Goal: Book appointment/travel/reservation

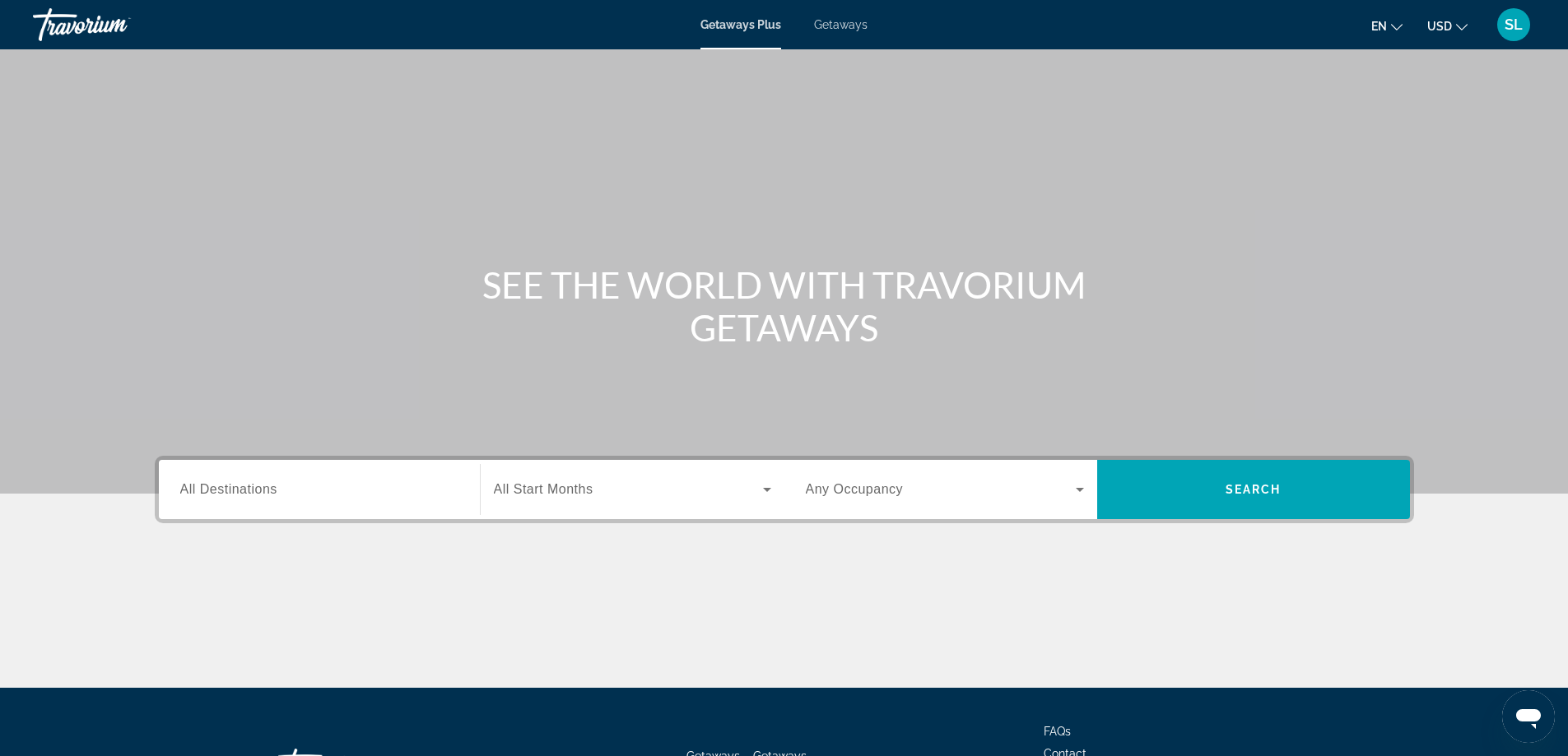
click at [280, 480] on input "Destination All Destinations" at bounding box center [319, 490] width 279 height 20
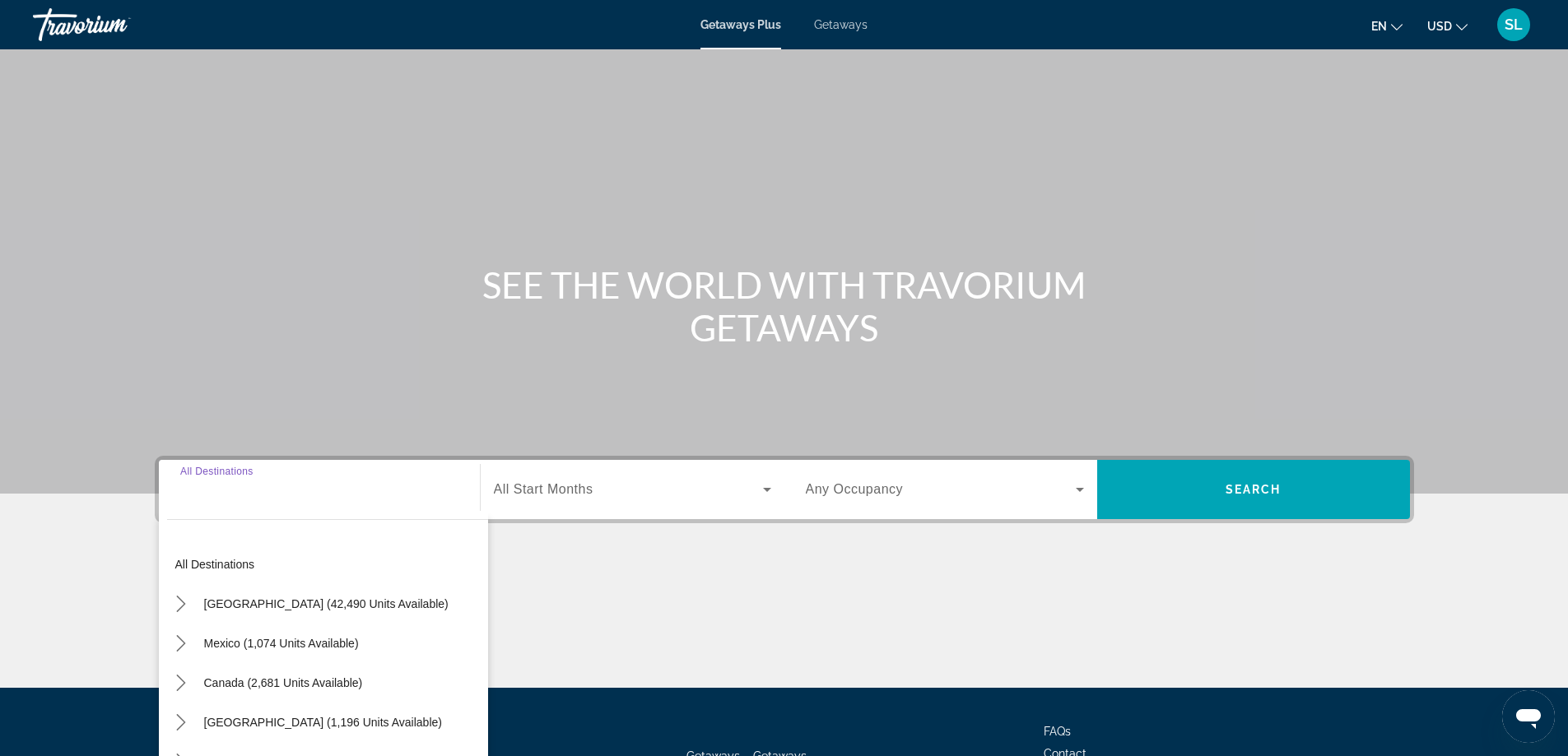
scroll to position [133, 0]
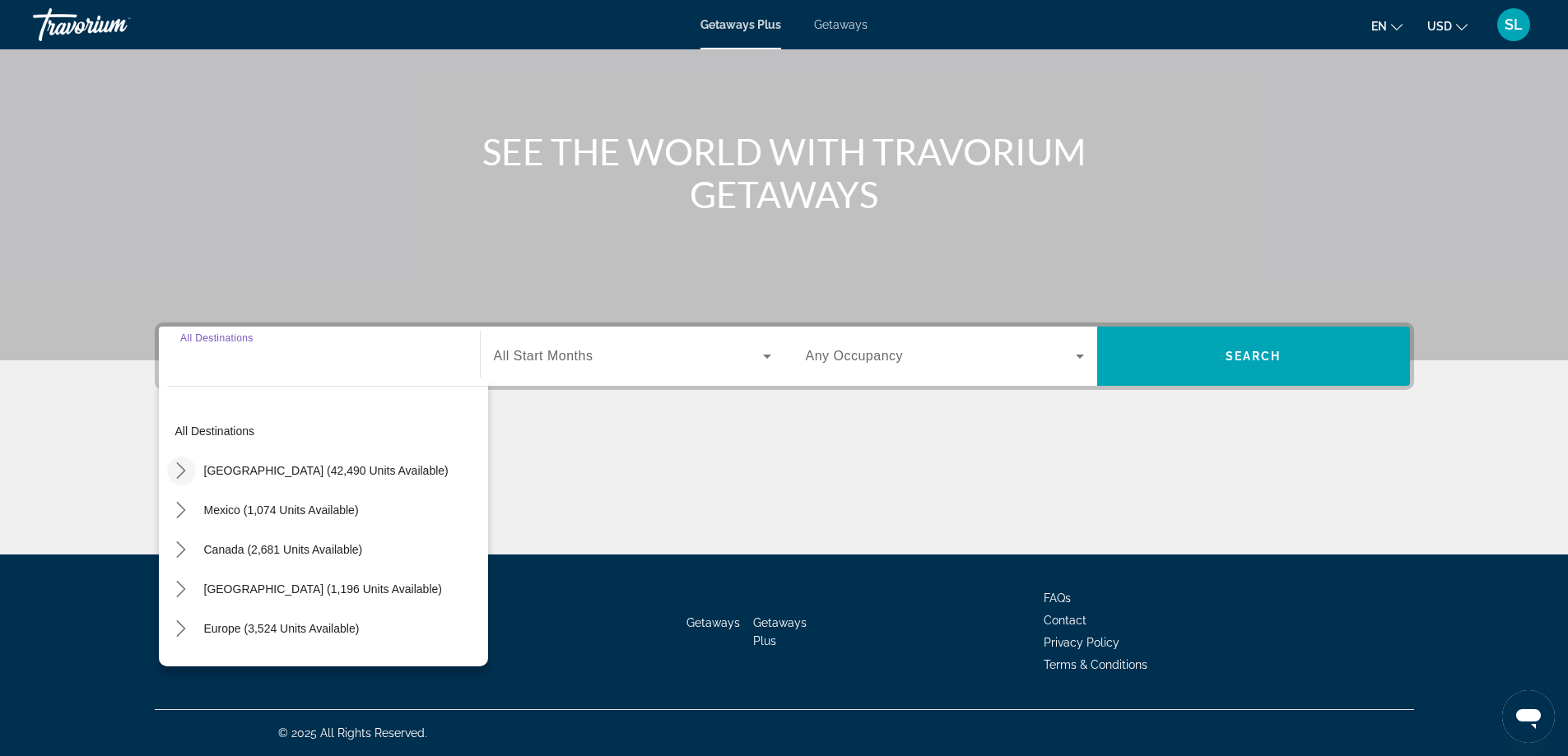
click at [185, 465] on icon "Toggle United States (42,490 units available) submenu" at bounding box center [181, 470] width 17 height 17
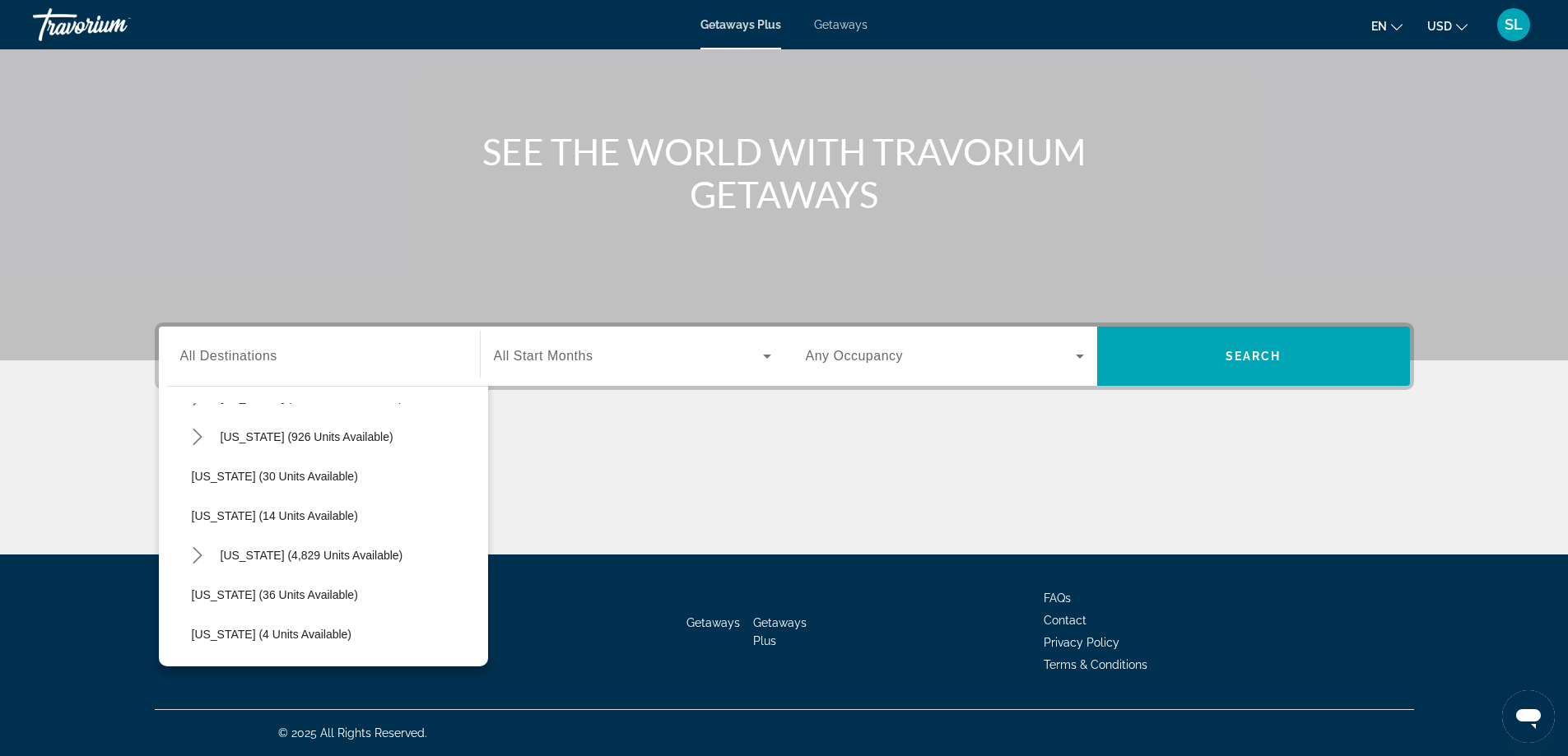
scroll to position [294, 0]
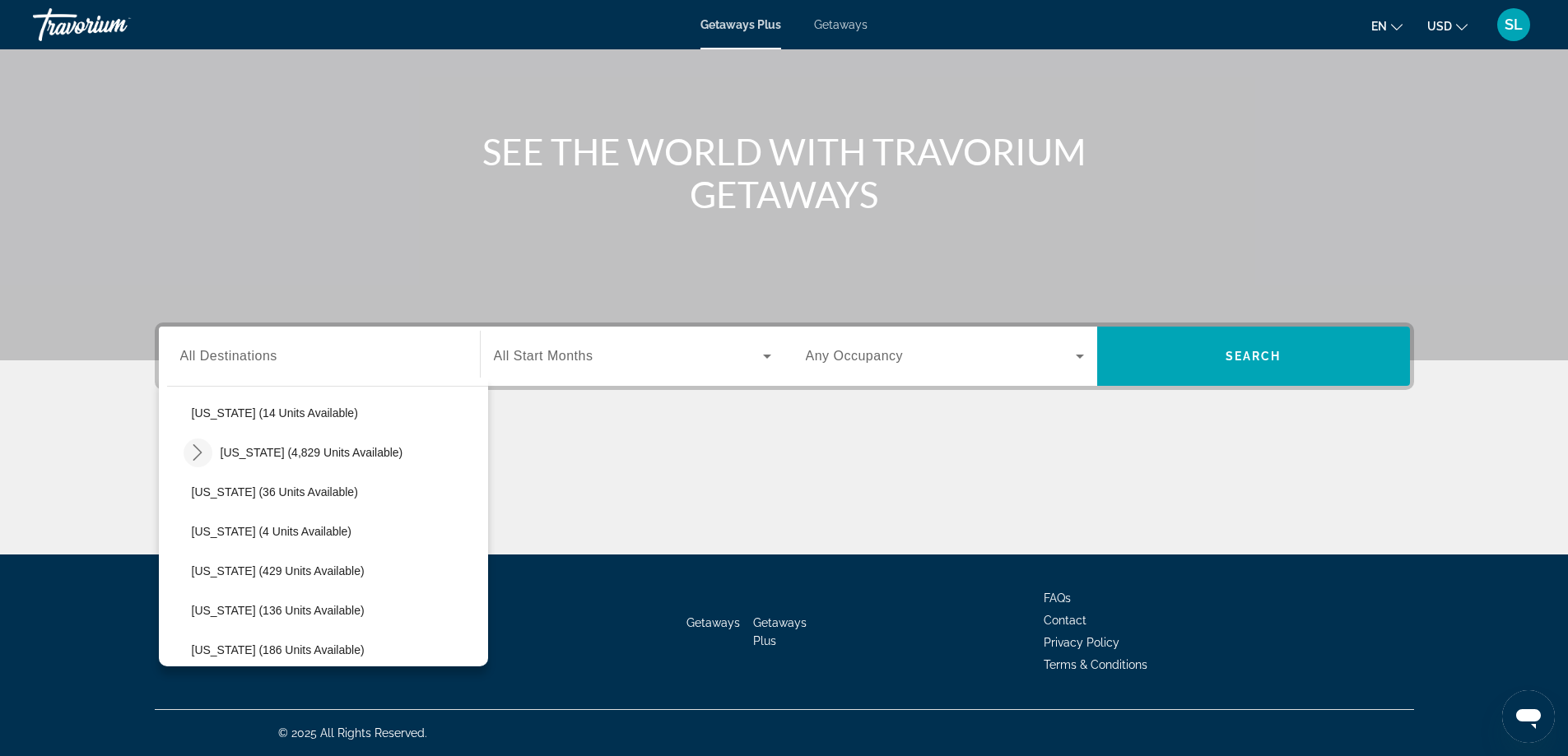
click at [206, 451] on mat-icon "Toggle Florida (4,829 units available) submenu" at bounding box center [198, 453] width 29 height 29
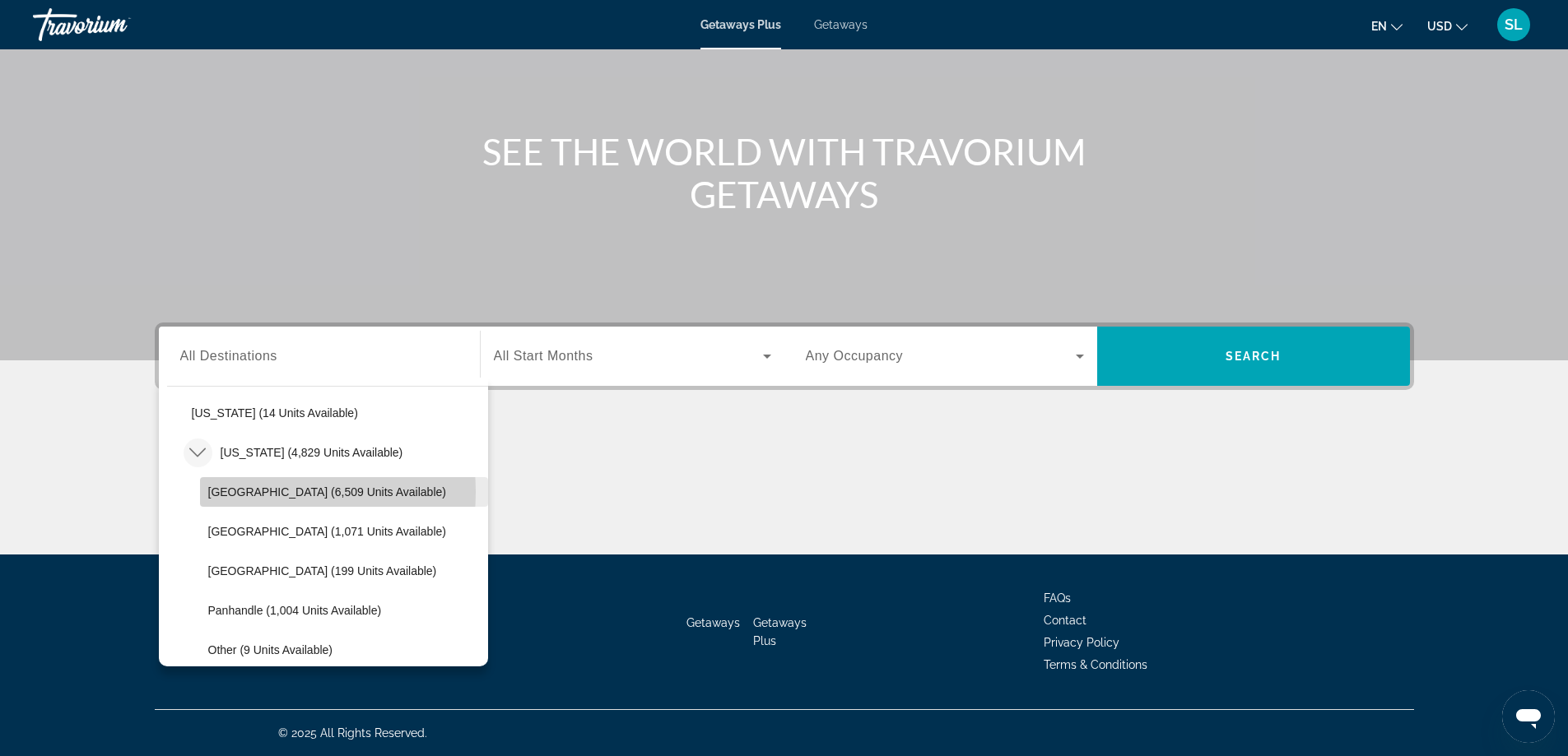
click at [243, 492] on span "[GEOGRAPHIC_DATA] (6,509 units available)" at bounding box center [327, 491] width 238 height 13
type input "**********"
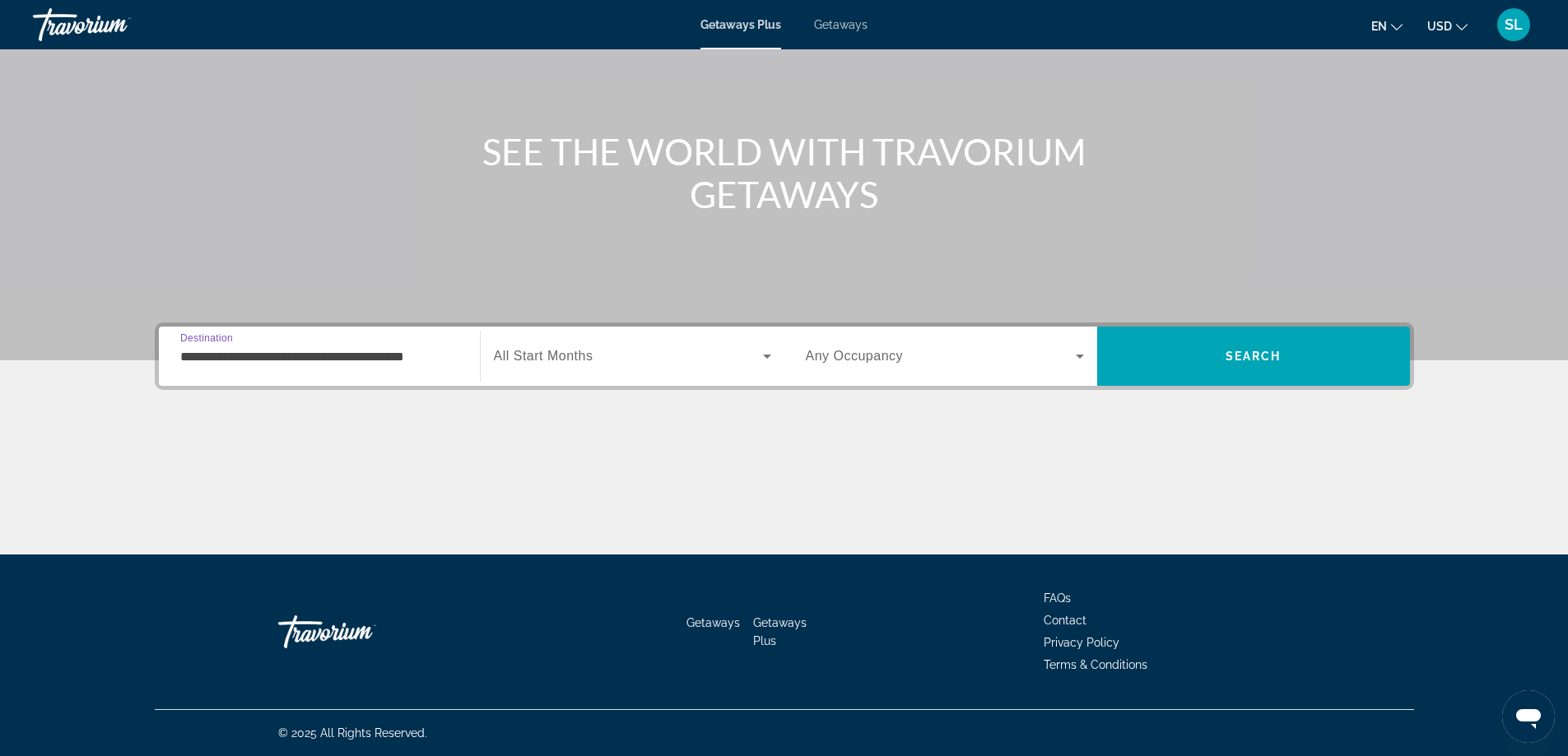
click at [576, 355] on span "All Start Months" at bounding box center [543, 356] width 100 height 14
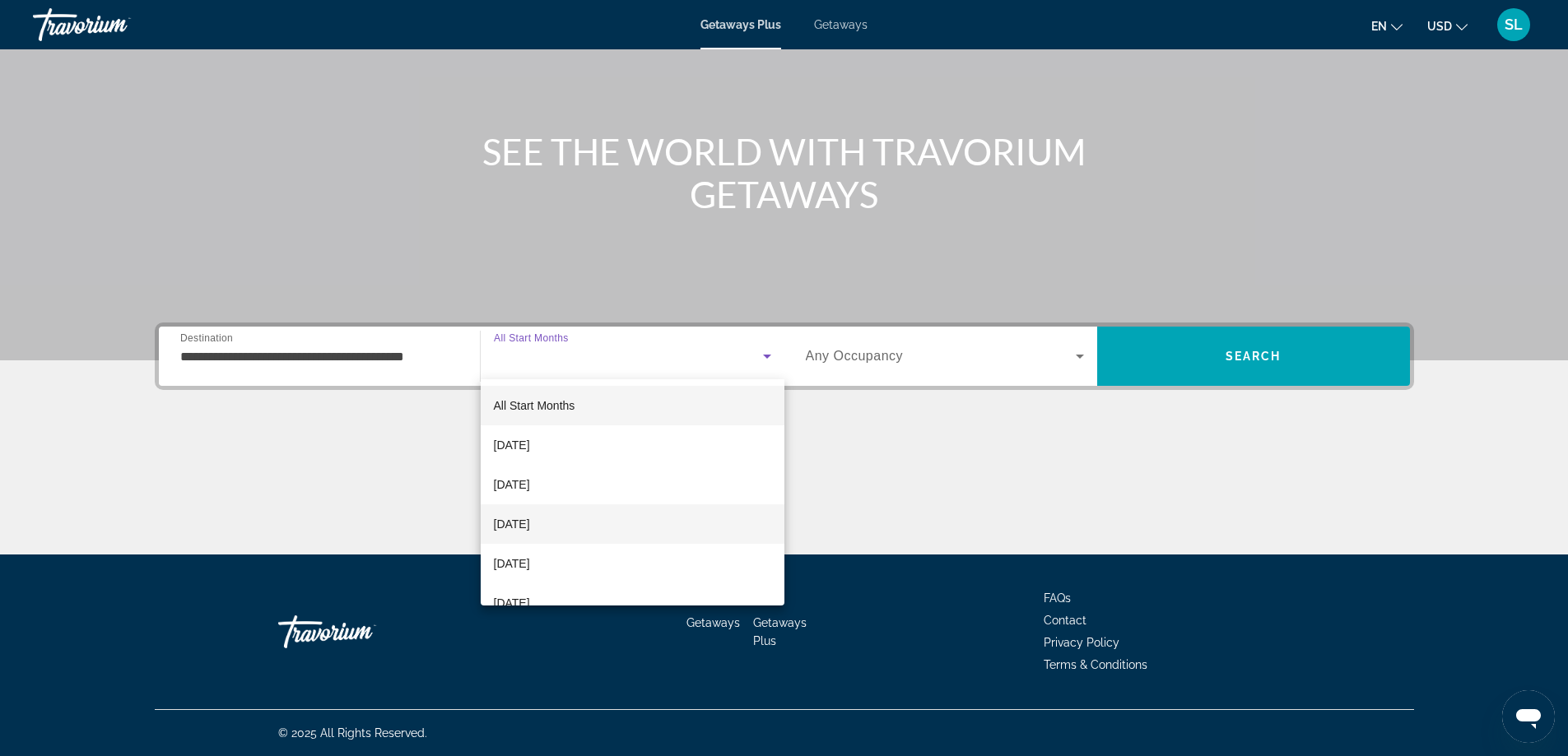
click at [530, 527] on span "[DATE]" at bounding box center [512, 525] width 37 height 20
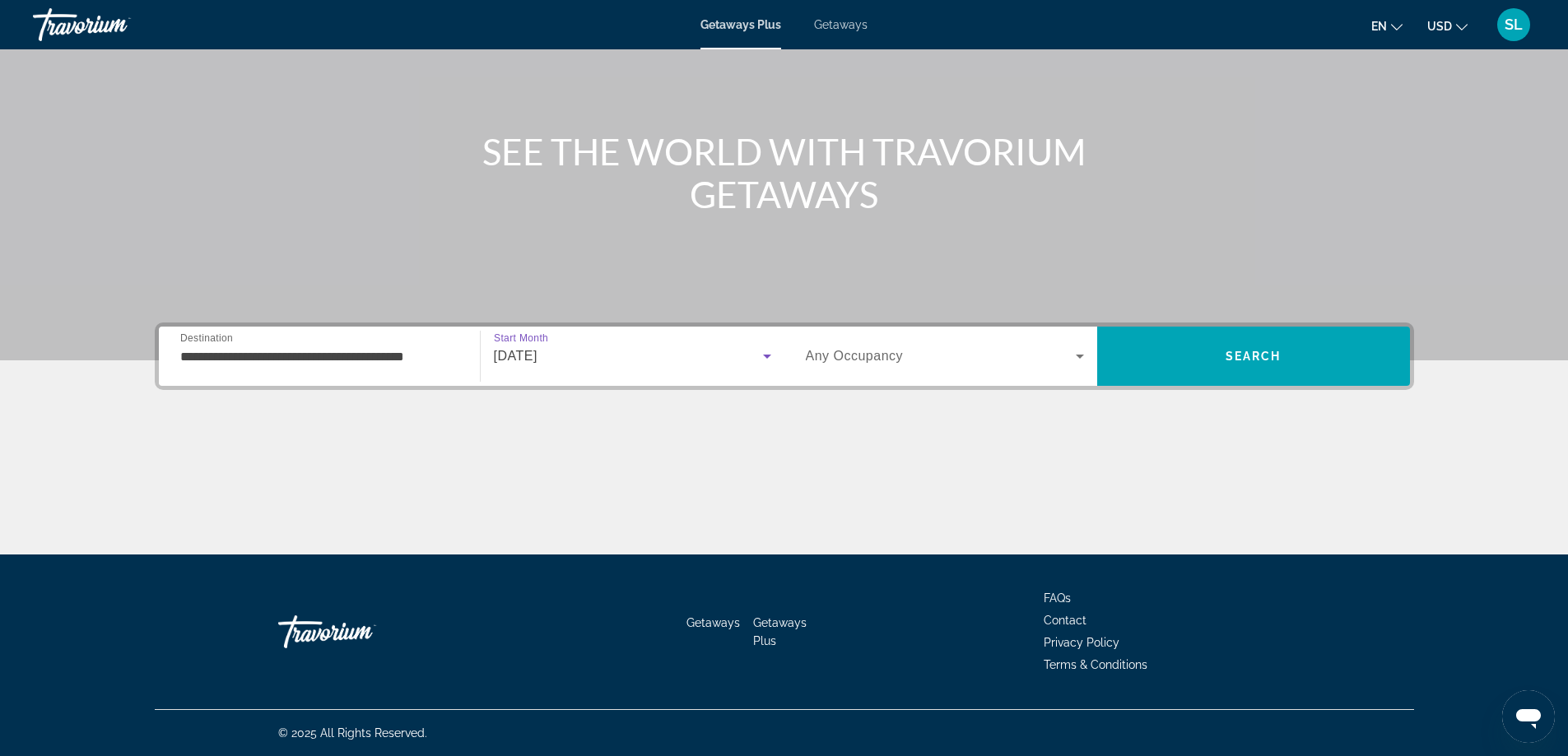
click at [949, 347] on span "Search widget" at bounding box center [940, 357] width 270 height 20
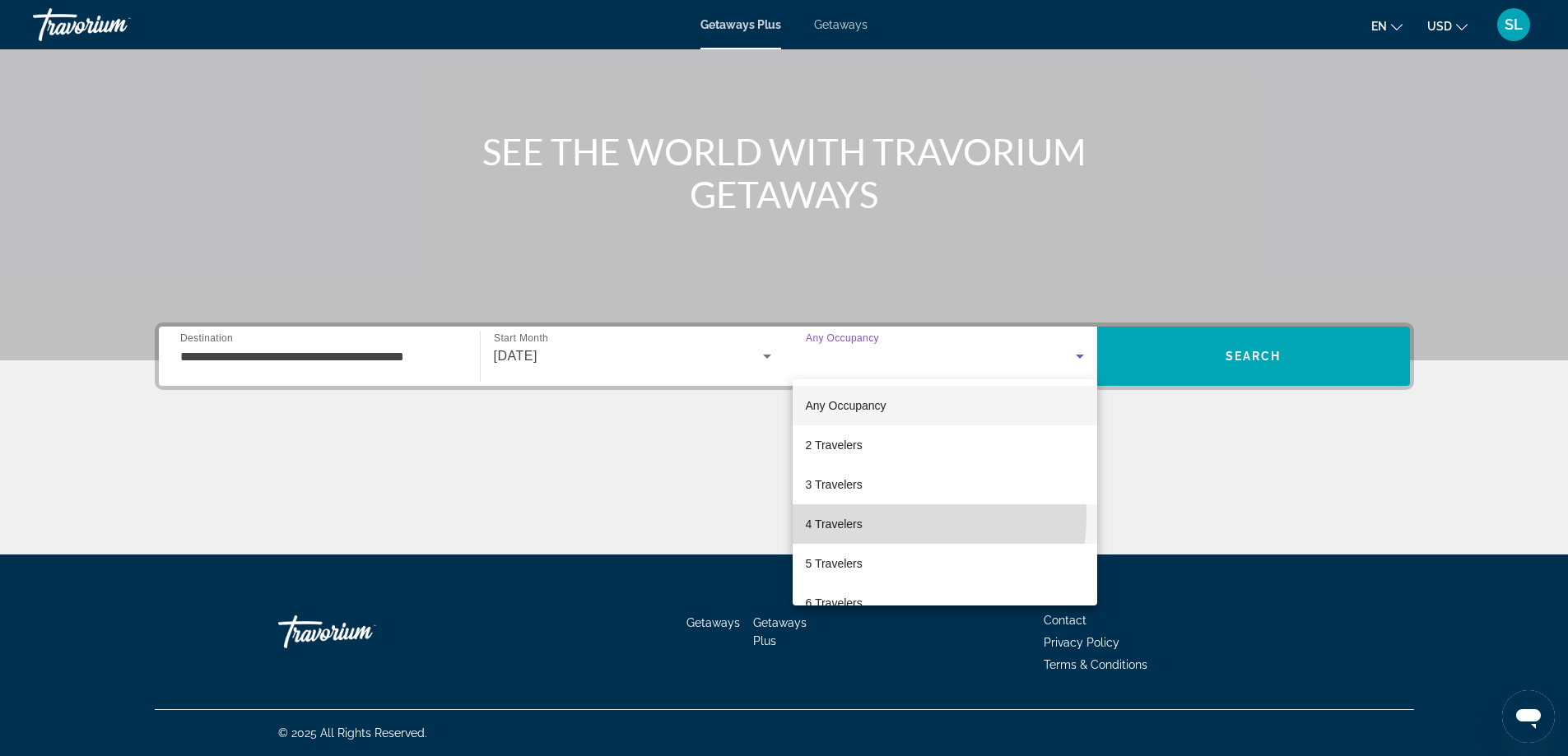
click at [889, 517] on mat-option "4 Travelers" at bounding box center [945, 525] width 304 height 40
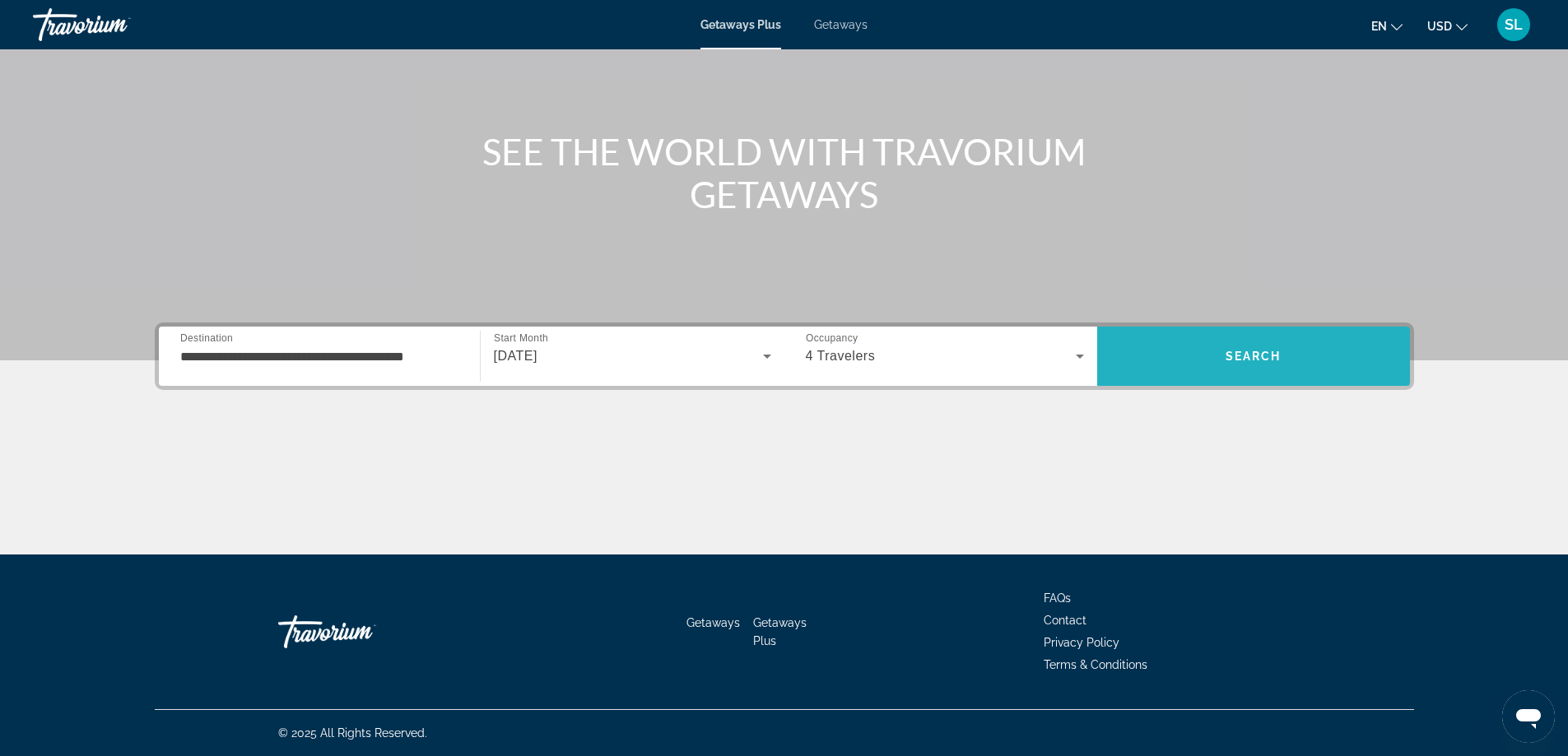
click at [1209, 343] on span "Search" at bounding box center [1253, 357] width 313 height 40
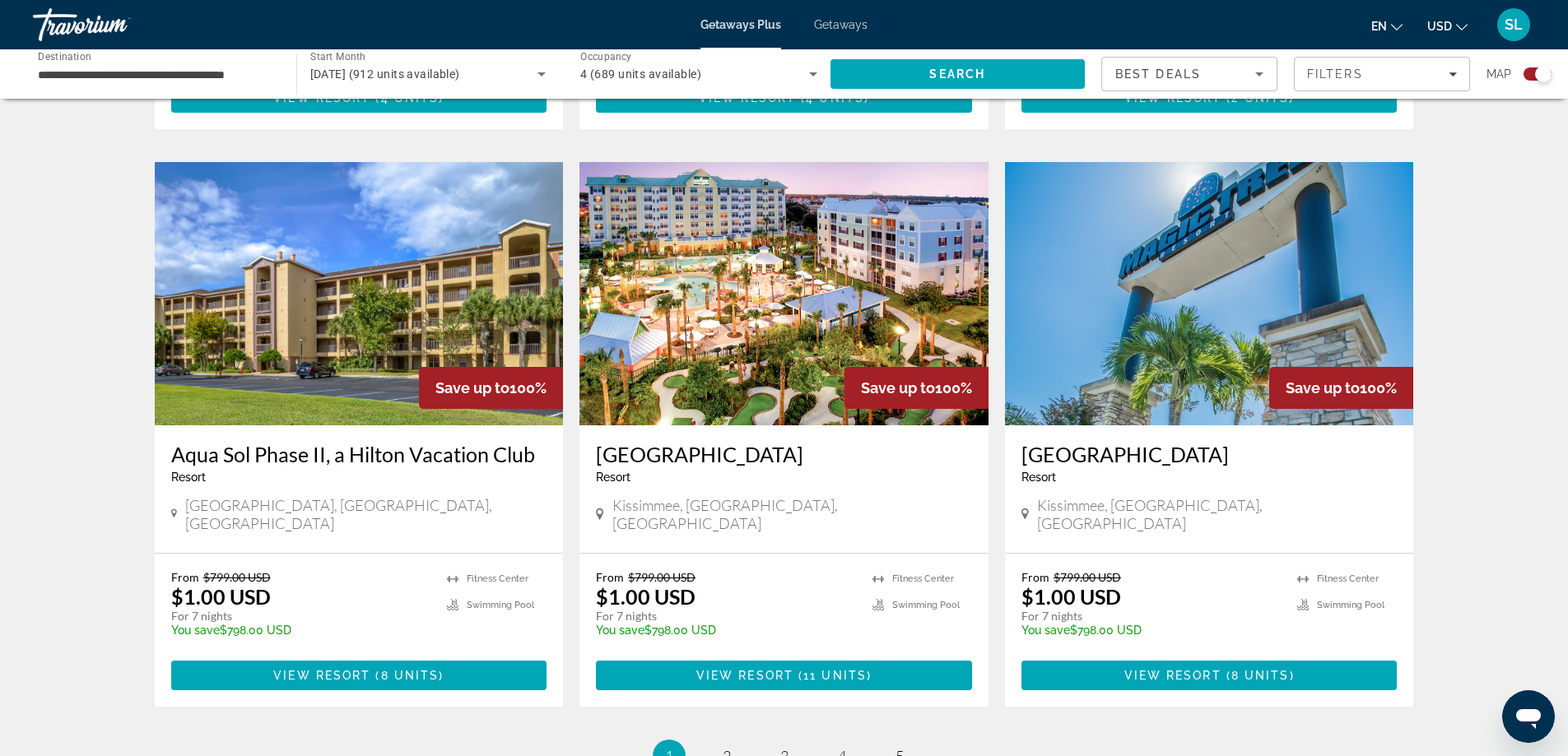
scroll to position [2467, 0]
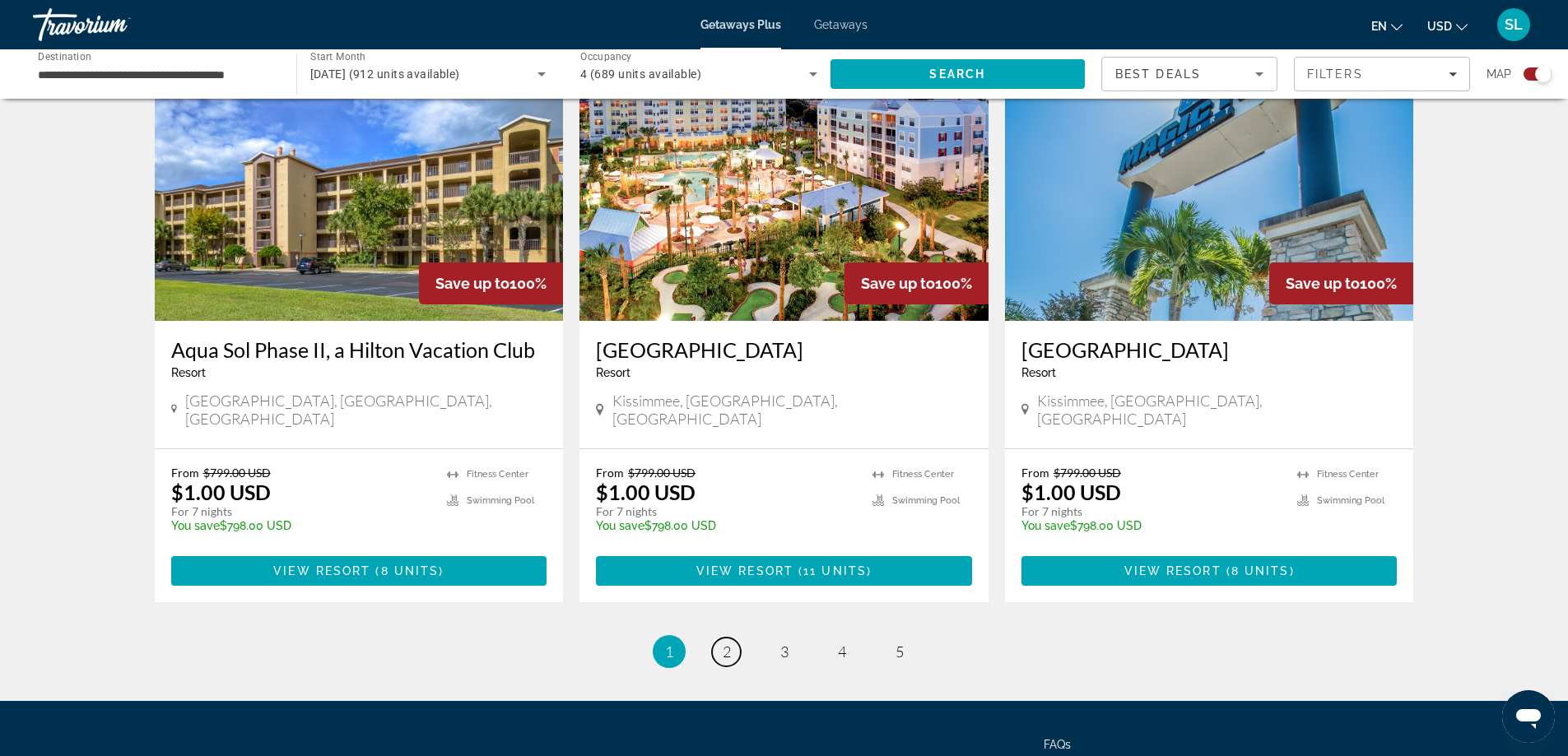
click at [732, 638] on link "page 2" at bounding box center [726, 652] width 29 height 29
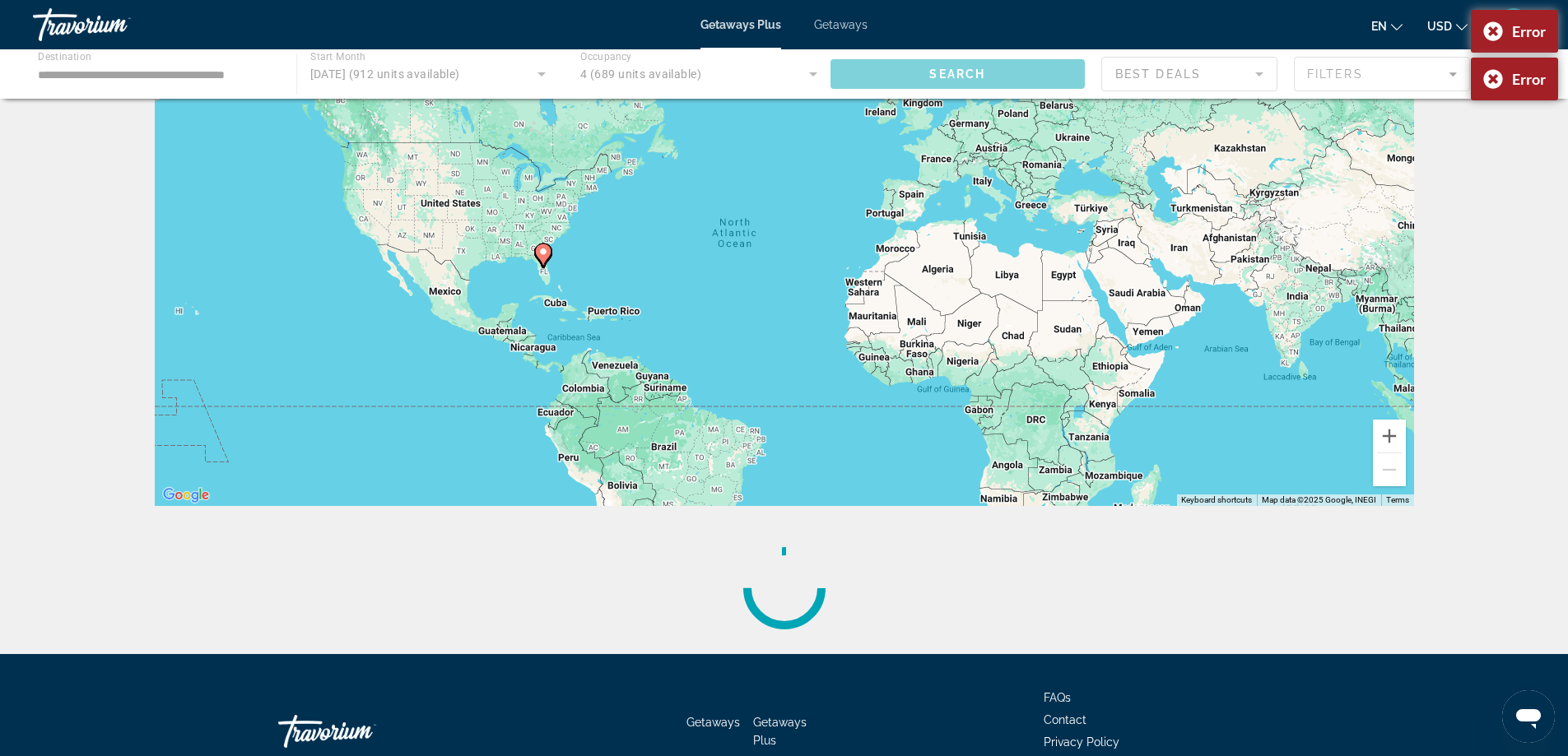
scroll to position [203, 0]
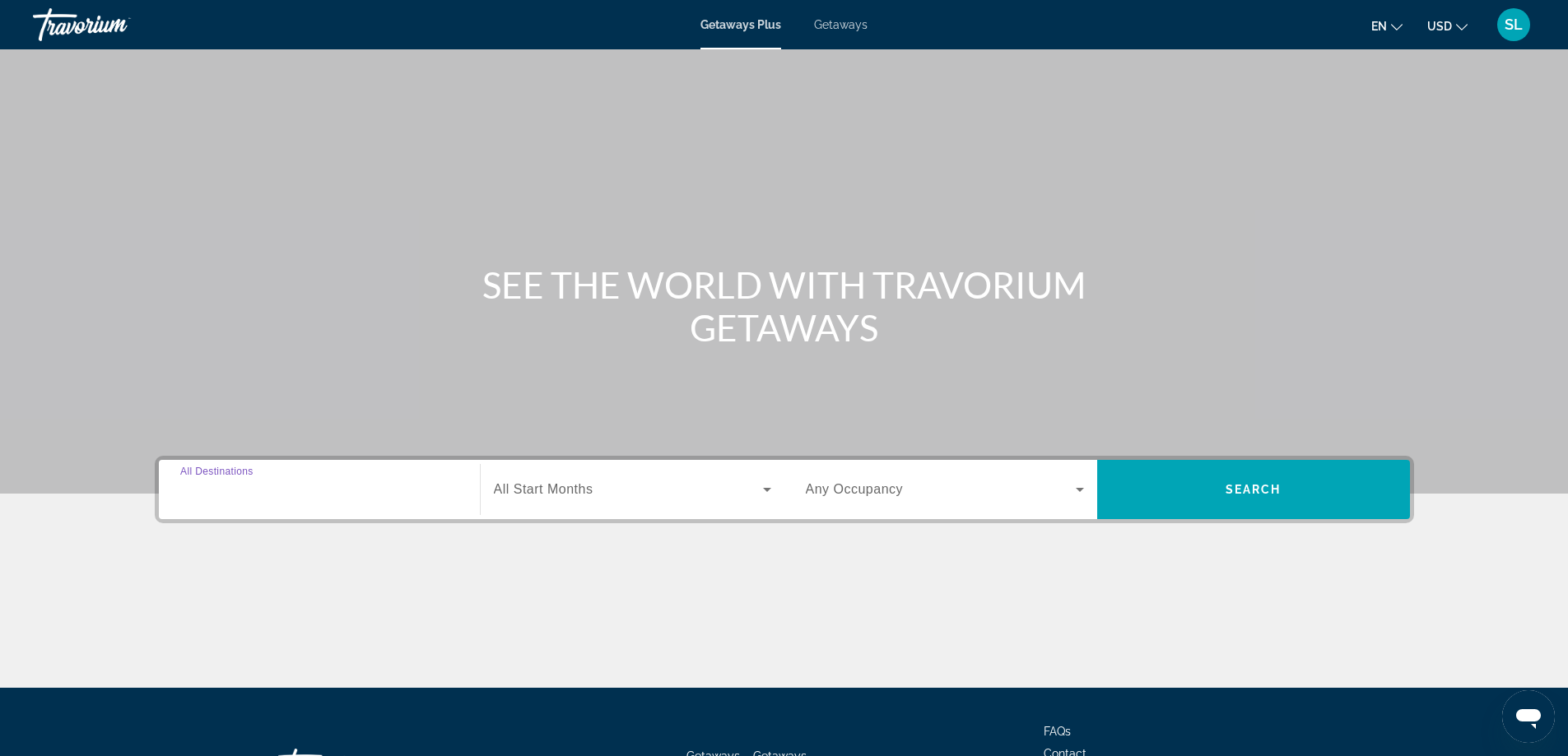
click at [322, 489] on input "Destination All Destinations" at bounding box center [319, 490] width 279 height 20
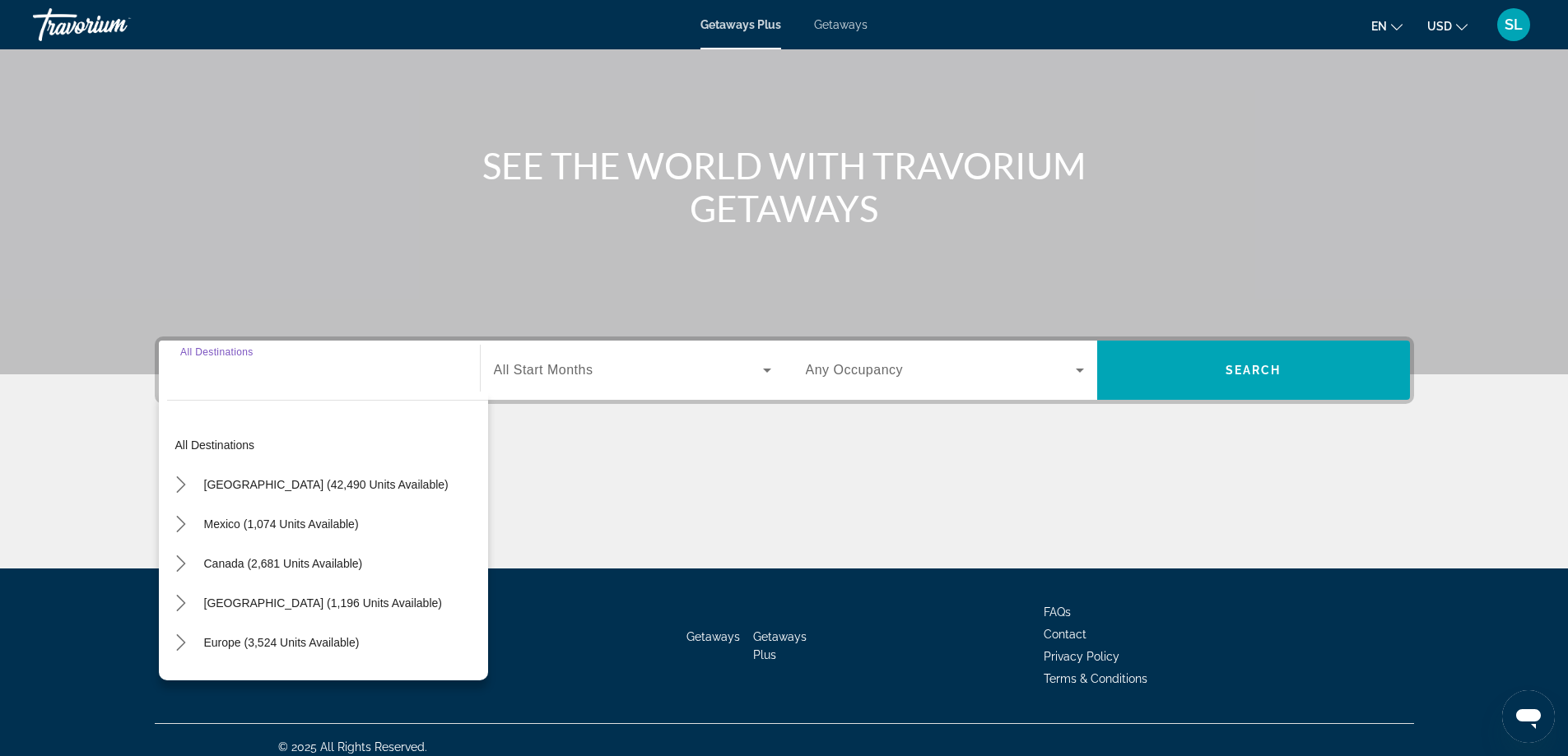
scroll to position [133, 0]
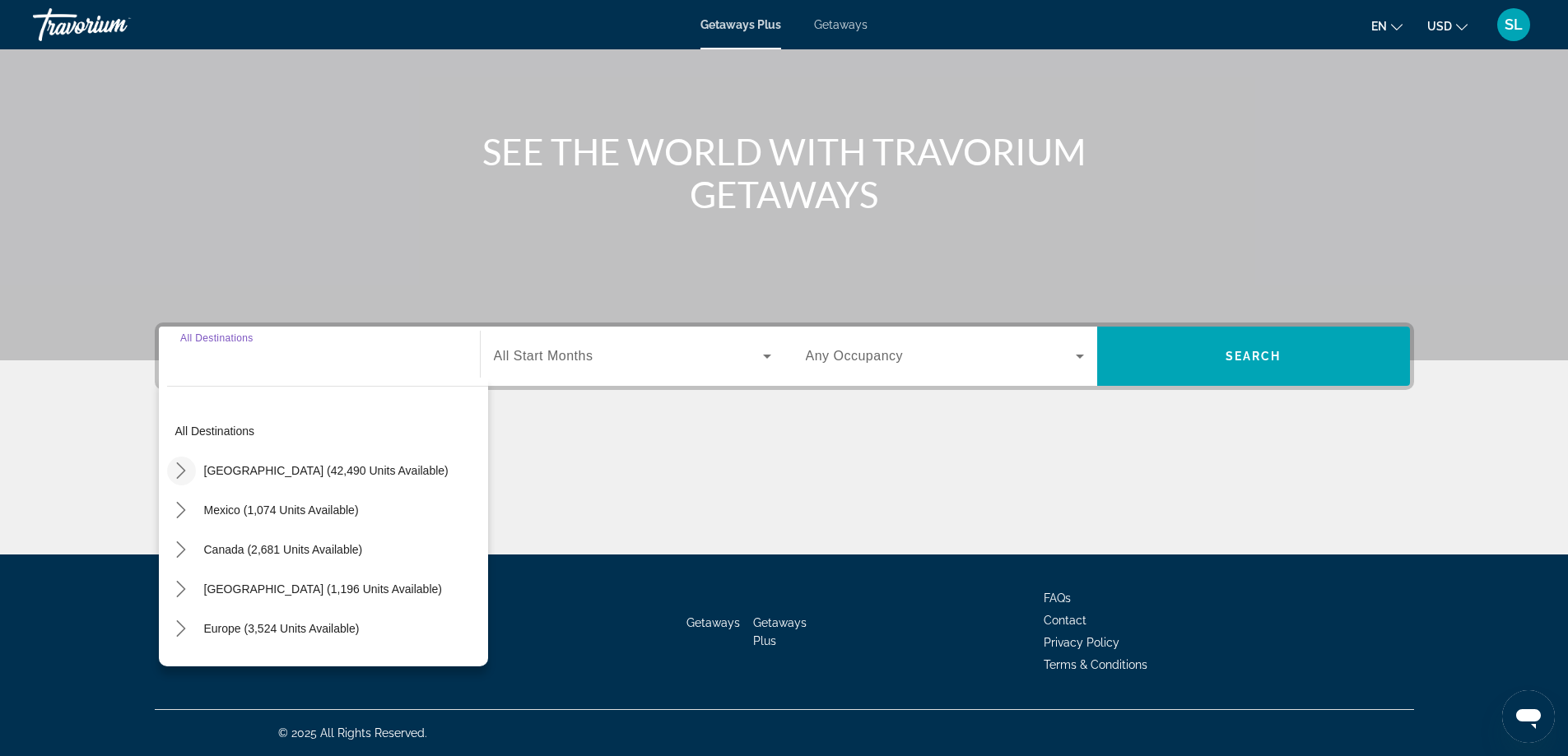
click at [195, 465] on mat-icon "Toggle United States (42,490 units available) submenu" at bounding box center [181, 470] width 29 height 29
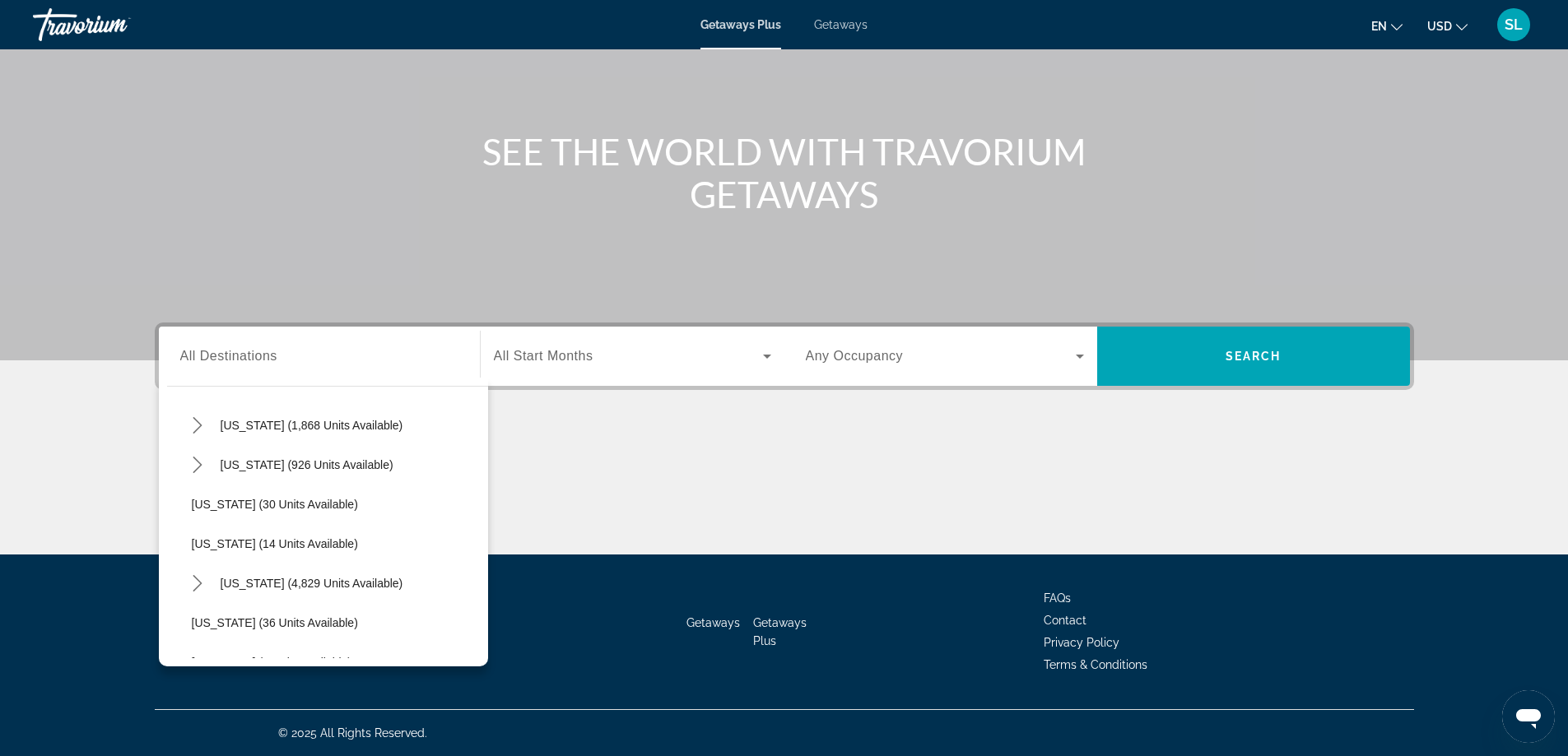
scroll to position [212, 0]
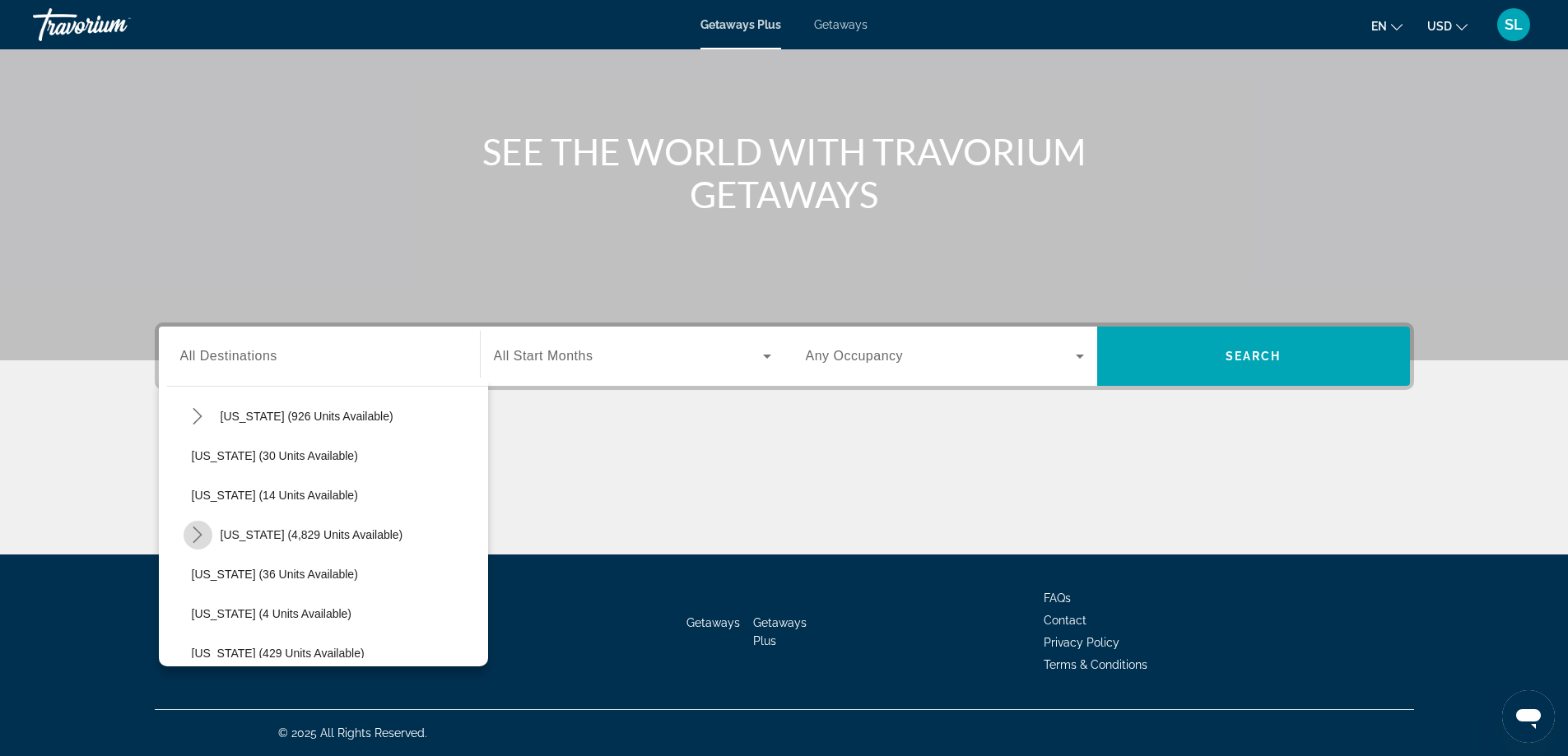
click at [200, 532] on icon "Toggle Florida (4,829 units available) submenu" at bounding box center [198, 535] width 17 height 17
click at [319, 570] on span "[GEOGRAPHIC_DATA] (6,509 units available)" at bounding box center [327, 574] width 238 height 13
type input "**********"
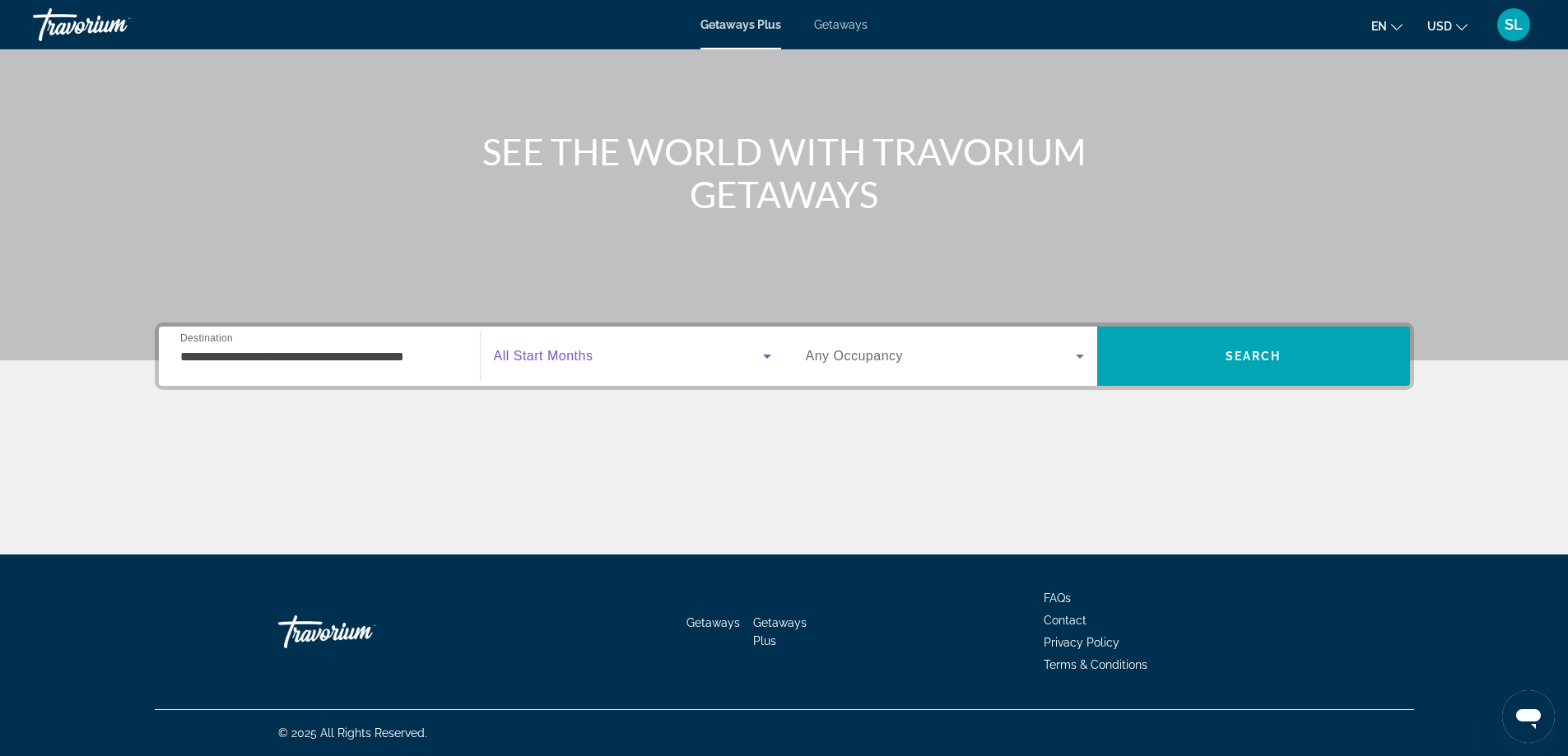
click at [596, 349] on span "Search widget" at bounding box center [628, 357] width 269 height 20
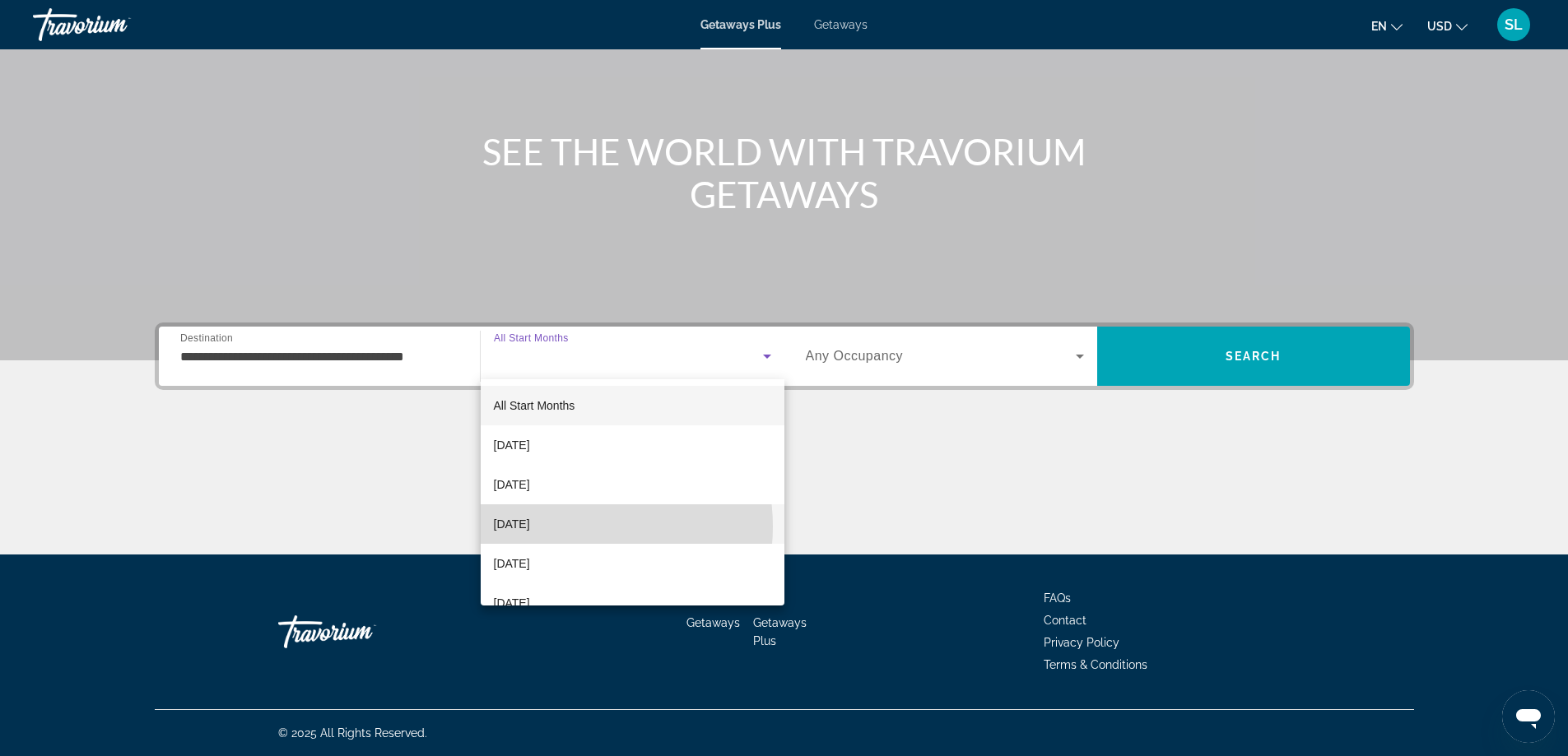
click at [530, 527] on span "[DATE]" at bounding box center [512, 525] width 37 height 20
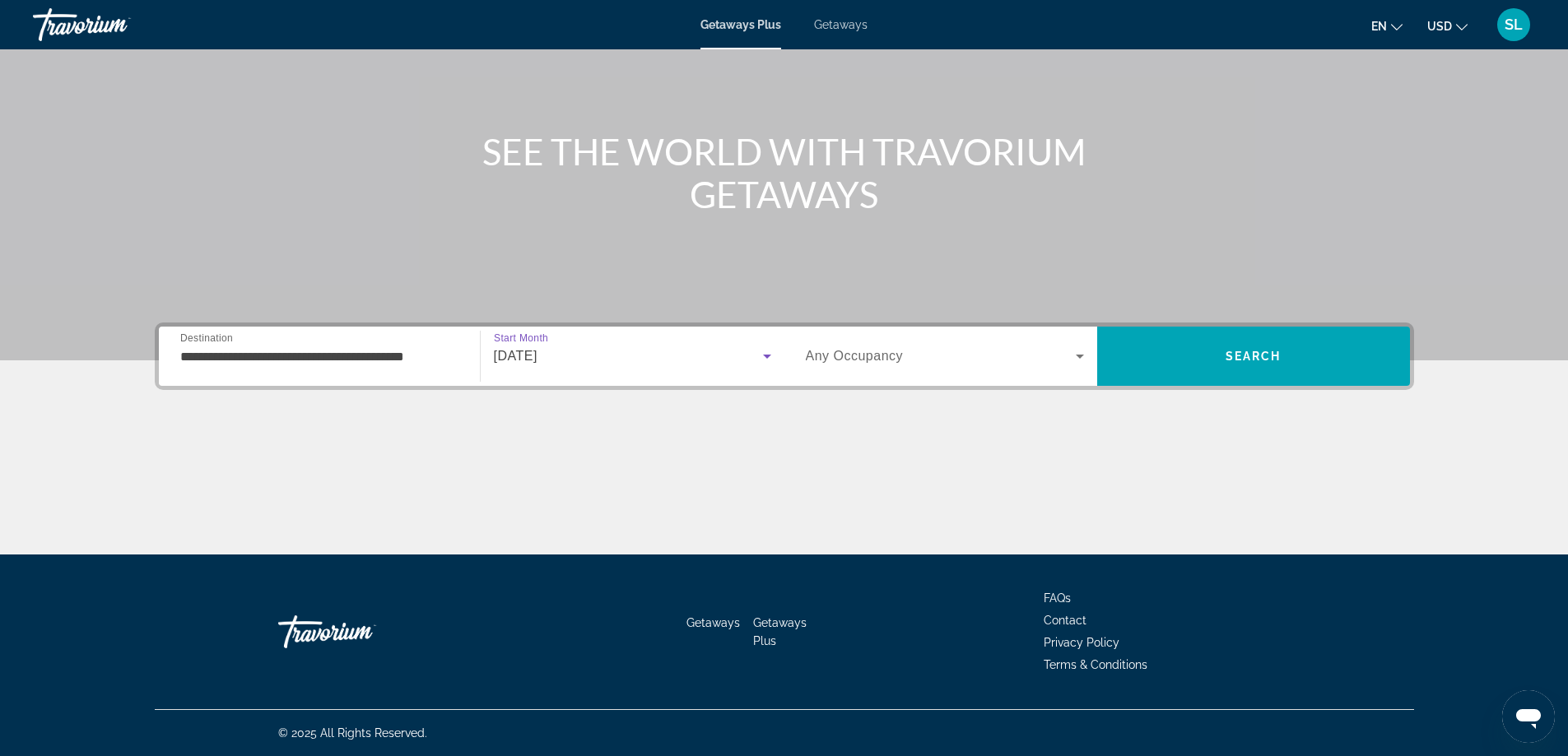
click at [889, 346] on div "Search widget" at bounding box center [945, 356] width 279 height 46
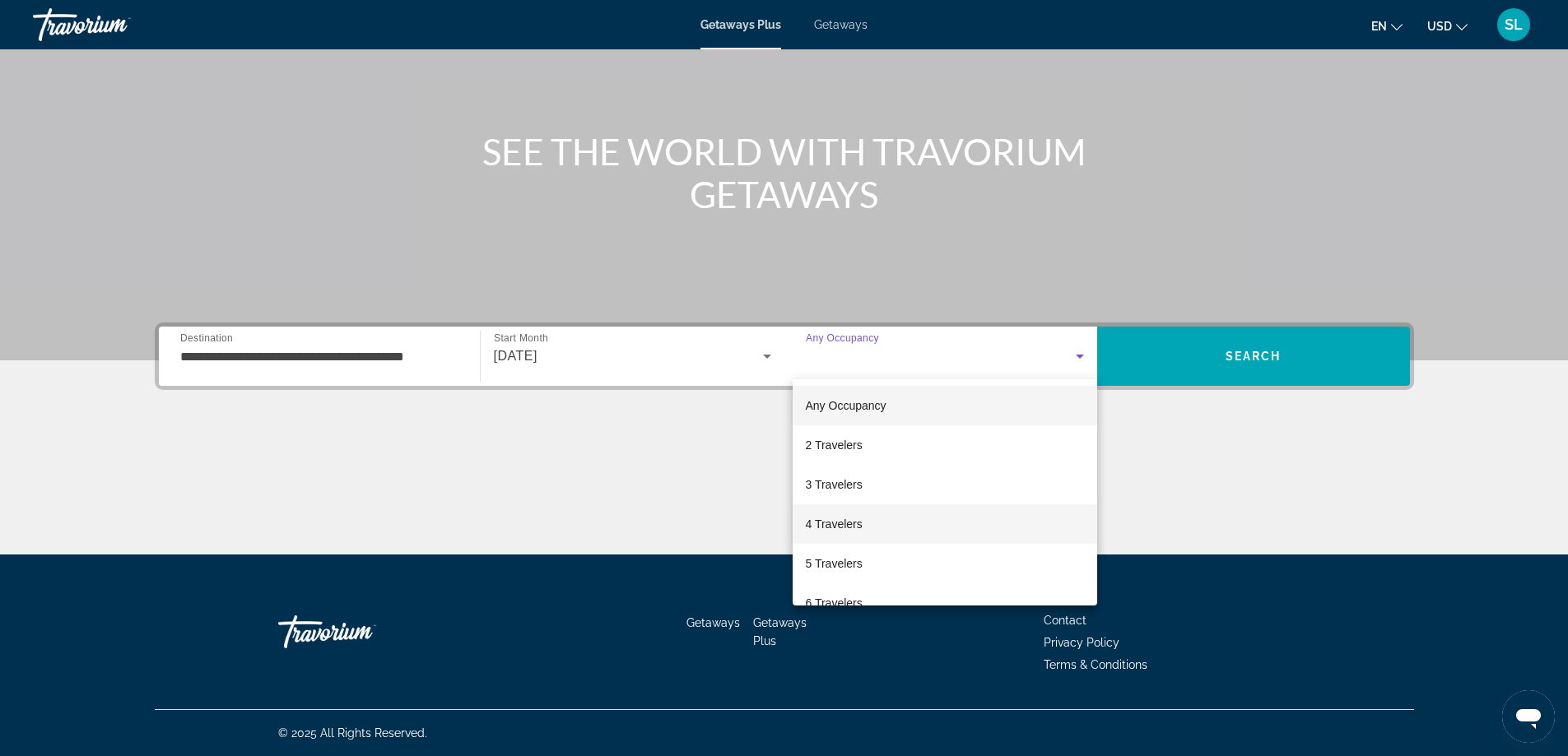
click at [850, 510] on mat-option "4 Travelers" at bounding box center [945, 525] width 304 height 40
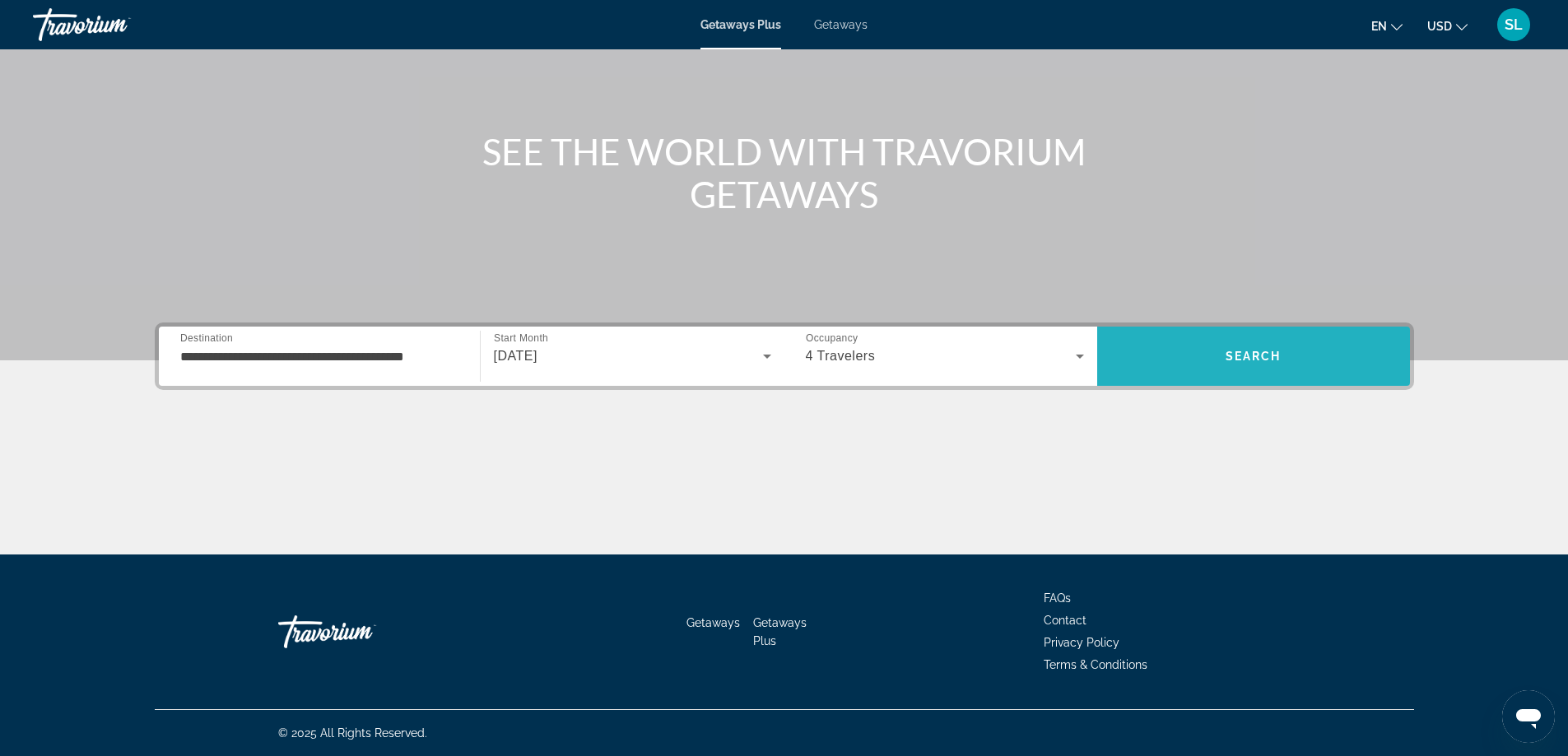
click at [1185, 361] on span "Search" at bounding box center [1253, 357] width 313 height 40
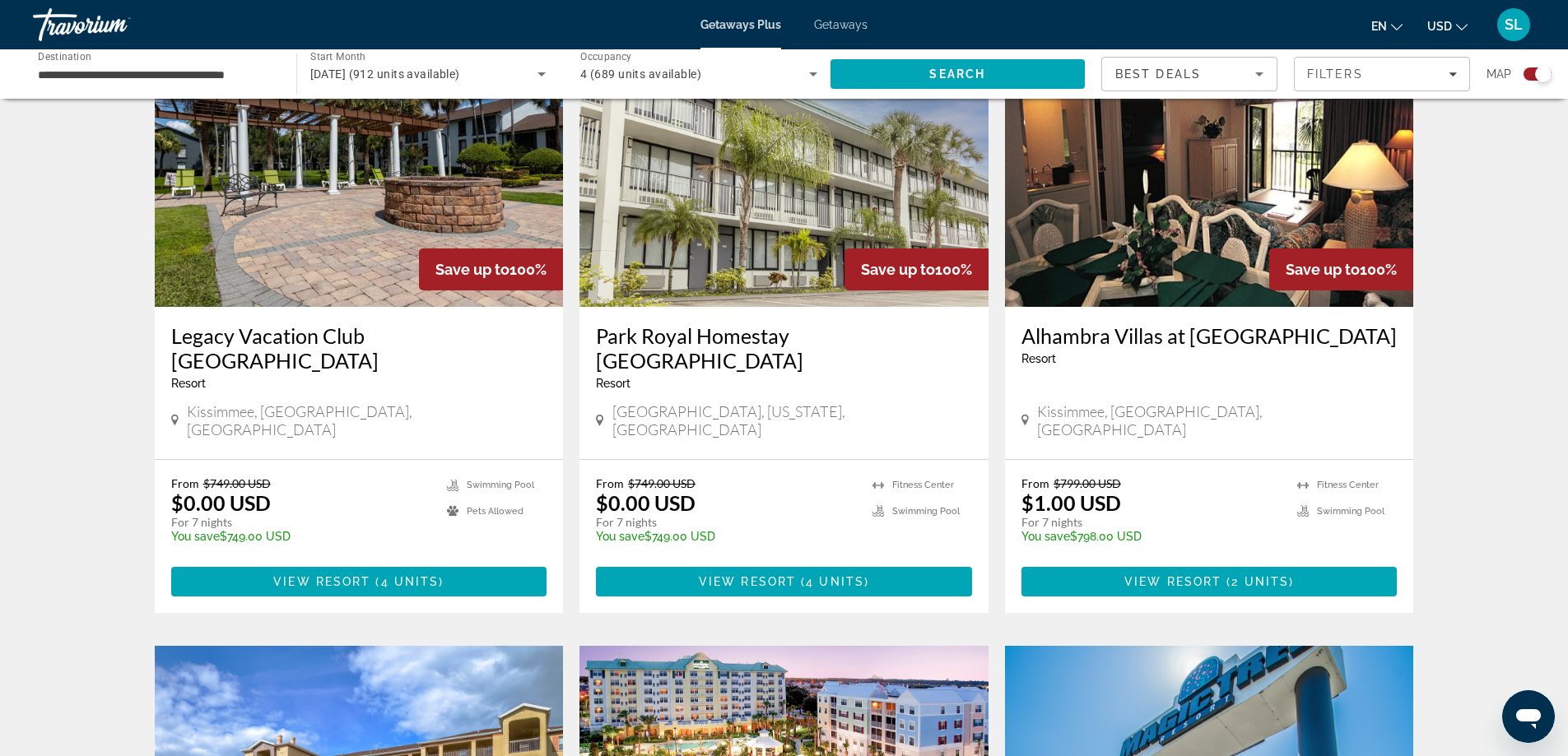
scroll to position [1893, 0]
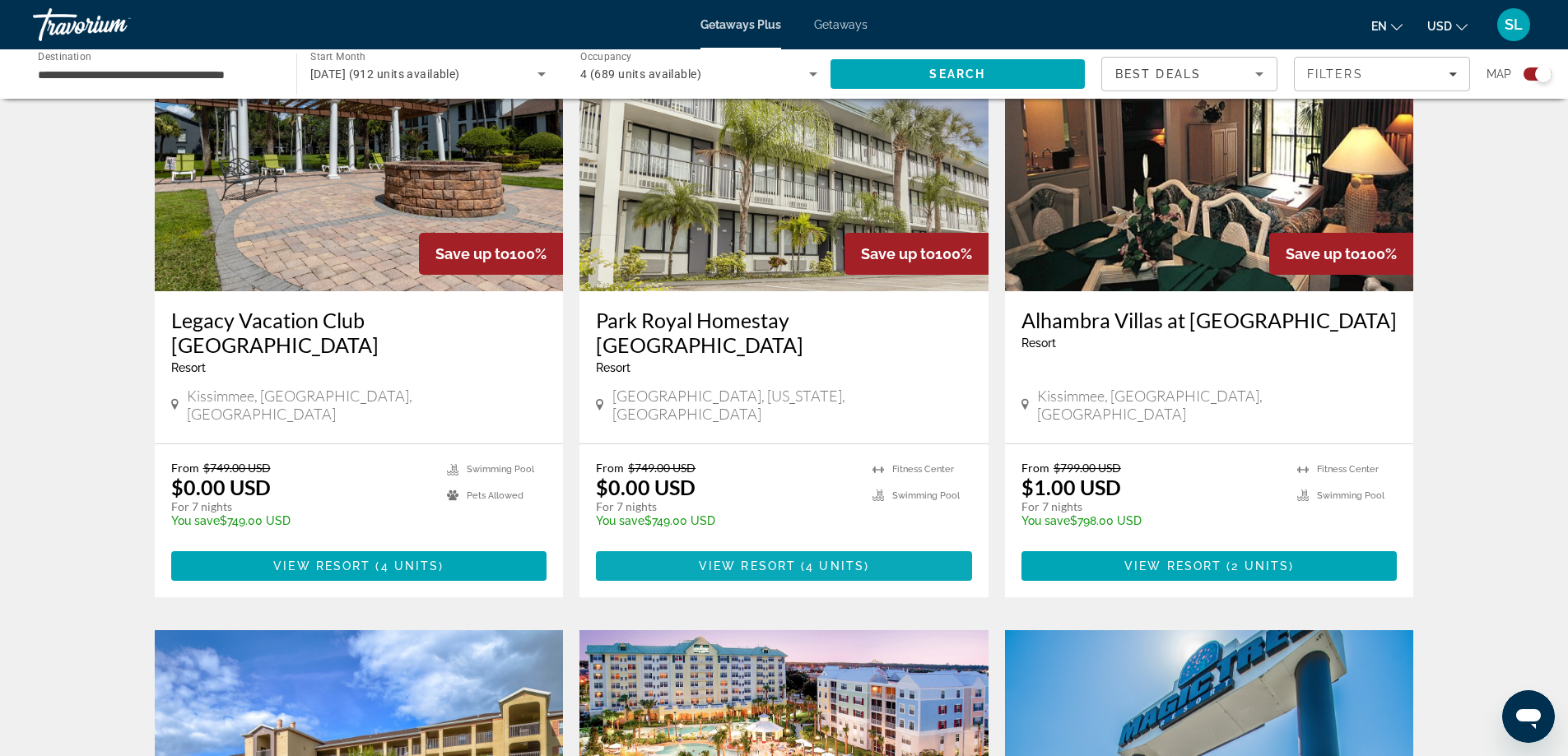
click at [832, 559] on span "4 units" at bounding box center [834, 565] width 58 height 13
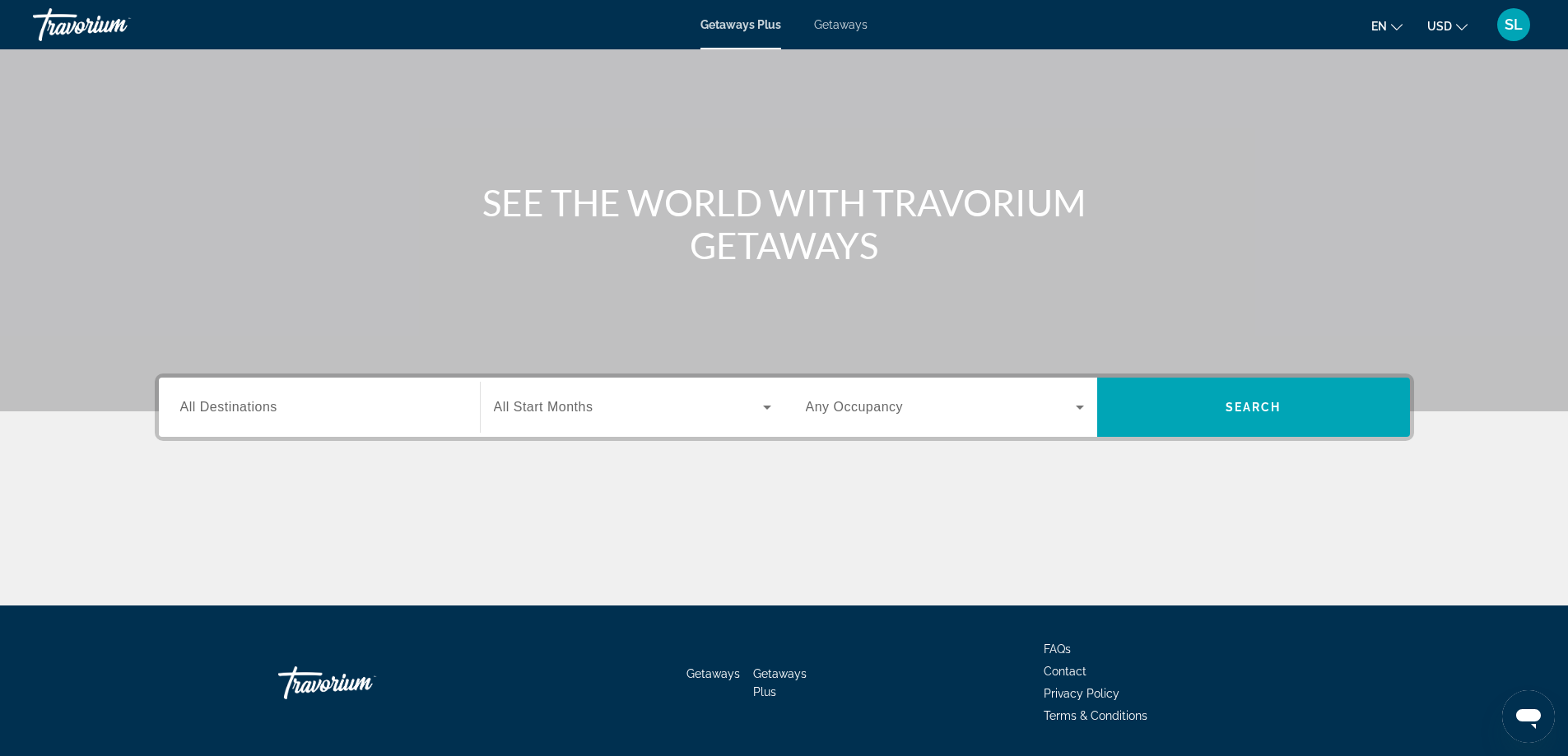
click at [294, 416] on input "Destination All Destinations" at bounding box center [319, 408] width 279 height 20
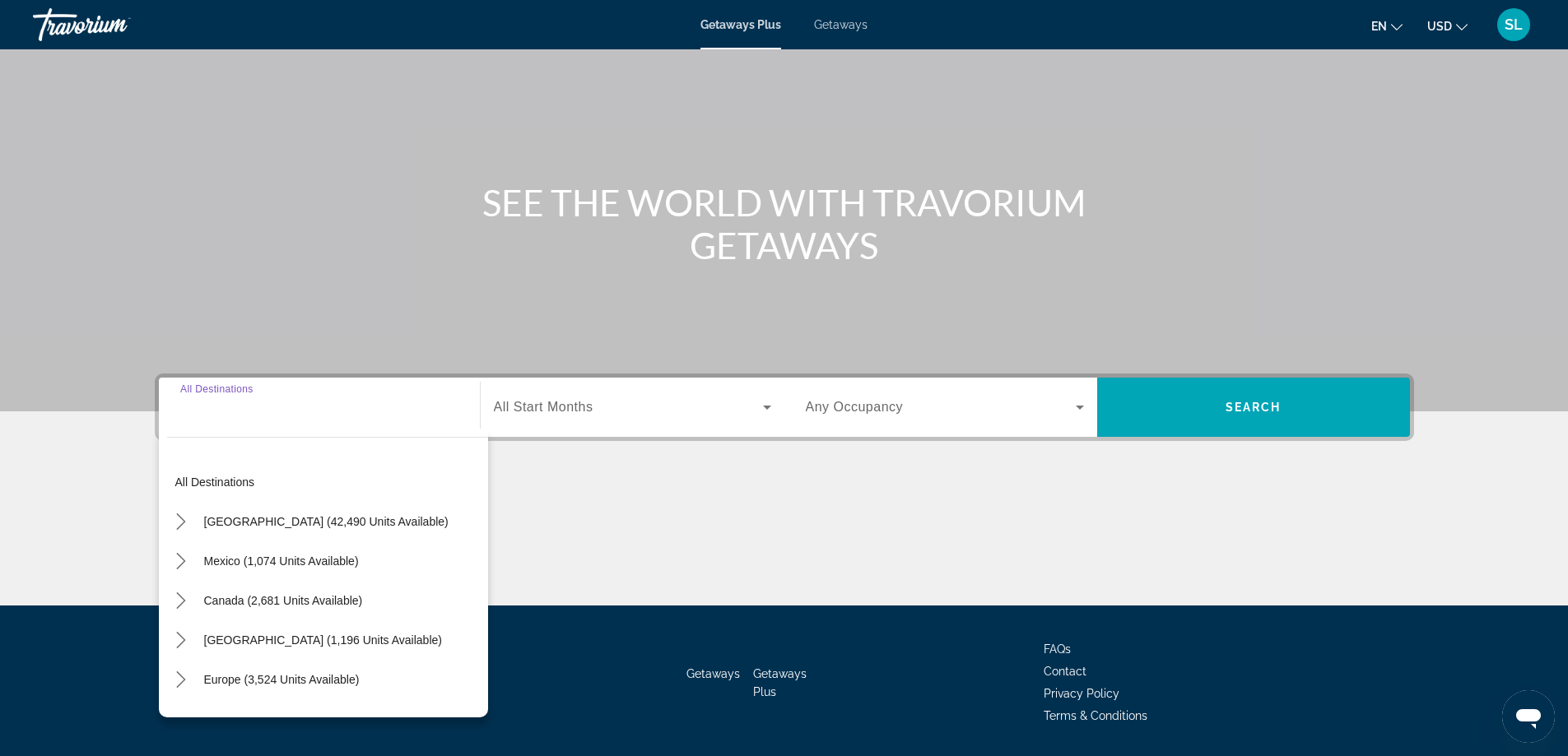
scroll to position [133, 0]
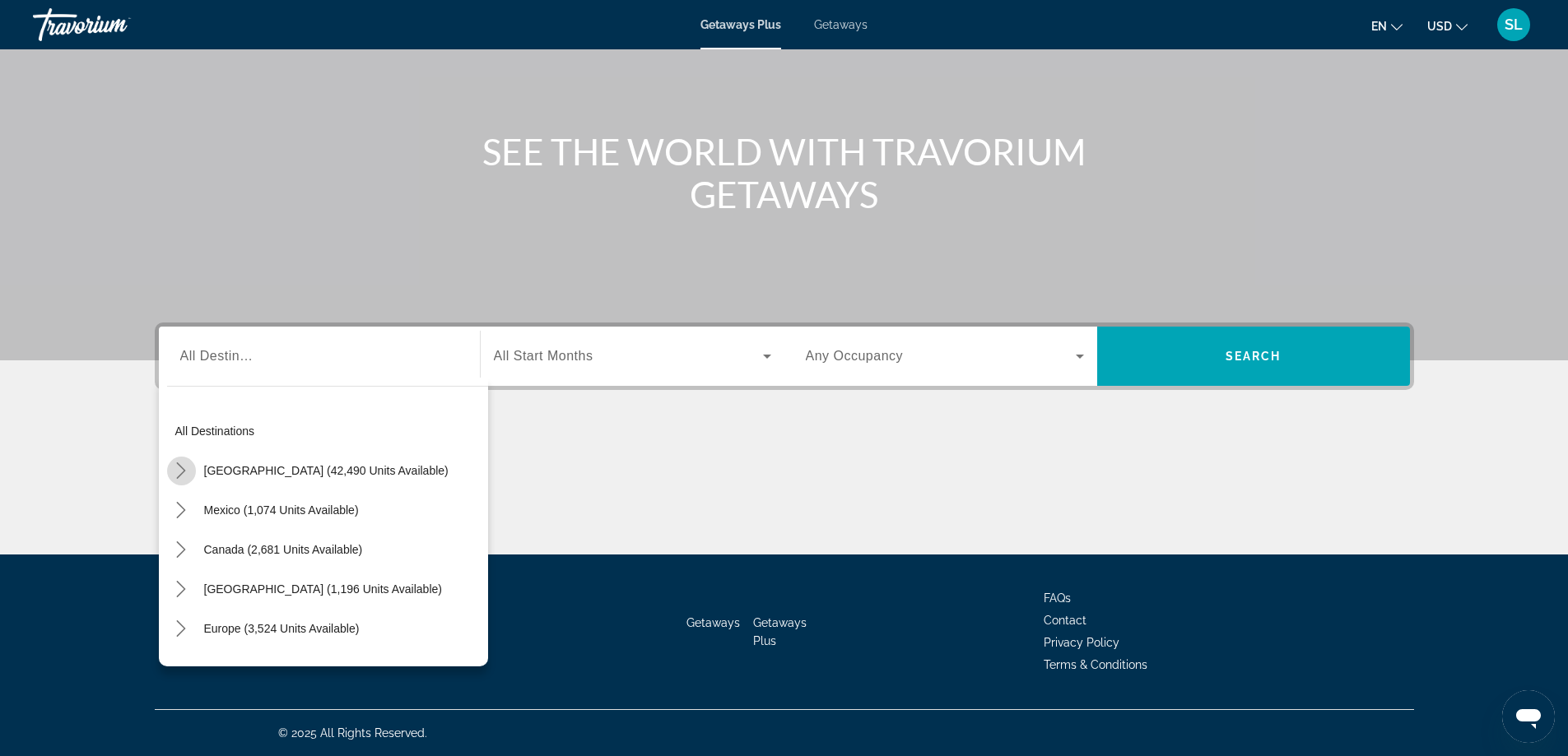
click at [181, 473] on icon "Toggle United States (42,490 units available) submenu" at bounding box center [181, 470] width 17 height 17
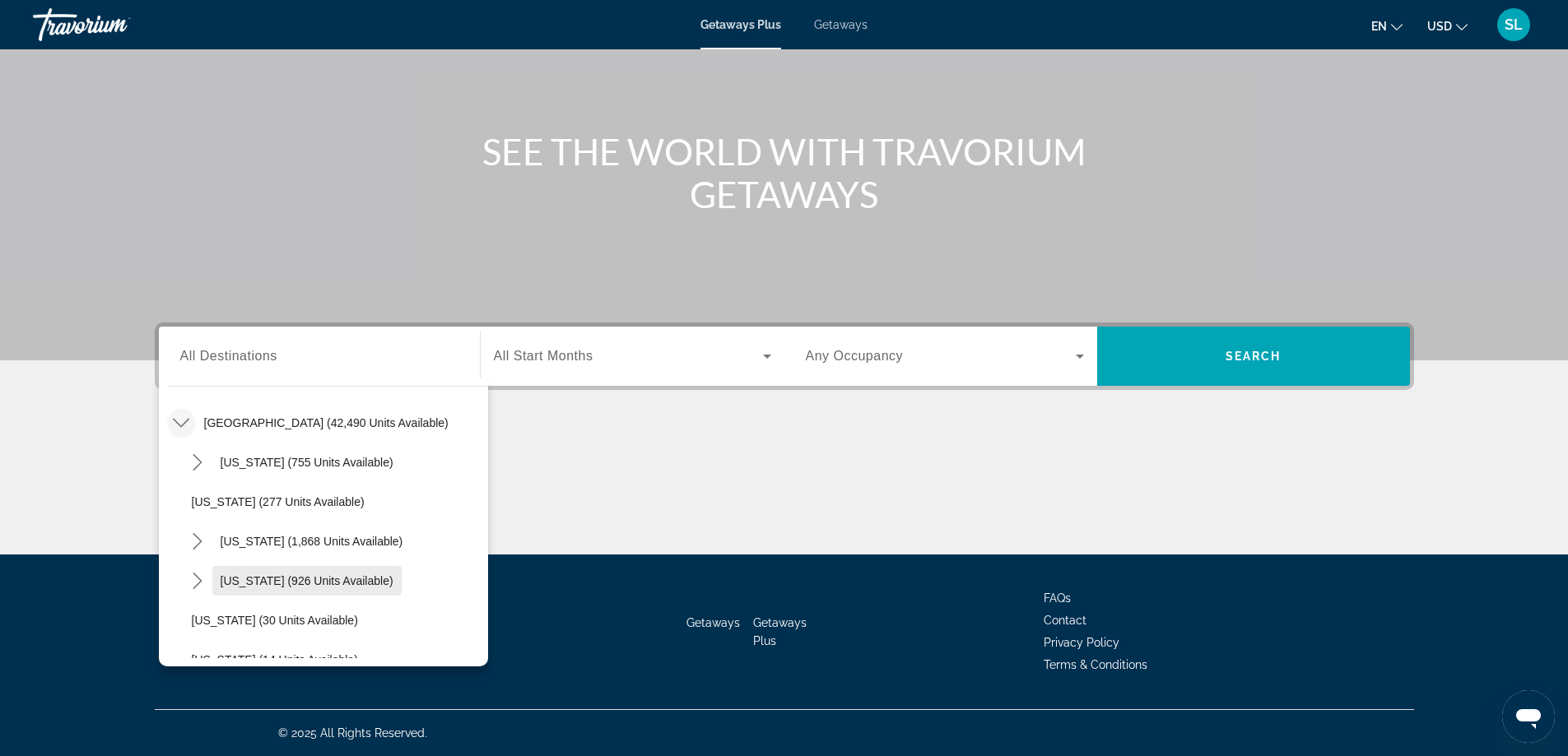
scroll to position [212, 0]
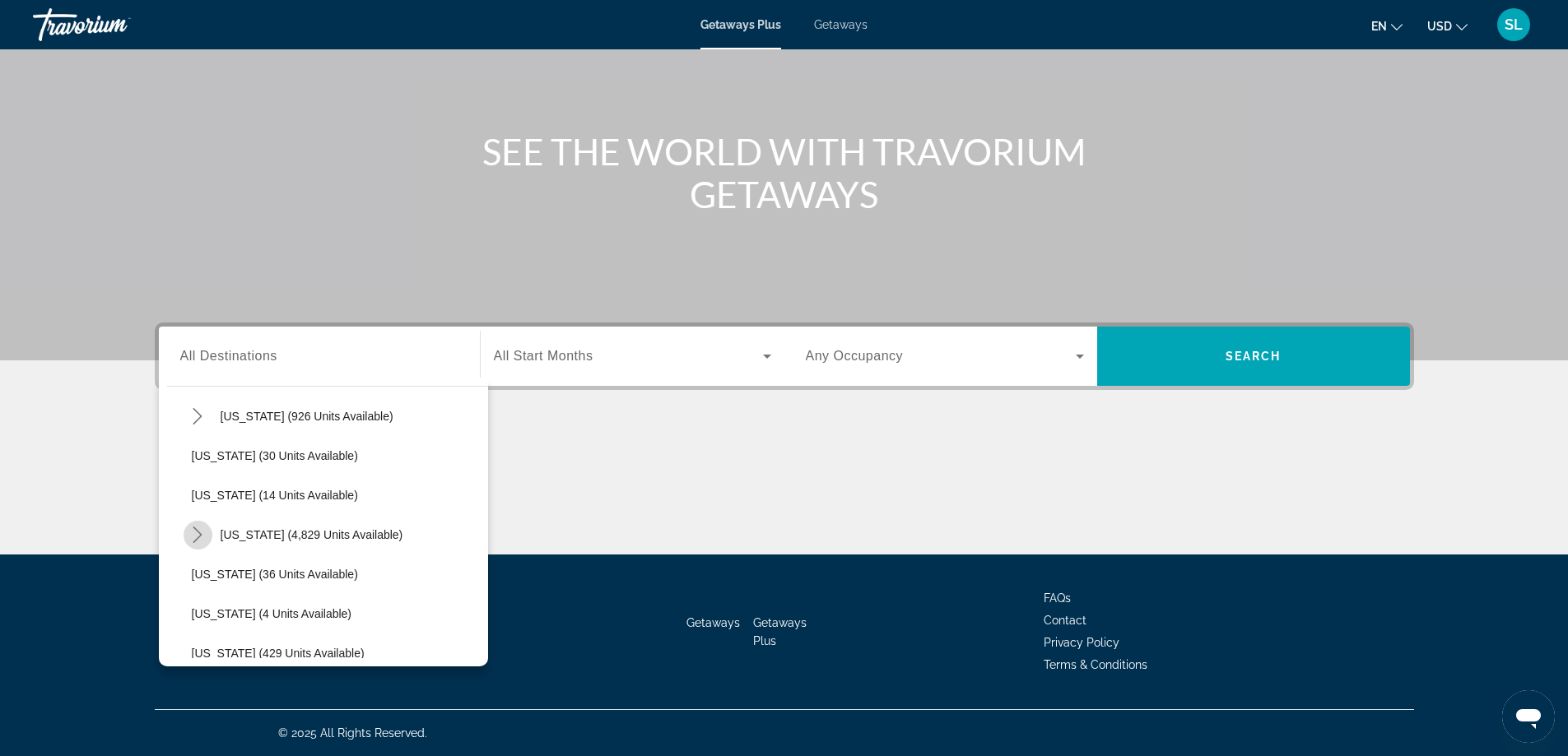
click at [195, 536] on icon "Toggle Florida (4,829 units available) submenu" at bounding box center [198, 535] width 17 height 17
click at [263, 572] on span "[GEOGRAPHIC_DATA] (6,509 units available)" at bounding box center [327, 574] width 238 height 13
type input "**********"
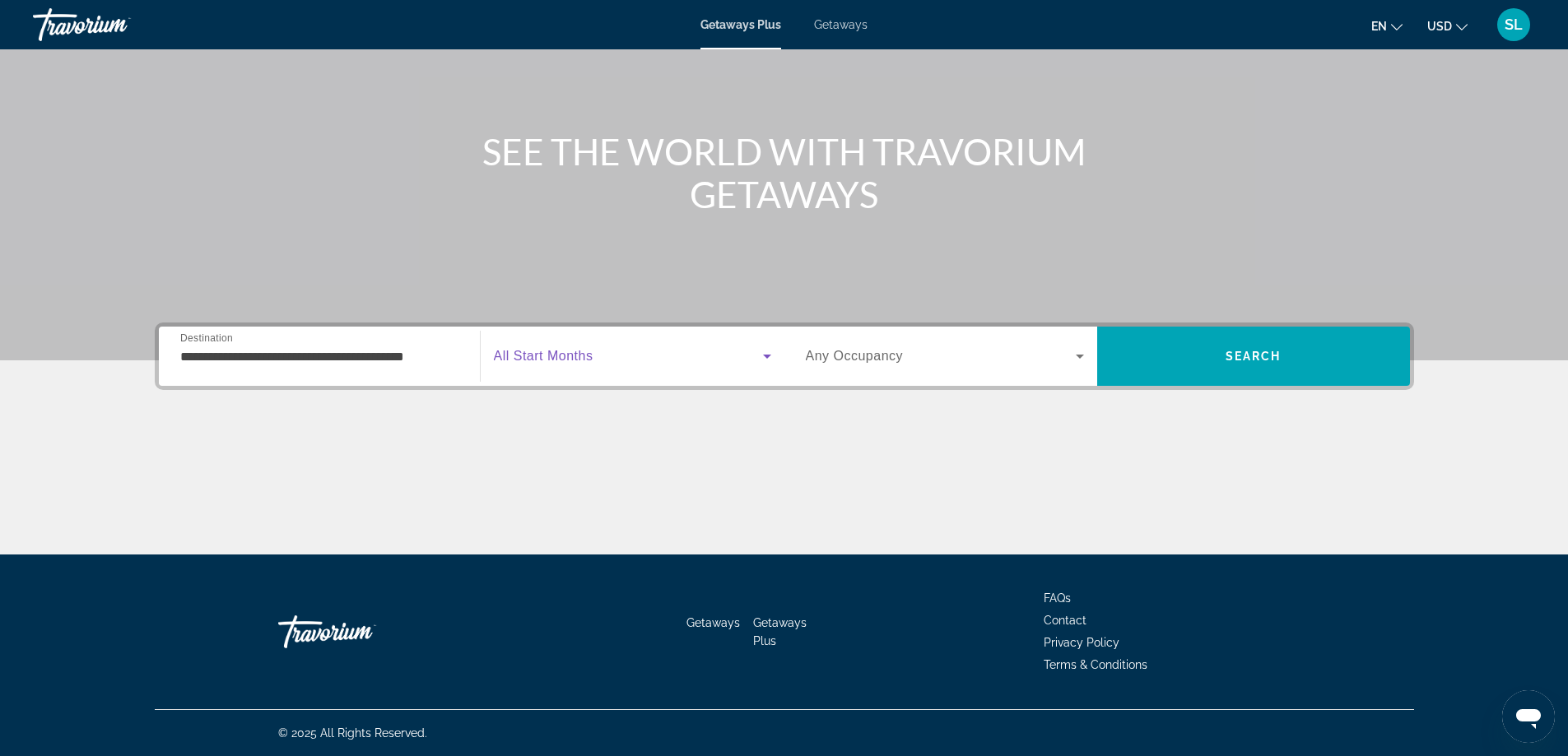
click at [615, 347] on span "Search widget" at bounding box center [628, 357] width 269 height 20
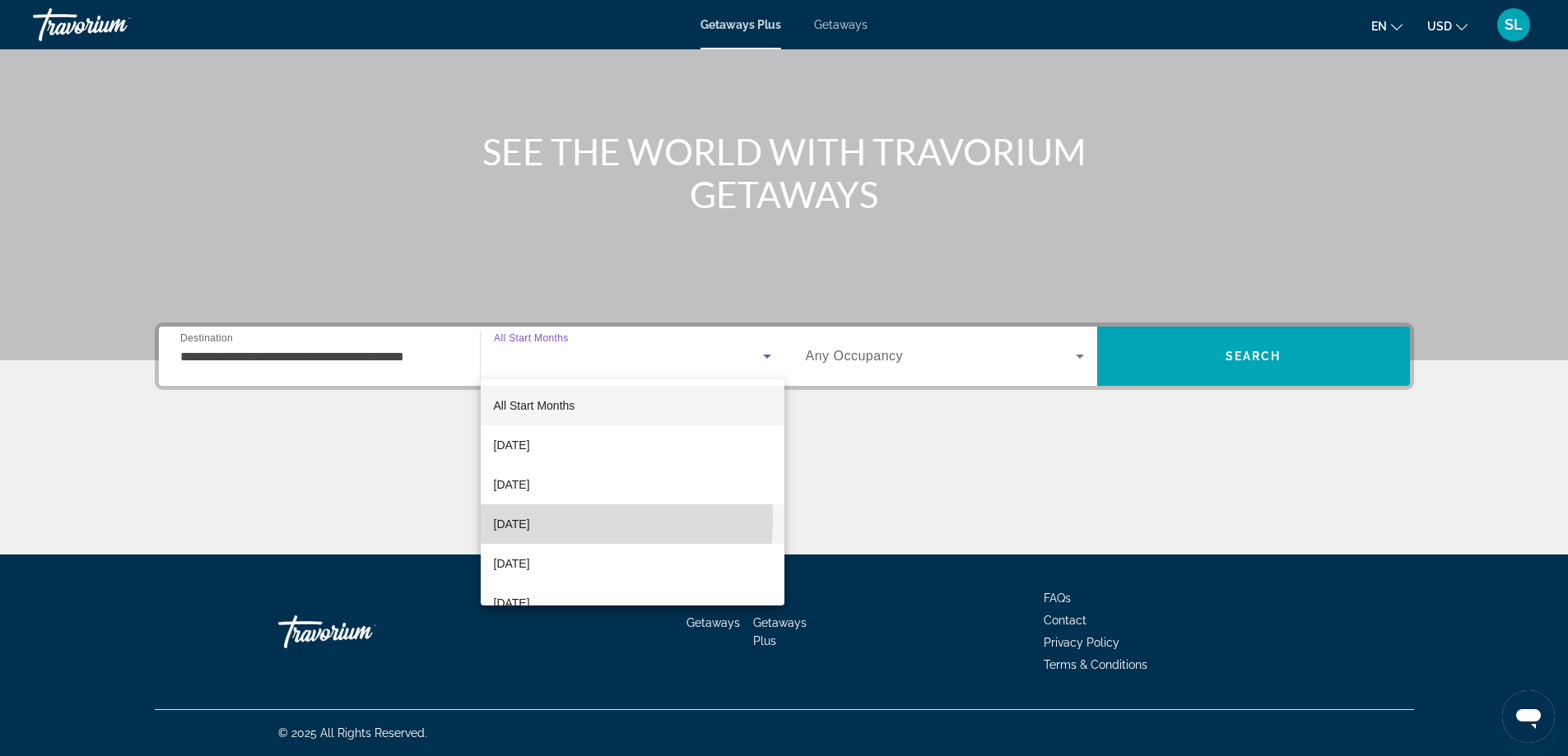
click at [530, 520] on span "[DATE]" at bounding box center [512, 525] width 37 height 20
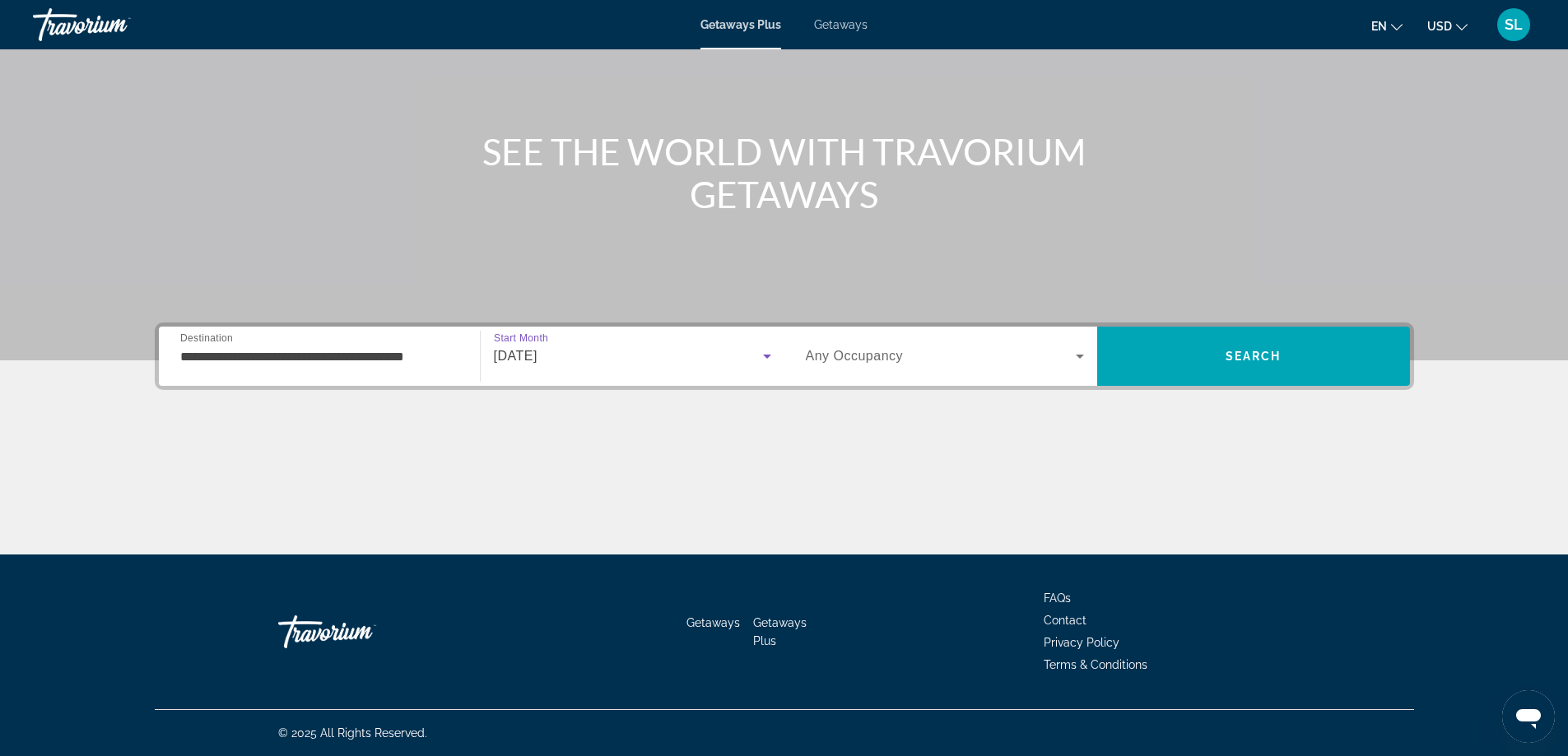
click at [818, 344] on div "Search widget" at bounding box center [945, 356] width 279 height 46
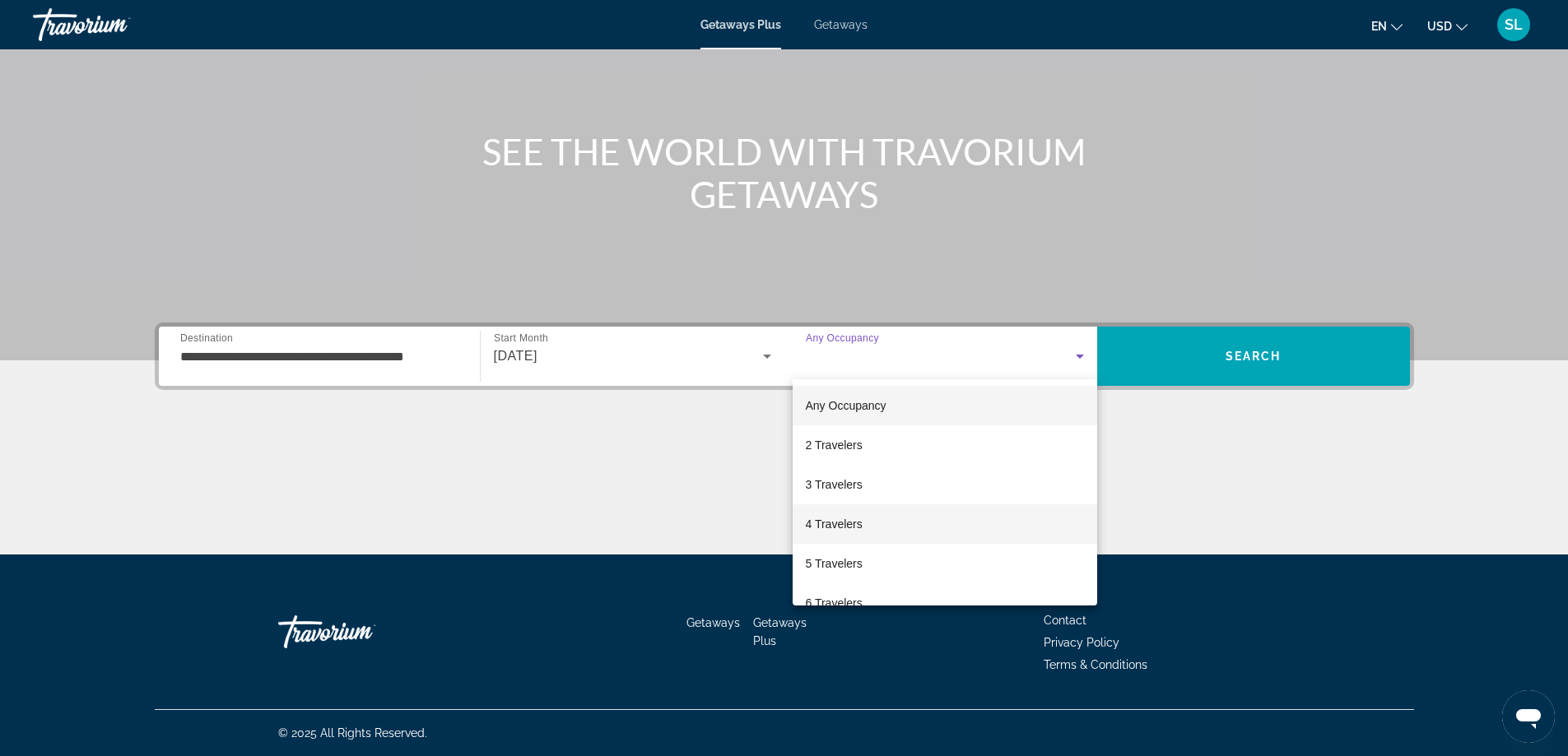
click at [825, 534] on span "4 Travelers" at bounding box center [833, 525] width 56 height 20
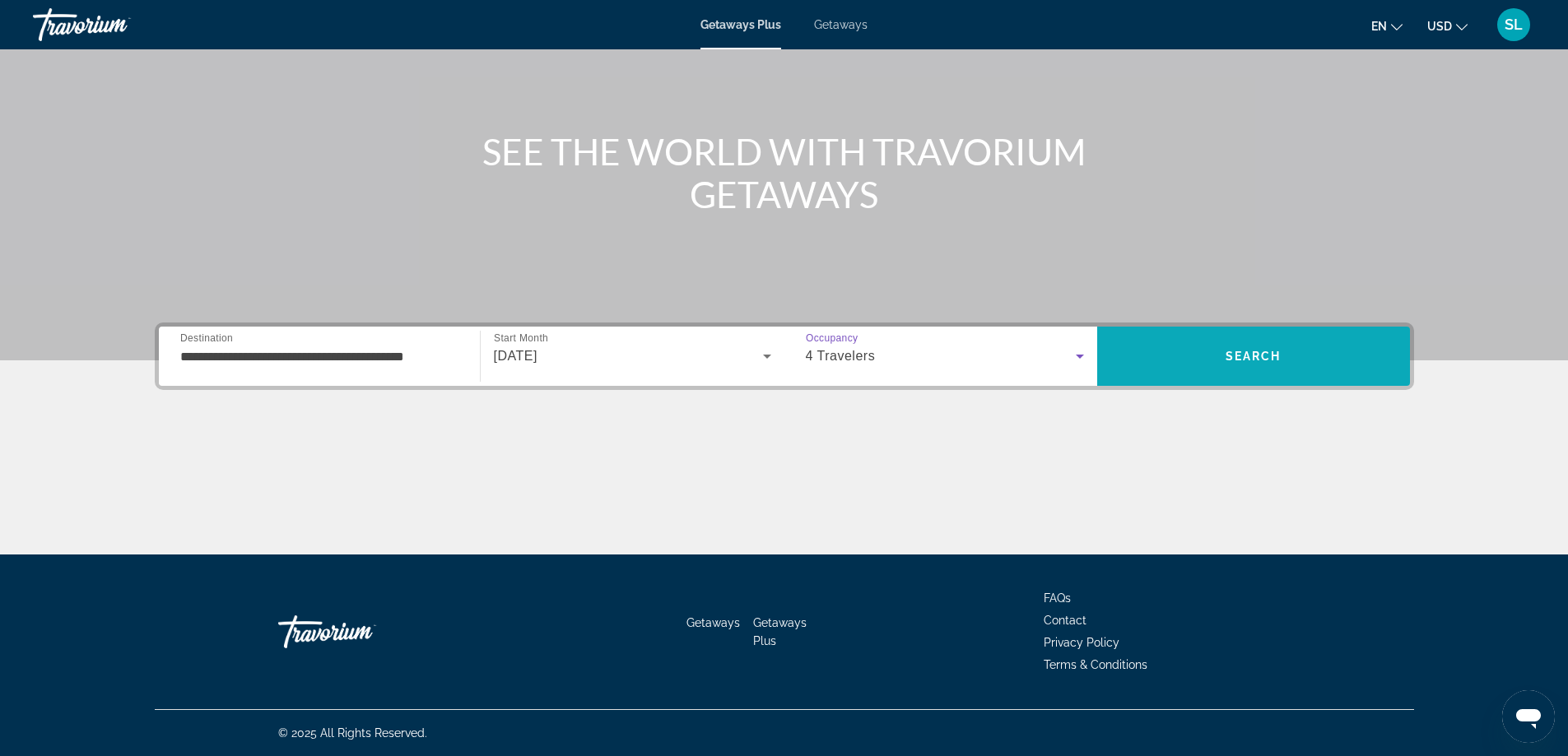
click at [1189, 347] on span "Search" at bounding box center [1253, 357] width 313 height 40
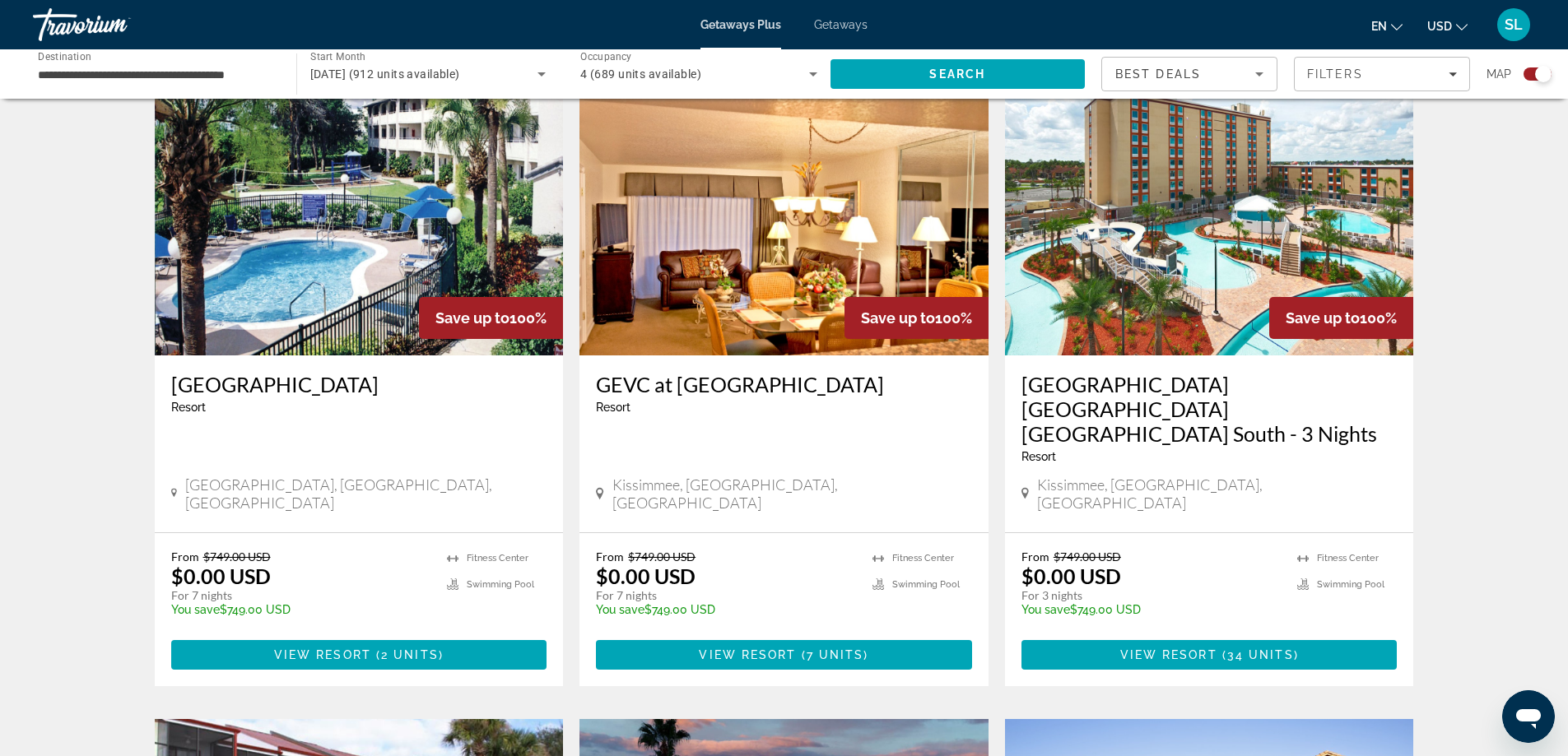
scroll to position [741, 0]
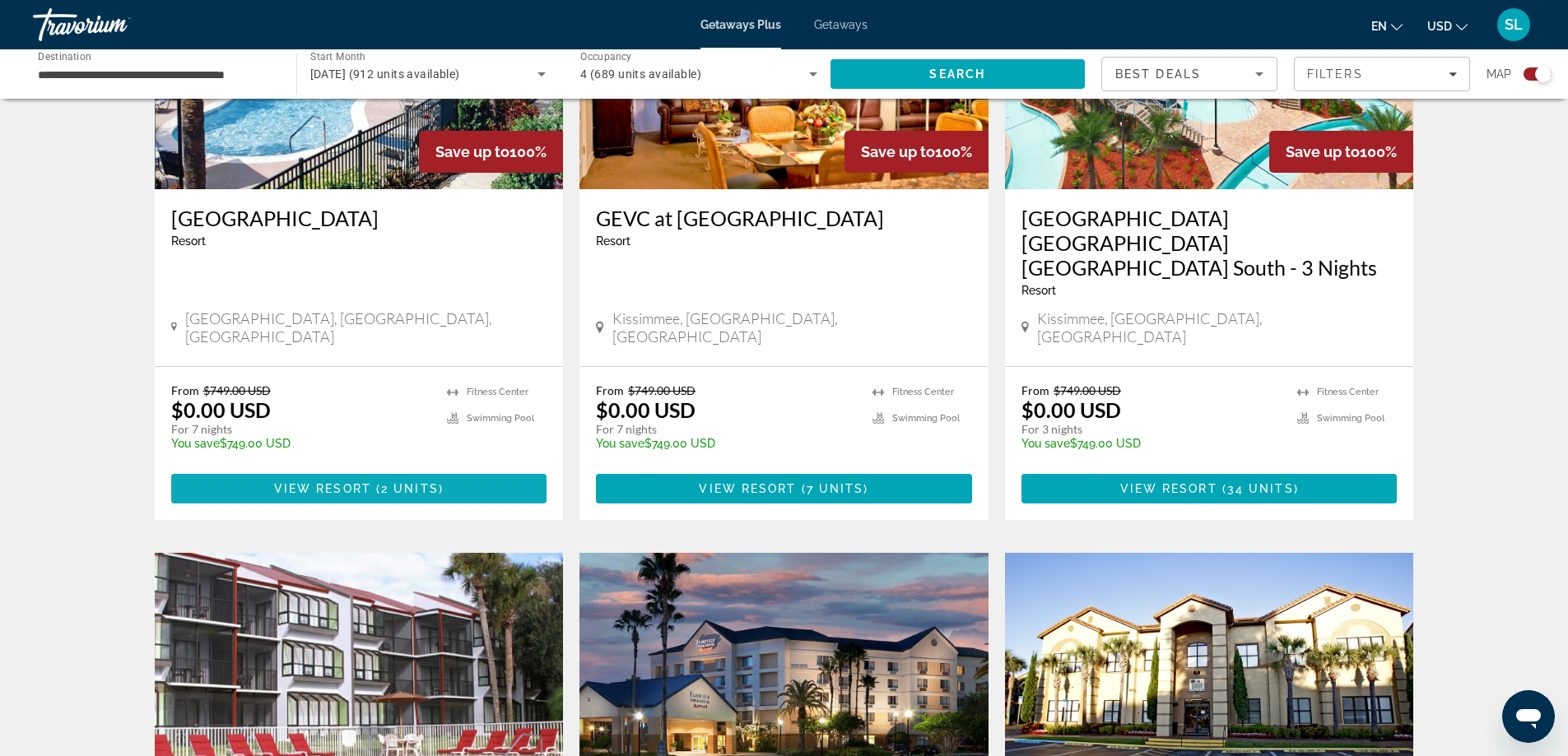
click at [385, 482] on span "2 units" at bounding box center [410, 488] width 57 height 13
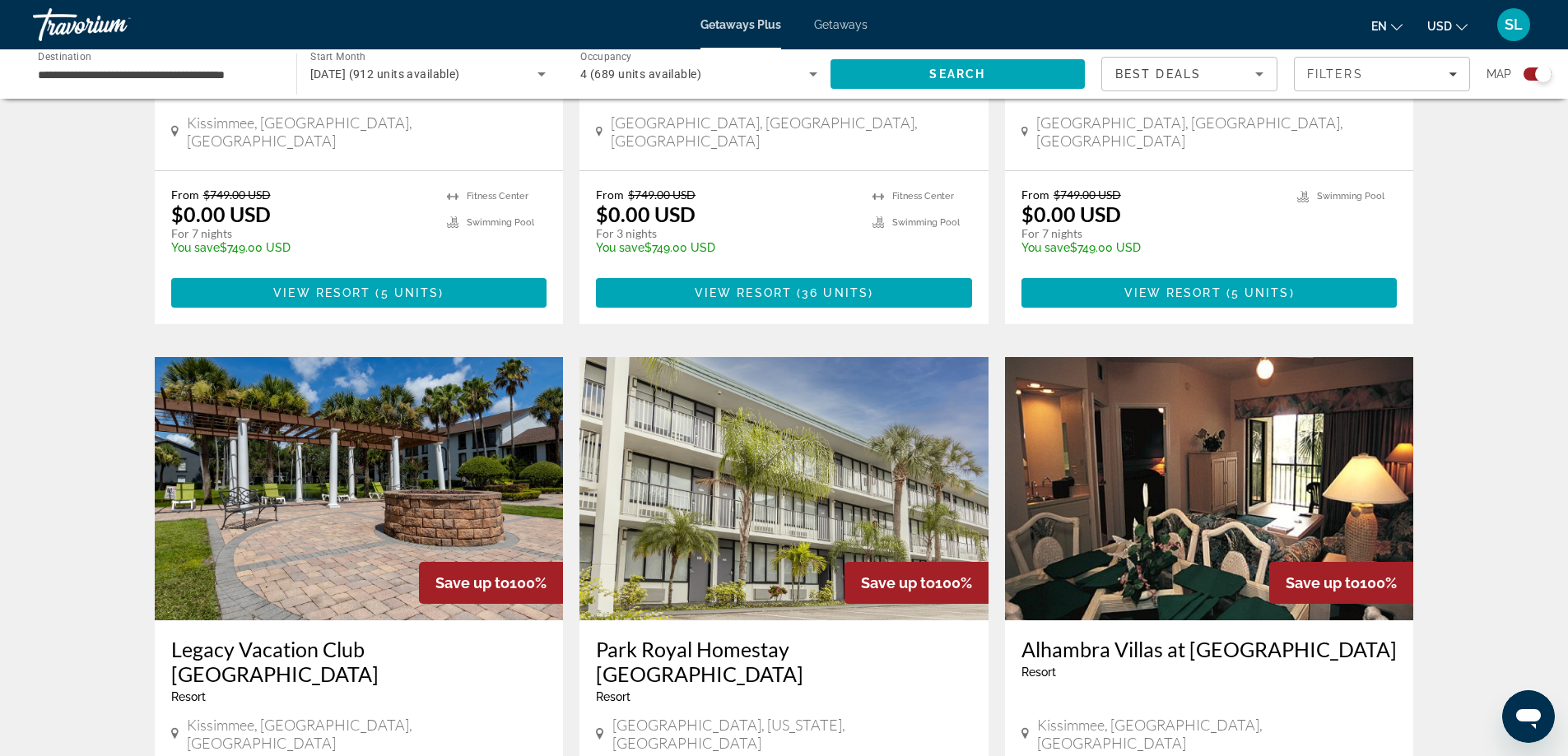
scroll to position [1728, 0]
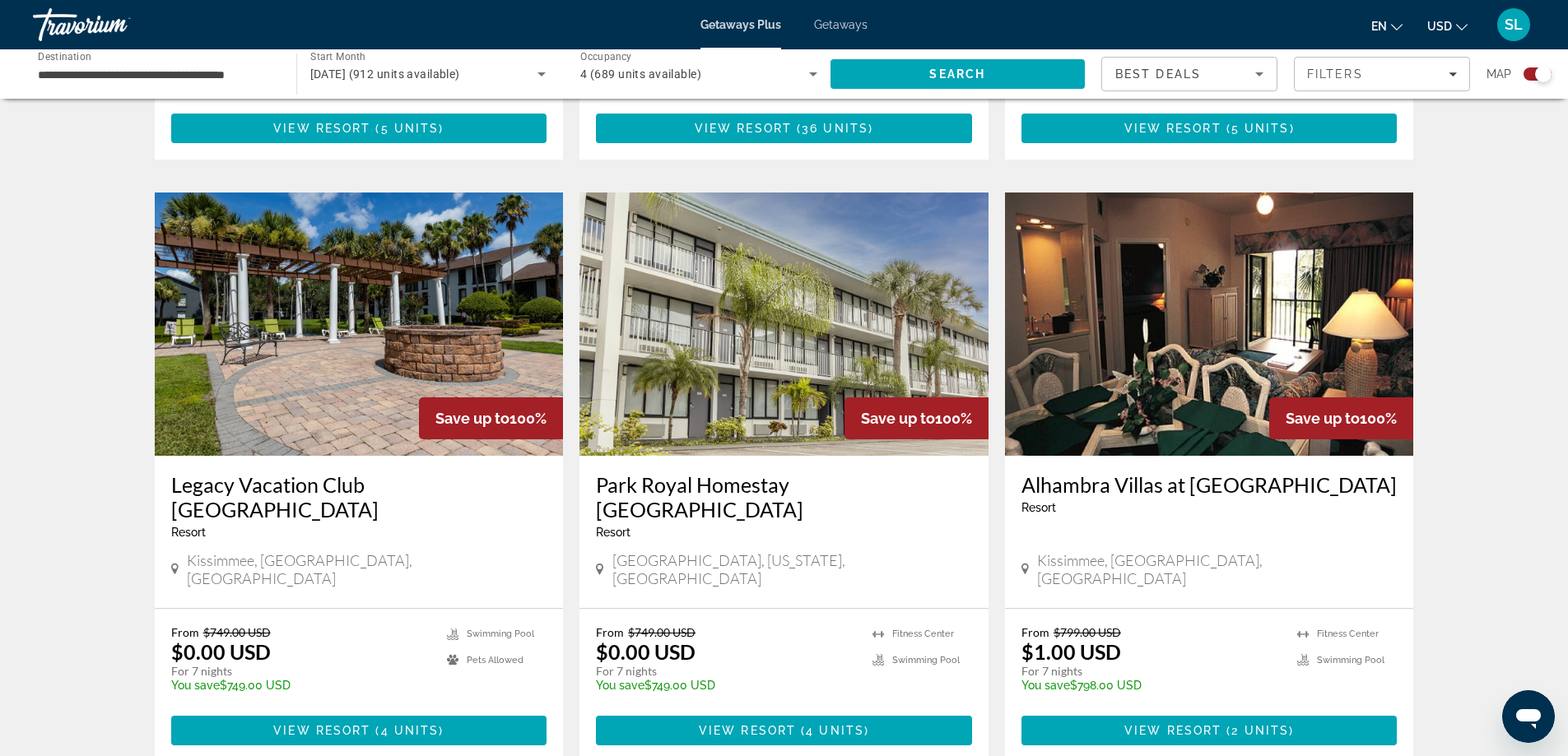
click at [756, 724] on span "View Resort" at bounding box center [747, 730] width 97 height 13
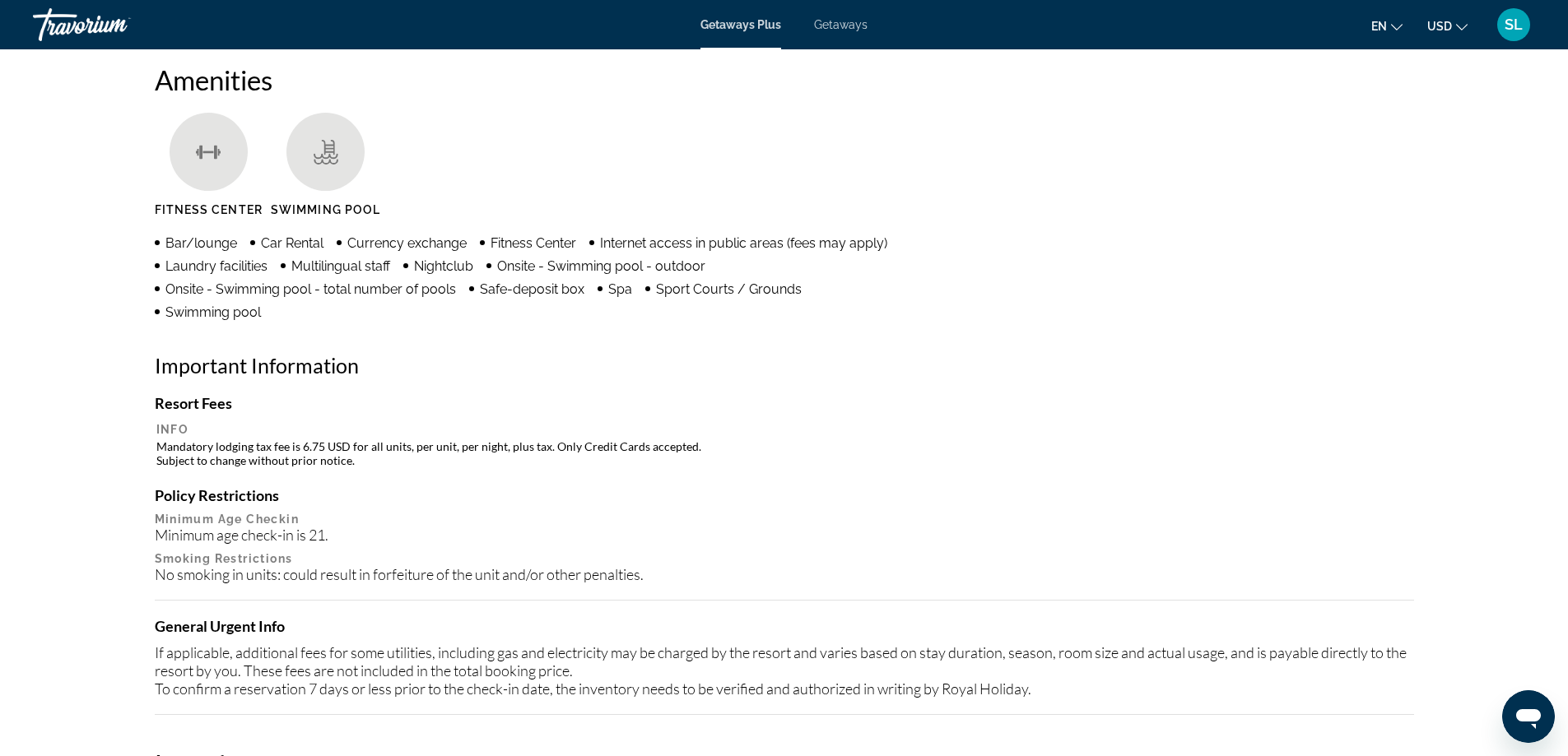
scroll to position [1070, 0]
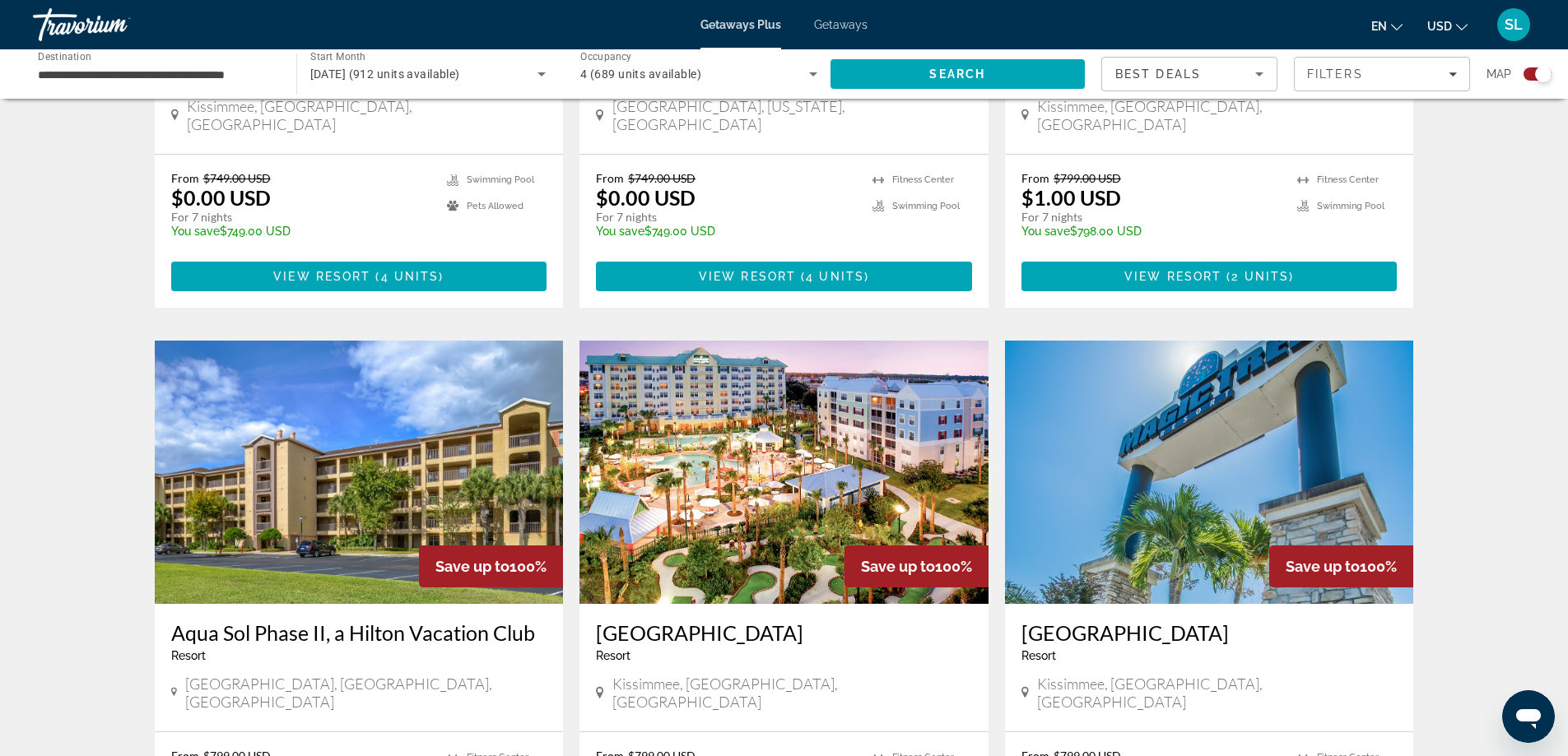
scroll to position [2223, 0]
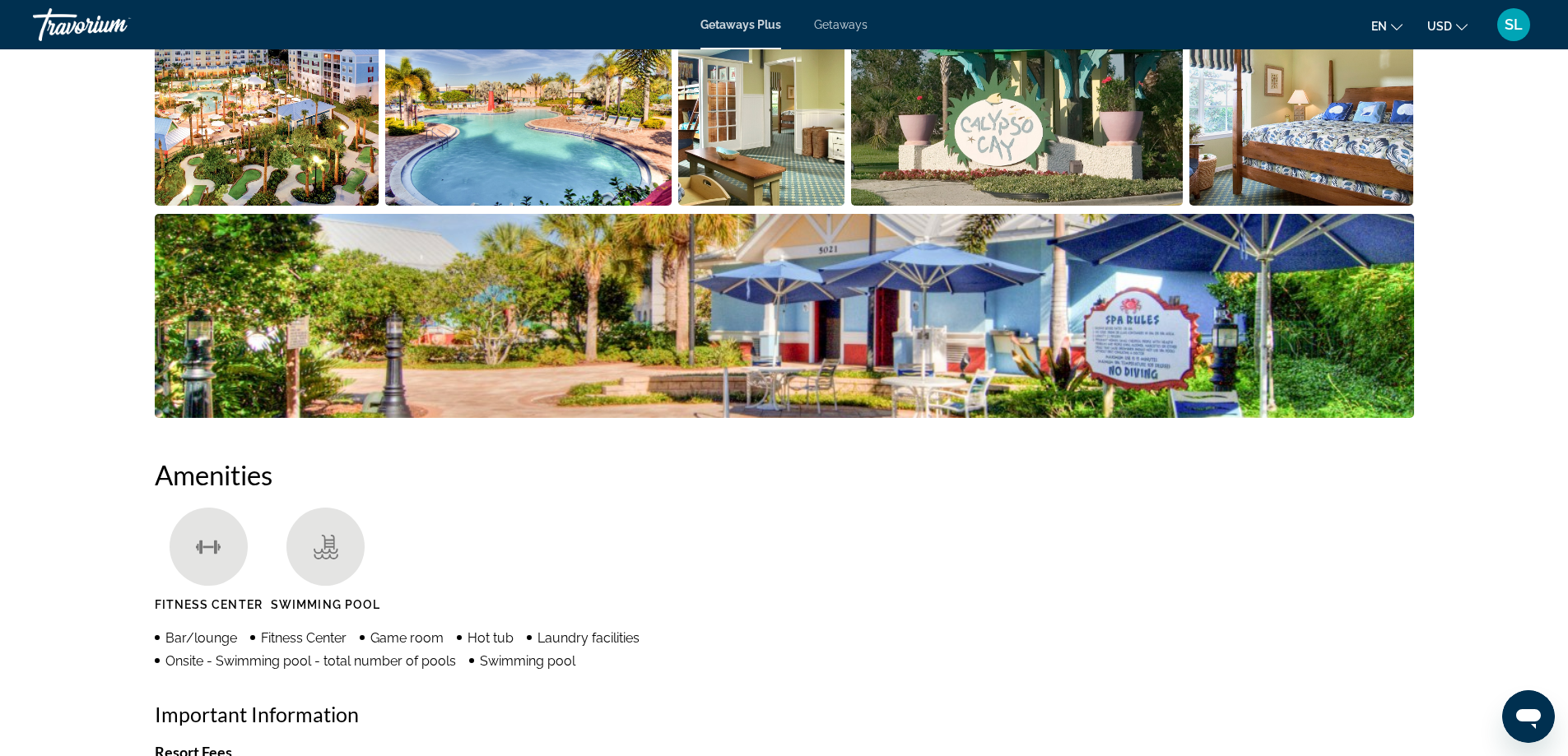
scroll to position [741, 0]
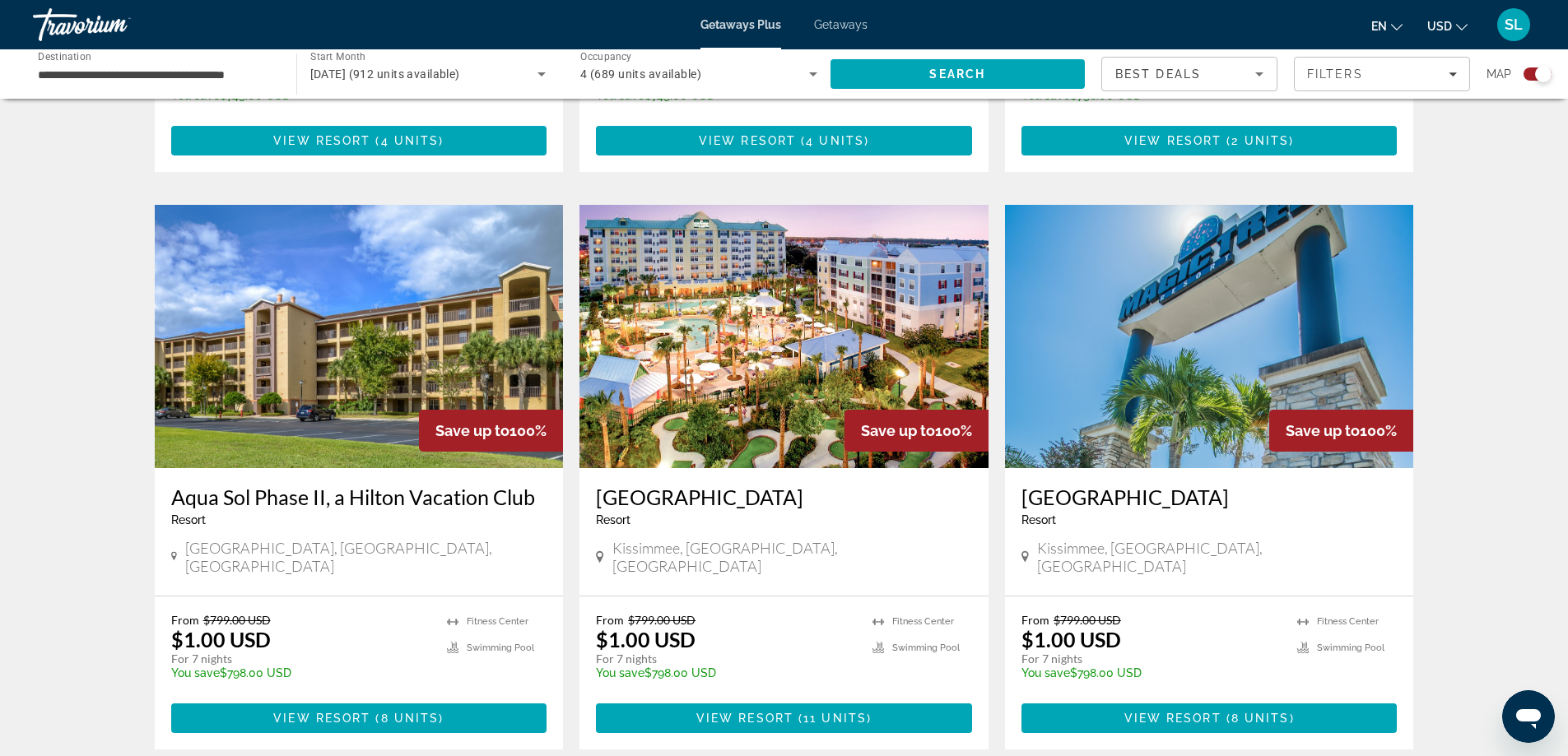
scroll to position [2467, 0]
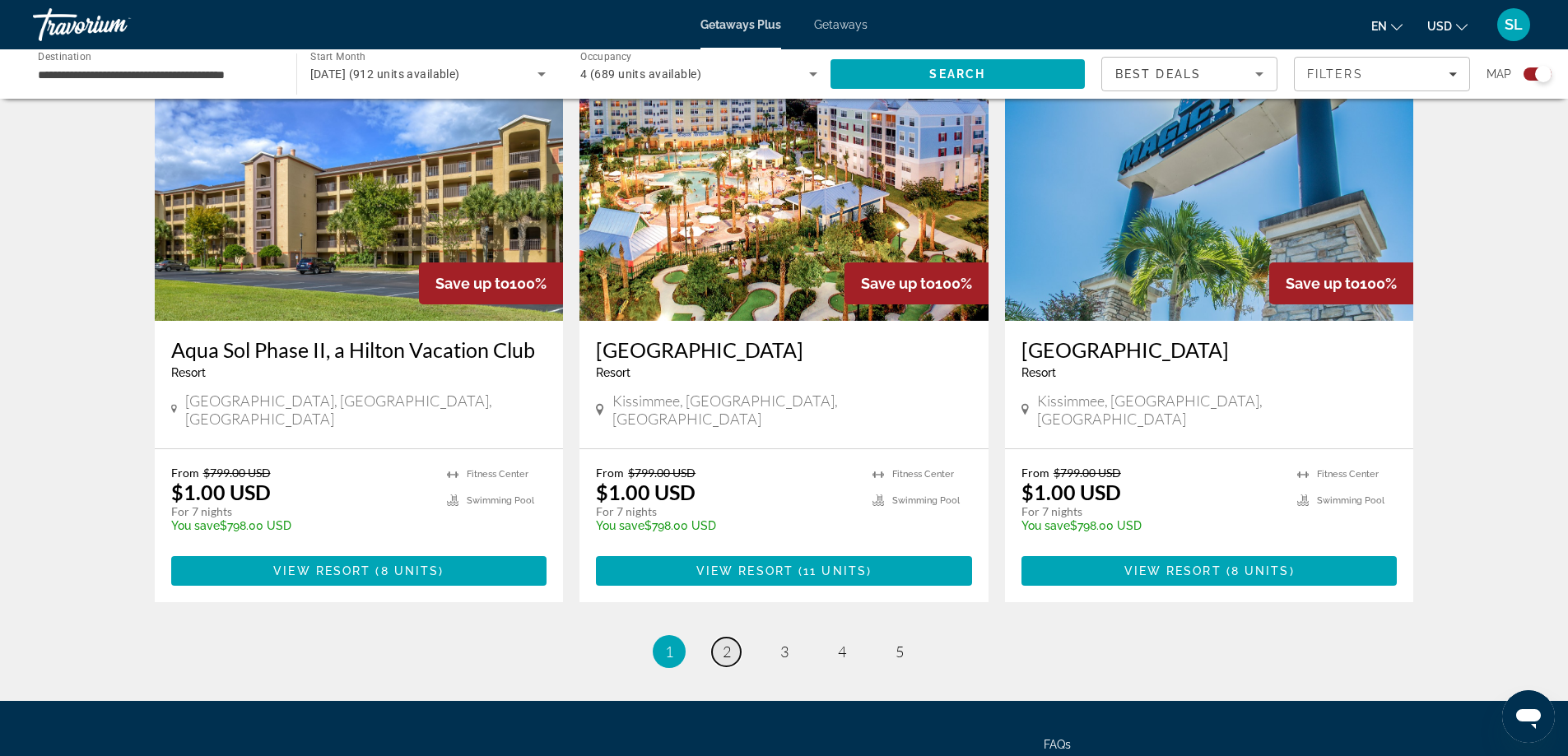
click at [727, 643] on span "2" at bounding box center [726, 652] width 8 height 18
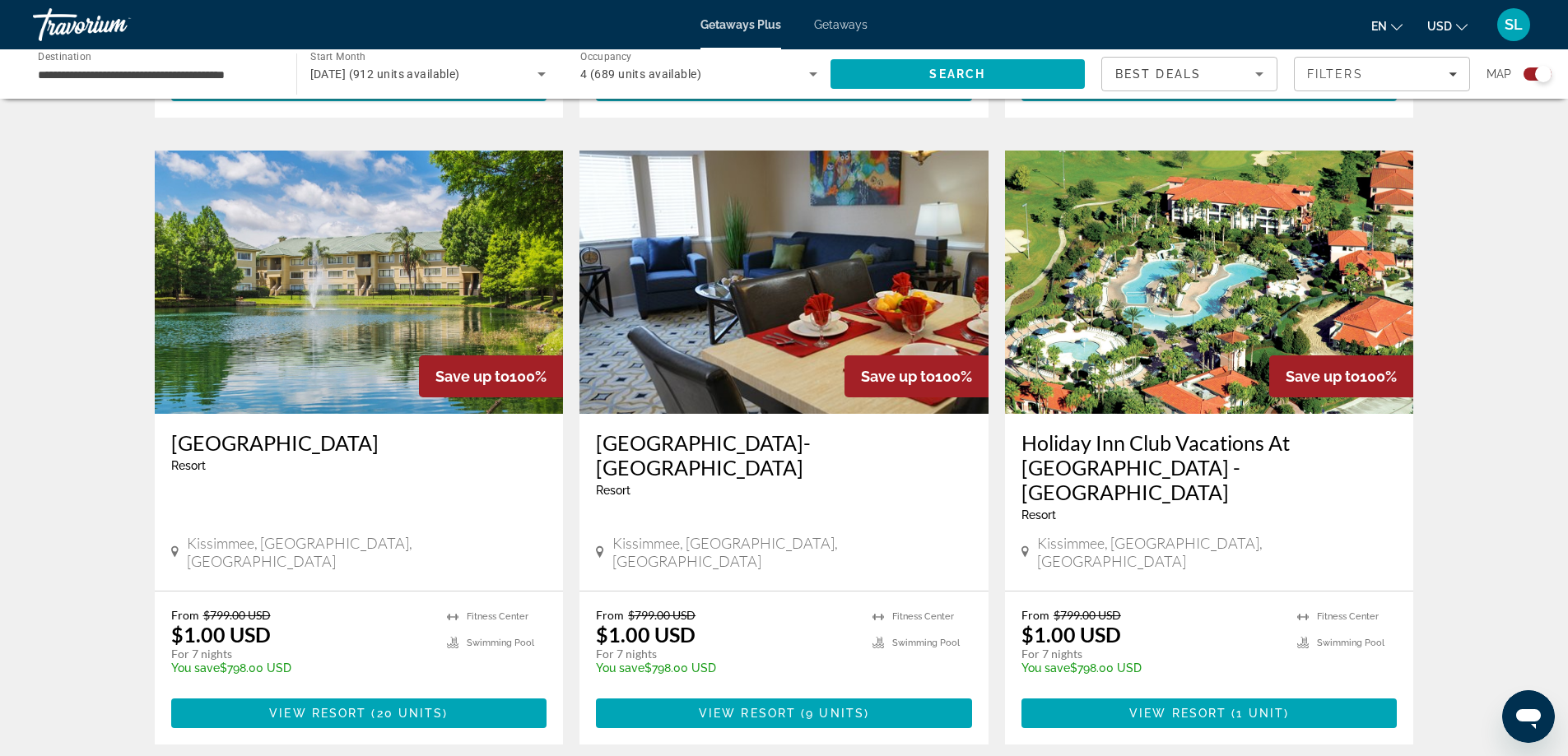
scroll to position [1234, 0]
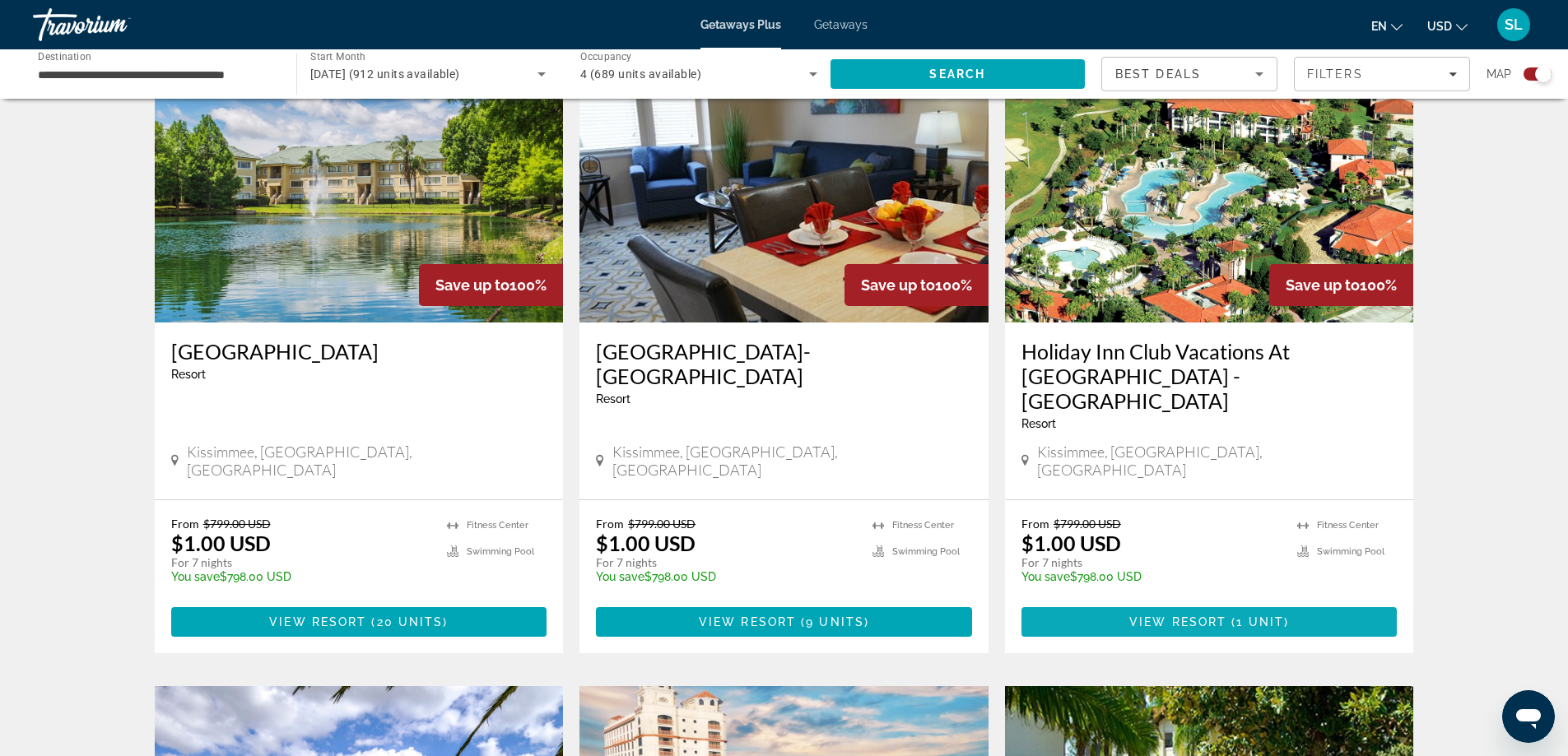
click at [1113, 603] on span "Main content" at bounding box center [1209, 623] width 376 height 40
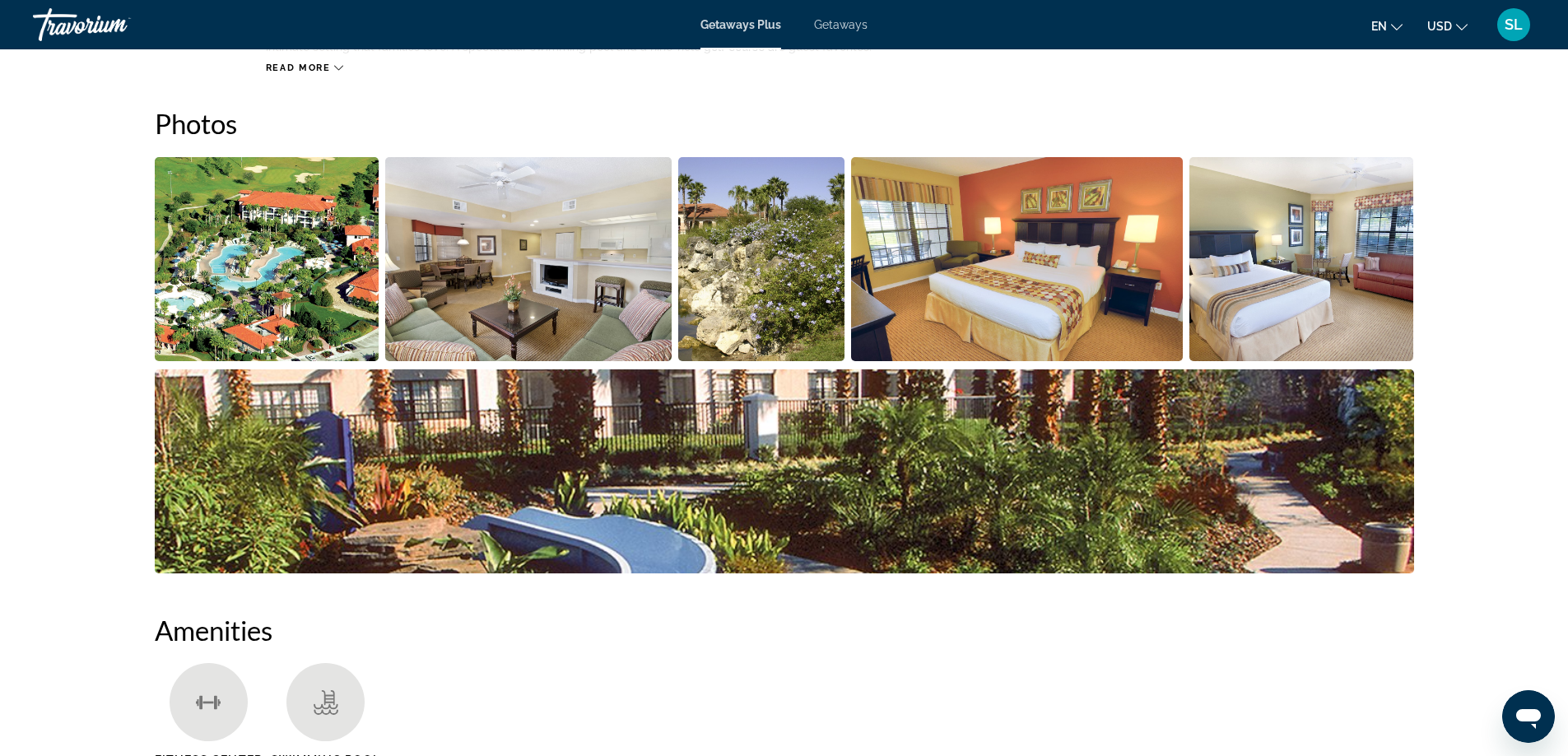
scroll to position [905, 0]
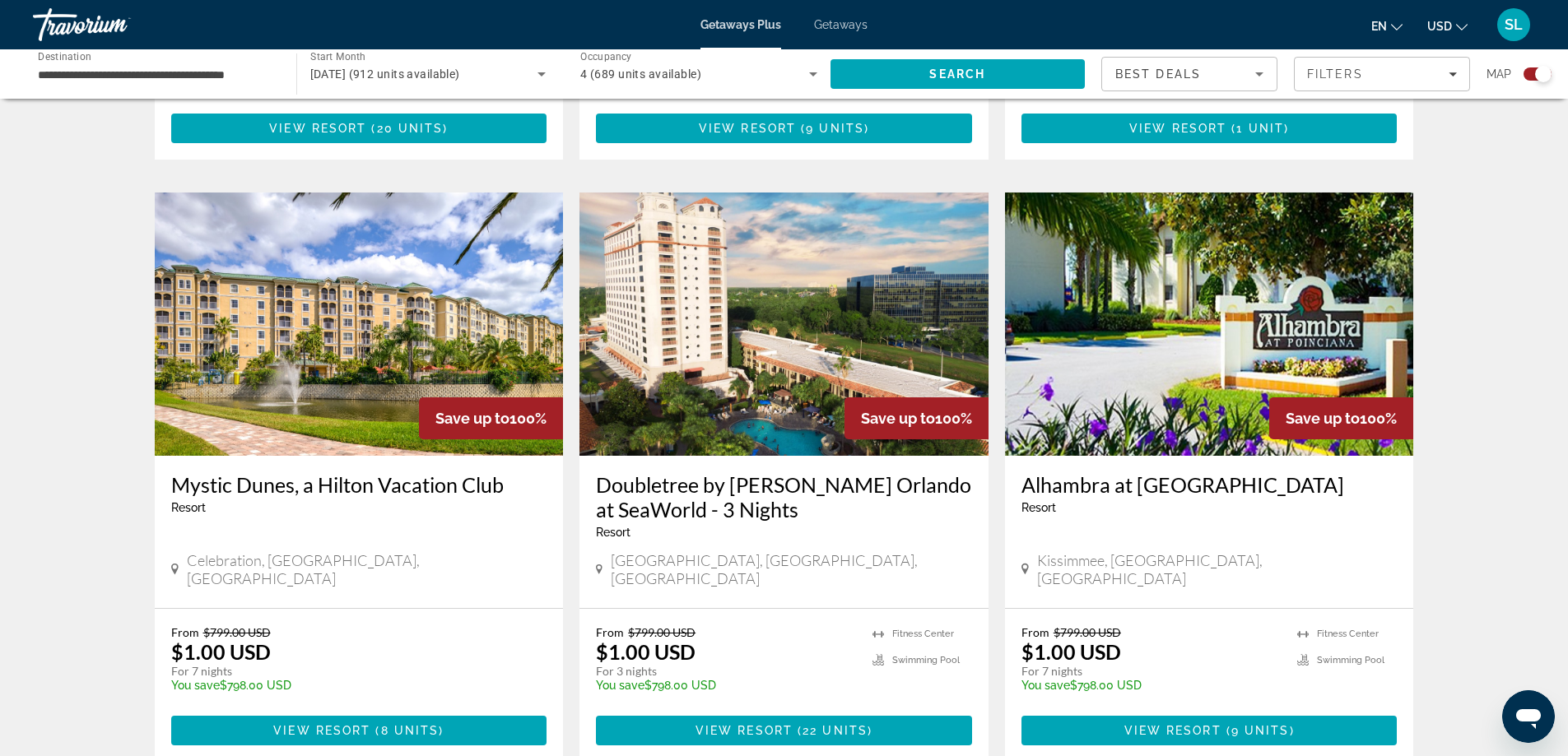
scroll to position [1811, 0]
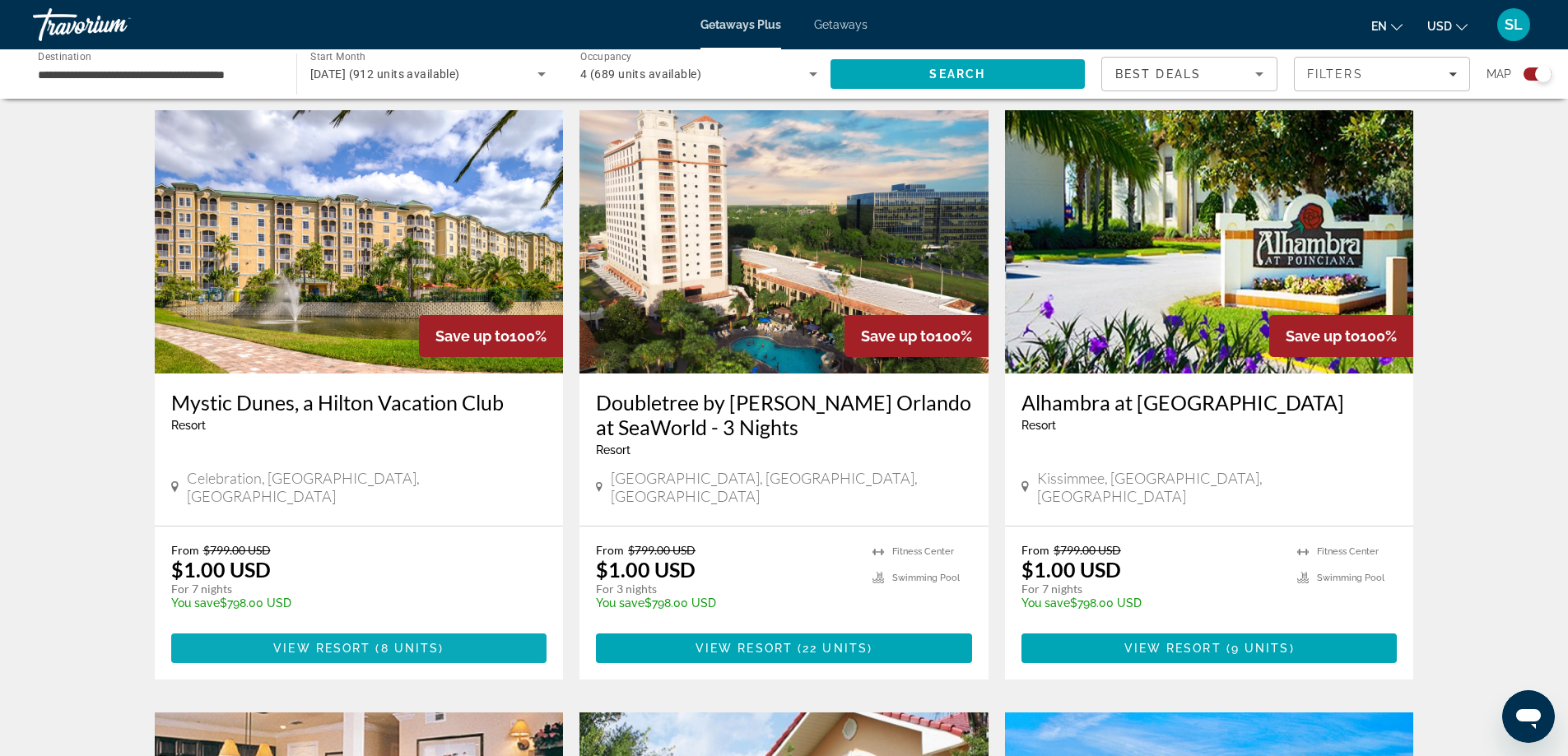
click at [389, 642] on span "8 units" at bounding box center [410, 648] width 58 height 13
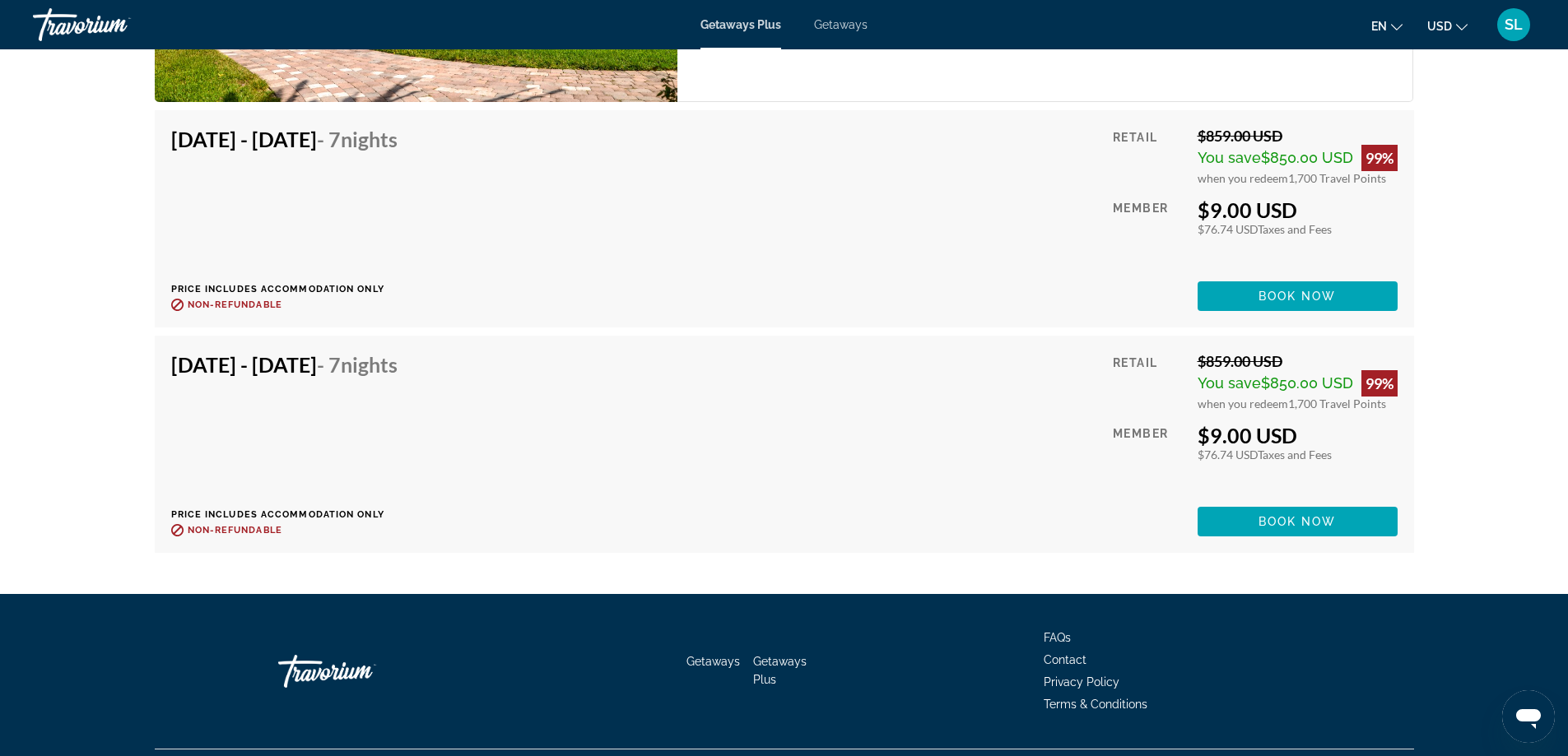
scroll to position [3786, 0]
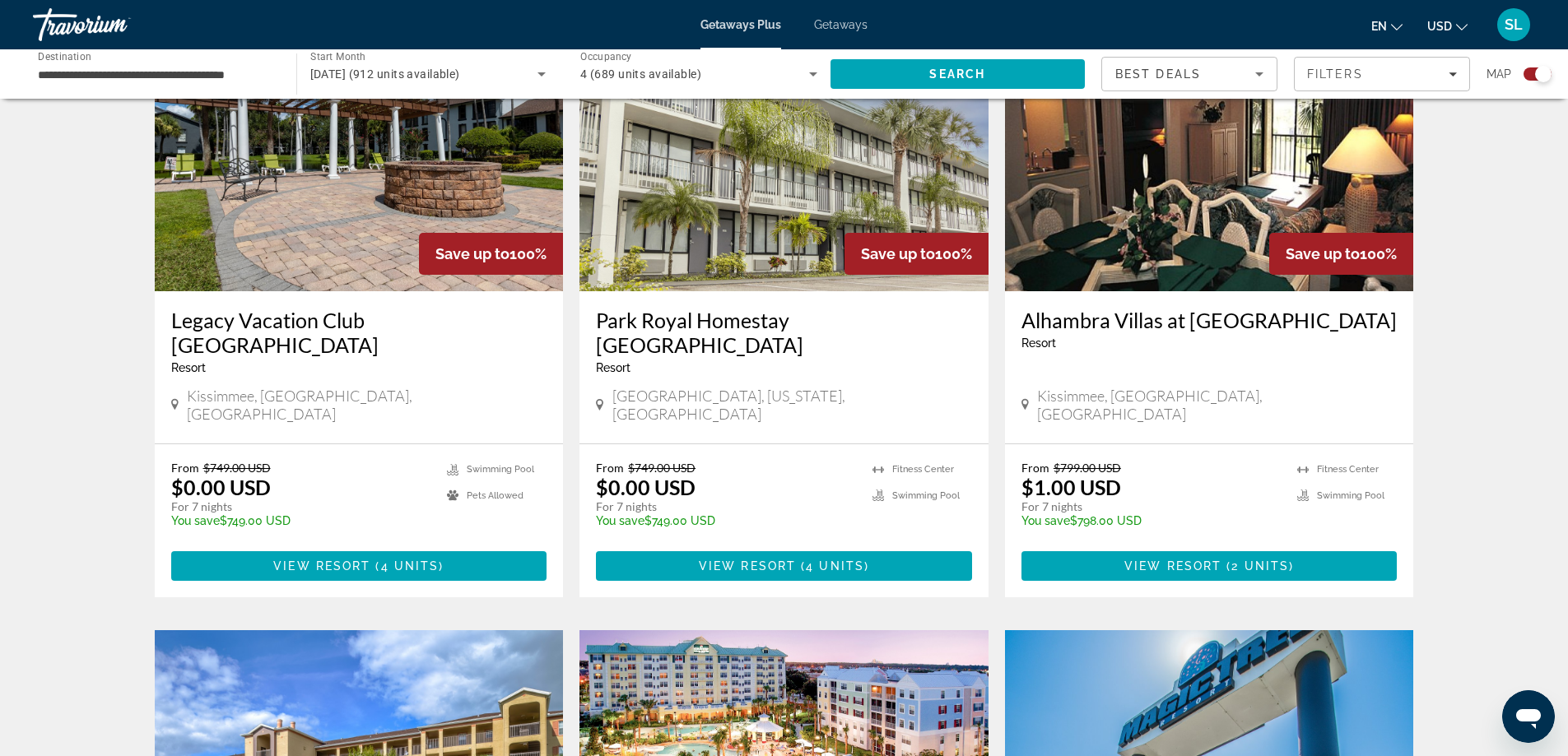
scroll to position [2467, 0]
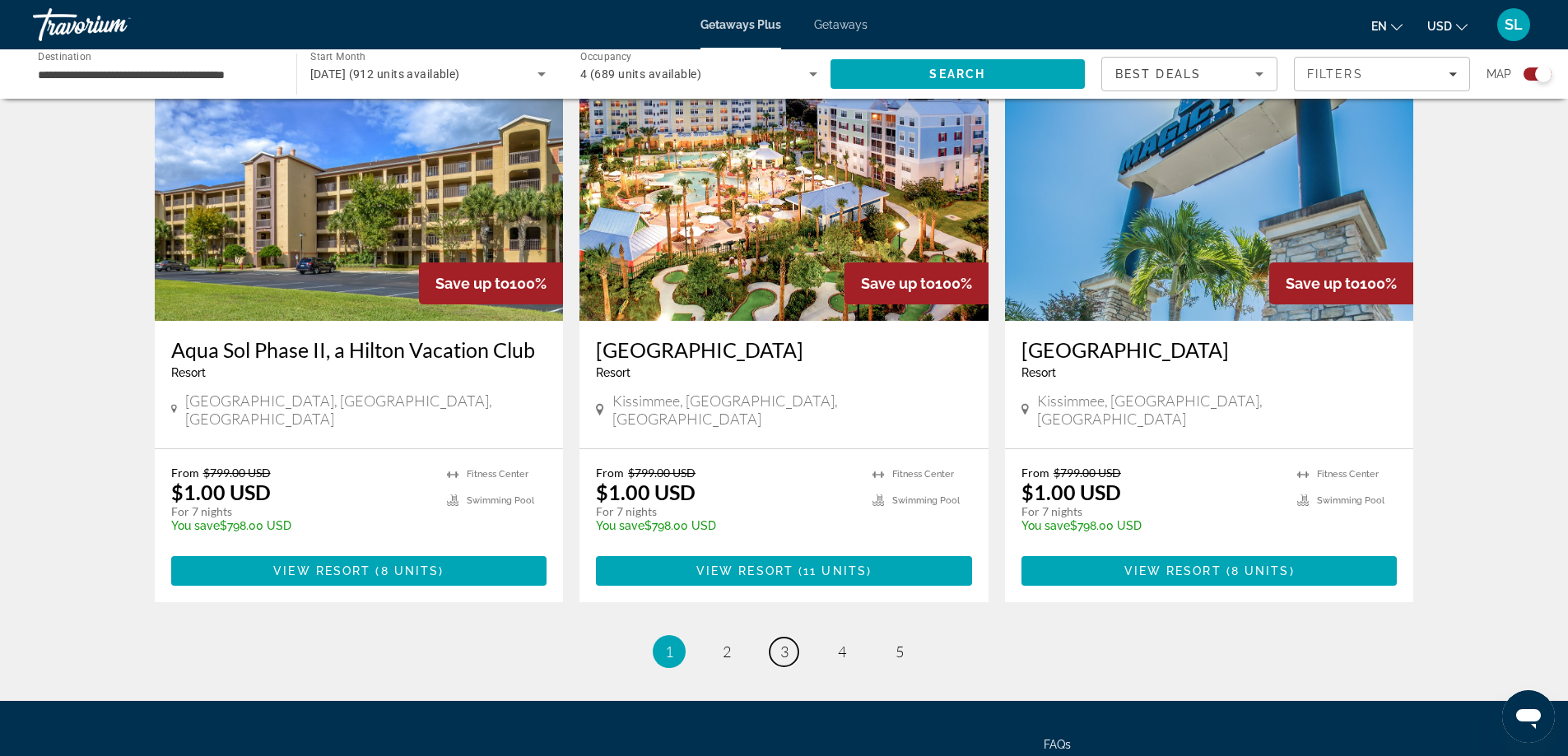
click at [783, 643] on span "3" at bounding box center [784, 652] width 8 height 18
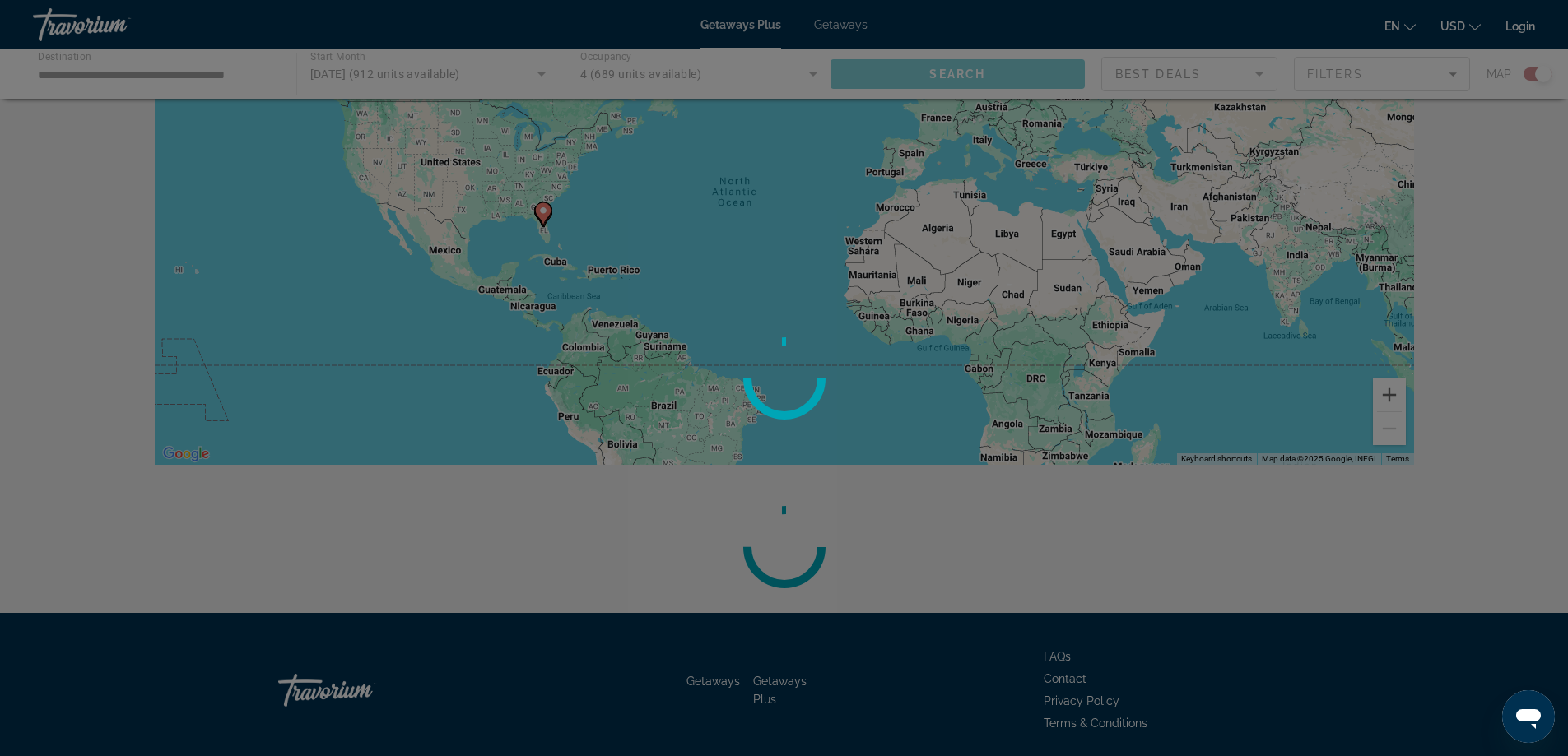
scroll to position [203, 0]
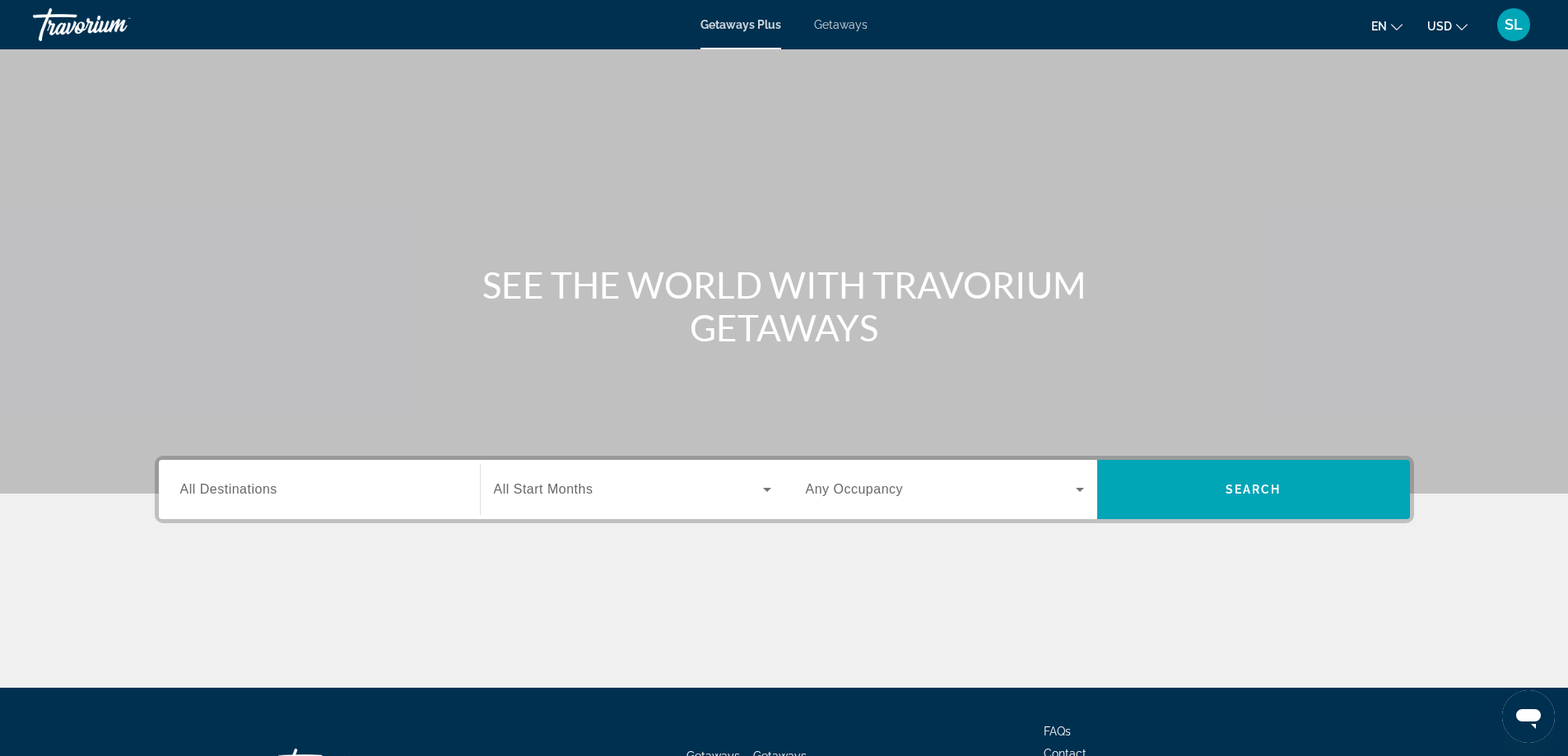
scroll to position [133, 0]
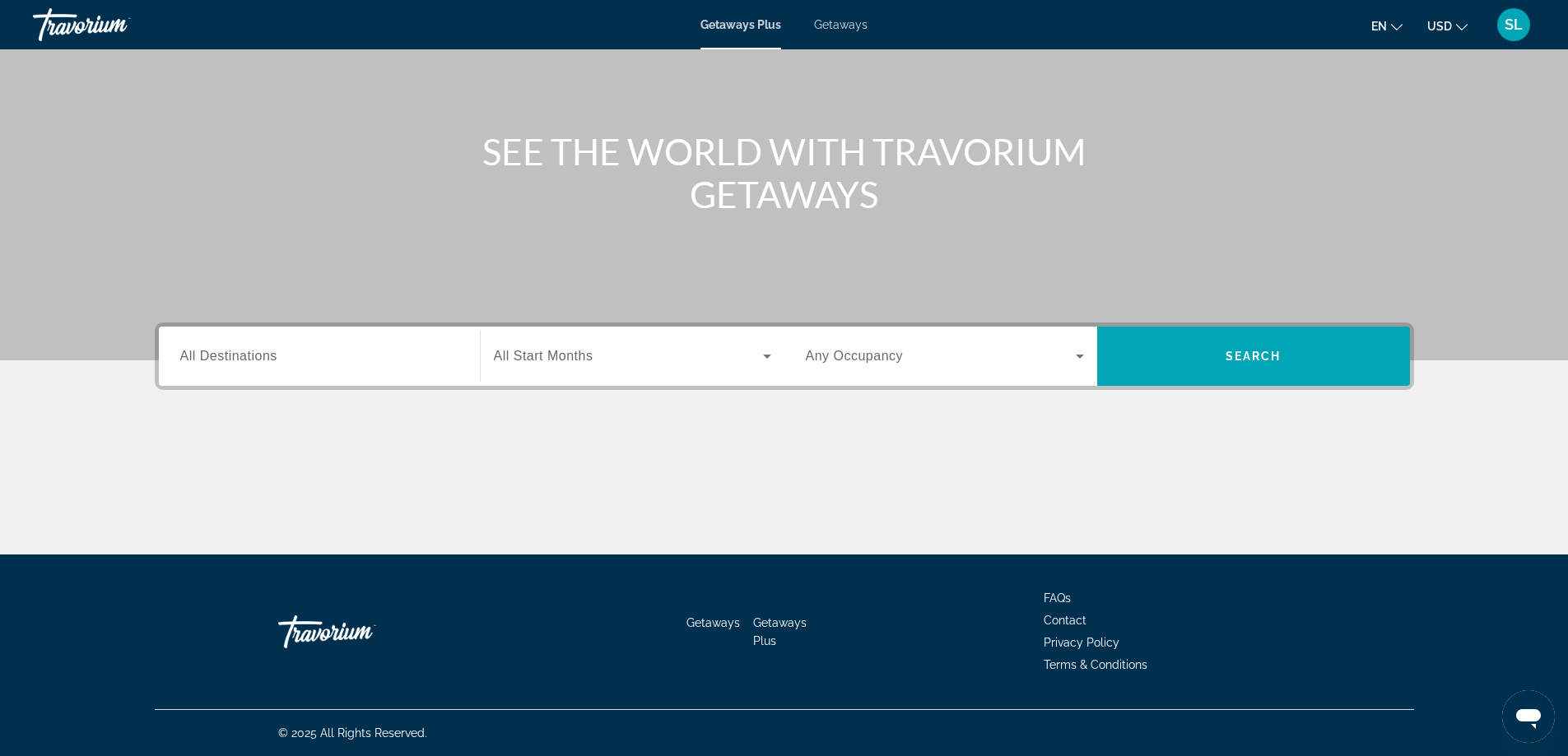
click at [391, 367] on div "Search widget" at bounding box center [319, 356] width 279 height 46
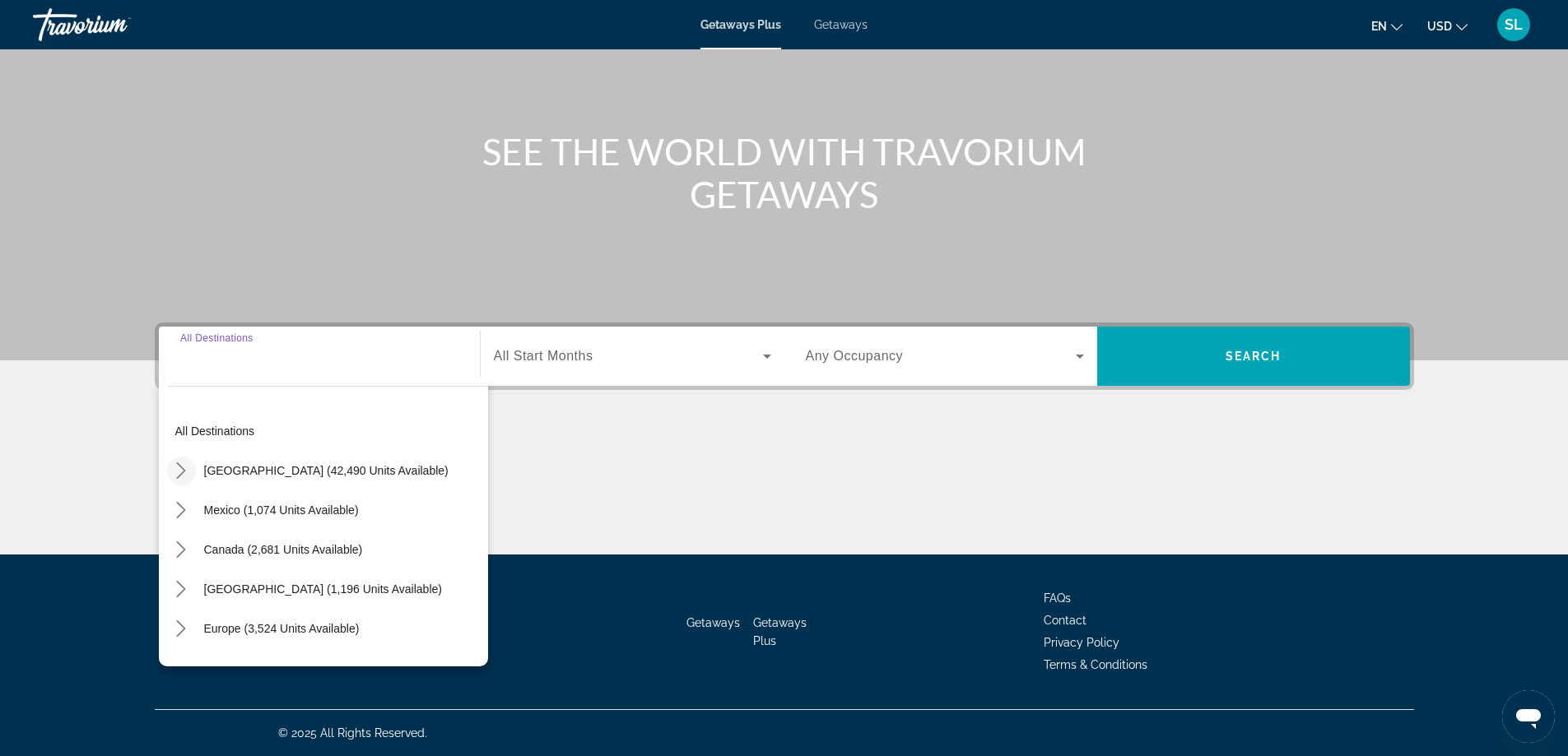
click at [176, 478] on icon "Toggle United States (42,490 units available) submenu" at bounding box center [181, 470] width 17 height 17
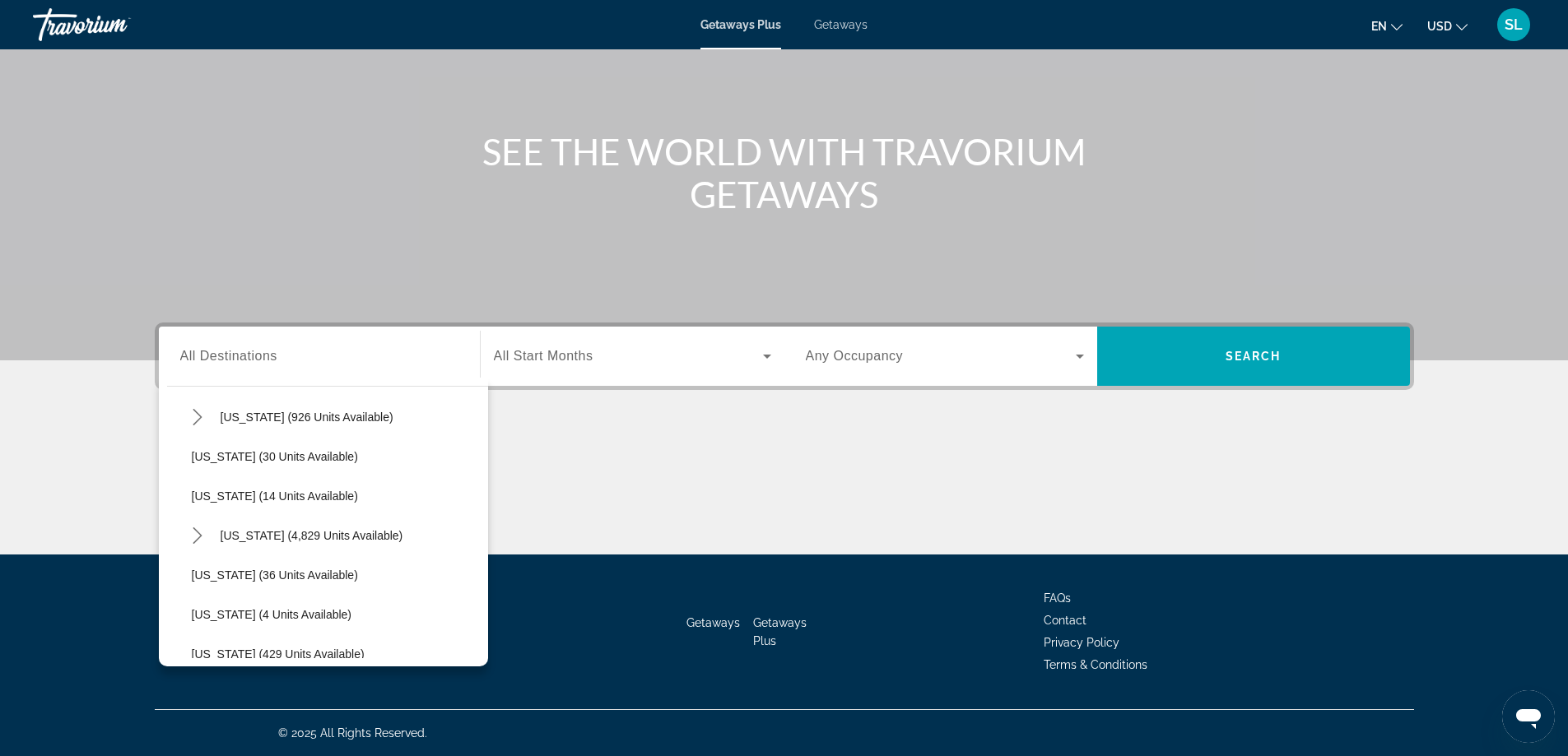
scroll to position [212, 0]
click at [201, 532] on icon "Toggle Florida (4,829 units available) submenu" at bounding box center [198, 535] width 17 height 17
click at [260, 578] on span "[GEOGRAPHIC_DATA] (6,509 units available)" at bounding box center [327, 574] width 238 height 13
type input "**********"
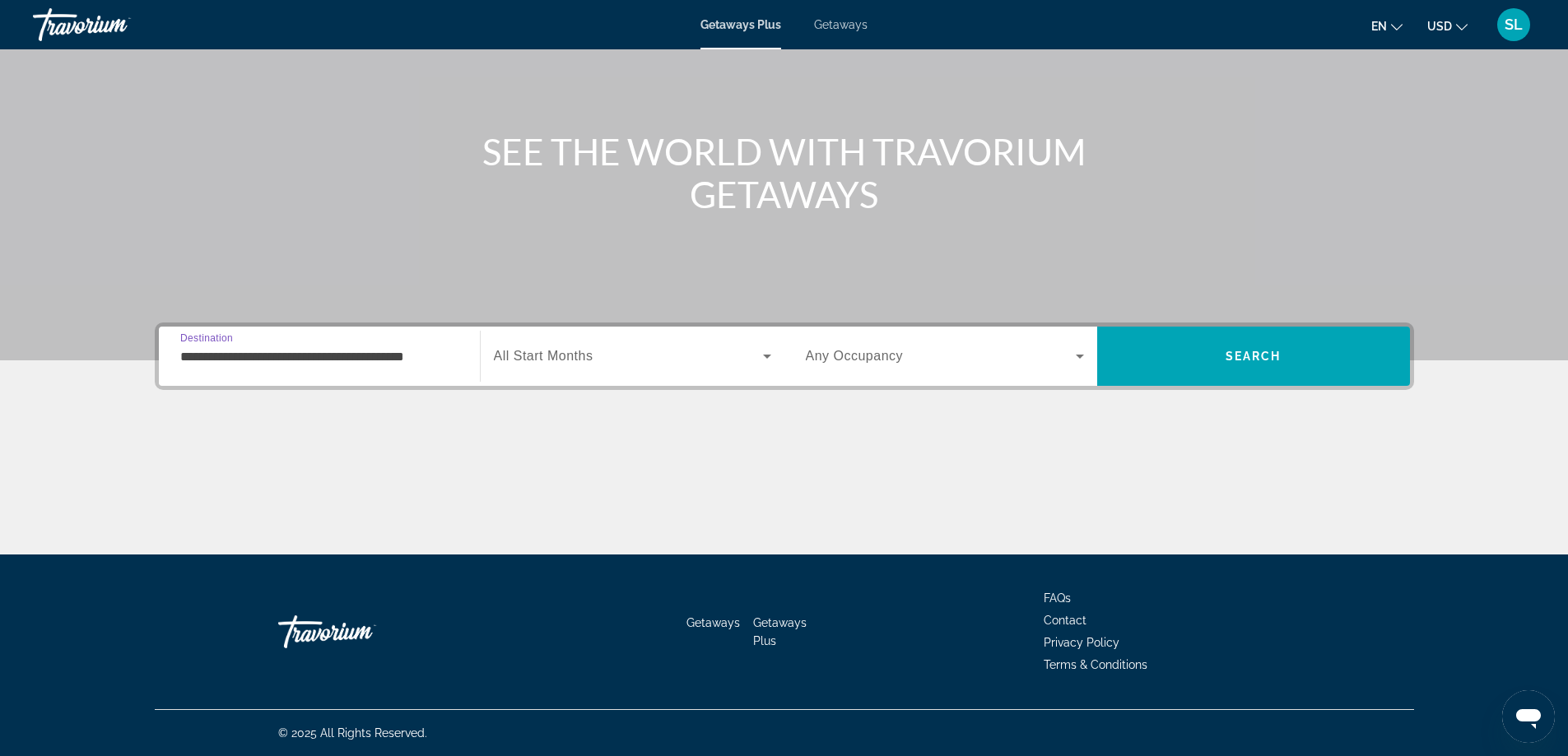
click at [581, 381] on div "Start Month All Start Months" at bounding box center [632, 357] width 304 height 59
click at [607, 354] on span "Search widget" at bounding box center [628, 357] width 269 height 20
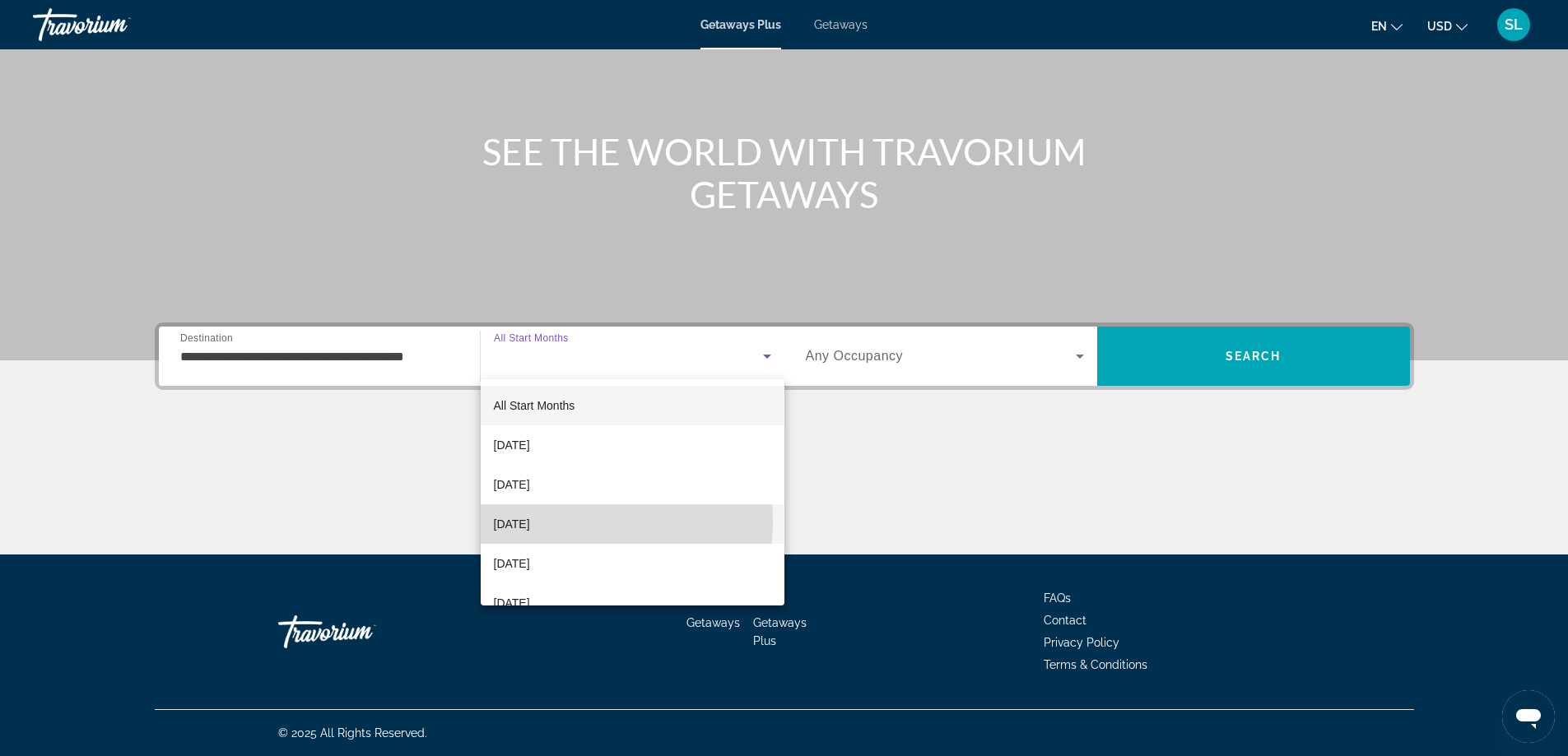
click at [530, 522] on span "[DATE]" at bounding box center [512, 525] width 37 height 20
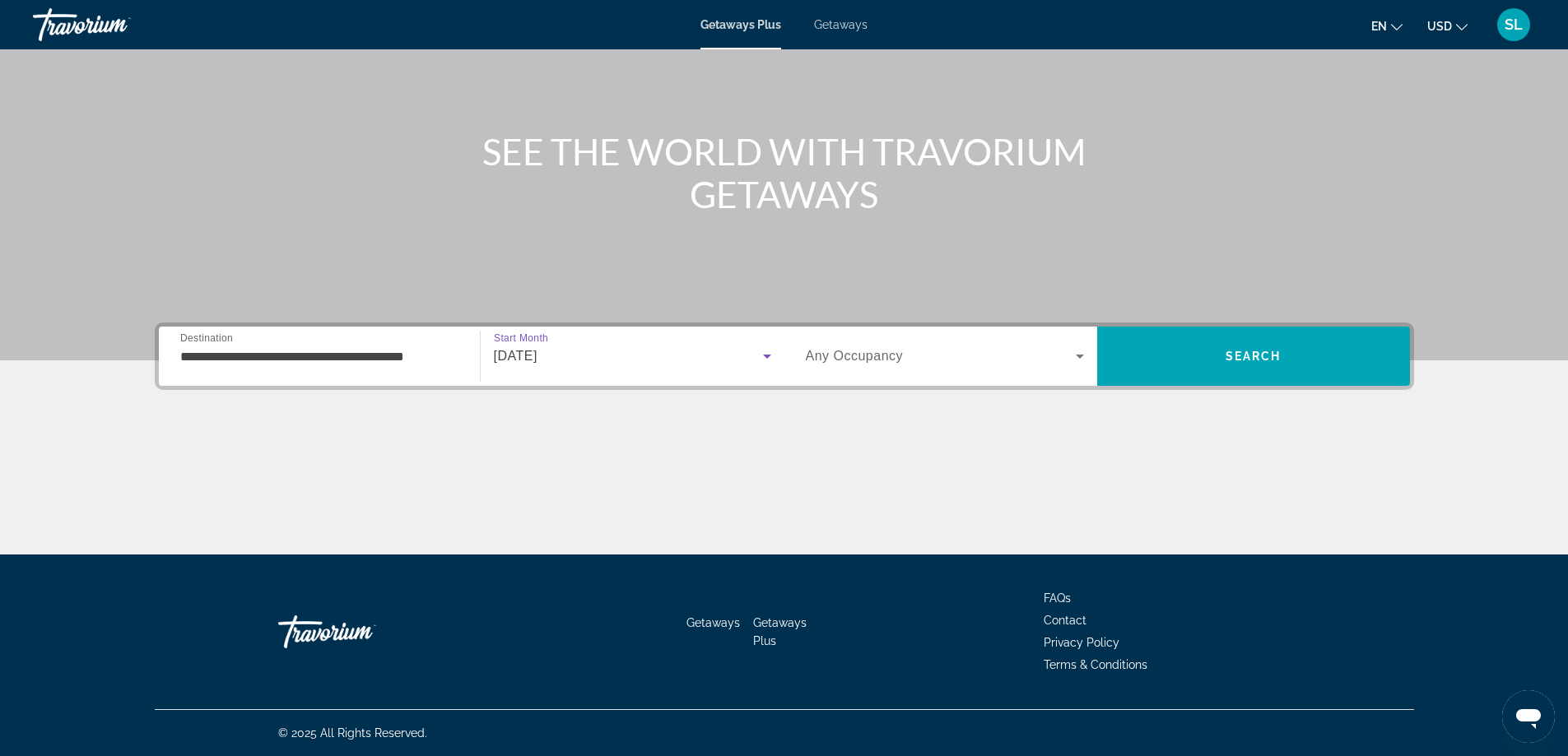
click at [880, 360] on span "Any Occupancy" at bounding box center [854, 356] width 98 height 14
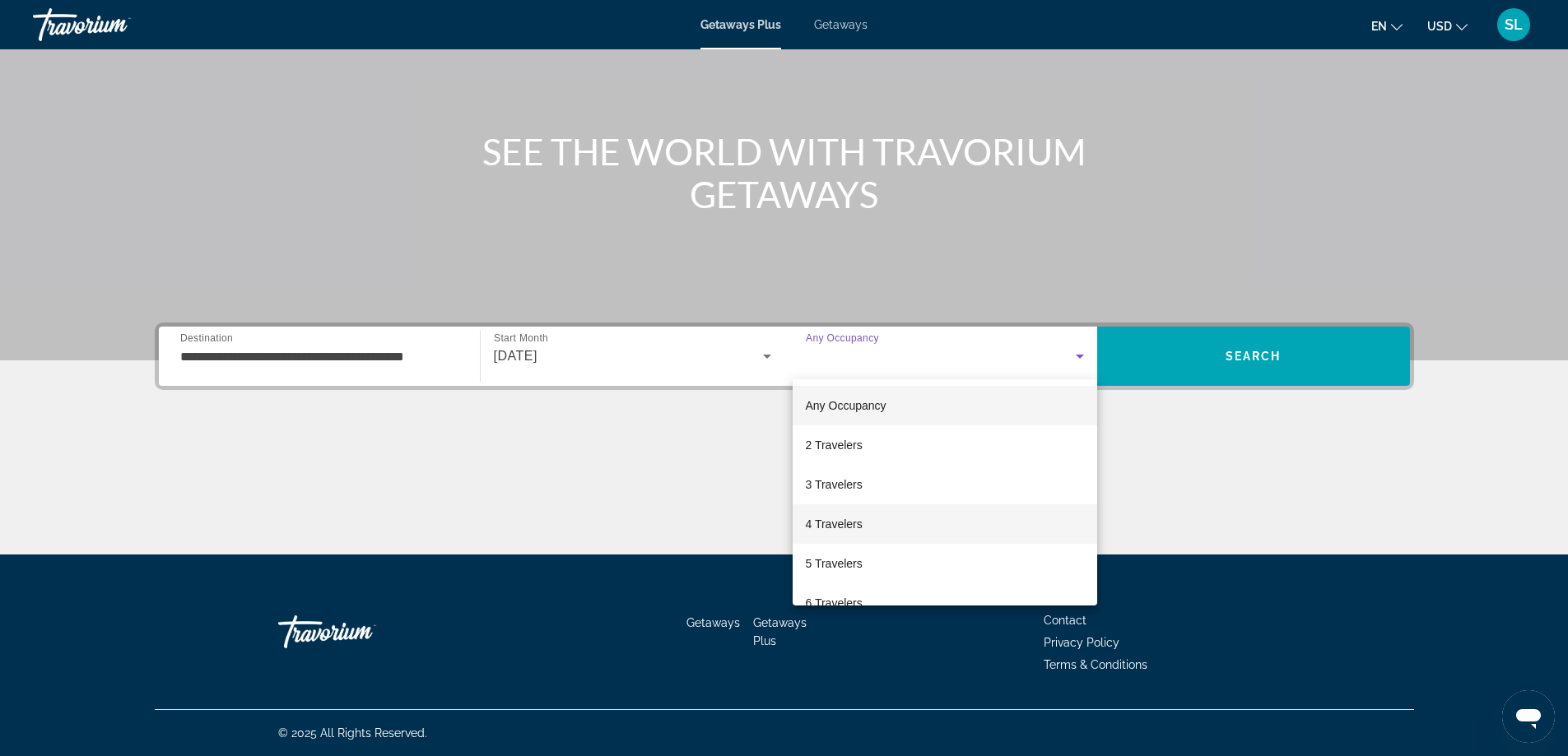
click at [826, 525] on span "4 Travelers" at bounding box center [833, 525] width 56 height 20
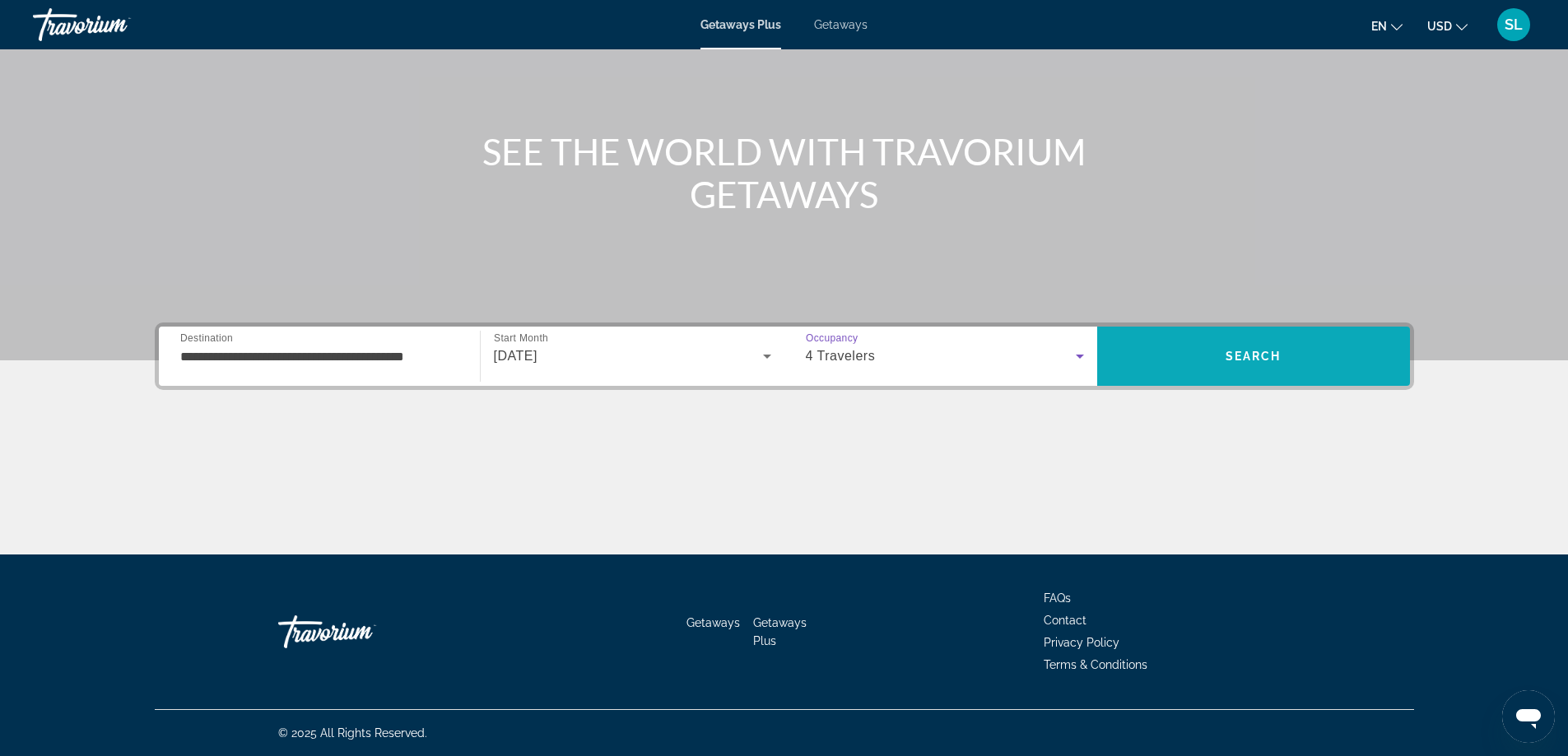
click at [1230, 344] on span "Search" at bounding box center [1253, 357] width 313 height 40
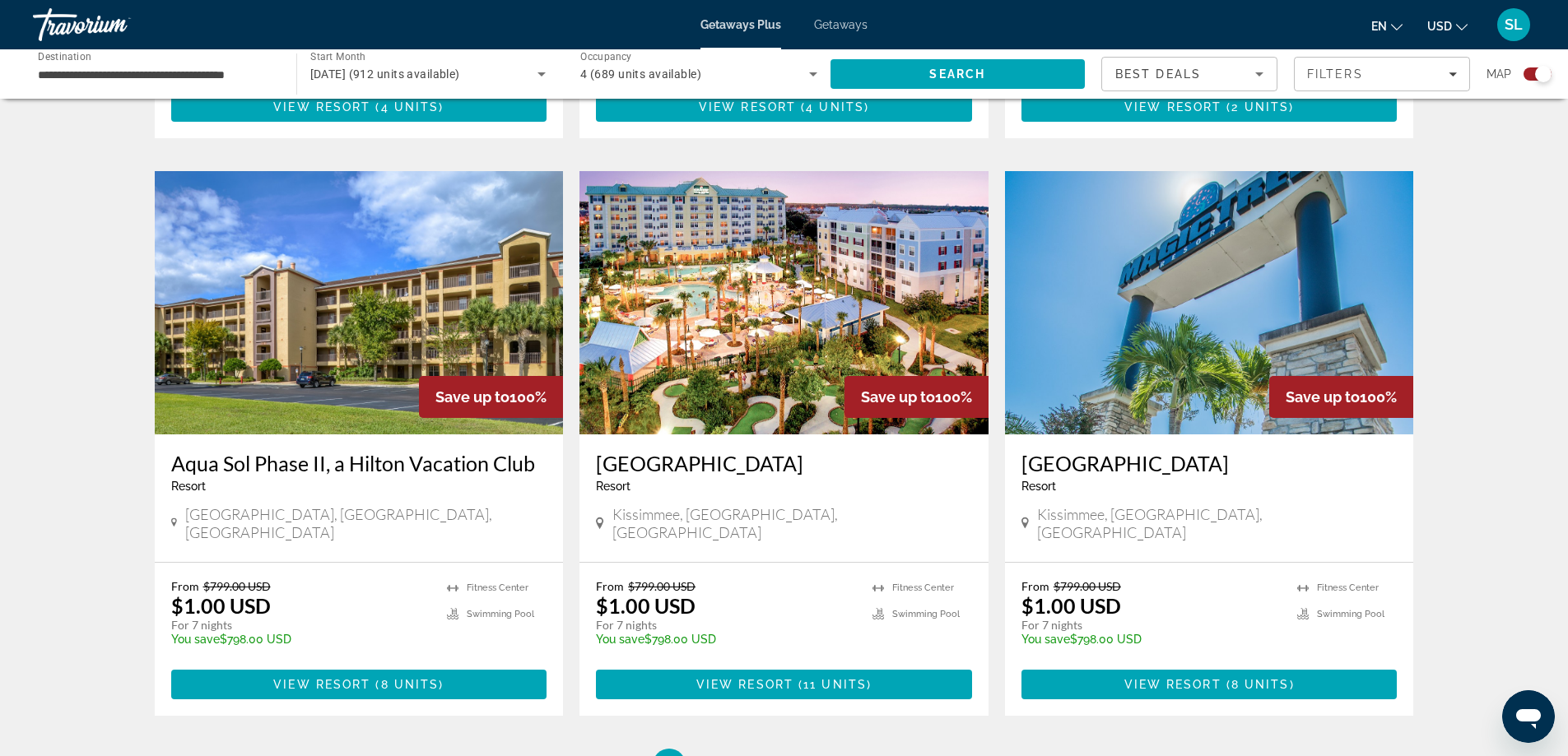
scroll to position [2467, 0]
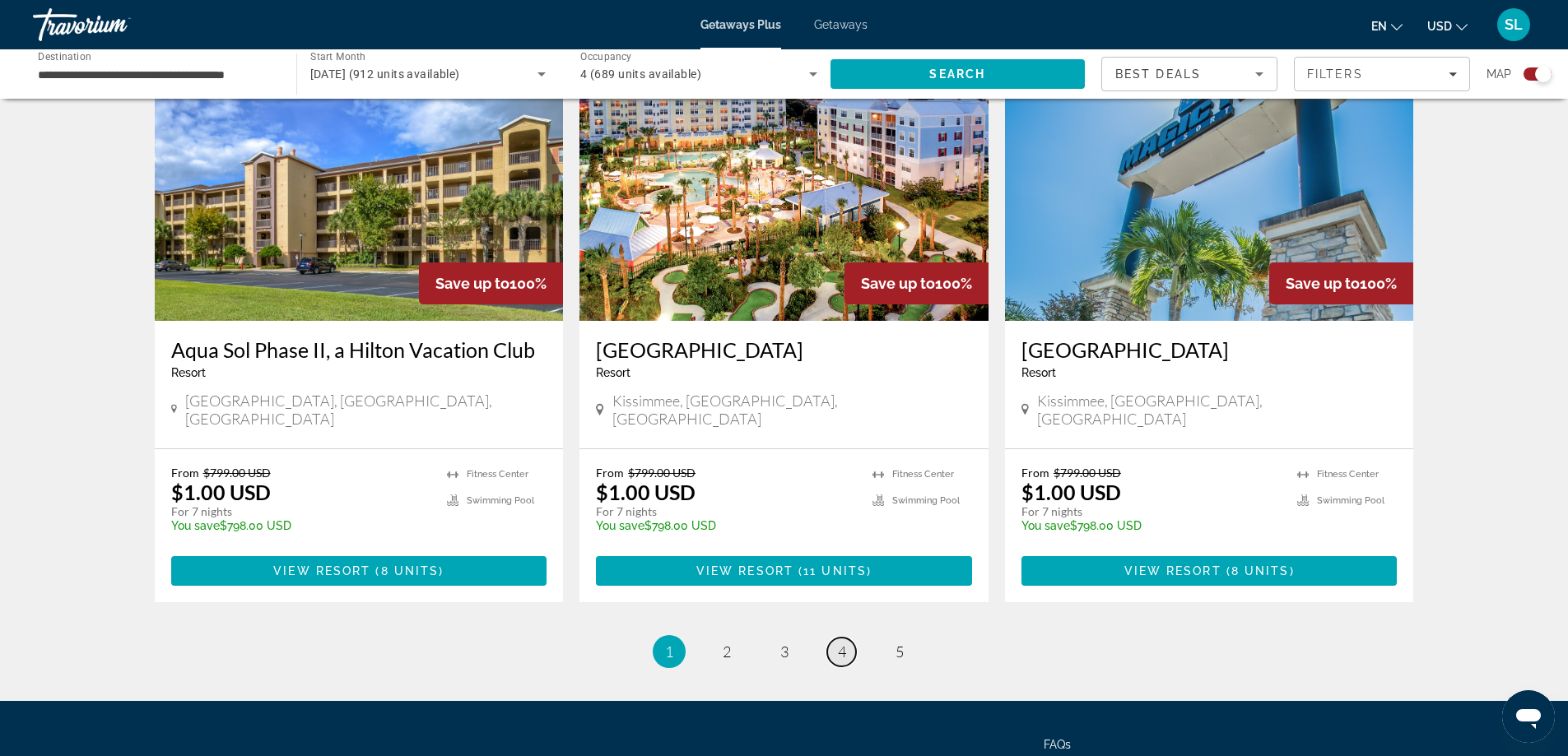
click at [836, 638] on link "page 4" at bounding box center [841, 652] width 29 height 29
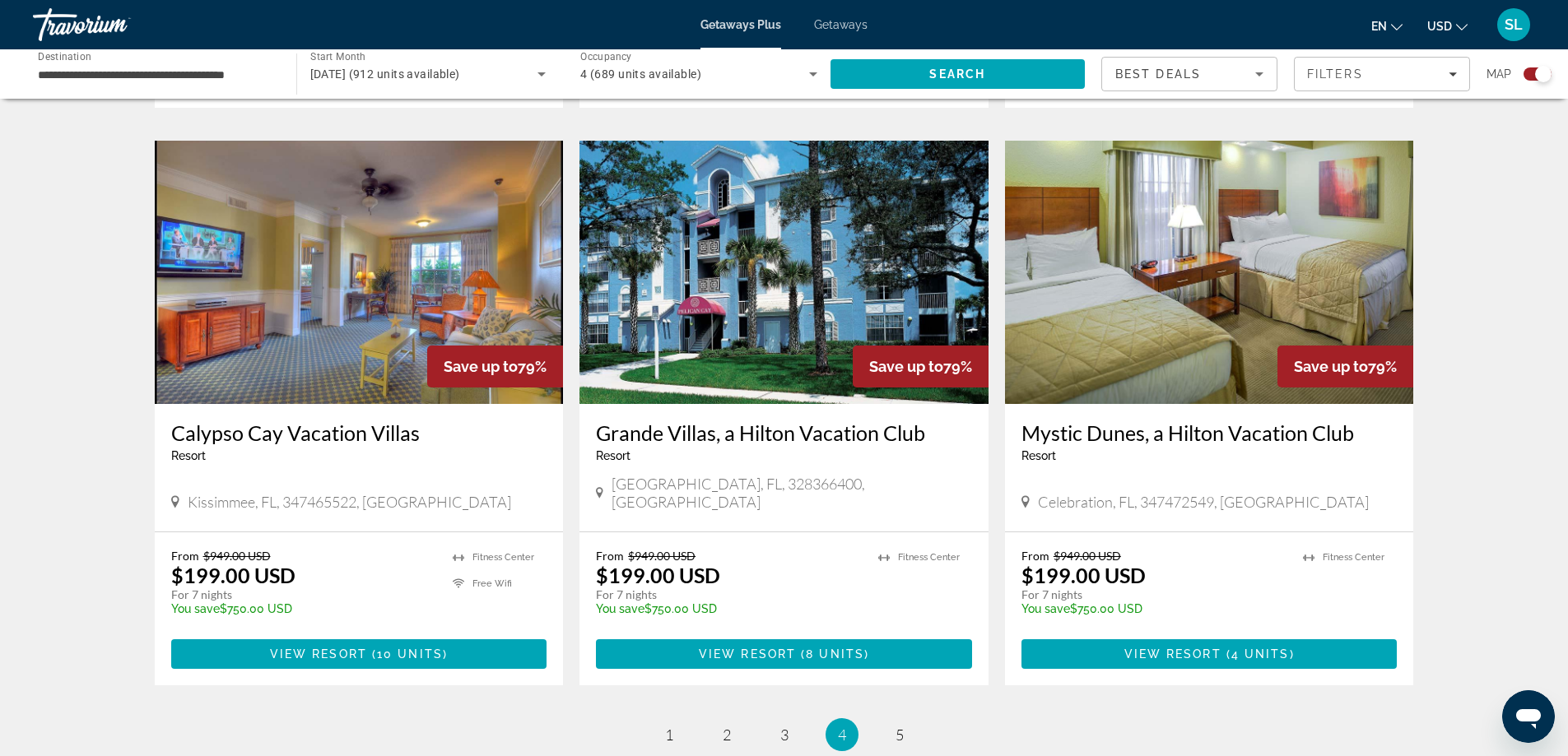
scroll to position [2417, 0]
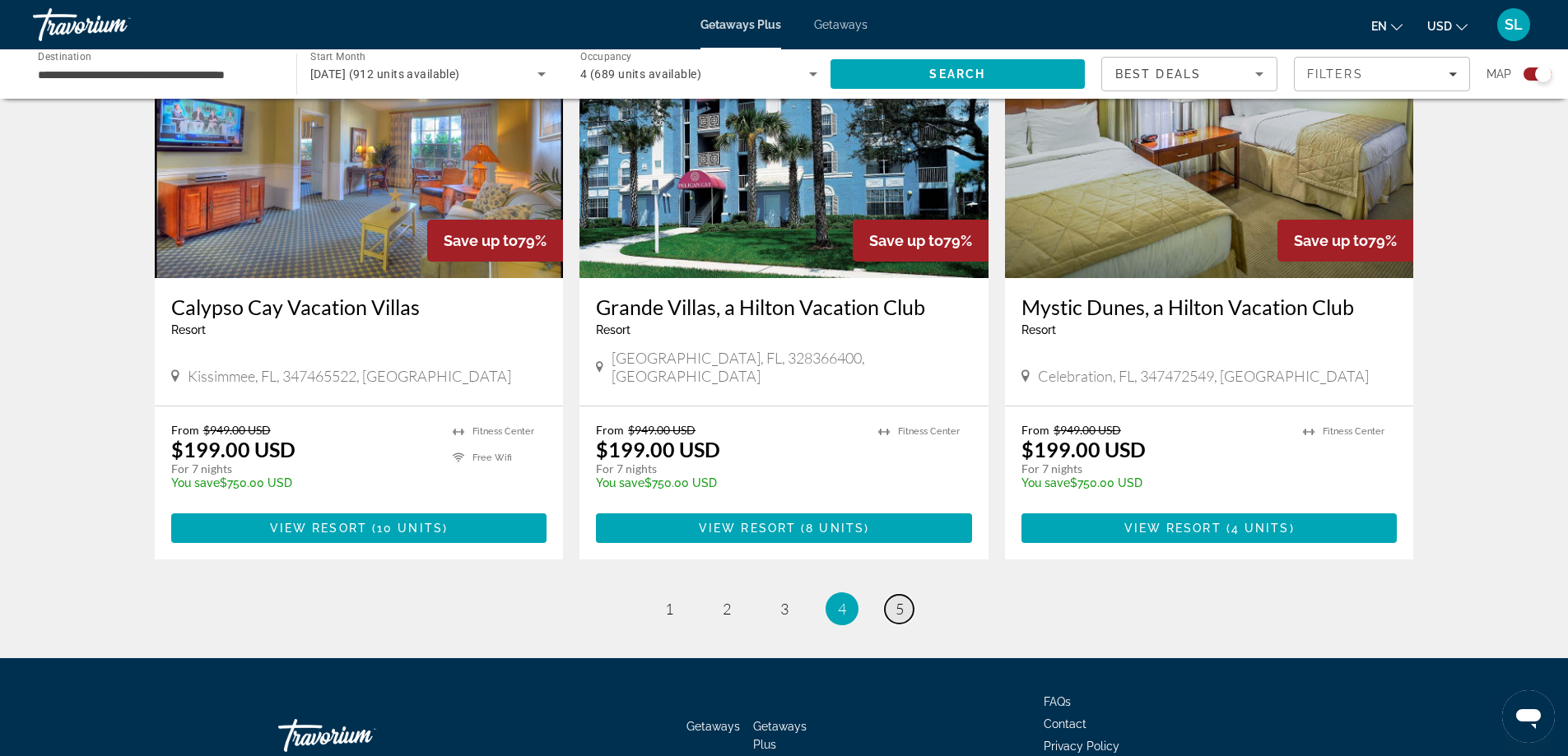
click at [899, 595] on link "page 5" at bounding box center [898, 609] width 29 height 29
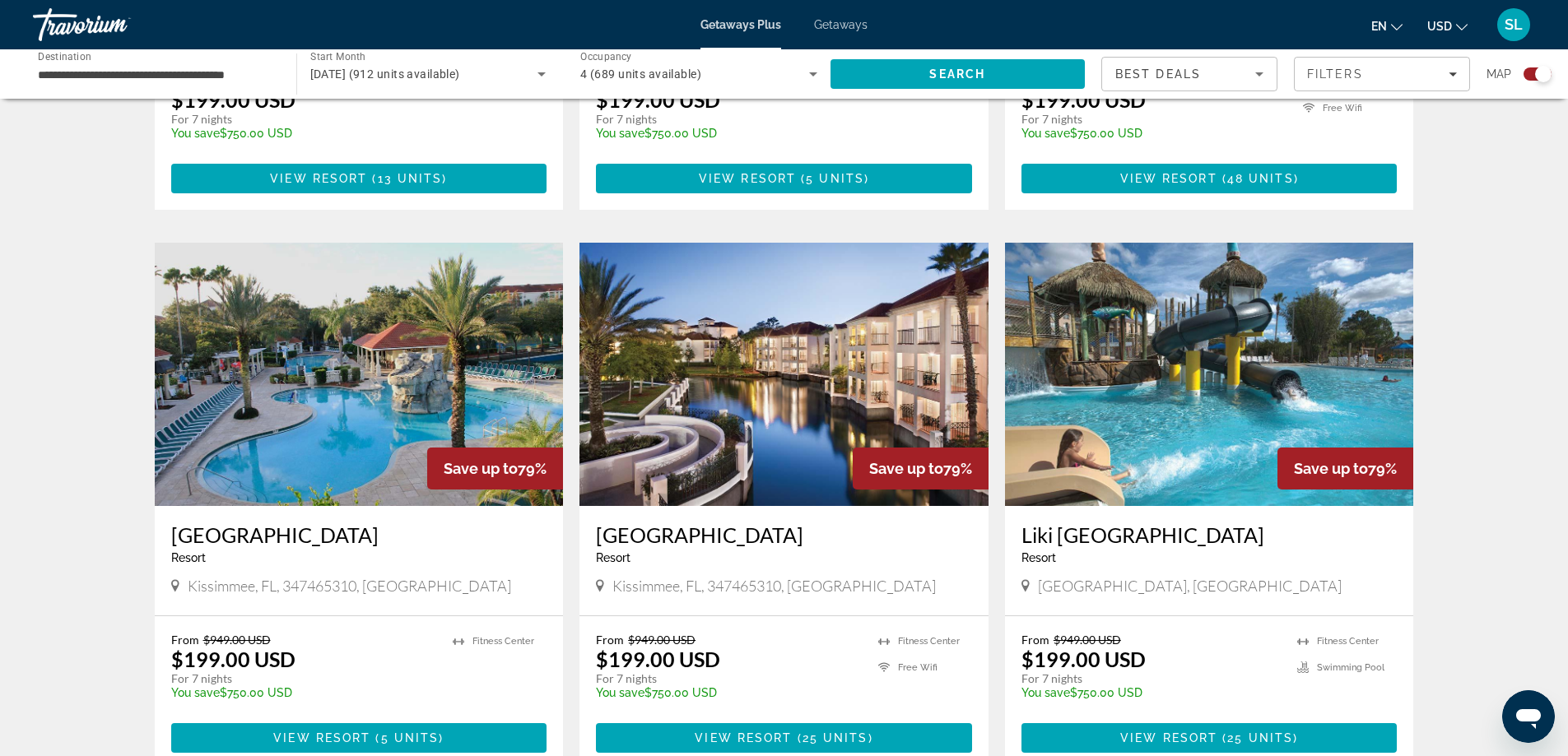
scroll to position [1026, 0]
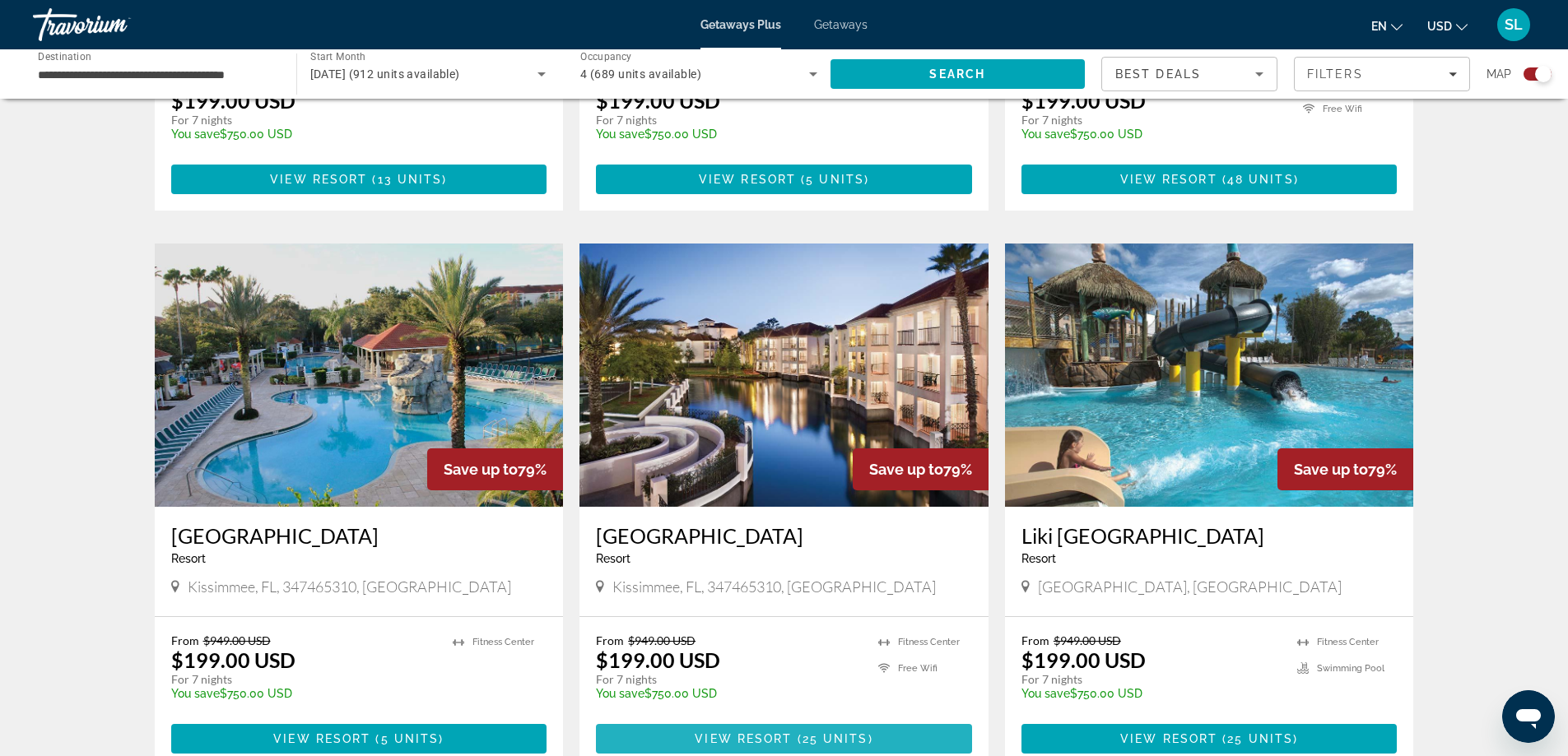
click at [772, 732] on span "View Resort" at bounding box center [743, 738] width 97 height 13
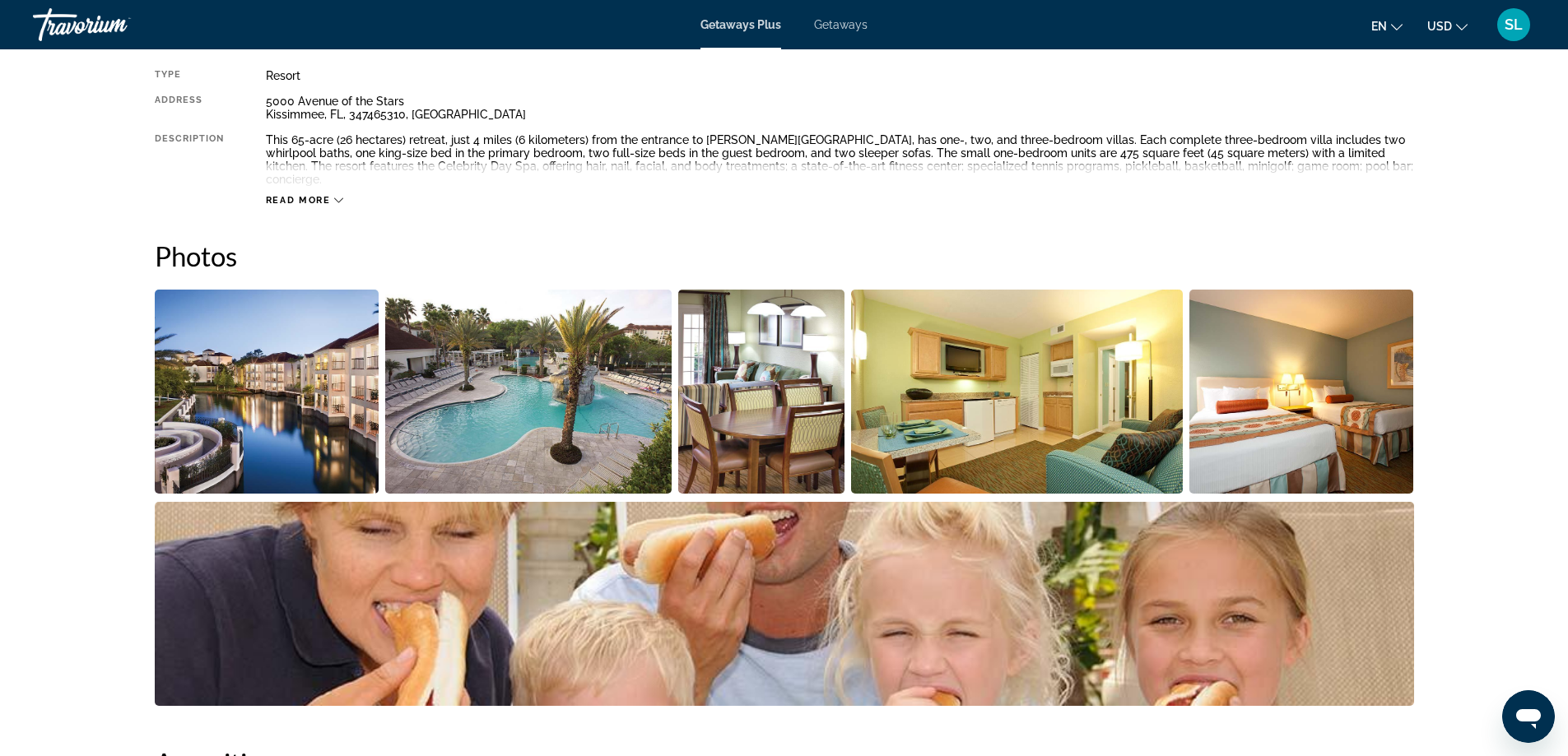
scroll to position [494, 0]
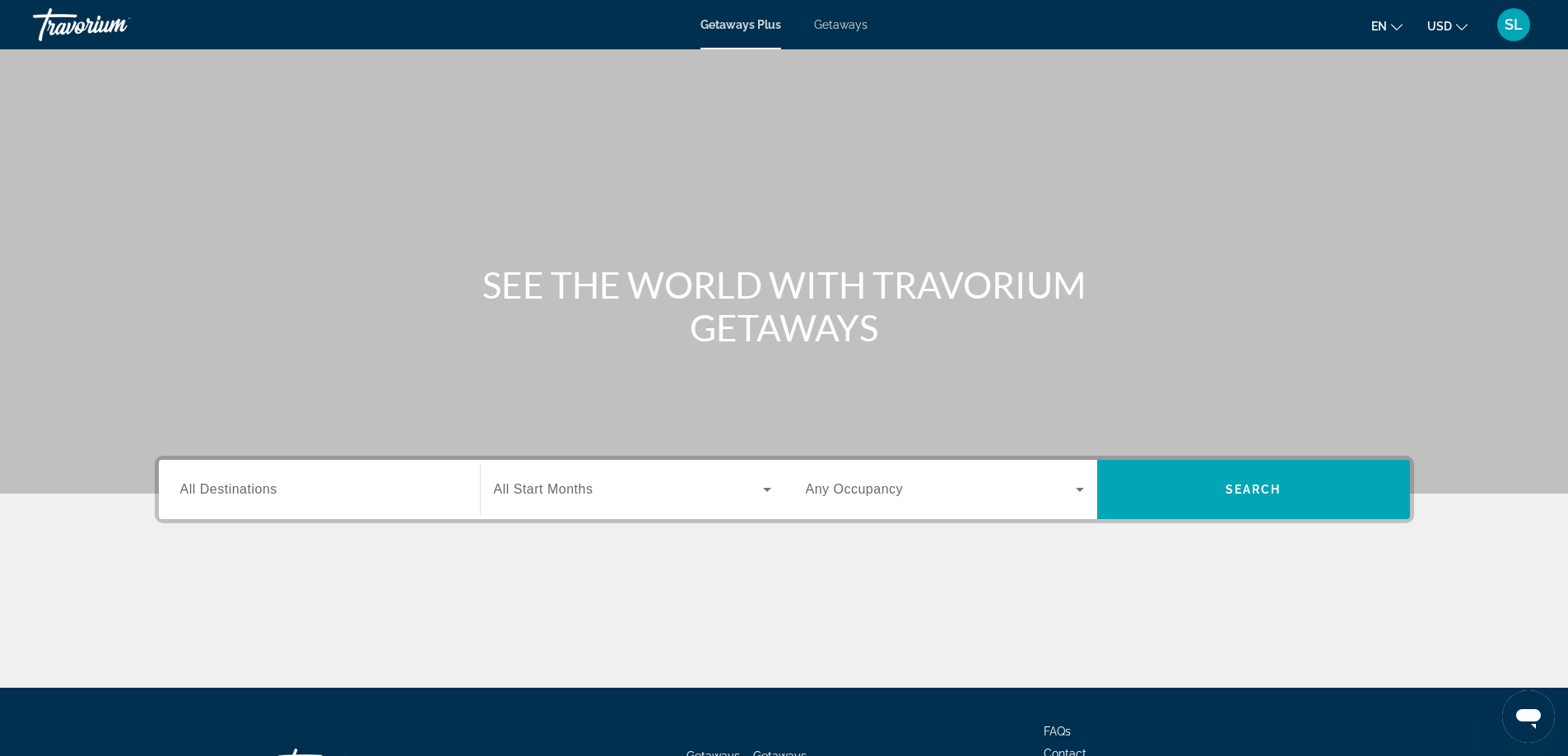
click at [340, 508] on div "Search widget" at bounding box center [319, 489] width 279 height 46
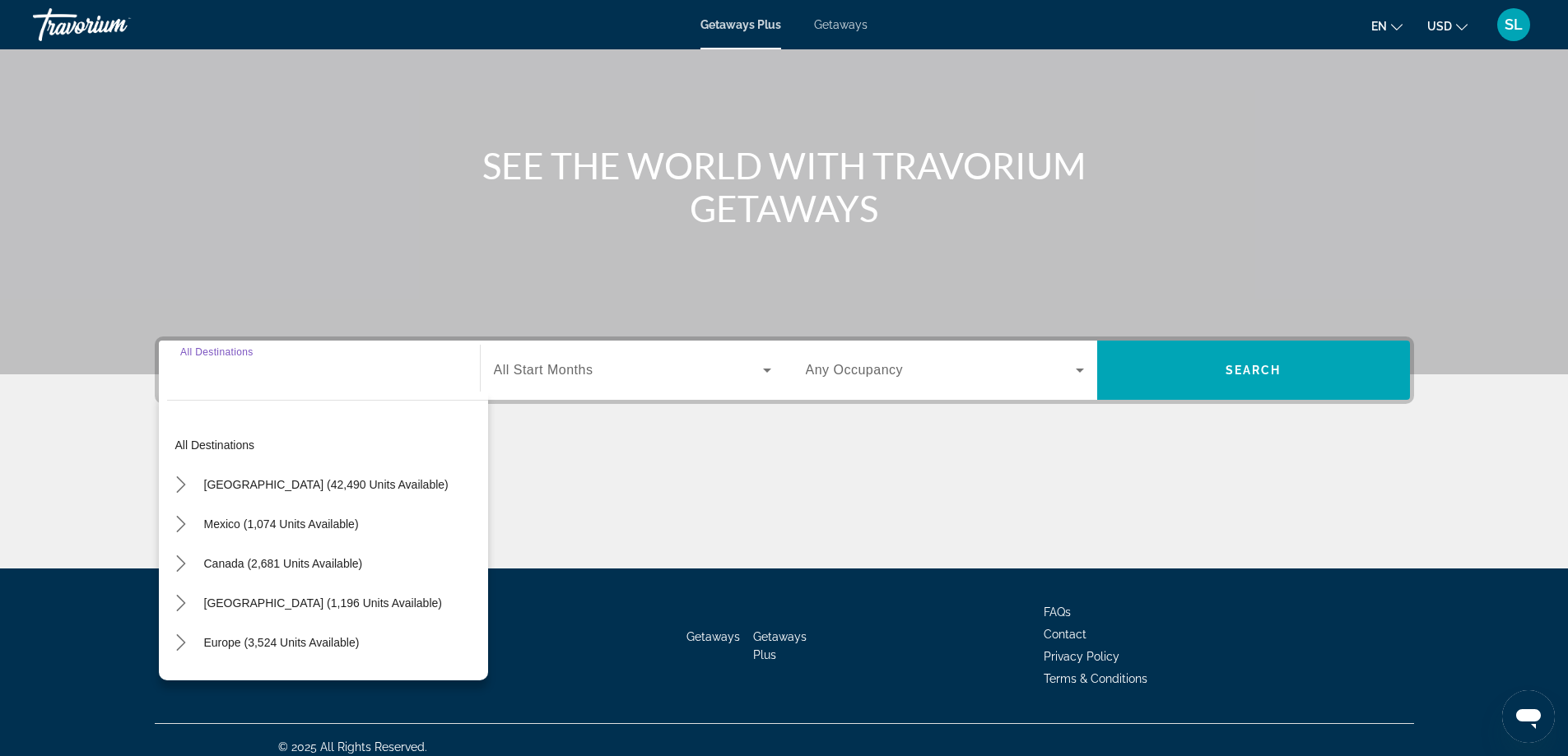
scroll to position [133, 0]
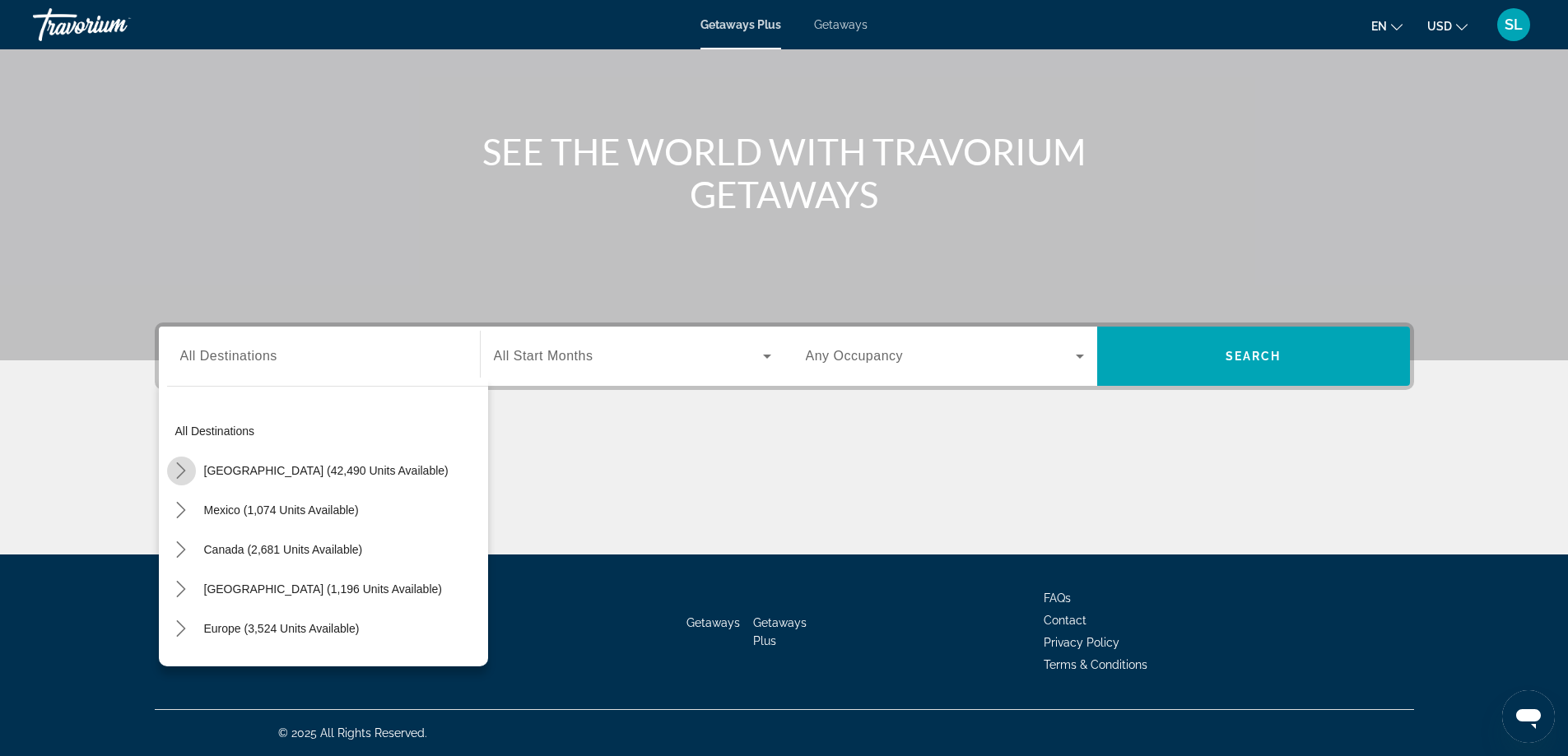
click at [190, 471] on mat-icon "Toggle United States (42,490 units available) submenu" at bounding box center [181, 470] width 29 height 29
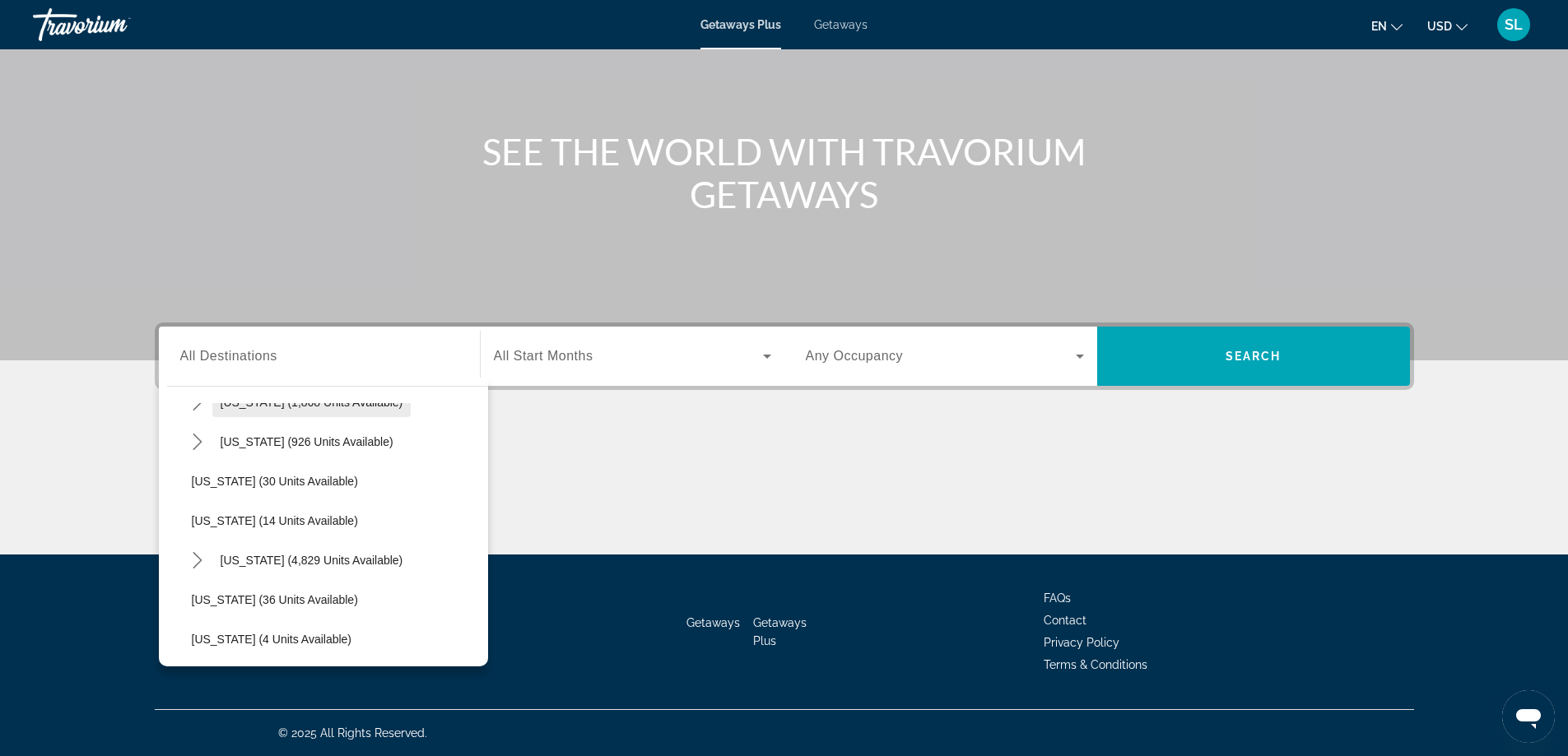
scroll to position [212, 0]
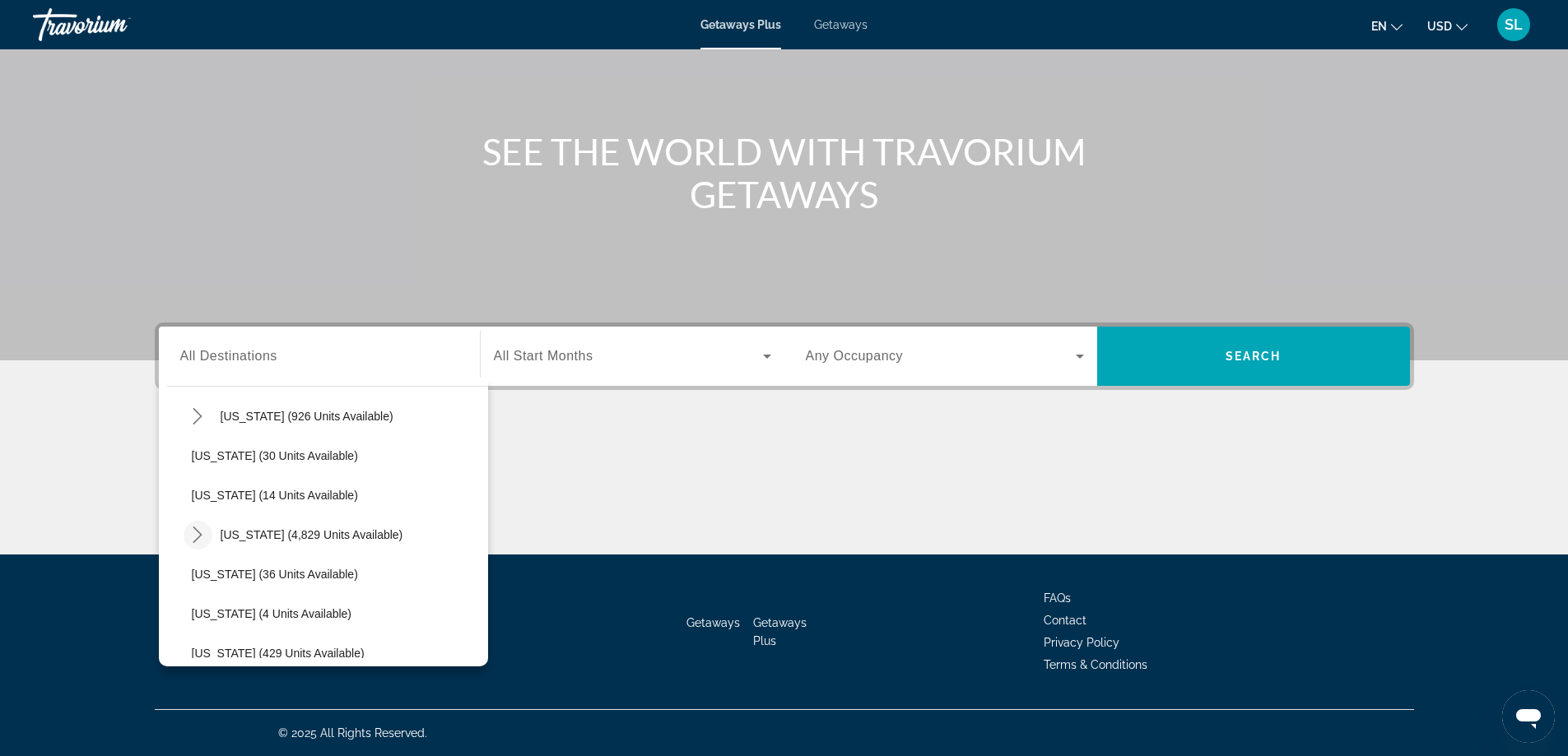
click at [203, 532] on icon "Toggle Florida (4,829 units available) submenu" at bounding box center [198, 535] width 17 height 17
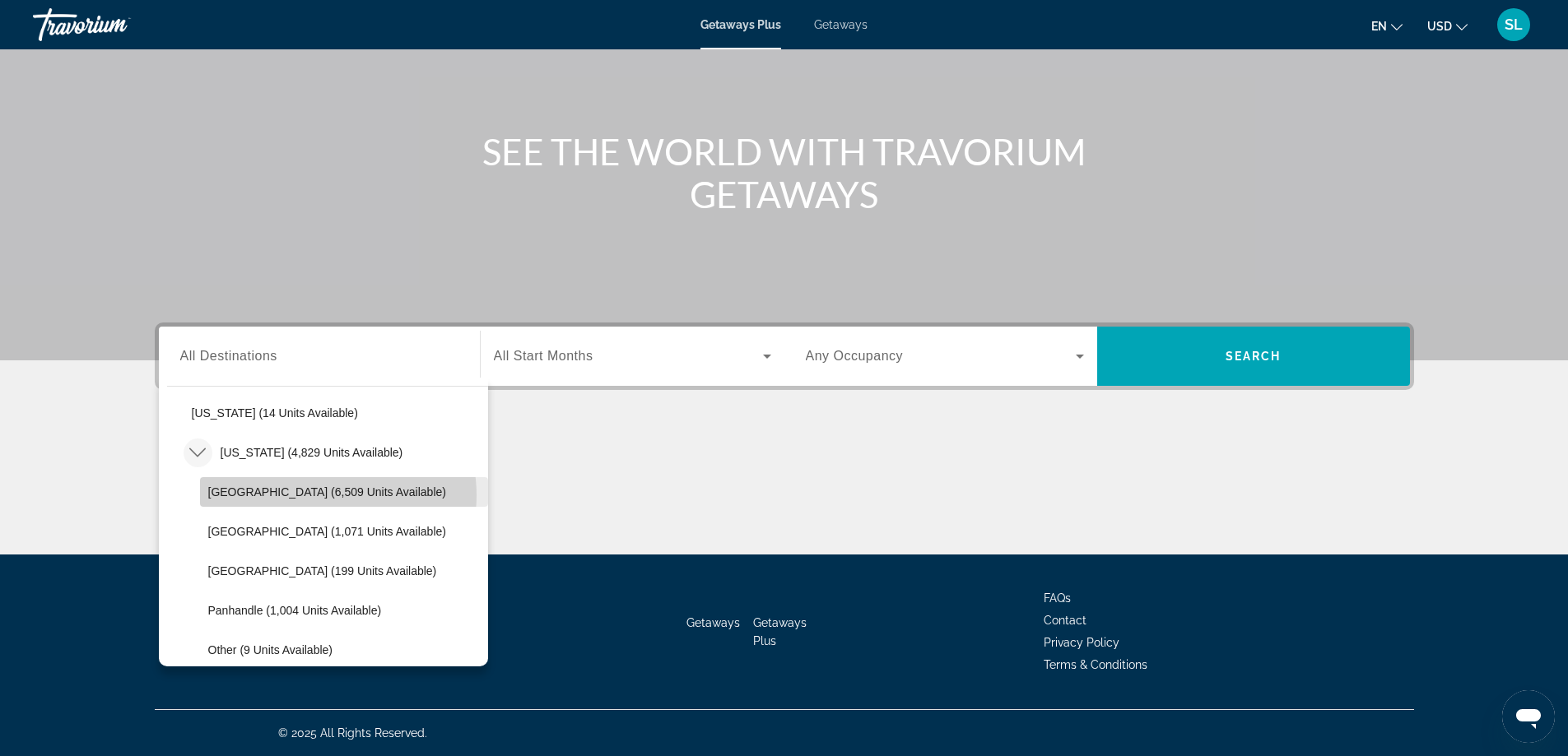
click at [319, 495] on span "[GEOGRAPHIC_DATA] (6,509 units available)" at bounding box center [327, 491] width 238 height 13
type input "**********"
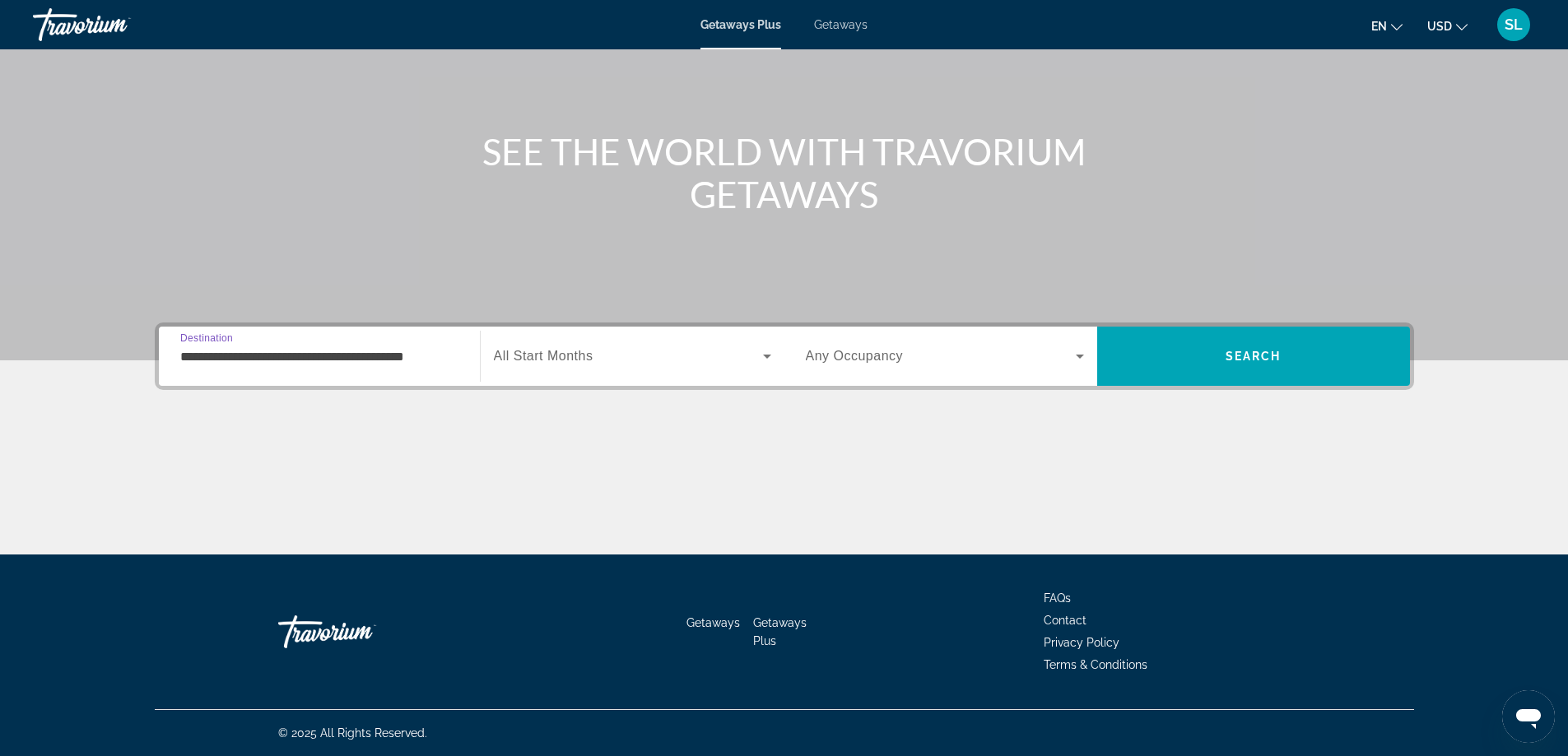
click at [608, 344] on div "Search widget" at bounding box center [632, 356] width 278 height 46
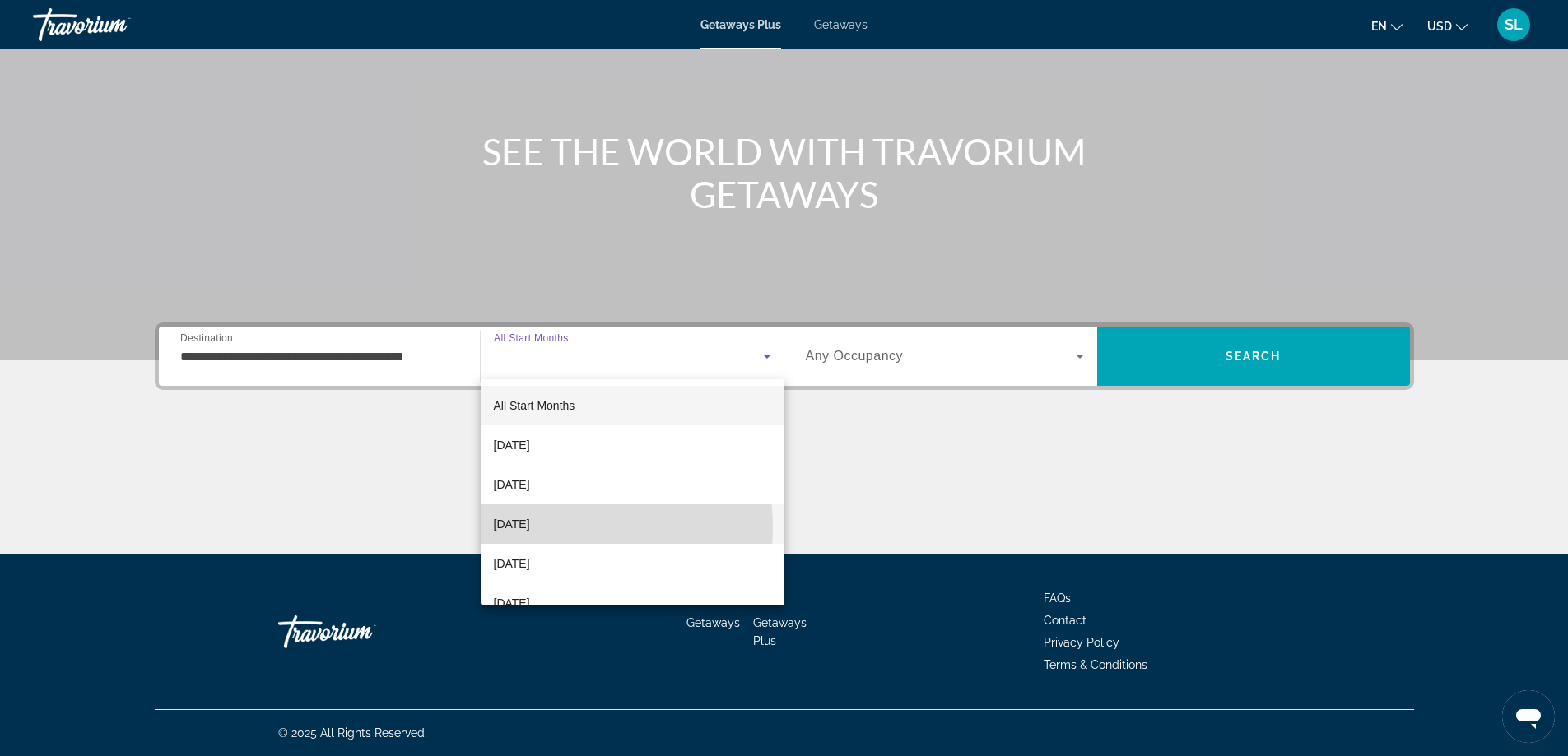
click at [530, 528] on span "[DATE]" at bounding box center [512, 525] width 37 height 20
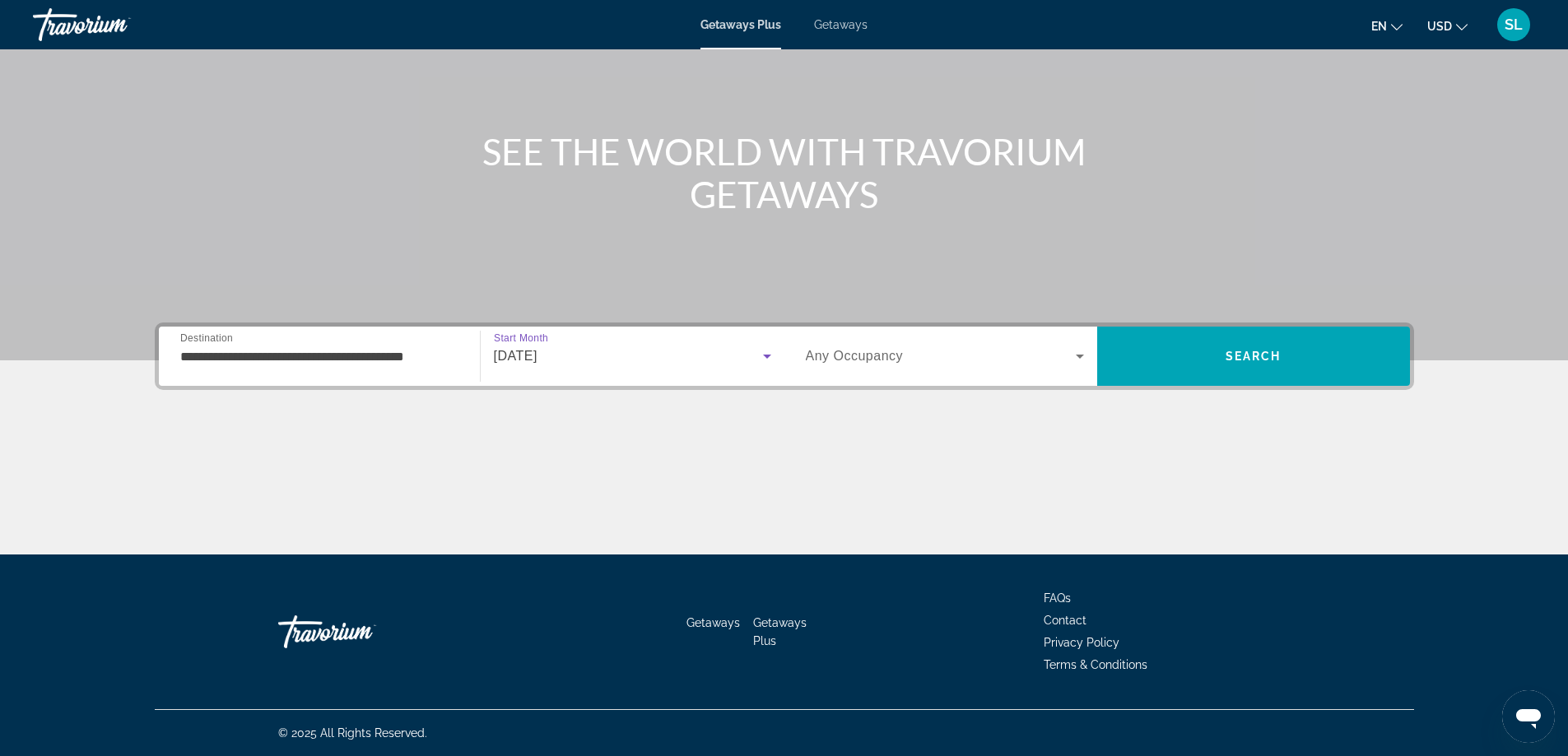
click at [910, 353] on span "Search widget" at bounding box center [940, 357] width 270 height 20
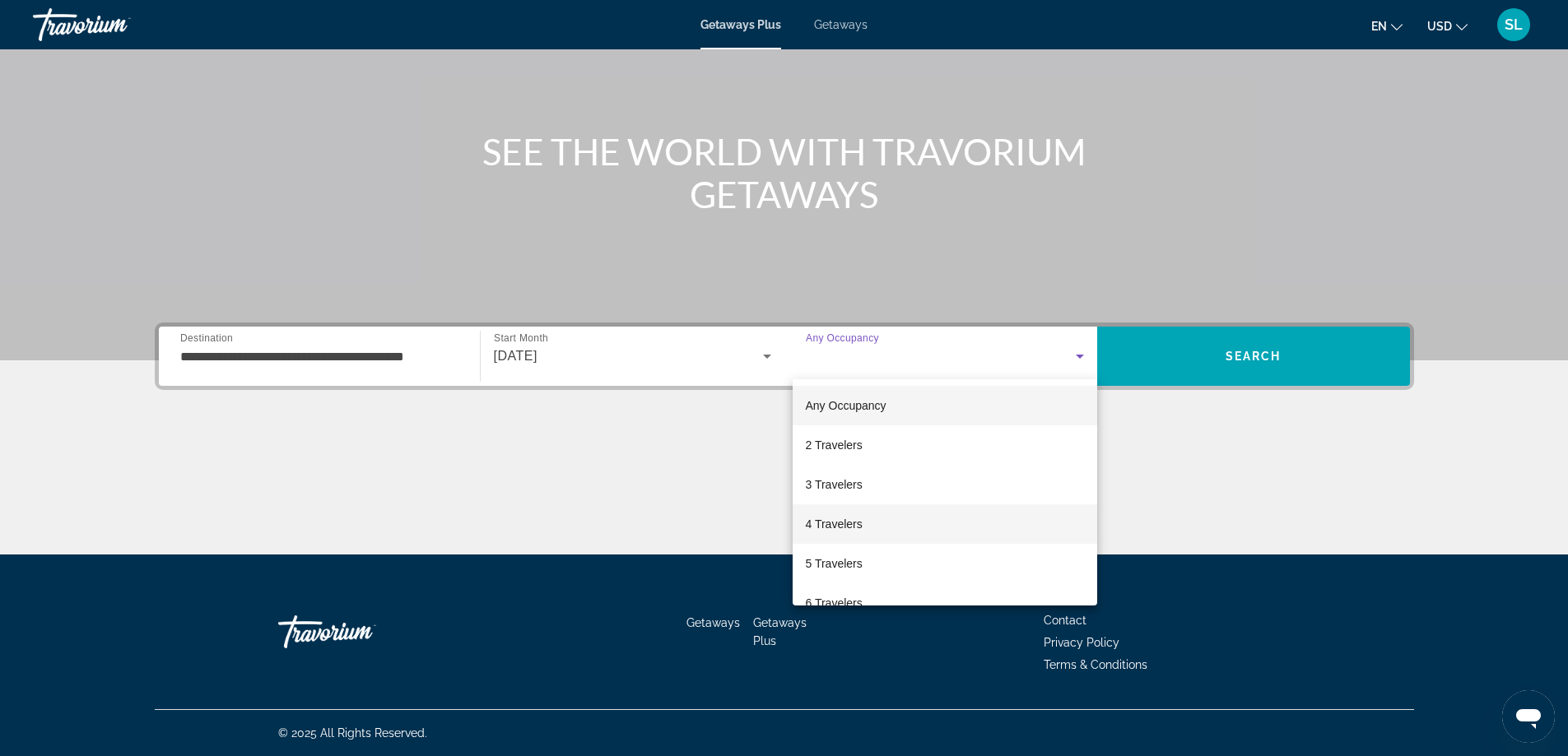
click at [853, 523] on span "4 Travelers" at bounding box center [833, 525] width 56 height 20
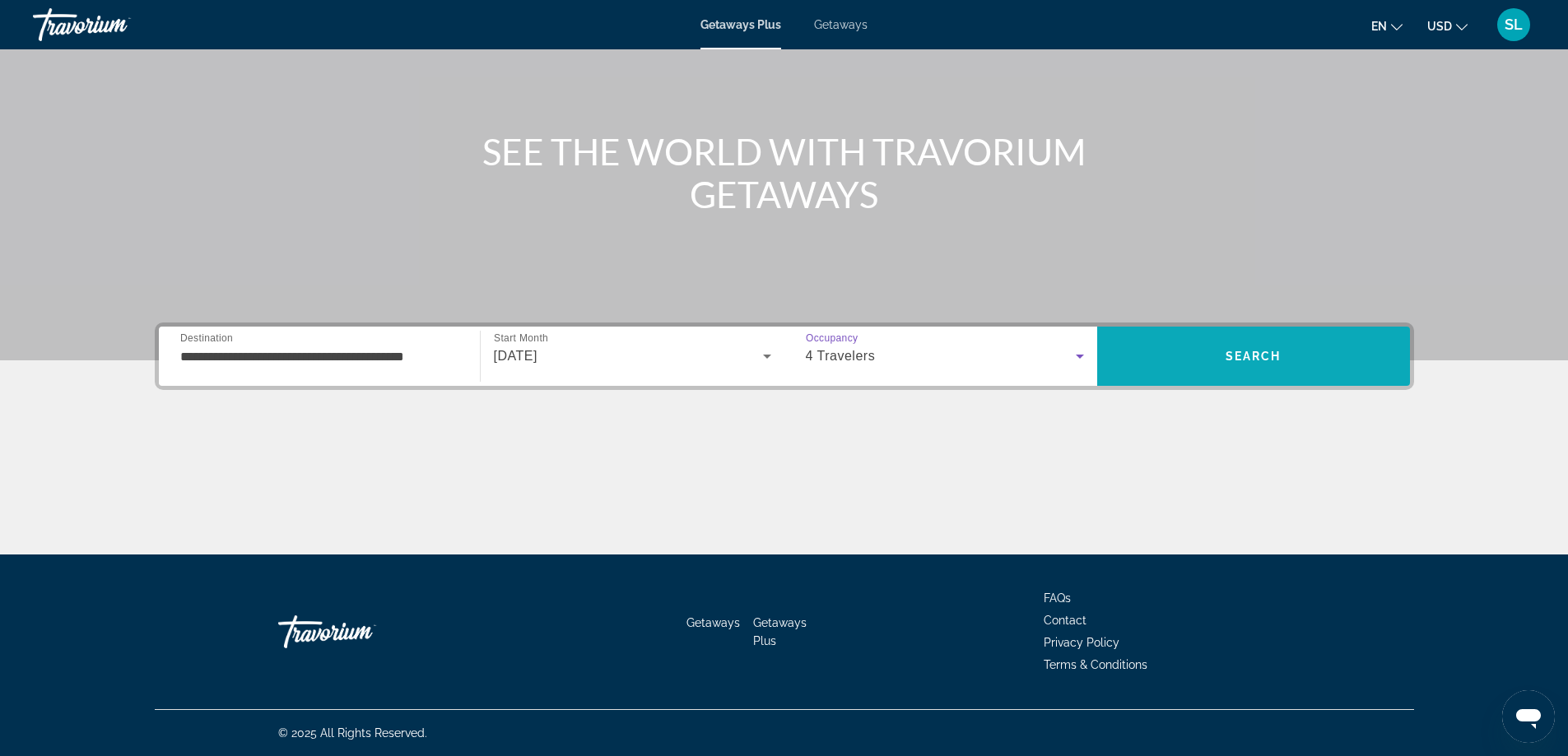
click at [1197, 361] on span "Search" at bounding box center [1253, 357] width 313 height 40
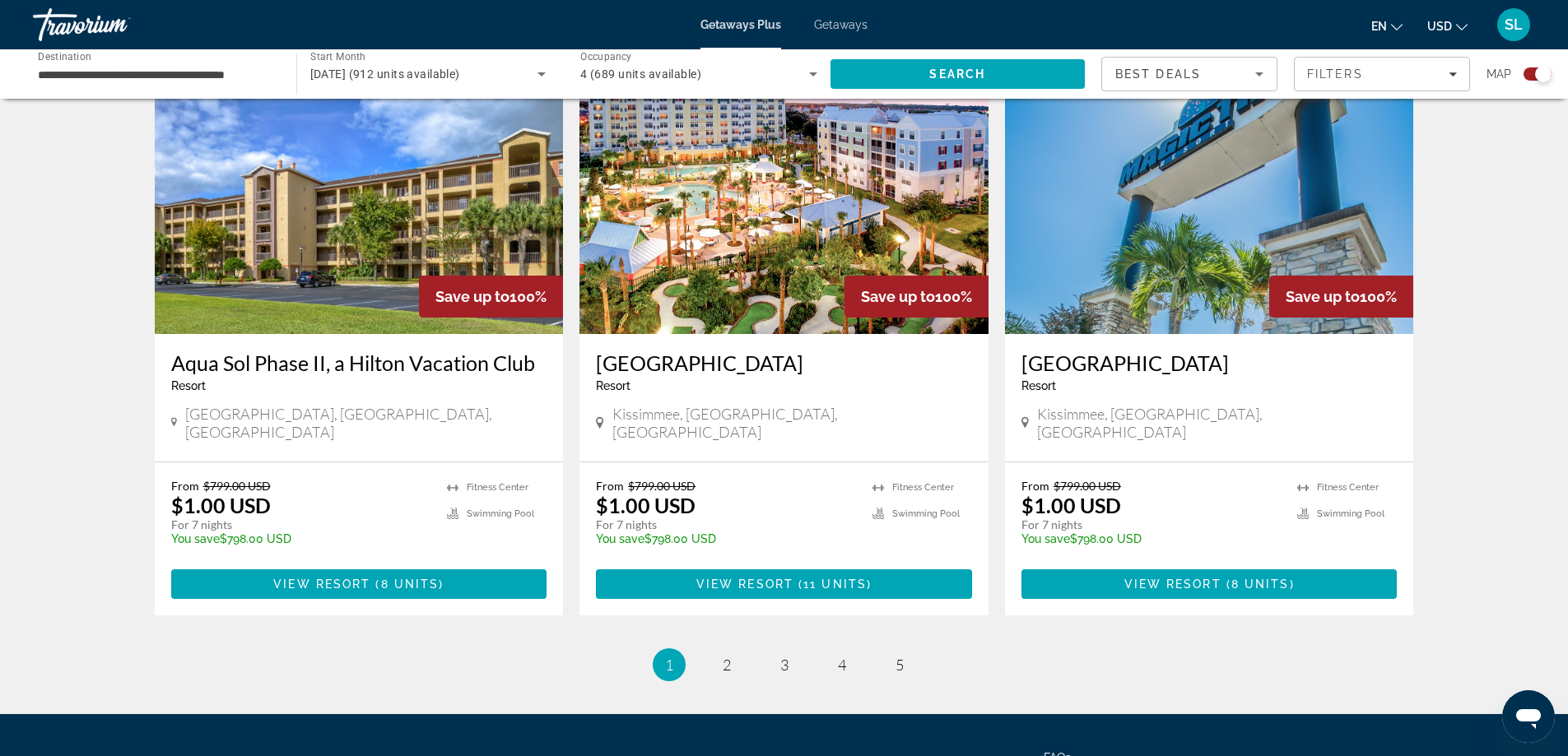
scroll to position [2467, 0]
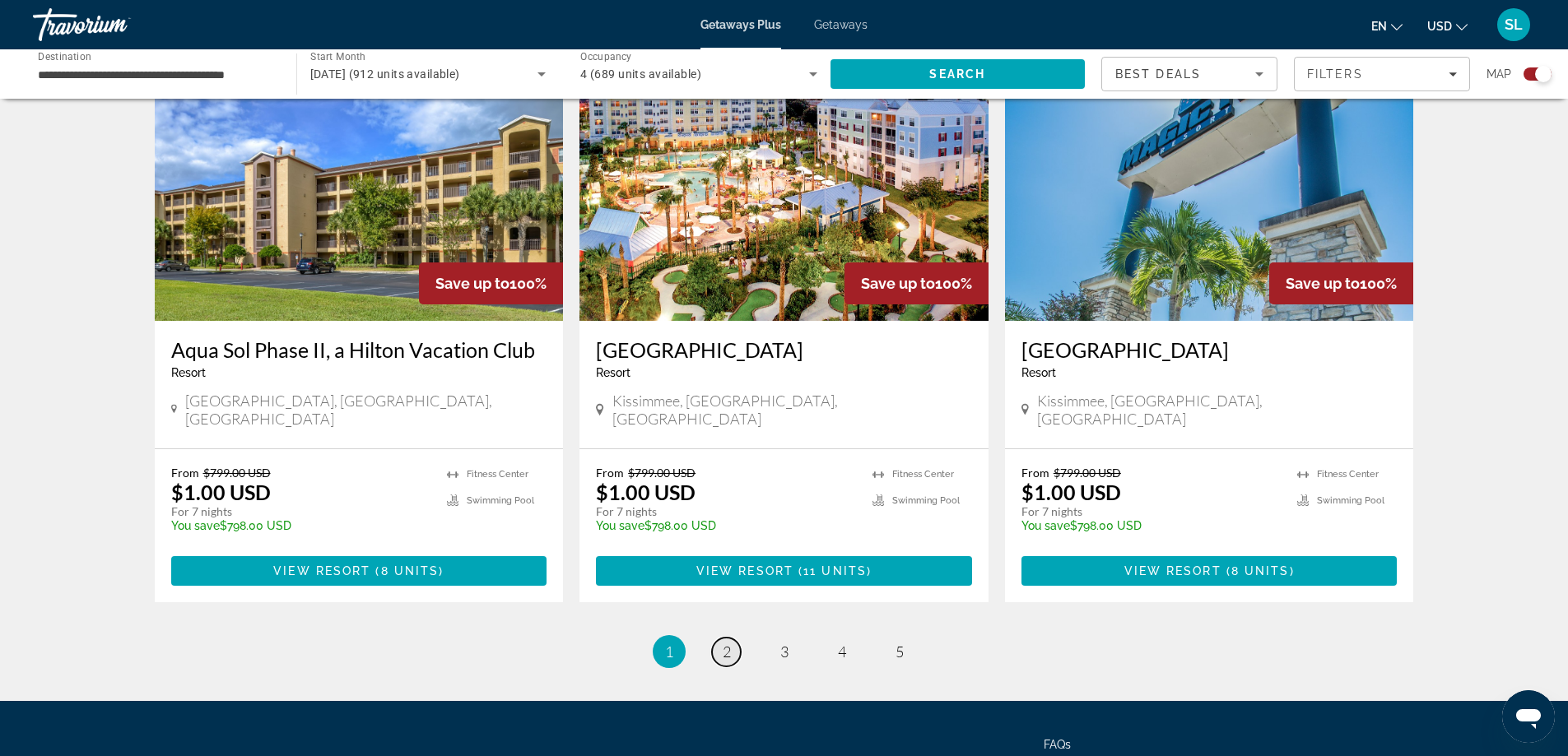
click at [727, 643] on span "2" at bounding box center [726, 652] width 8 height 18
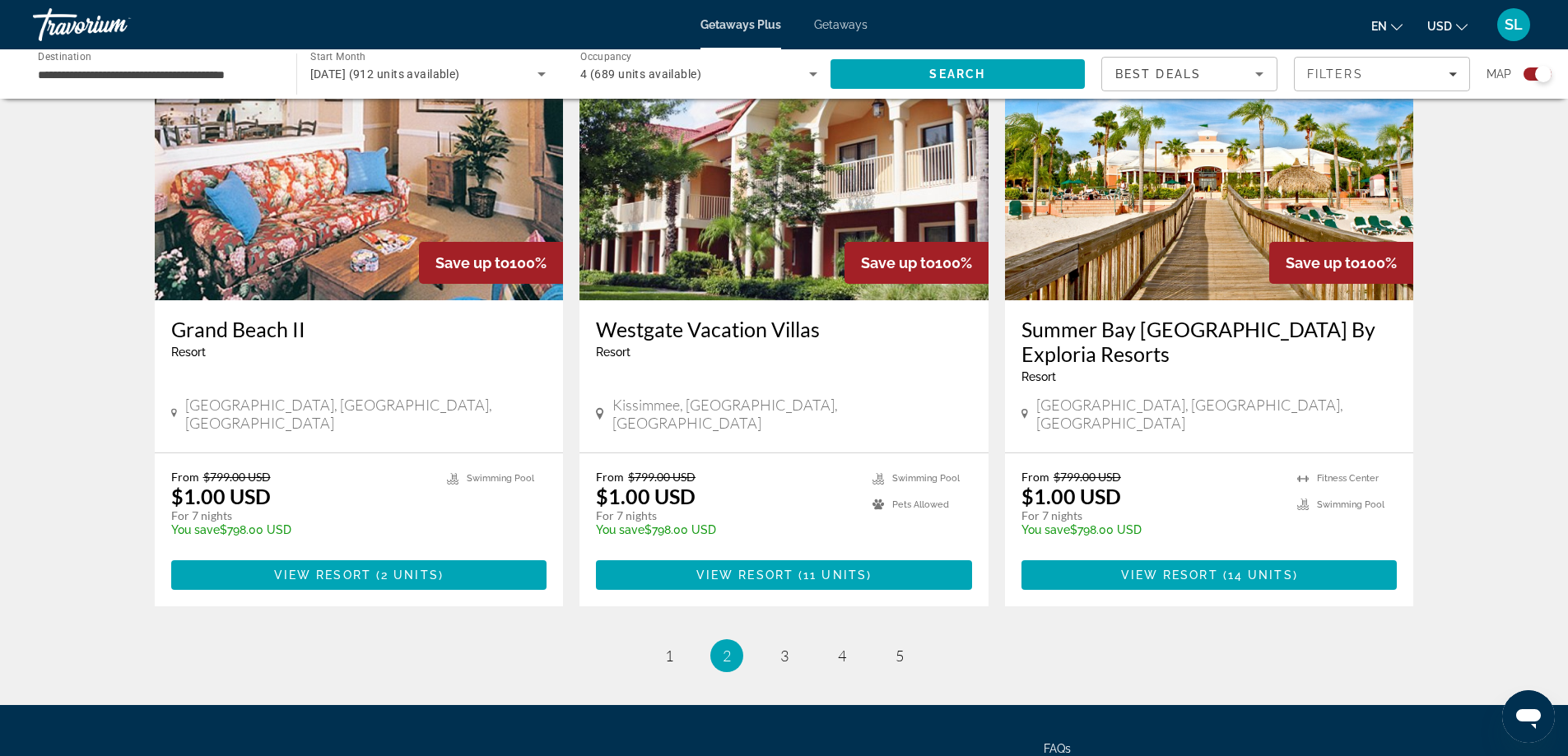
scroll to position [2491, 0]
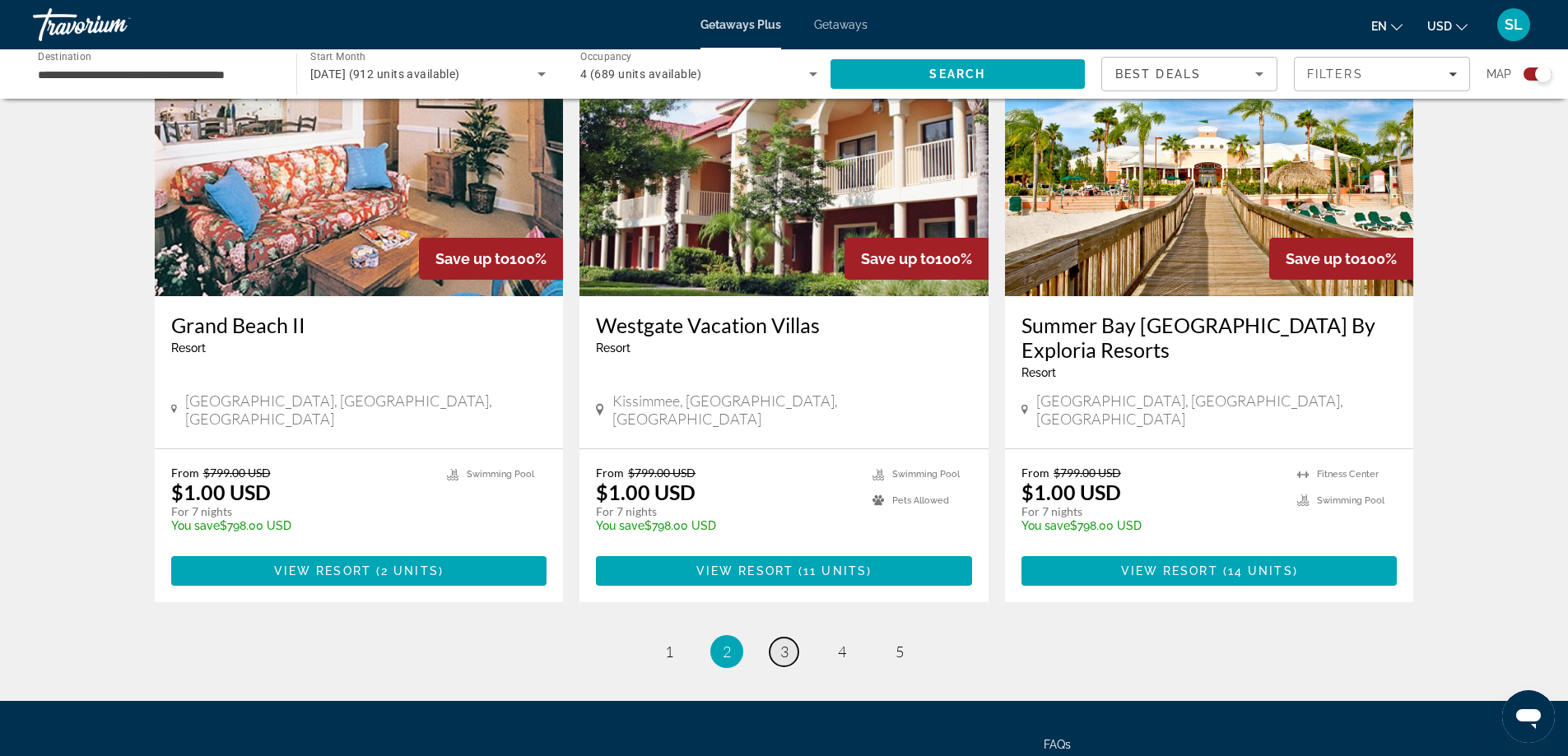
click at [794, 638] on link "page 3" at bounding box center [784, 652] width 29 height 29
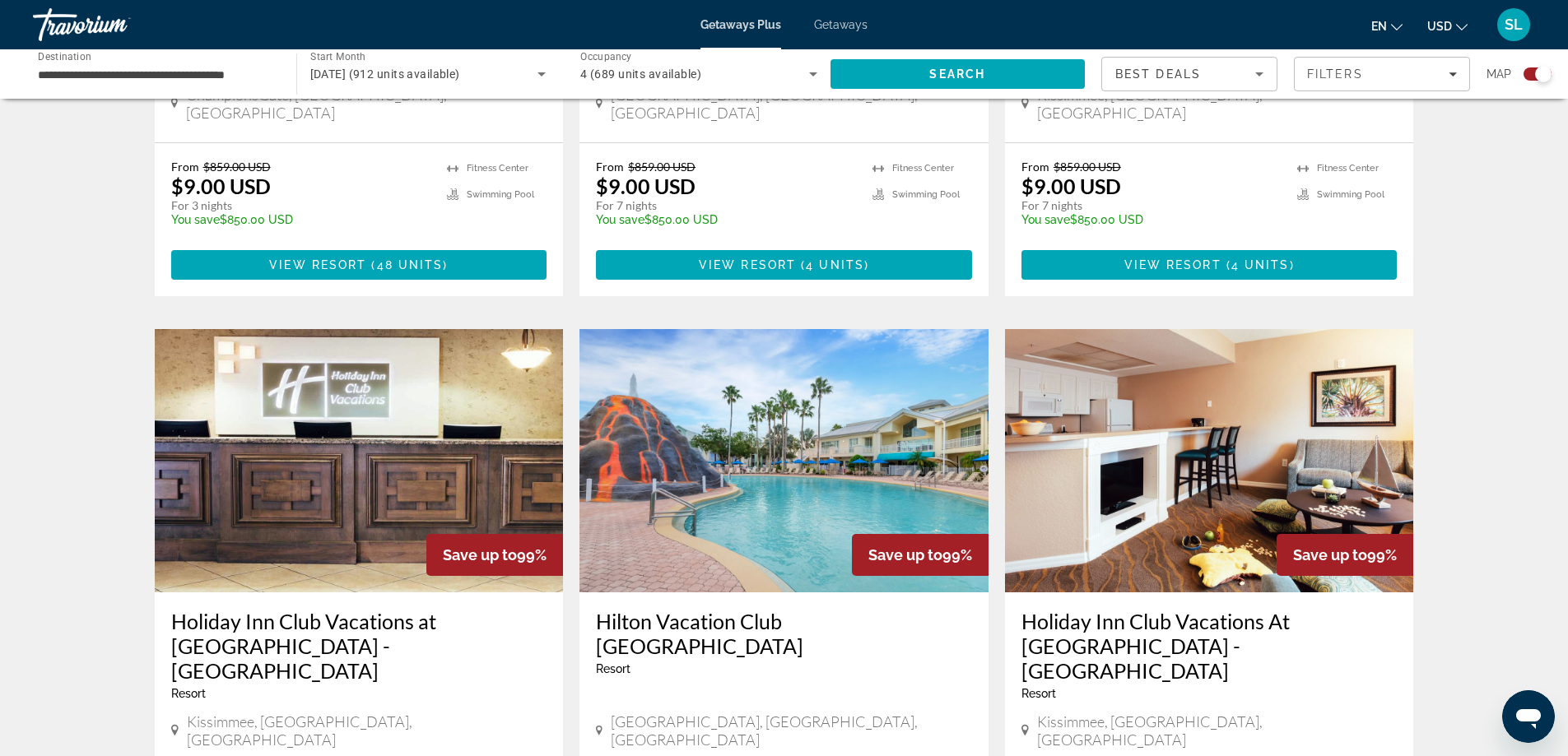
scroll to position [2305, 0]
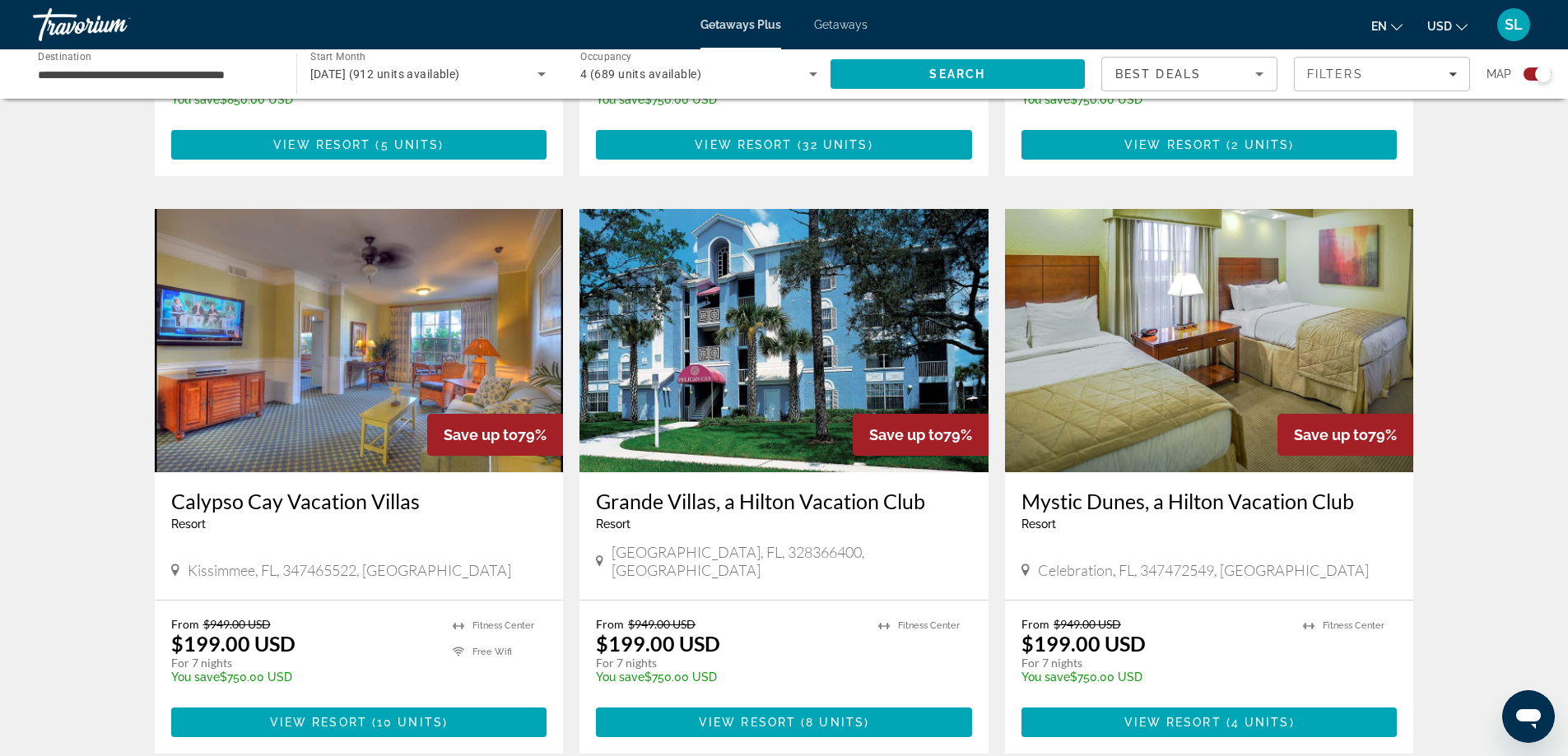
scroll to position [2388, 0]
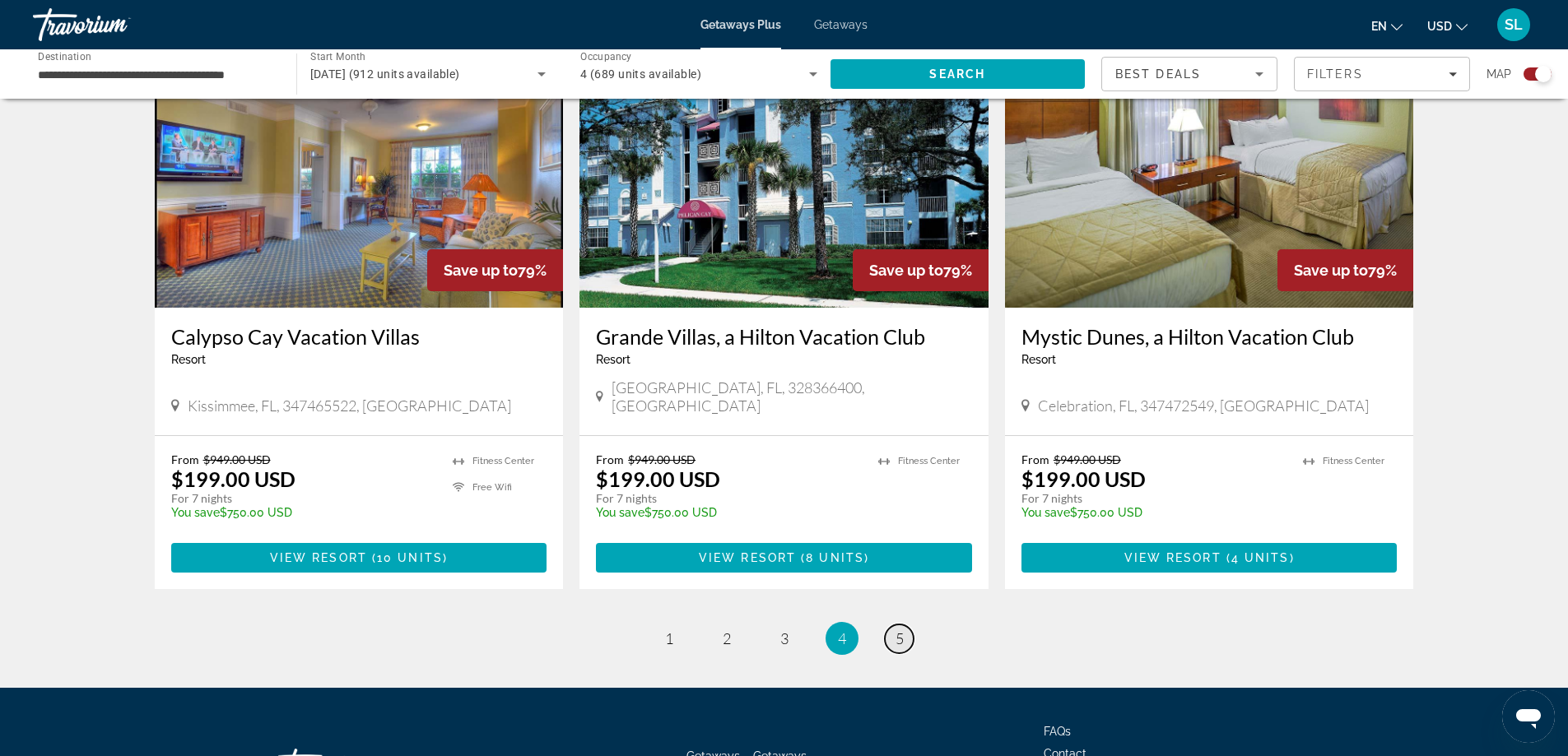
click at [898, 630] on span "5" at bounding box center [899, 638] width 8 height 18
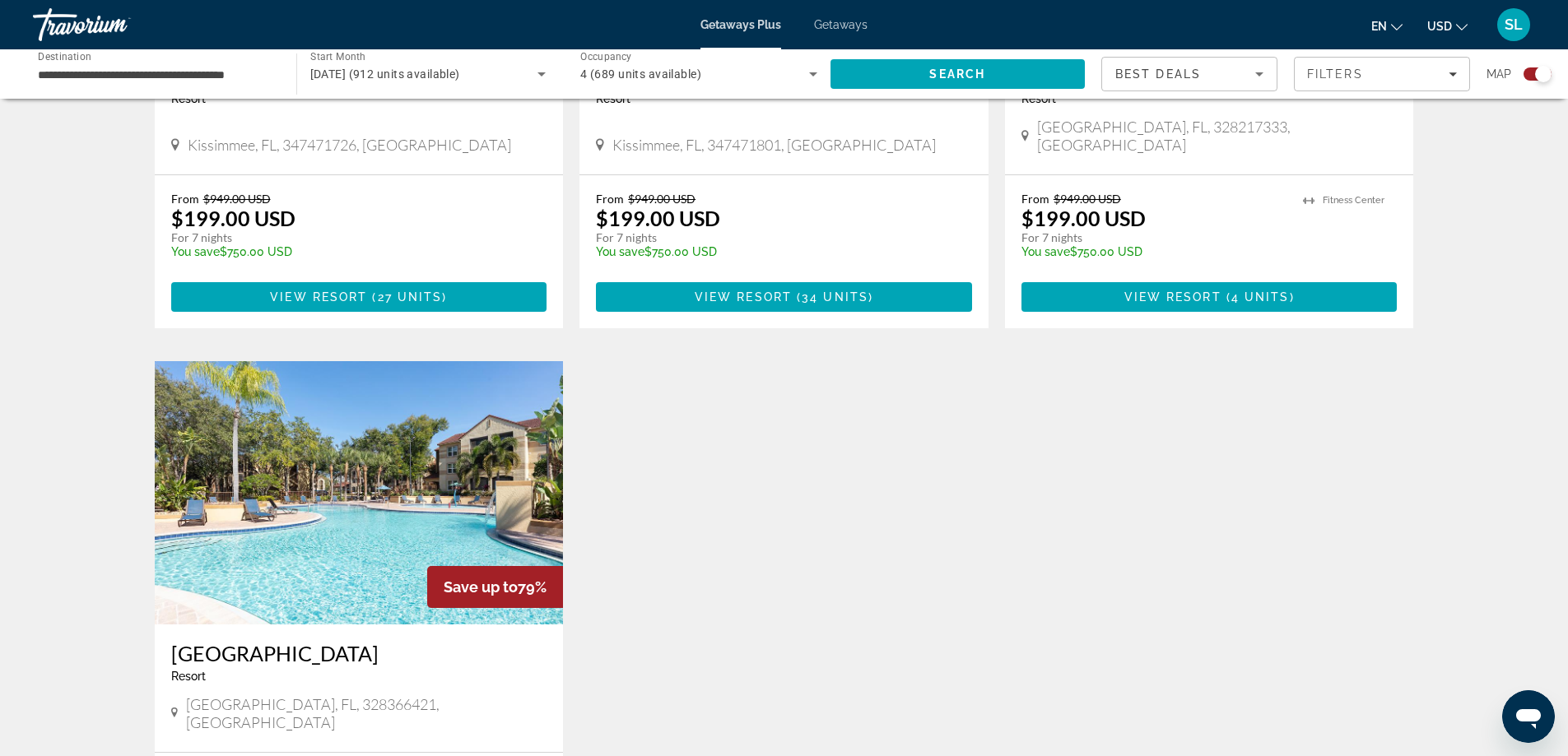
scroll to position [1893, 0]
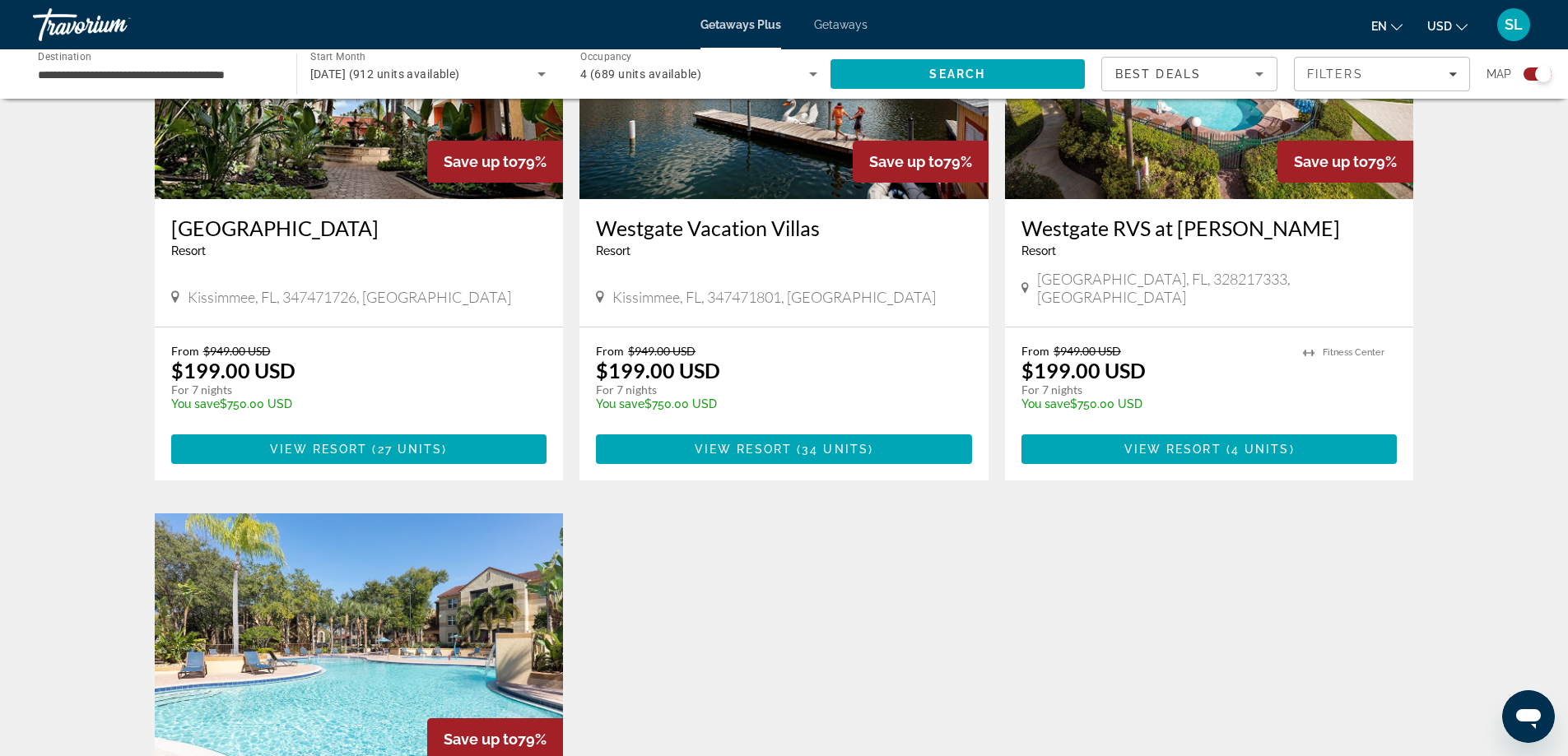
click at [834, 22] on span "Getaways" at bounding box center [841, 24] width 53 height 13
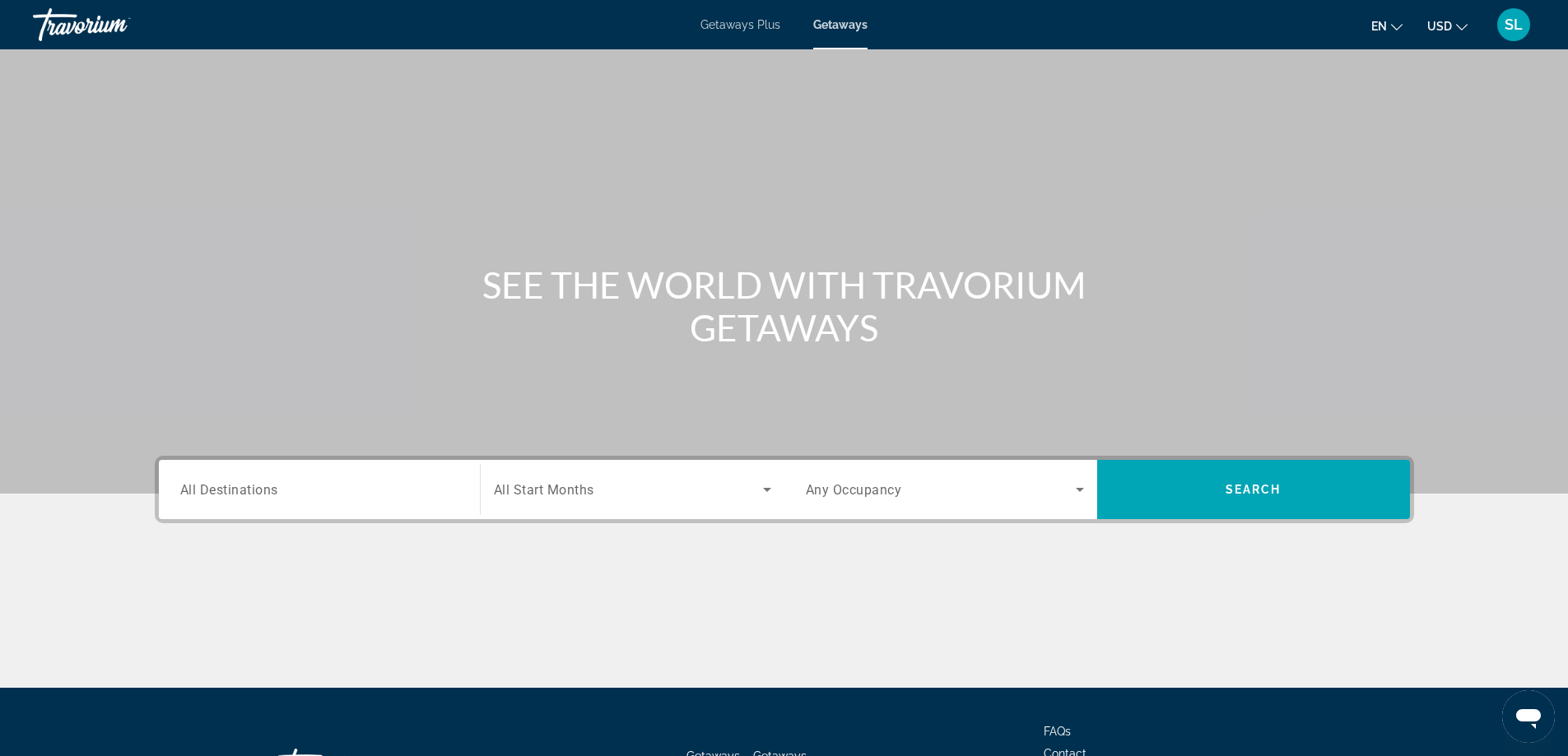
click at [316, 485] on input "Destination All Destinations" at bounding box center [319, 490] width 279 height 20
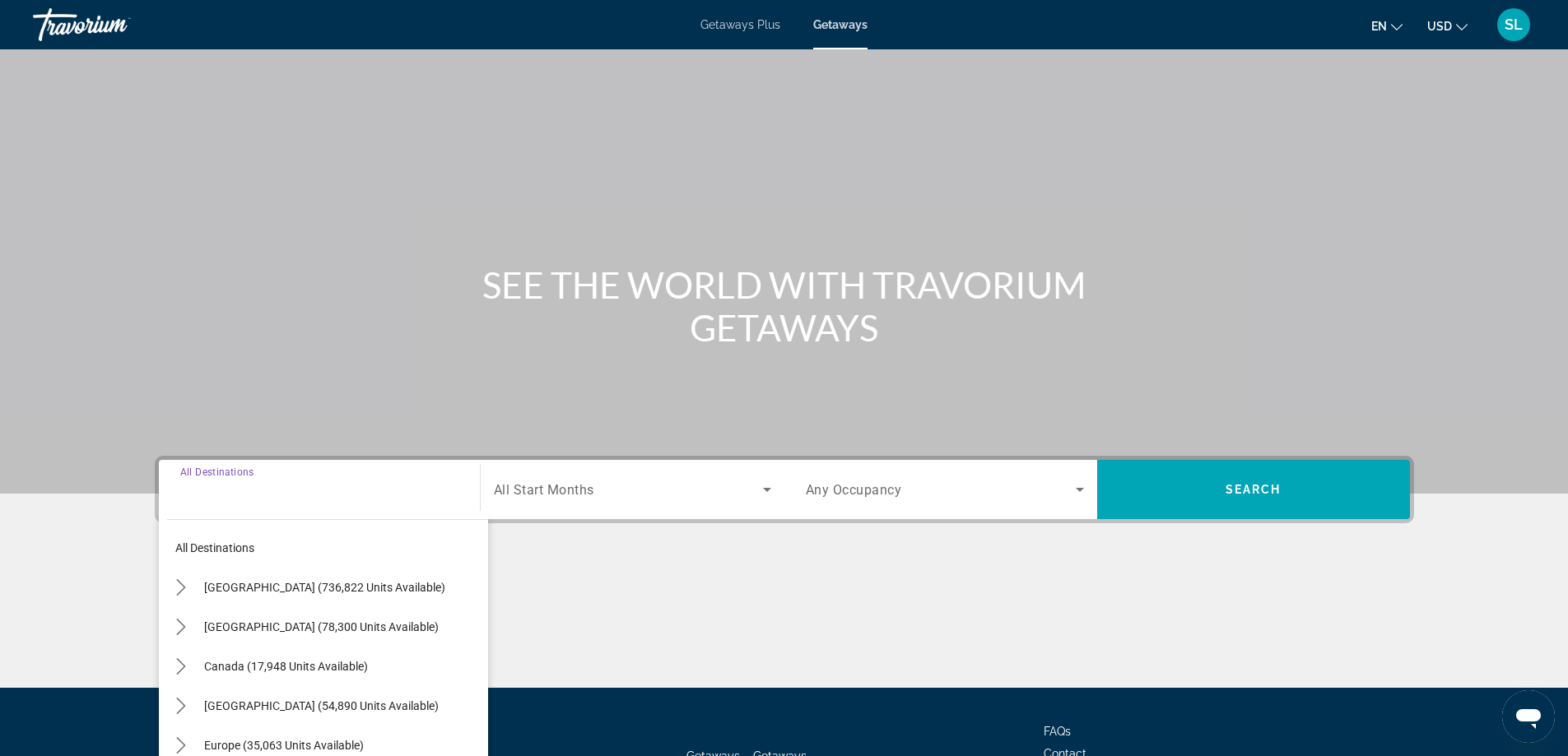
scroll to position [133, 0]
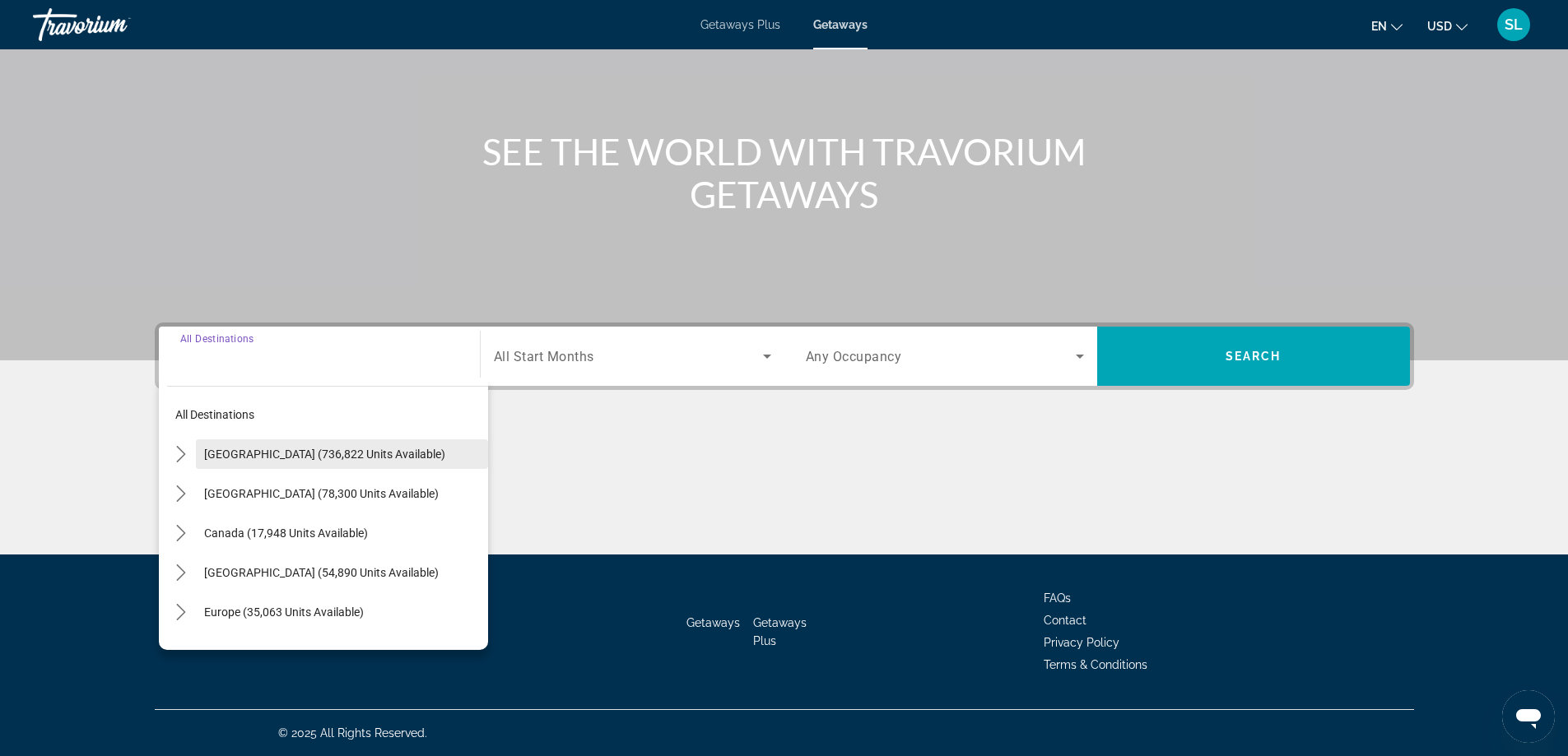
click at [274, 451] on span "[GEOGRAPHIC_DATA] (736,822 units available)" at bounding box center [325, 454] width 241 height 13
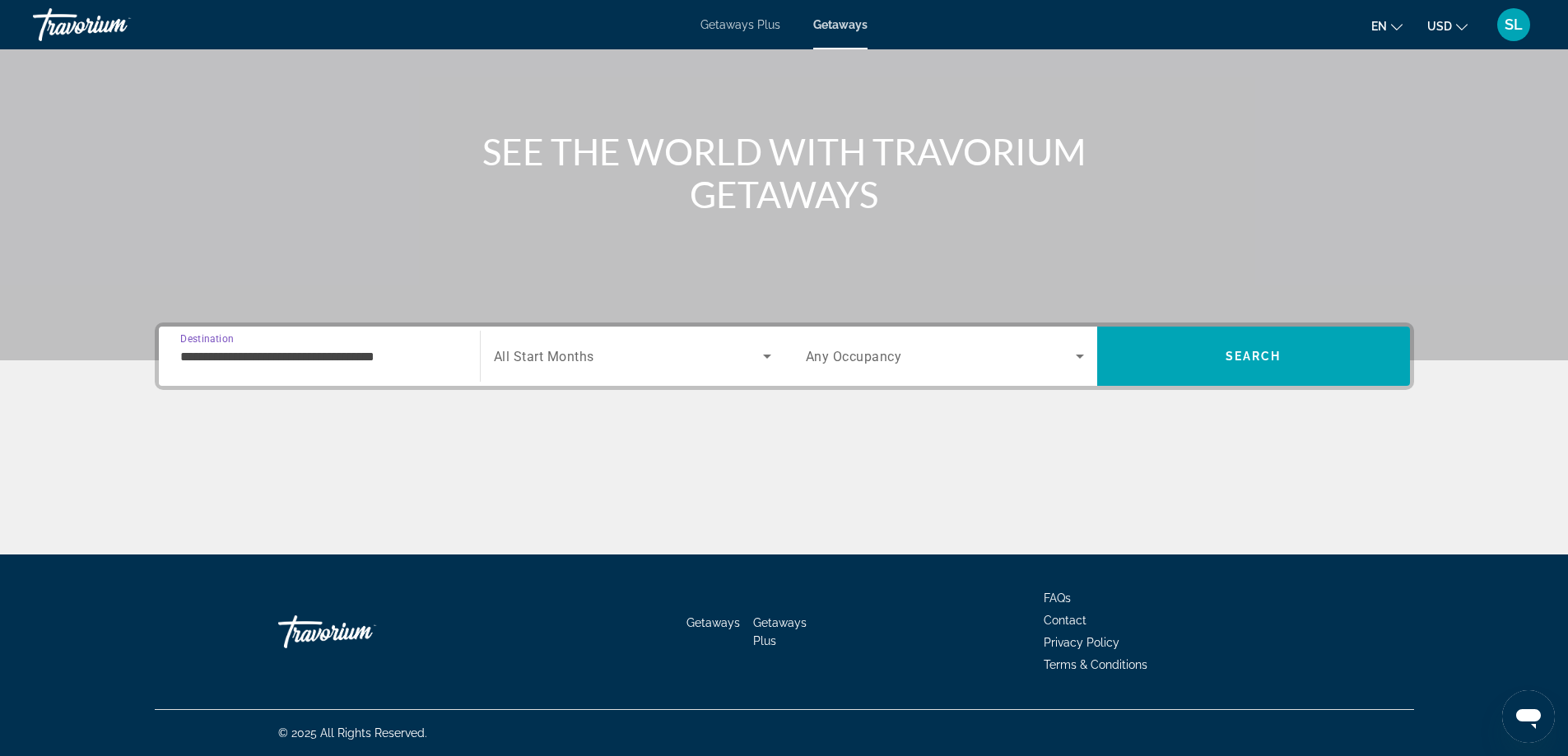
click at [312, 371] on div "**********" at bounding box center [319, 356] width 279 height 46
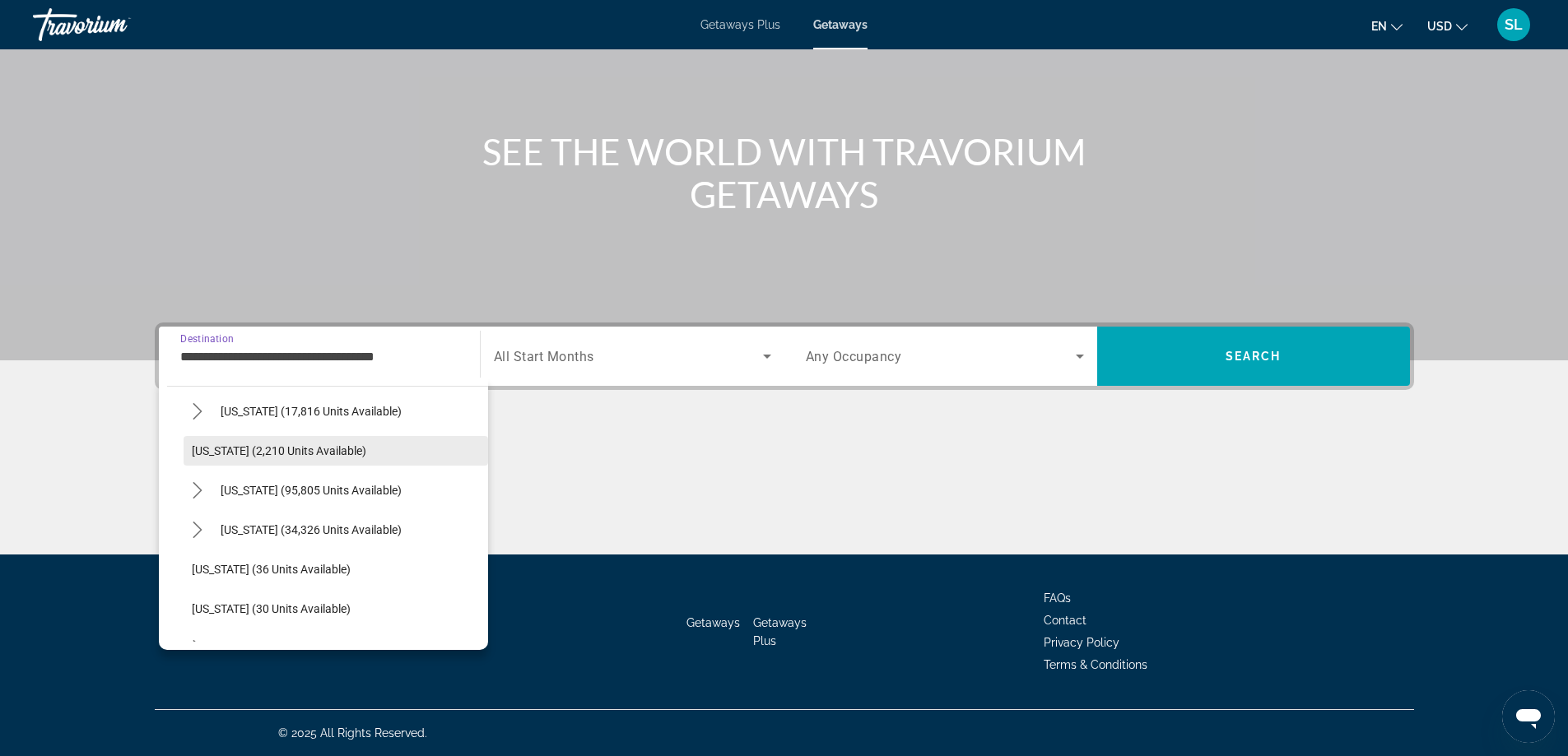
scroll to position [165, 0]
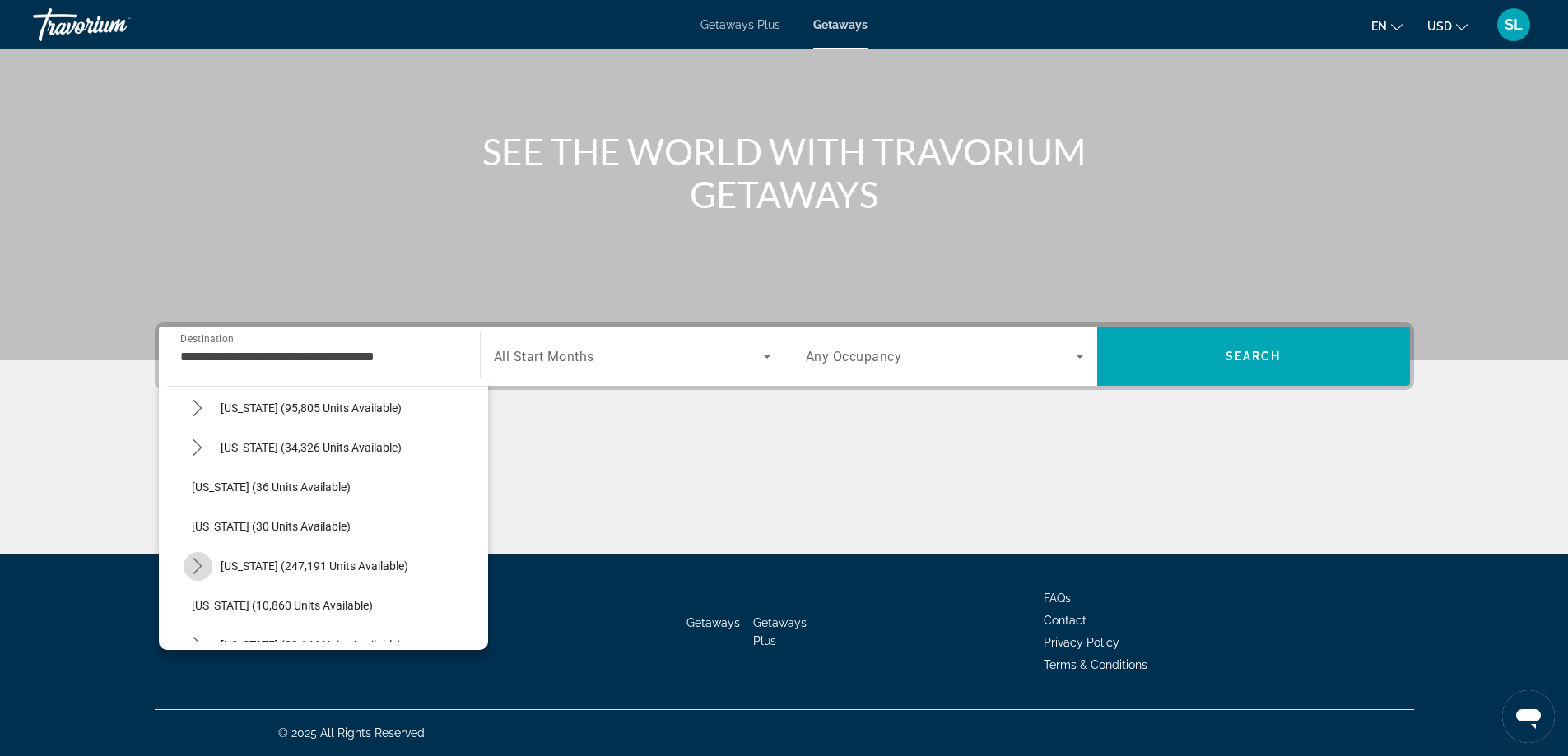
click at [190, 553] on mat-icon "Toggle Florida (247,191 units available) submenu" at bounding box center [198, 566] width 29 height 29
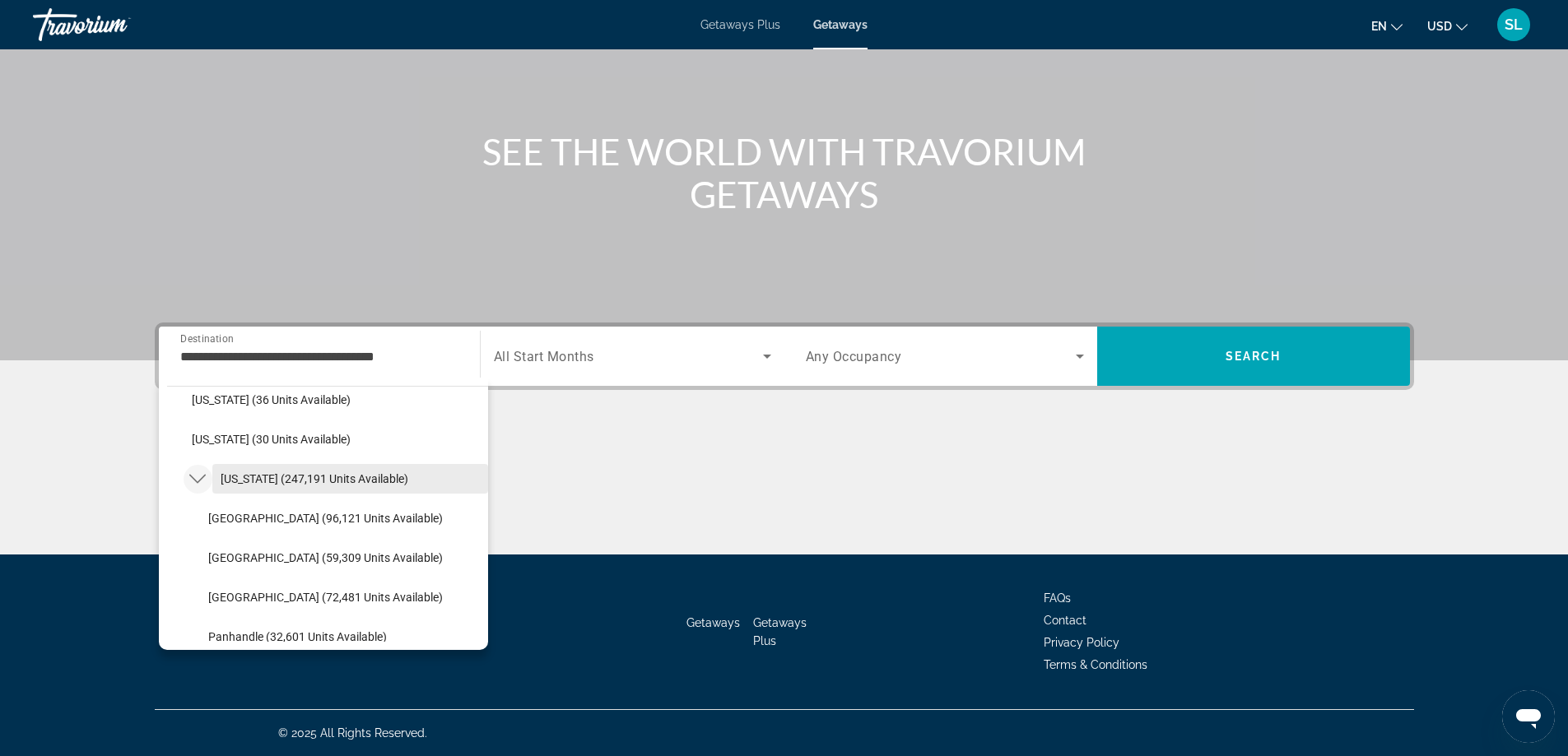
scroll to position [247, 0]
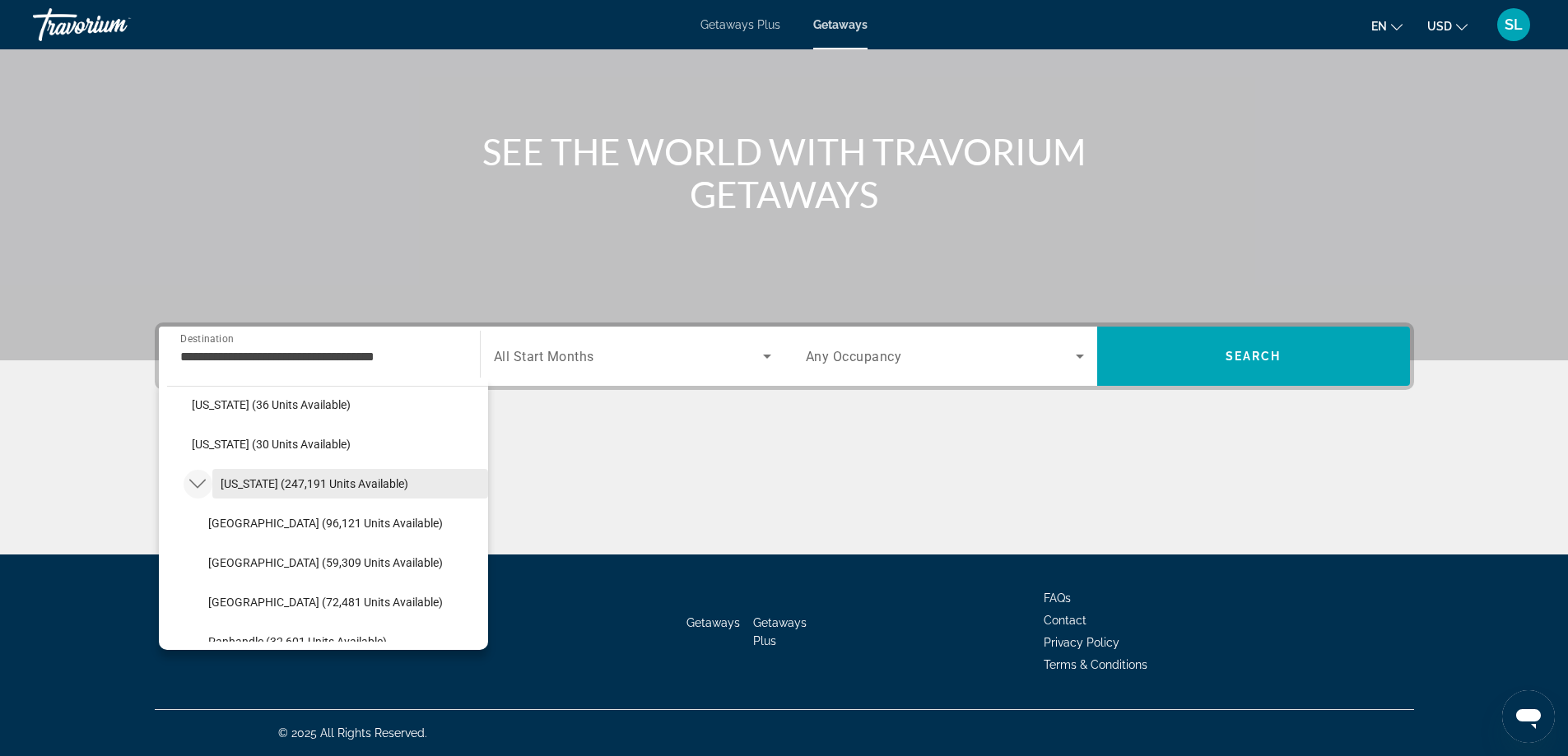
click at [279, 486] on span "[US_STATE] (247,191 units available)" at bounding box center [314, 483] width 188 height 13
type input "**********"
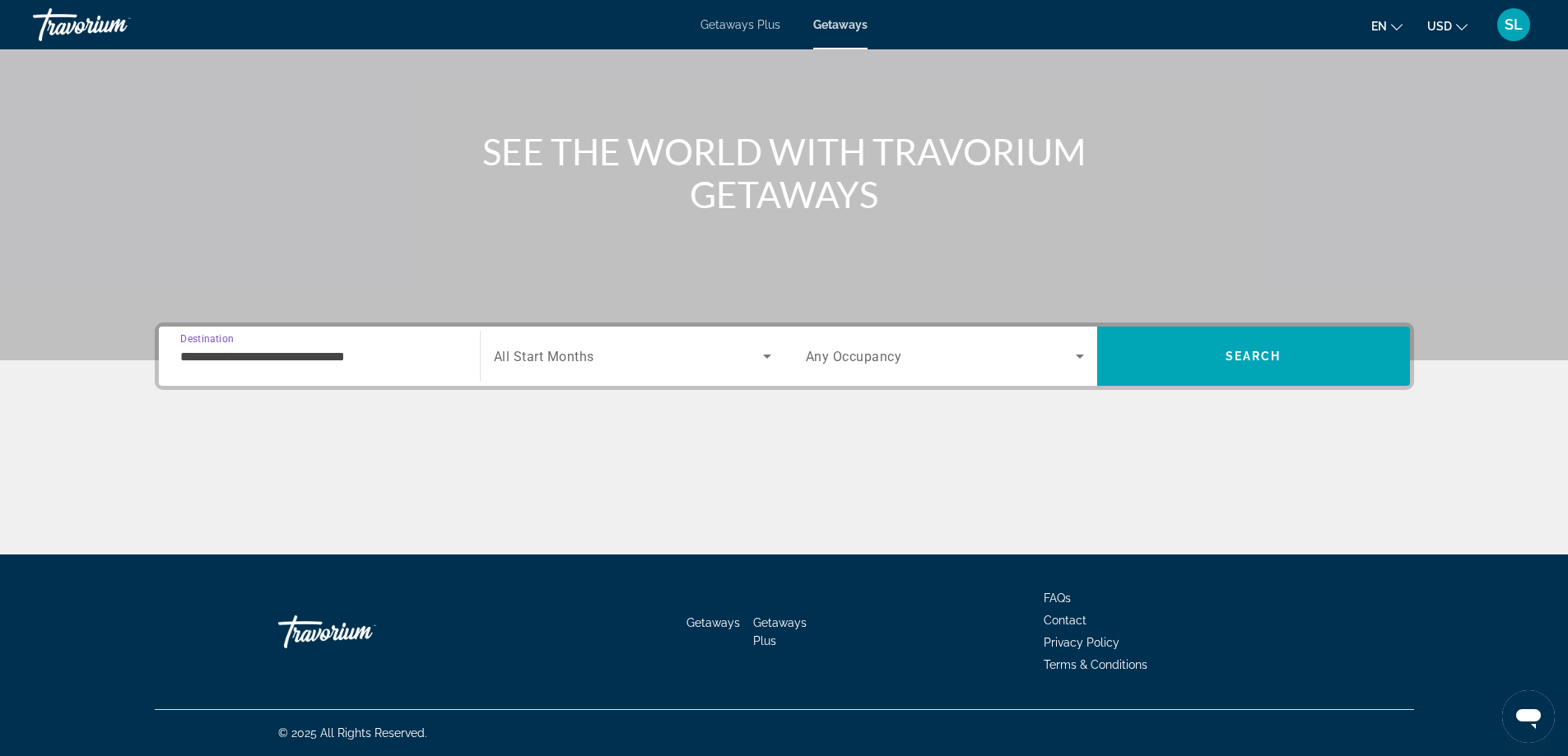
click at [602, 360] on span "Search widget" at bounding box center [628, 357] width 269 height 20
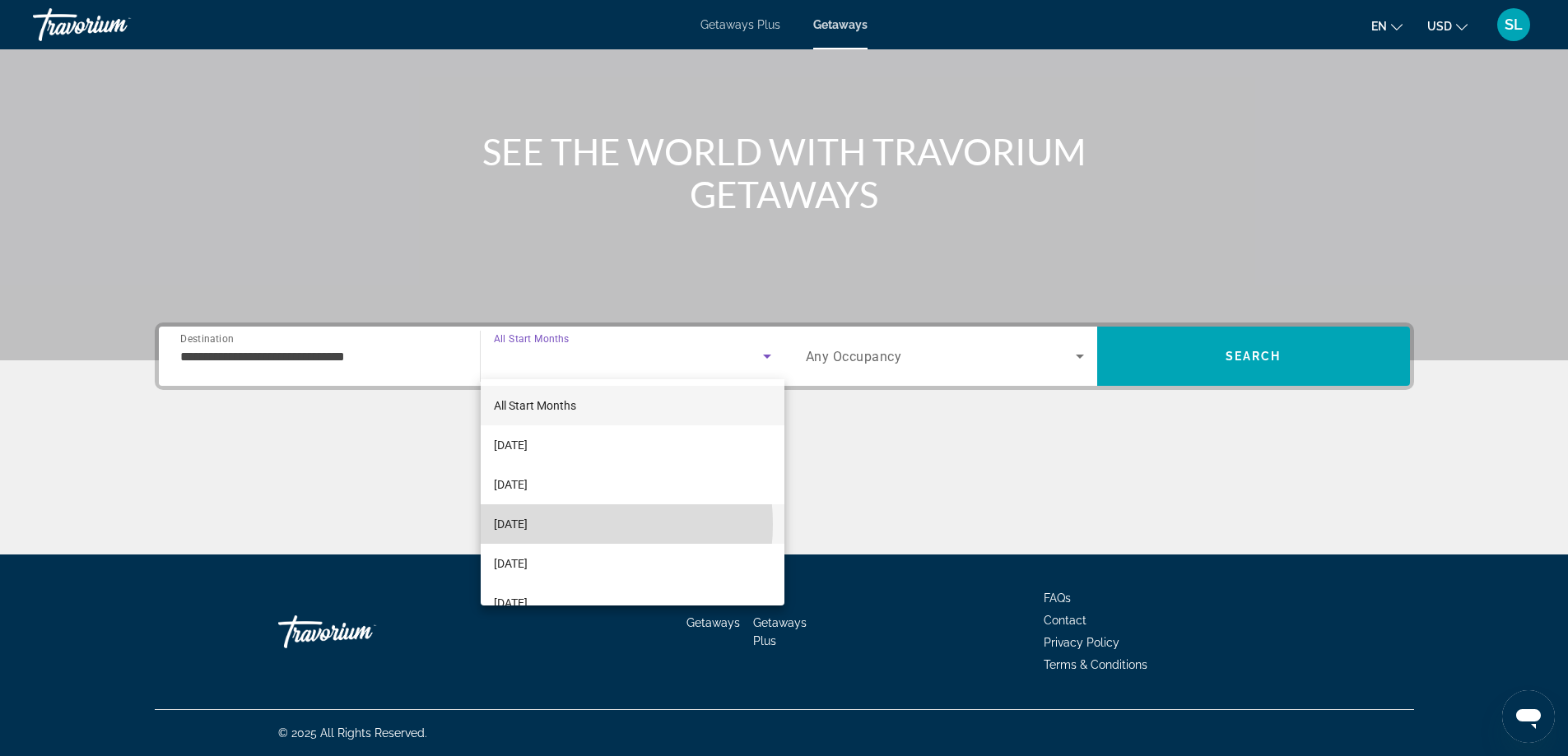
click at [528, 525] on span "[DATE]" at bounding box center [511, 525] width 34 height 20
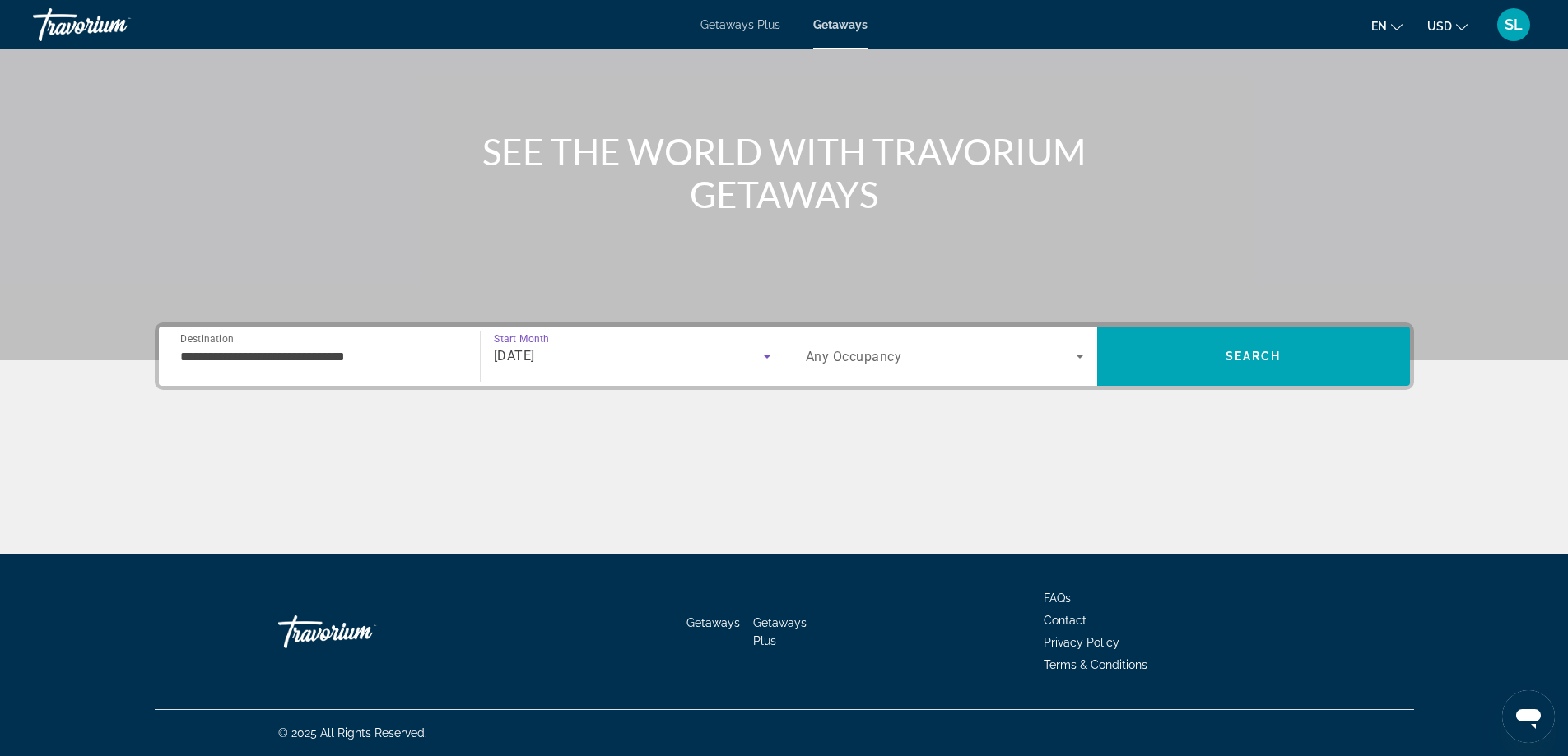
click at [867, 353] on span "Any Occupancy" at bounding box center [853, 357] width 96 height 16
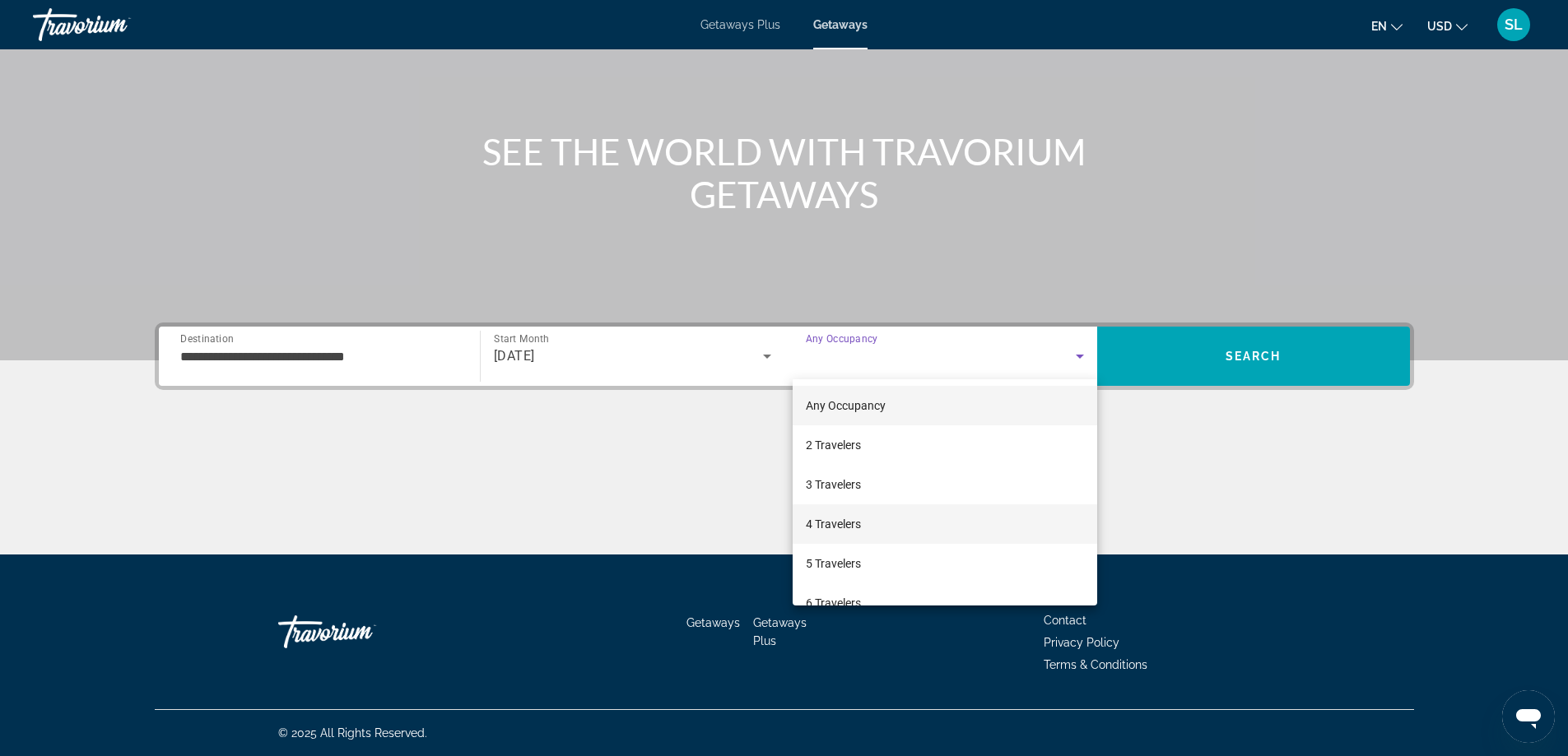
click at [848, 530] on span "4 Travelers" at bounding box center [833, 525] width 55 height 20
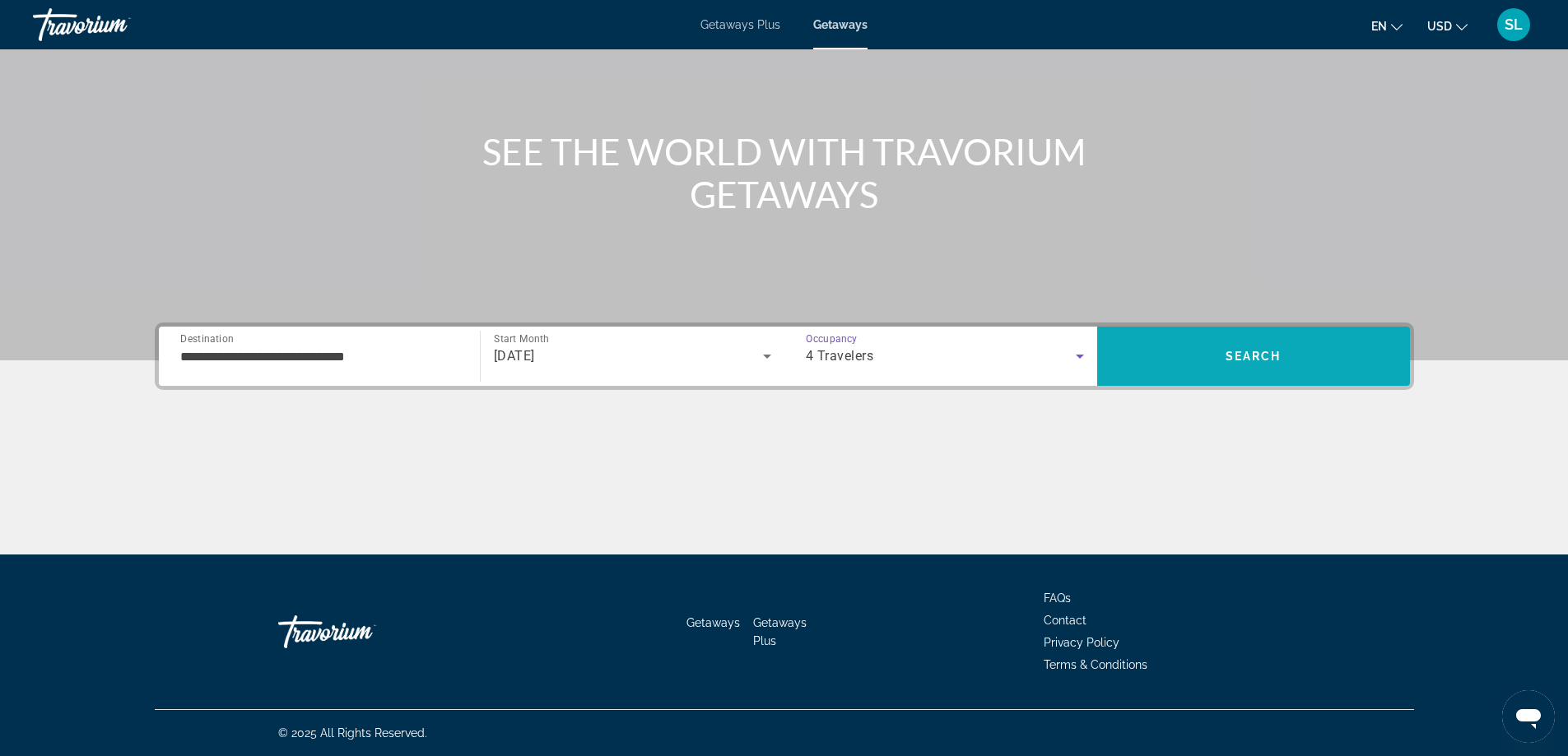
click at [1191, 373] on span "Search" at bounding box center [1253, 357] width 313 height 40
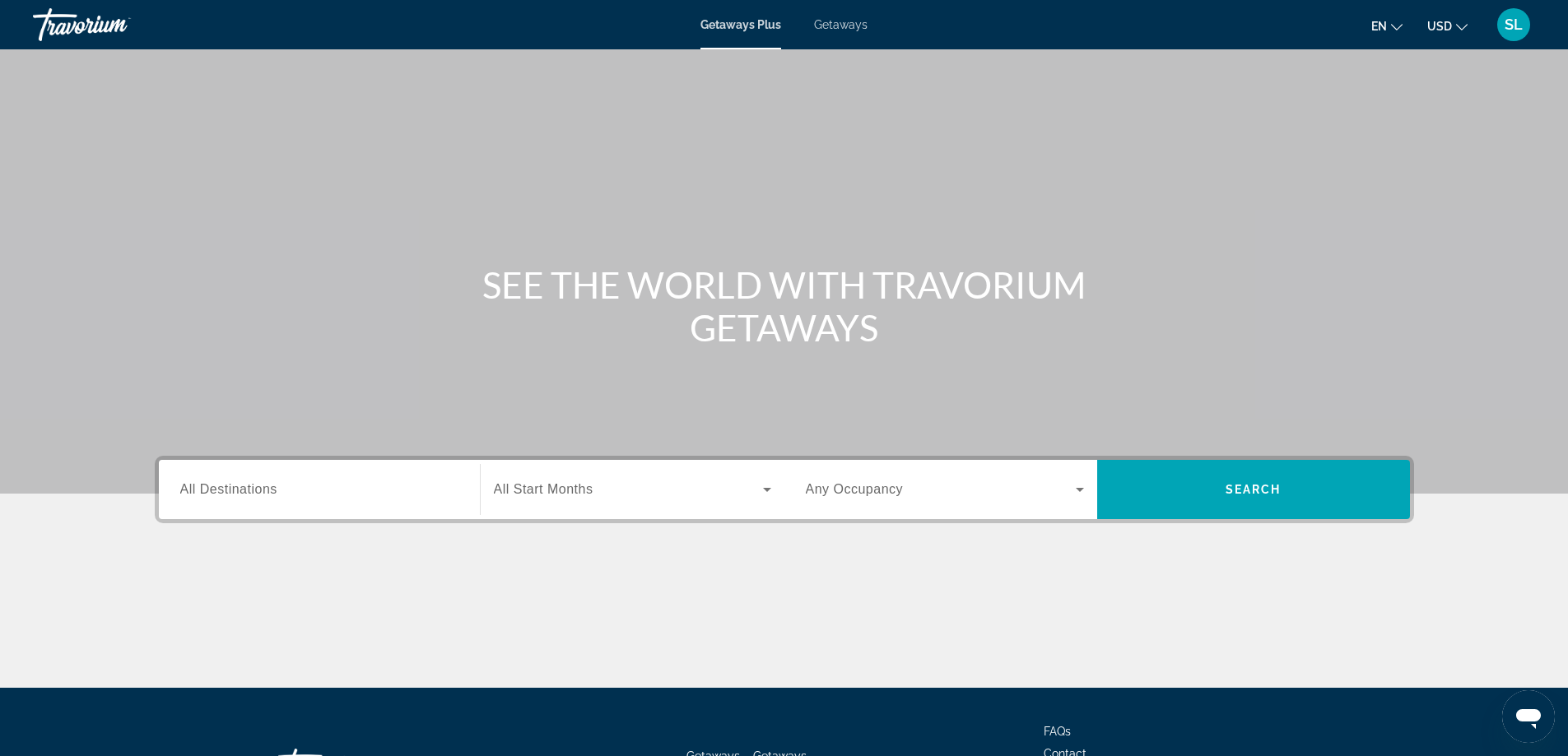
click at [219, 505] on div "Search widget" at bounding box center [319, 489] width 279 height 46
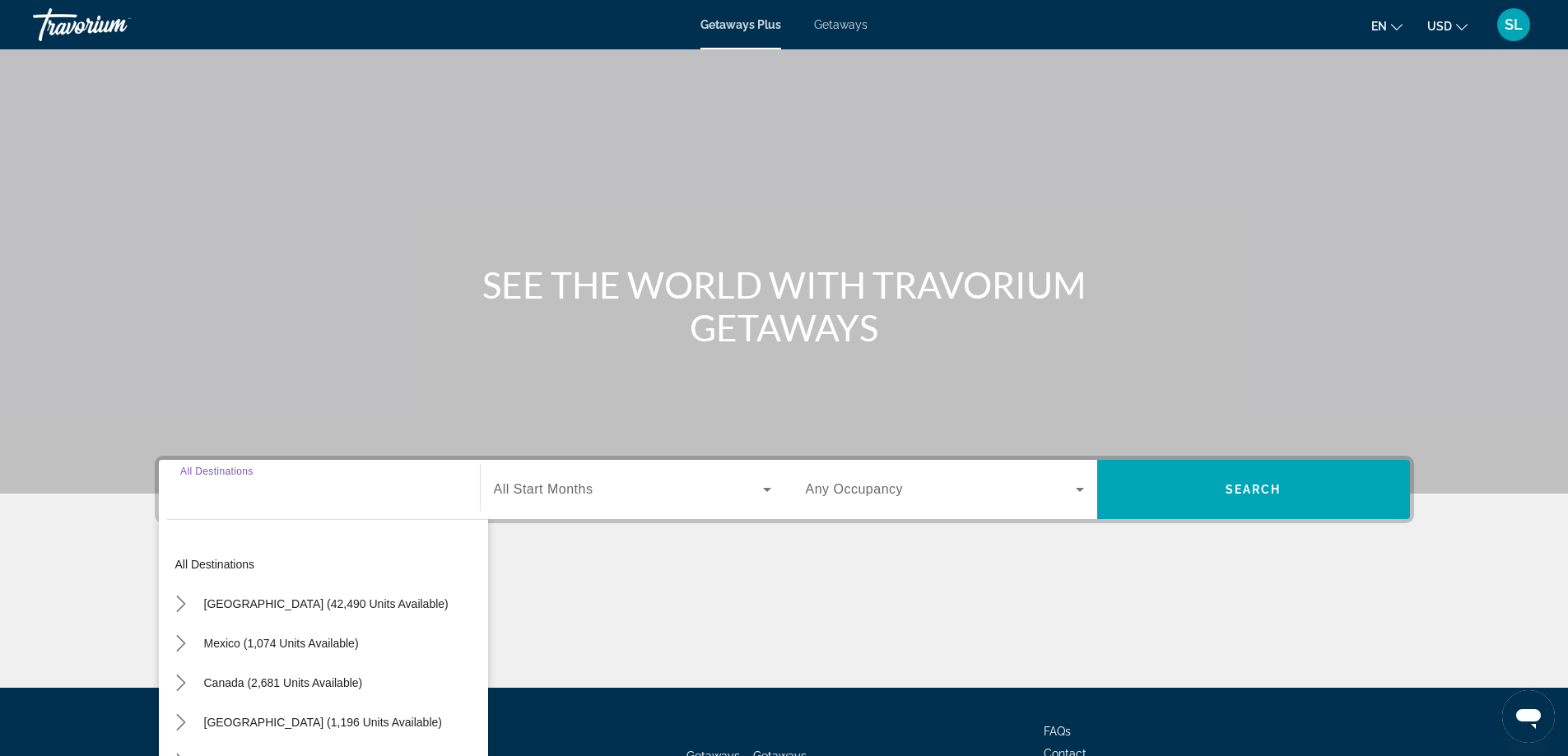
scroll to position [133, 0]
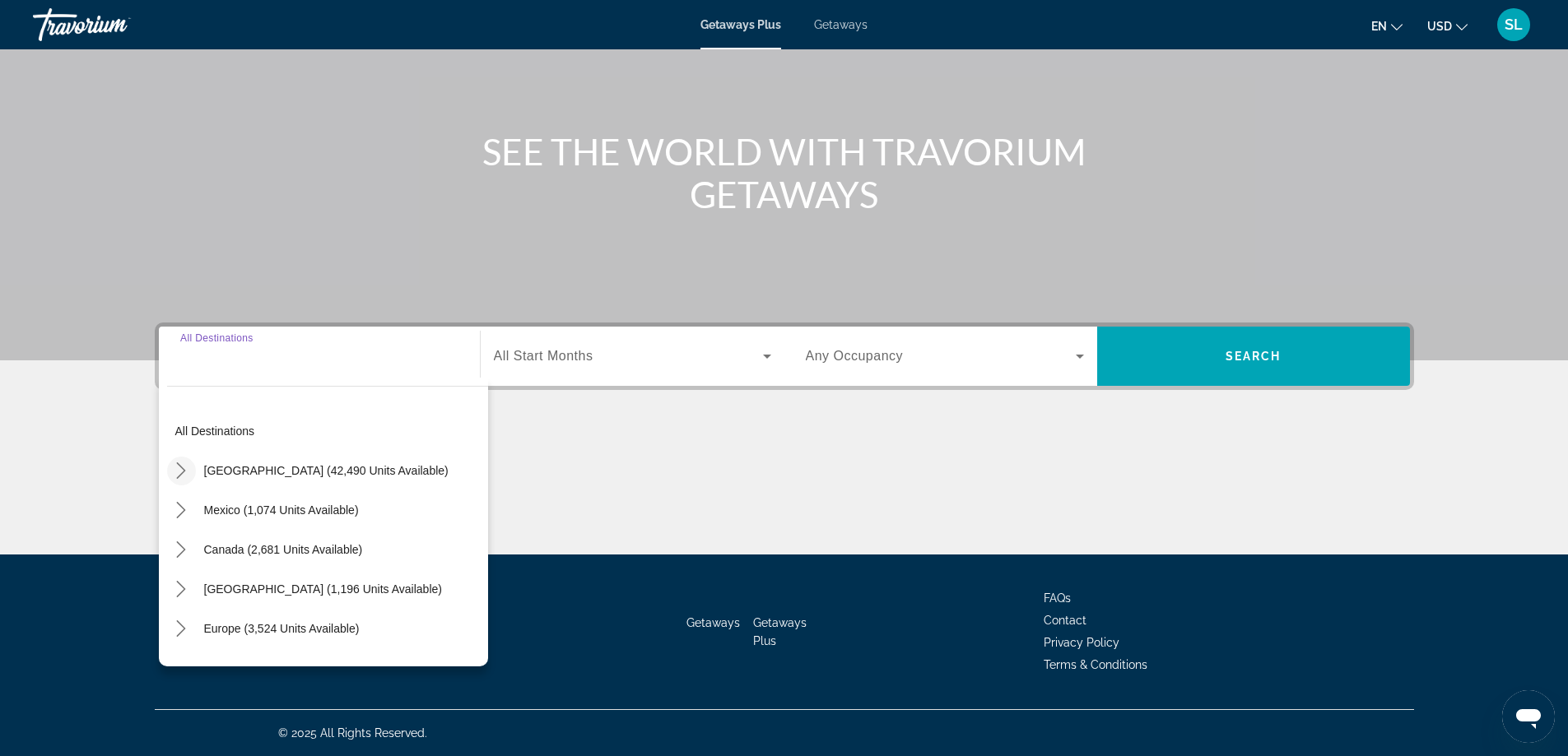
click at [182, 466] on icon "Toggle United States (42,490 units available) submenu" at bounding box center [181, 470] width 17 height 17
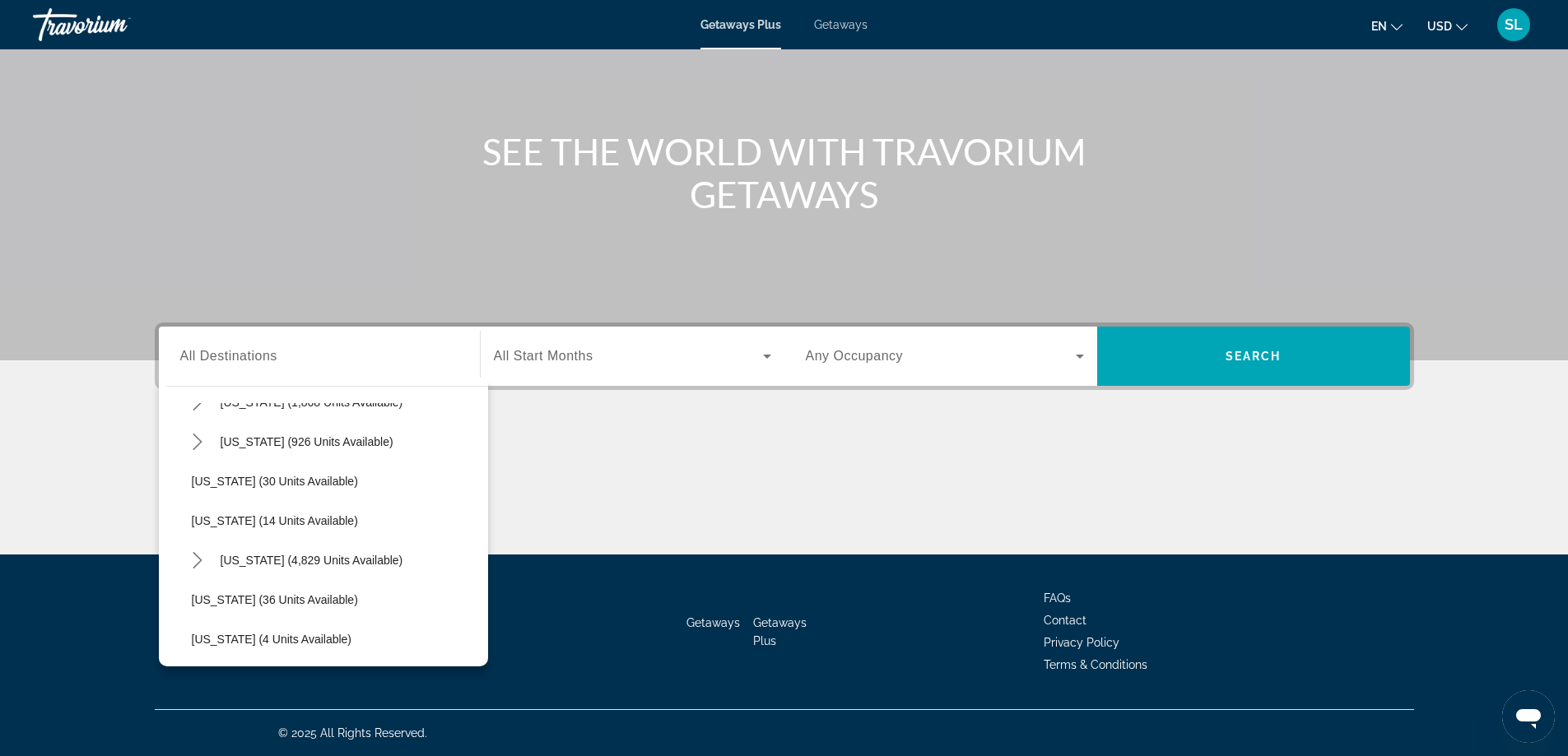
scroll to position [212, 0]
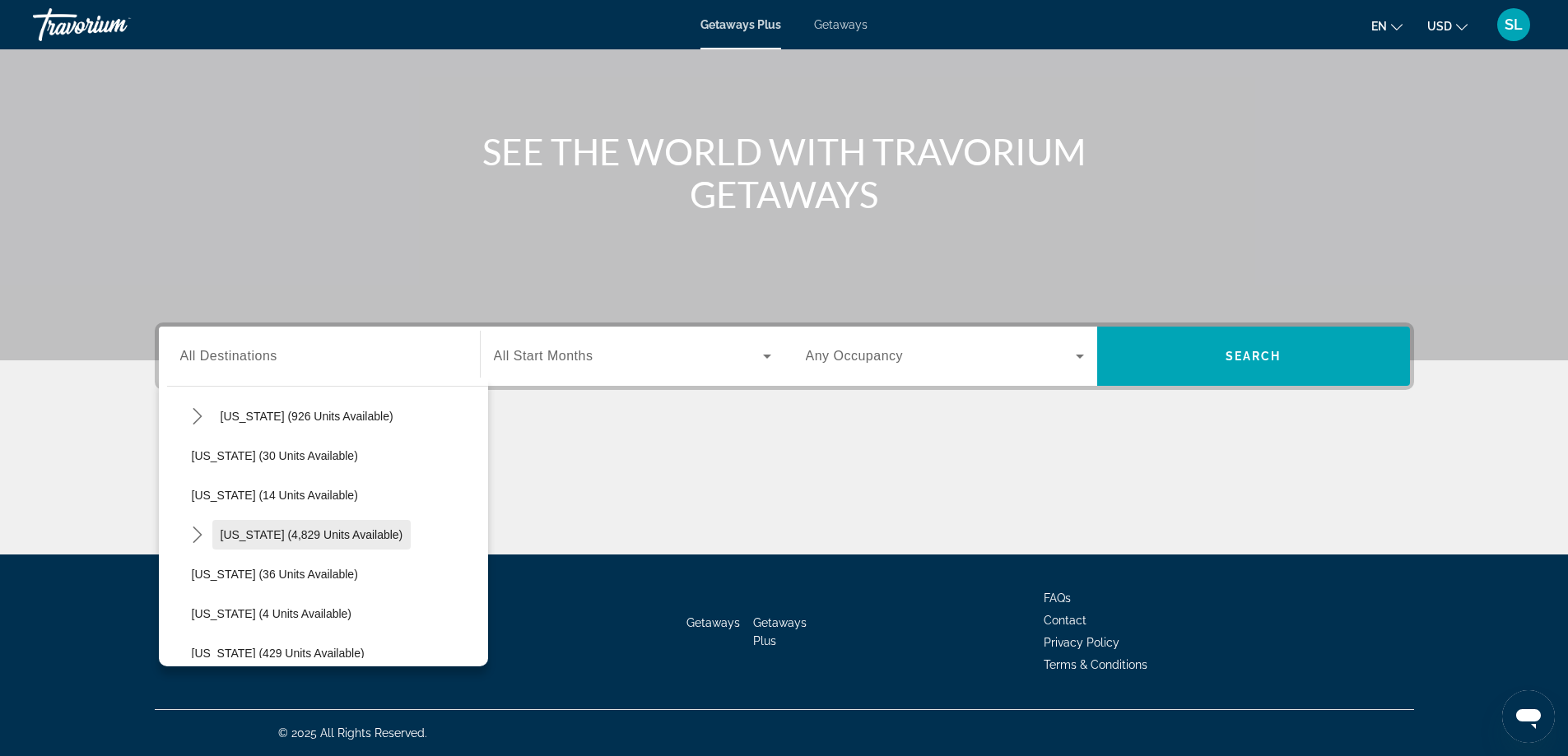
click at [249, 525] on span "Select destination: Florida (4,829 units available)" at bounding box center [312, 535] width 200 height 40
type input "**********"
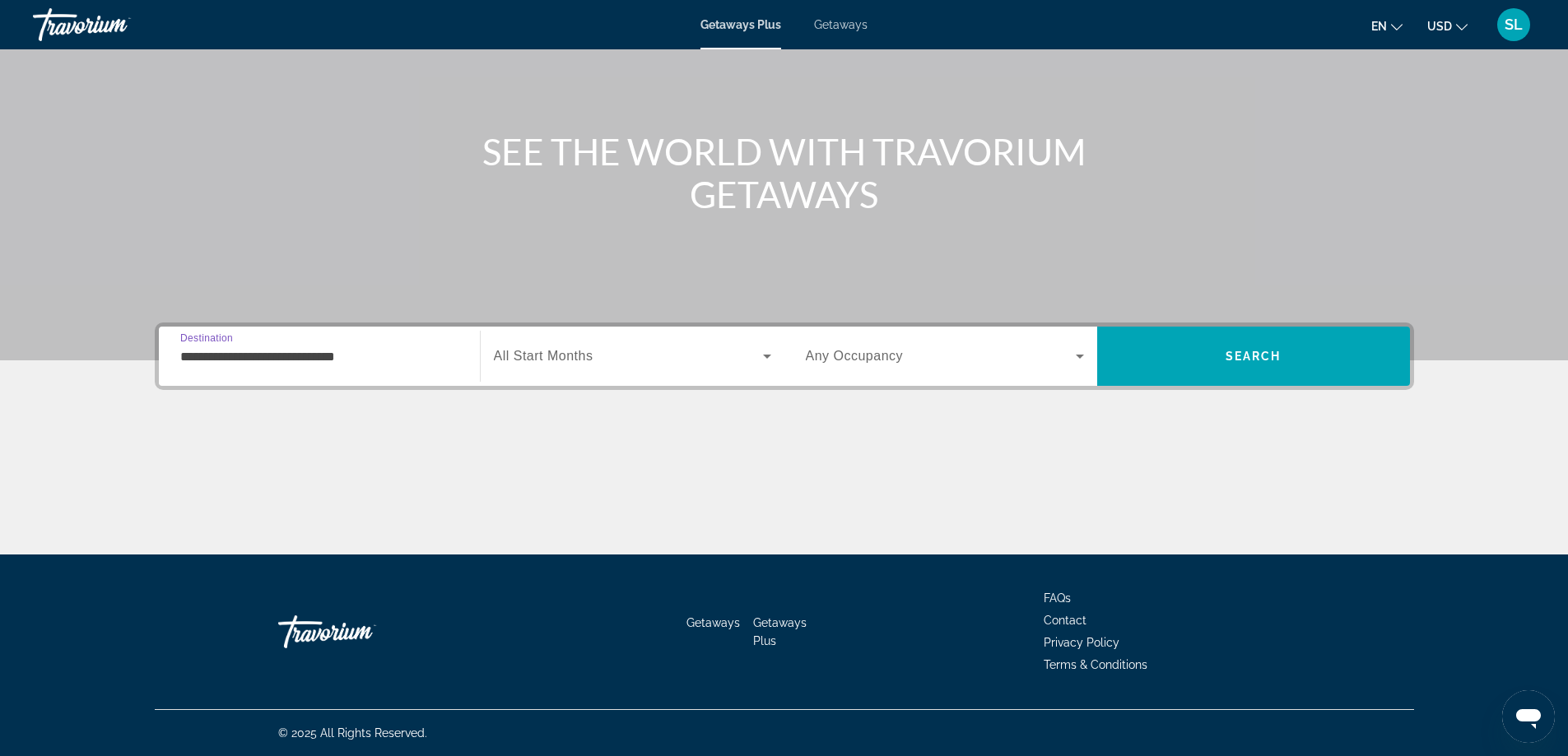
click at [649, 377] on div "Search widget" at bounding box center [632, 356] width 278 height 46
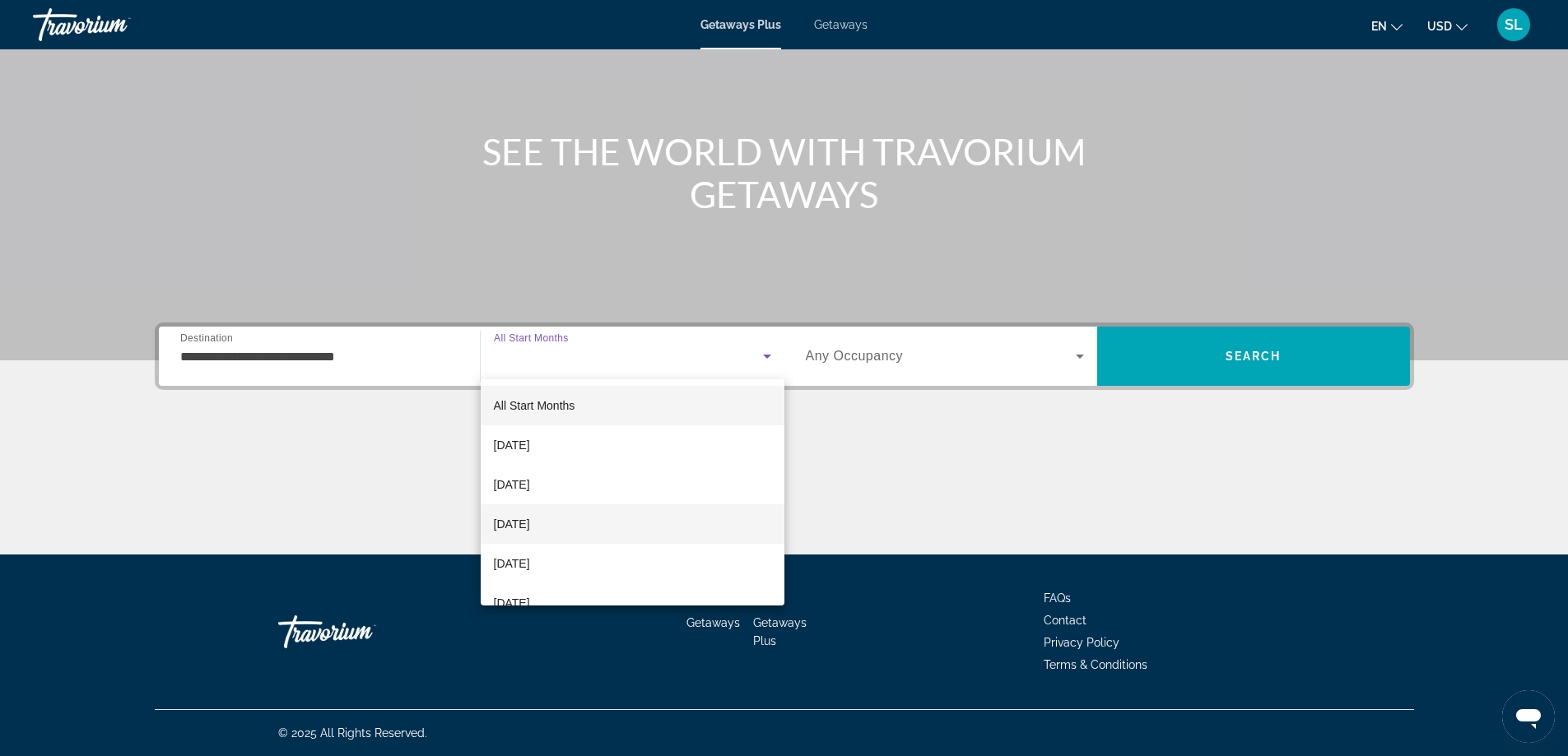
click at [530, 528] on span "[DATE]" at bounding box center [512, 525] width 37 height 20
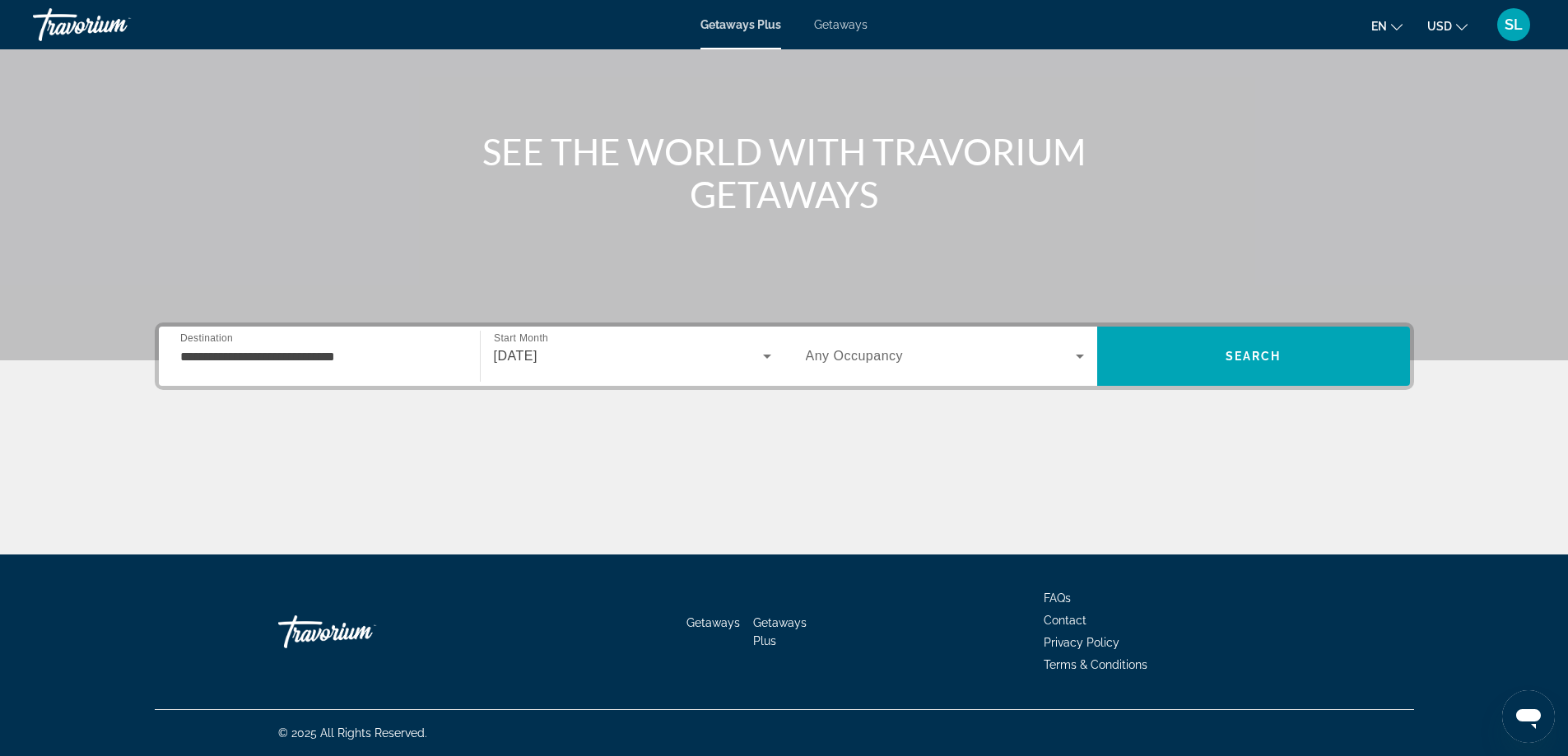
click at [831, 353] on span "Any Occupancy" at bounding box center [854, 356] width 98 height 14
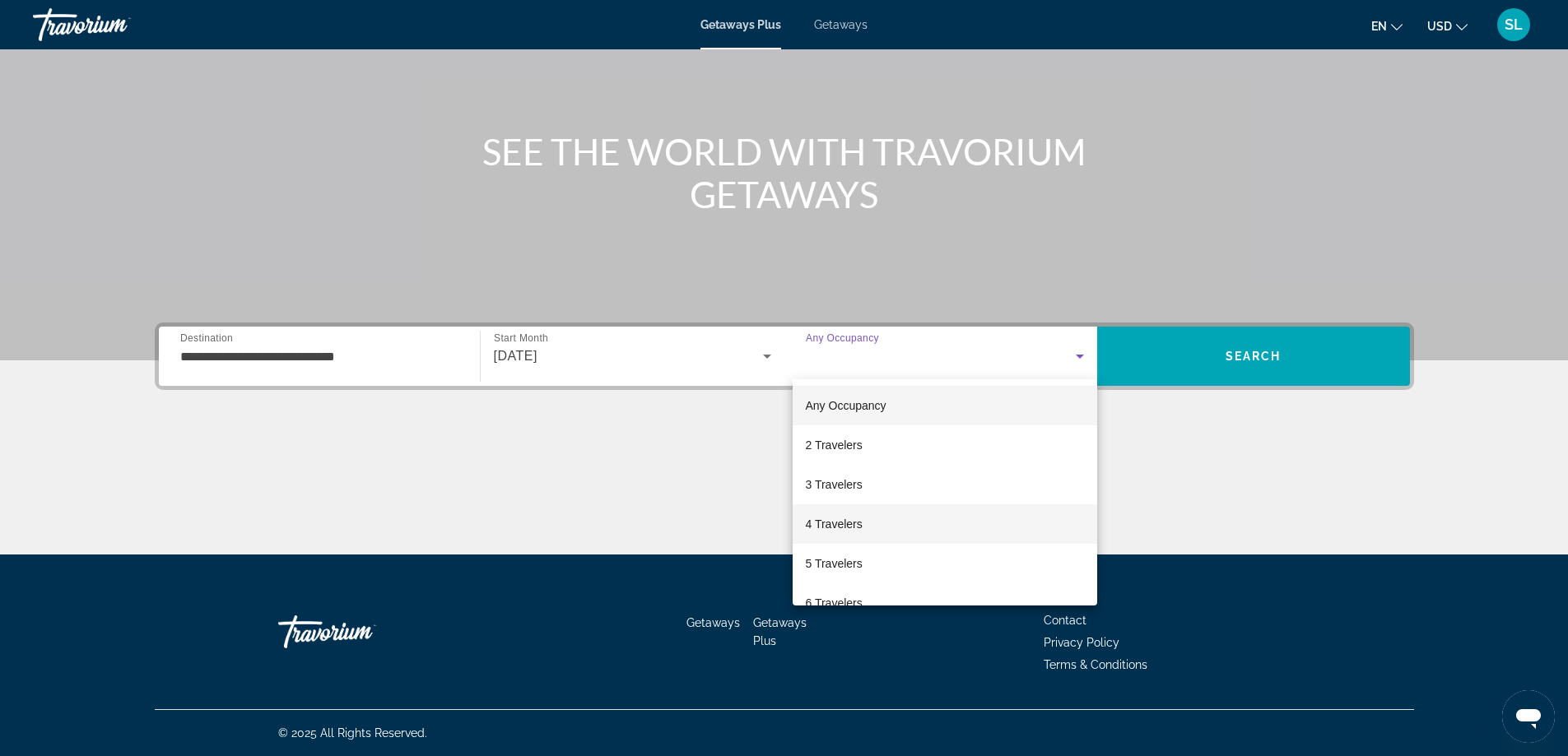
click at [824, 535] on mat-option "4 Travelers" at bounding box center [945, 525] width 304 height 40
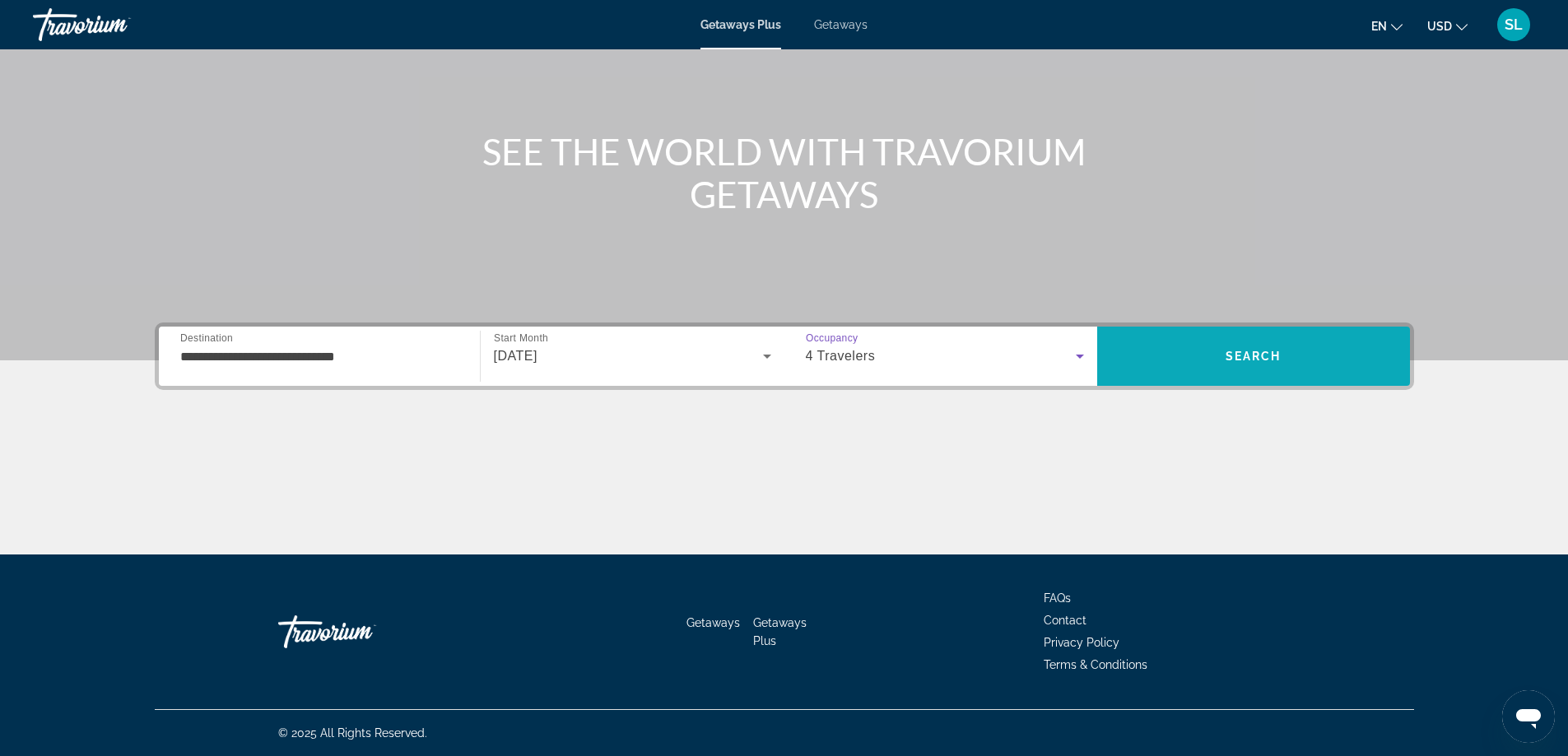
click at [1200, 359] on span "Search" at bounding box center [1253, 357] width 313 height 40
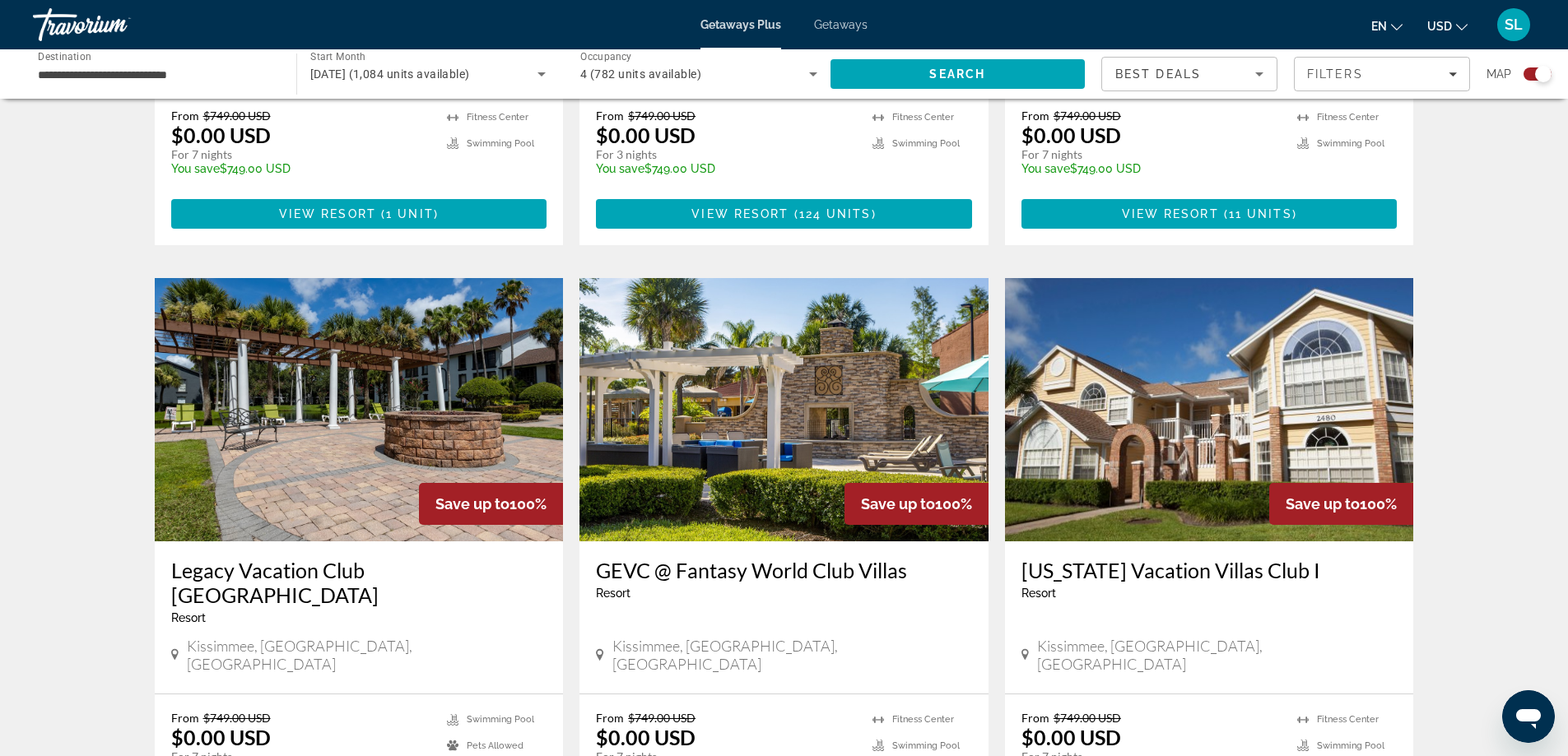
scroll to position [2388, 0]
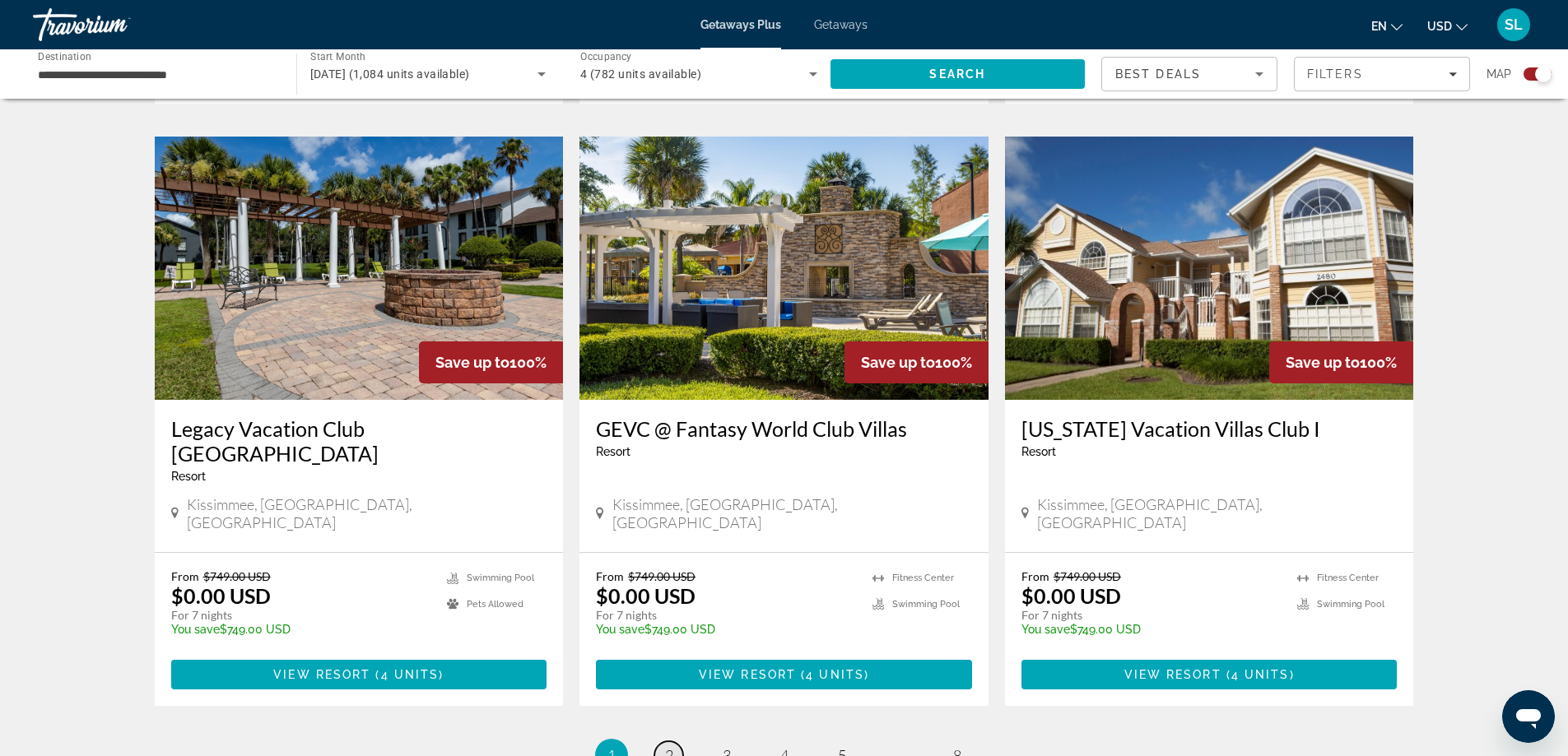
click at [673, 746] on span "2" at bounding box center [669, 755] width 8 height 18
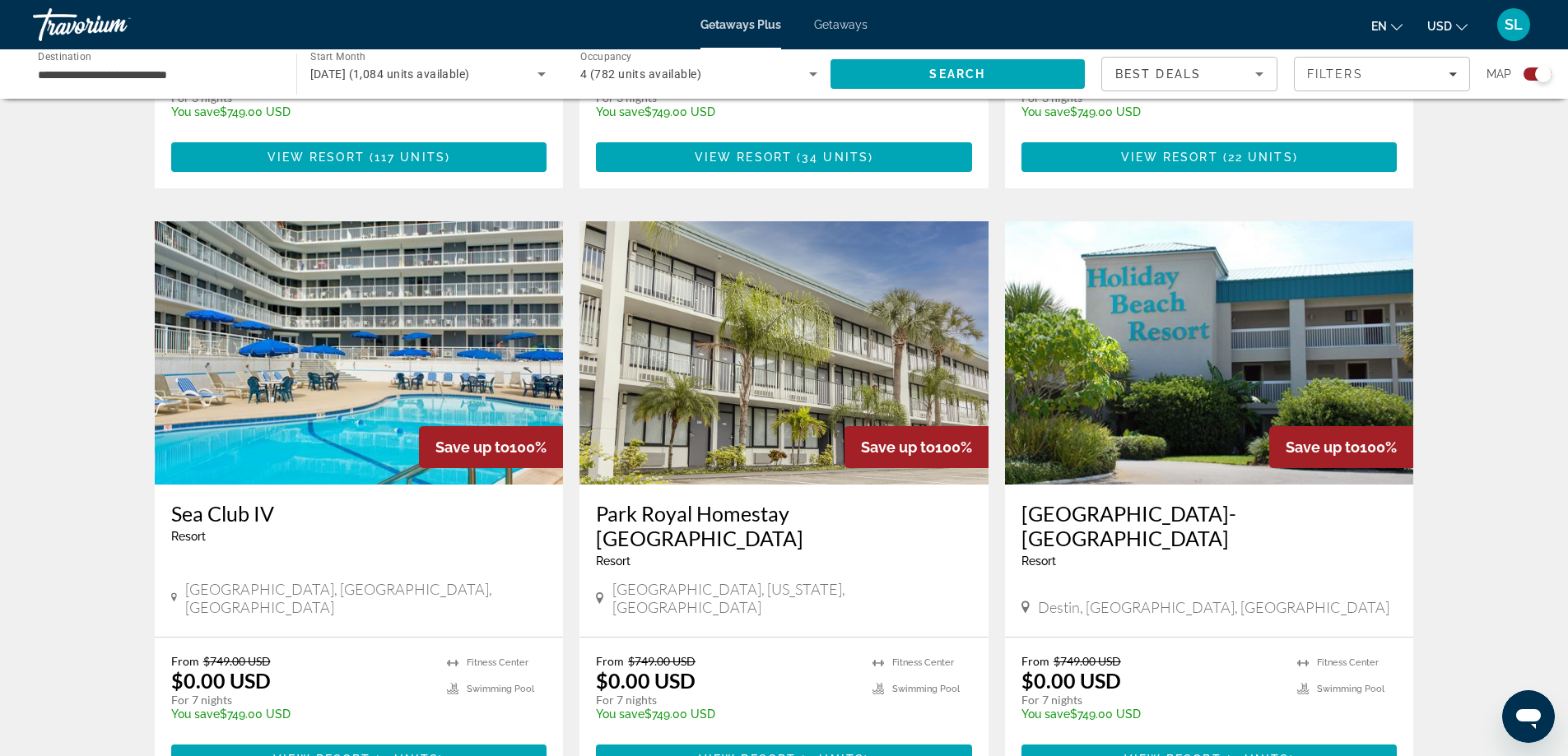
scroll to position [2425, 0]
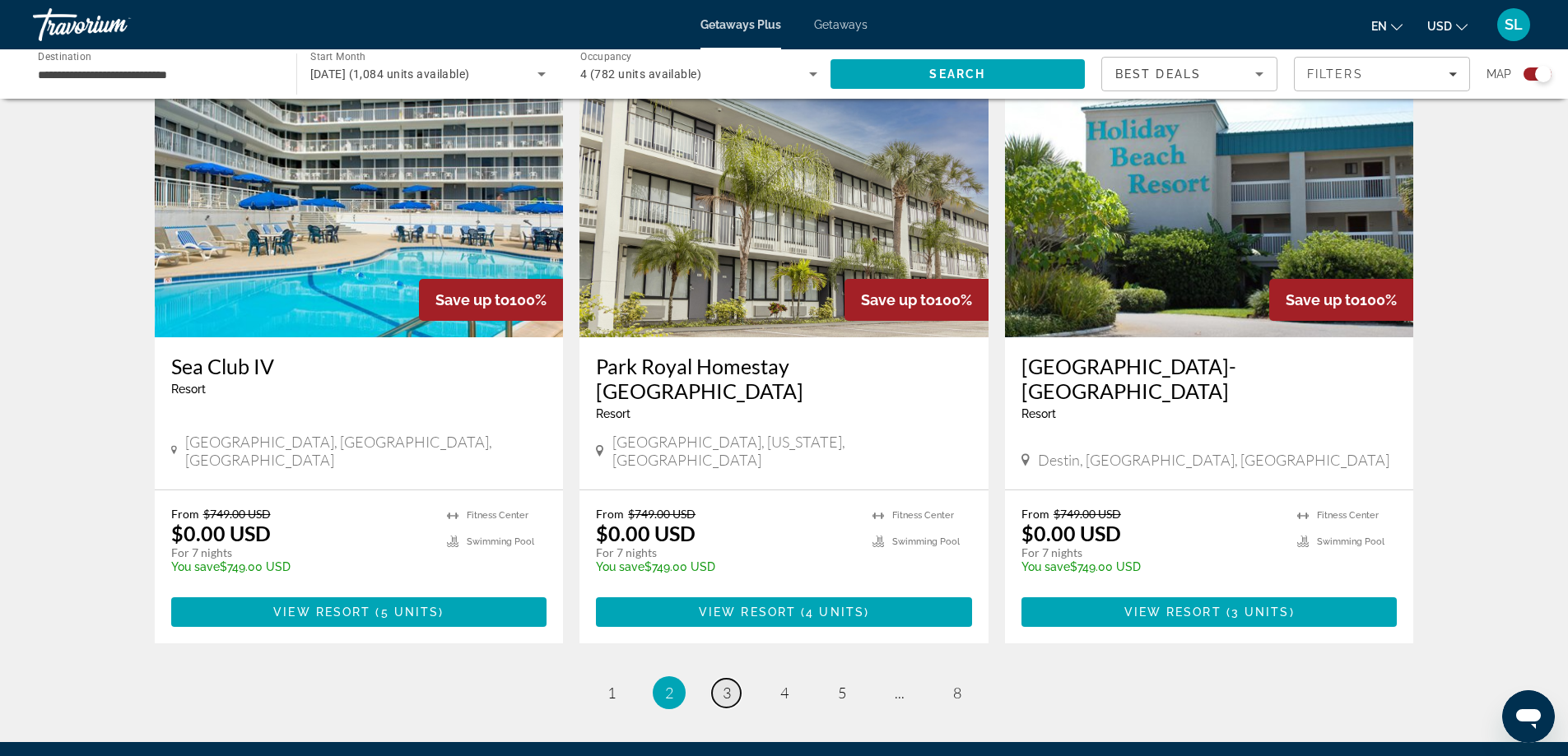
click at [728, 684] on span "3" at bounding box center [726, 693] width 8 height 18
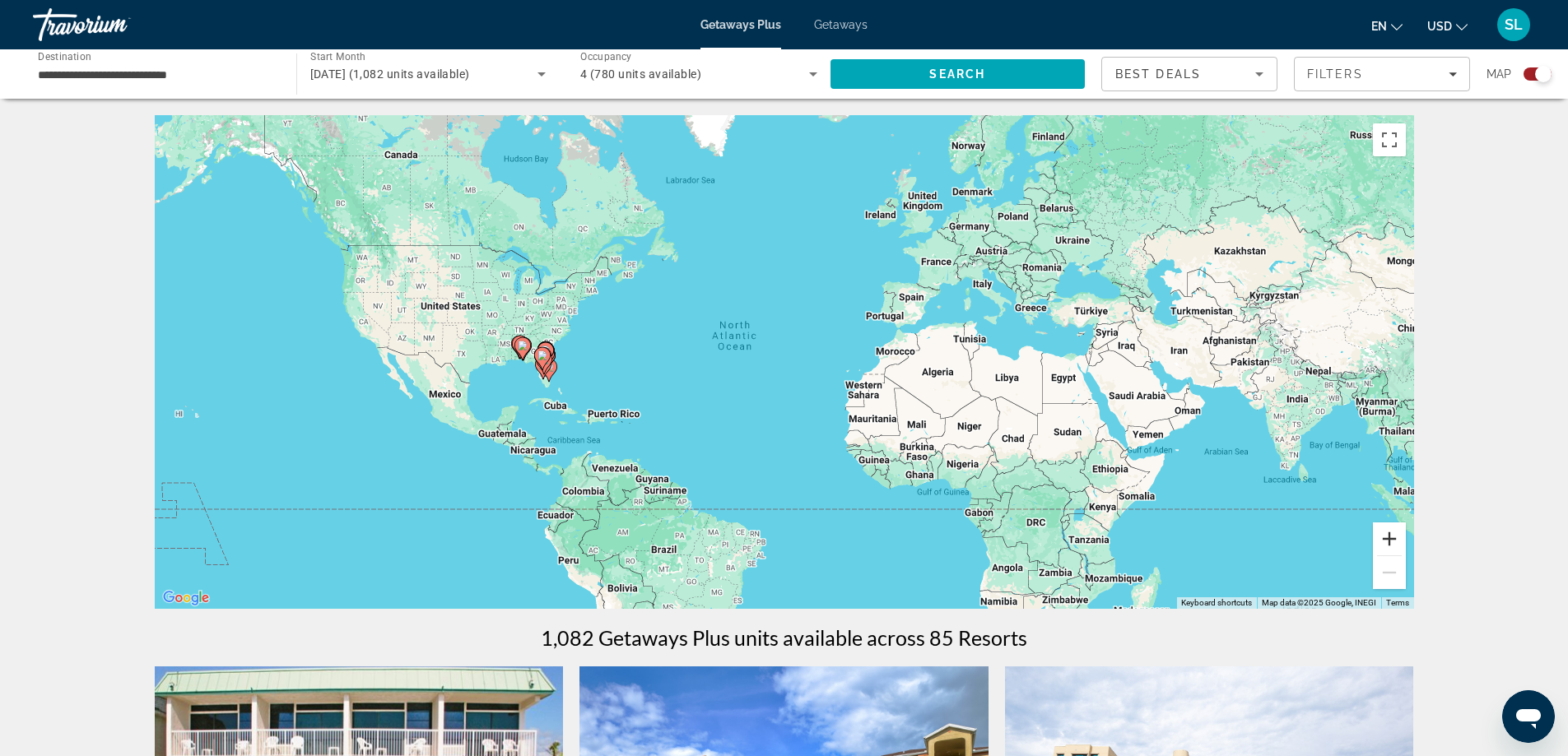
click at [1384, 540] on button "Zoom in" at bounding box center [1388, 539] width 33 height 33
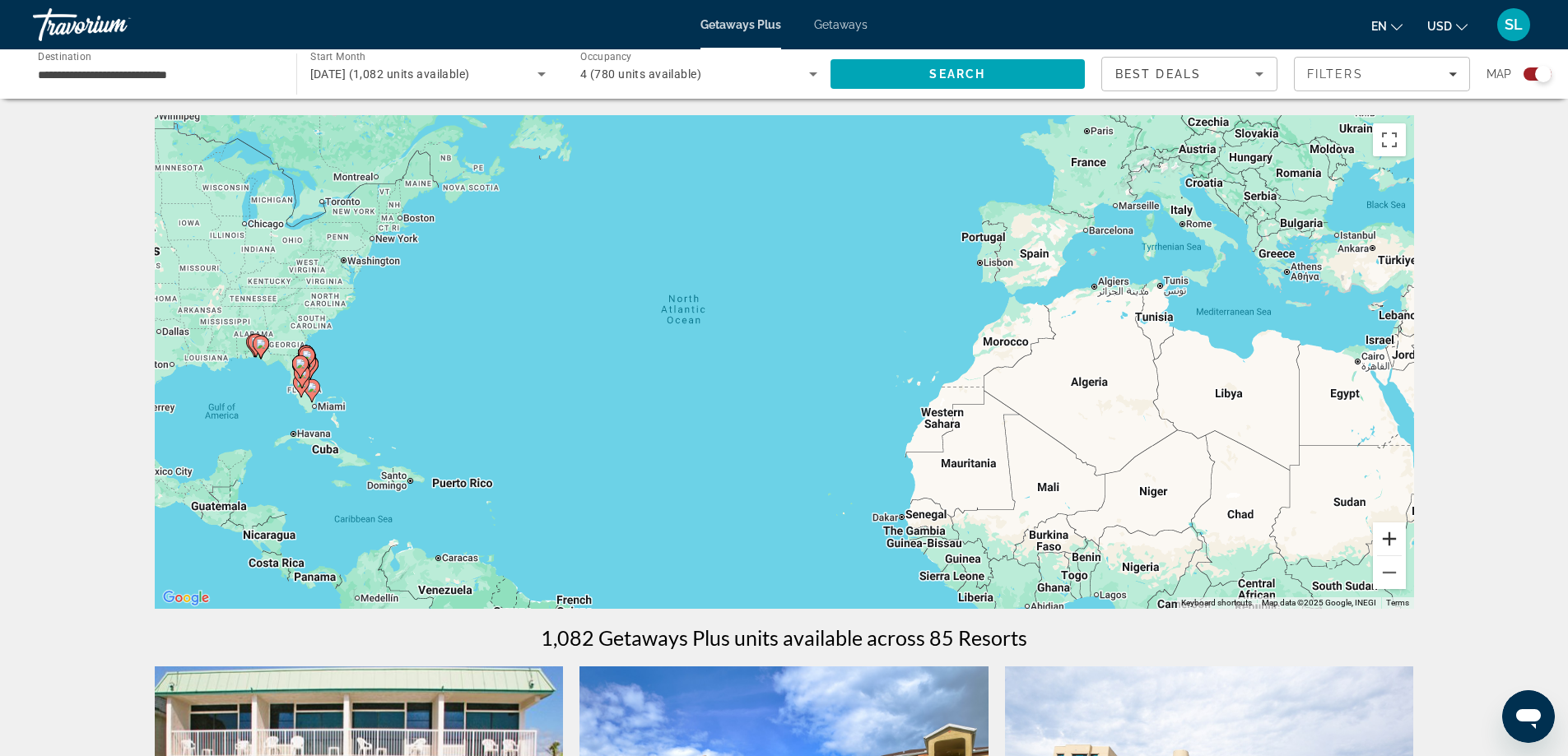
click at [1384, 540] on button "Zoom in" at bounding box center [1388, 539] width 33 height 33
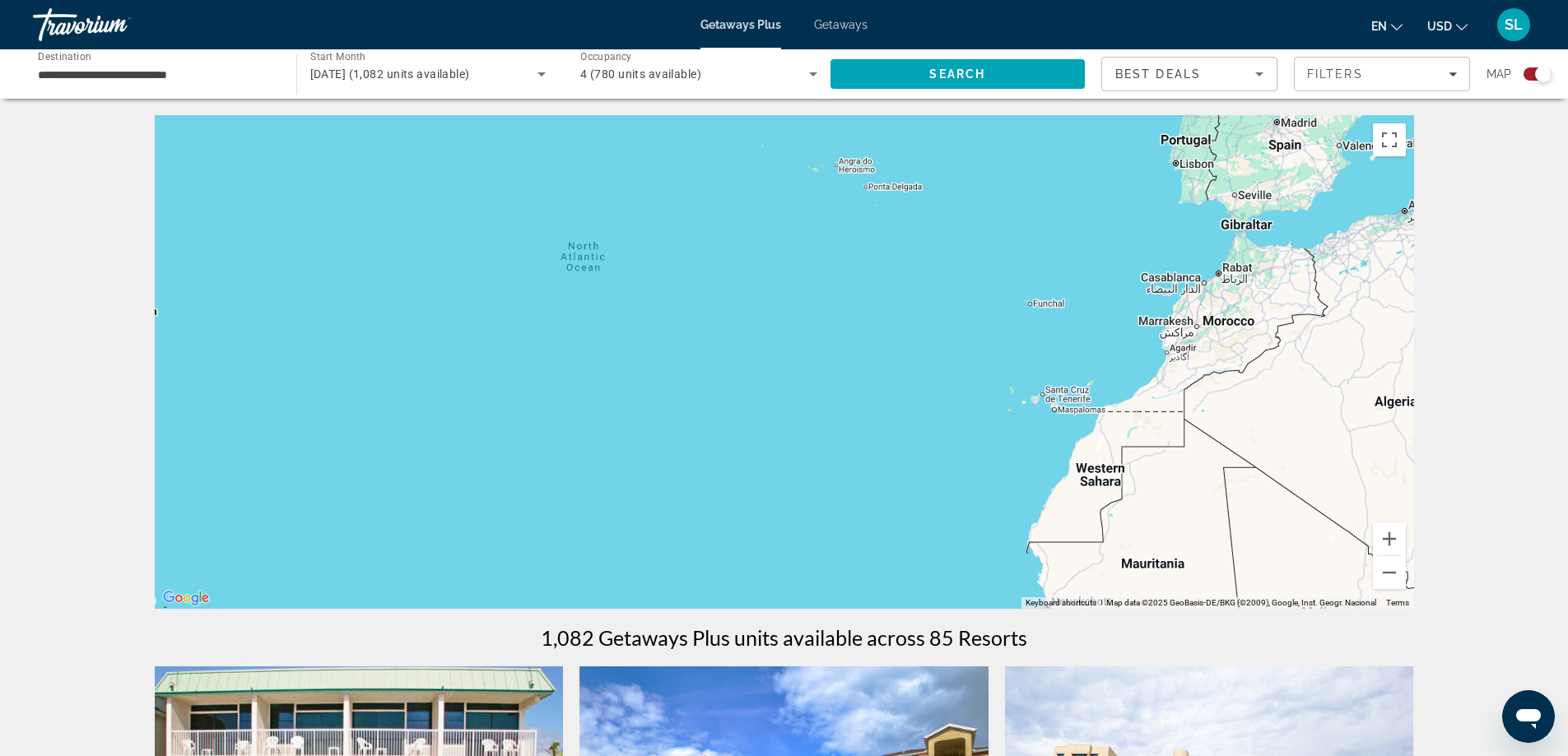
drag, startPoint x: 152, startPoint y: 426, endPoint x: 655, endPoint y: 432, distance: 503.0
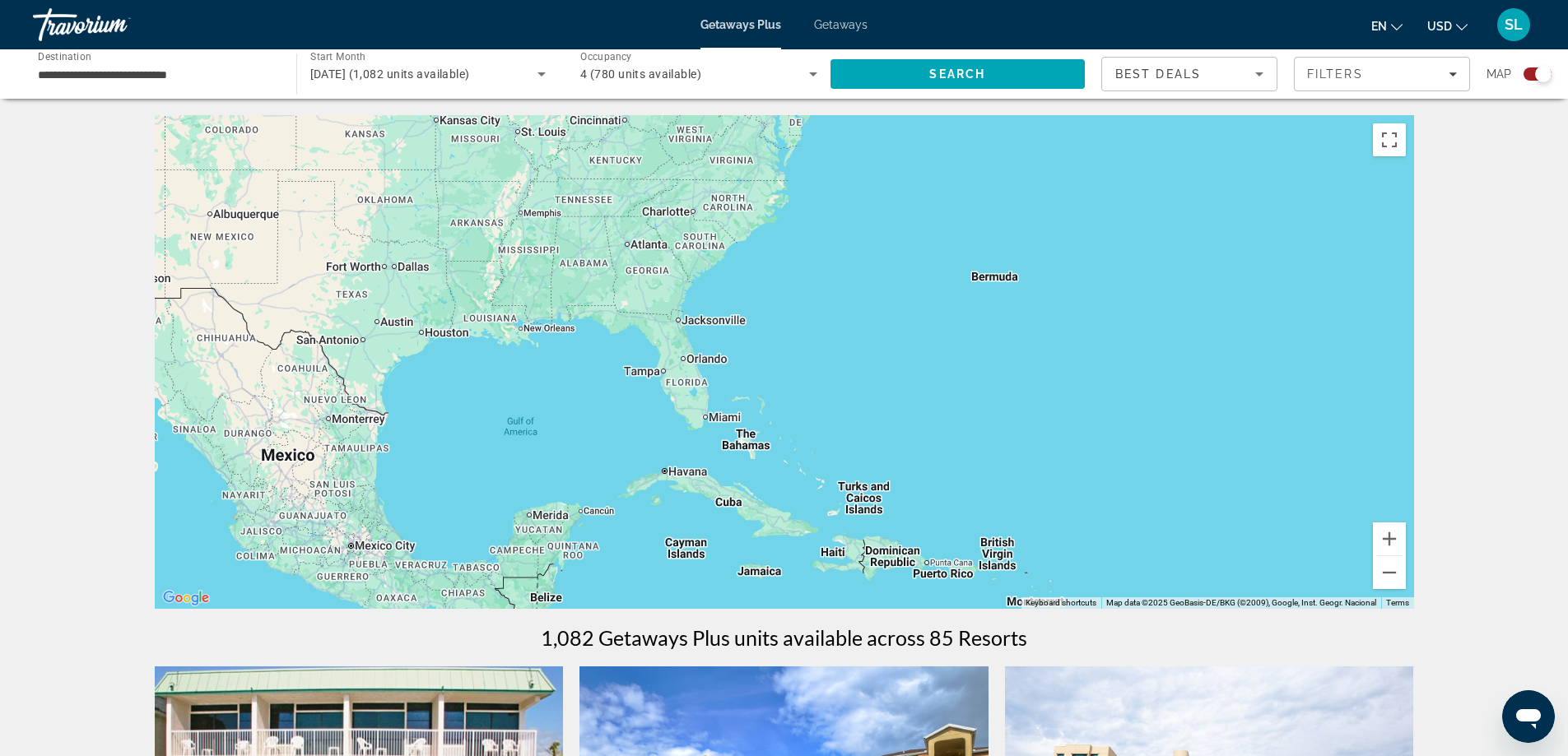
drag, startPoint x: 500, startPoint y: 437, endPoint x: 1362, endPoint y: 405, distance: 862.6
click at [1362, 405] on div "Main content" at bounding box center [784, 363] width 1259 height 494
click at [1394, 537] on button "Zoom in" at bounding box center [1388, 539] width 33 height 33
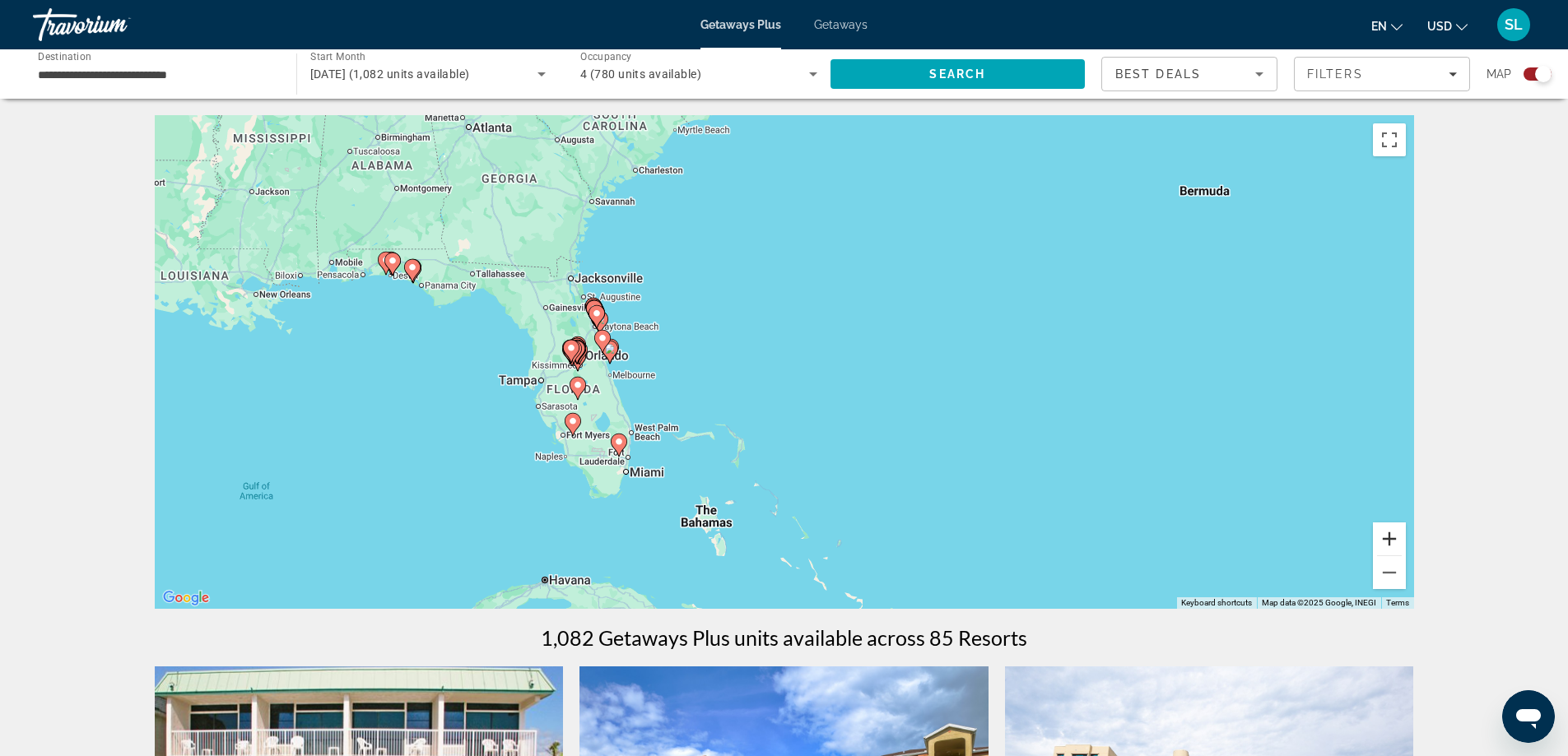
click at [1394, 537] on button "Zoom in" at bounding box center [1388, 539] width 33 height 33
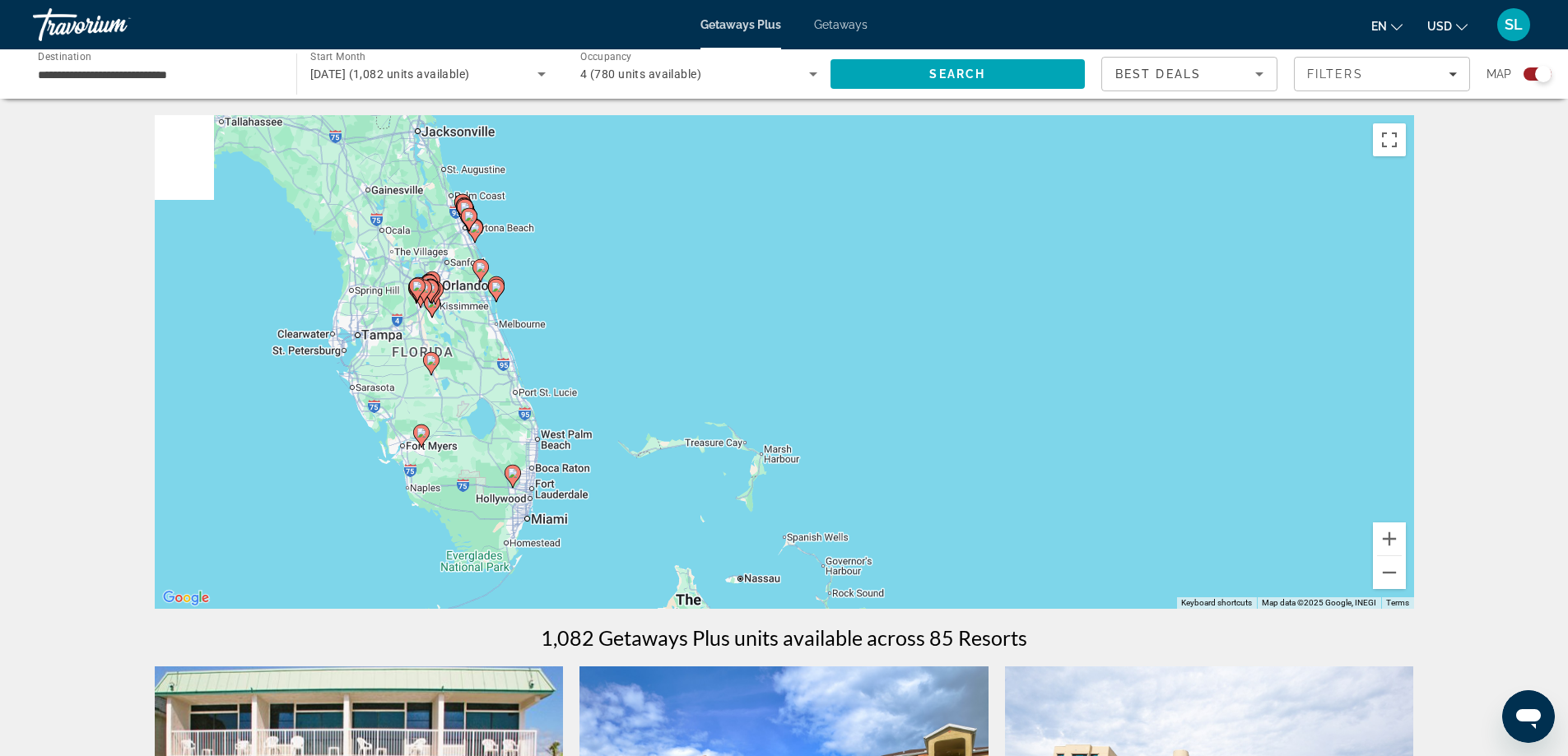
drag, startPoint x: 557, startPoint y: 513, endPoint x: 621, endPoint y: 438, distance: 98.6
click at [621, 438] on div "To activate drag with keyboard, press Alt + Enter. Once in keyboard drag state,…" at bounding box center [784, 363] width 1259 height 494
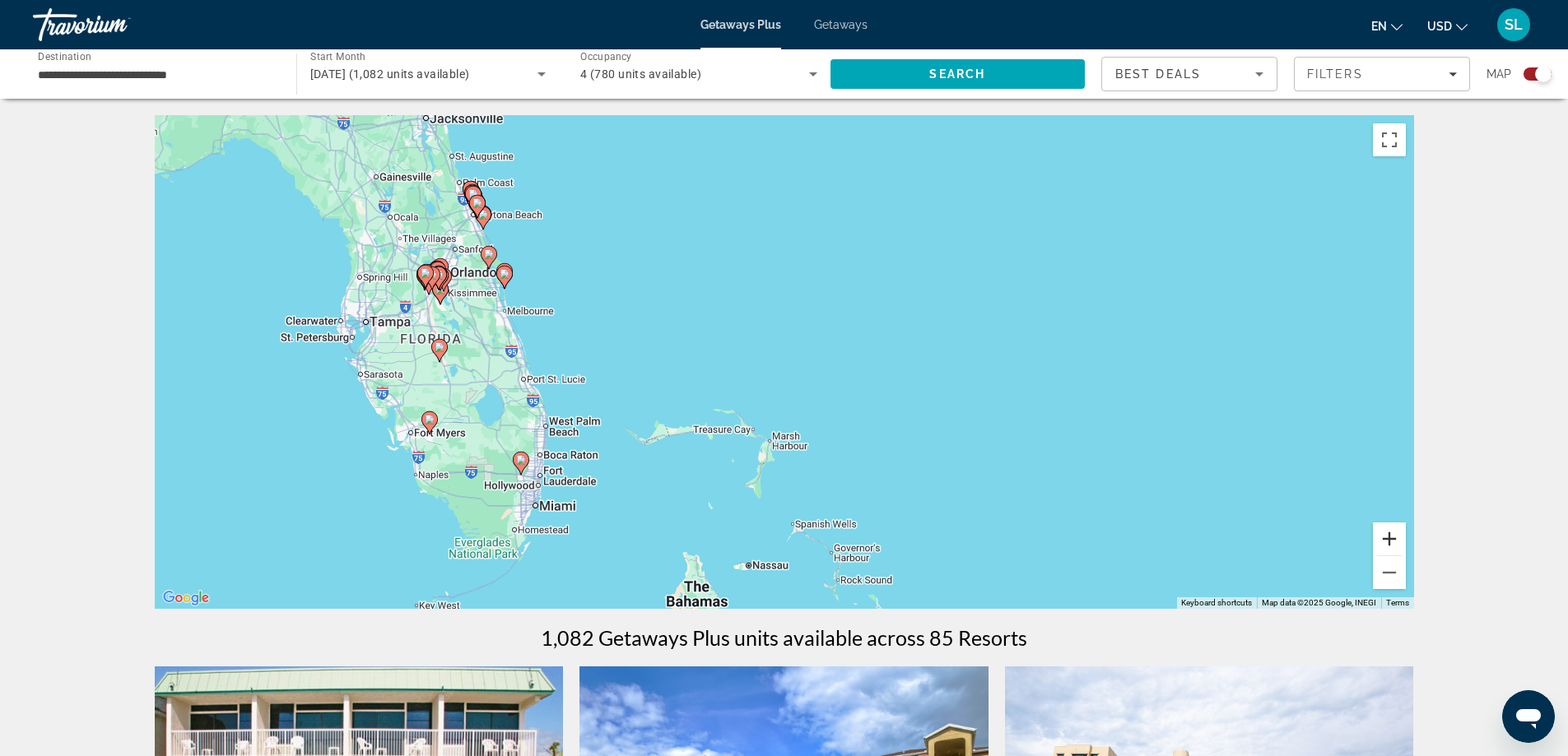
click at [1390, 538] on button "Zoom in" at bounding box center [1388, 539] width 33 height 33
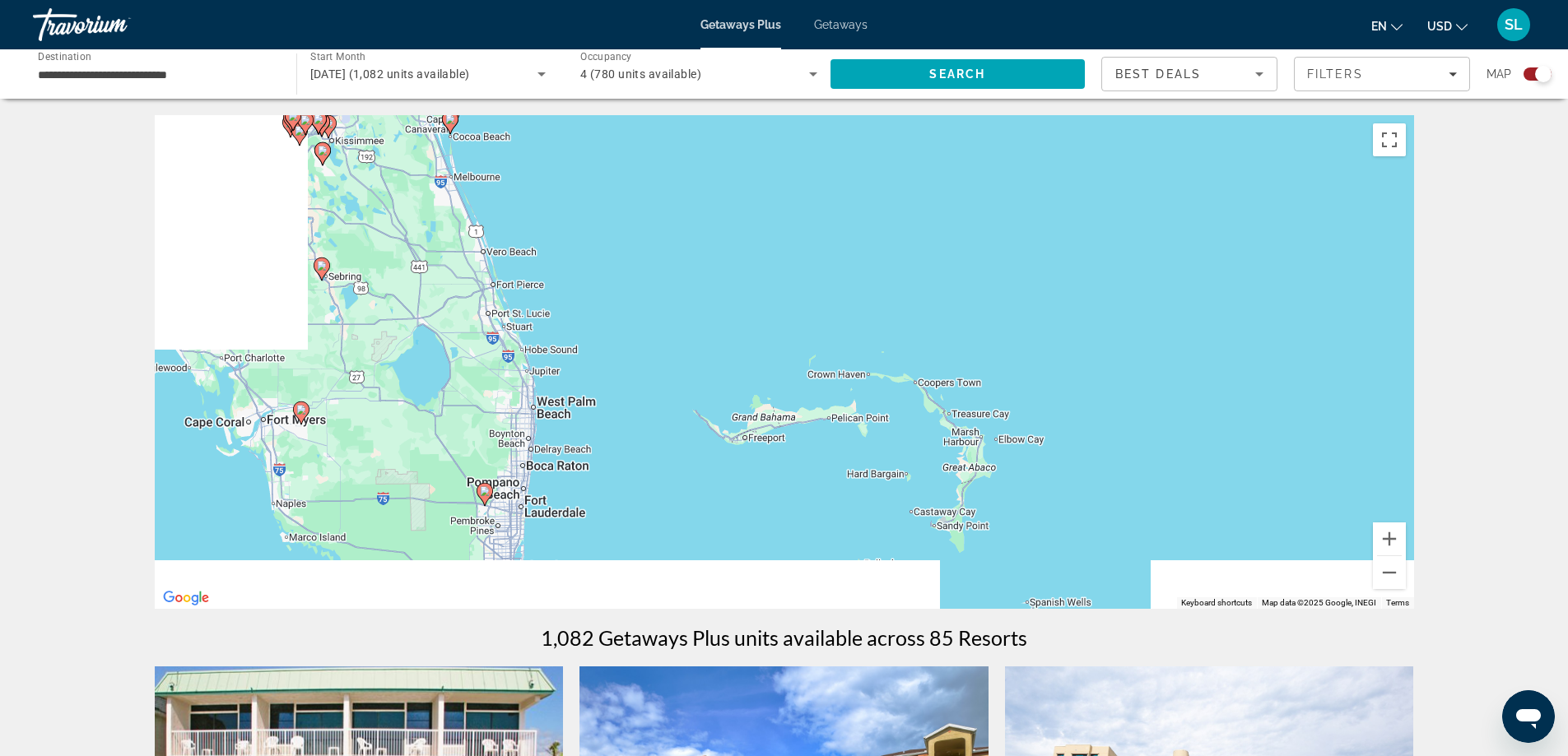
drag, startPoint x: 592, startPoint y: 495, endPoint x: 826, endPoint y: 398, distance: 253.3
click at [826, 398] on div "To activate drag with keyboard, press Alt + Enter. Once in keyboard drag state,…" at bounding box center [784, 363] width 1259 height 494
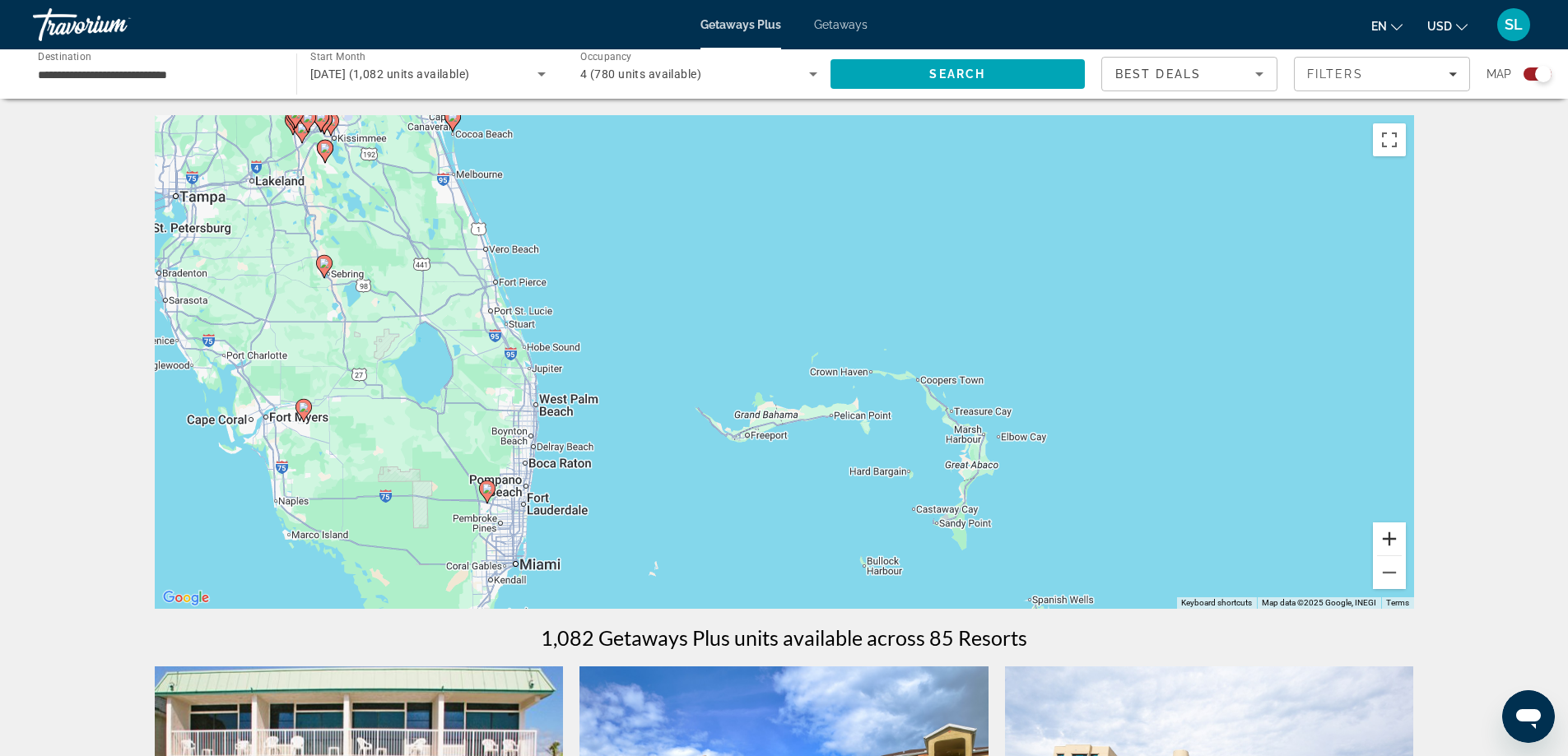
click at [1390, 534] on button "Zoom in" at bounding box center [1388, 539] width 33 height 33
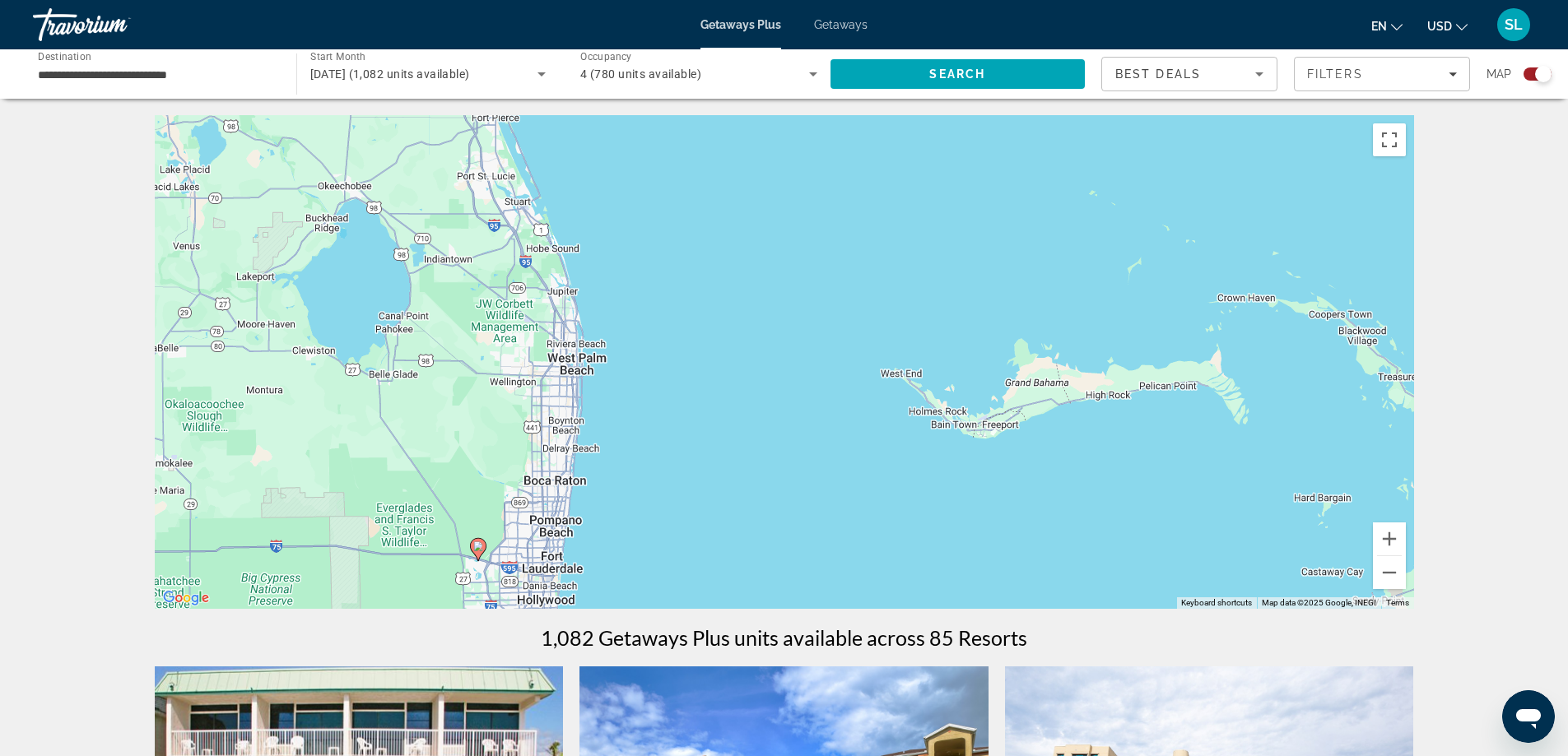
drag, startPoint x: 584, startPoint y: 510, endPoint x: 874, endPoint y: 422, distance: 303.1
click at [874, 422] on div "To activate drag with keyboard, press Alt + Enter. Once in keyboard drag state,…" at bounding box center [784, 363] width 1259 height 494
click at [480, 550] on image "Main content" at bounding box center [478, 546] width 10 height 10
type input "**********"
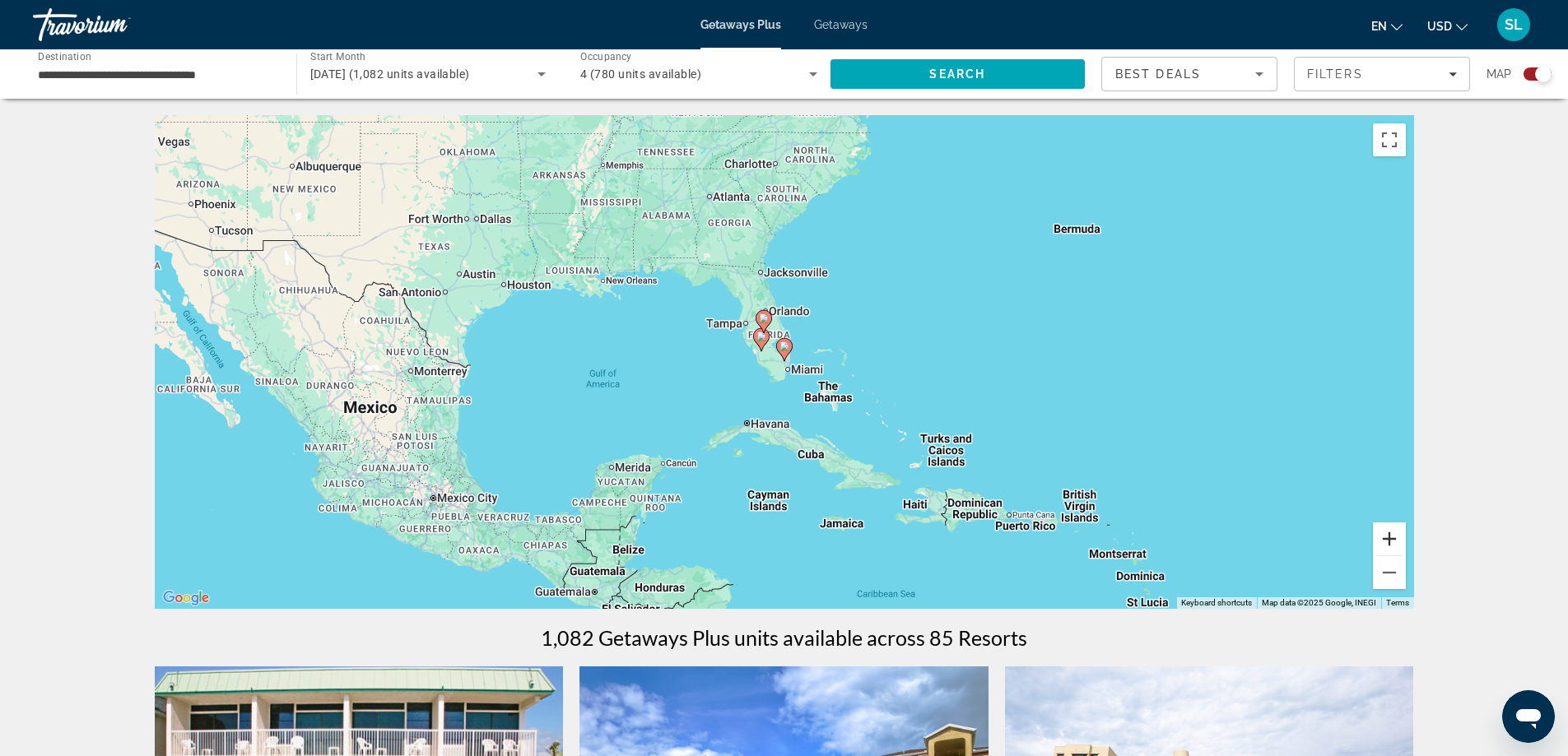
click at [1386, 541] on button "Zoom in" at bounding box center [1388, 539] width 33 height 33
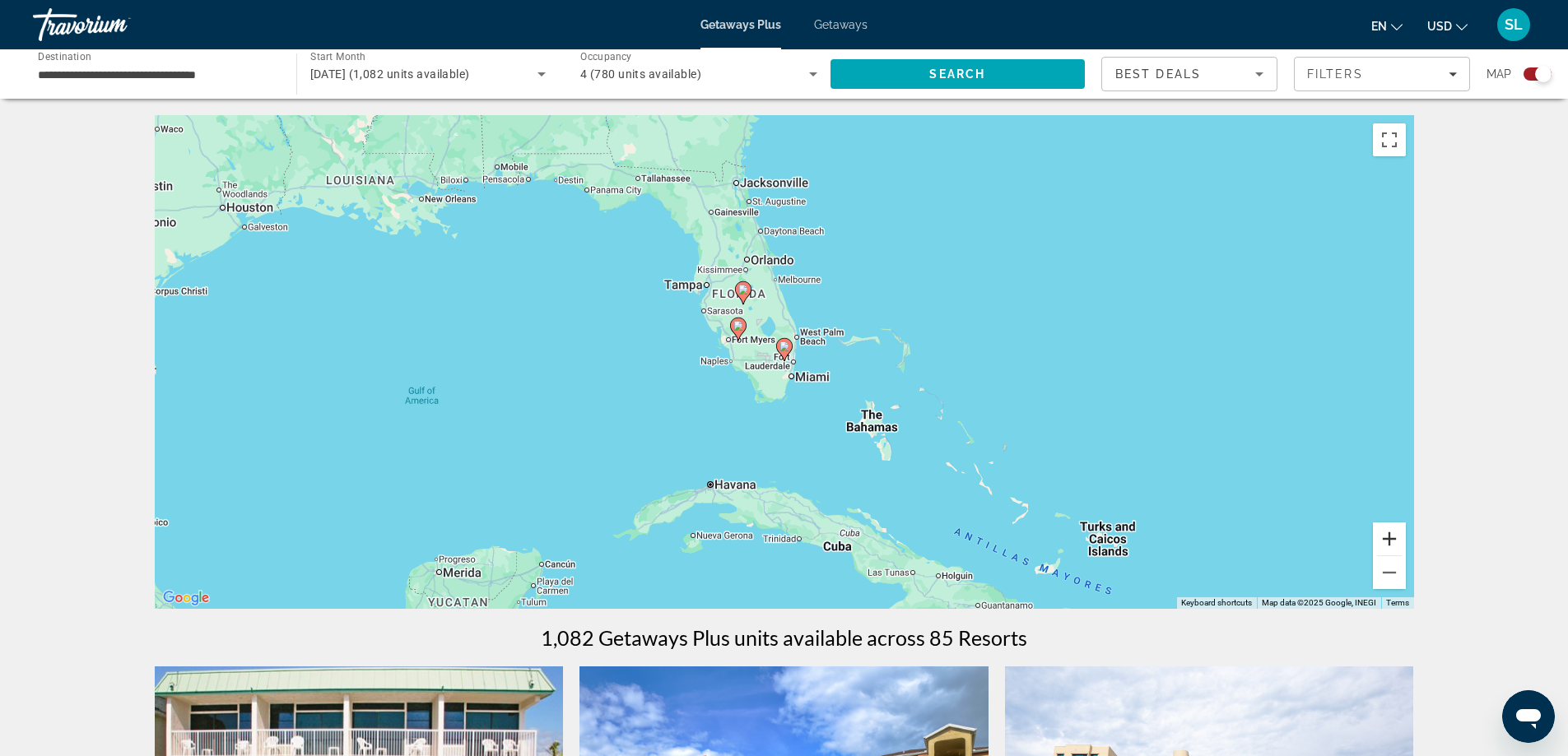
click at [1388, 539] on button "Zoom in" at bounding box center [1388, 539] width 33 height 33
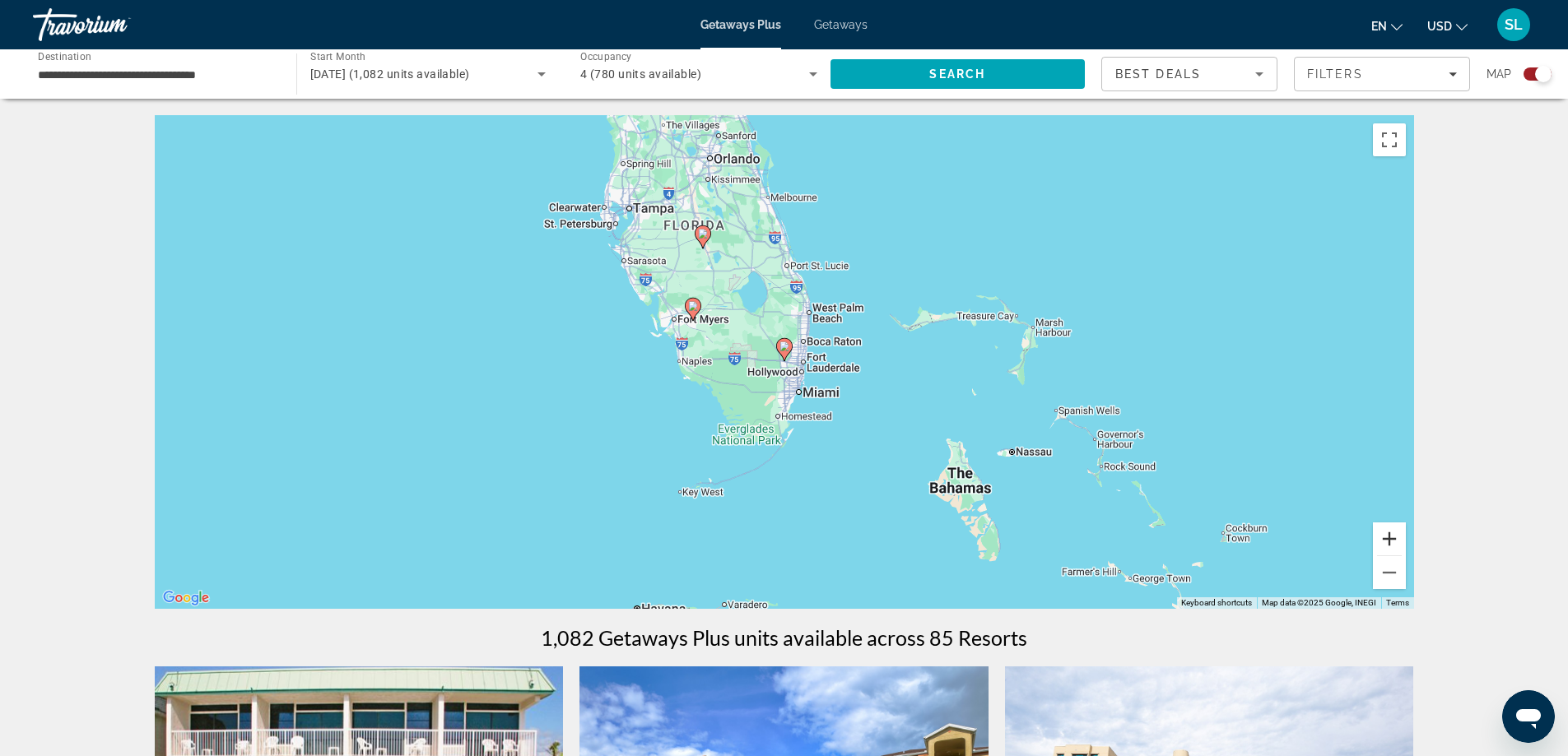
click at [1387, 539] on button "Zoom in" at bounding box center [1388, 539] width 33 height 33
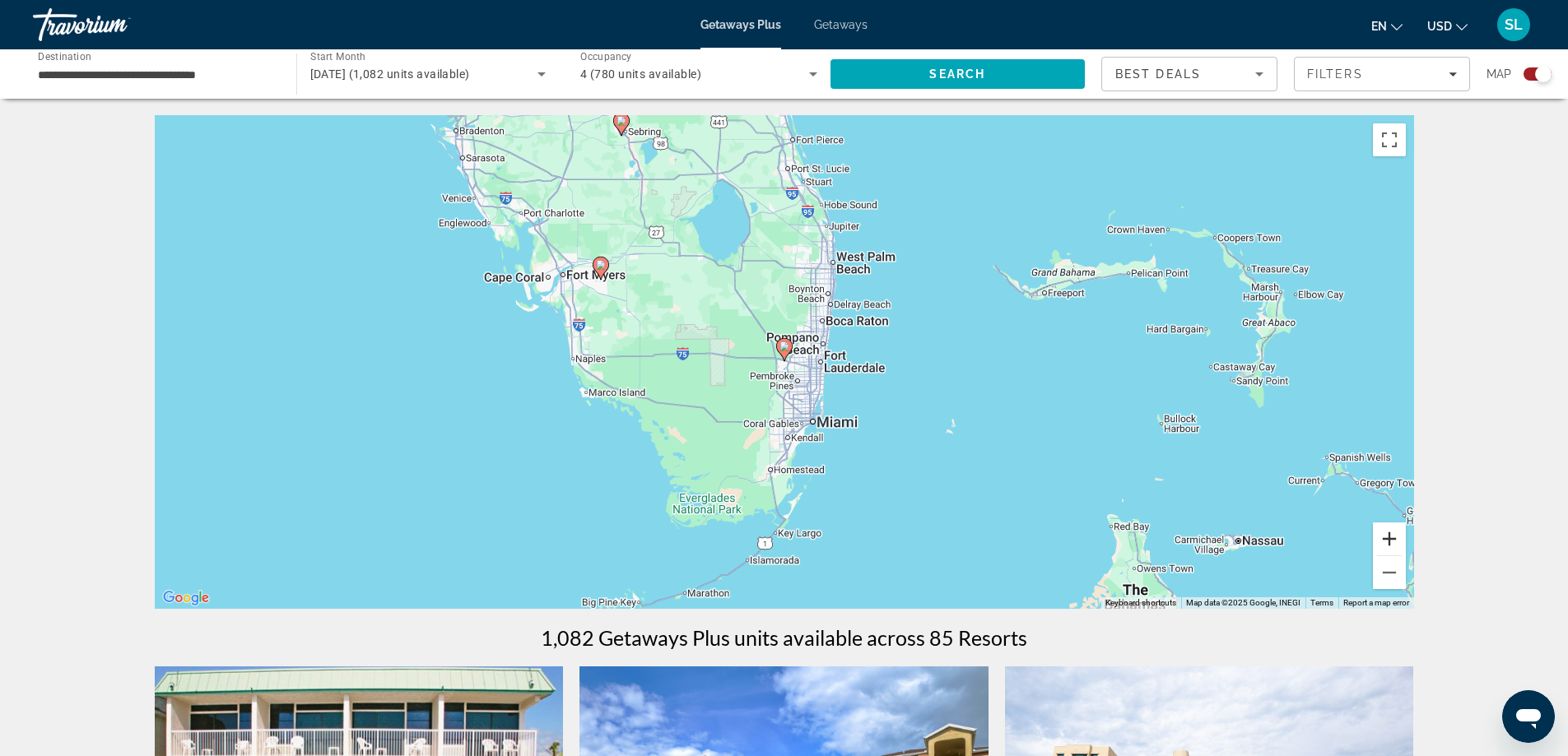
click at [1387, 540] on button "Zoom in" at bounding box center [1388, 539] width 33 height 33
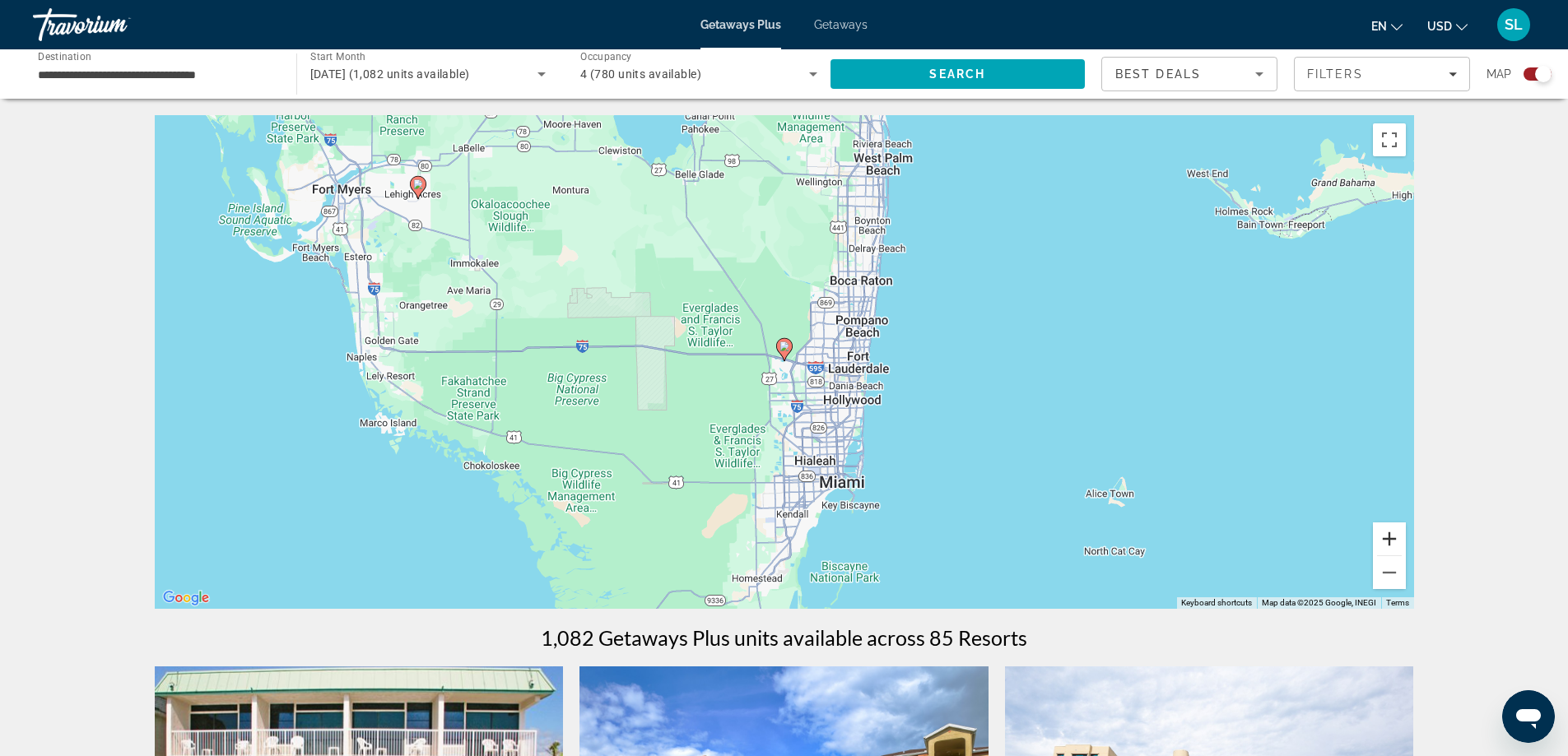
click at [1387, 540] on button "Zoom in" at bounding box center [1388, 539] width 33 height 33
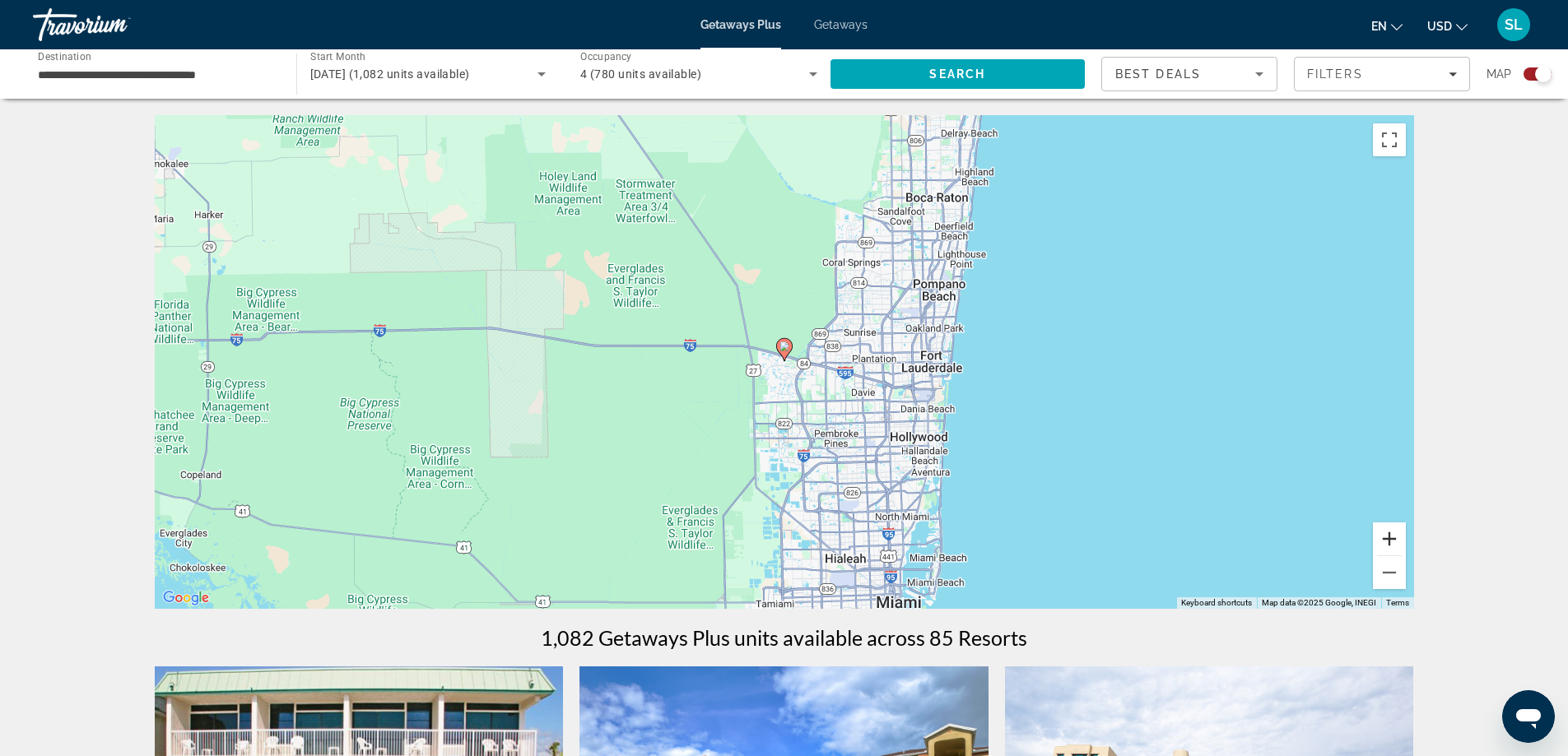
click at [1387, 540] on button "Zoom in" at bounding box center [1388, 539] width 33 height 33
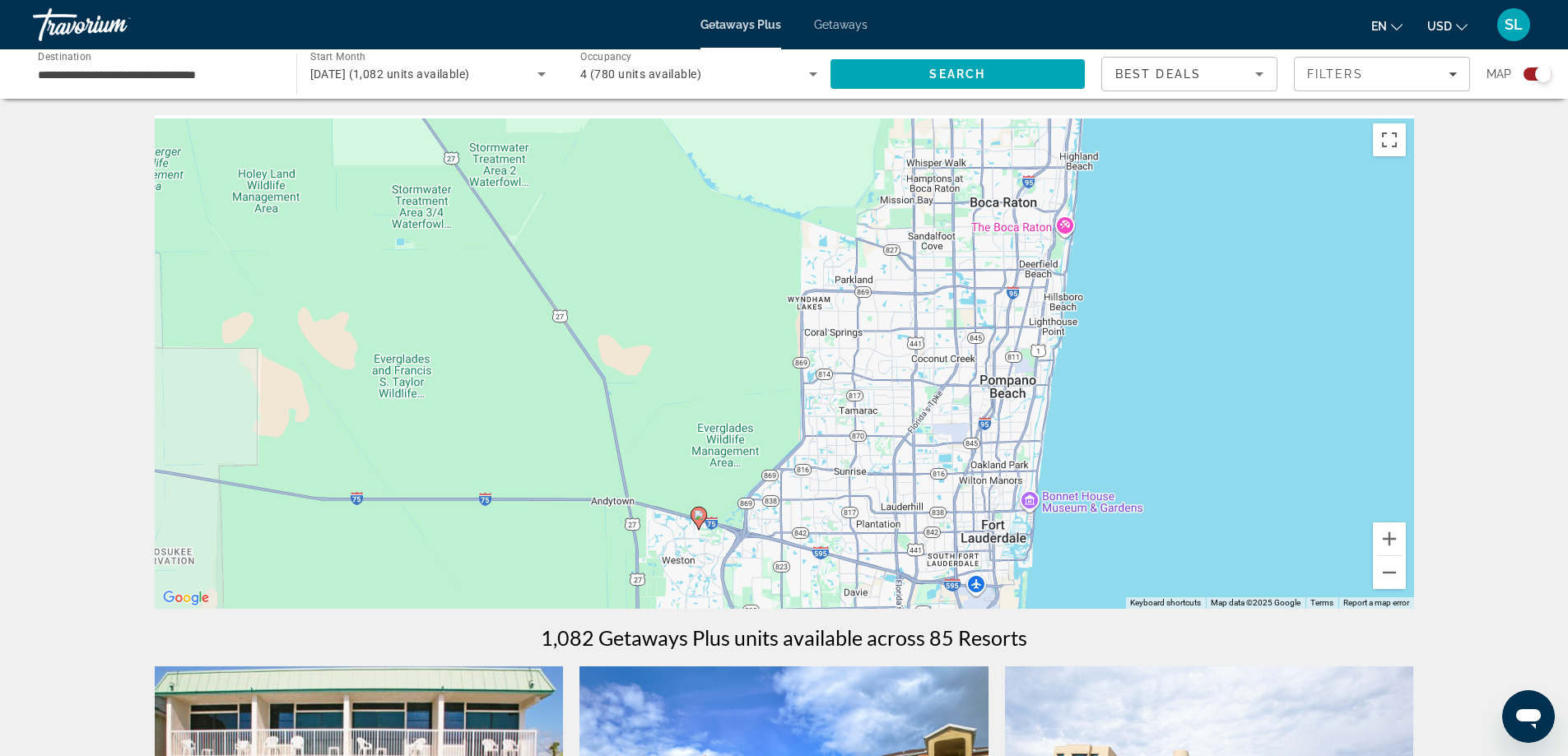
drag, startPoint x: 1109, startPoint y: 391, endPoint x: 1042, endPoint y: 530, distance: 154.3
click at [1042, 530] on div "To activate drag with keyboard, press Alt + Enter. Once in keyboard drag state,…" at bounding box center [784, 363] width 1259 height 494
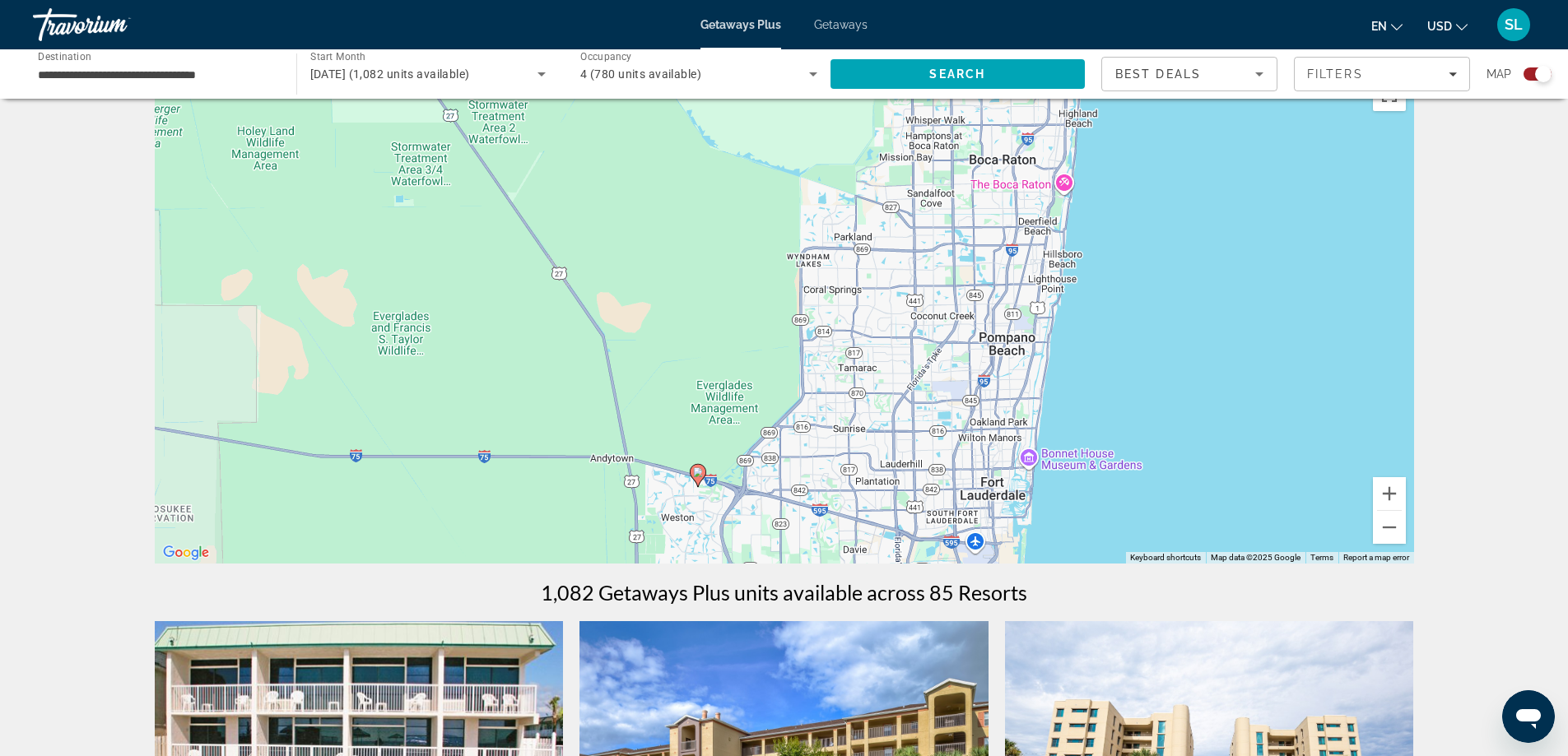
scroll to position [82, 0]
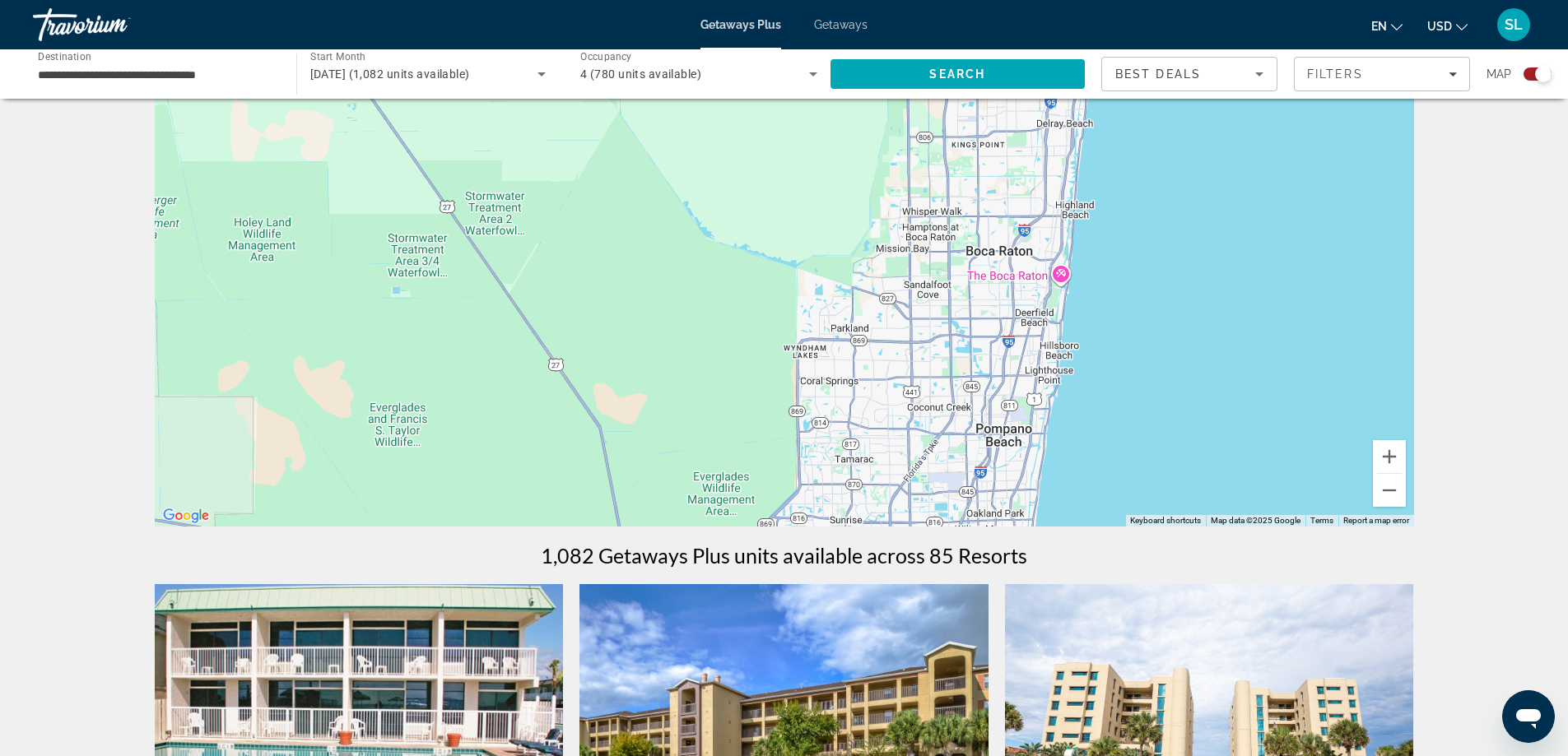
drag, startPoint x: 1114, startPoint y: 314, endPoint x: 1112, endPoint y: 447, distance: 133.0
click at [1112, 447] on div "To activate drag with keyboard, press Alt + Enter. Once in keyboard drag state,…" at bounding box center [784, 280] width 1259 height 494
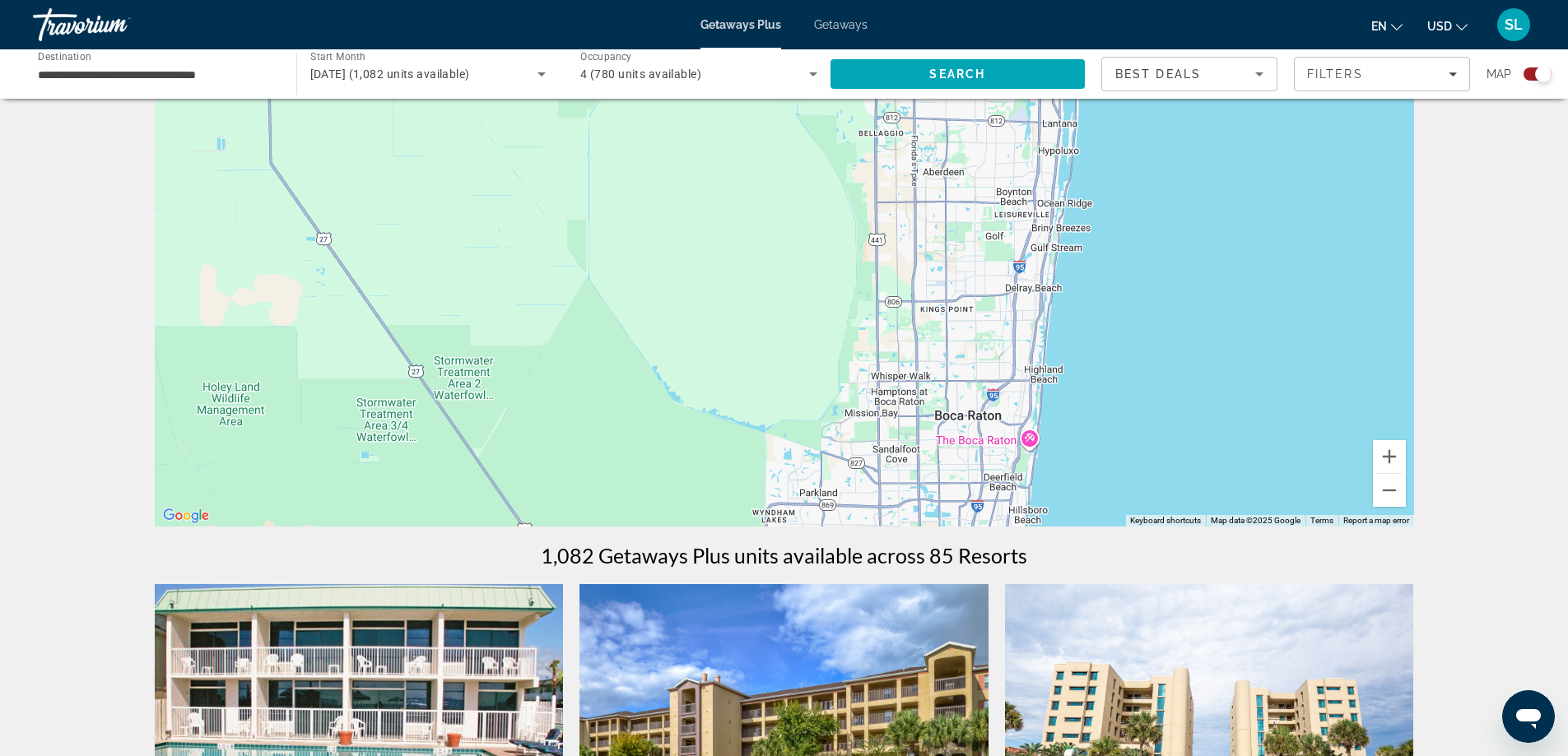
drag, startPoint x: 1116, startPoint y: 314, endPoint x: 1085, endPoint y: 450, distance: 139.5
click at [1086, 449] on div "To activate drag with keyboard, press Alt + Enter. Once in keyboard drag state,…" at bounding box center [784, 280] width 1259 height 494
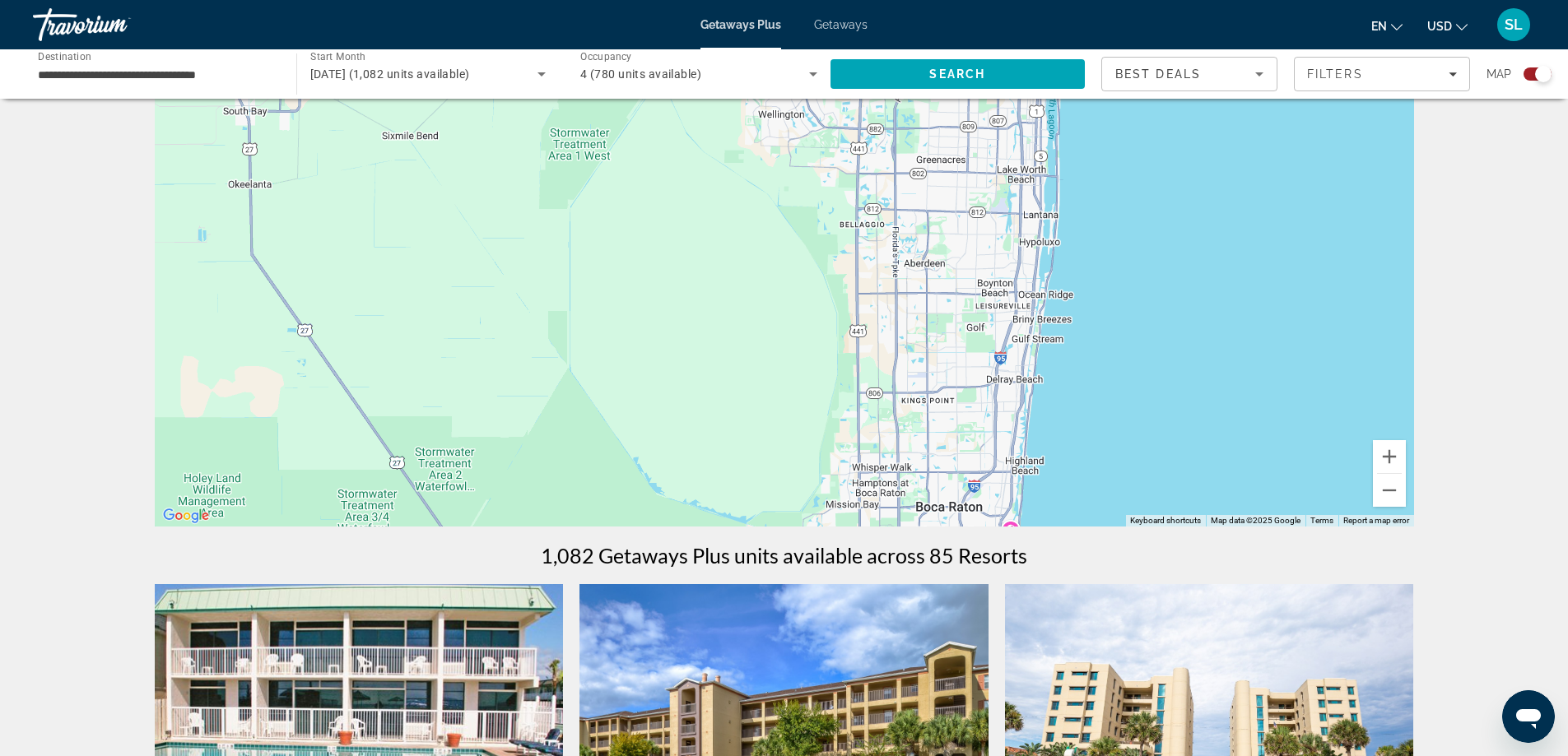
drag, startPoint x: 1087, startPoint y: 338, endPoint x: 1059, endPoint y: 445, distance: 110.6
click at [1060, 445] on div "Main content" at bounding box center [784, 280] width 1259 height 494
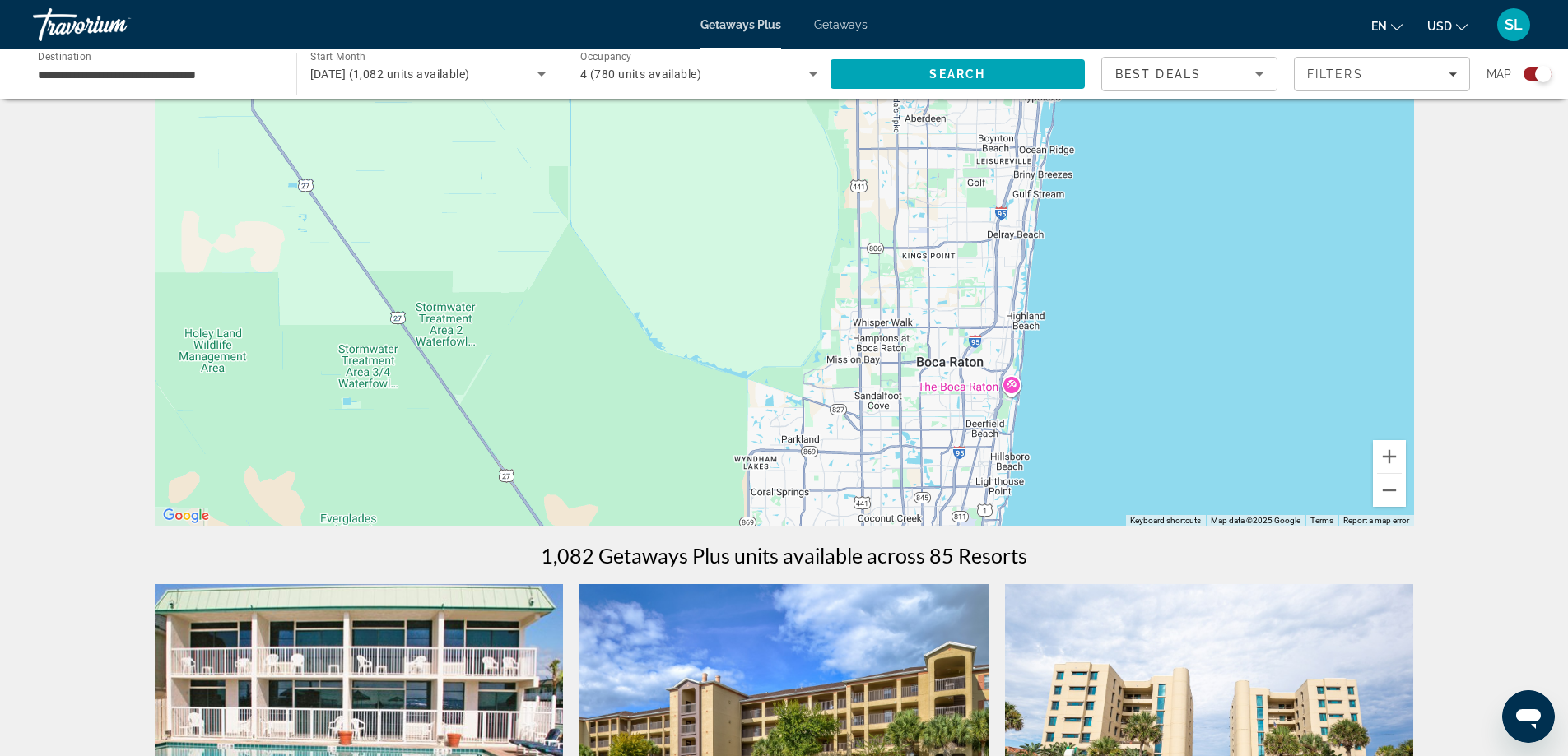
drag, startPoint x: 1062, startPoint y: 354, endPoint x: 1076, endPoint y: 185, distance: 169.6
click at [1076, 185] on div "Main content" at bounding box center [784, 280] width 1259 height 494
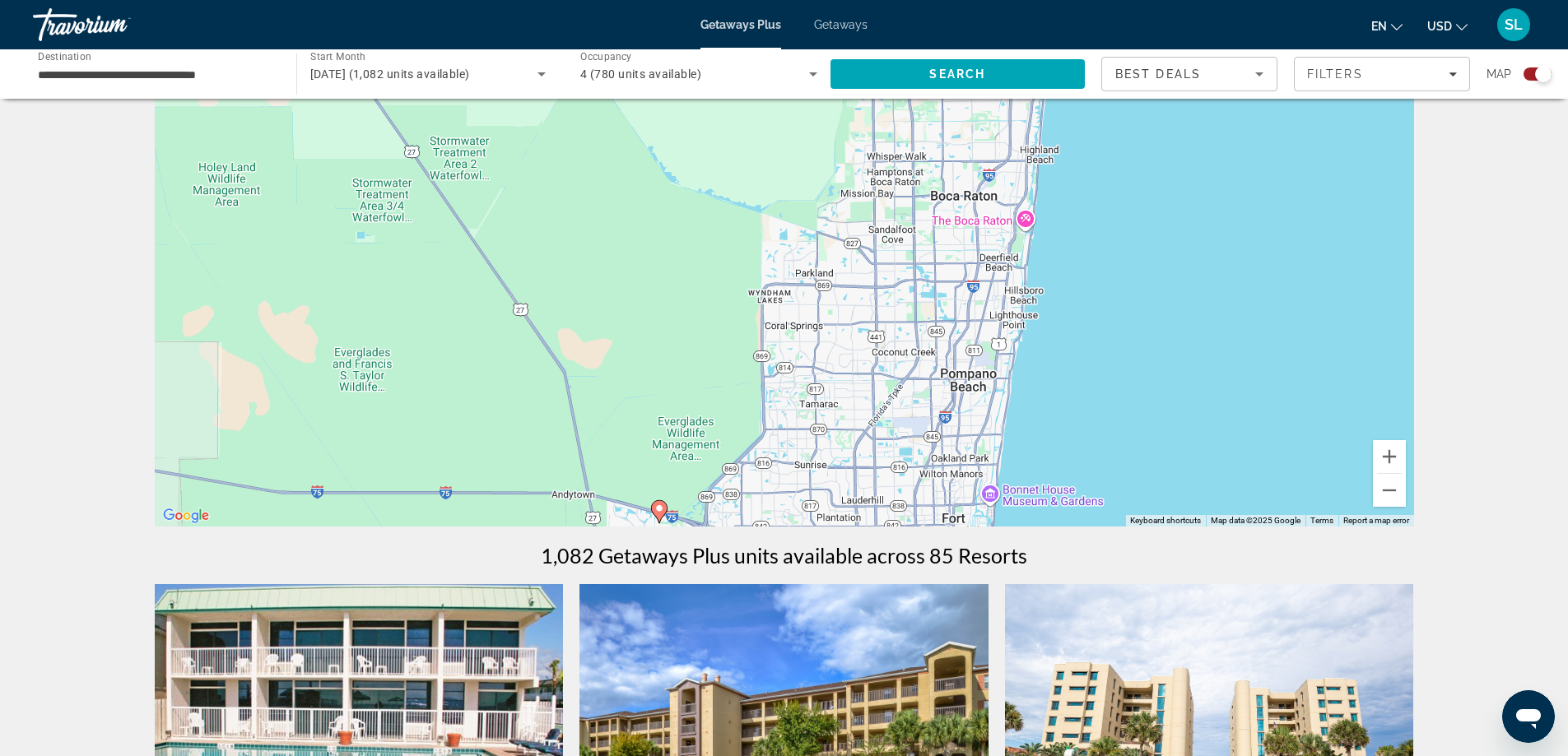
drag, startPoint x: 1052, startPoint y: 379, endPoint x: 1065, endPoint y: 230, distance: 149.6
click at [1065, 230] on div "To activate drag with keyboard, press Alt + Enter. Once in keyboard drag state,…" at bounding box center [784, 280] width 1259 height 494
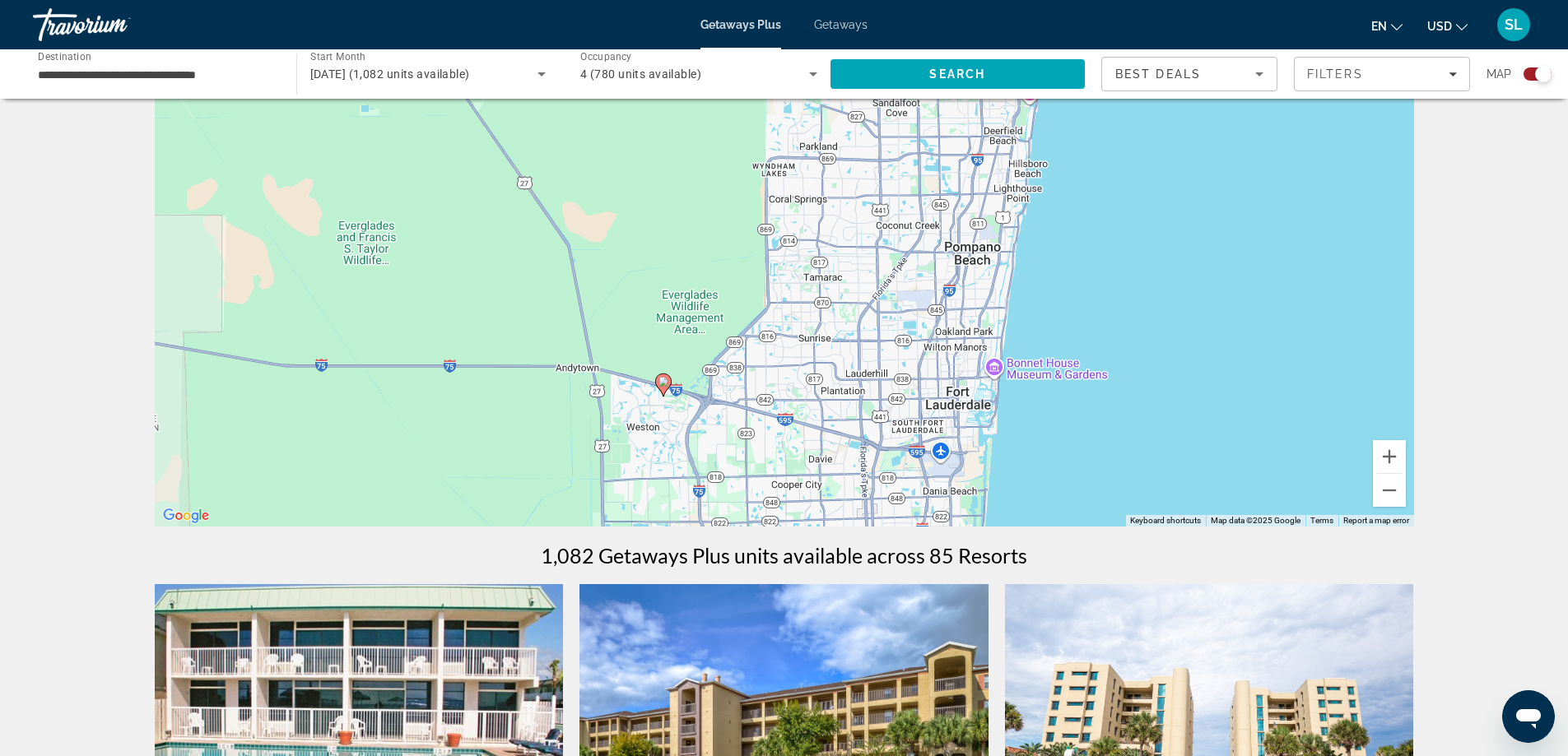
drag, startPoint x: 1075, startPoint y: 351, endPoint x: 1079, endPoint y: 258, distance: 93.1
click at [1079, 258] on div "To activate drag with keyboard, press Alt + Enter. Once in keyboard drag state,…" at bounding box center [784, 280] width 1259 height 494
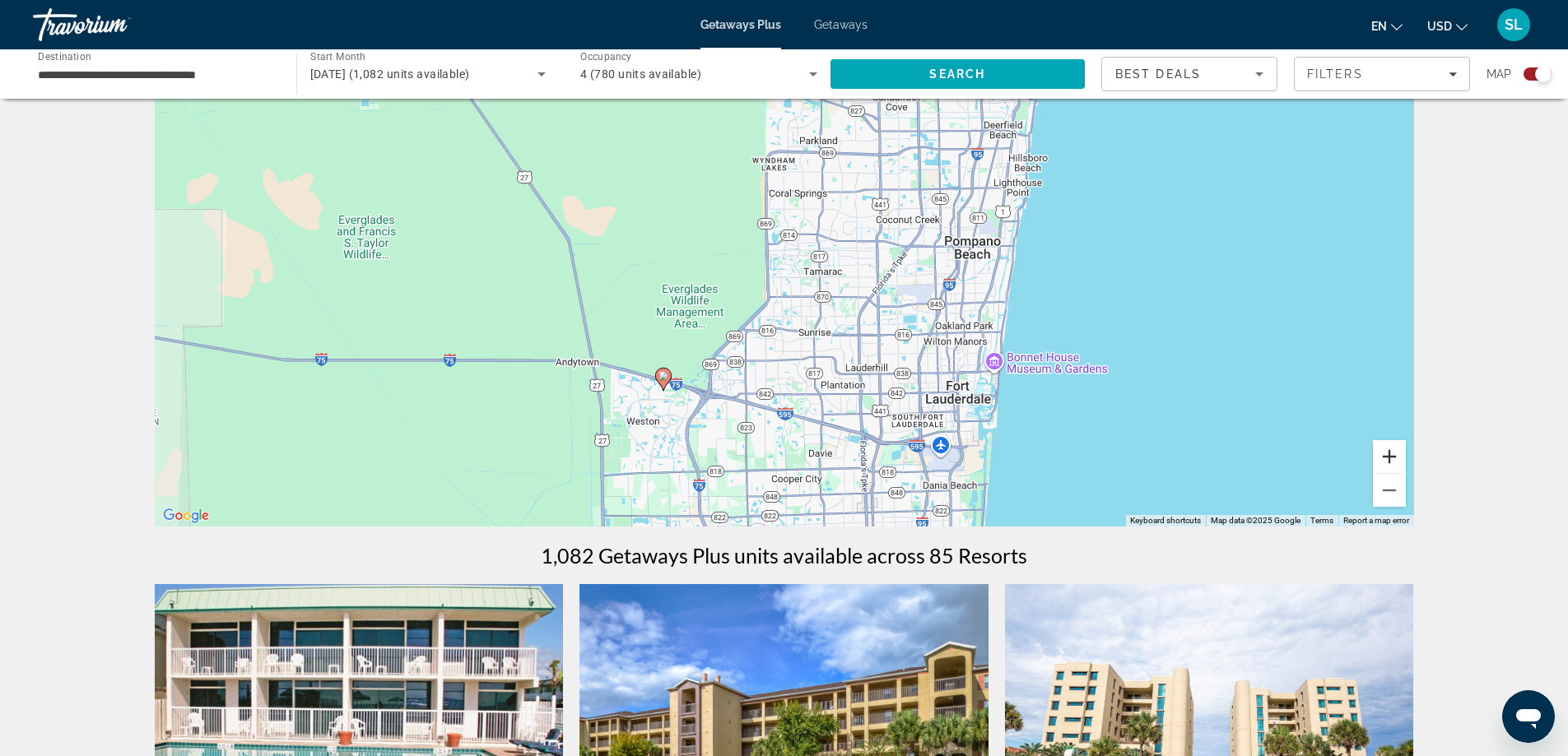
click at [1386, 462] on button "Zoom in" at bounding box center [1388, 457] width 33 height 33
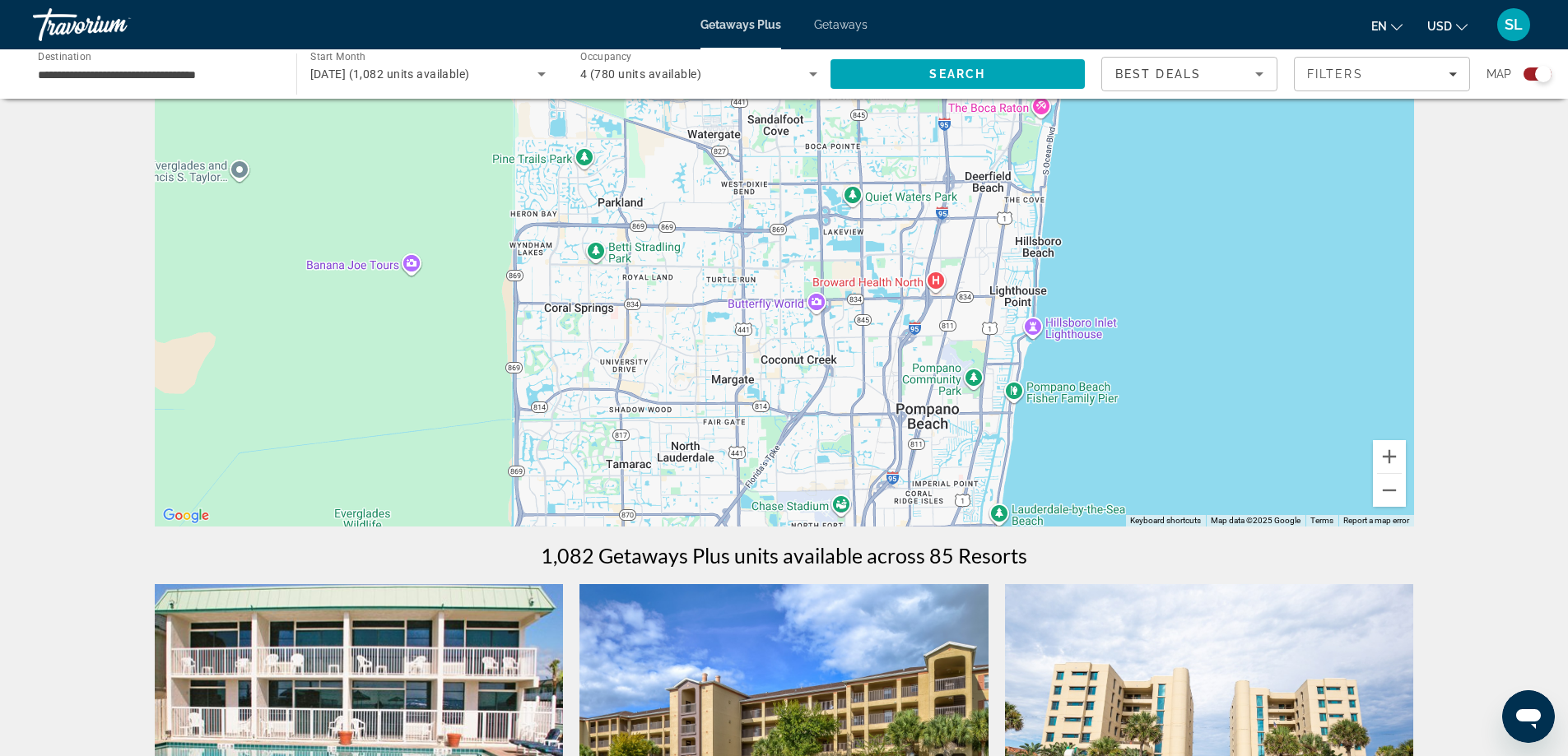
drag, startPoint x: 1303, startPoint y: 313, endPoint x: 1106, endPoint y: 470, distance: 251.9
click at [1110, 470] on div "To activate drag with keyboard, press Alt + Enter. Once in keyboard drag state,…" at bounding box center [784, 280] width 1259 height 494
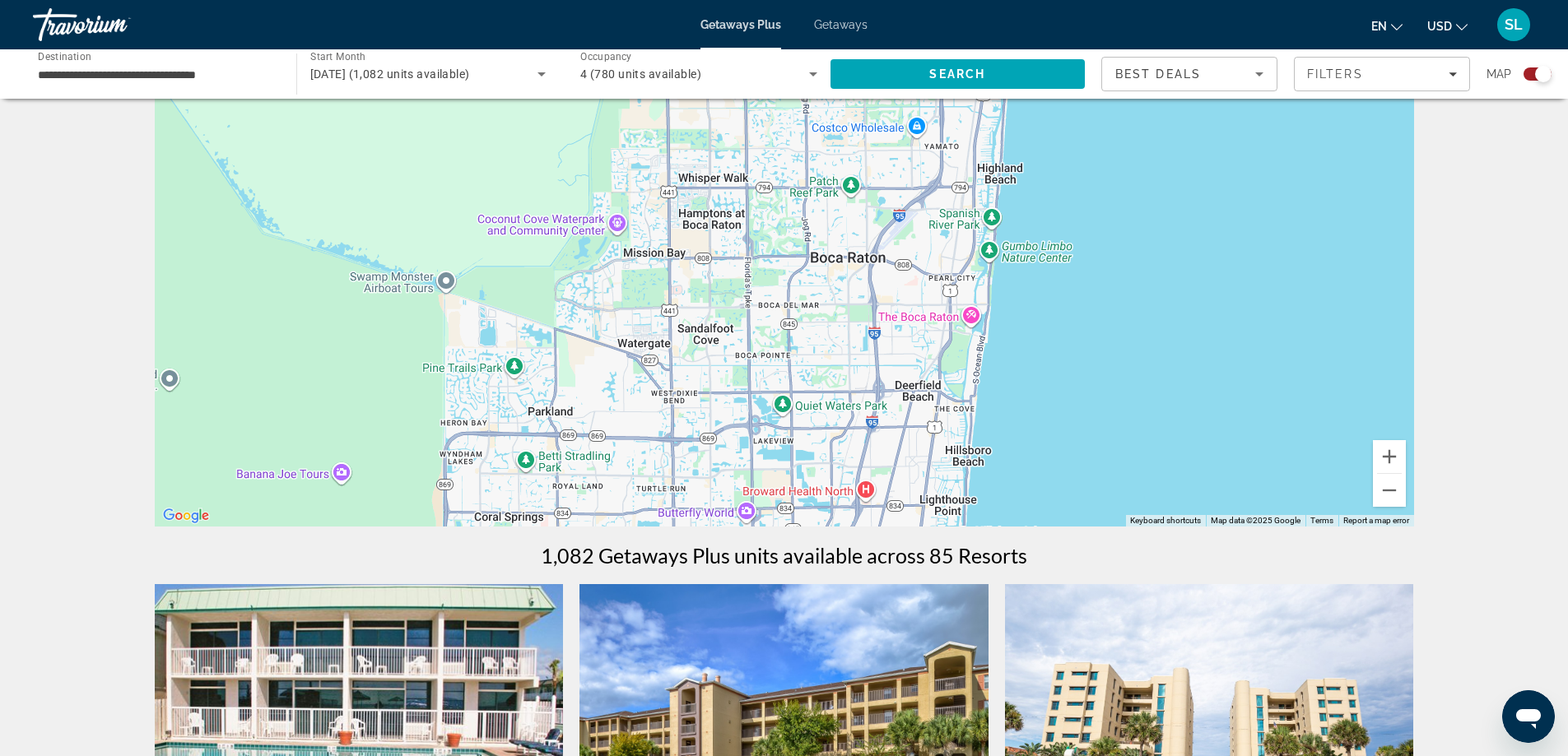
drag, startPoint x: 1096, startPoint y: 348, endPoint x: 1036, endPoint y: 507, distance: 169.9
click at [1038, 506] on div "Main content" at bounding box center [784, 280] width 1259 height 494
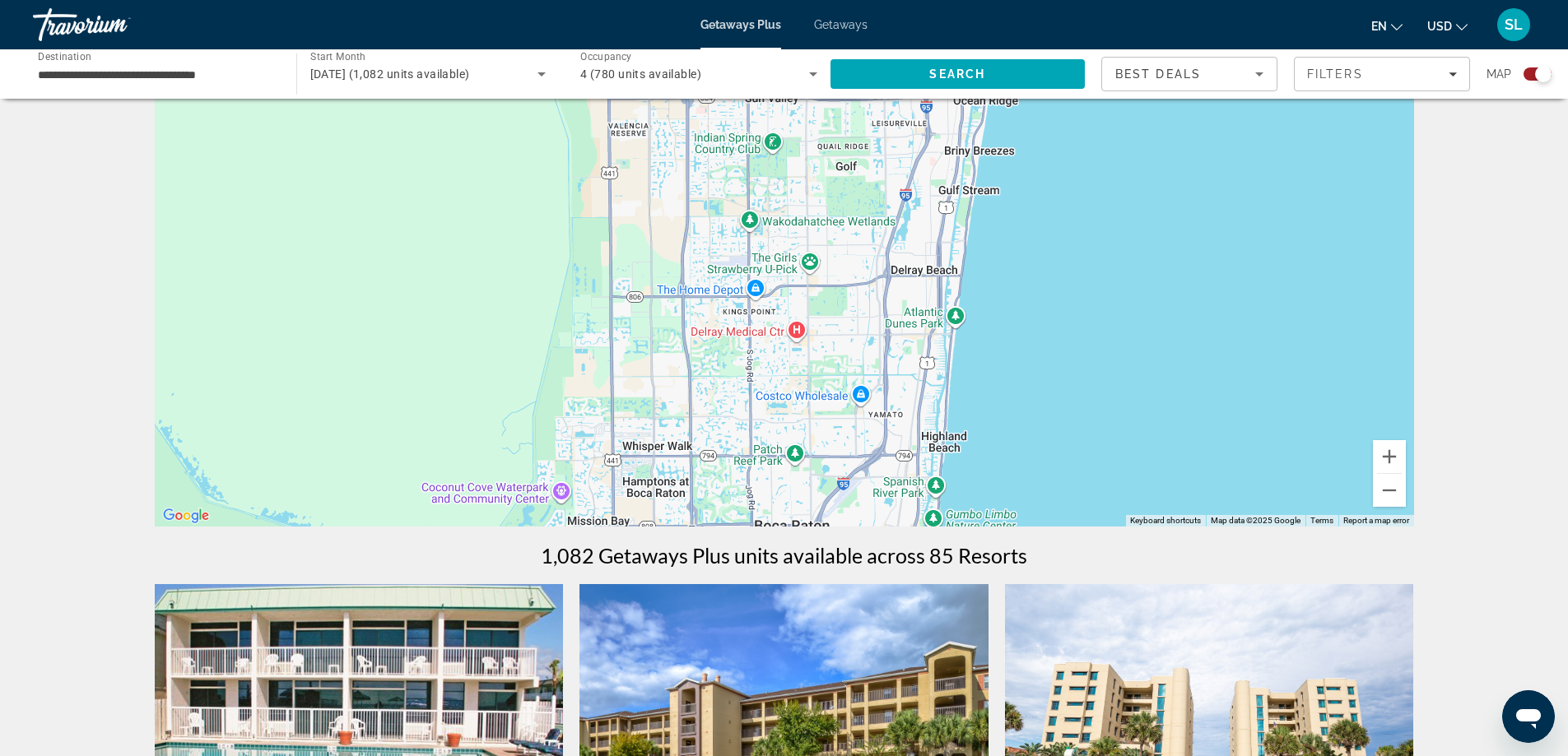
drag, startPoint x: 1055, startPoint y: 297, endPoint x: 1021, endPoint y: 484, distance: 190.1
click at [1027, 509] on div "Main content" at bounding box center [784, 280] width 1259 height 494
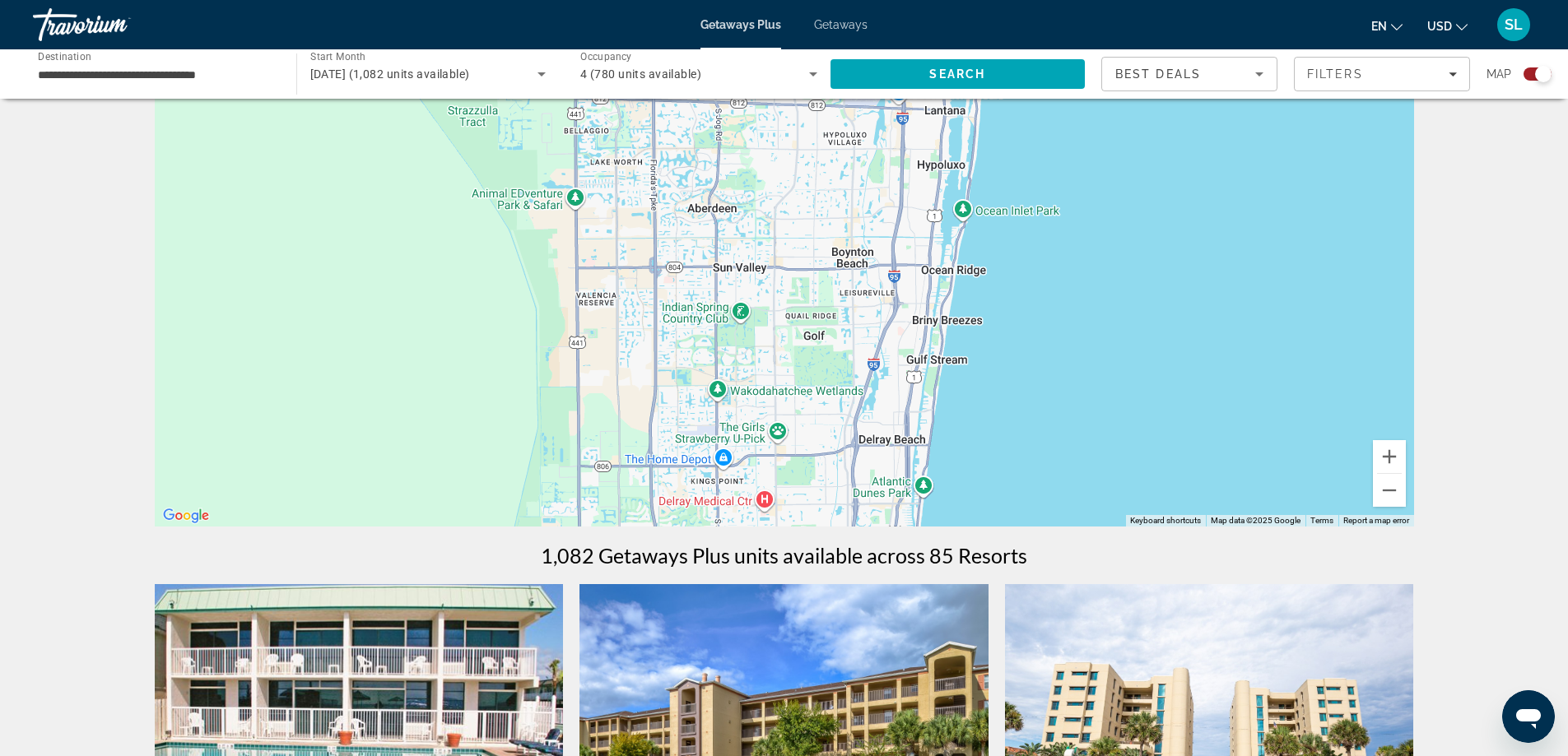
drag, startPoint x: 1069, startPoint y: 272, endPoint x: 1040, endPoint y: 449, distance: 179.4
click at [1040, 449] on div "Main content" at bounding box center [784, 280] width 1259 height 494
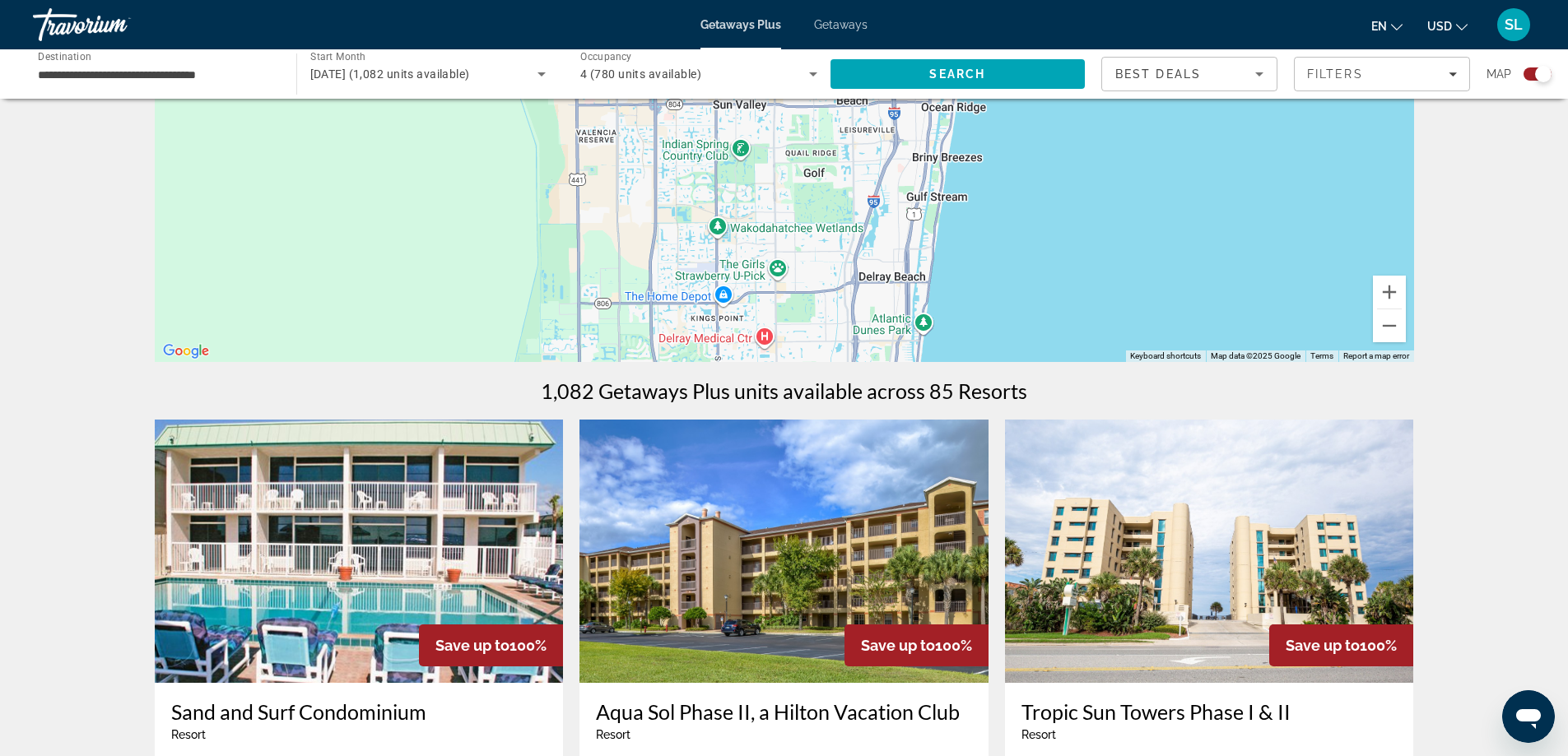
scroll to position [329, 0]
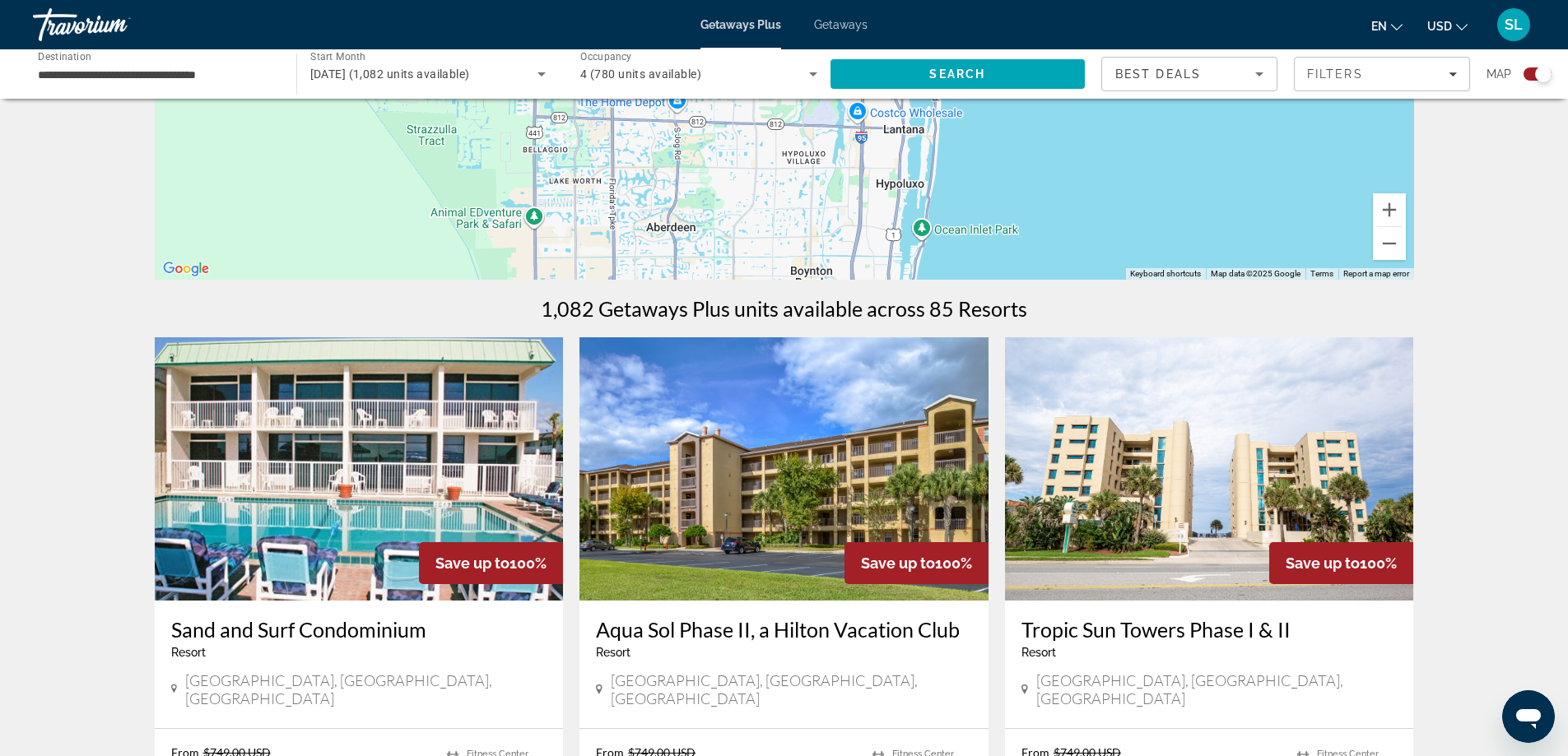
drag, startPoint x: 1076, startPoint y: 174, endPoint x: 1034, endPoint y: 441, distance: 270.3
click at [1390, 244] on button "Zoom out" at bounding box center [1388, 243] width 33 height 33
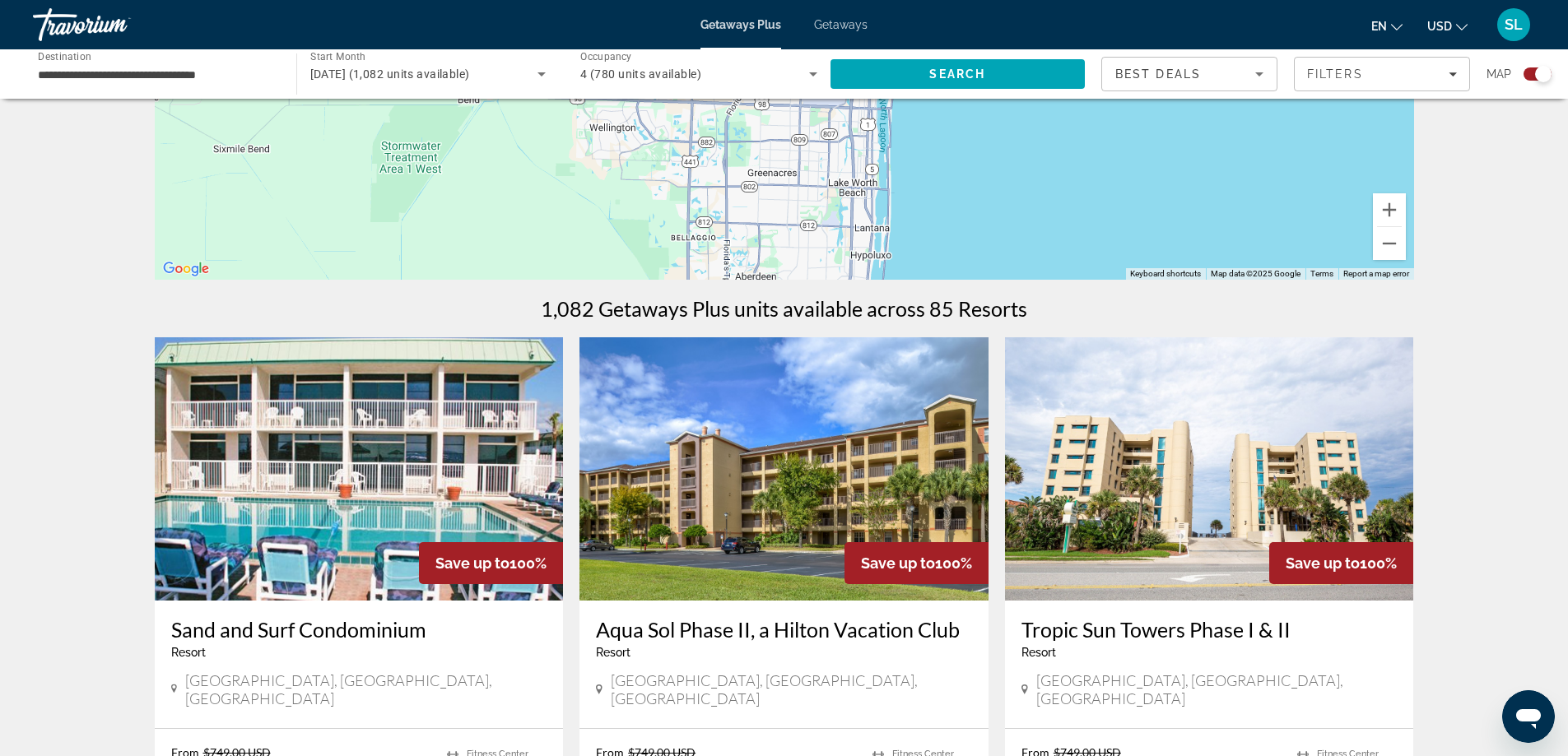
drag, startPoint x: 964, startPoint y: 176, endPoint x: 998, endPoint y: 316, distance: 144.1
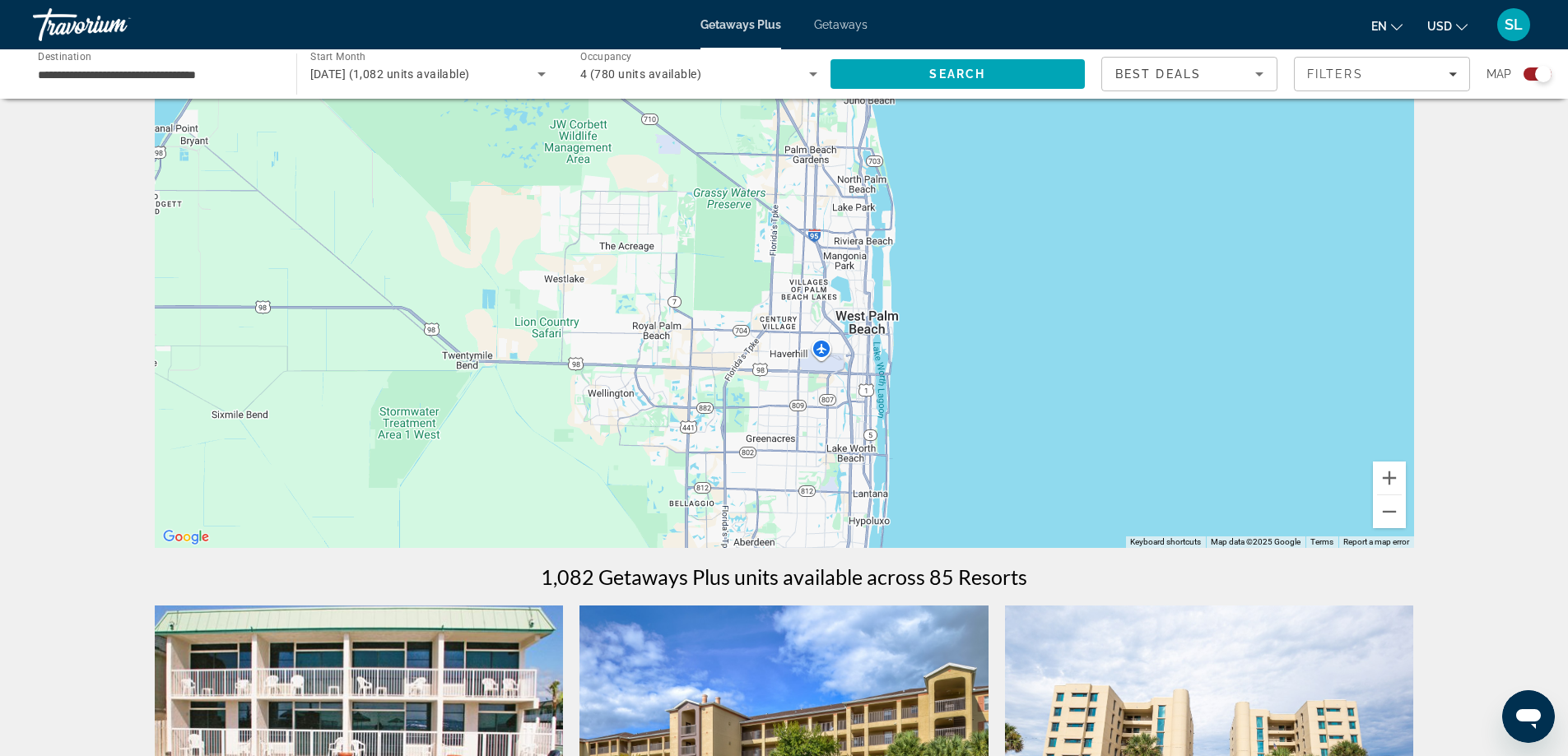
scroll to position [0, 0]
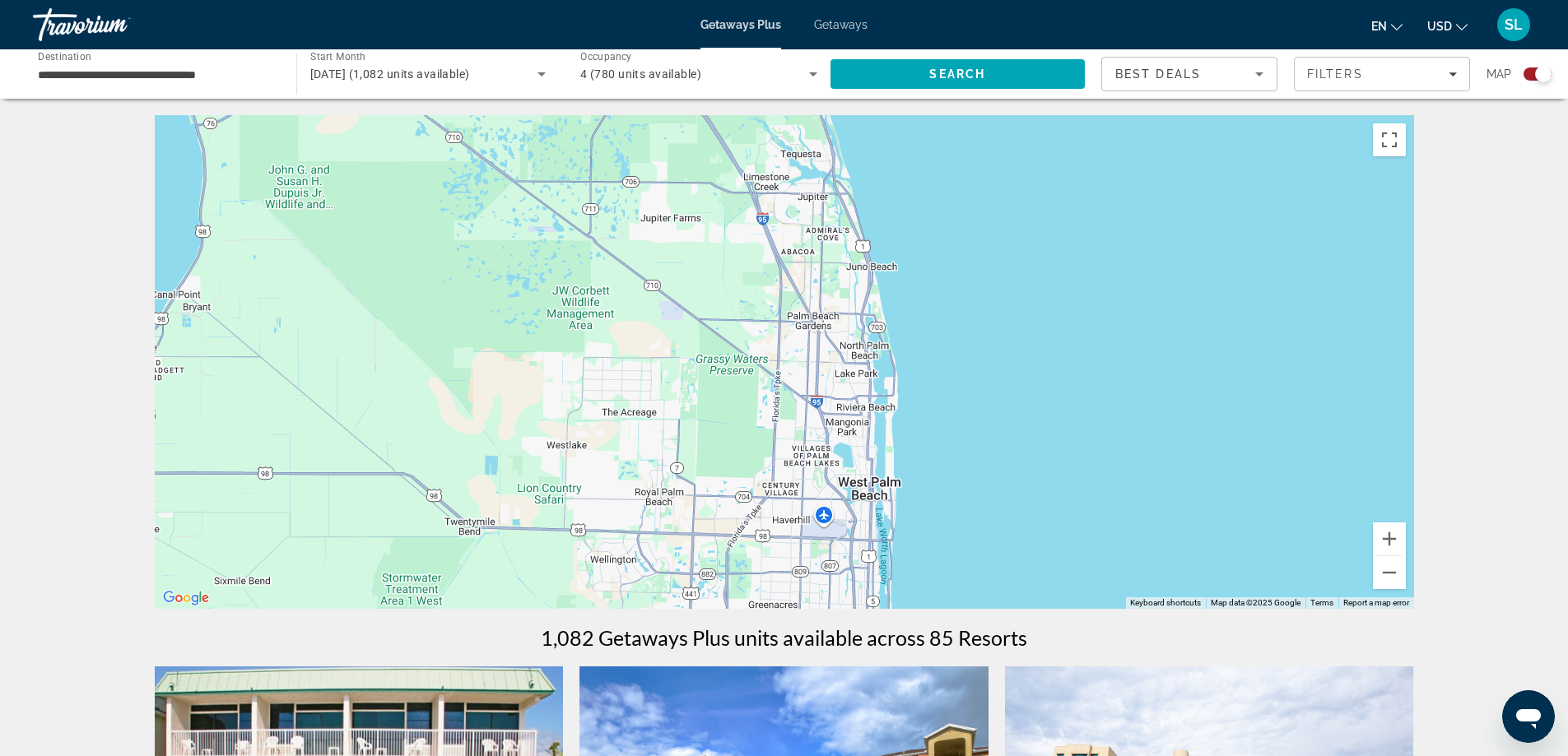
drag, startPoint x: 958, startPoint y: 351, endPoint x: 961, endPoint y: 461, distance: 110.0
click at [961, 461] on div "Main content" at bounding box center [784, 363] width 1259 height 494
click at [1403, 543] on button "Zoom in" at bounding box center [1388, 539] width 33 height 33
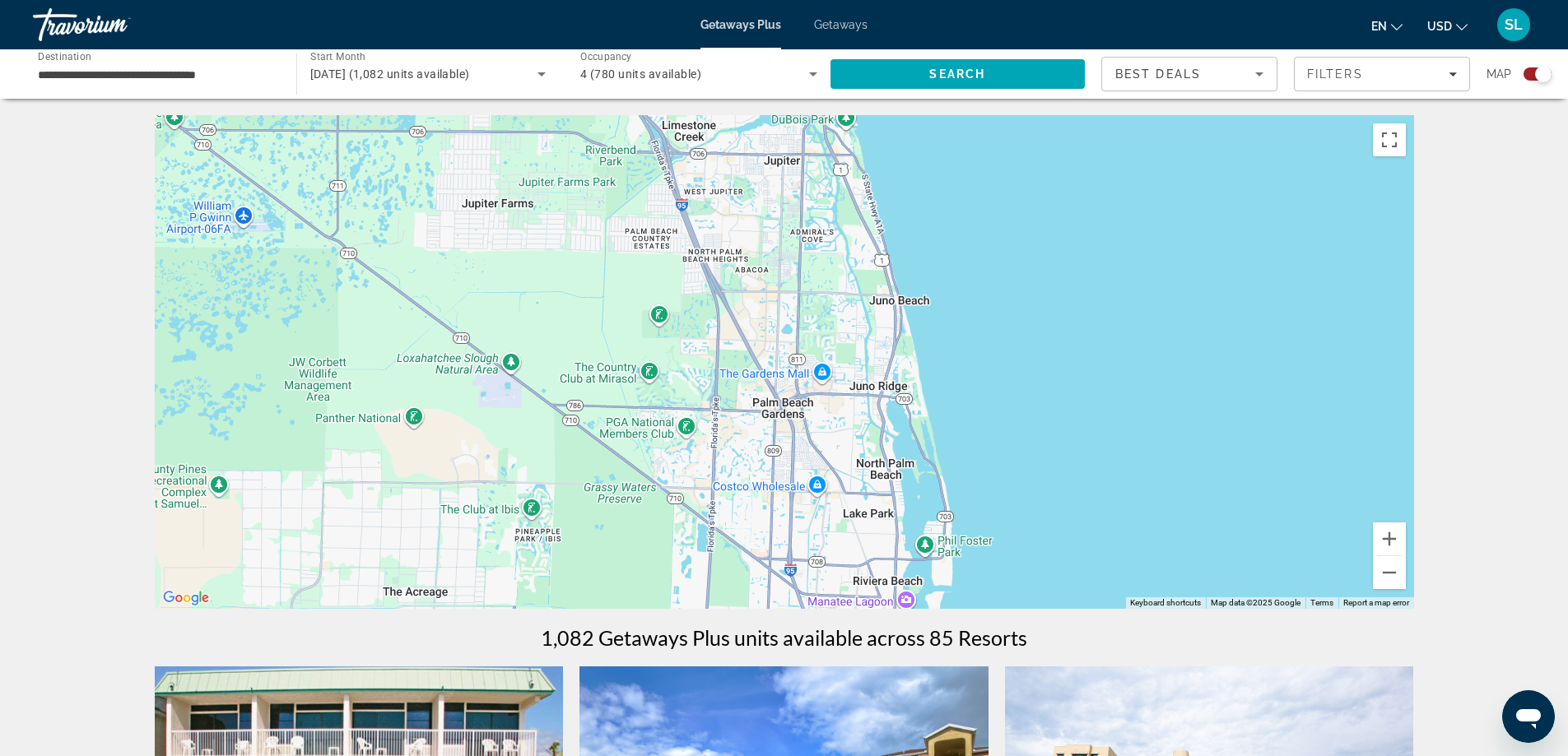
drag, startPoint x: 1145, startPoint y: 358, endPoint x: 1092, endPoint y: 456, distance: 111.4
click at [1092, 456] on div "Main content" at bounding box center [784, 363] width 1259 height 494
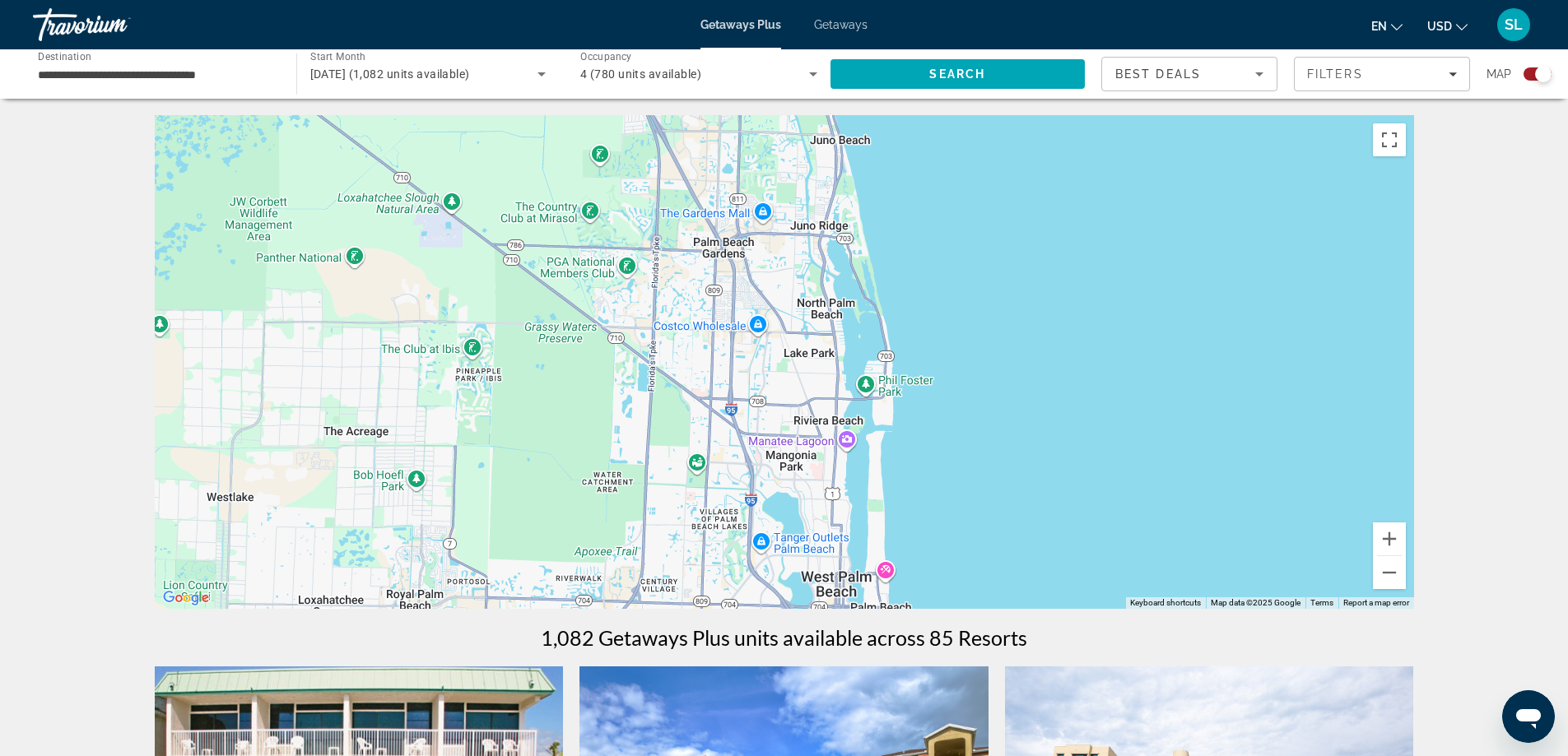
drag, startPoint x: 1087, startPoint y: 451, endPoint x: 1031, endPoint y: 294, distance: 166.7
click at [1031, 294] on div "Main content" at bounding box center [784, 363] width 1259 height 494
click at [730, 246] on div "Main content" at bounding box center [784, 363] width 1259 height 494
click at [827, 27] on span "Getaways" at bounding box center [841, 24] width 53 height 13
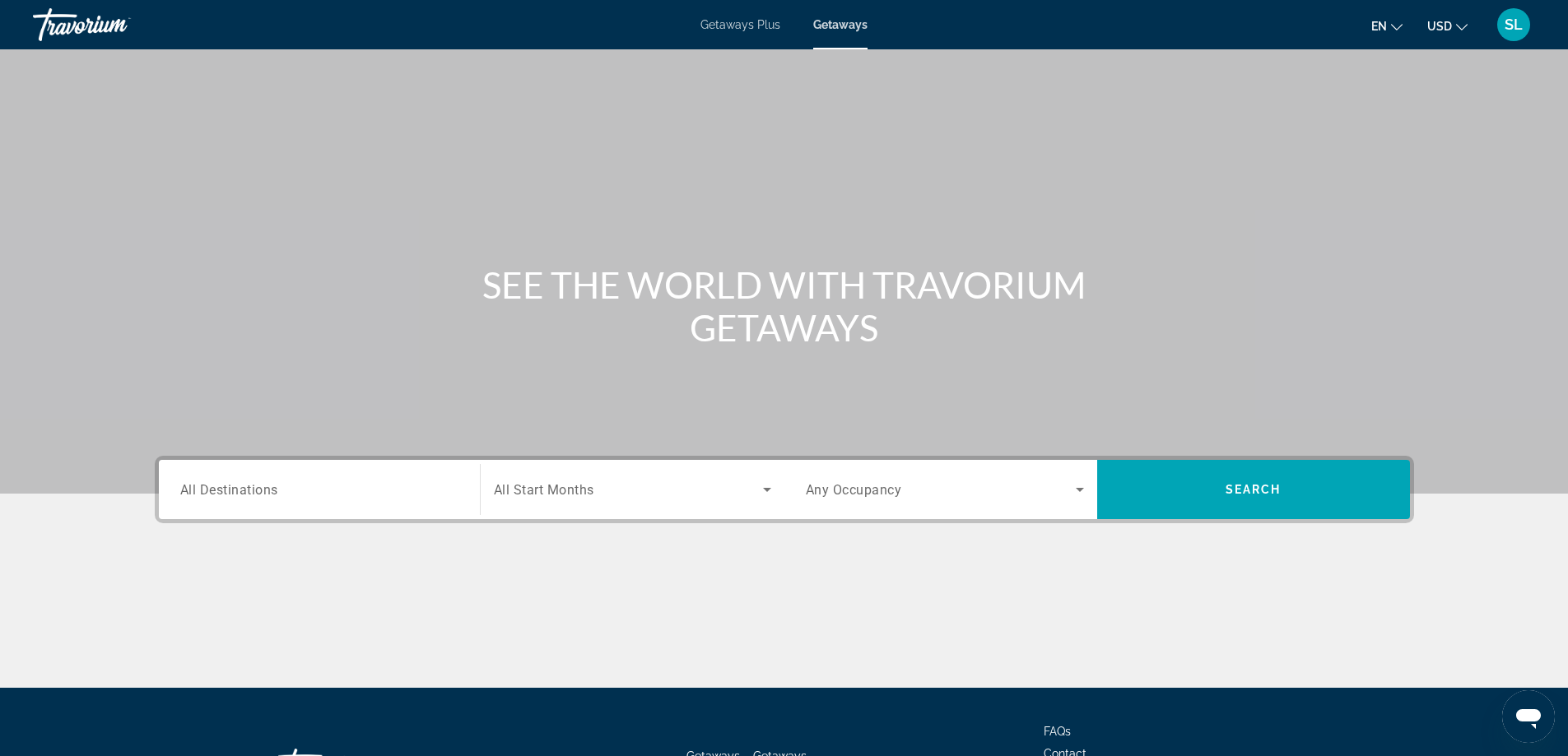
click at [303, 500] on div "Search widget" at bounding box center [319, 489] width 279 height 46
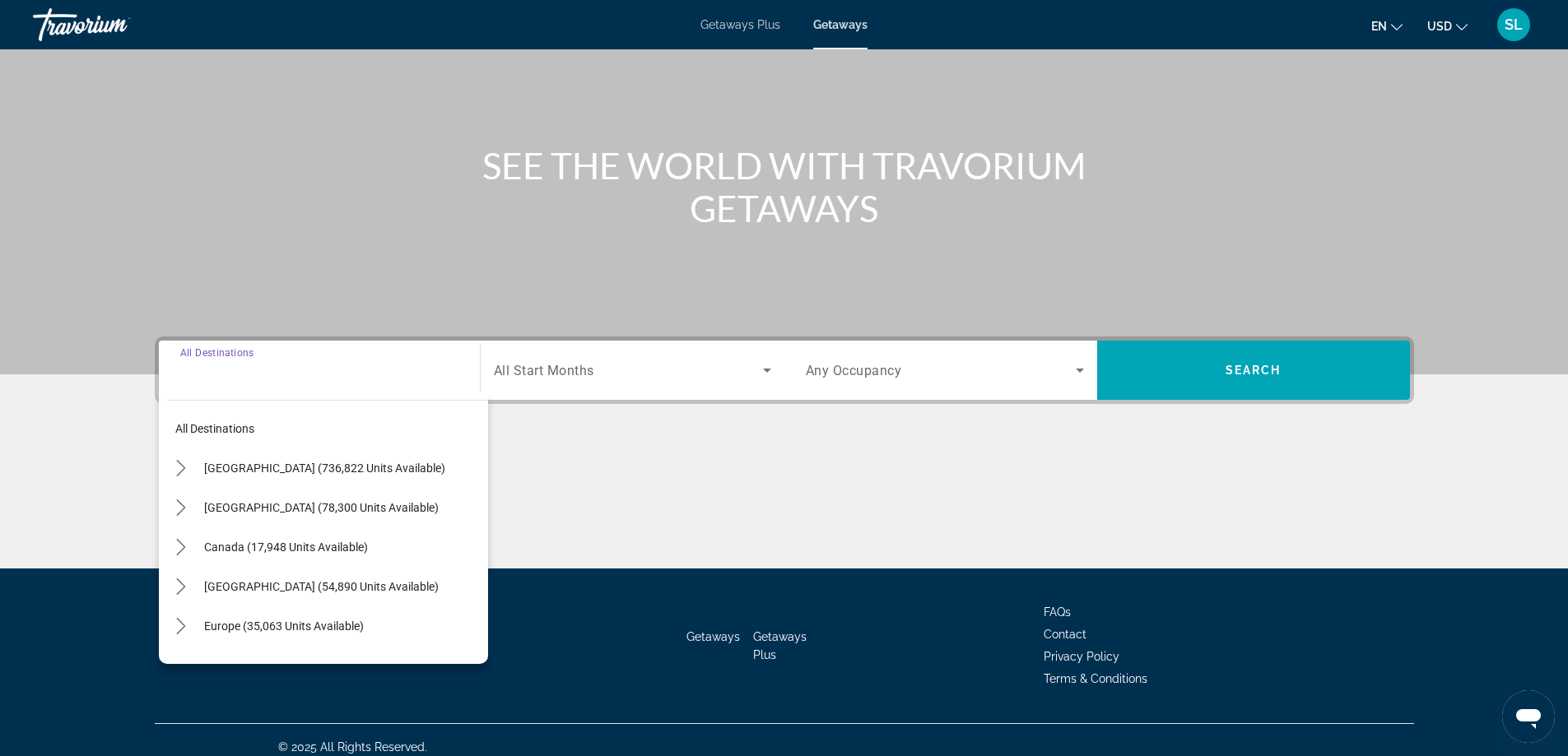
scroll to position [133, 0]
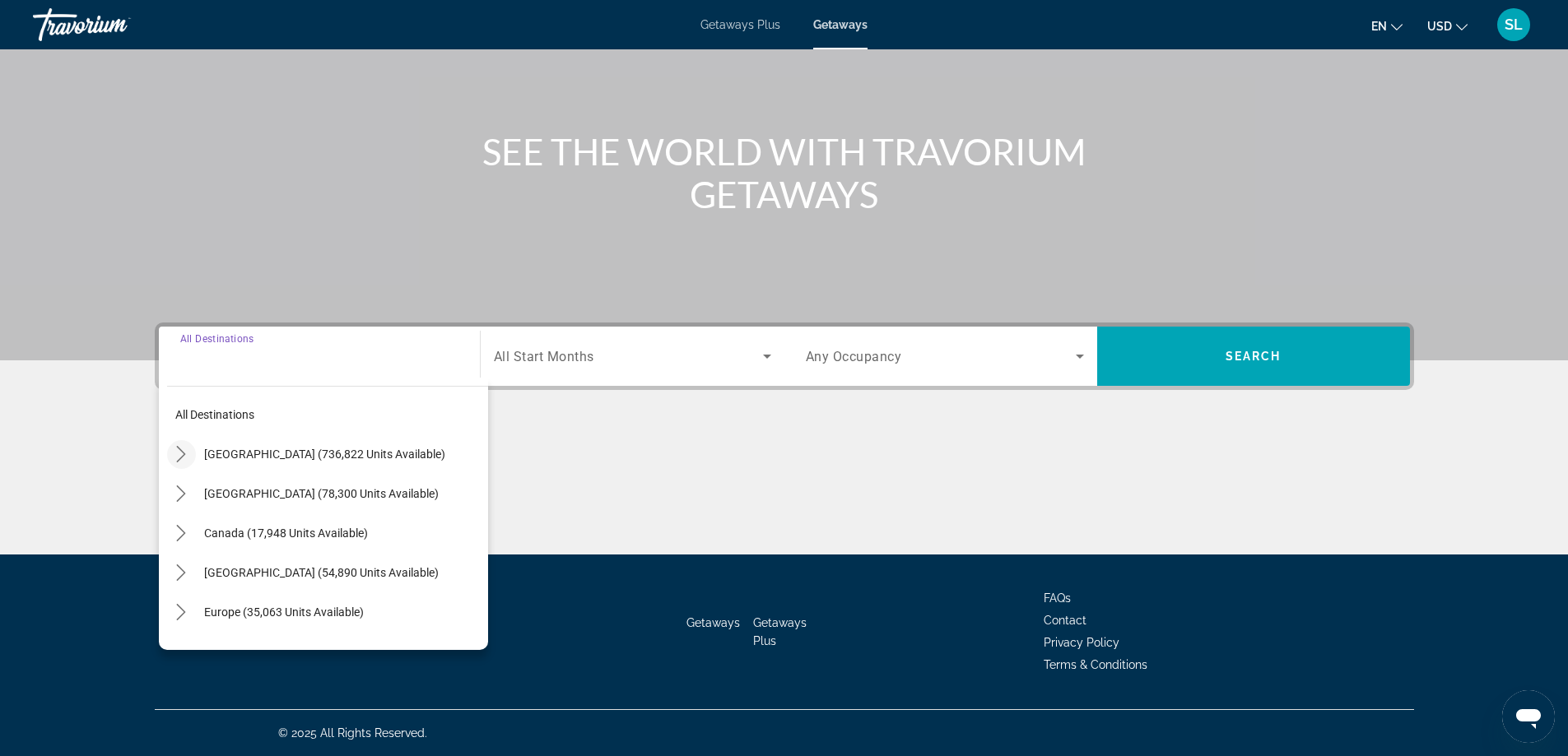
click at [185, 446] on icon "Toggle United States (736,822 units available) submenu" at bounding box center [181, 454] width 17 height 17
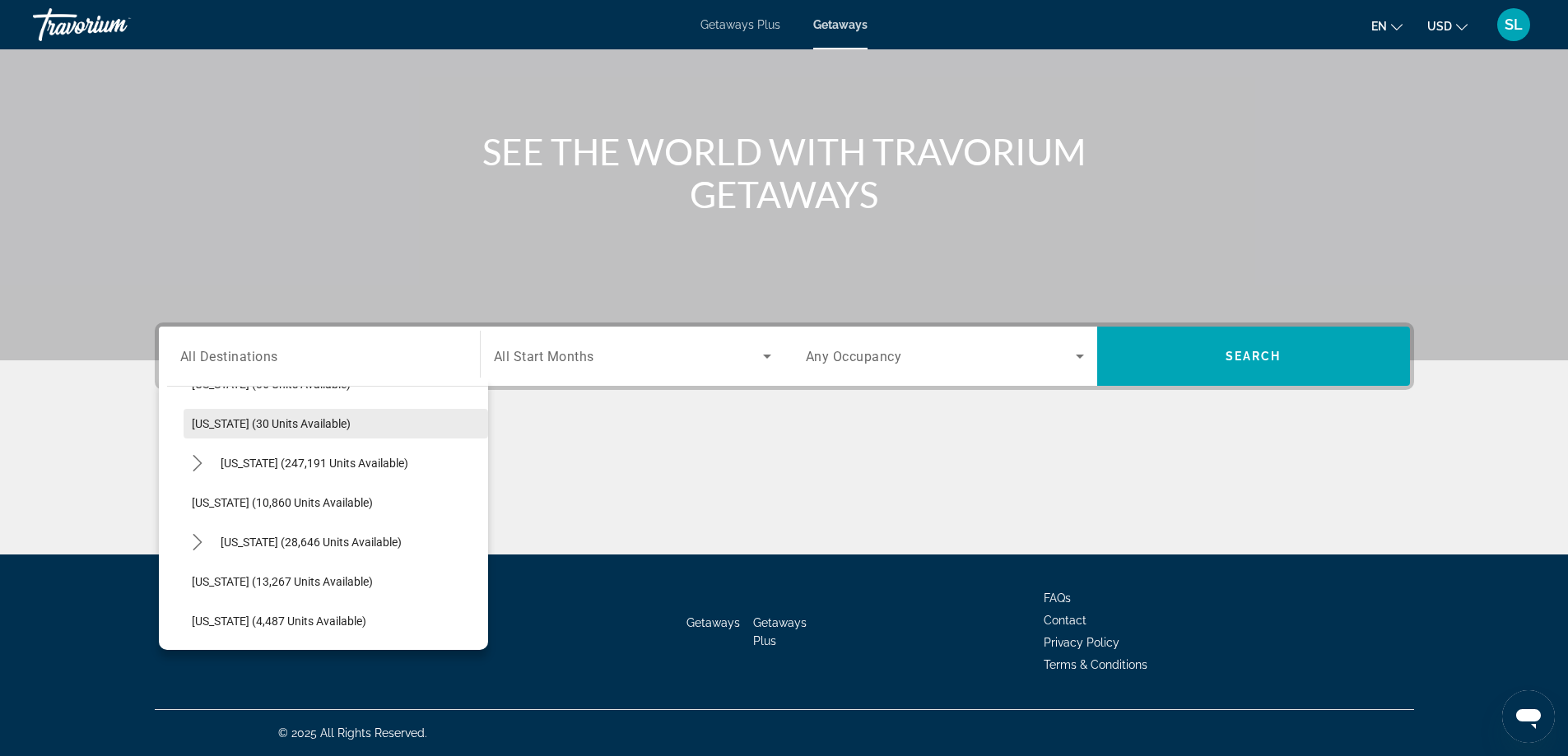
scroll to position [294, 0]
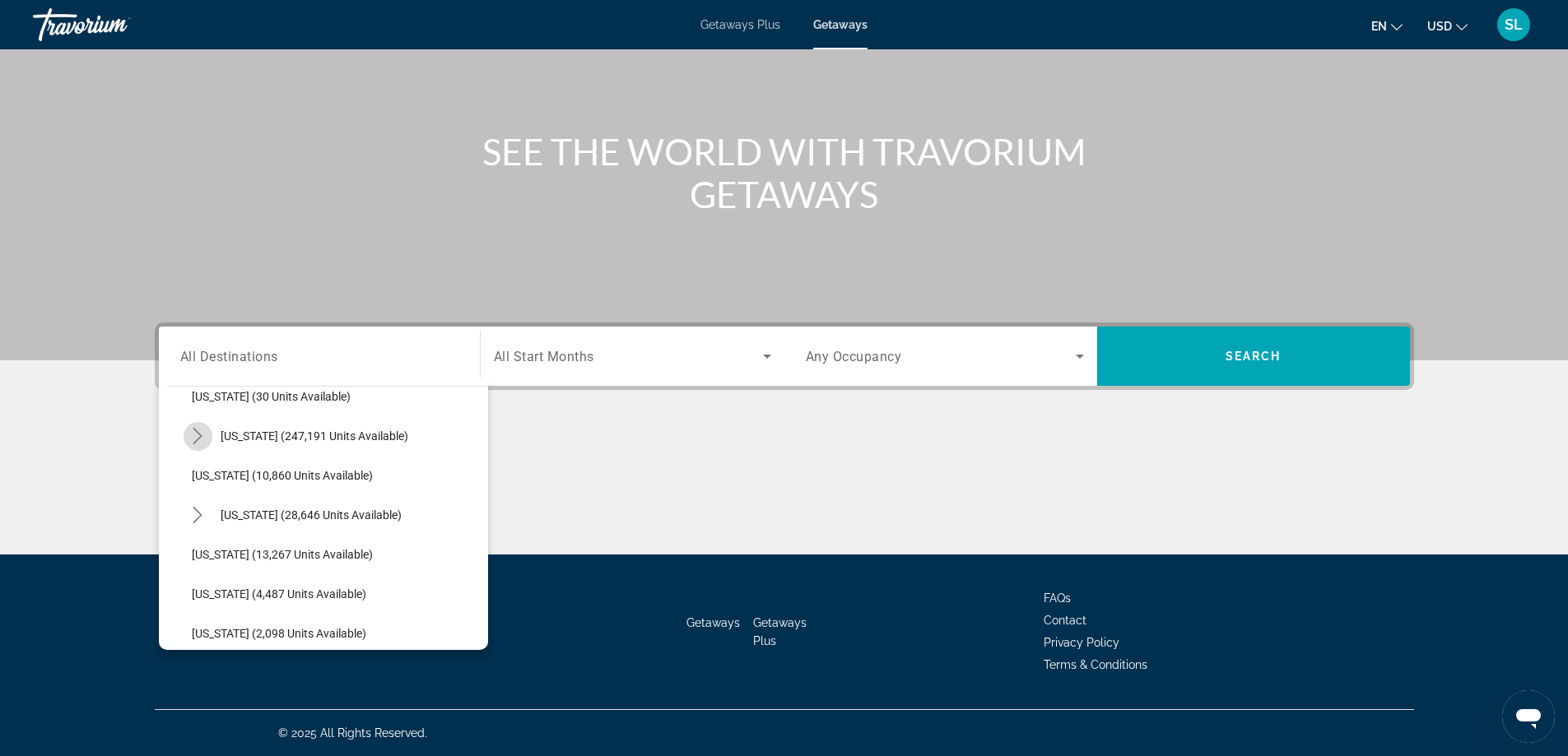
click at [190, 437] on icon "Toggle Florida (247,191 units available) submenu" at bounding box center [198, 436] width 17 height 17
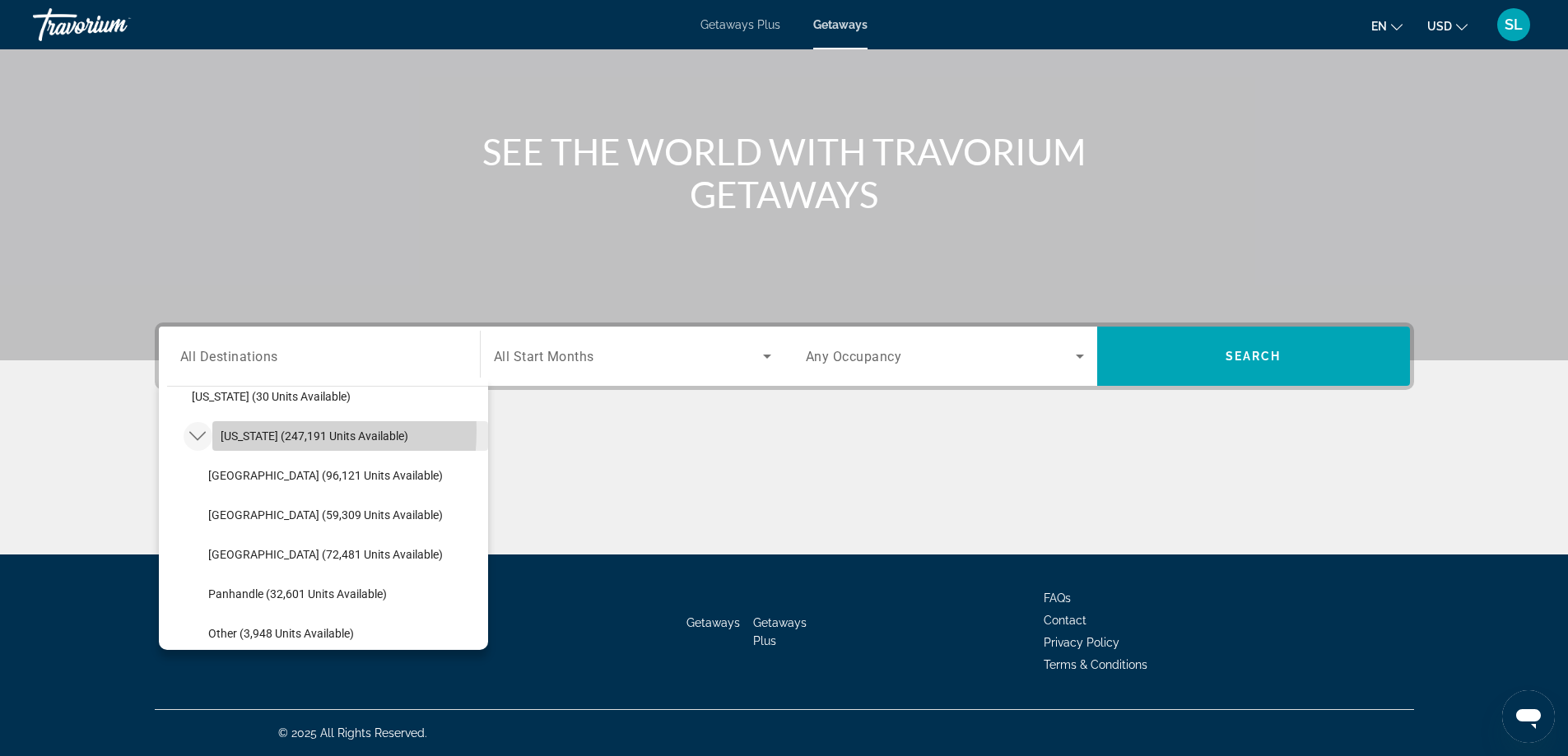
click at [229, 431] on span "[US_STATE] (247,191 units available)" at bounding box center [314, 436] width 188 height 13
type input "**********"
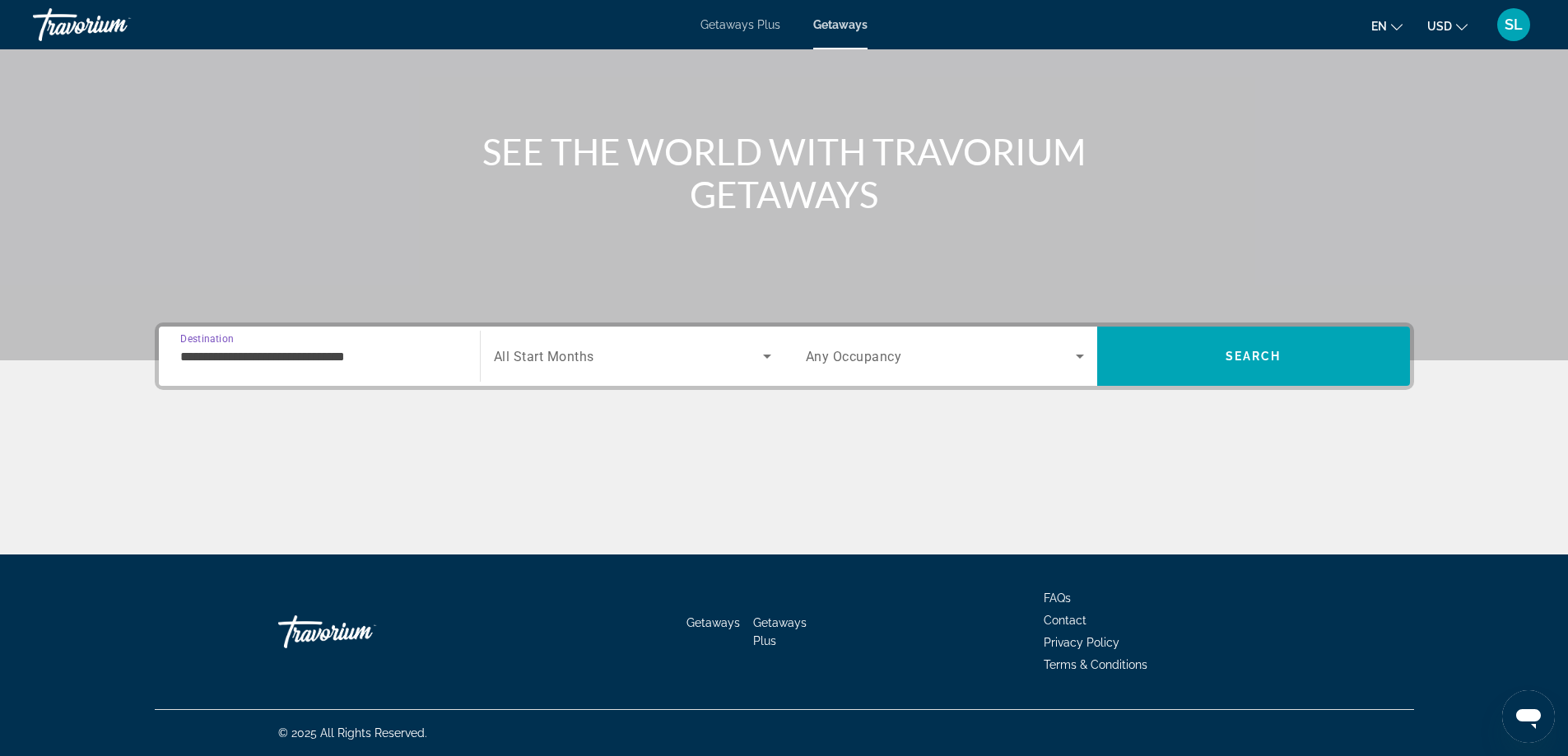
click at [630, 355] on span "Search widget" at bounding box center [628, 357] width 269 height 20
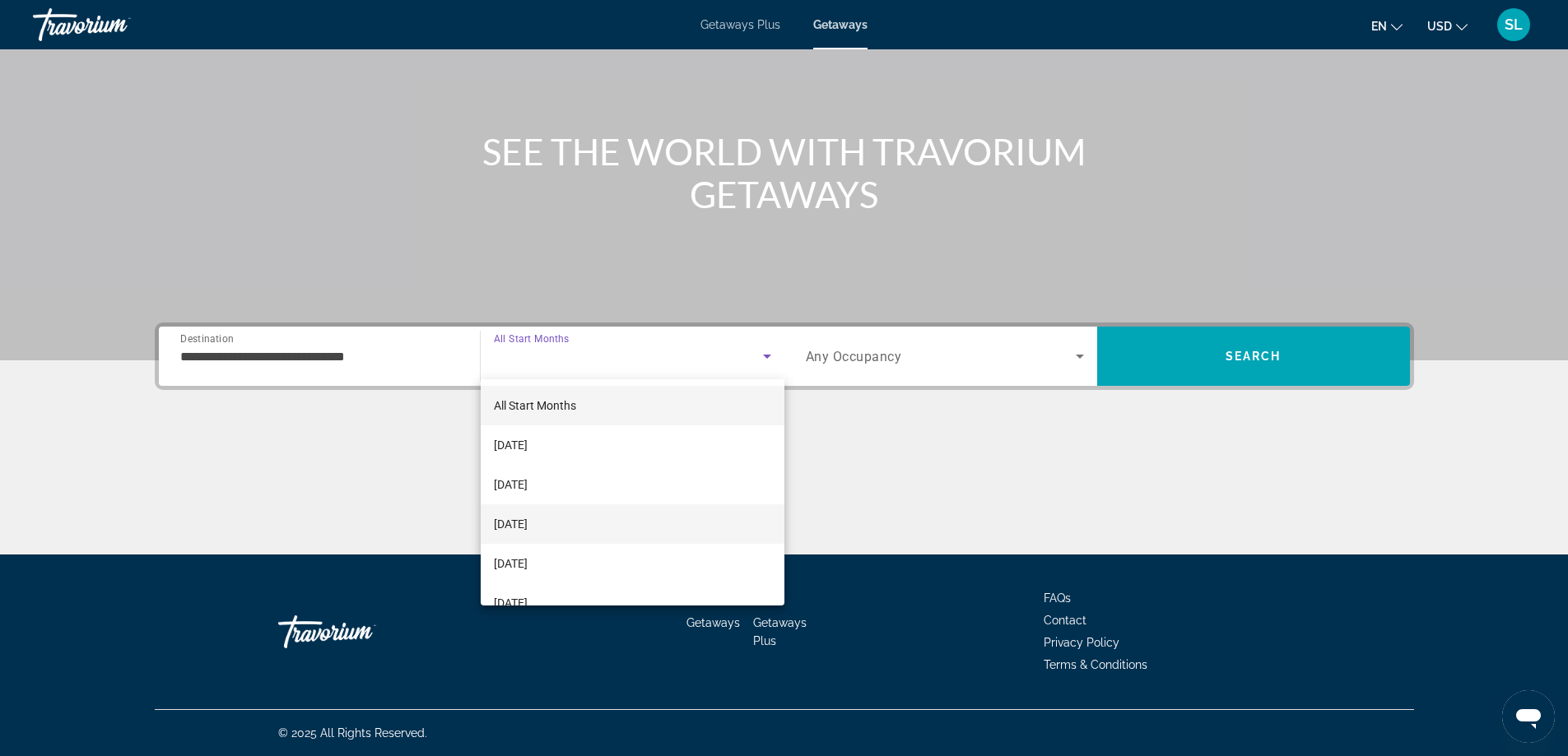
click at [528, 525] on span "[DATE]" at bounding box center [511, 525] width 34 height 20
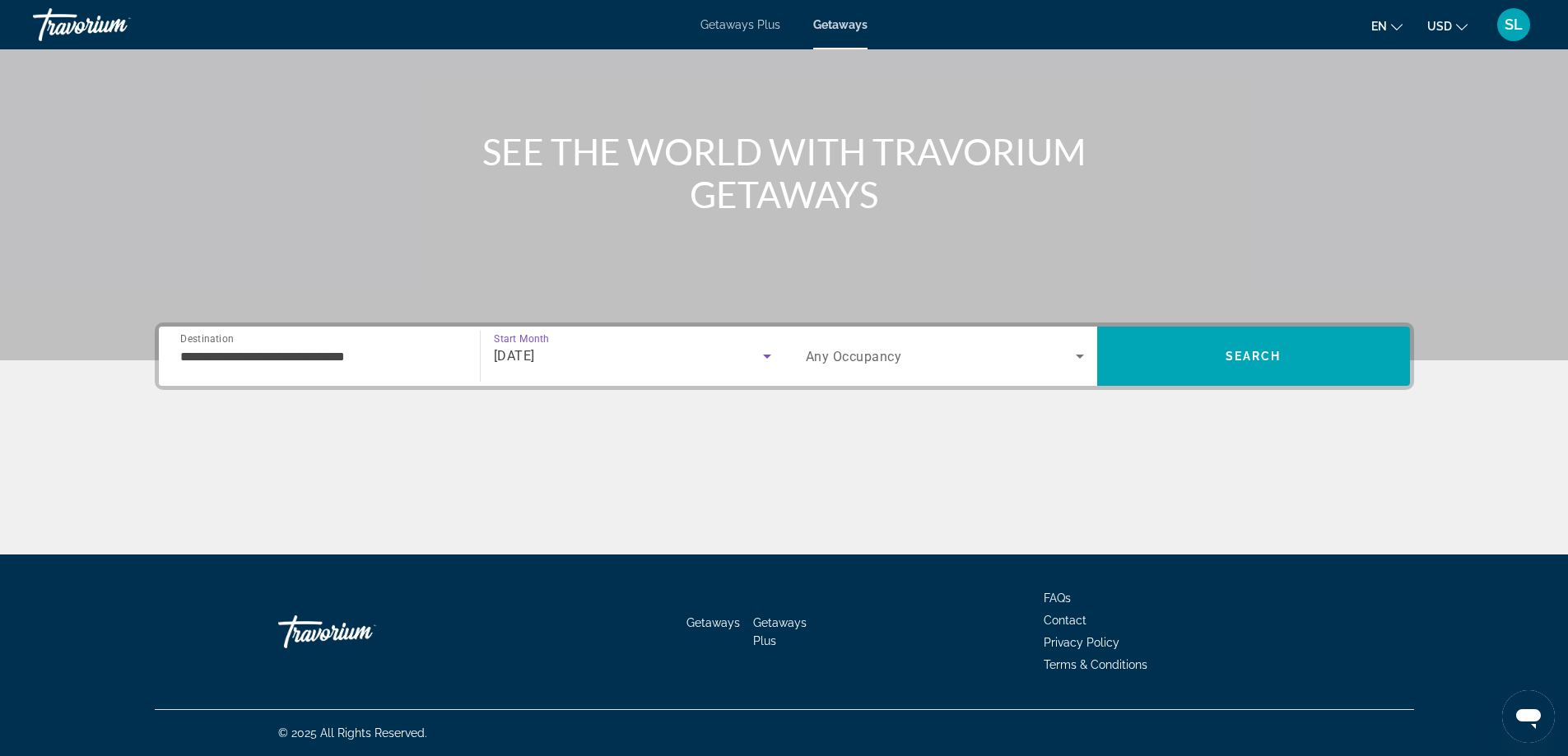
click at [878, 356] on span "Any Occupancy" at bounding box center [853, 357] width 96 height 16
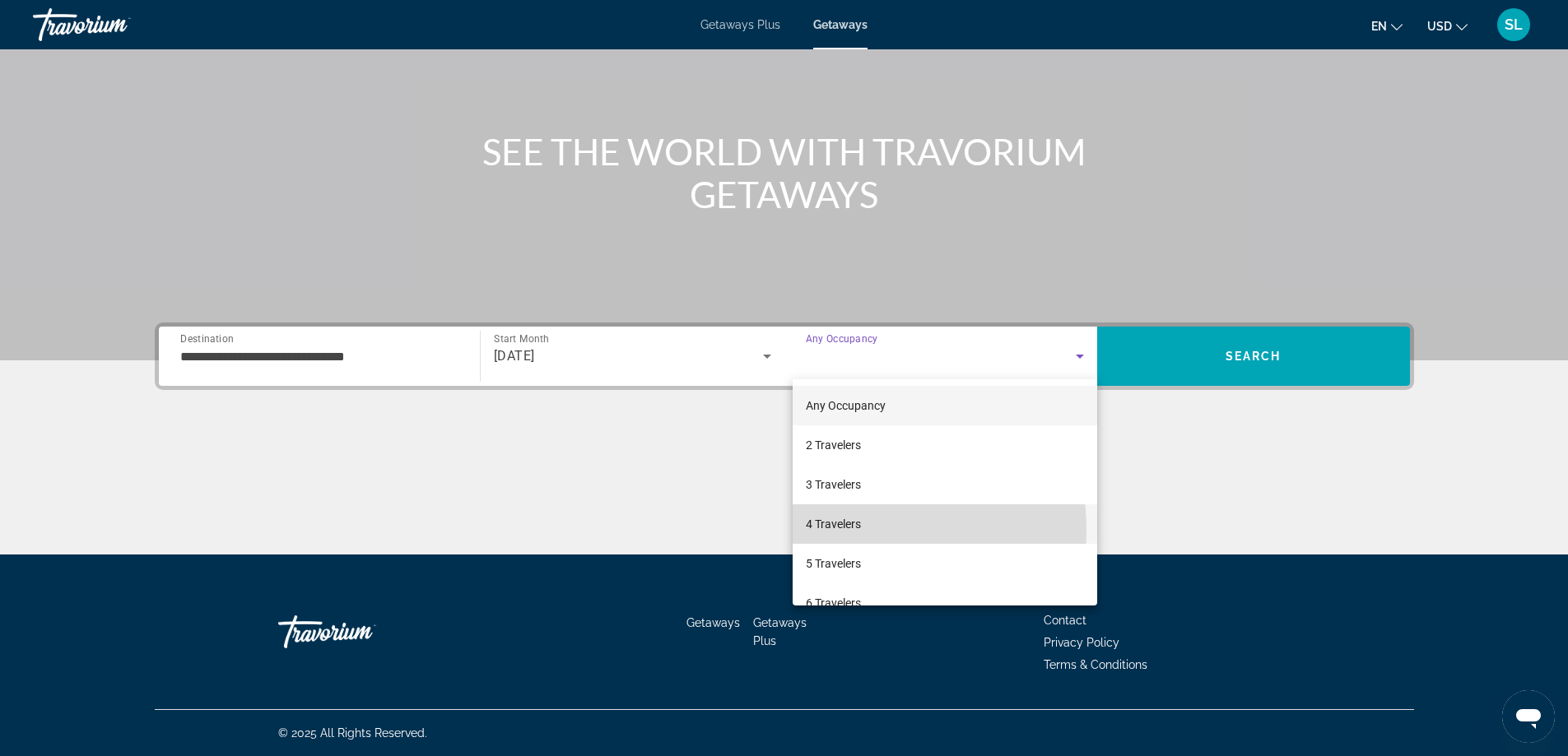
click at [851, 530] on span "4 Travelers" at bounding box center [833, 525] width 55 height 20
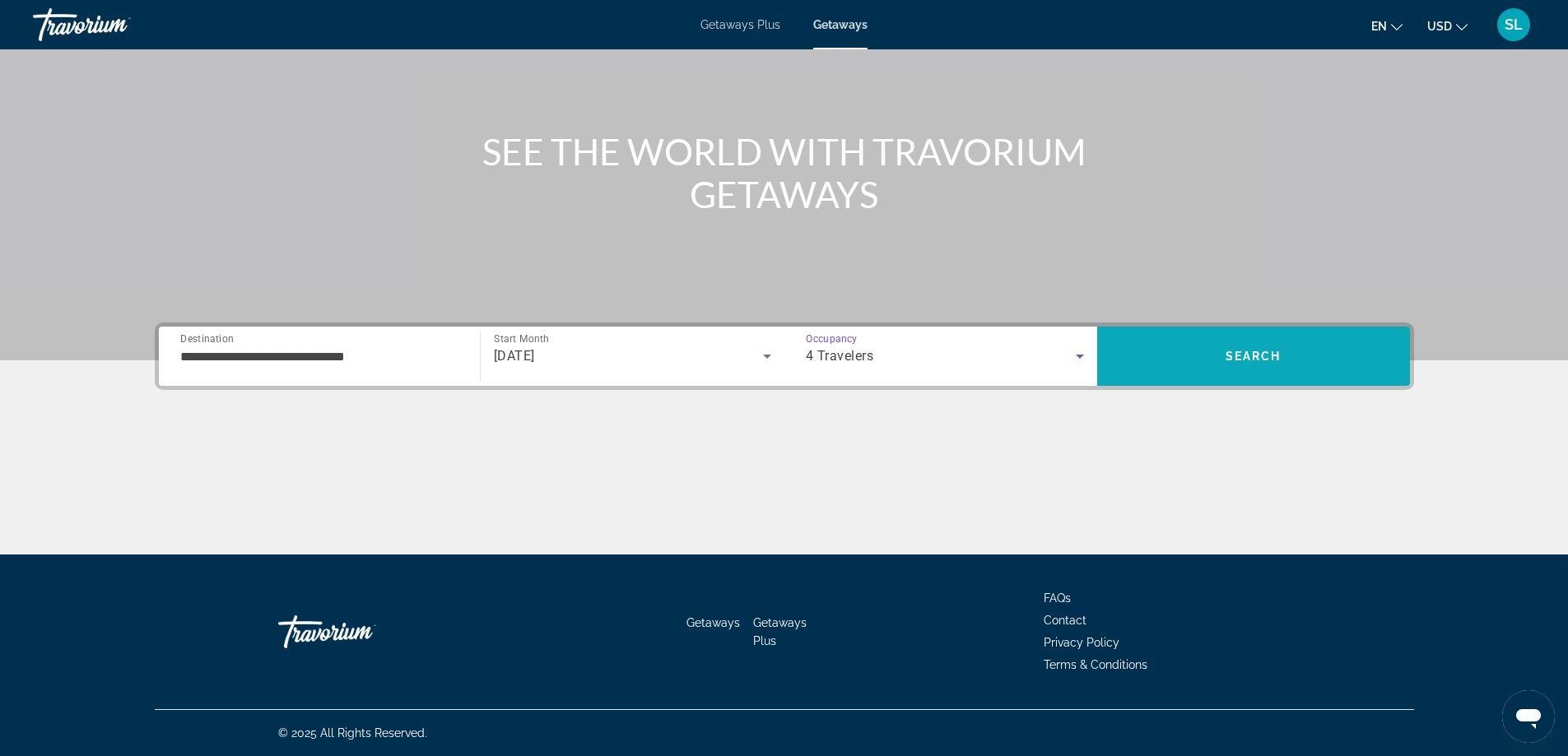
click at [1192, 363] on span "Search" at bounding box center [1253, 357] width 313 height 40
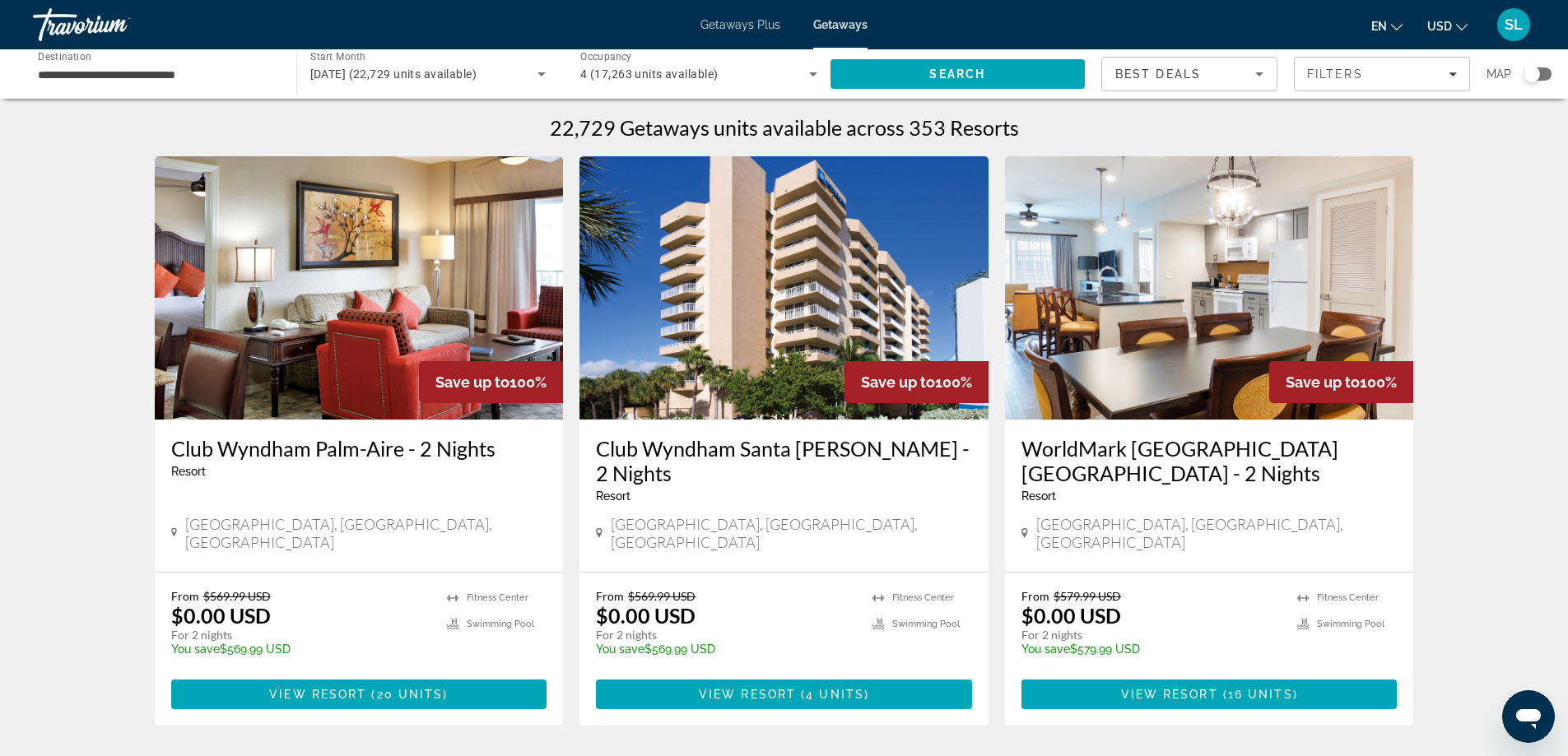
drag, startPoint x: 712, startPoint y: 460, endPoint x: 688, endPoint y: 471, distance: 26.4
click at [688, 490] on div "Resort - This is an adults only resort" at bounding box center [784, 496] width 376 height 13
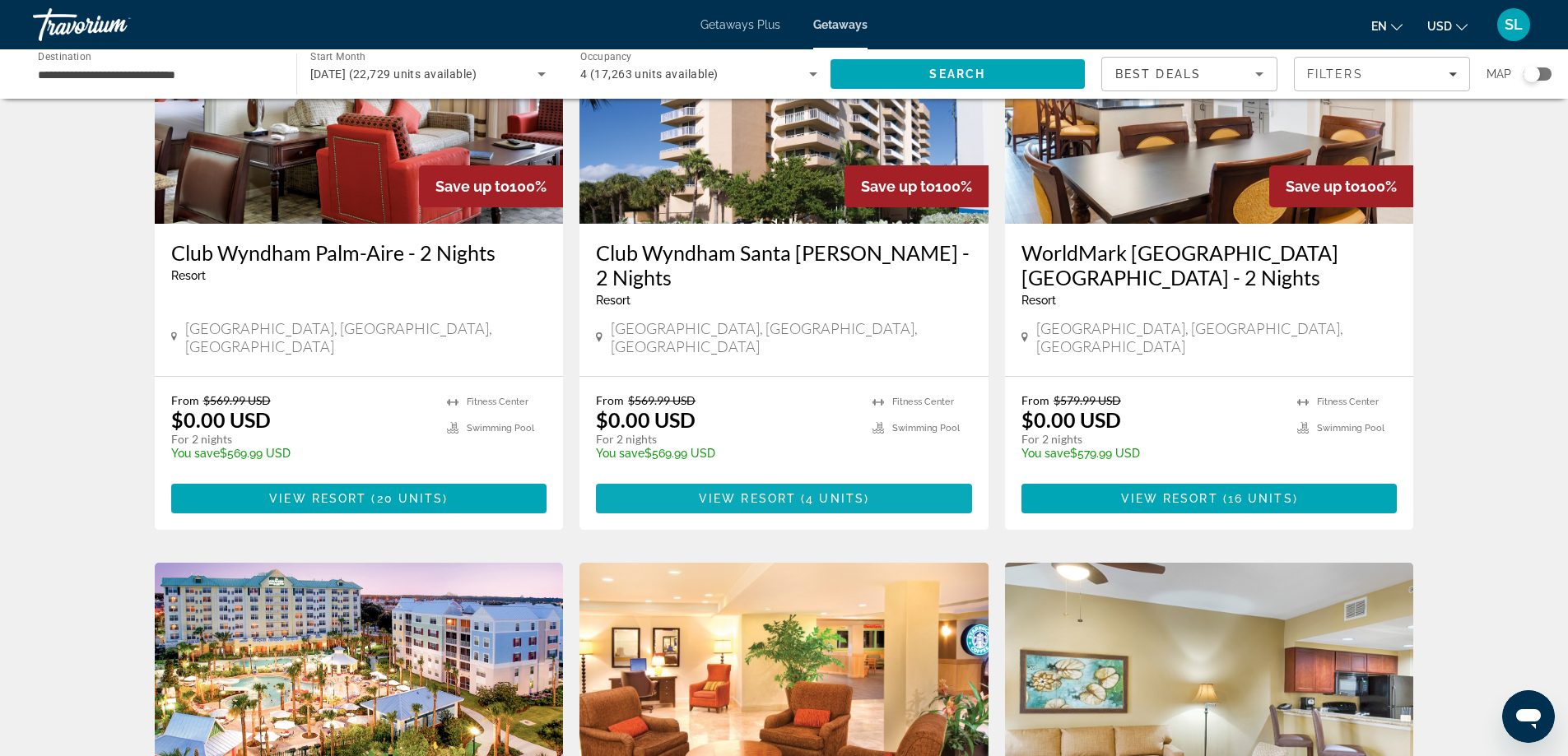
scroll to position [165, 0]
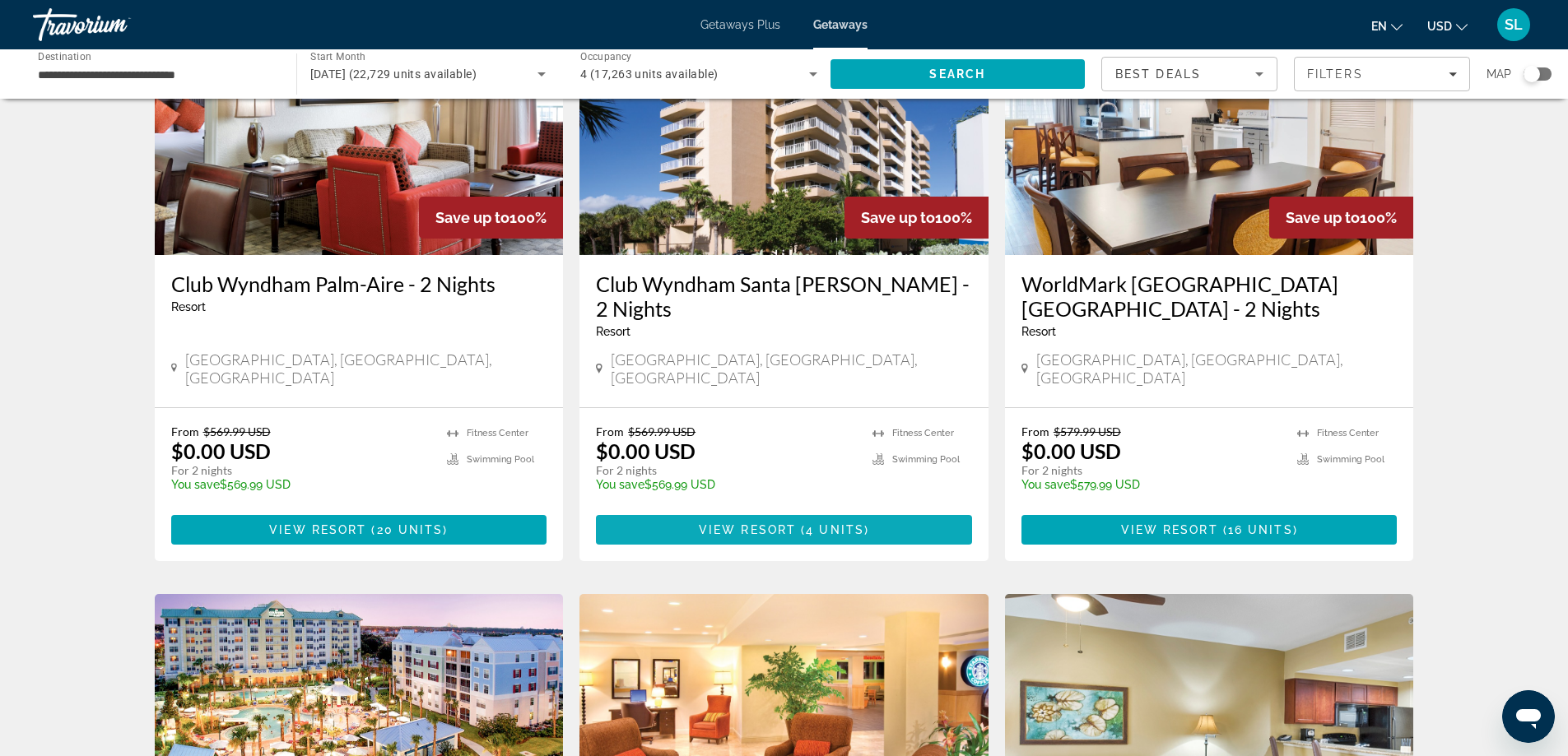
click at [803, 519] on span "Main content" at bounding box center [784, 530] width 376 height 40
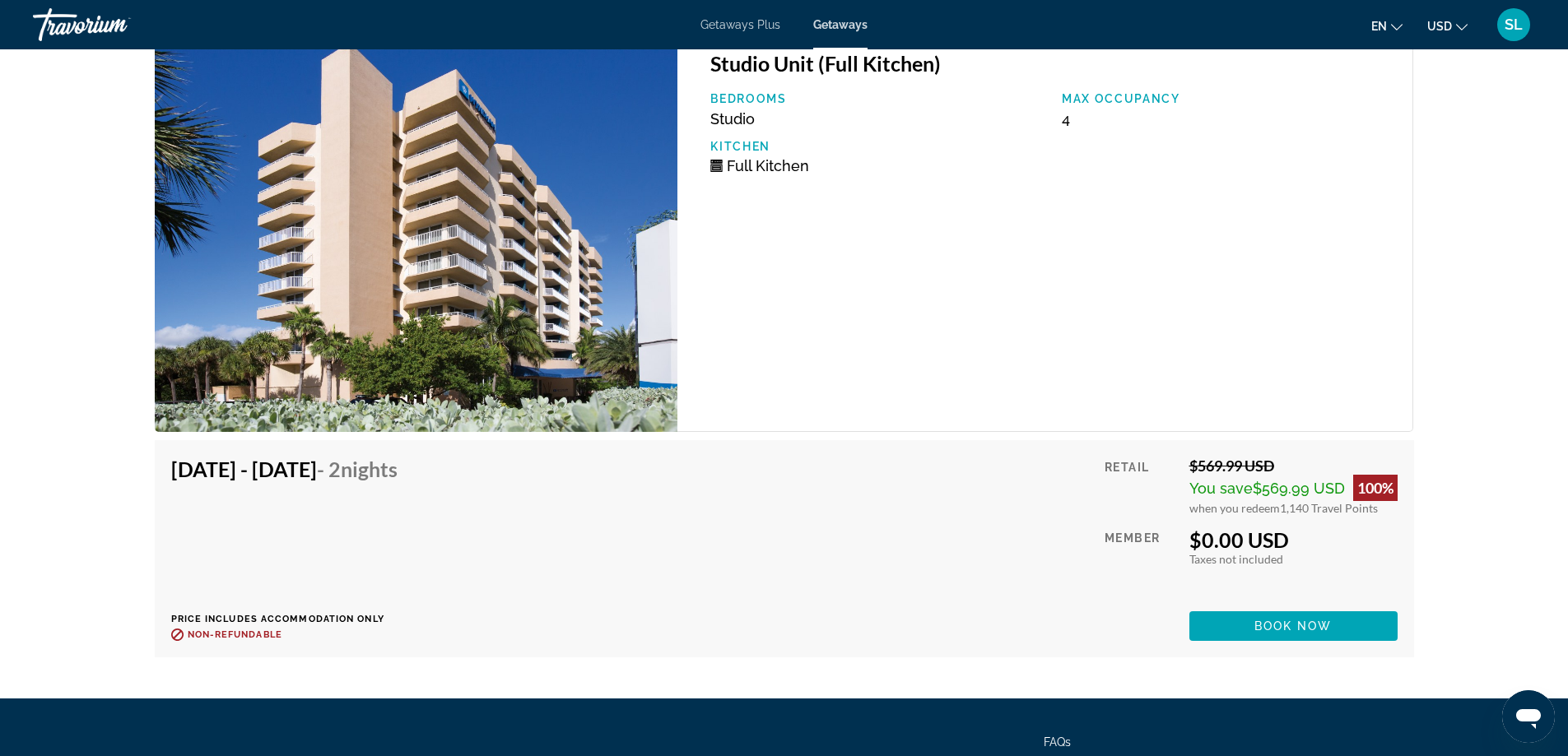
scroll to position [3063, 0]
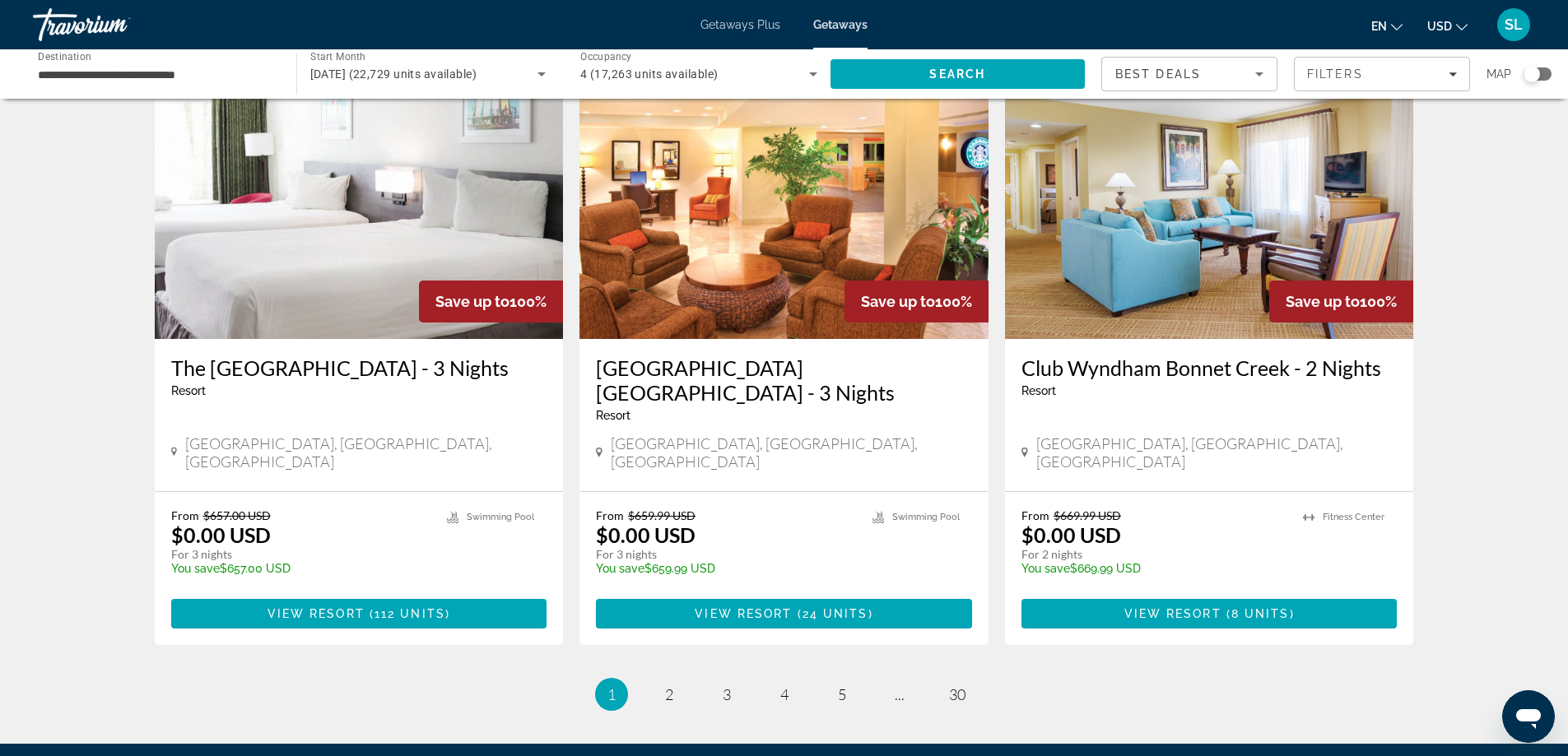
scroll to position [2005, 0]
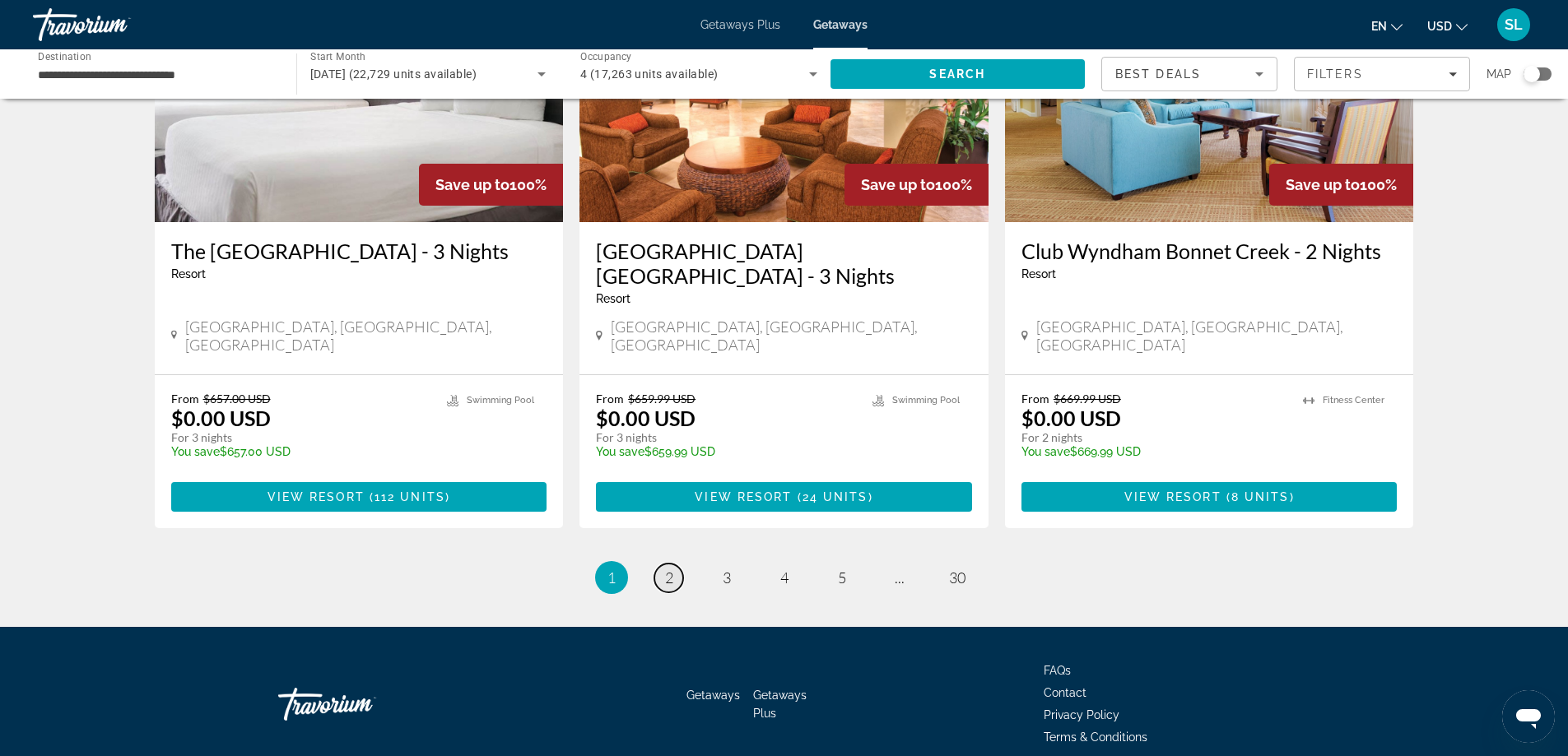
click at [669, 564] on link "page 2" at bounding box center [668, 578] width 29 height 29
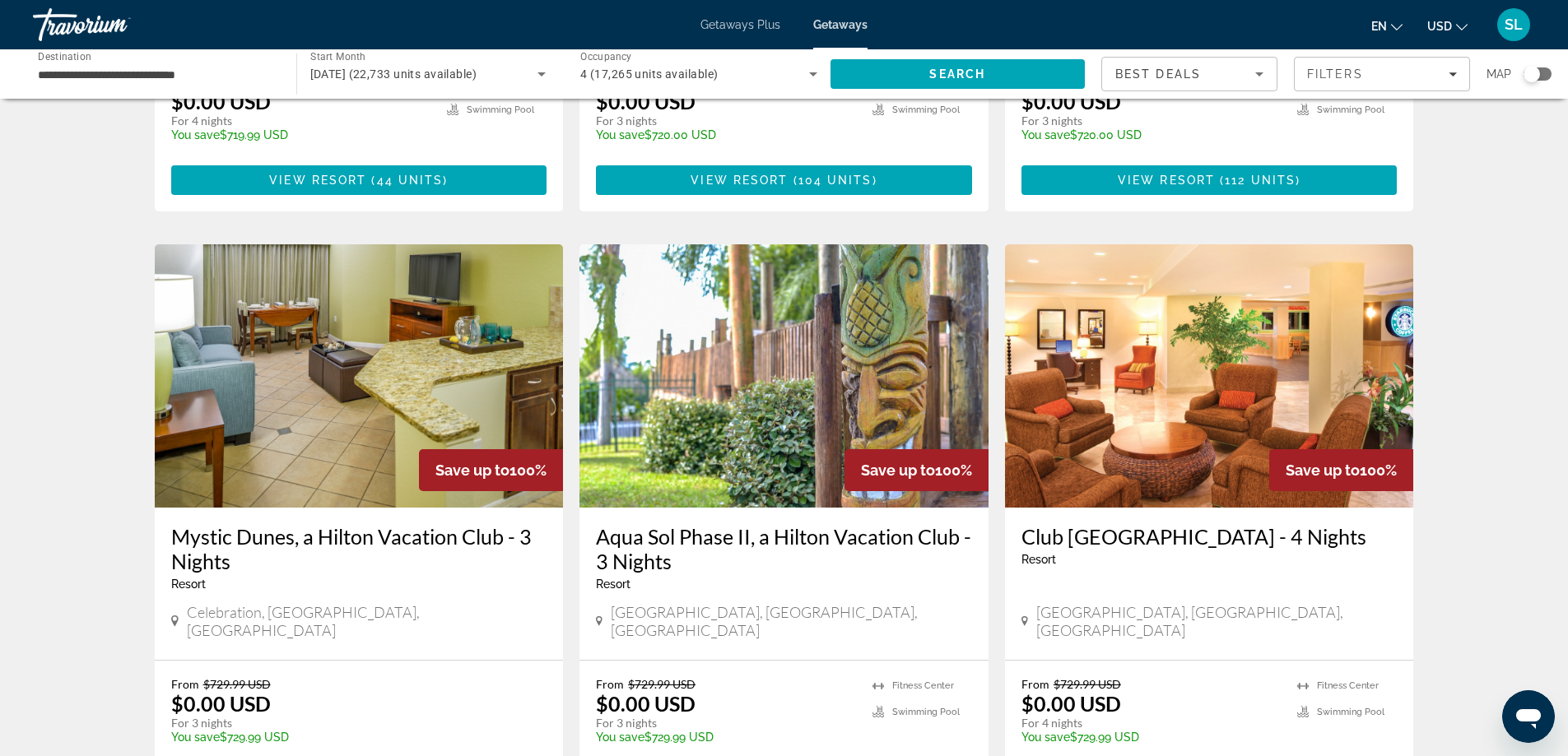
scroll to position [1811, 0]
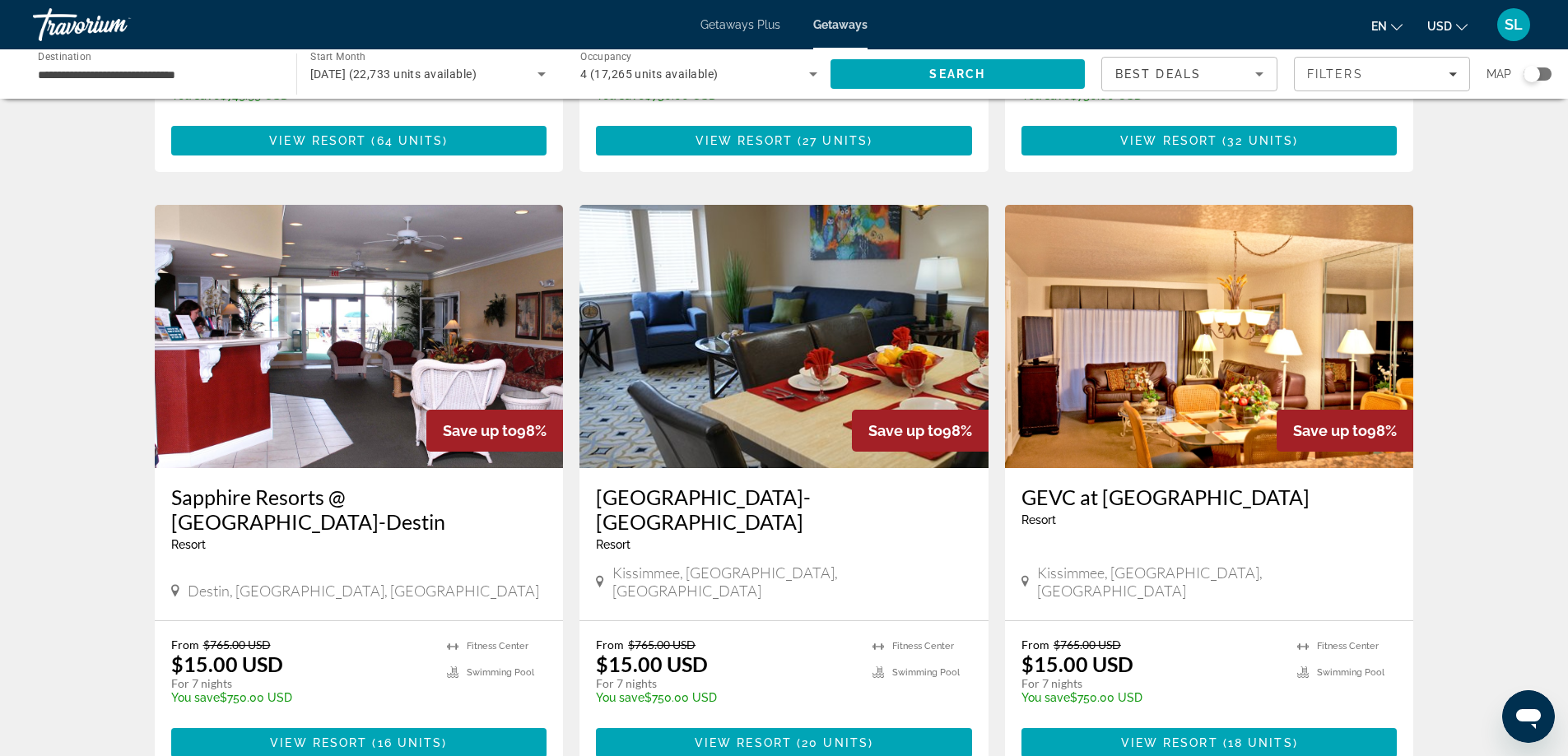
scroll to position [1811, 0]
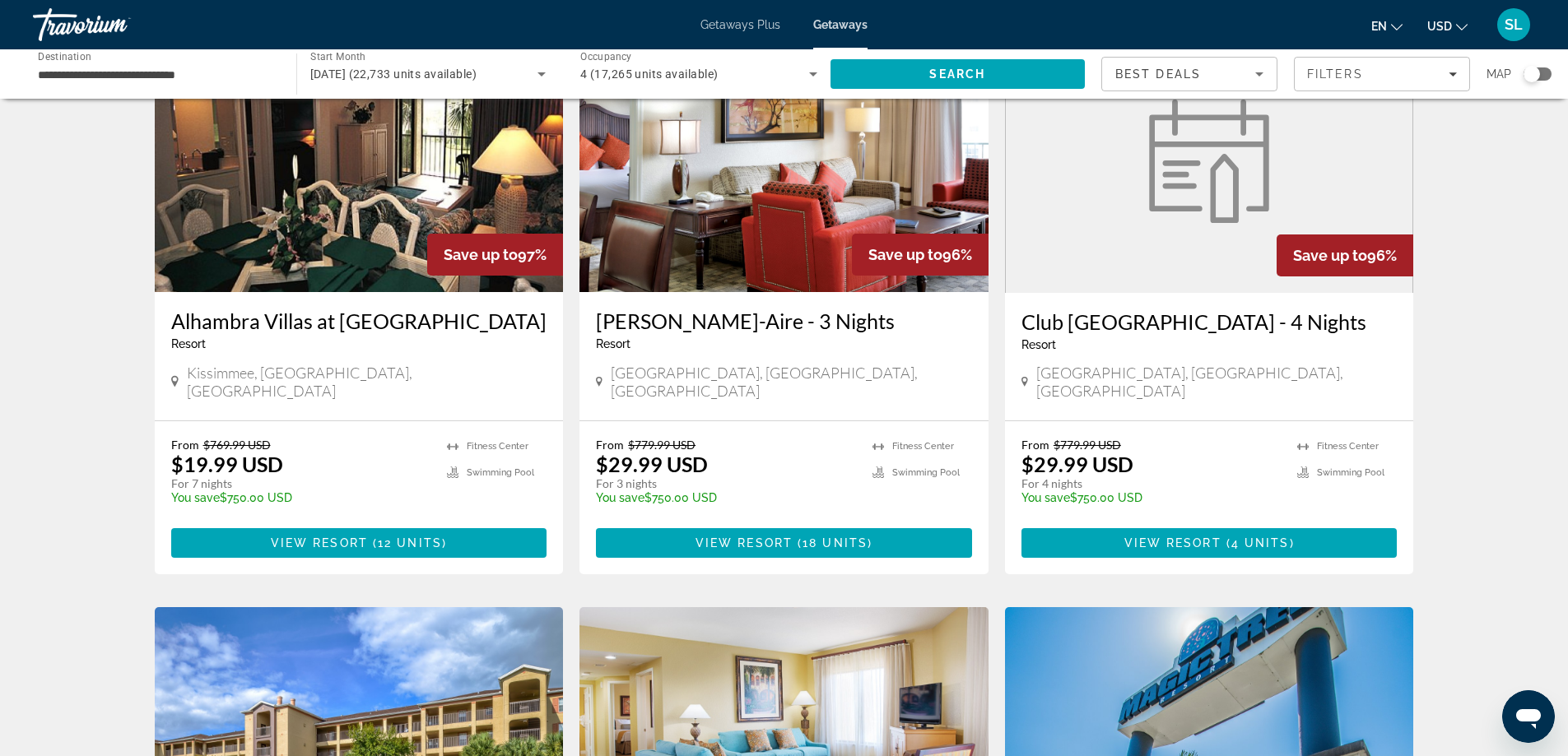
scroll to position [741, 0]
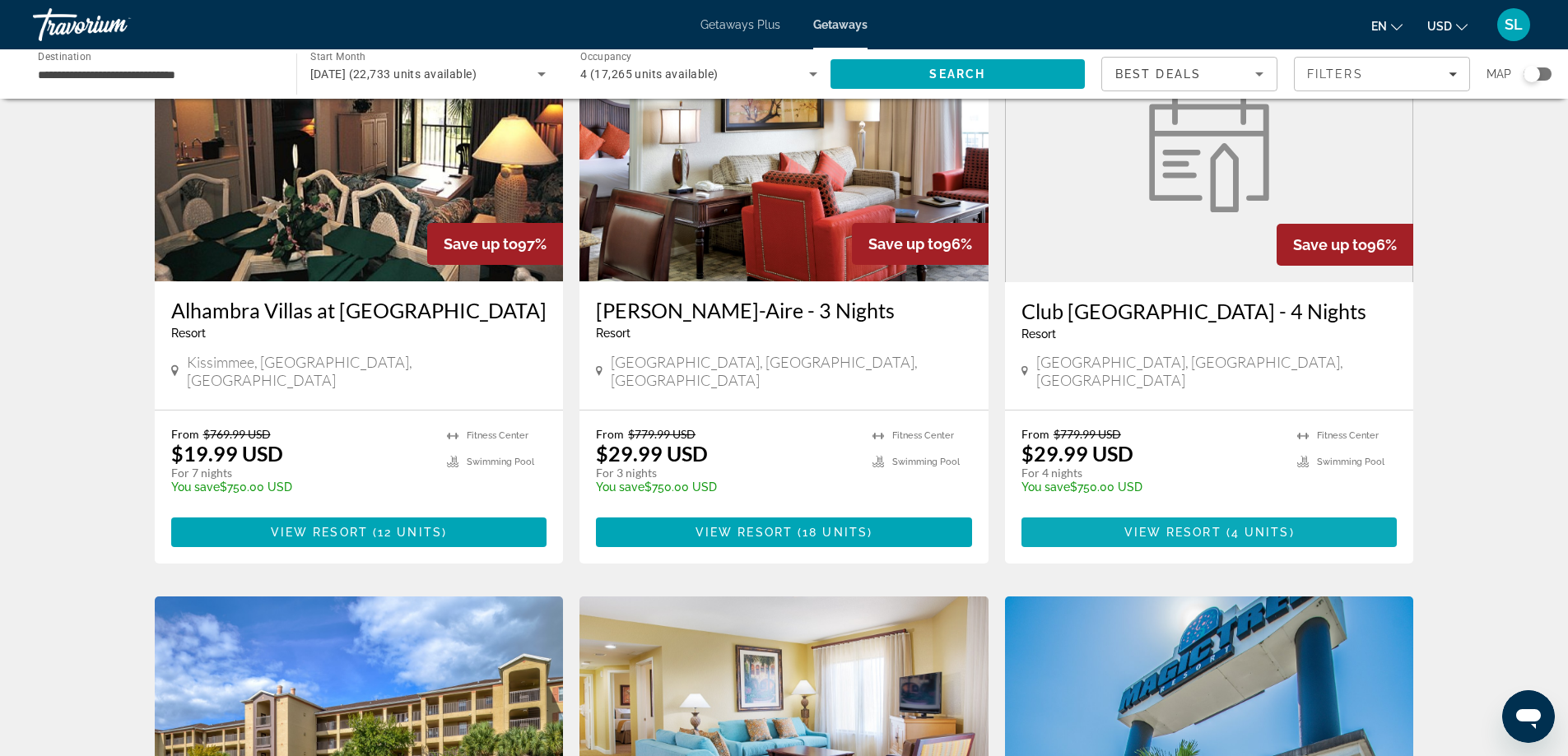
click at [1236, 526] on span "4 units" at bounding box center [1260, 532] width 58 height 13
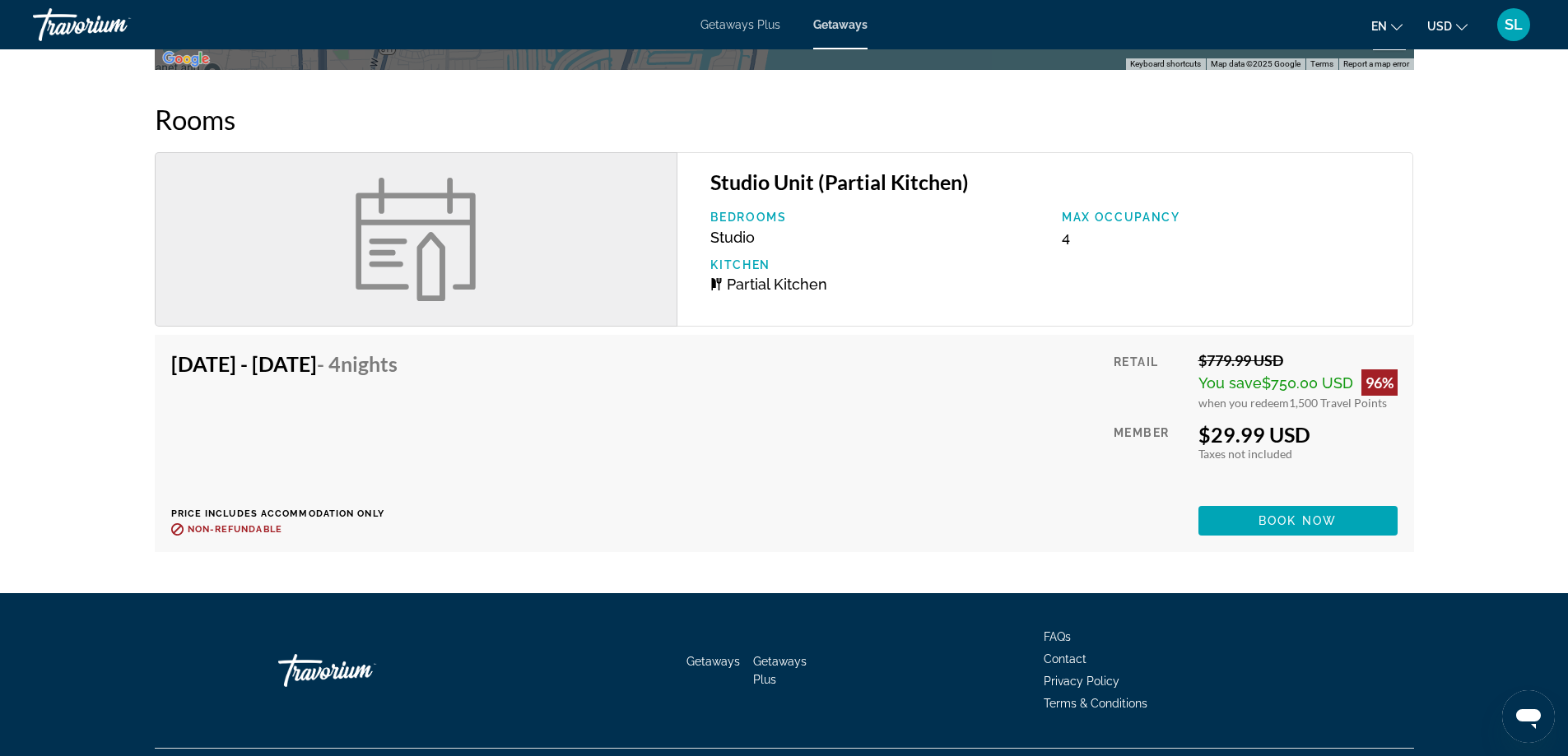
scroll to position [2058, 0]
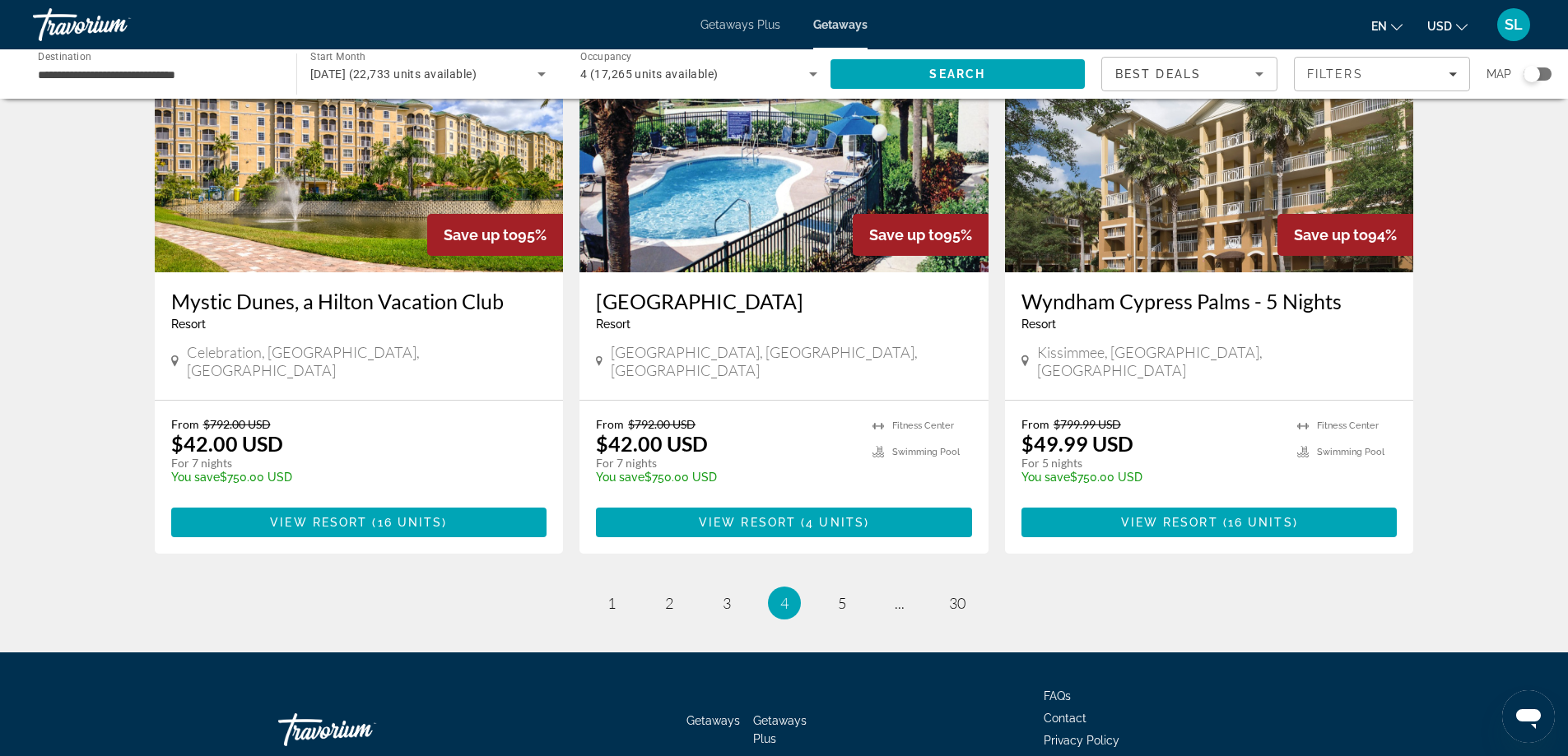
scroll to position [1907, 0]
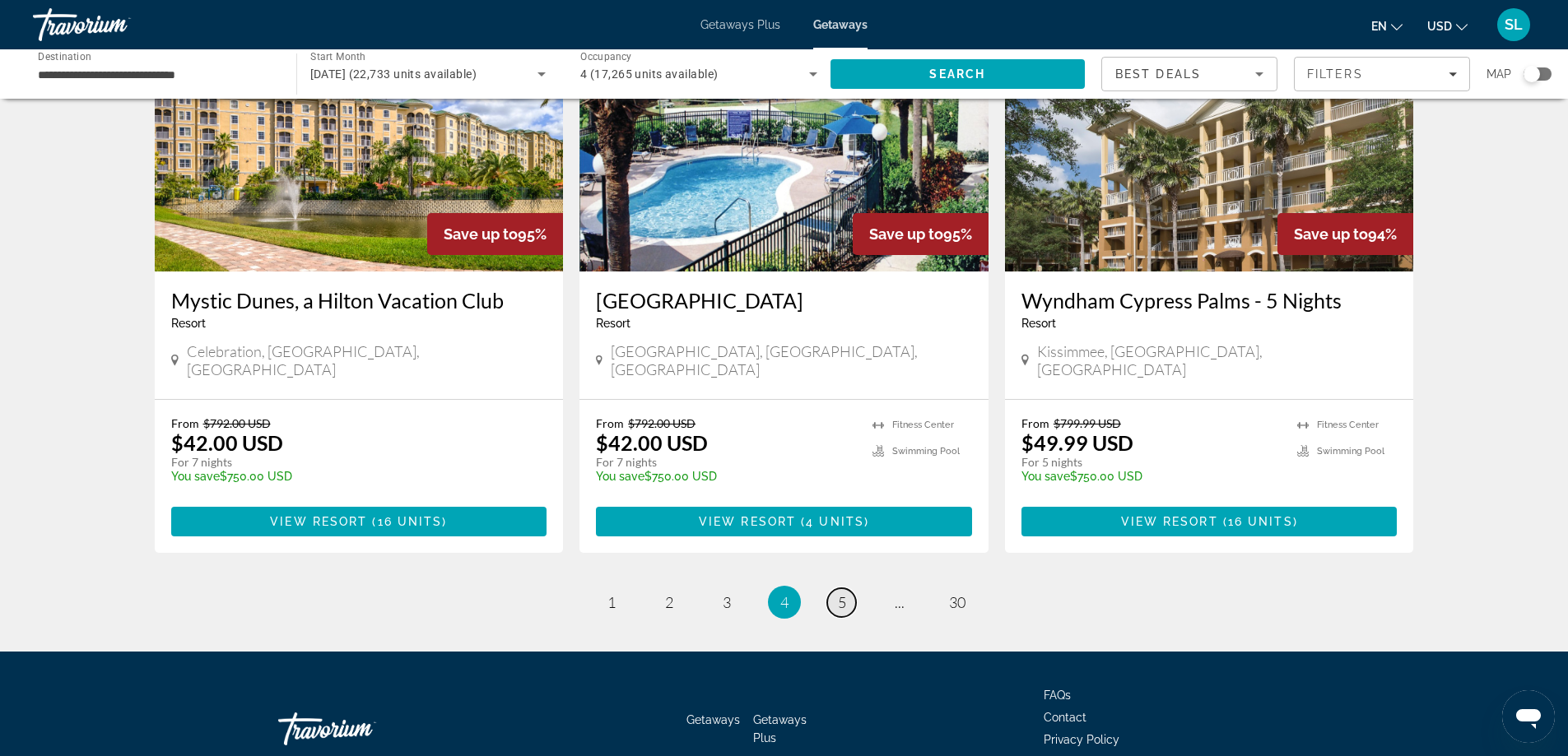
click at [840, 594] on span "5" at bounding box center [842, 603] width 8 height 18
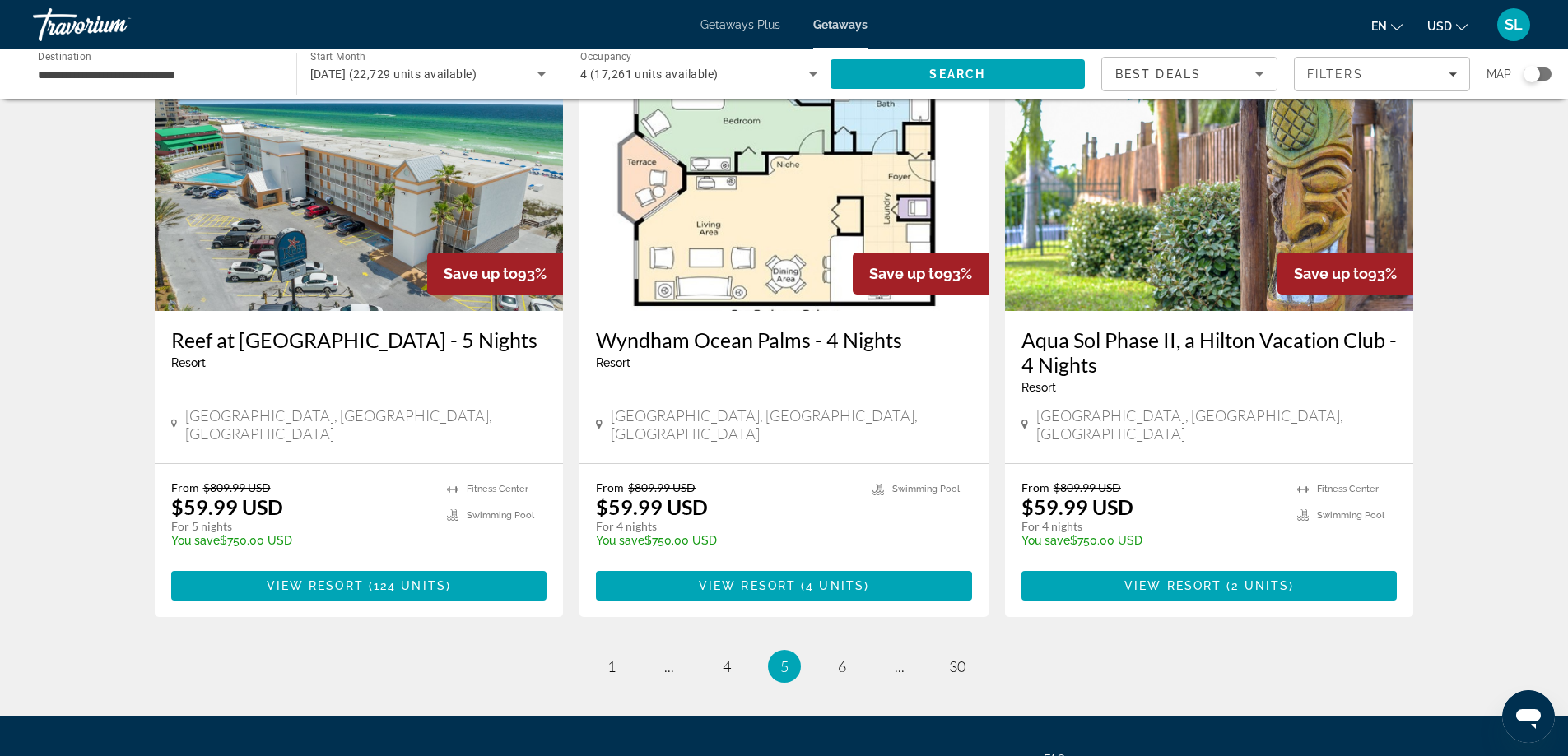
scroll to position [1893, 0]
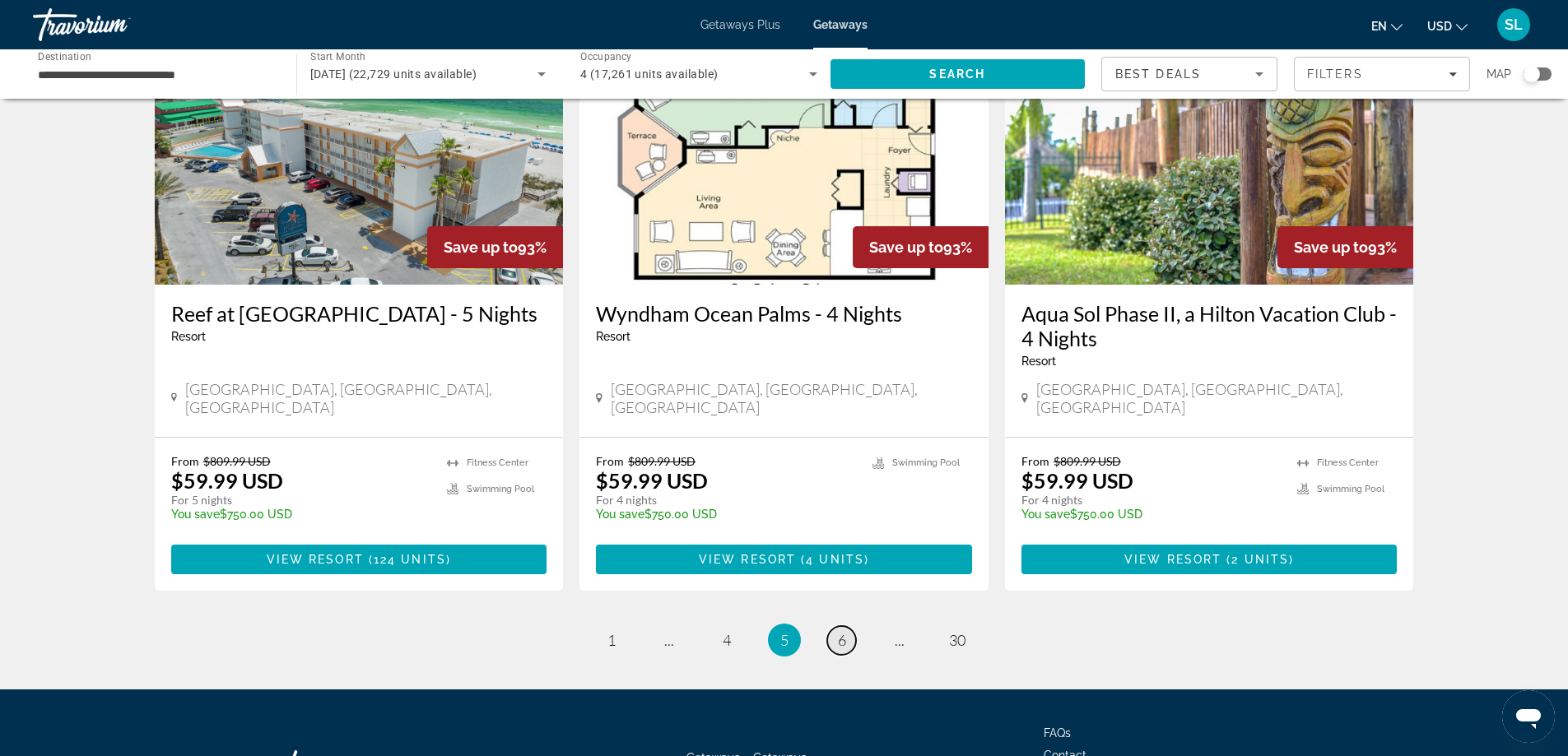
click at [842, 631] on span "6" at bounding box center [842, 640] width 8 height 18
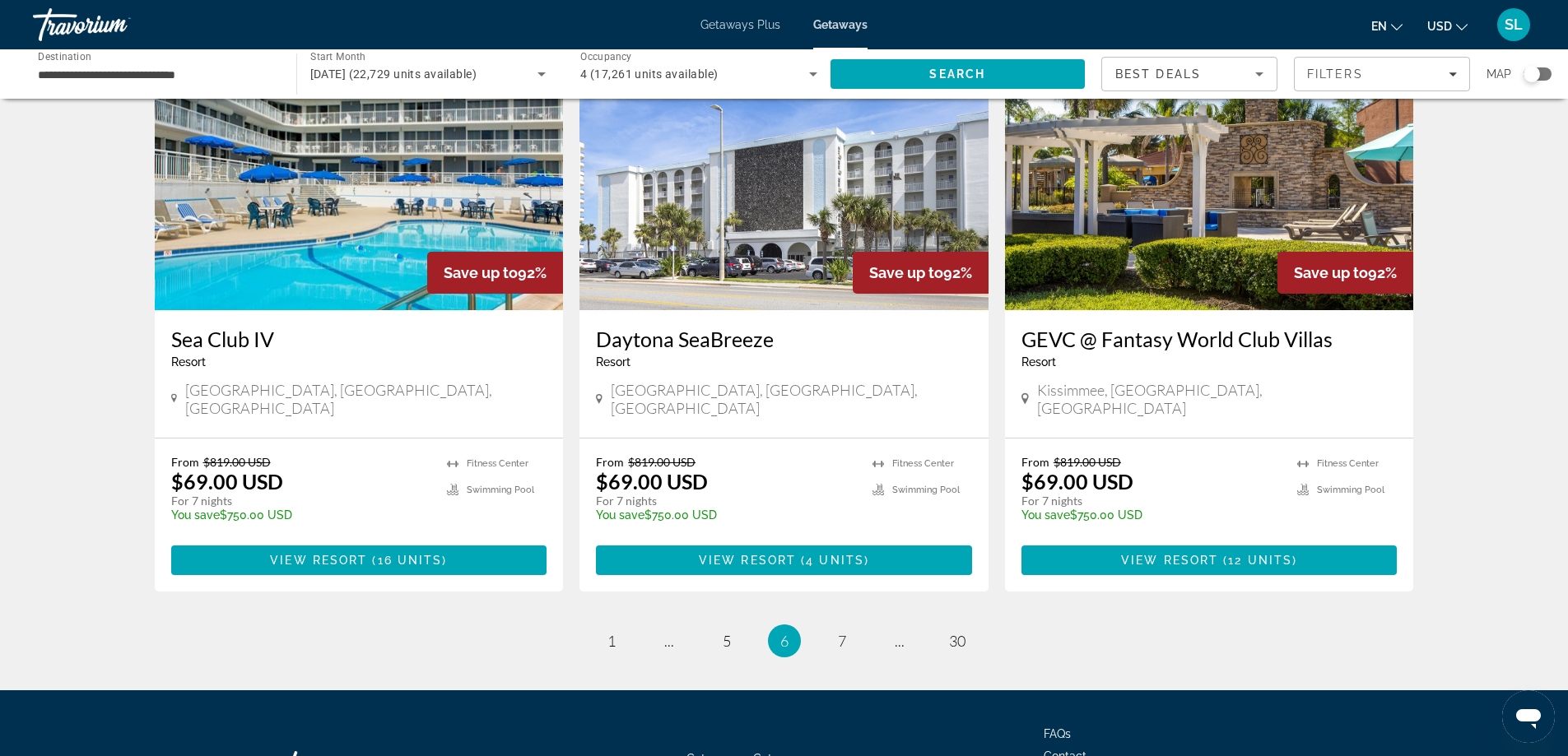
scroll to position [1980, 0]
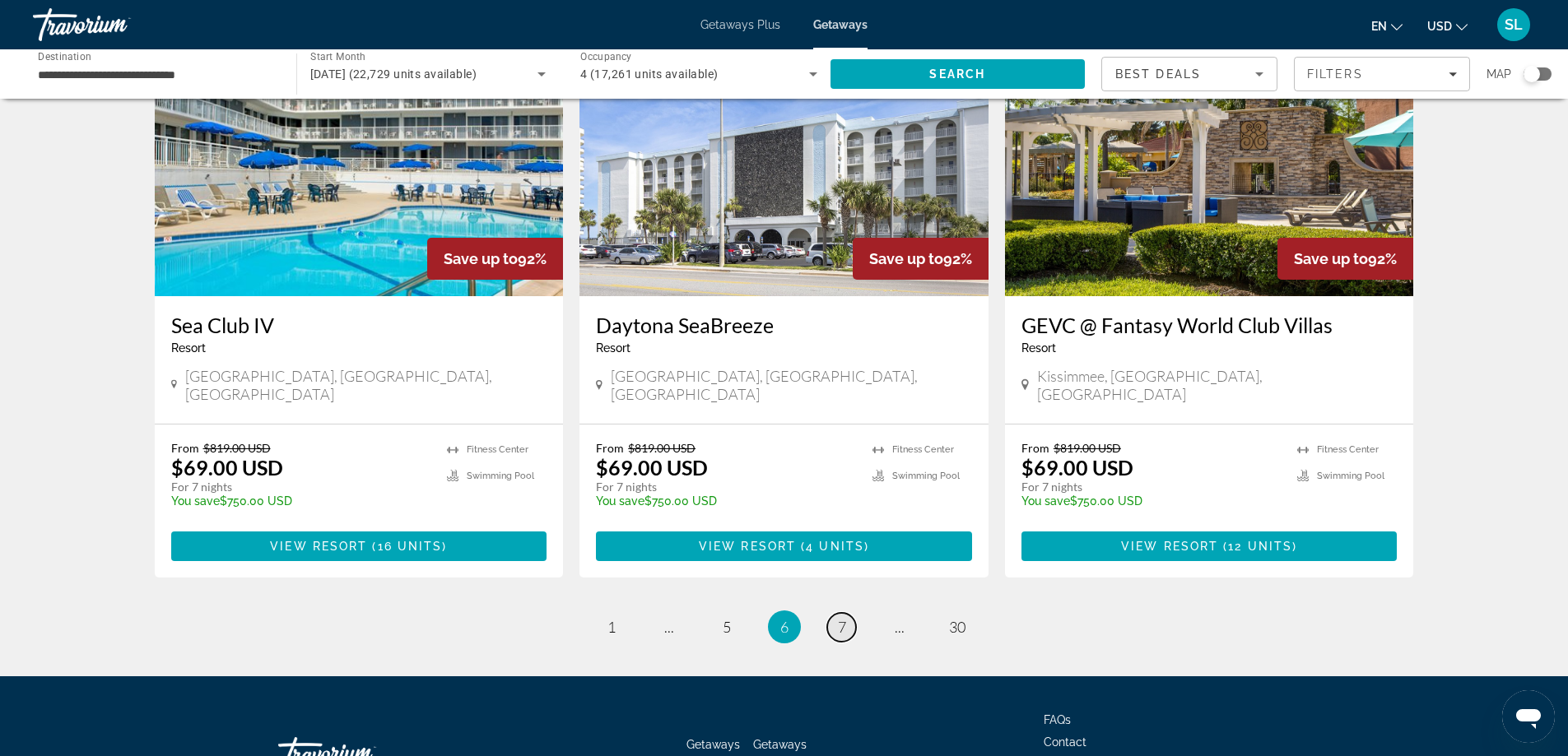
click at [844, 619] on span "7" at bounding box center [842, 628] width 8 height 18
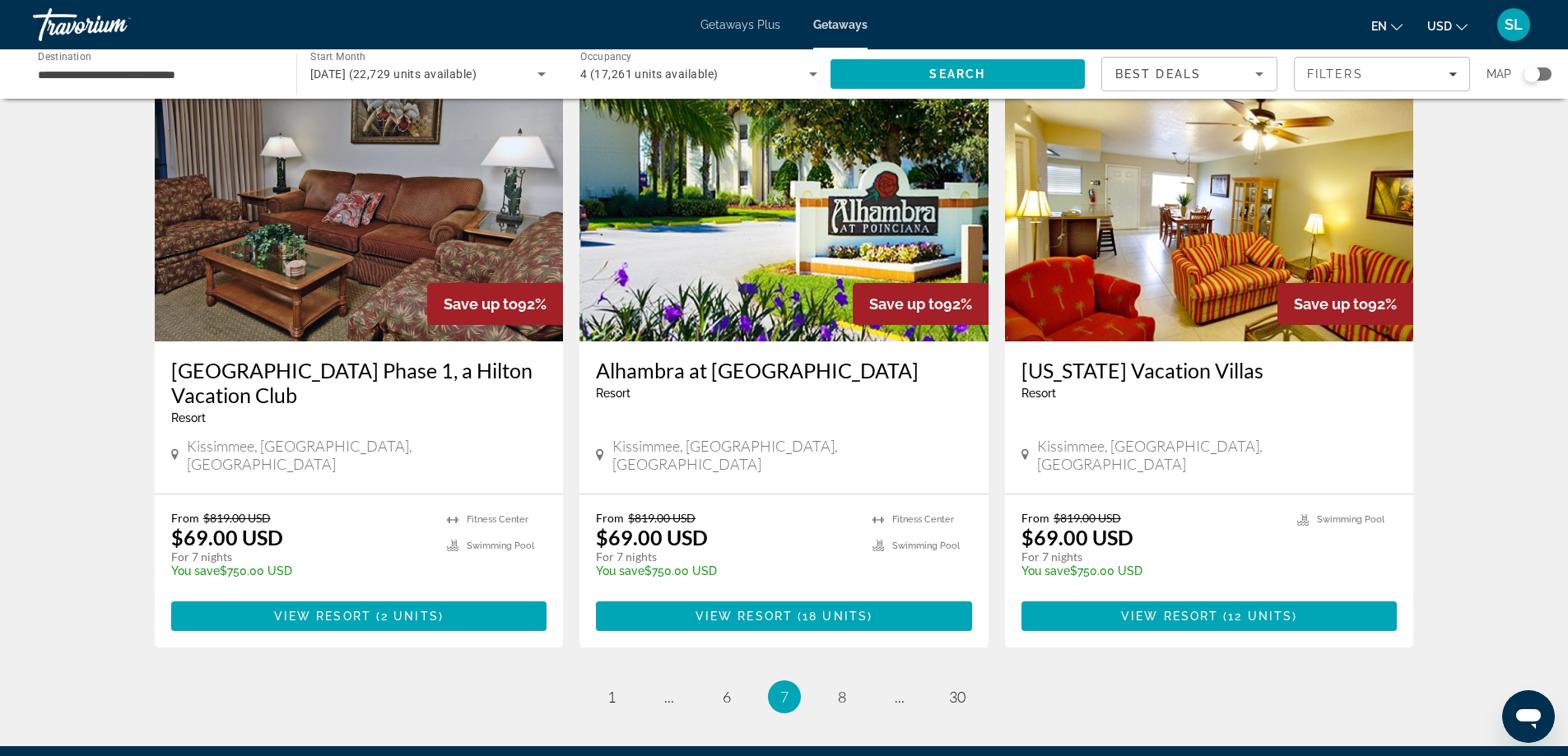
scroll to position [1980, 0]
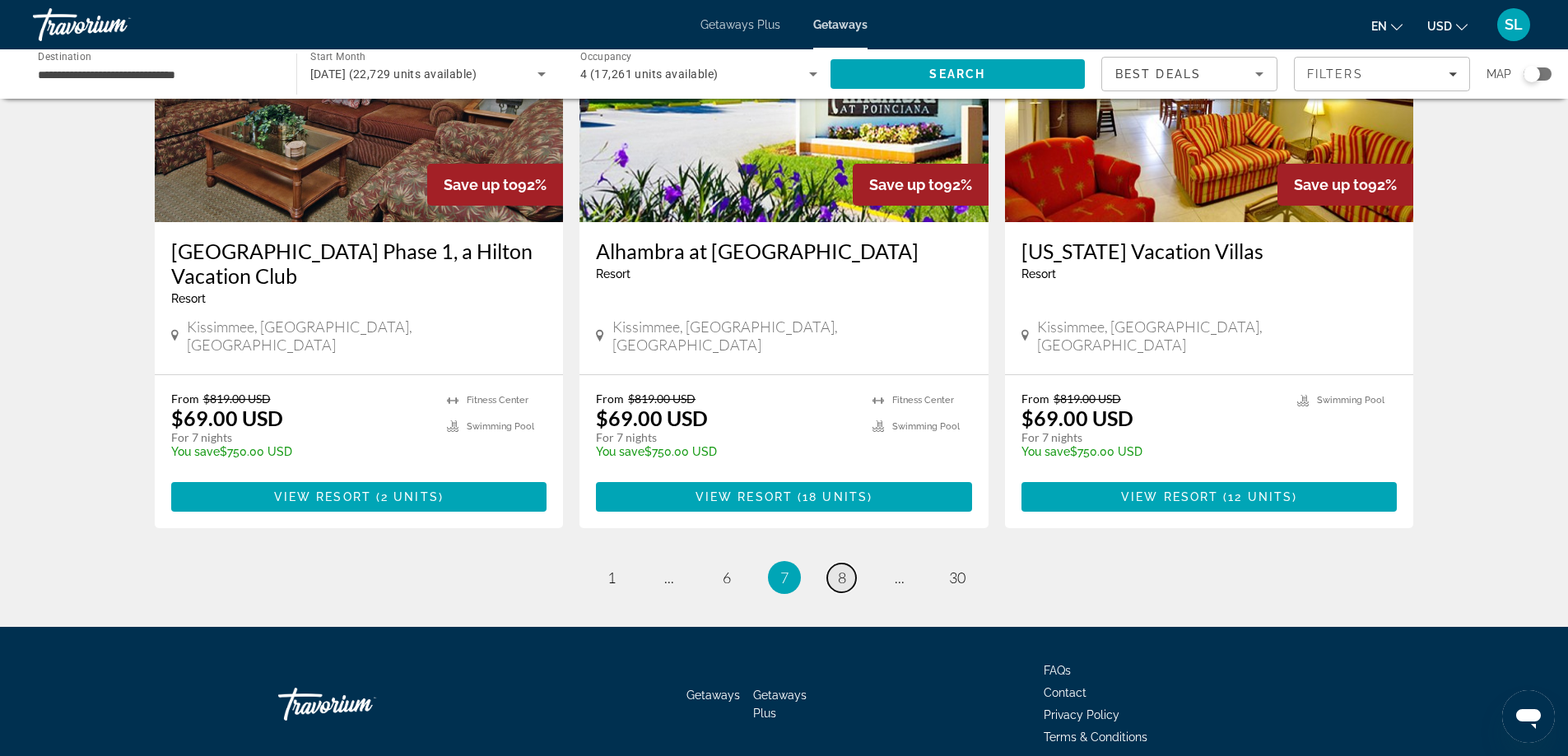
click at [836, 564] on link "page 8" at bounding box center [841, 578] width 29 height 29
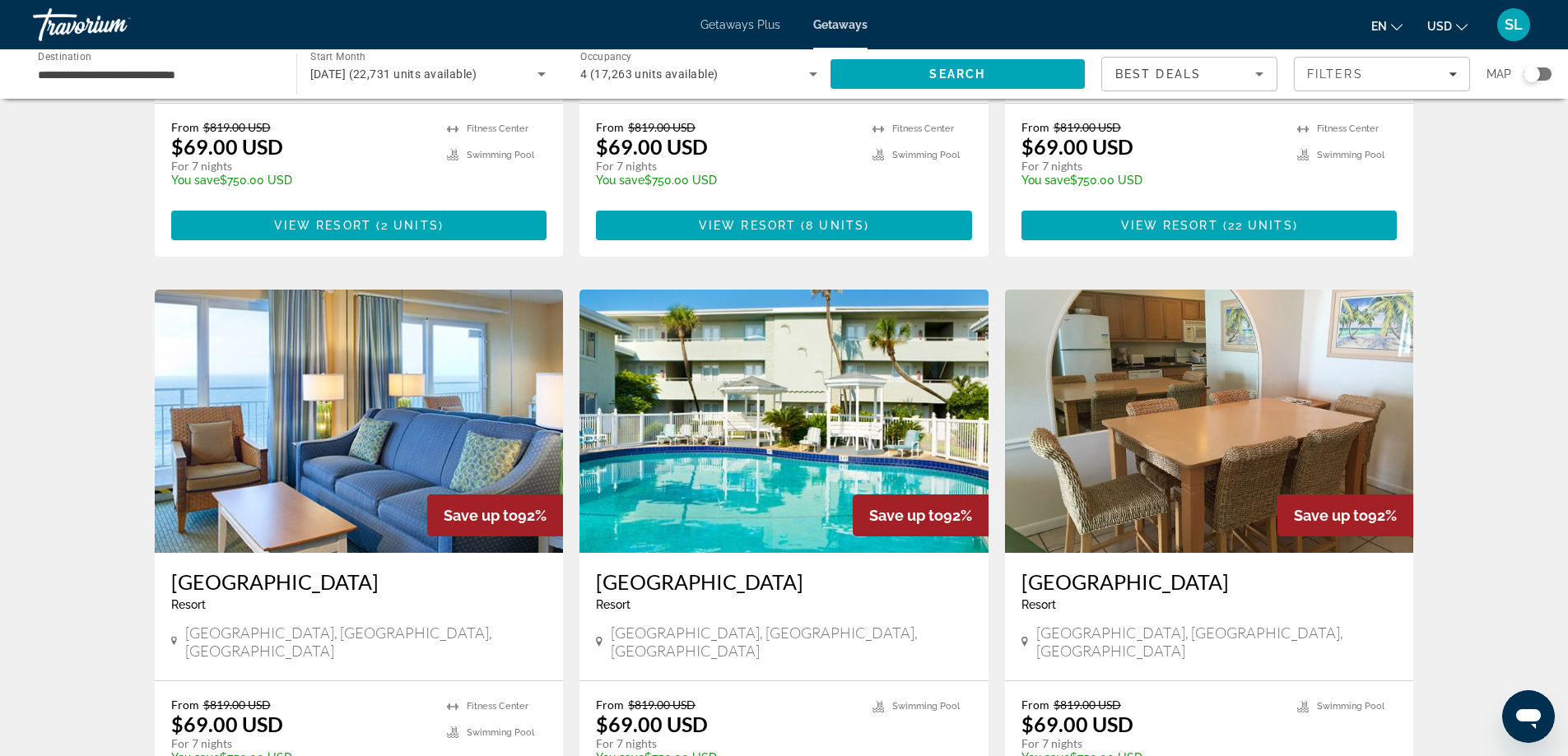
scroll to position [1893, 0]
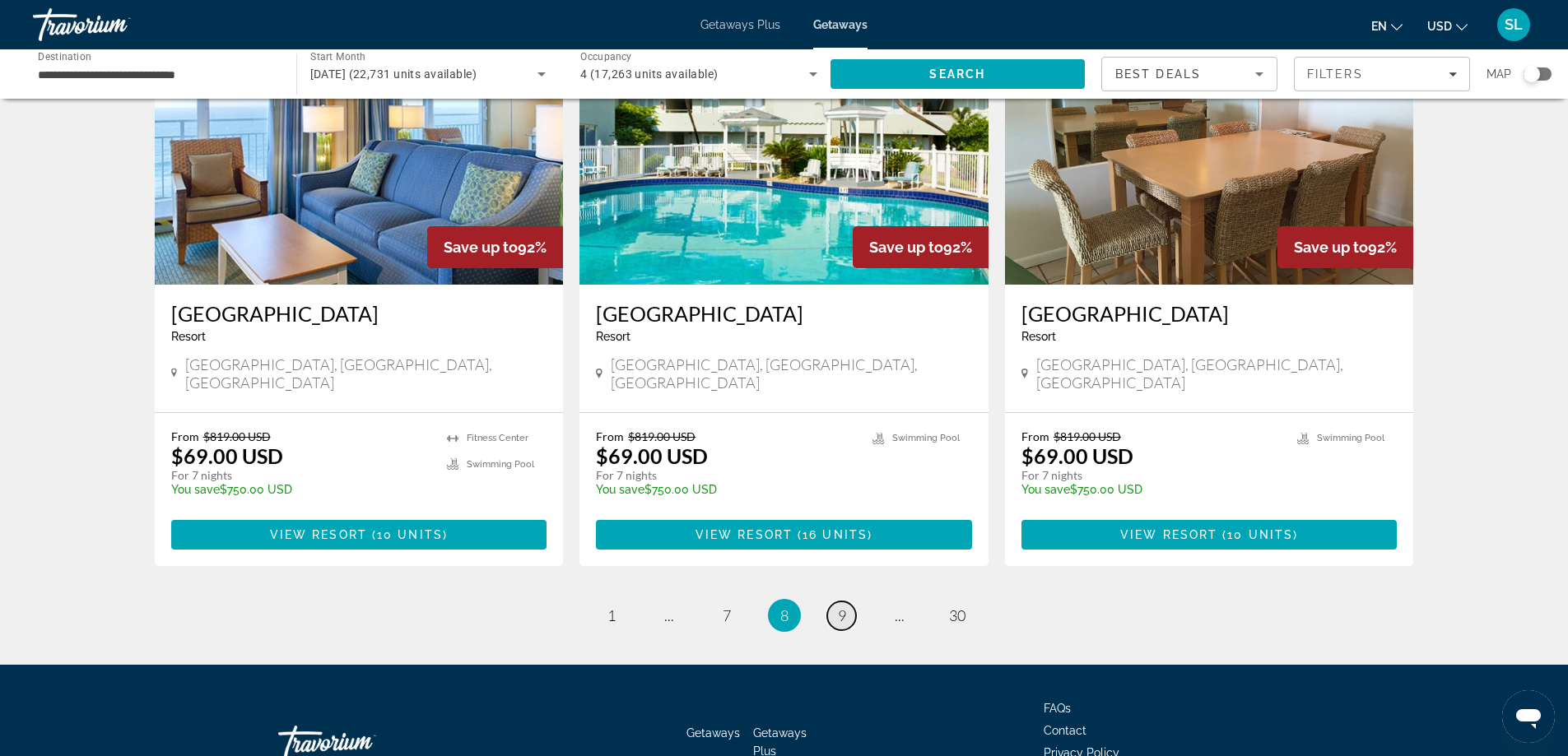
click at [839, 607] on span "9" at bounding box center [842, 616] width 8 height 18
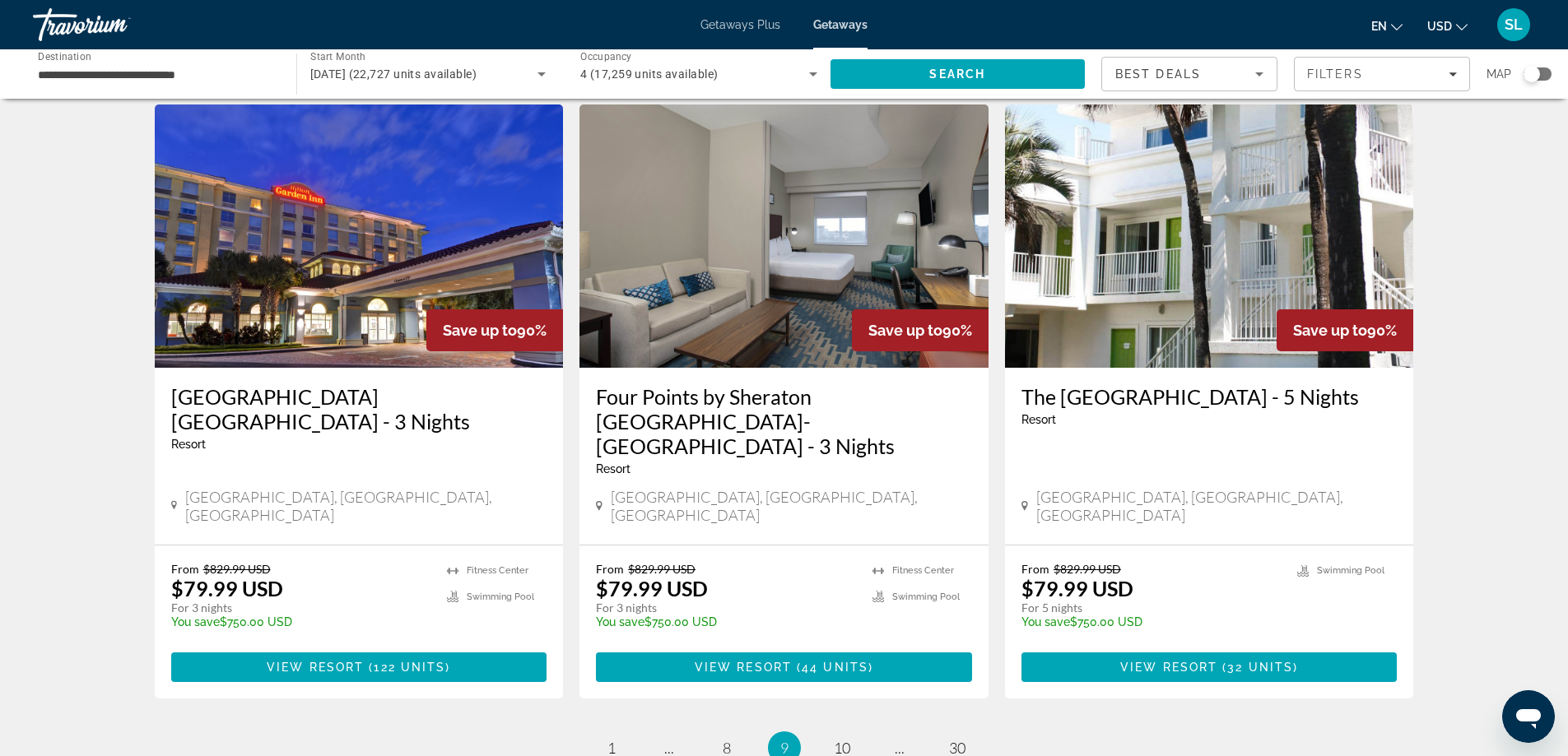
scroll to position [1893, 0]
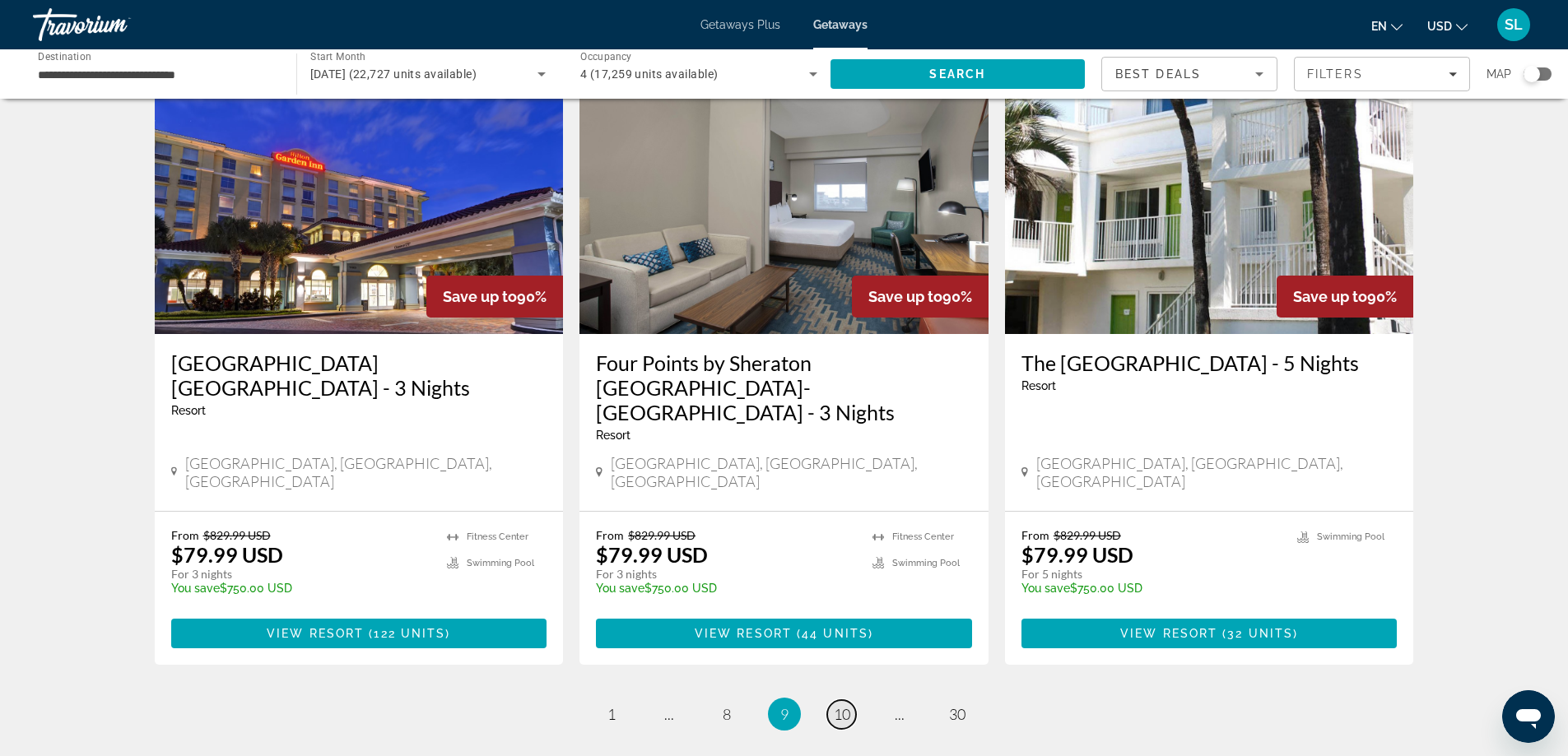
click at [850, 706] on span "10" at bounding box center [842, 714] width 17 height 18
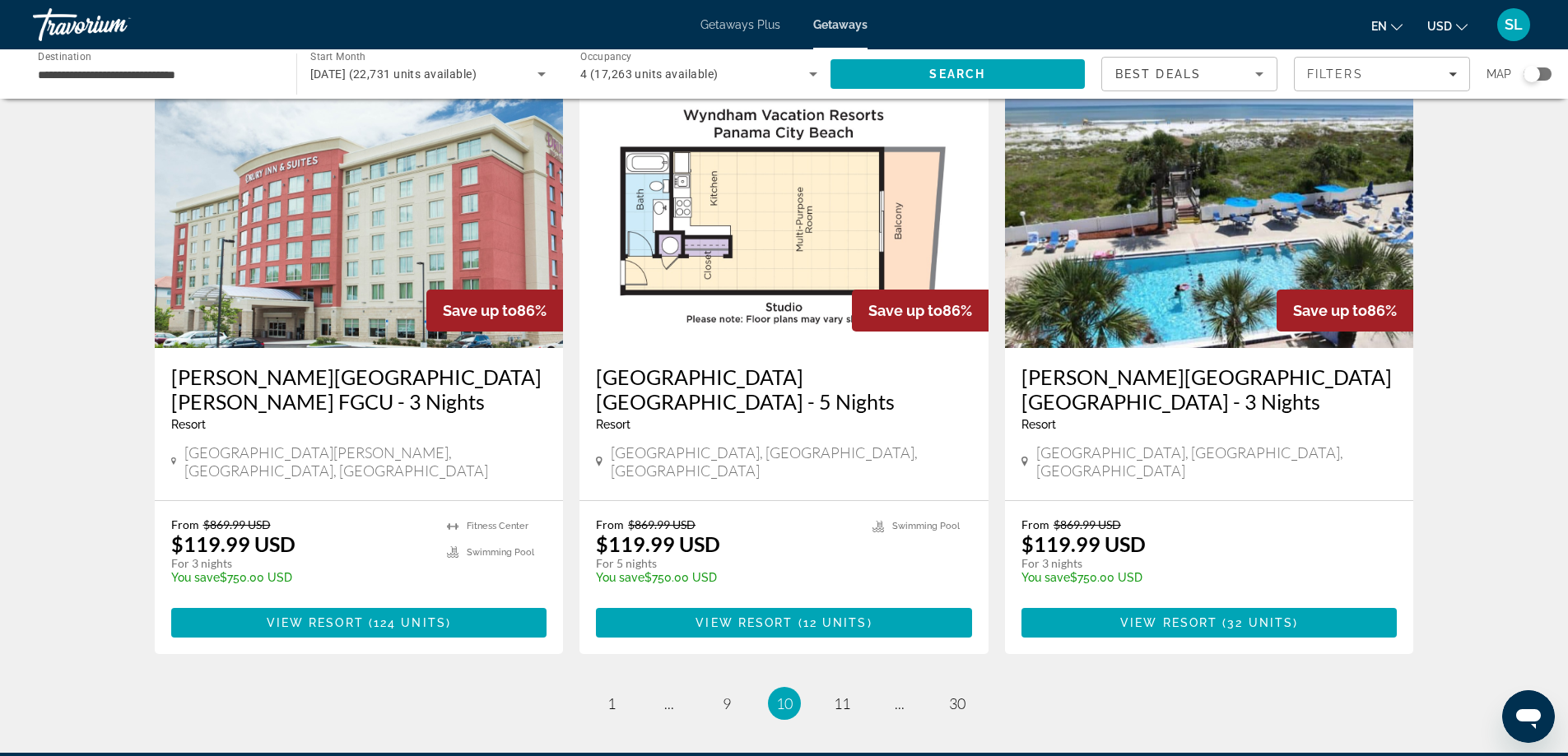
scroll to position [1975, 0]
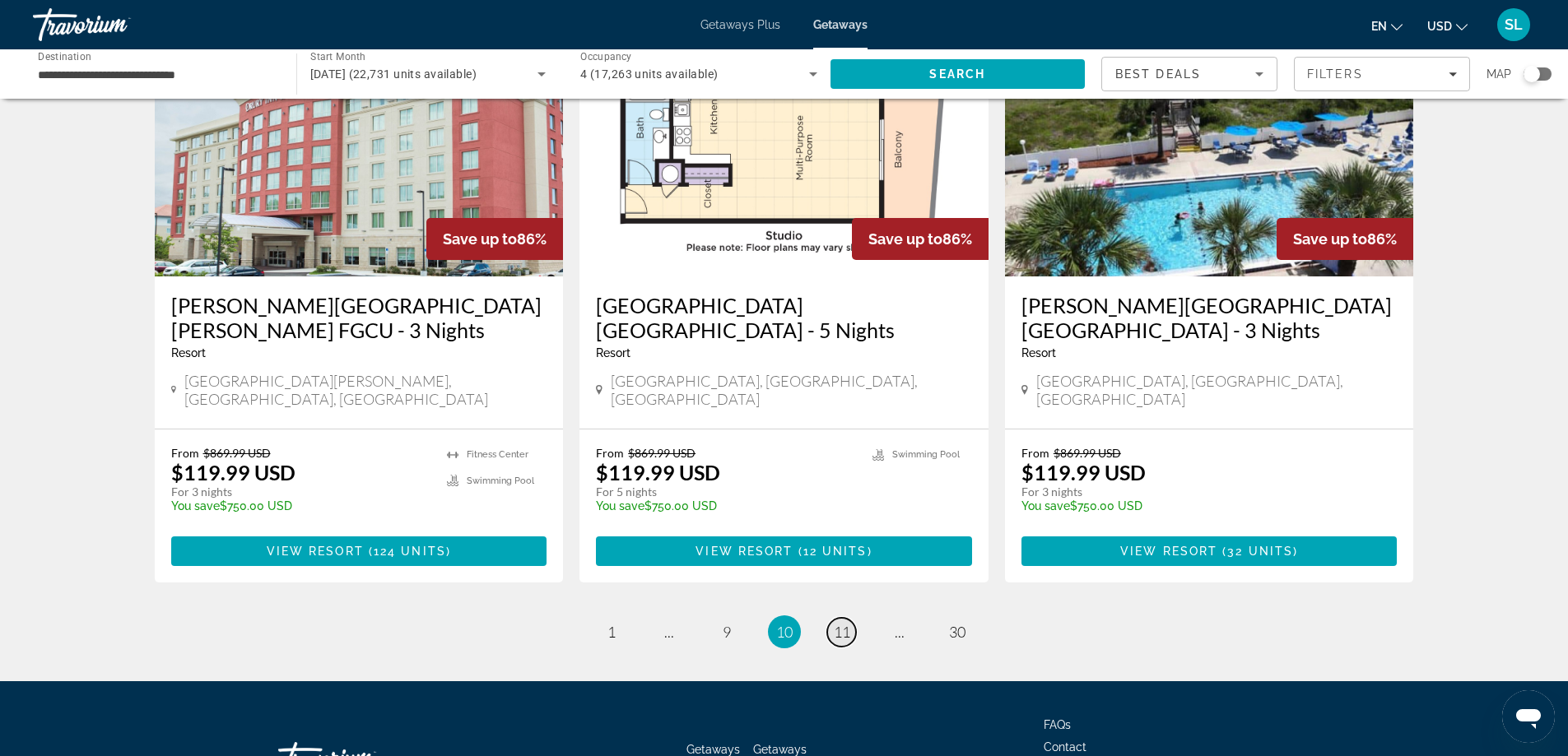
click at [842, 624] on span "11" at bounding box center [842, 632] width 17 height 18
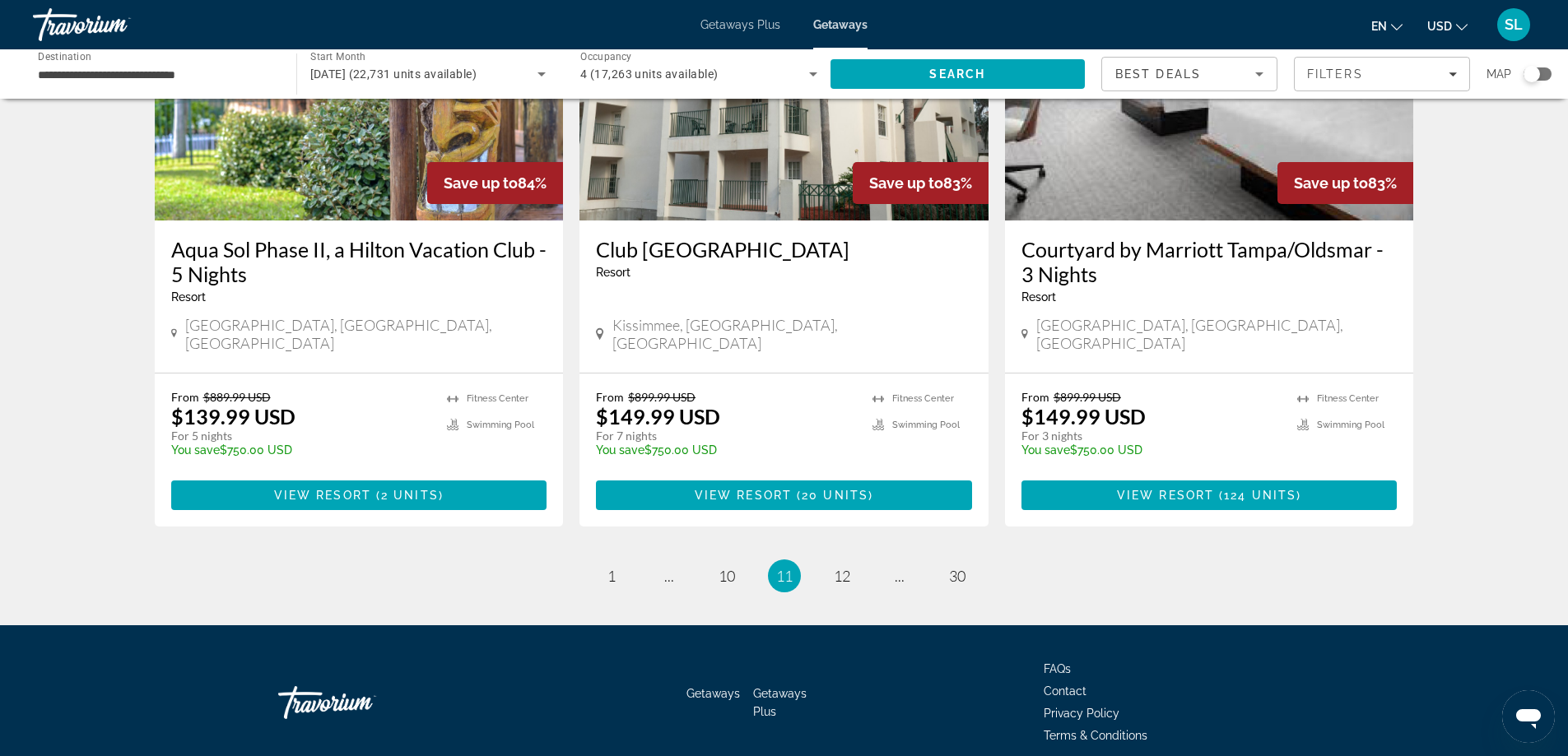
scroll to position [1975, 0]
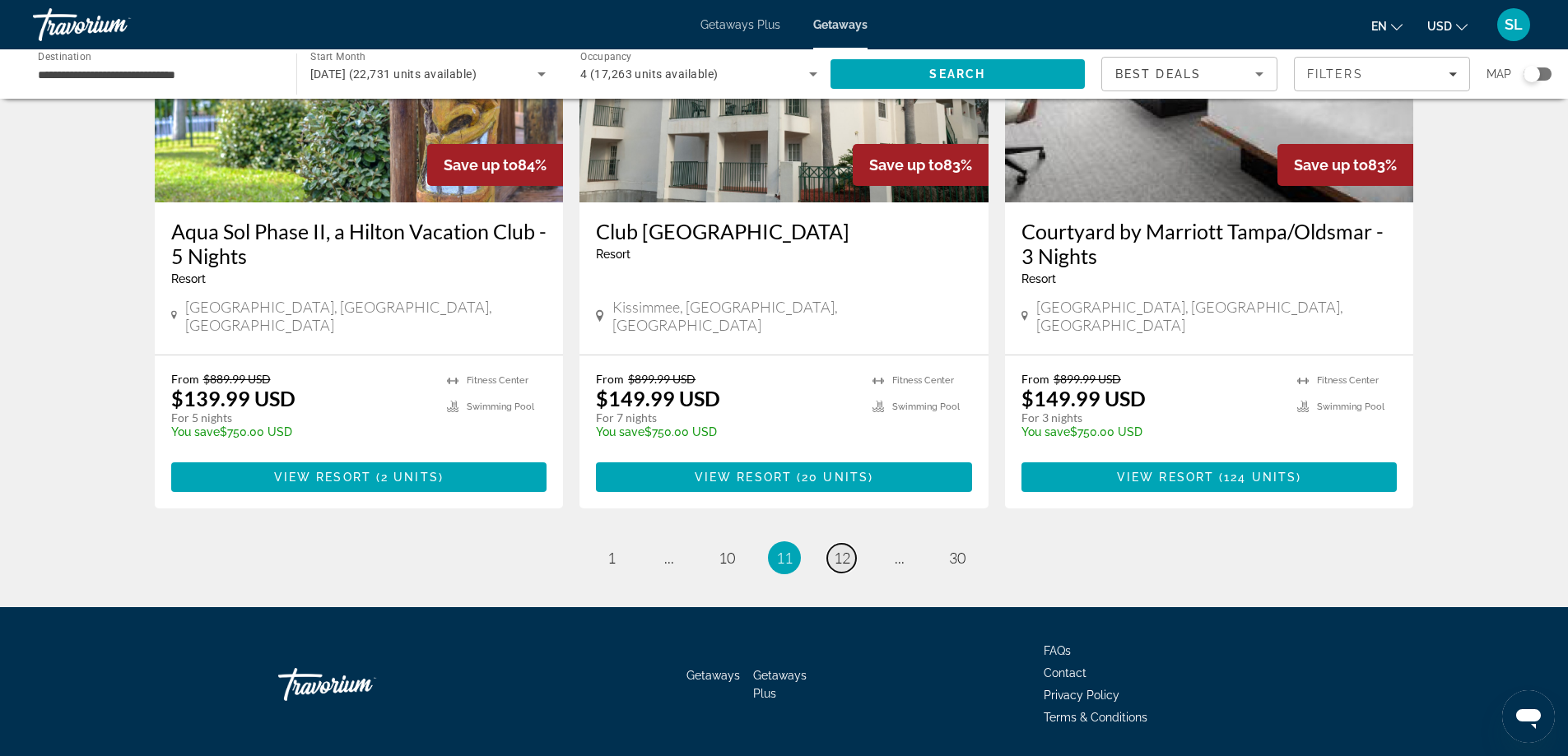
click at [842, 549] on span "12" at bounding box center [842, 558] width 17 height 18
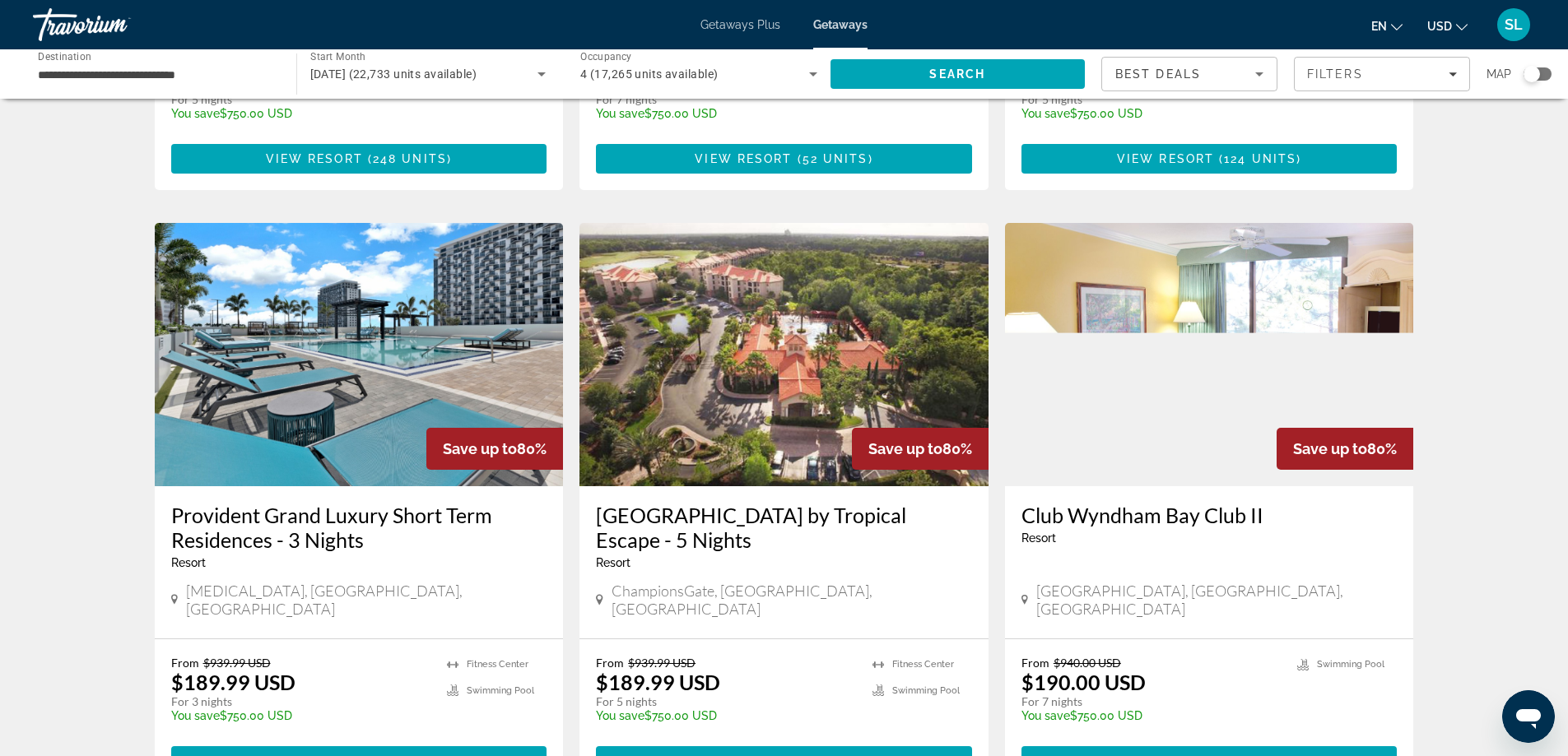
scroll to position [1811, 0]
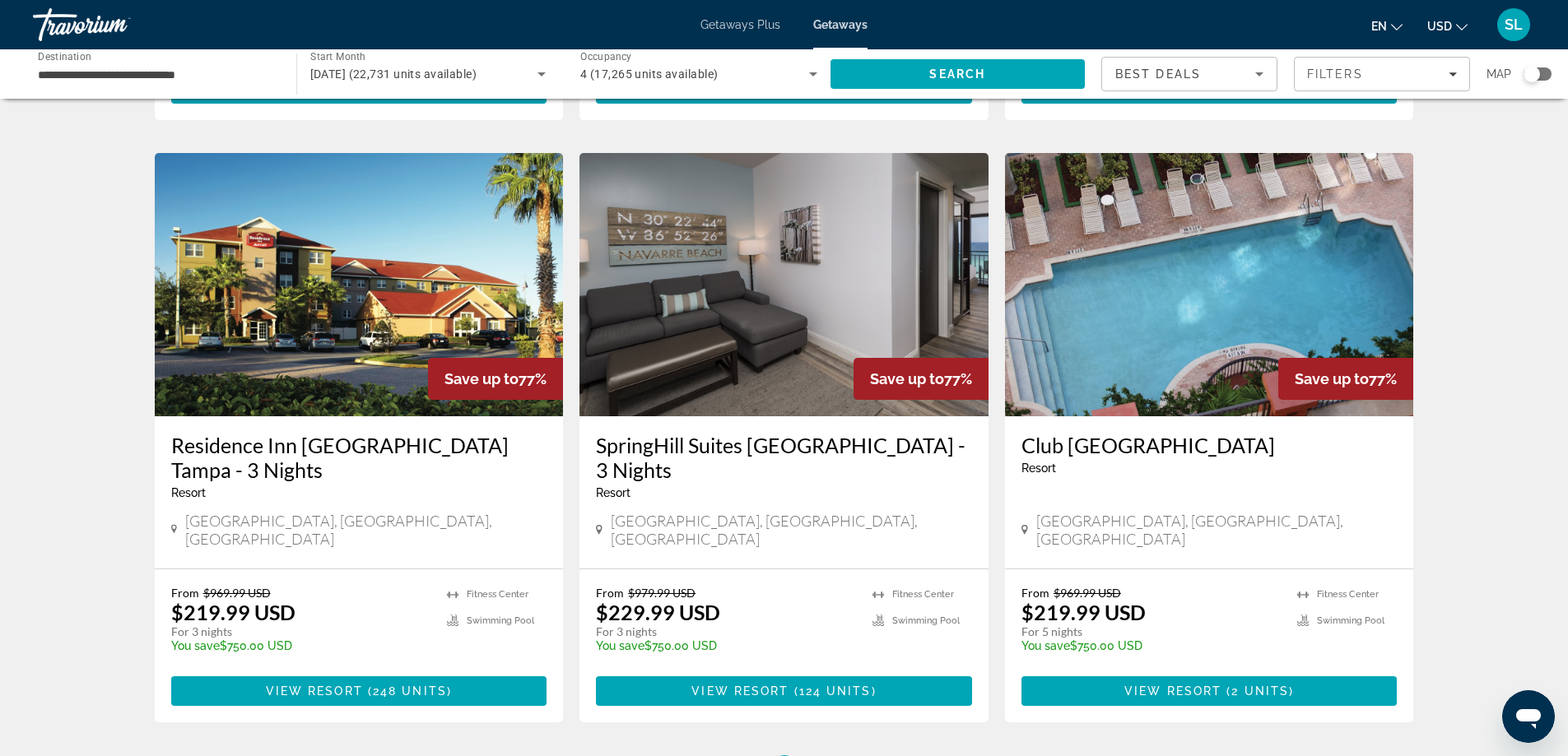
scroll to position [1975, 0]
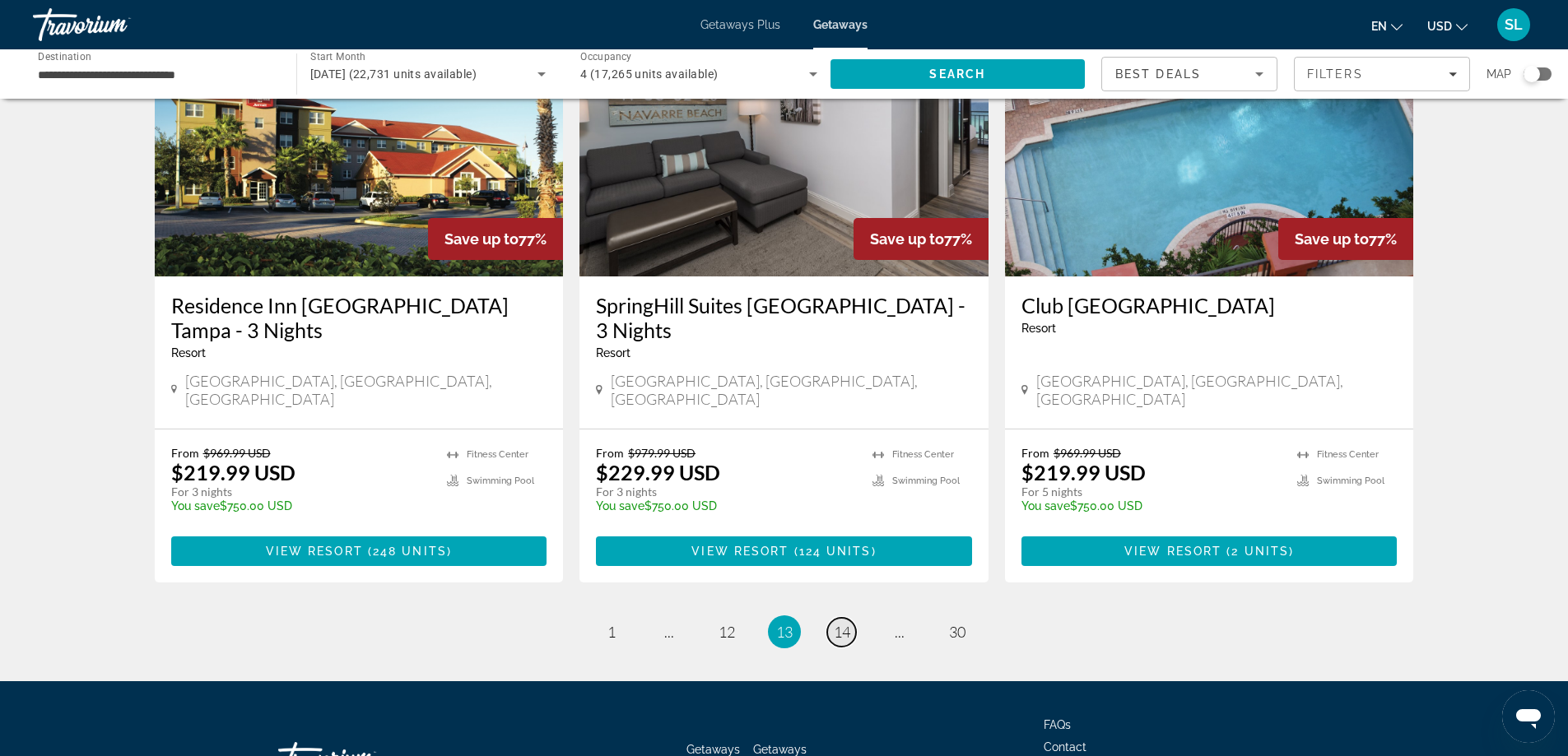
click at [830, 619] on link "page 14" at bounding box center [841, 632] width 29 height 29
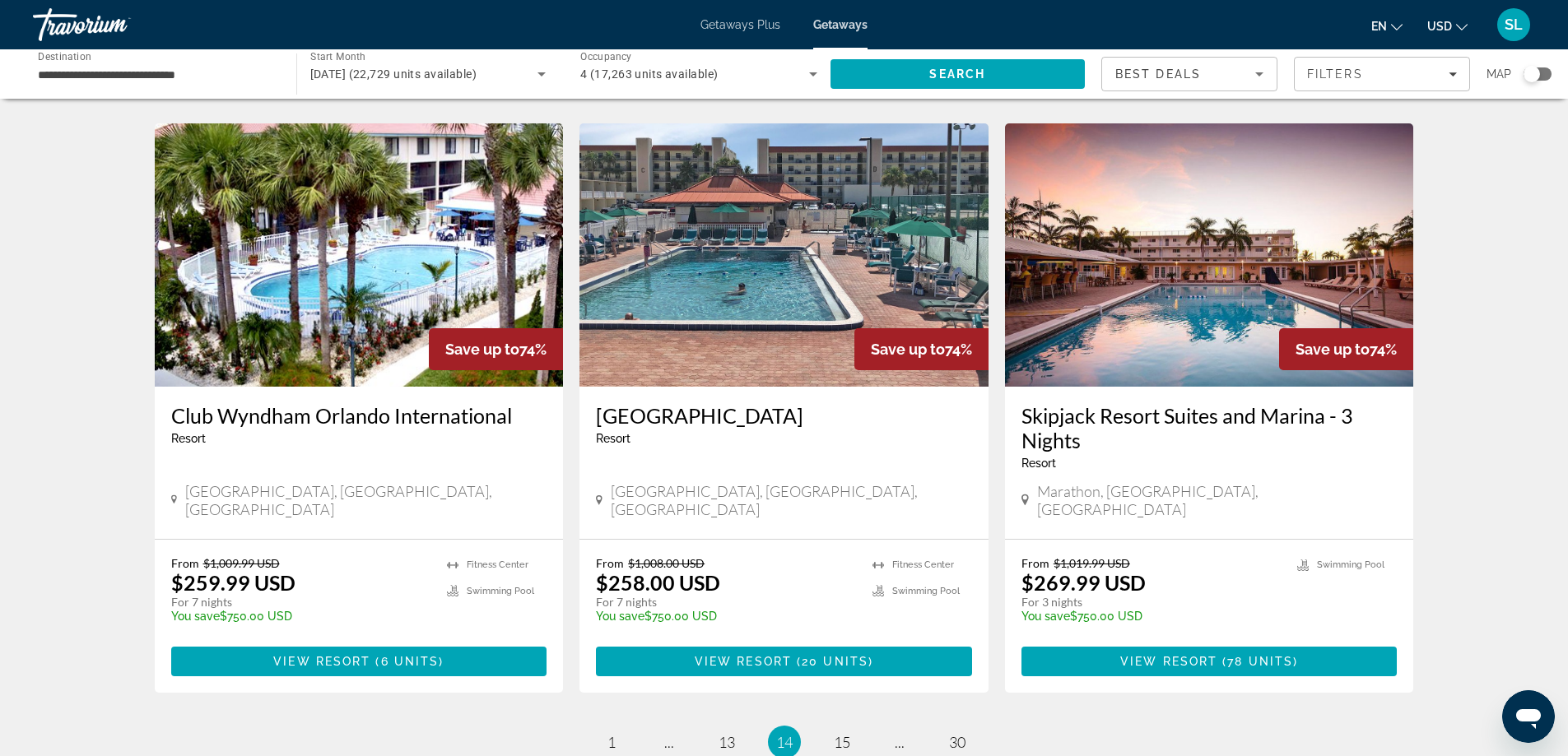
scroll to position [1893, 0]
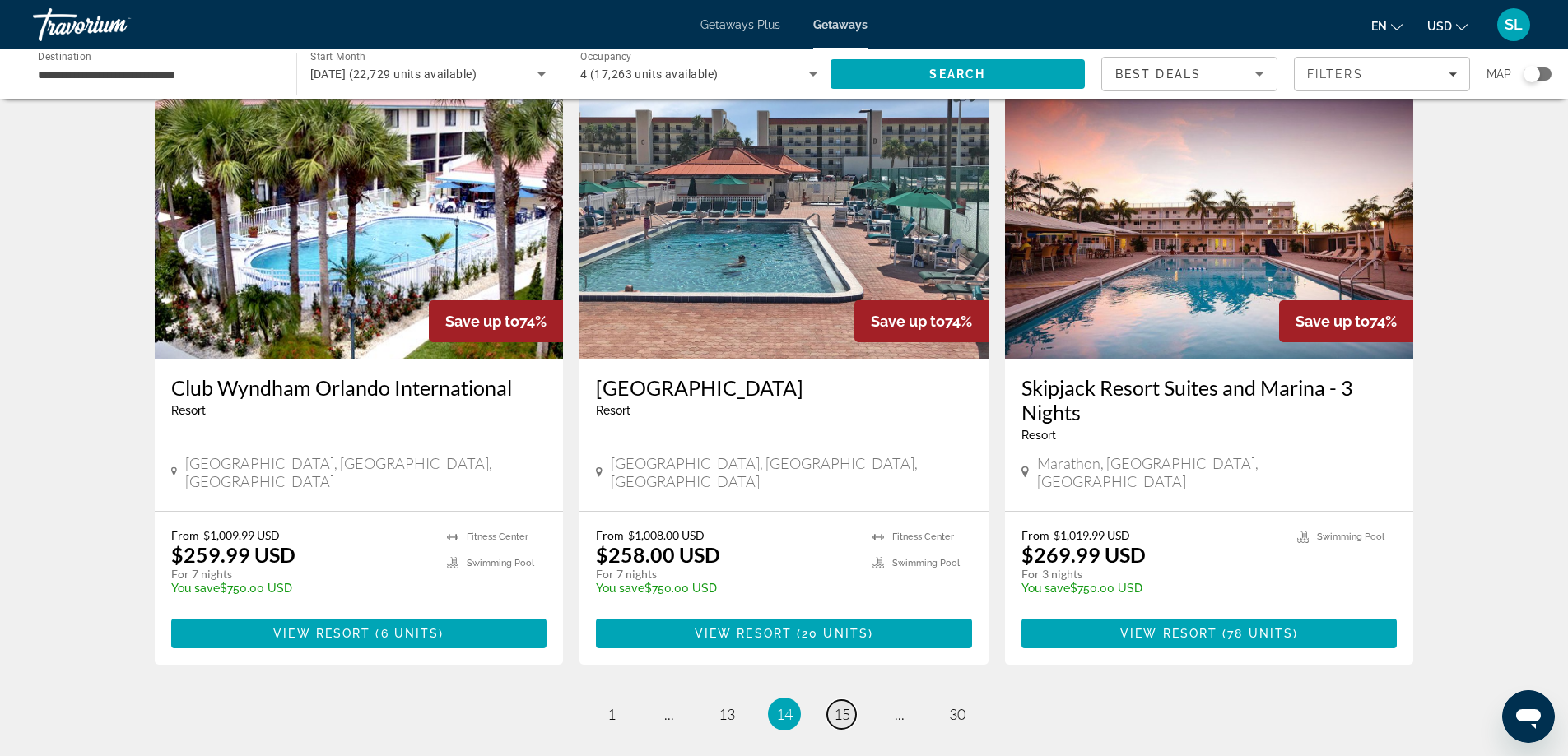
click at [835, 706] on span "15" at bounding box center [842, 714] width 17 height 18
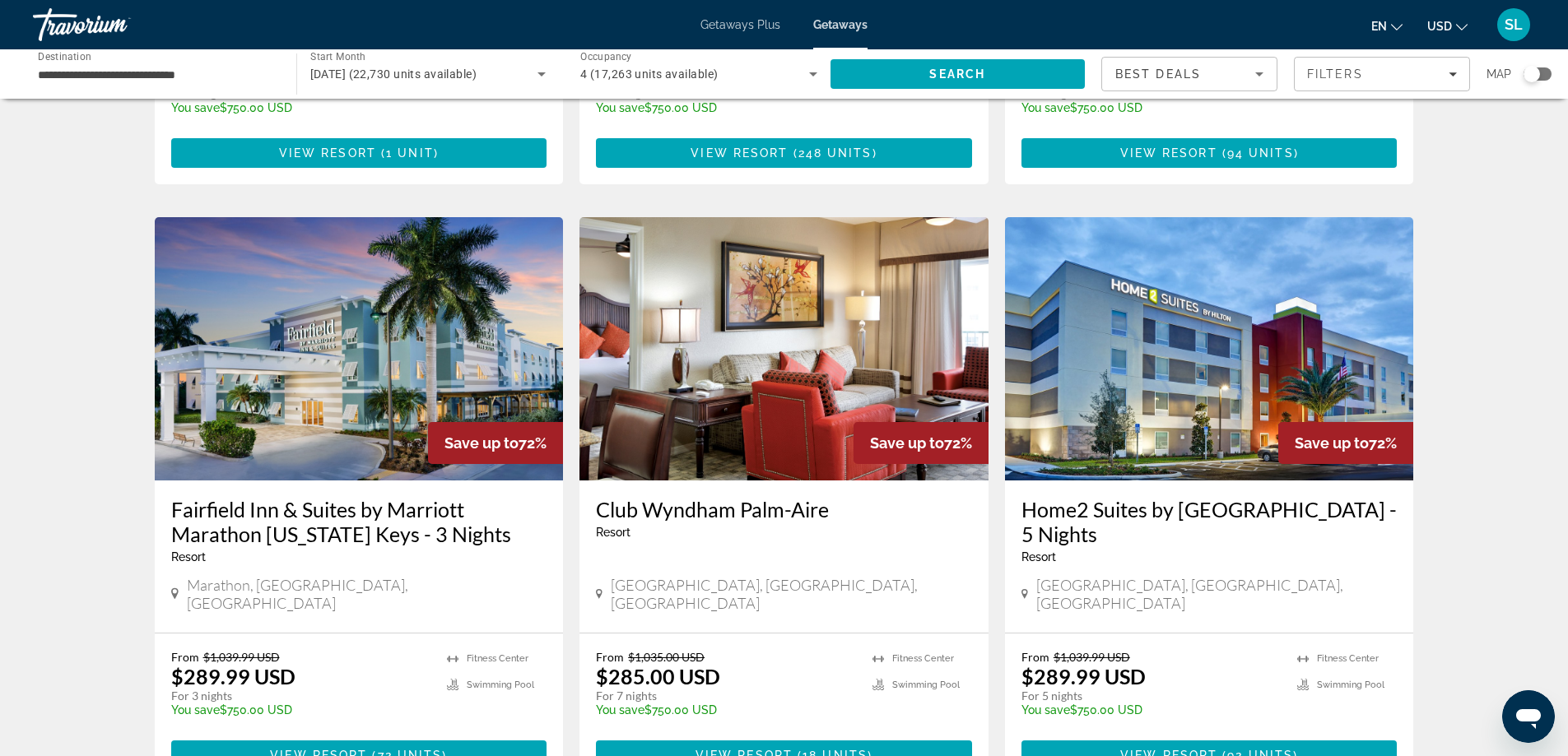
scroll to position [1811, 0]
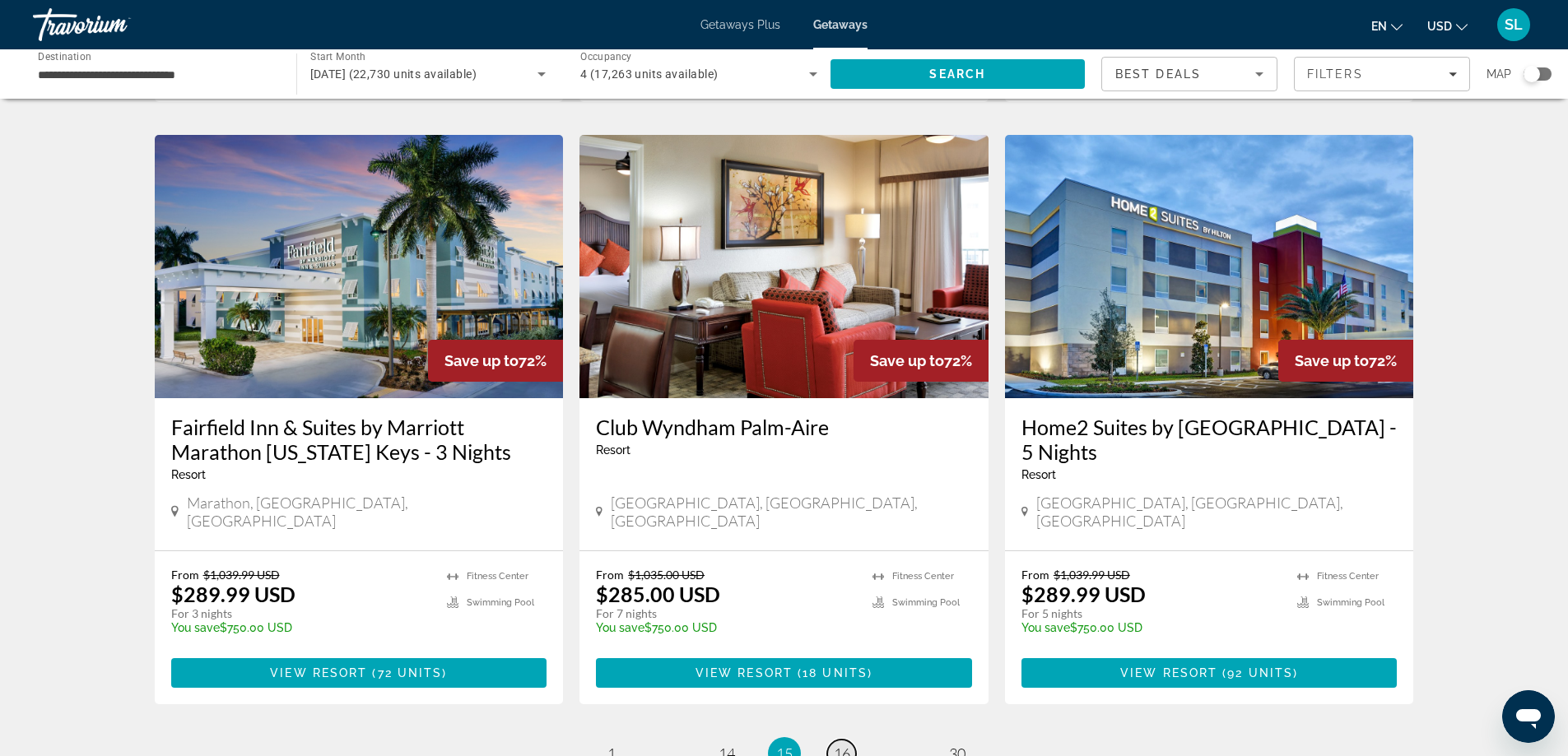
click at [840, 745] on span "16" at bounding box center [842, 754] width 17 height 18
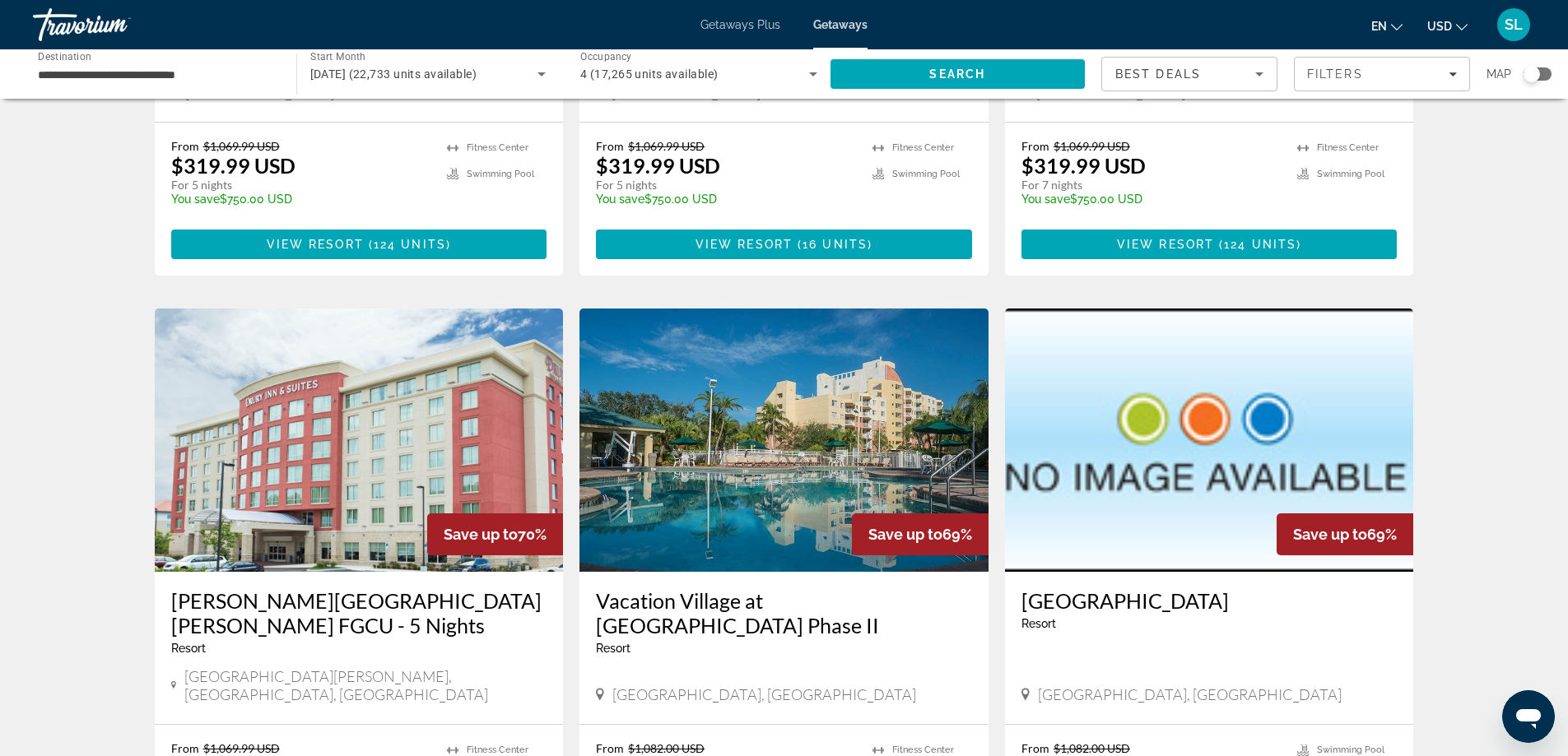
scroll to position [1811, 0]
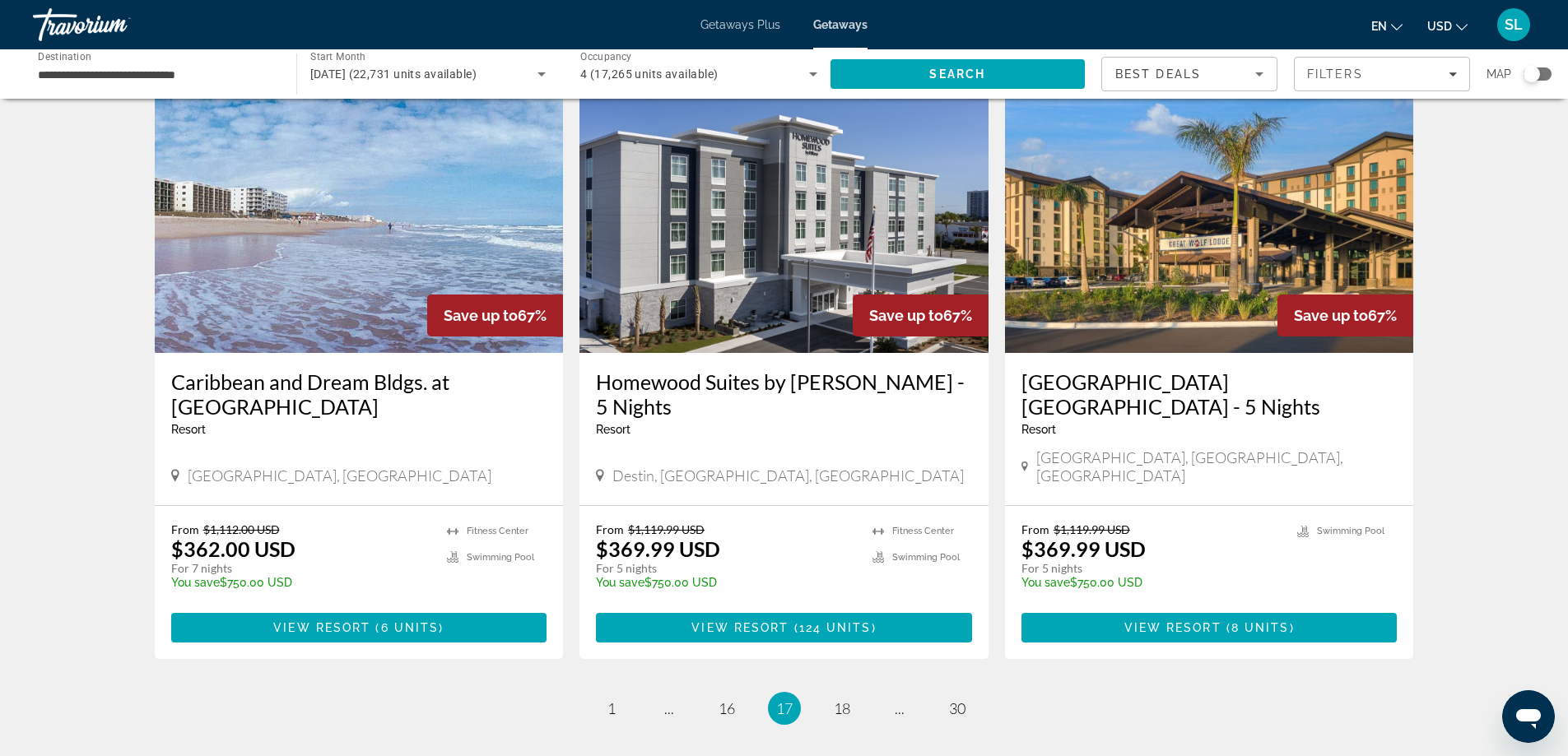
scroll to position [1975, 0]
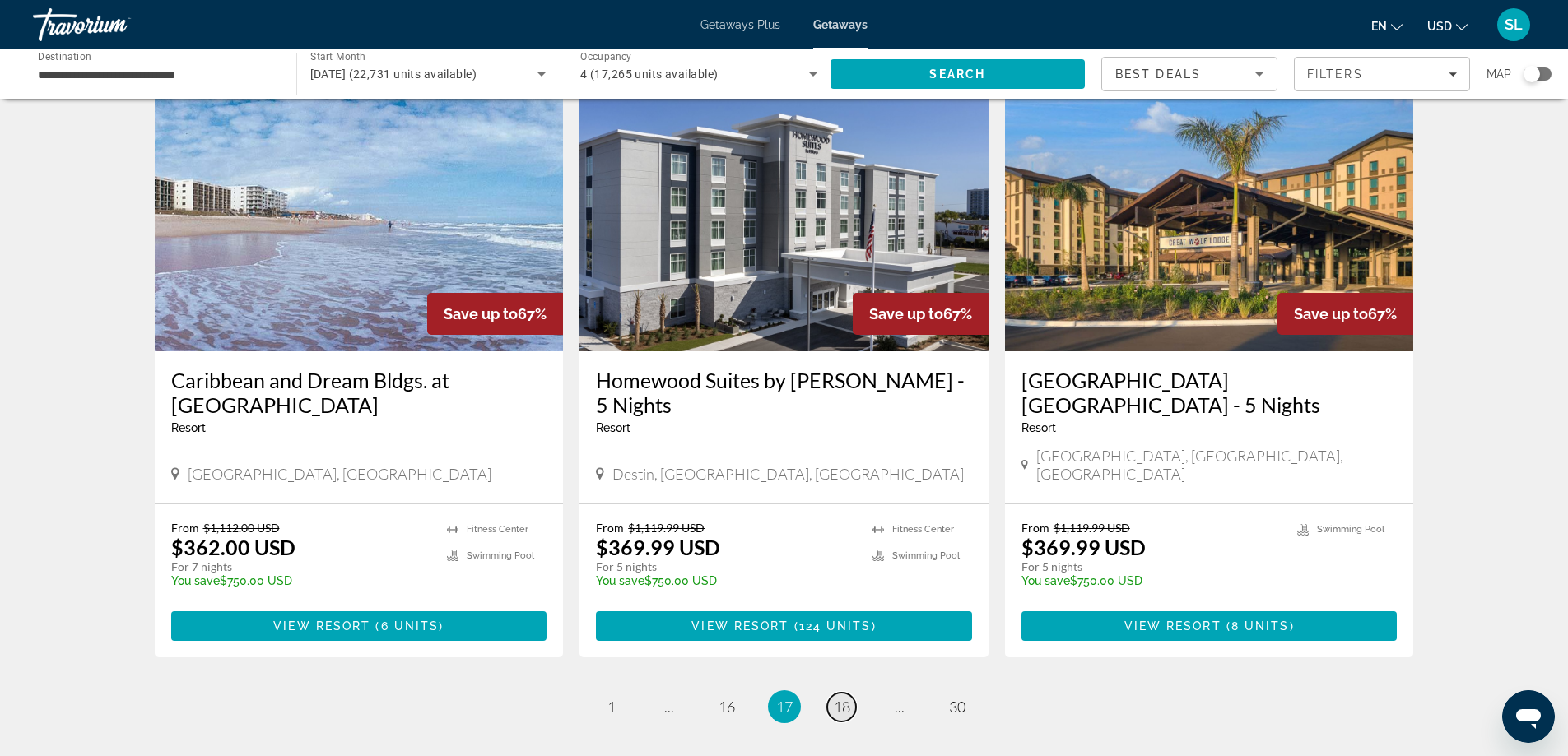
click at [850, 698] on span "18" at bounding box center [842, 707] width 17 height 18
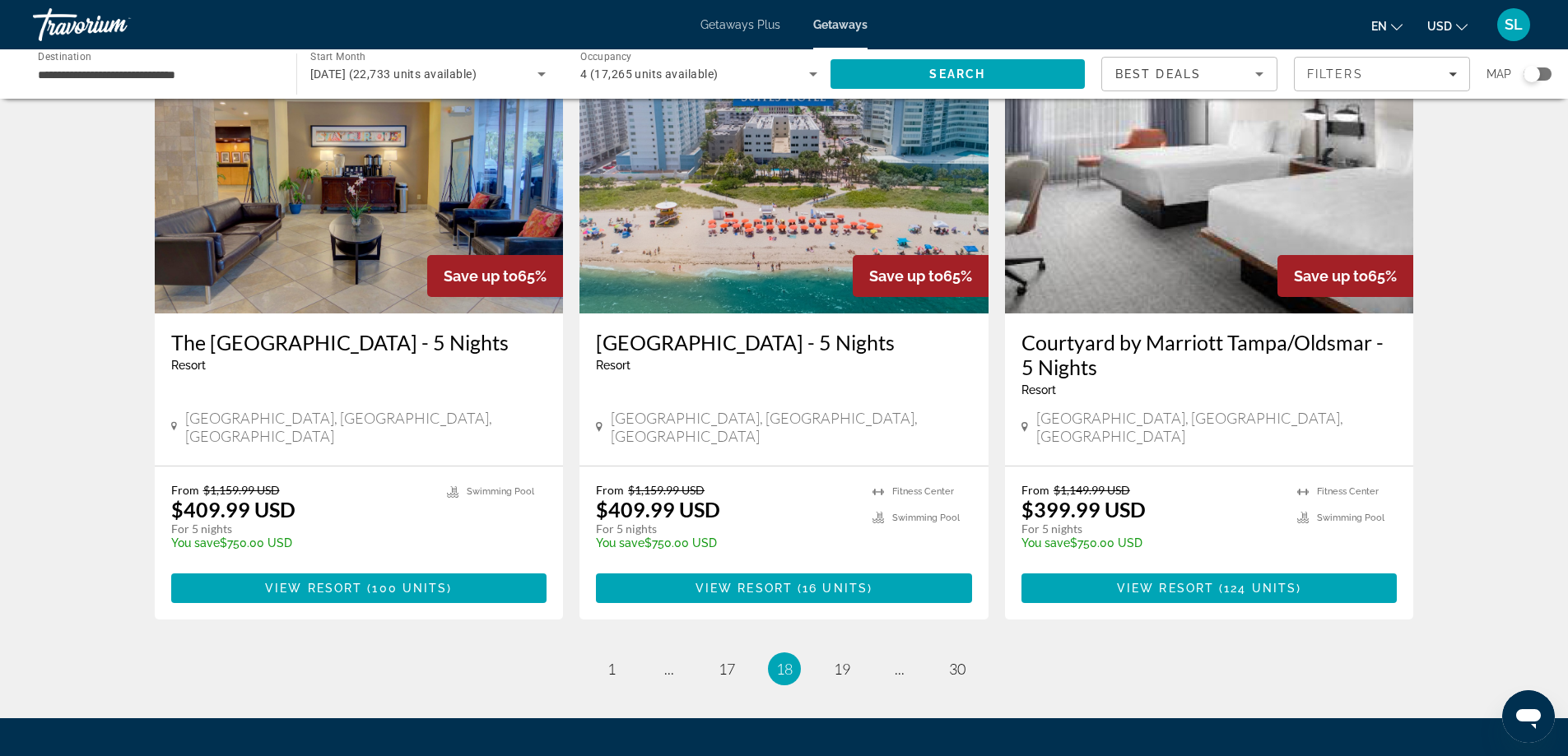
scroll to position [1975, 0]
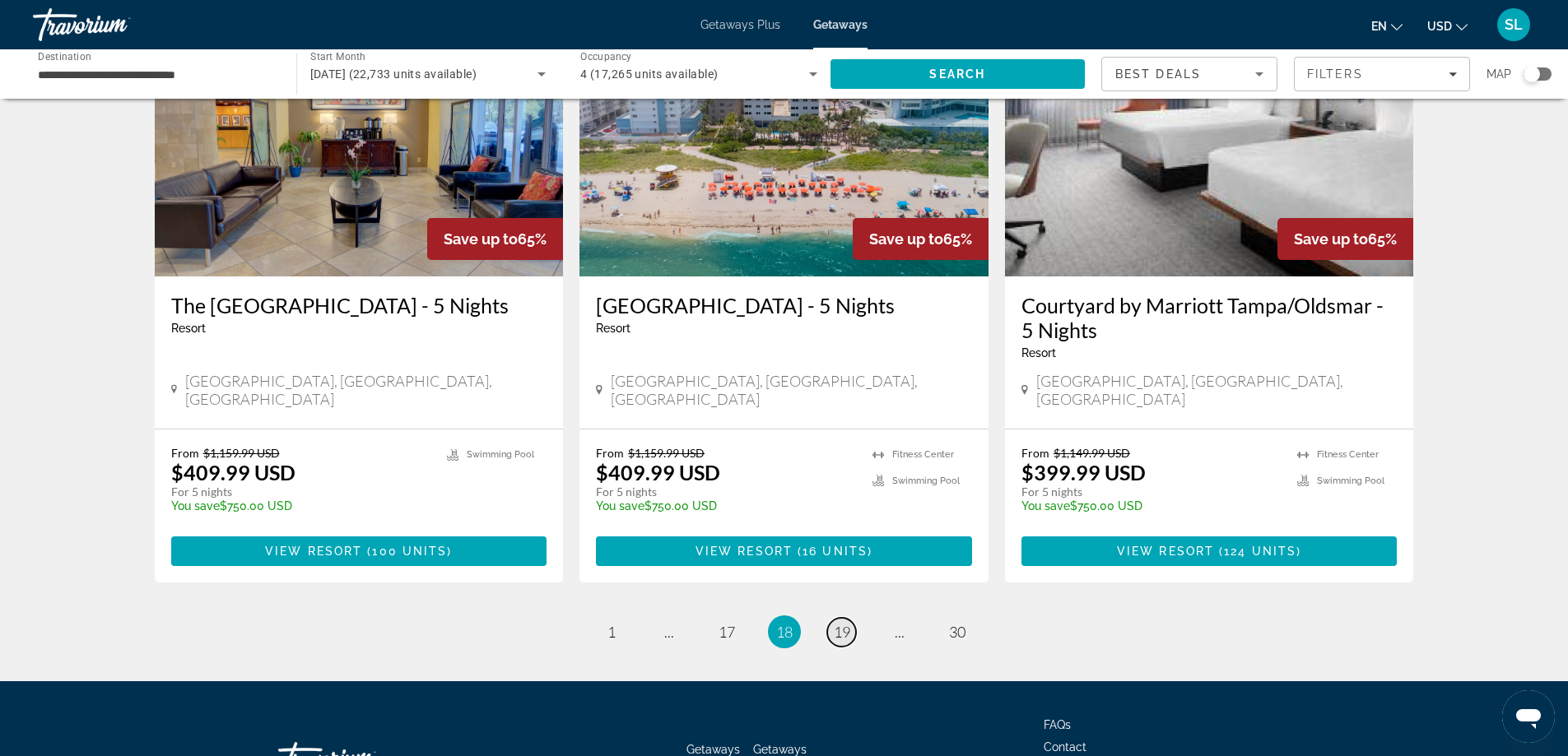
click at [837, 624] on span "19" at bounding box center [842, 632] width 17 height 18
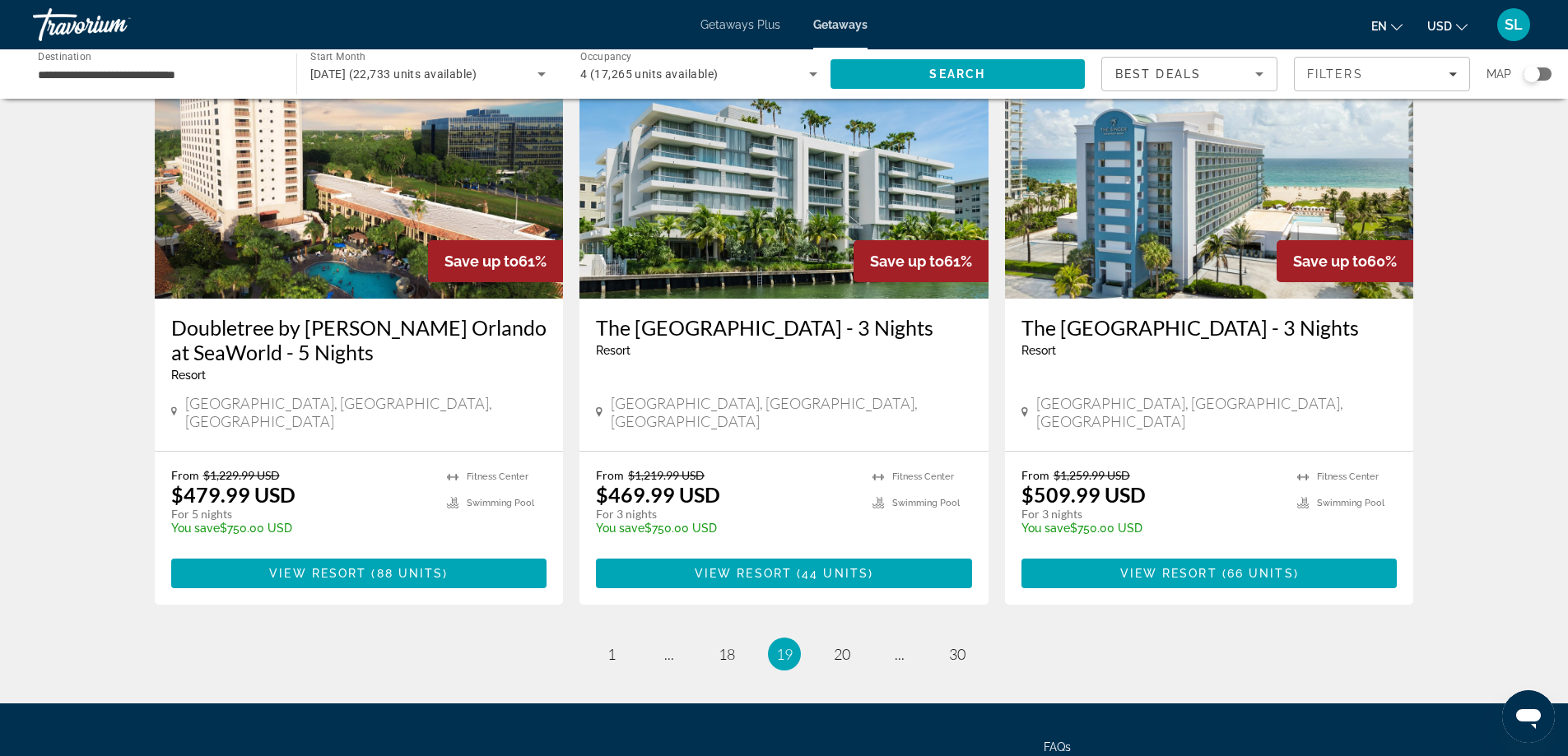
scroll to position [1956, 0]
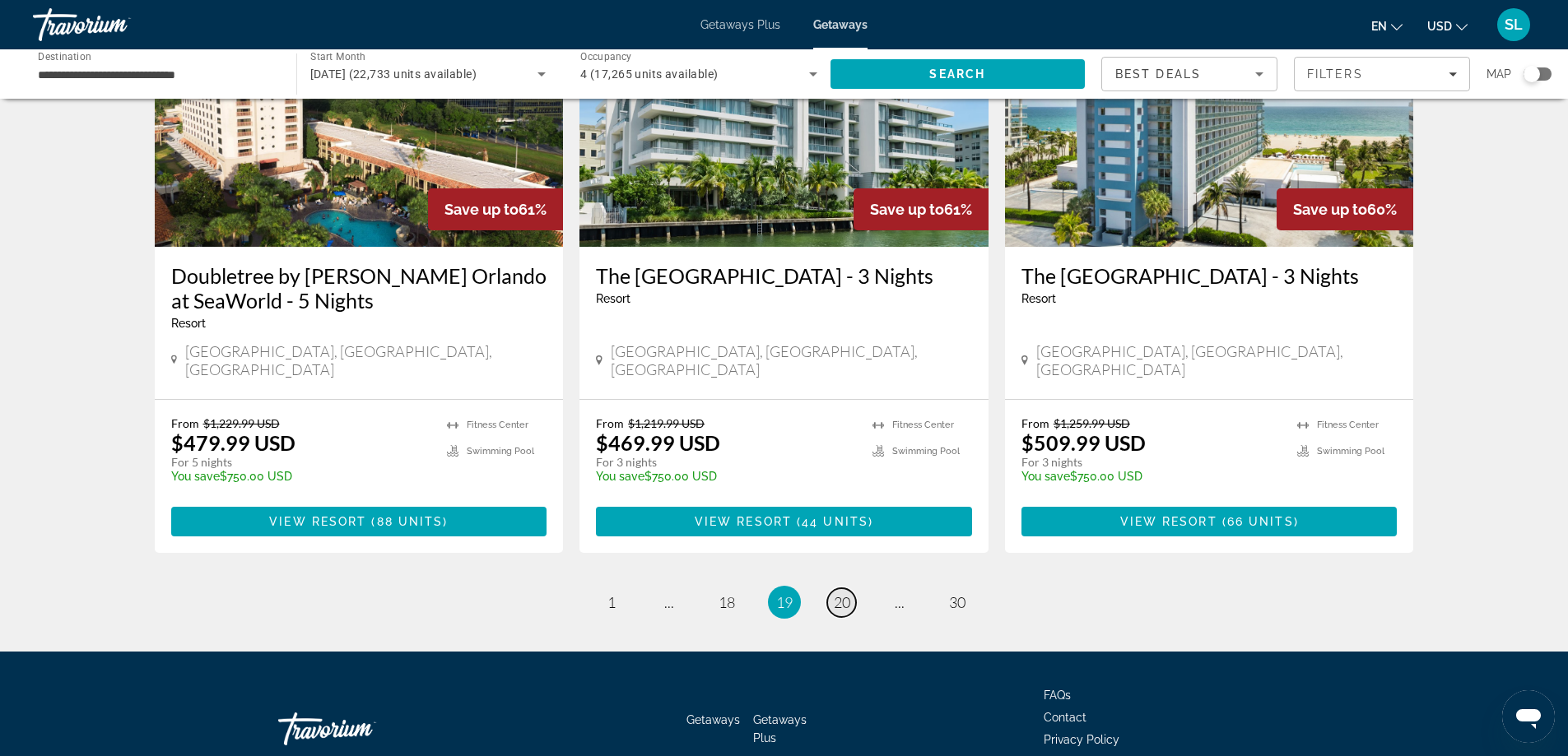
click at [837, 594] on span "20" at bounding box center [842, 603] width 17 height 18
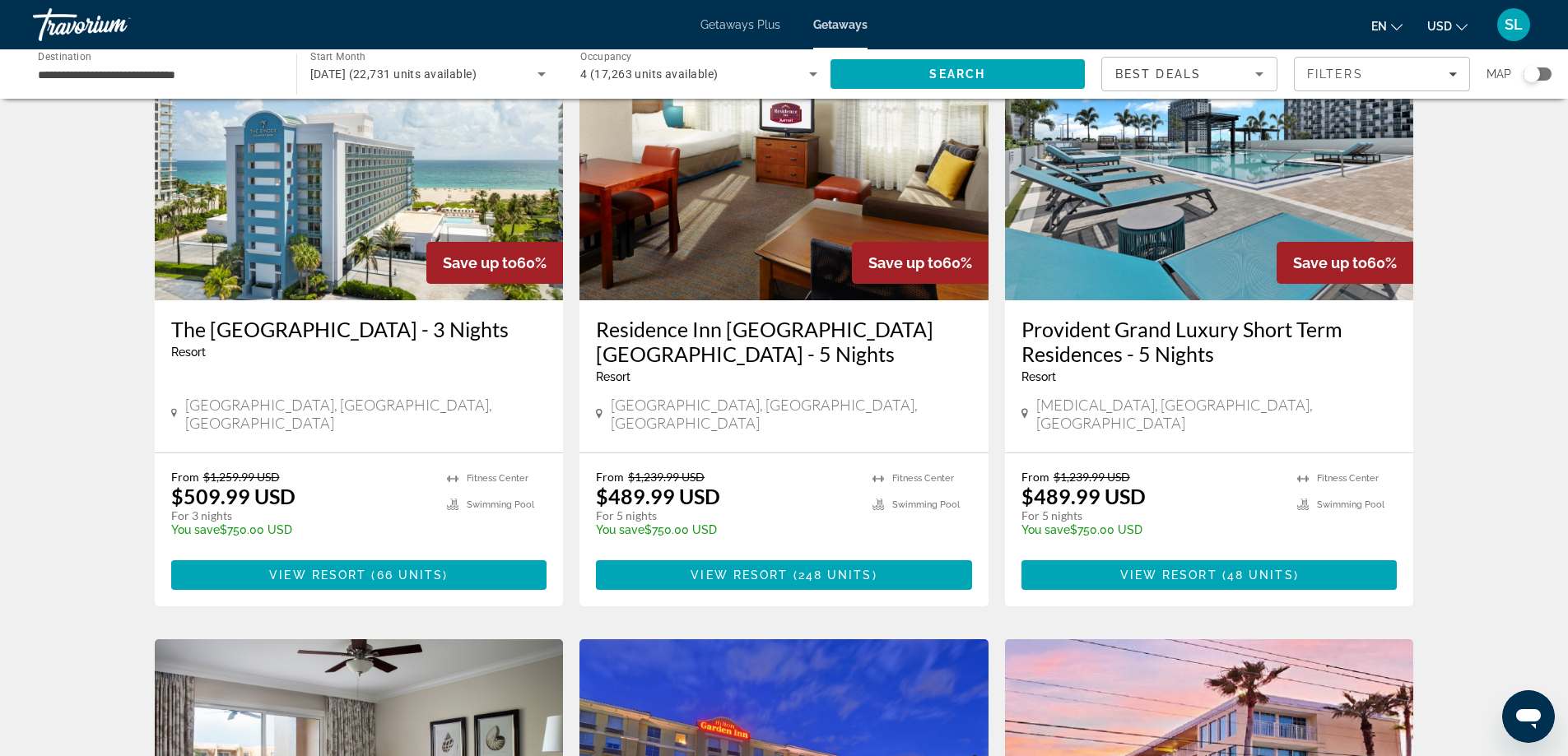
scroll to position [82, 0]
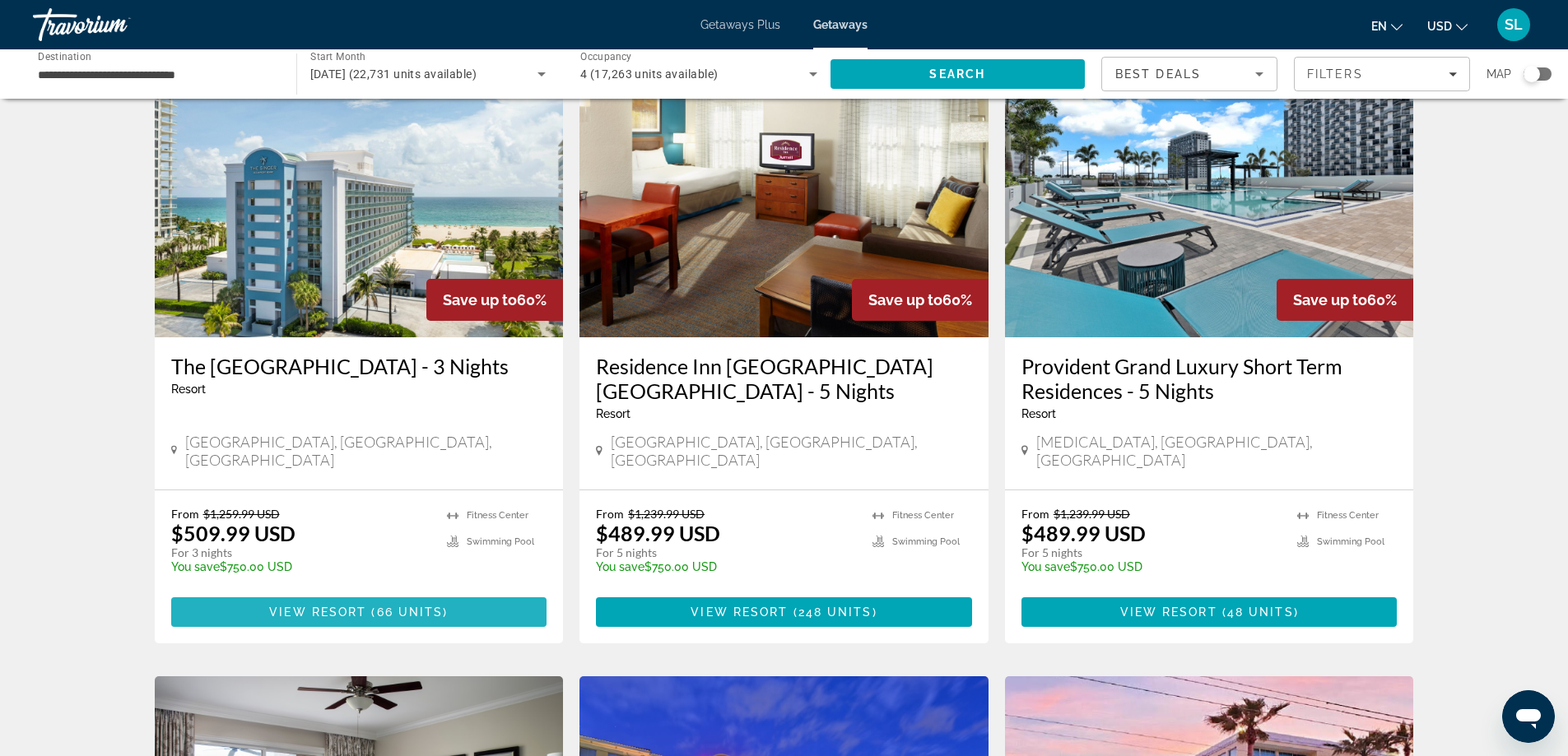
click at [433, 606] on span "66 units" at bounding box center [409, 612] width 66 height 13
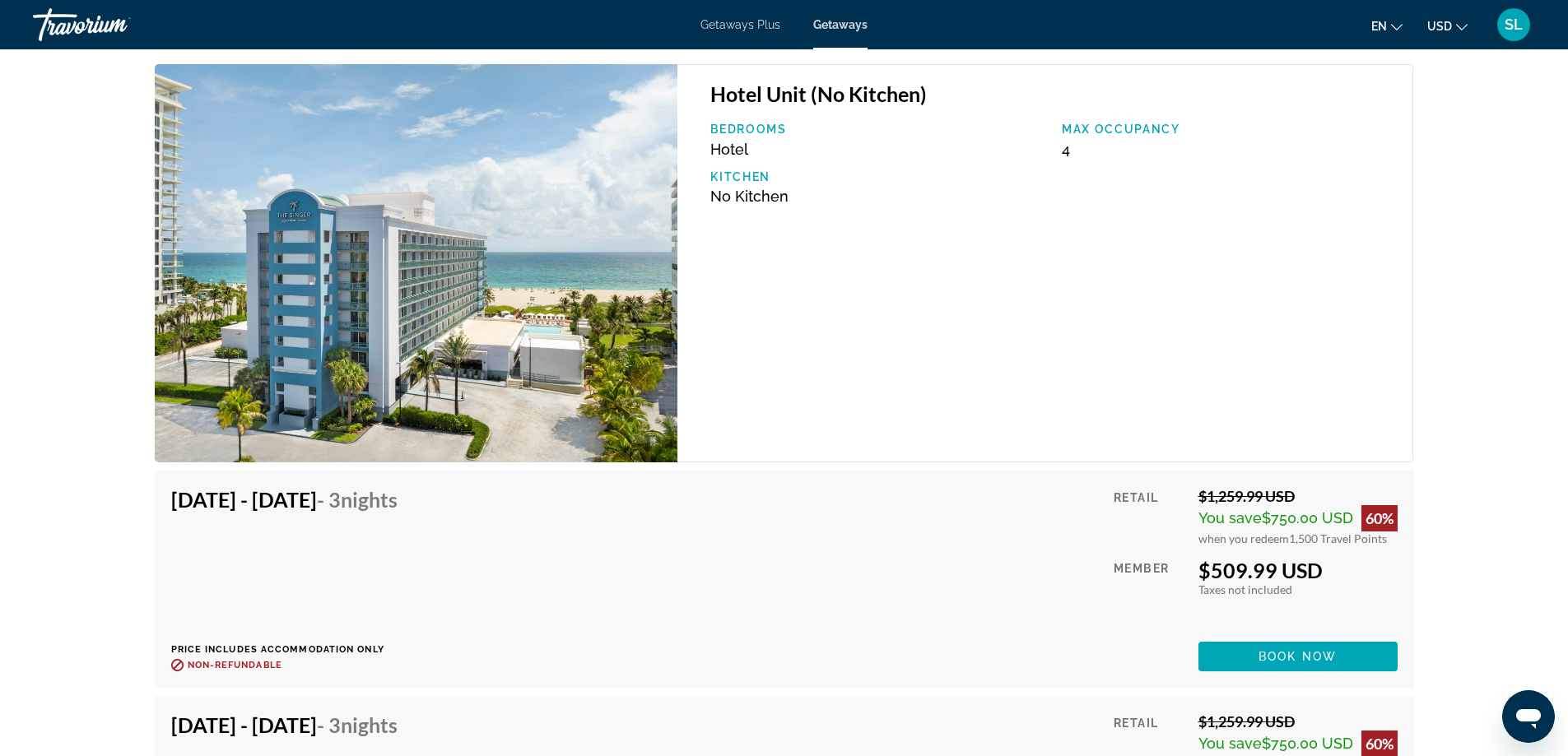
scroll to position [2634, 0]
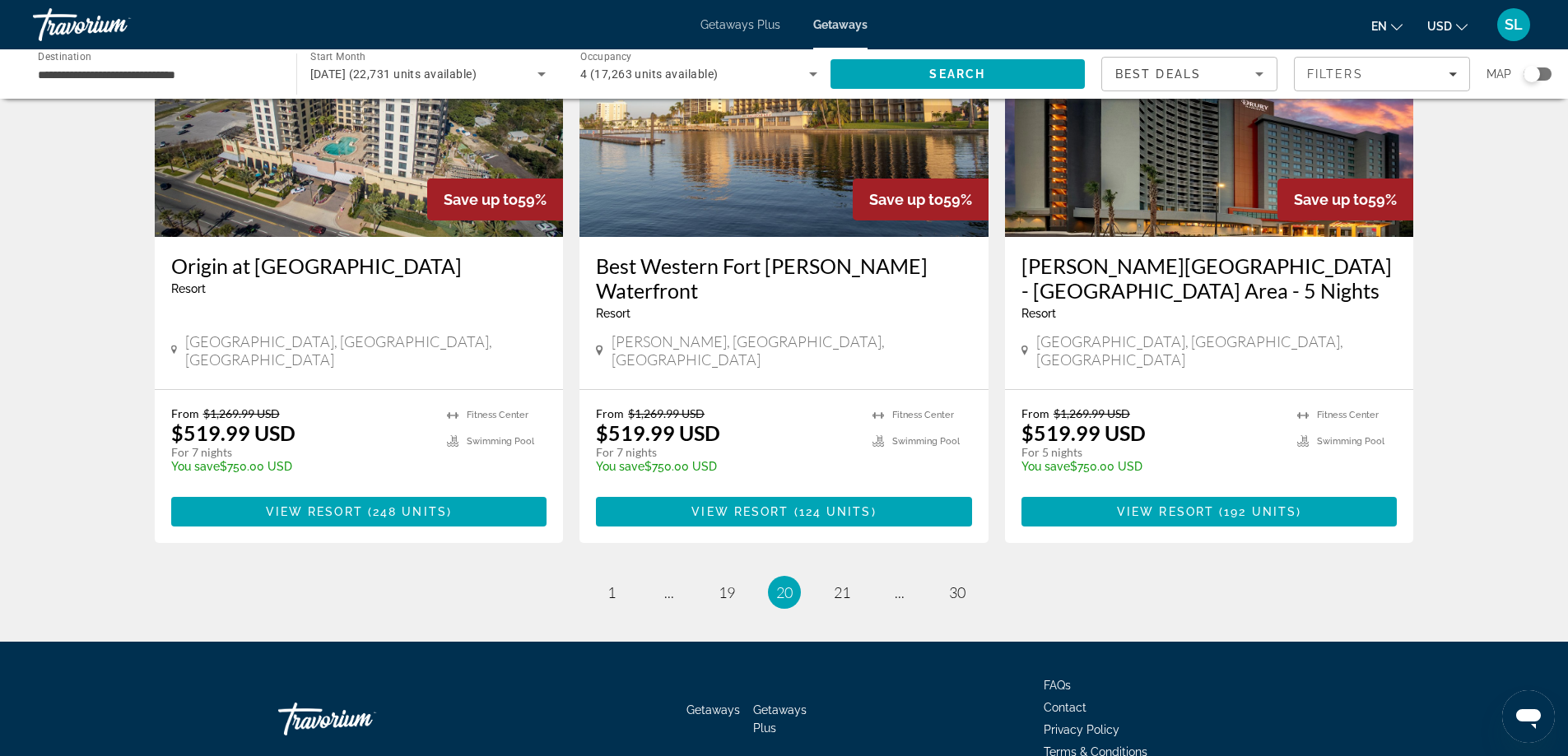
scroll to position [2005, 0]
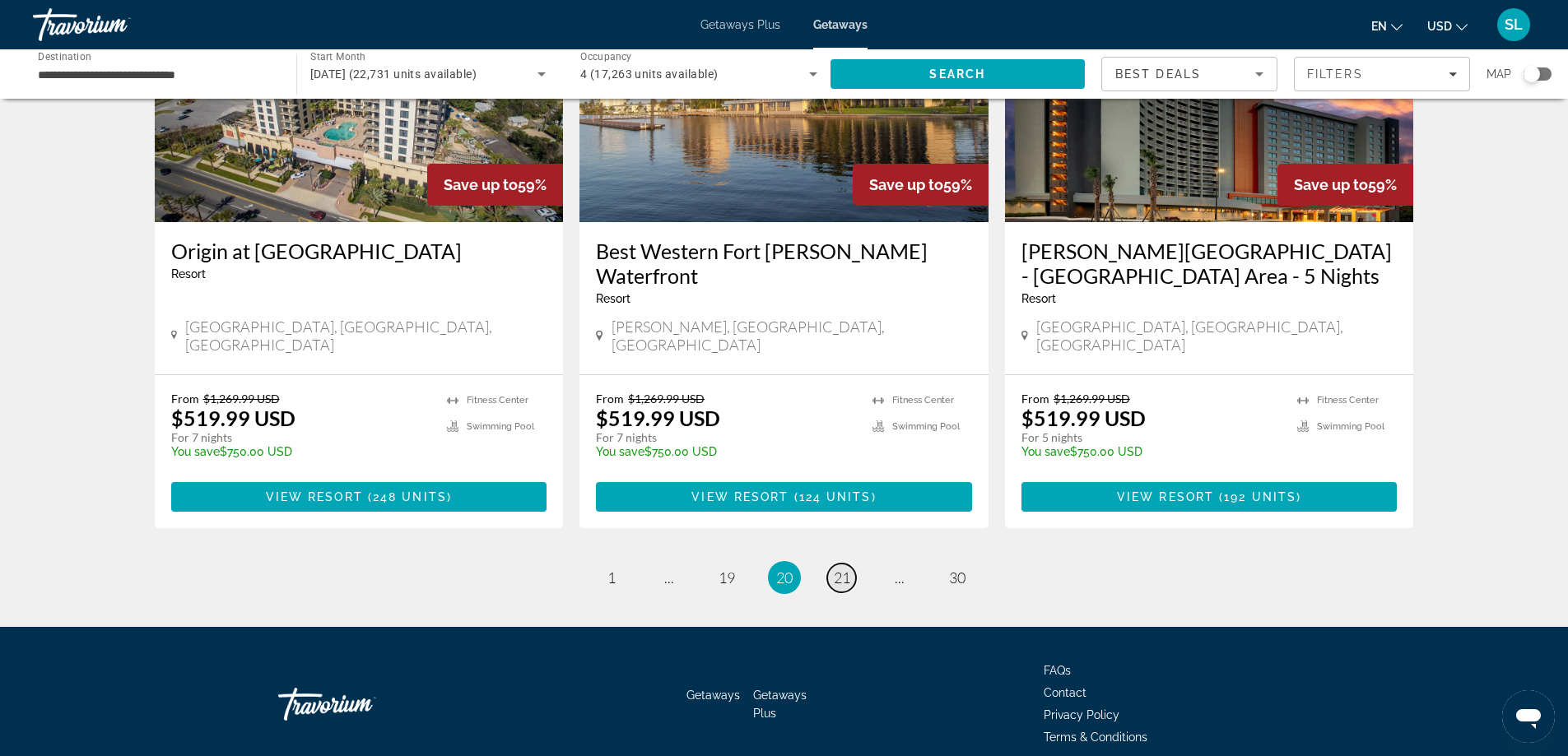
click at [839, 569] on span "21" at bounding box center [842, 578] width 17 height 18
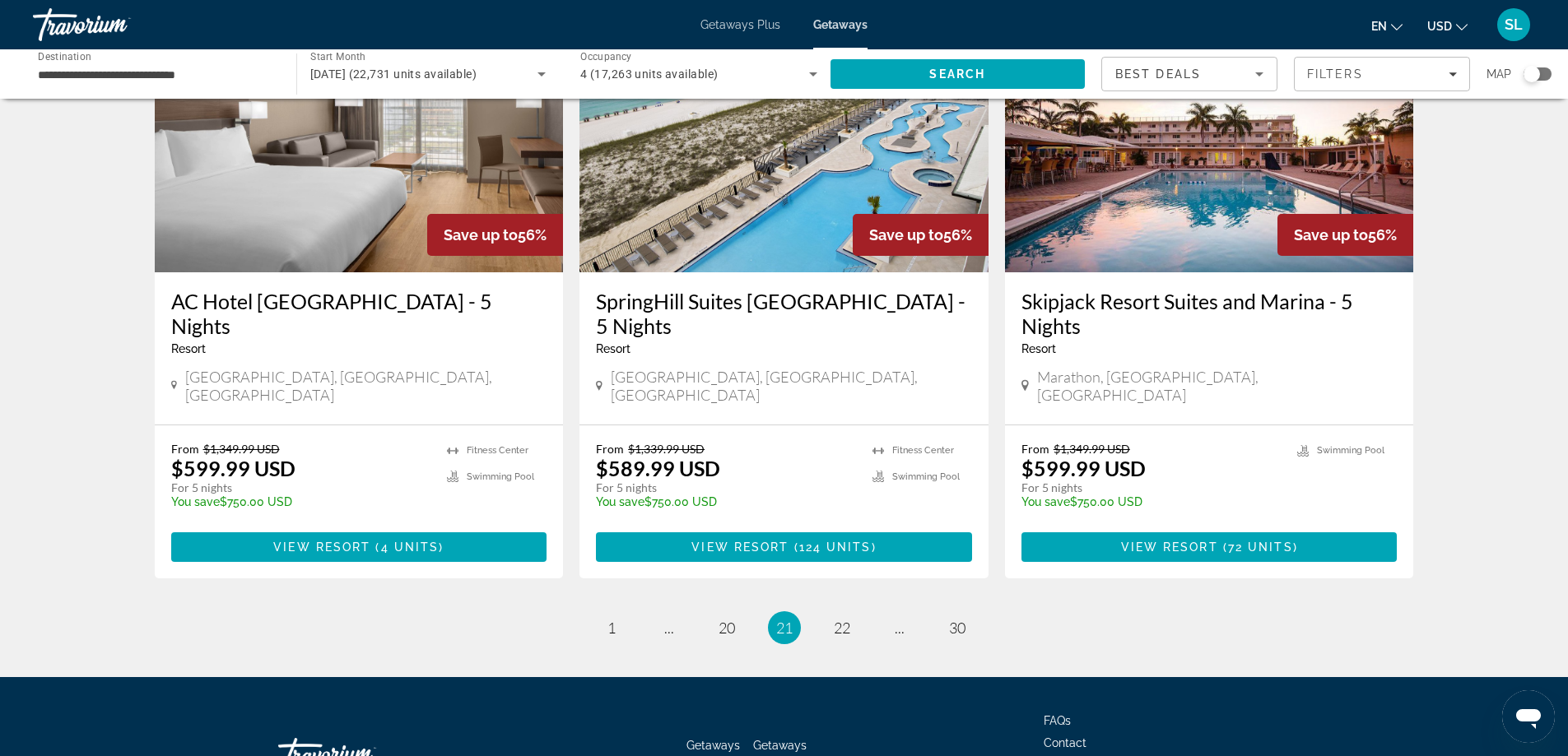
scroll to position [1981, 0]
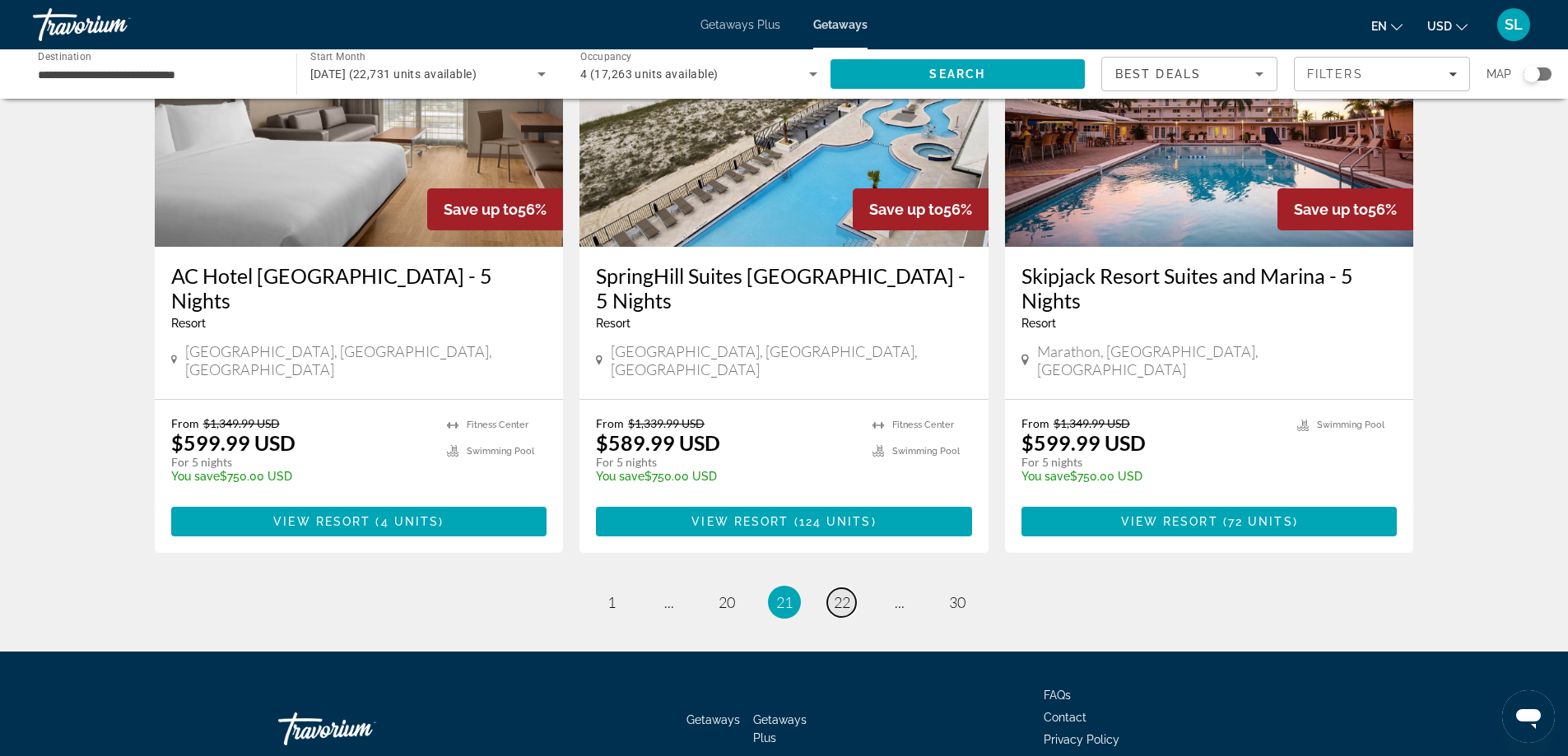
click at [836, 594] on span "22" at bounding box center [842, 603] width 17 height 18
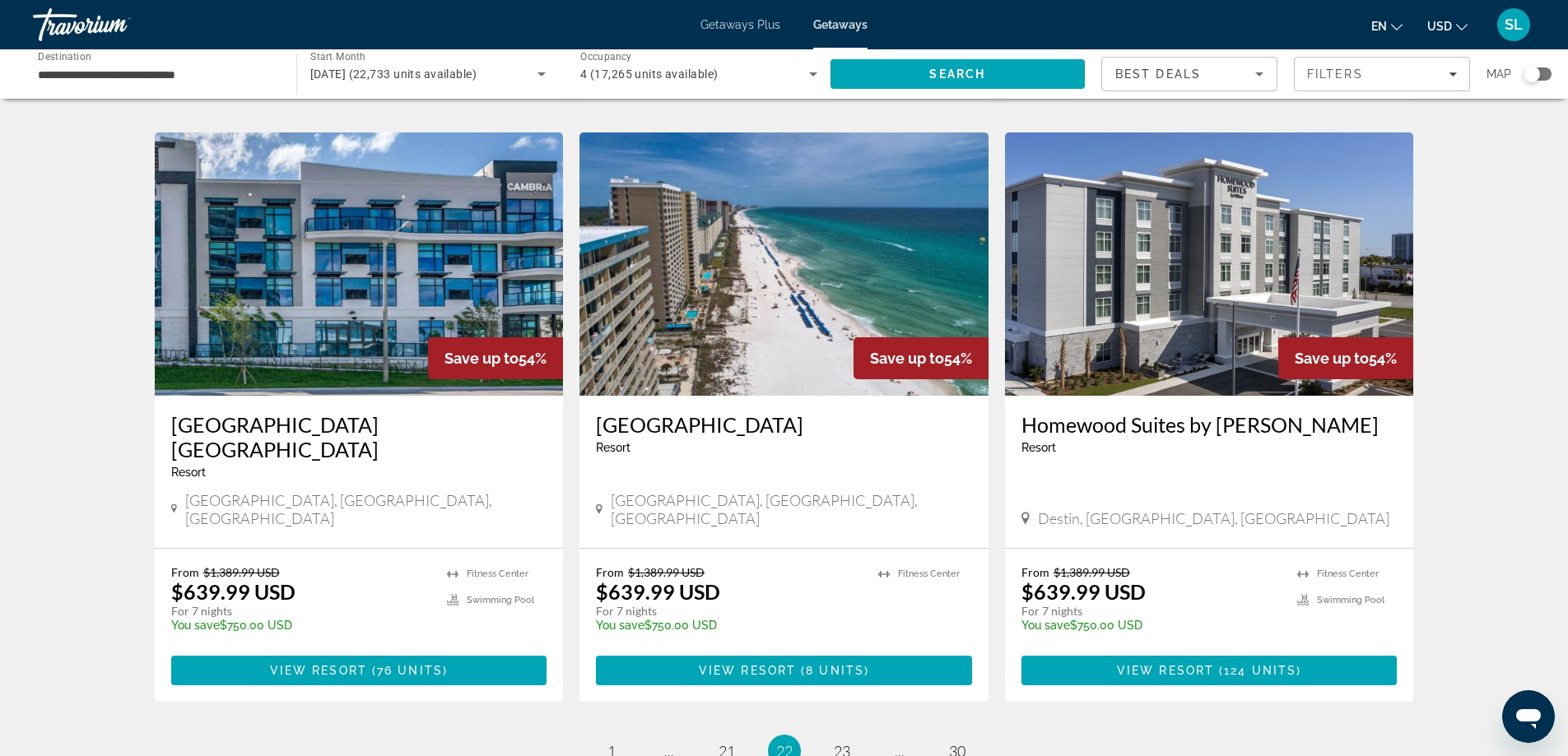
scroll to position [1956, 0]
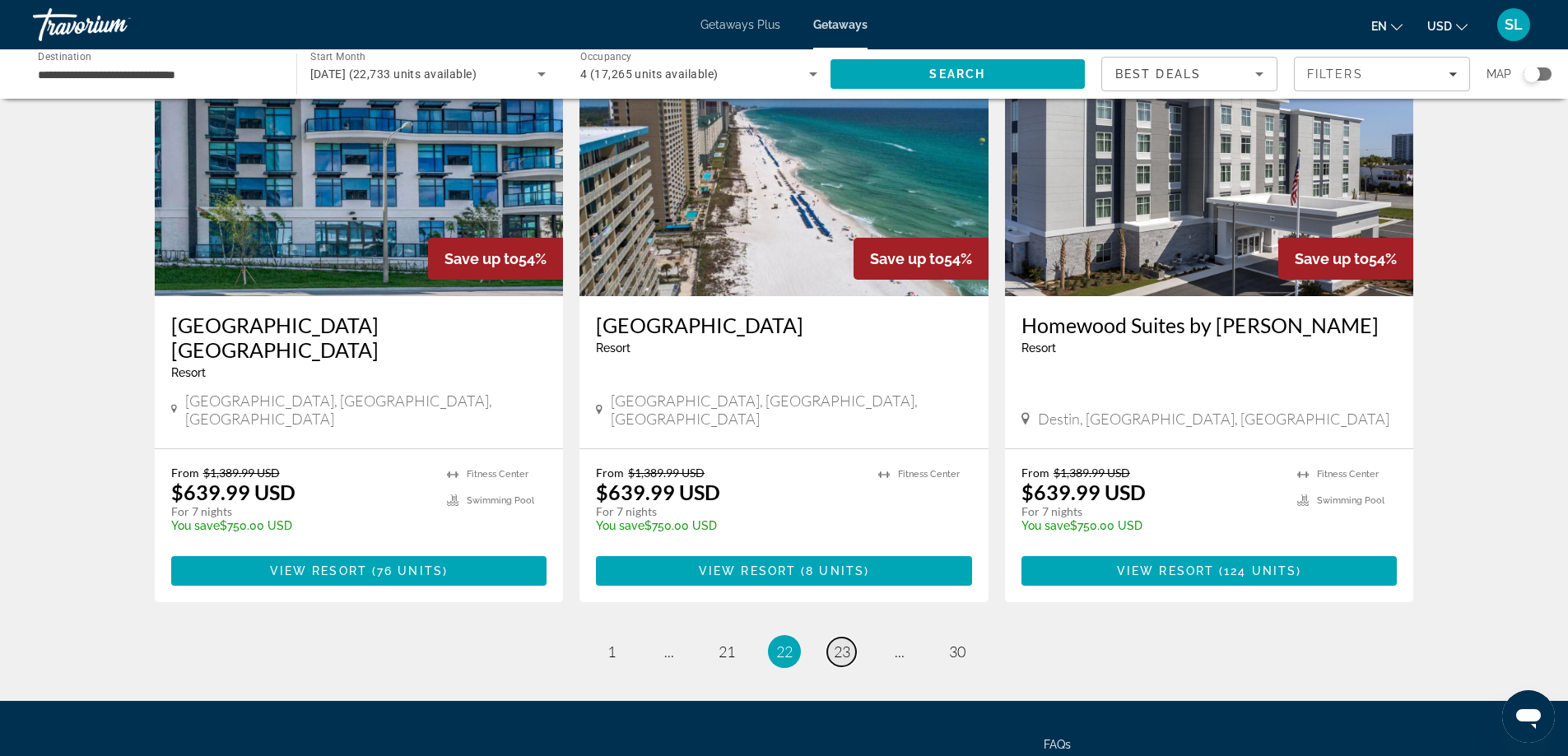
click at [841, 643] on span "23" at bounding box center [842, 652] width 17 height 18
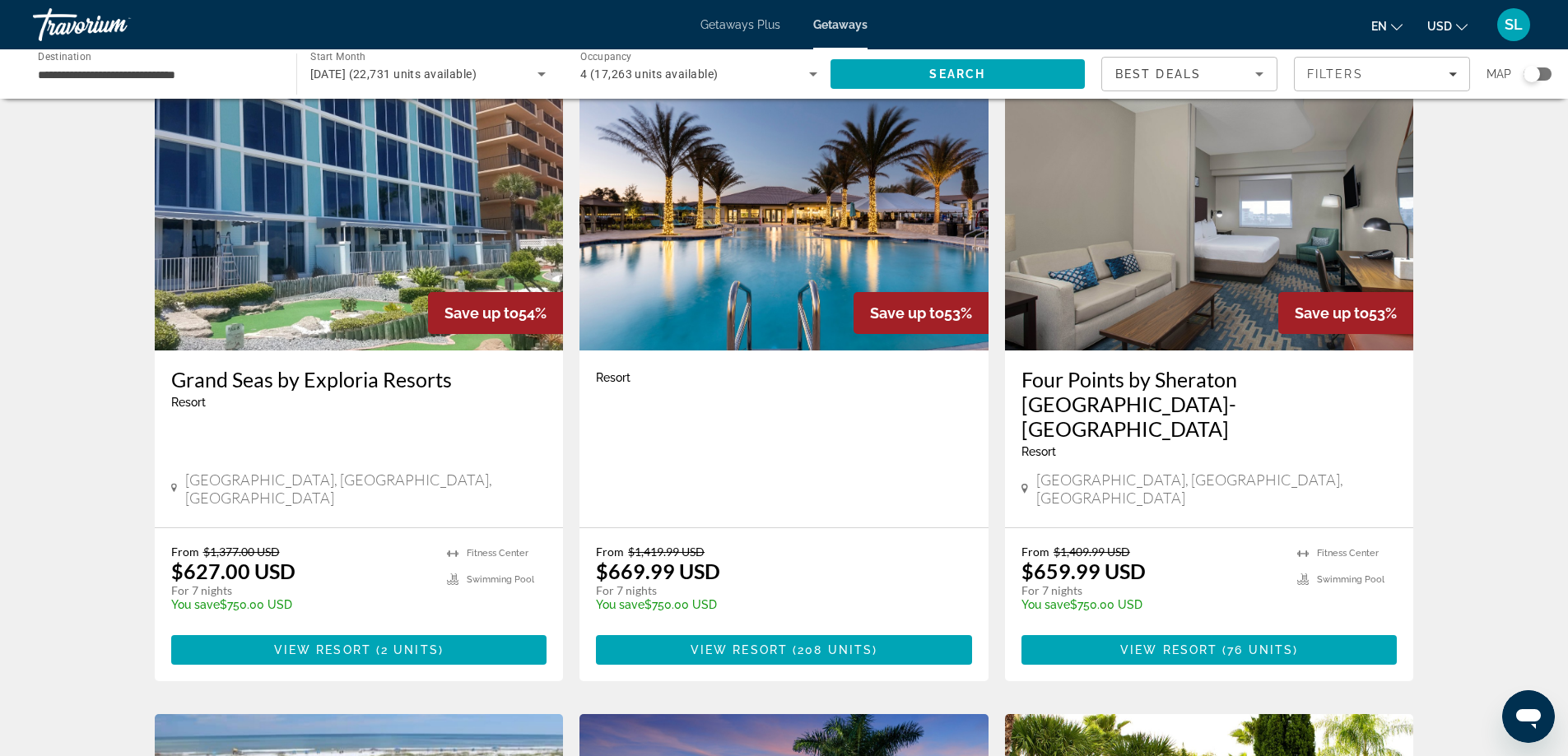
scroll to position [1317, 0]
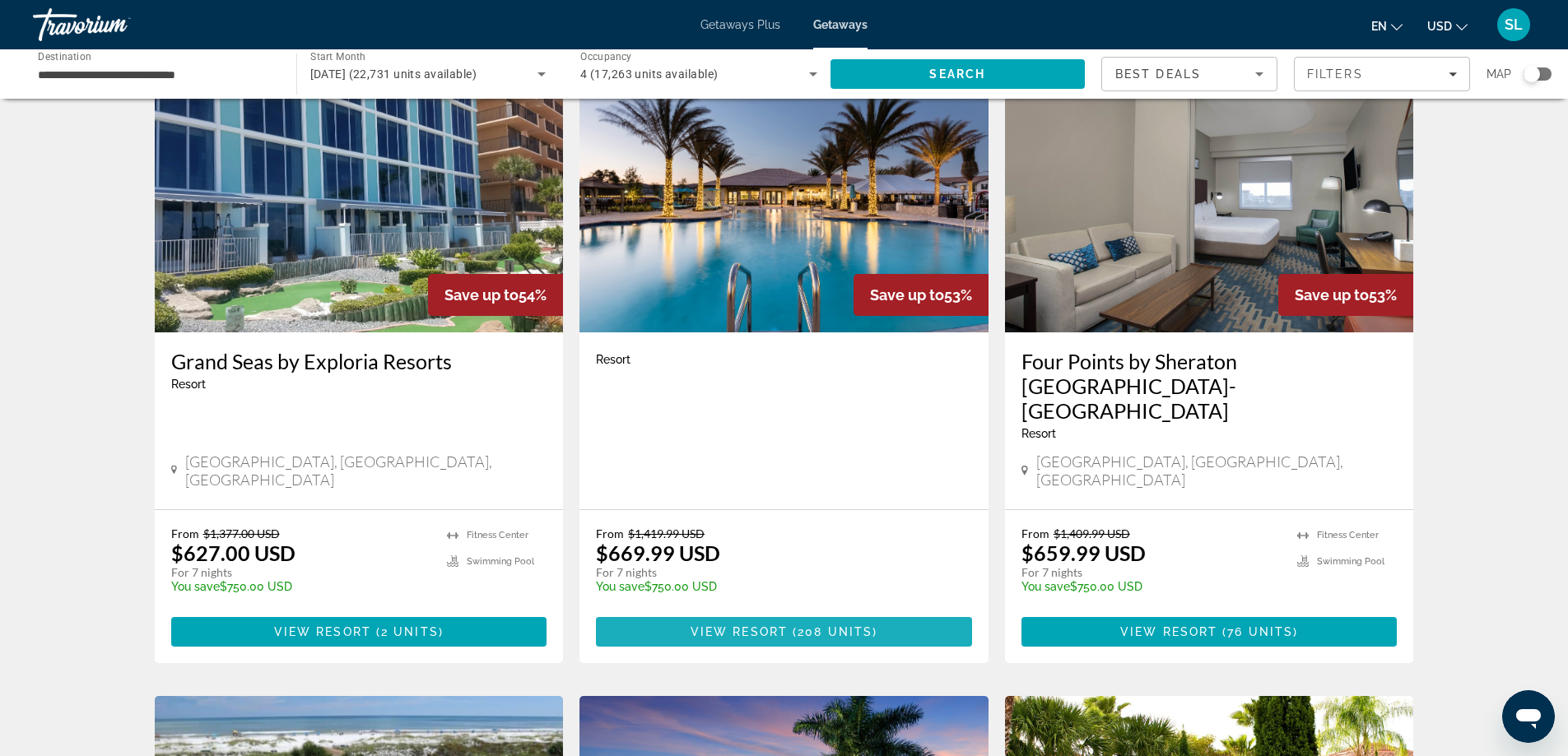
click at [843, 626] on span "208 units" at bounding box center [835, 631] width 75 height 13
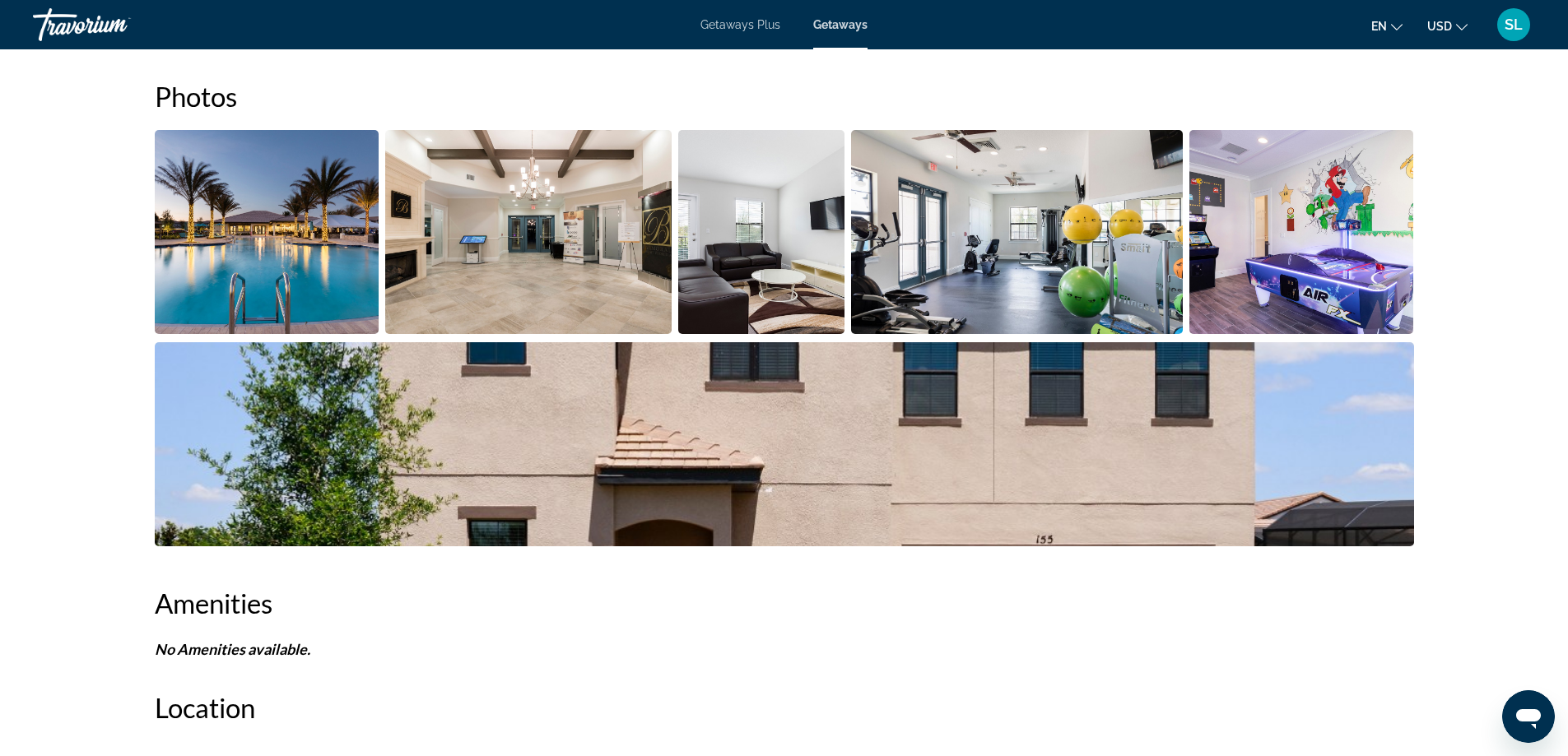
scroll to position [494, 0]
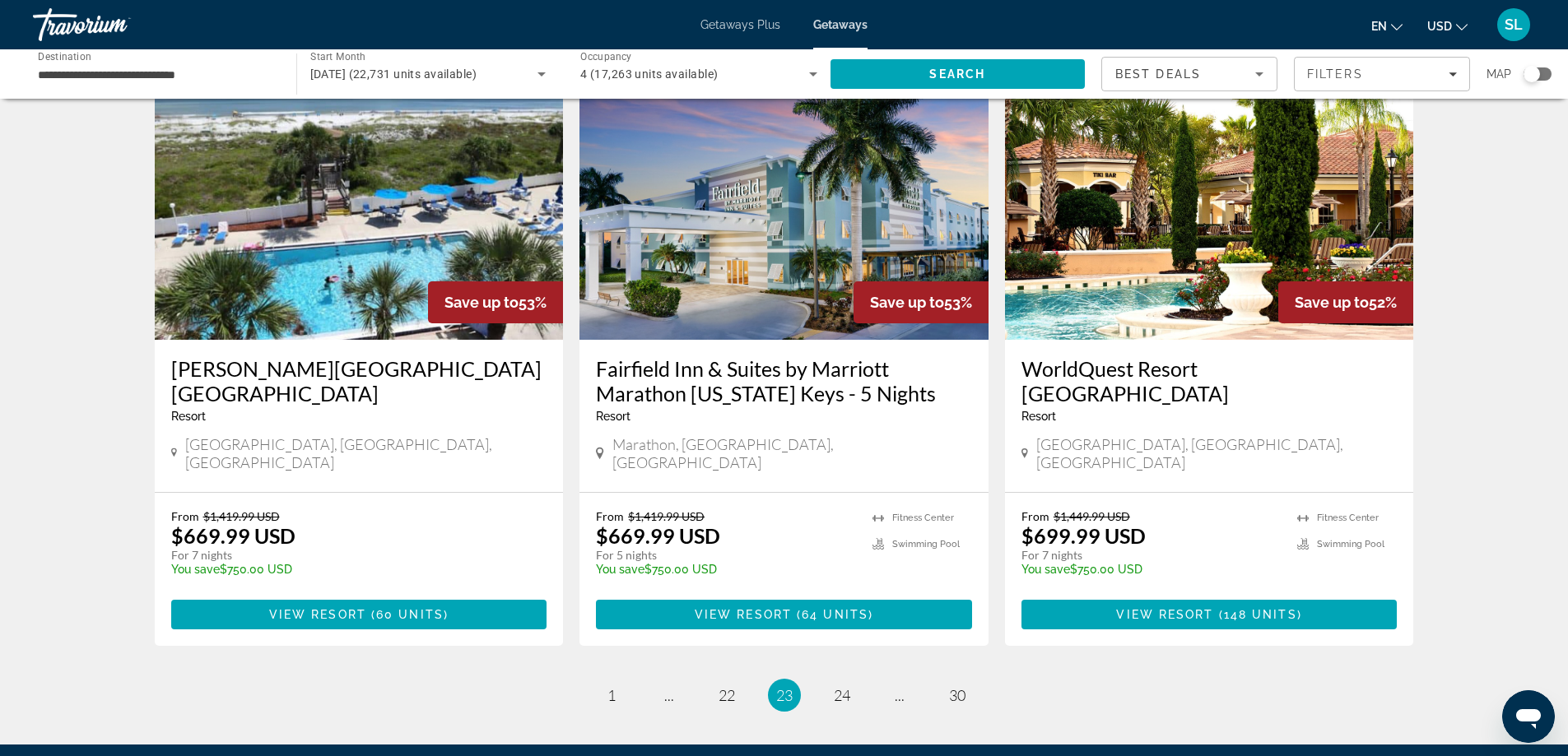
scroll to position [1975, 0]
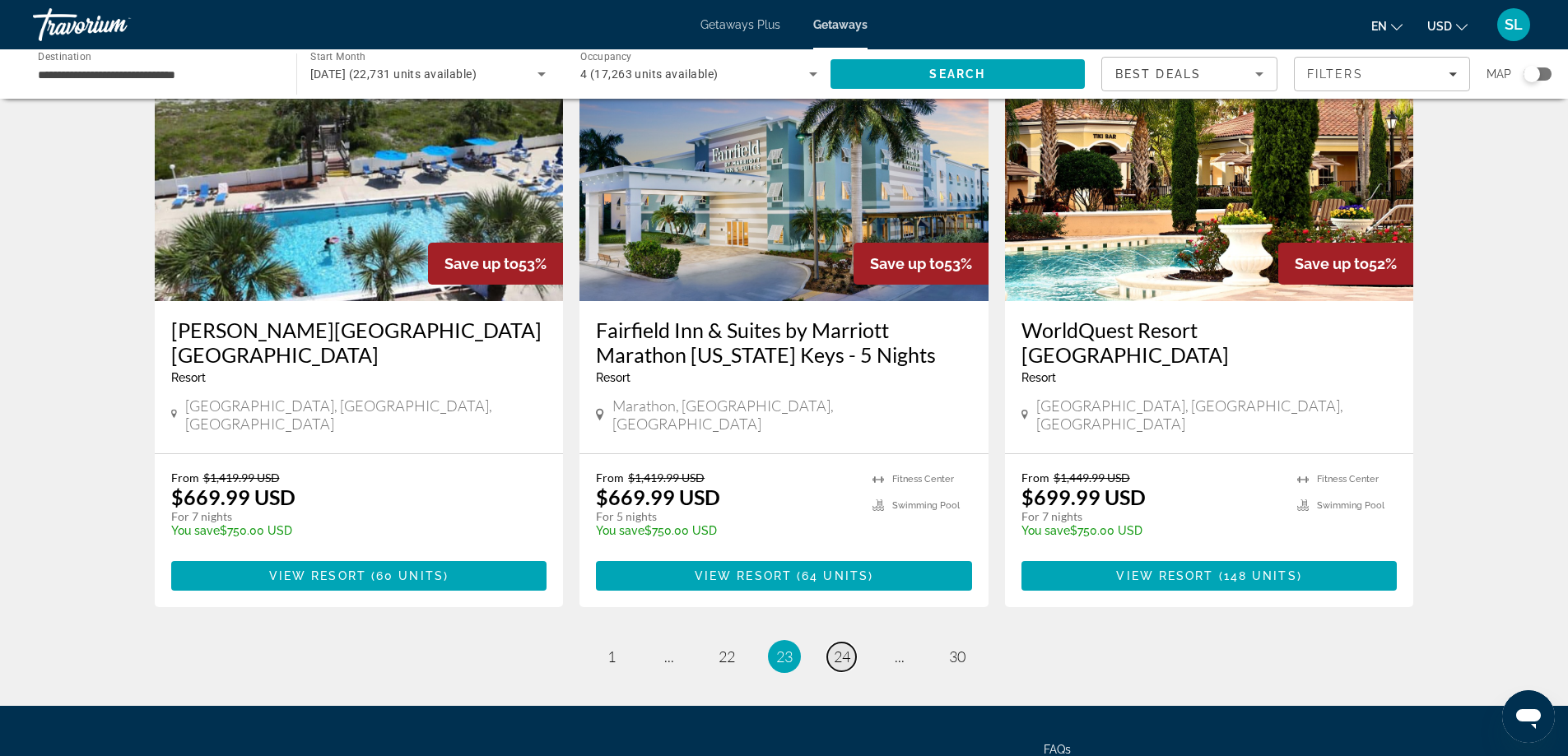
click at [835, 648] on span "24" at bounding box center [842, 657] width 17 height 18
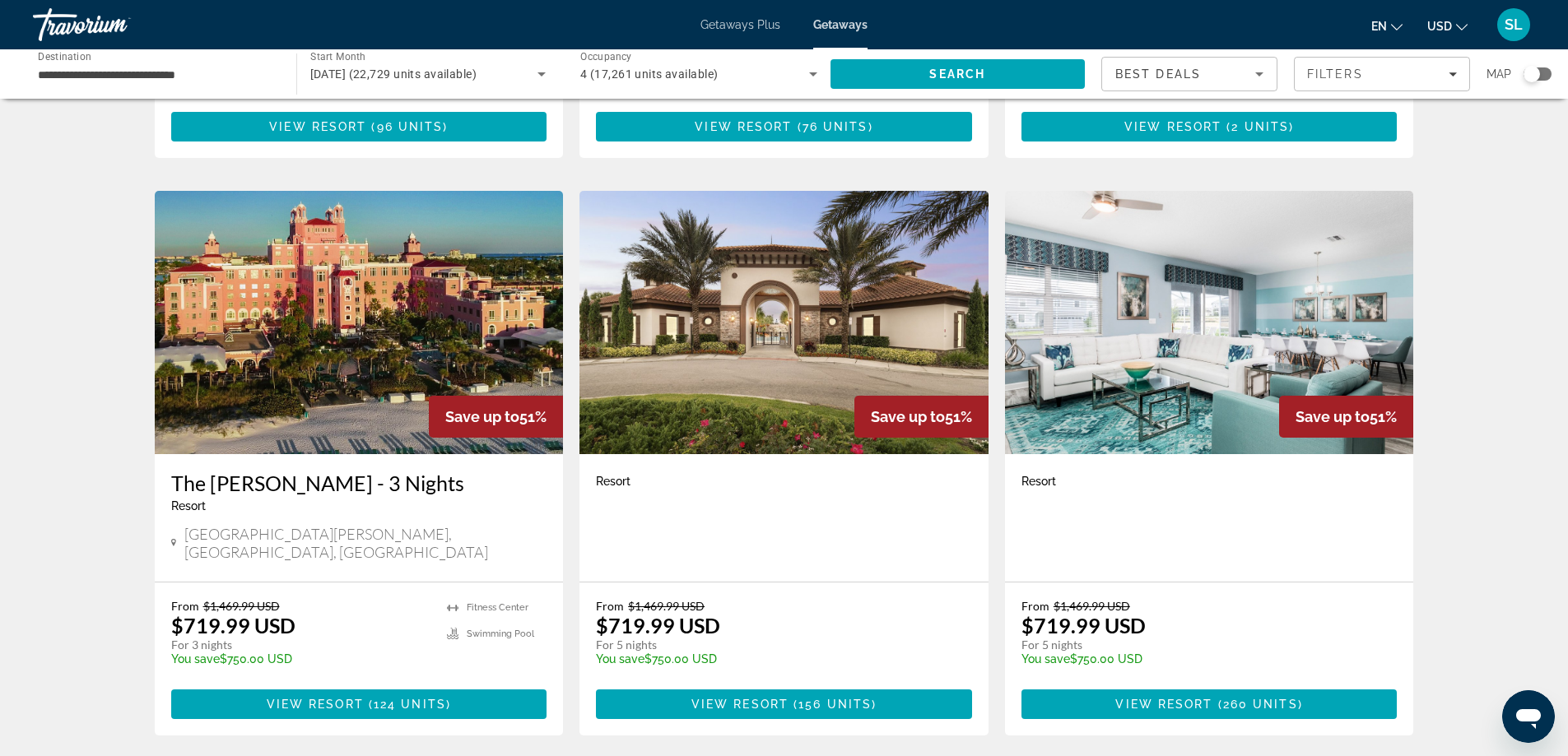
scroll to position [1811, 0]
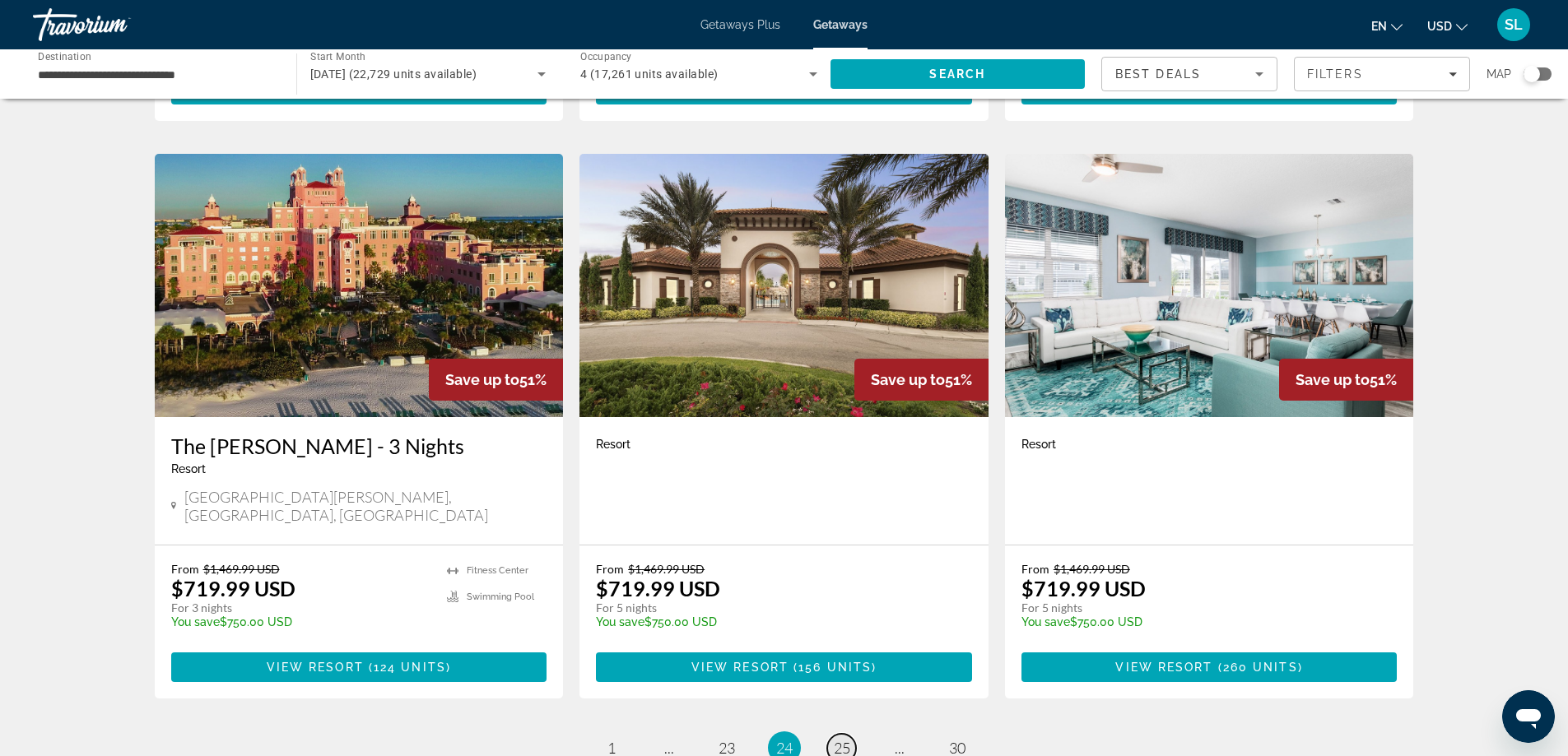
click at [830, 734] on link "page 25" at bounding box center [841, 748] width 29 height 29
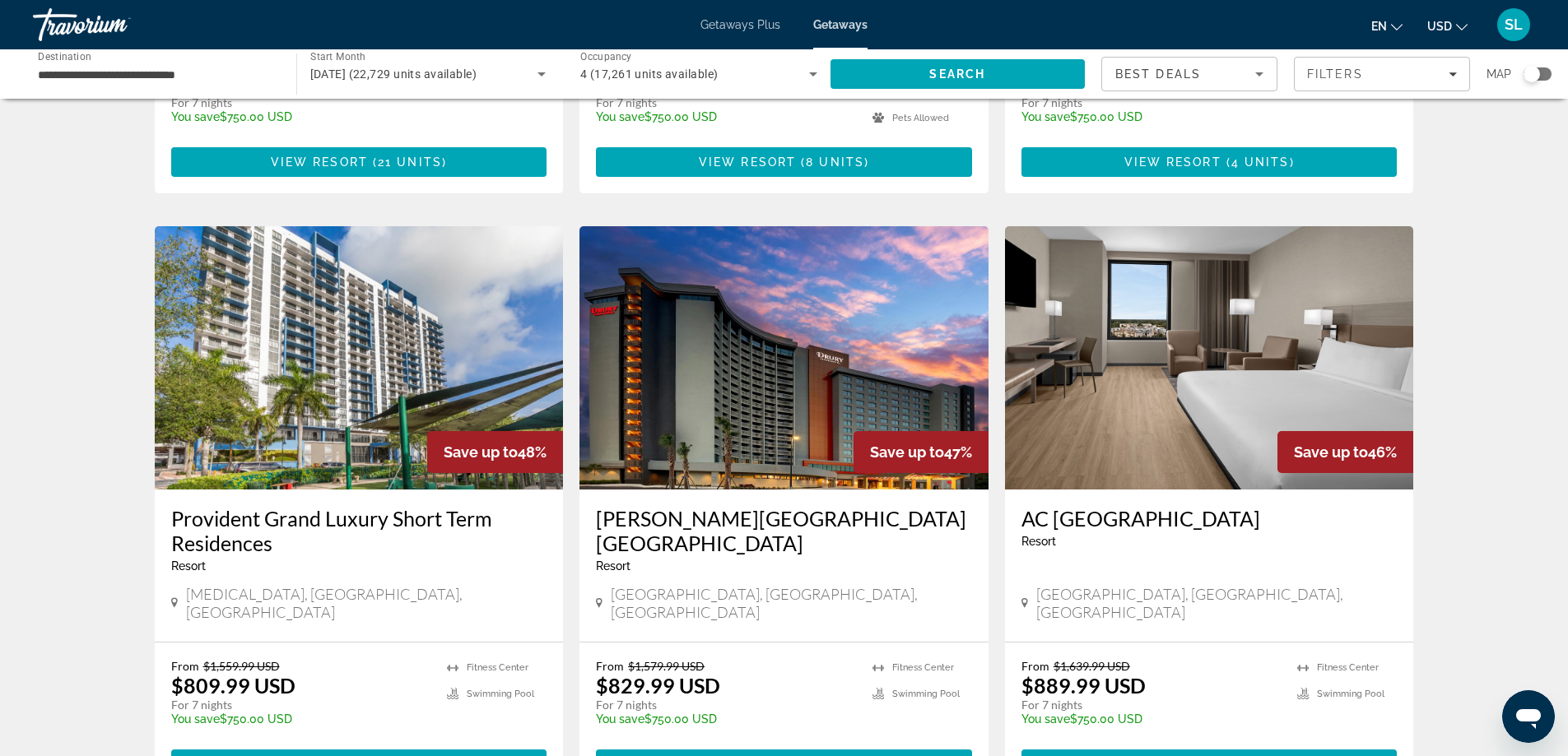
scroll to position [1893, 0]
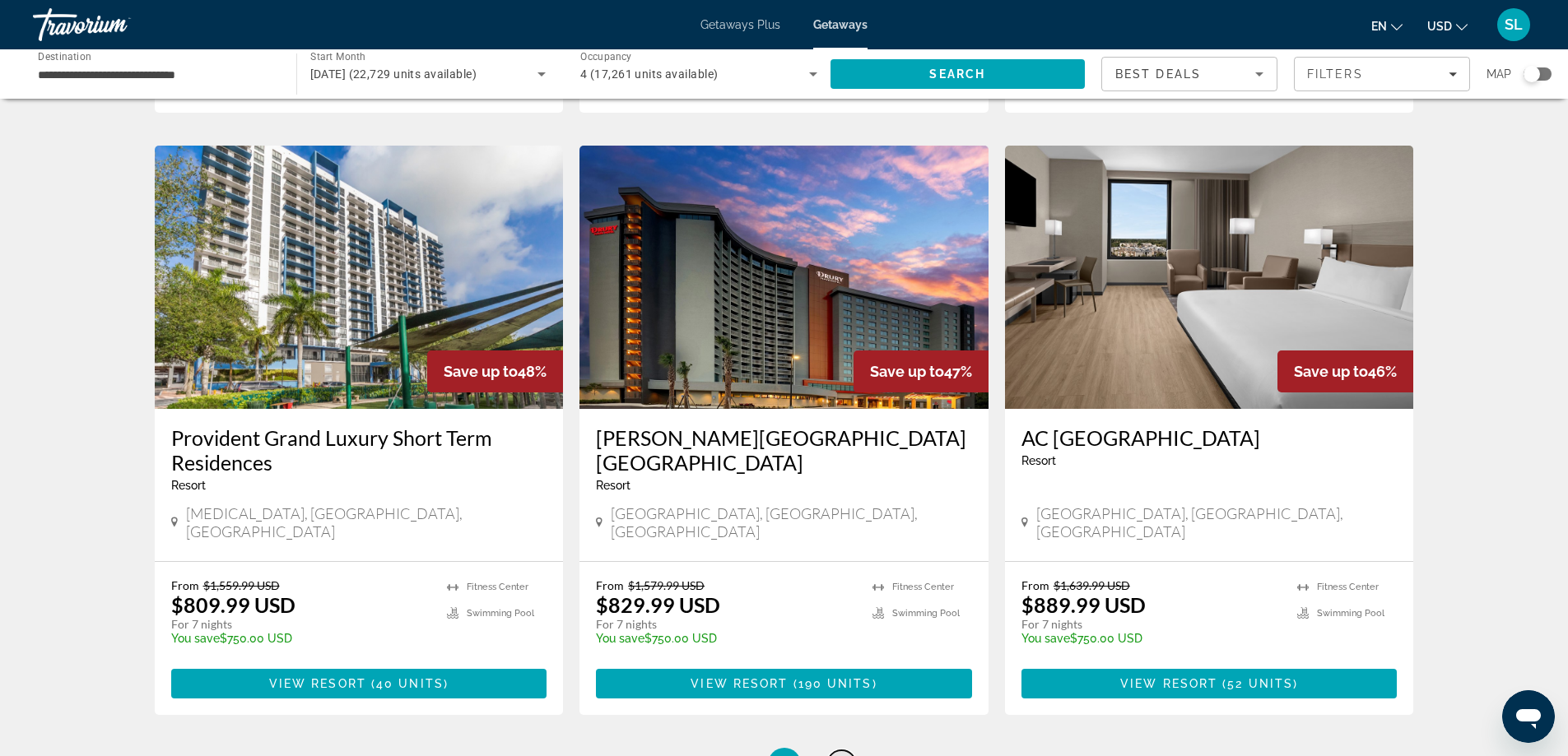
click at [837, 756] on span "26" at bounding box center [842, 765] width 17 height 18
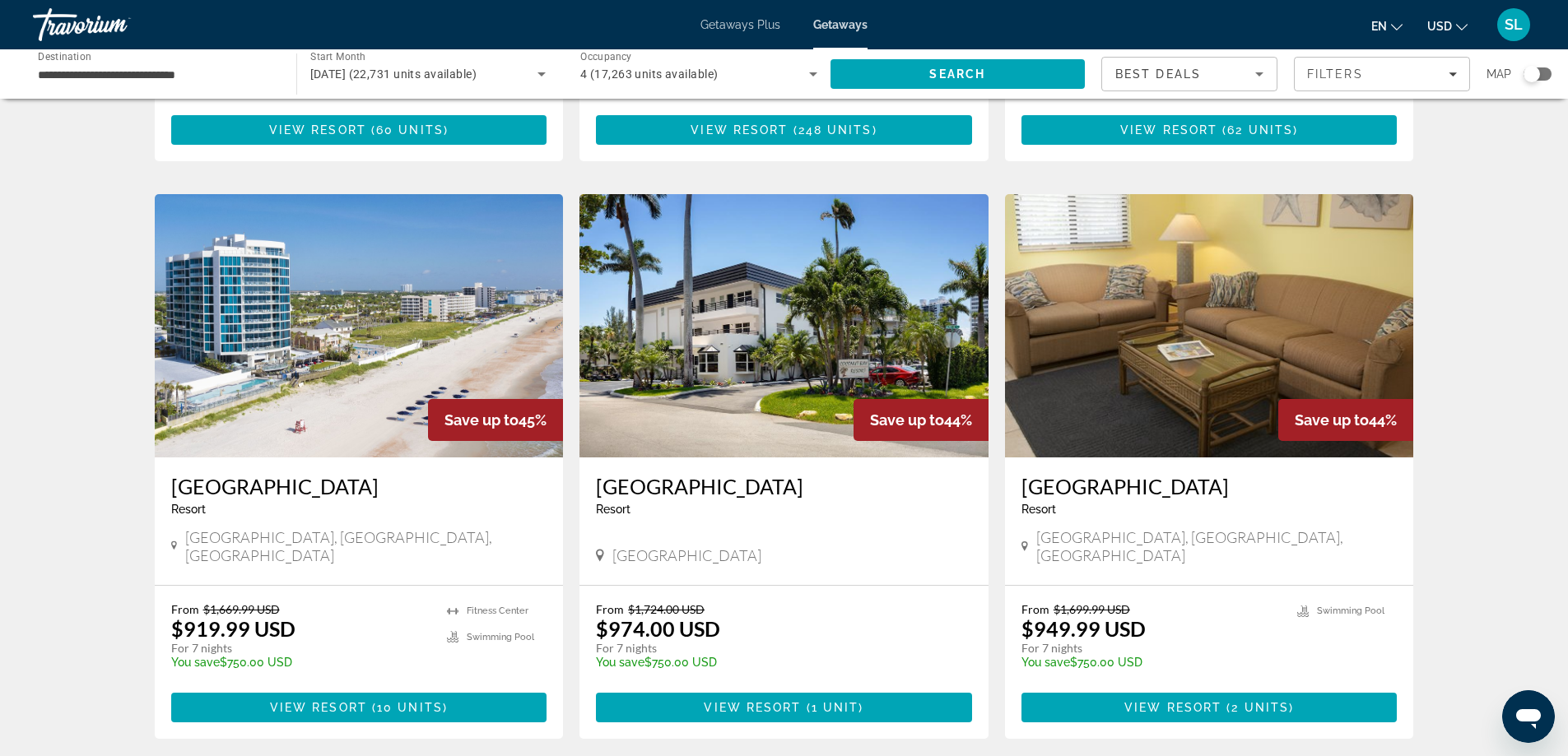
scroll to position [1728, 0]
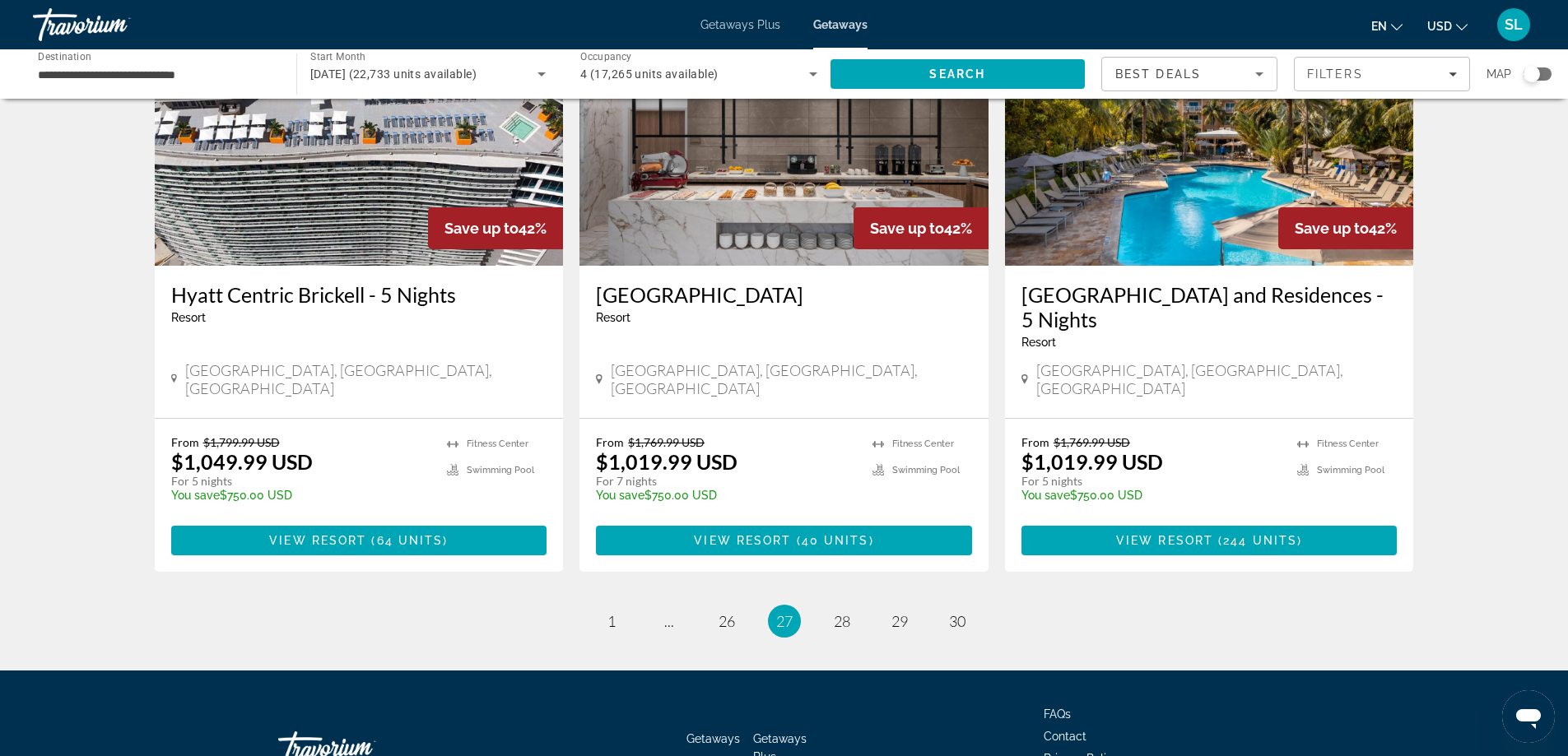
scroll to position [1956, 0]
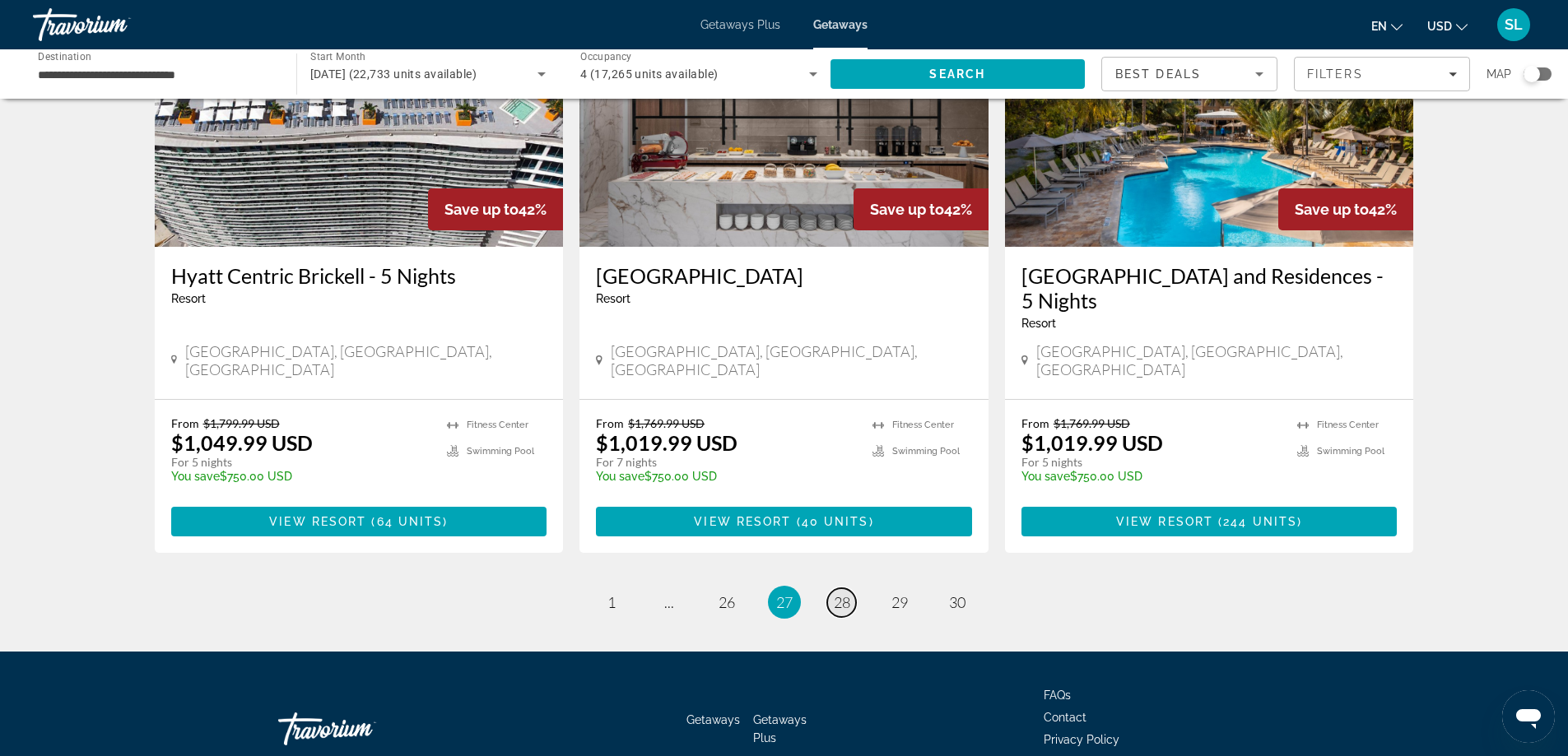
click at [852, 589] on link "page 28" at bounding box center [841, 603] width 29 height 29
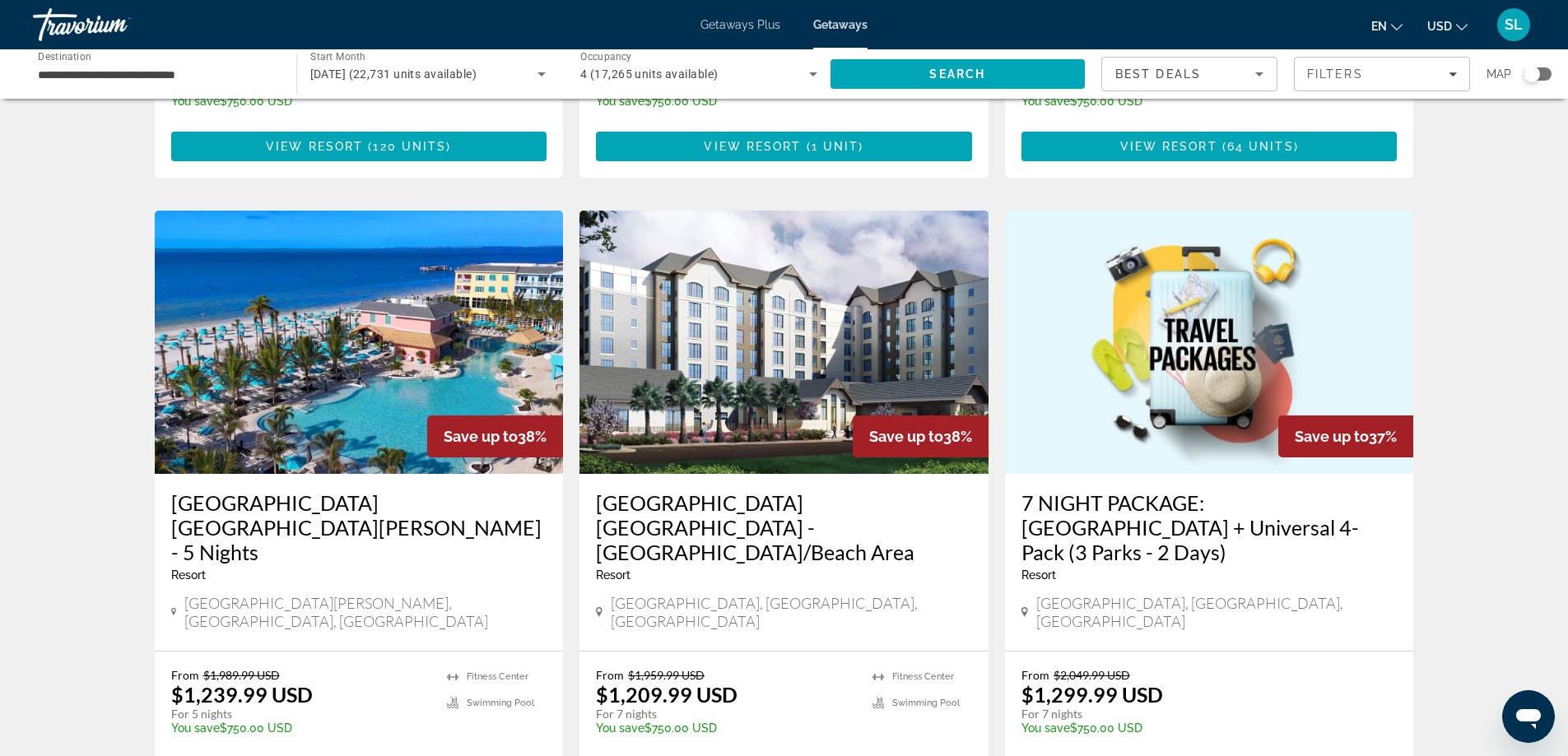
scroll to position [1956, 0]
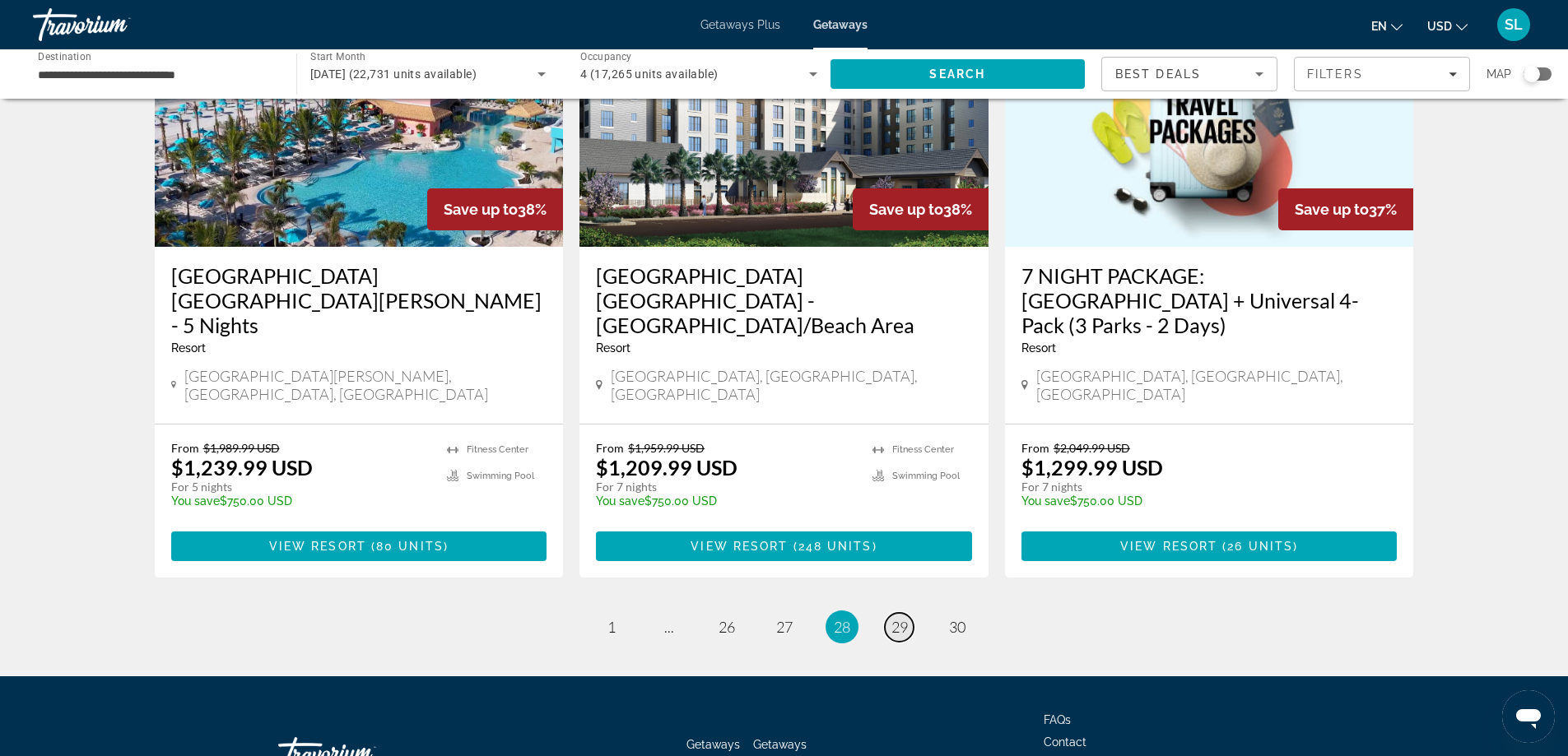
click at [899, 619] on span "29" at bounding box center [899, 628] width 17 height 18
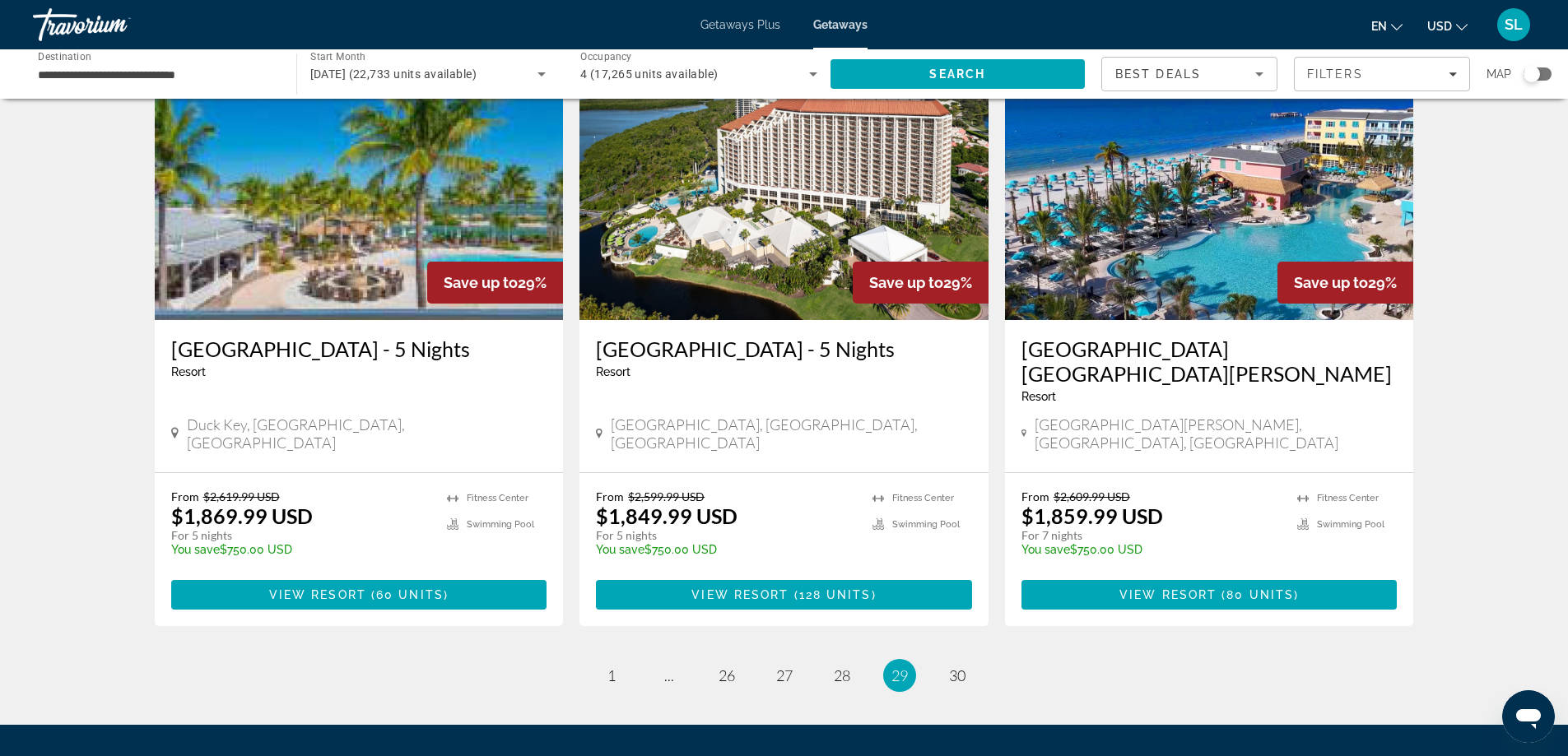
scroll to position [1956, 0]
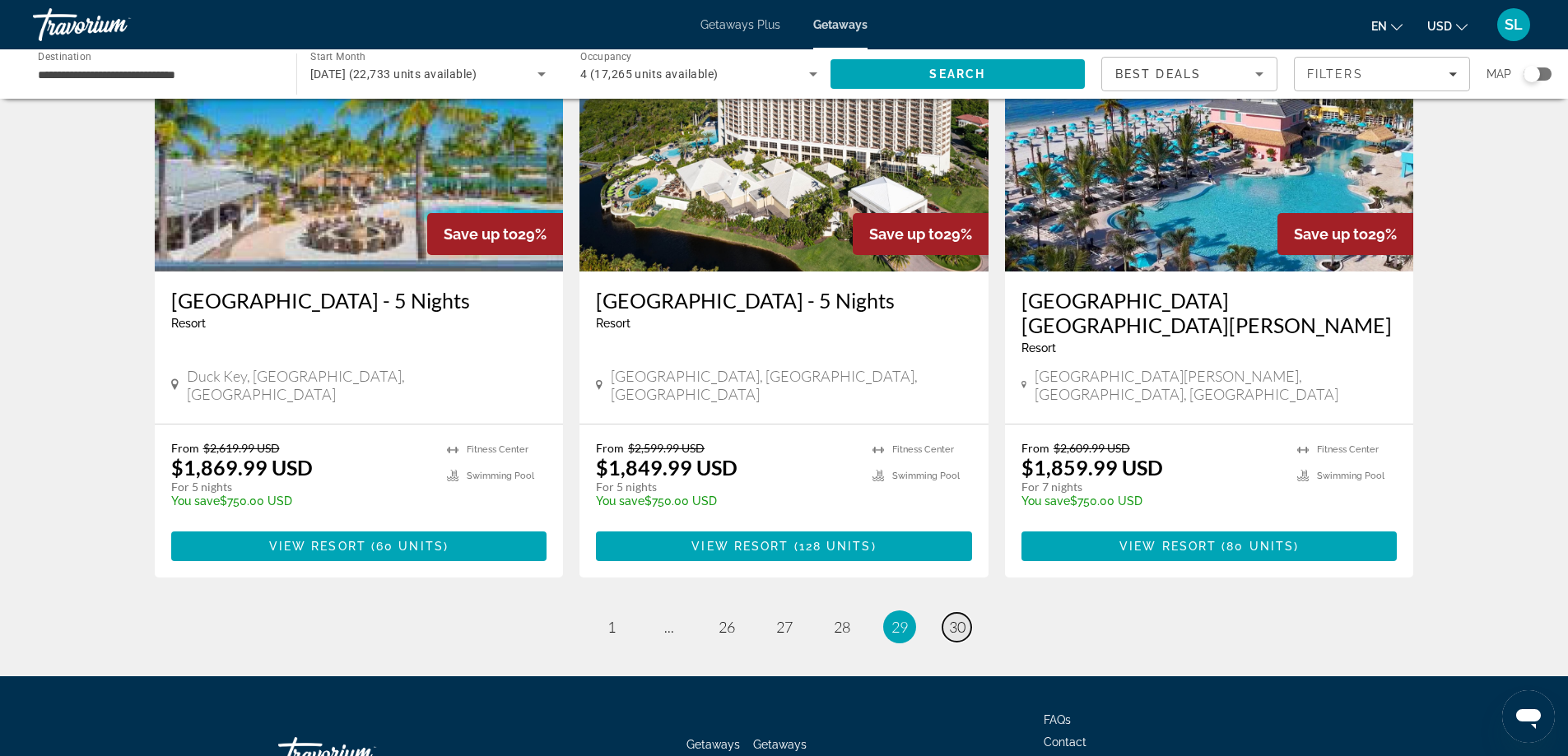
click at [960, 619] on span "30" at bounding box center [956, 628] width 17 height 18
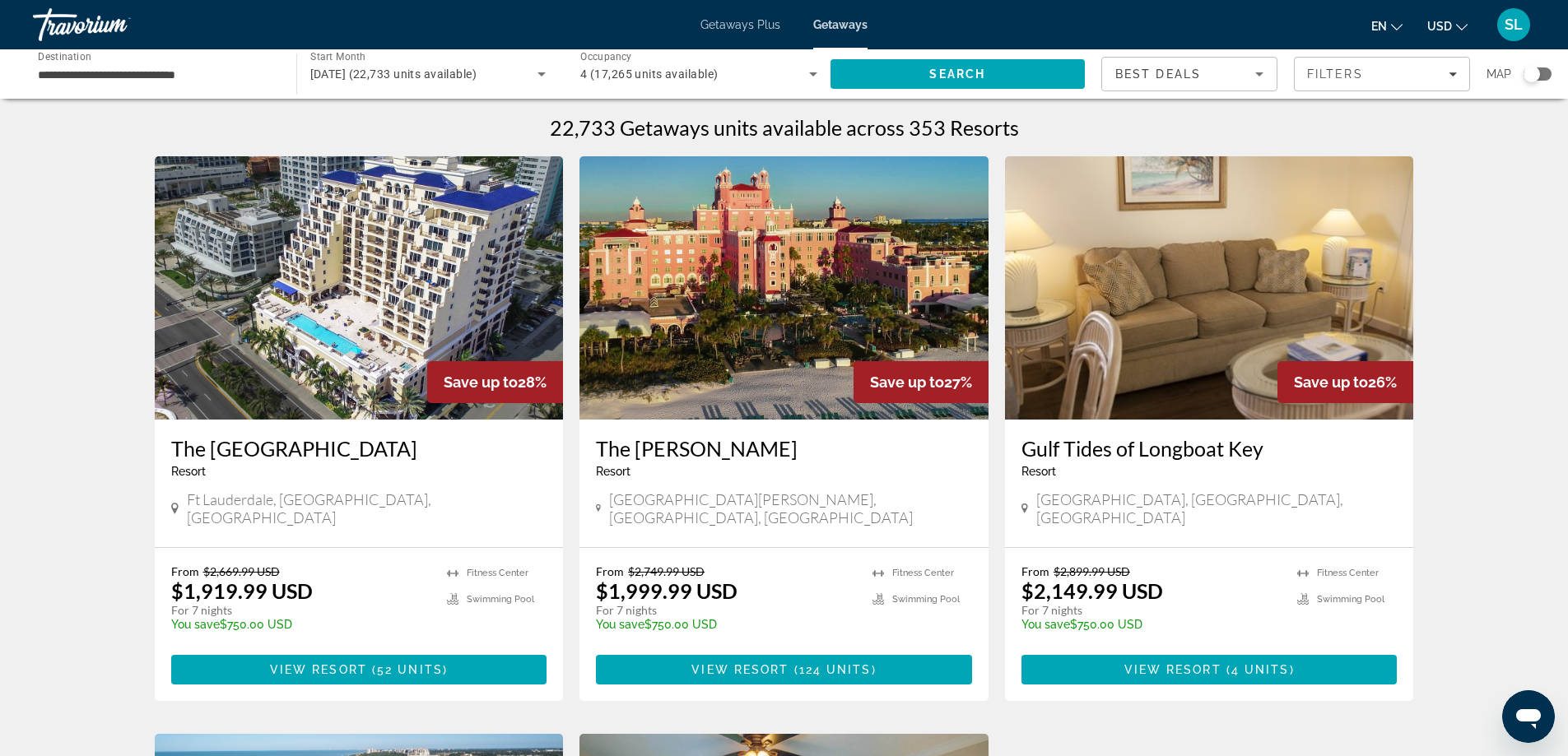
click at [754, 24] on span "Getaways Plus" at bounding box center [740, 24] width 80 height 13
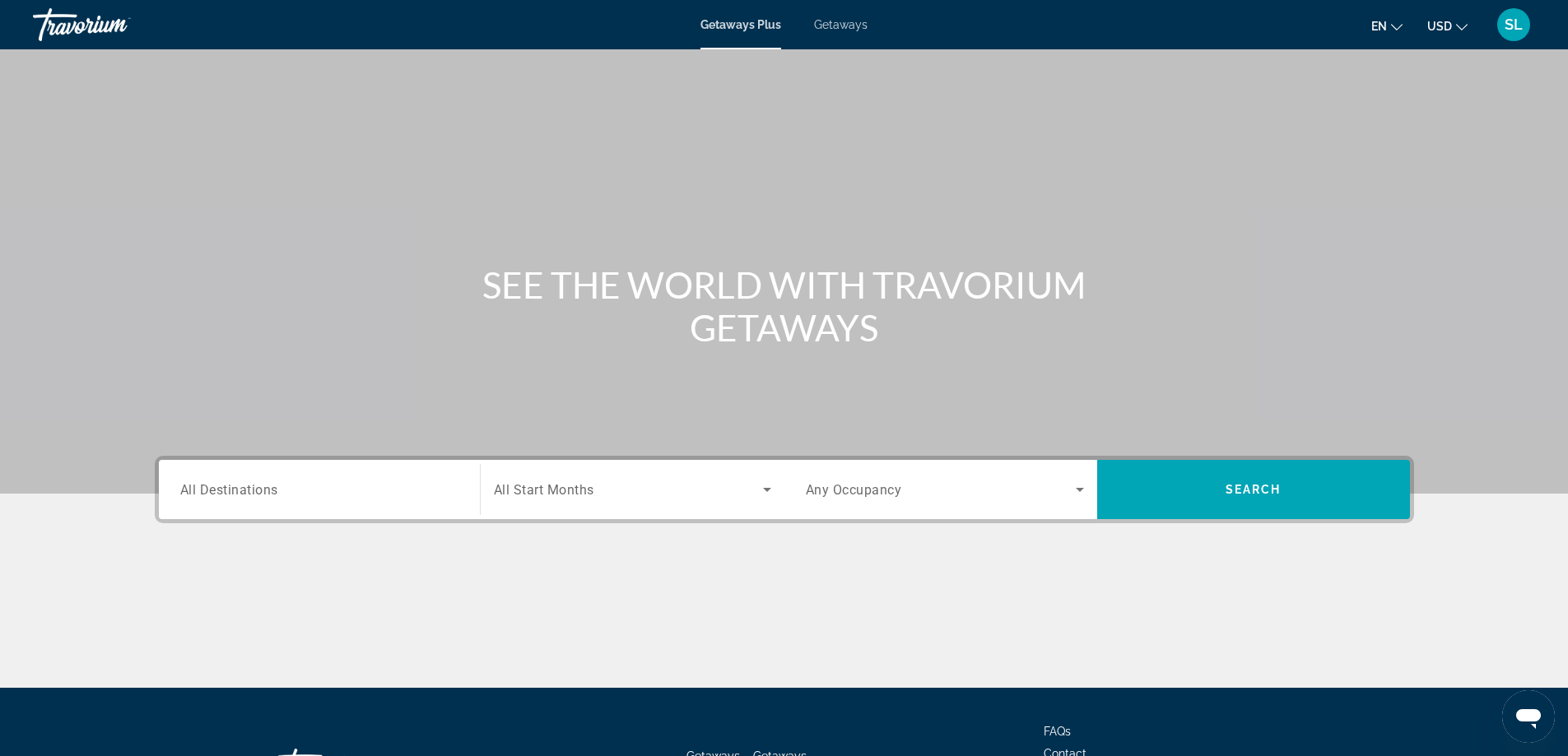
drag, startPoint x: 333, startPoint y: 471, endPoint x: 330, endPoint y: 480, distance: 9.5
click at [332, 475] on div "Search widget" at bounding box center [319, 489] width 279 height 46
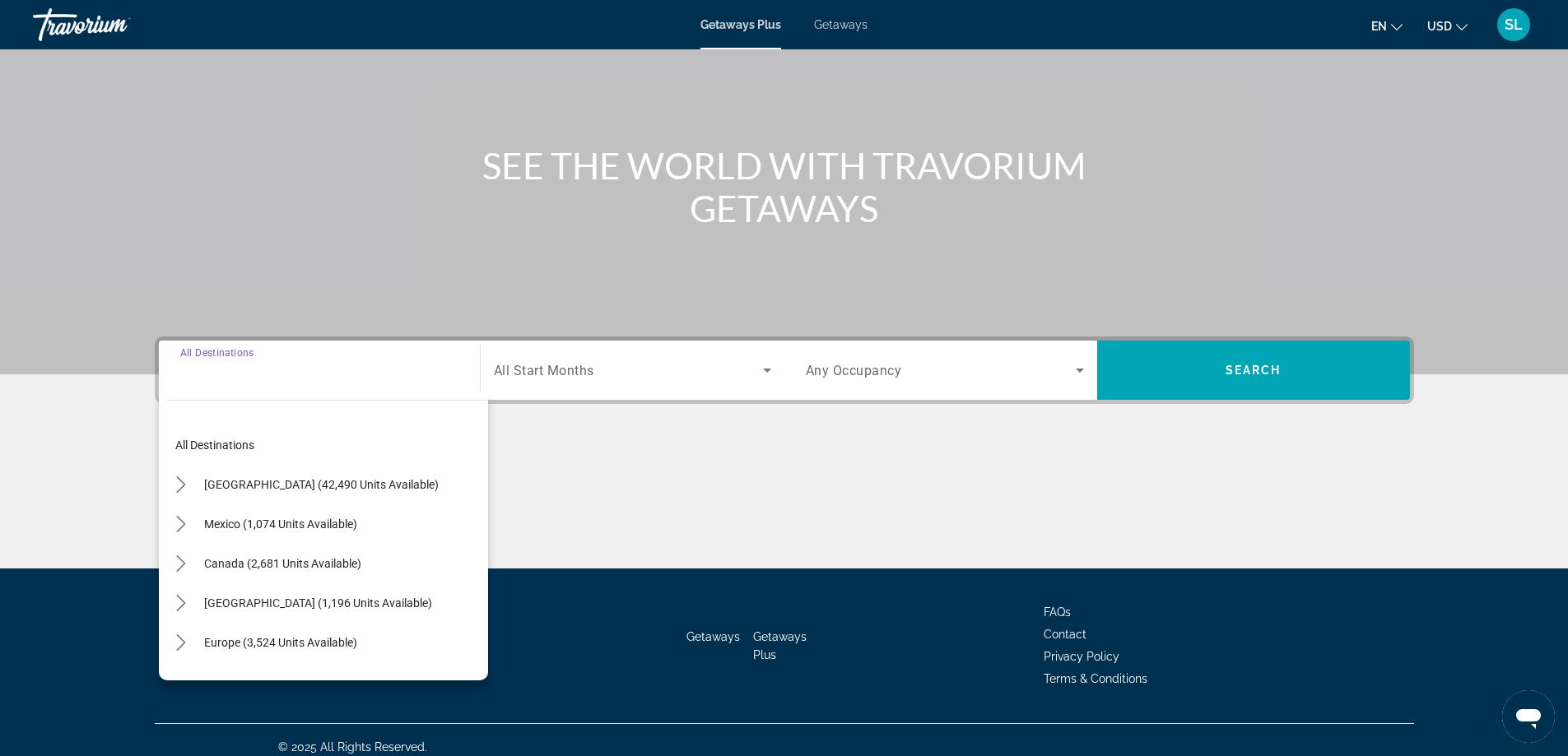
scroll to position [133, 0]
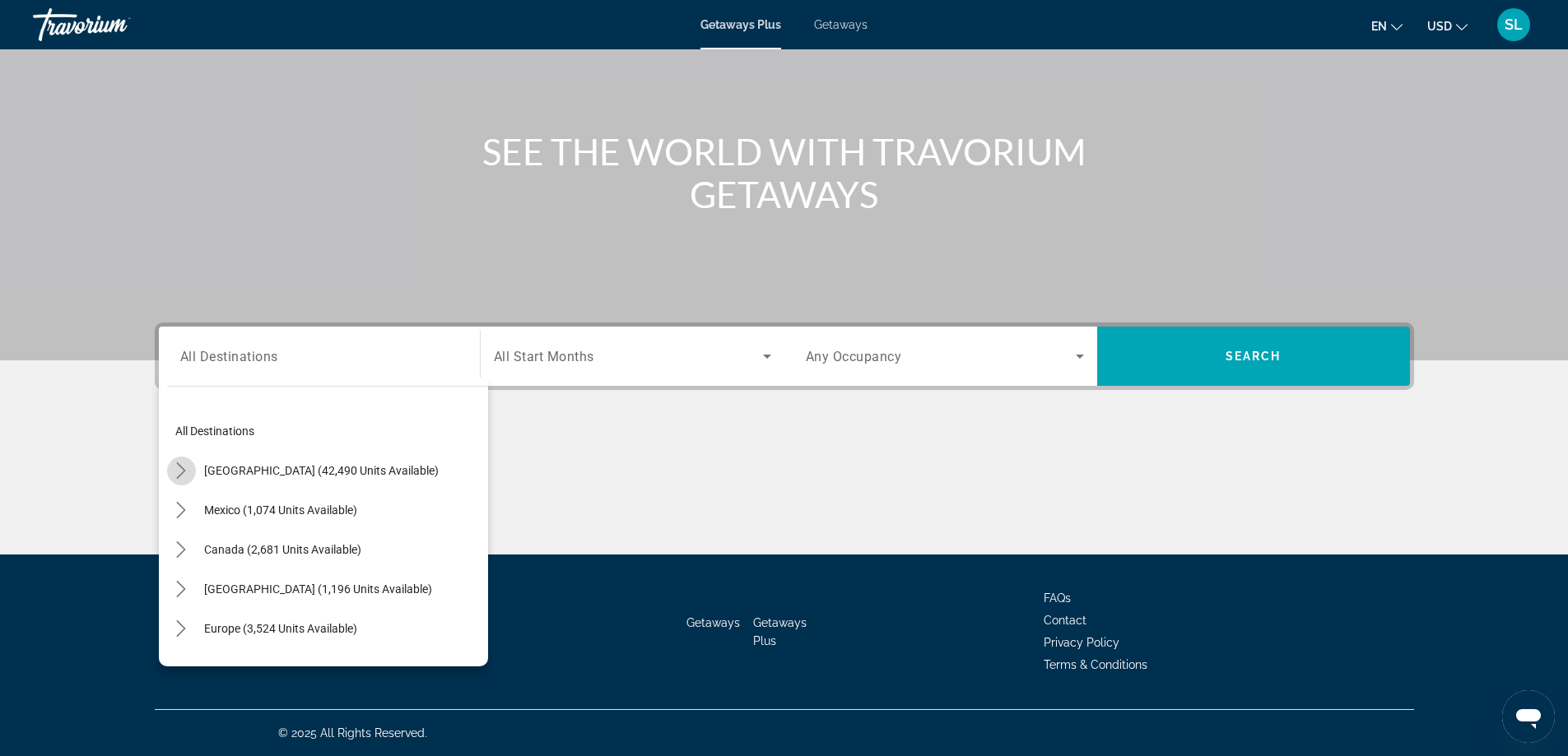
click at [190, 479] on mat-icon "Toggle United States (42,490 units available) submenu" at bounding box center [181, 470] width 29 height 29
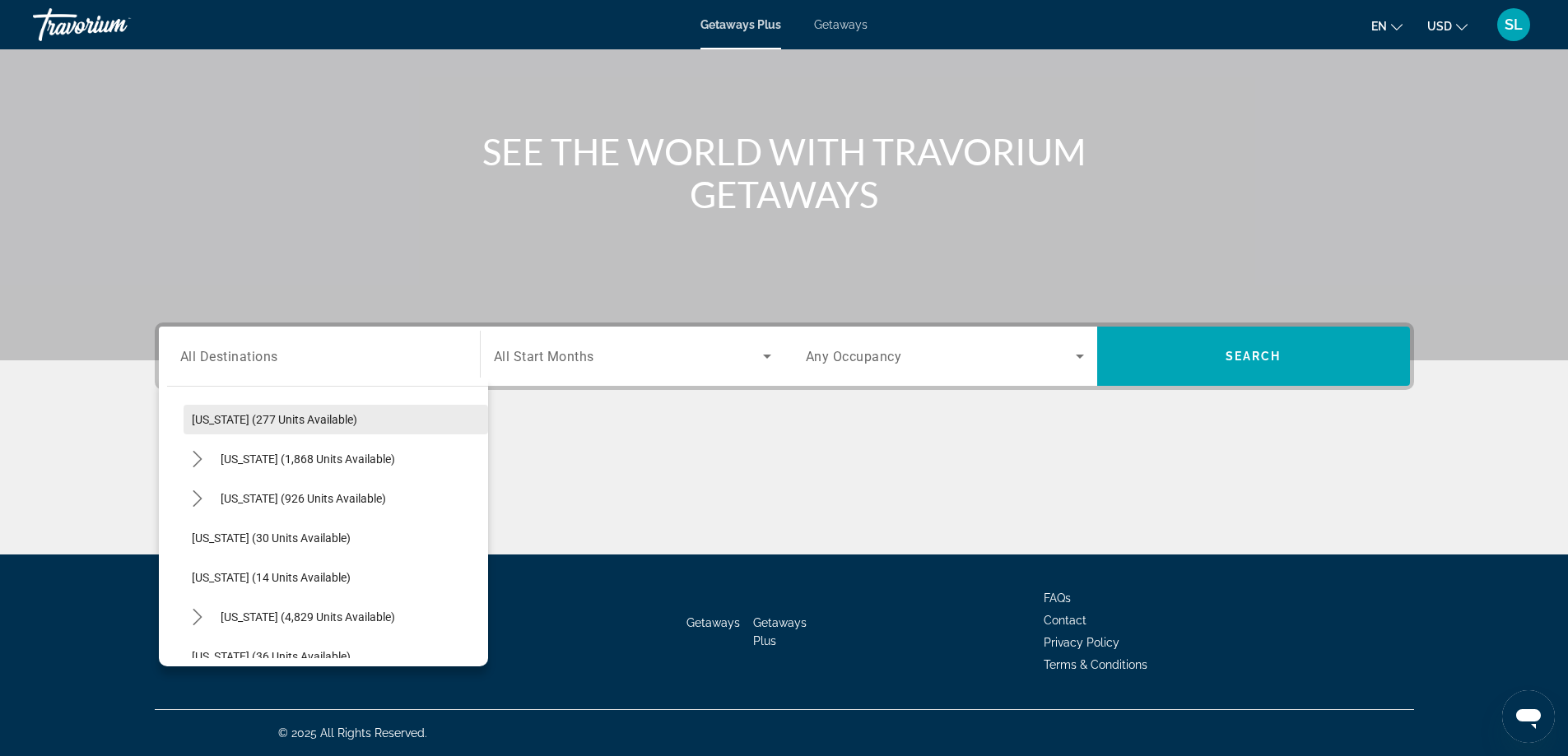
scroll to position [212, 0]
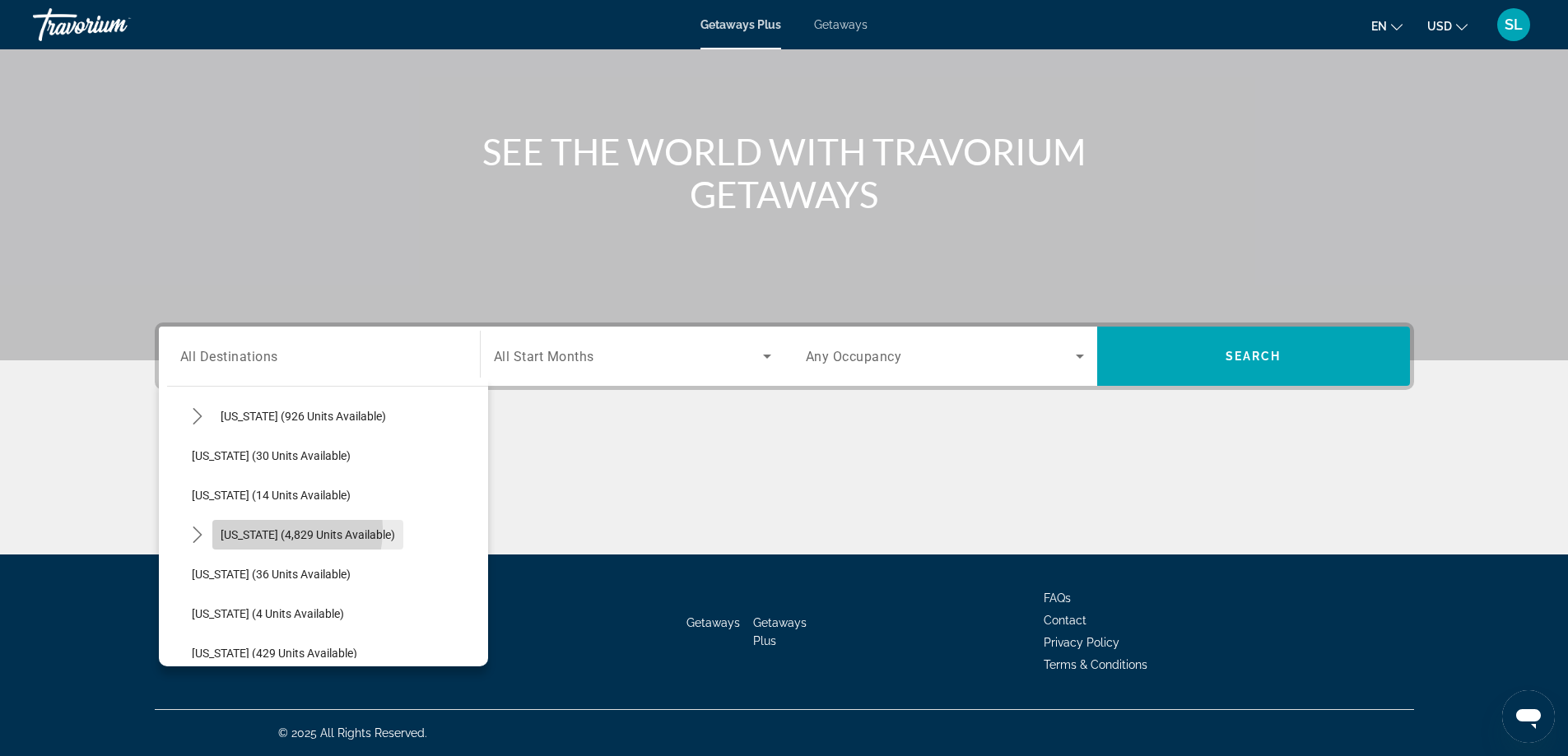
click at [242, 529] on span "[US_STATE] (4,829 units available)" at bounding box center [307, 535] width 175 height 13
type input "**********"
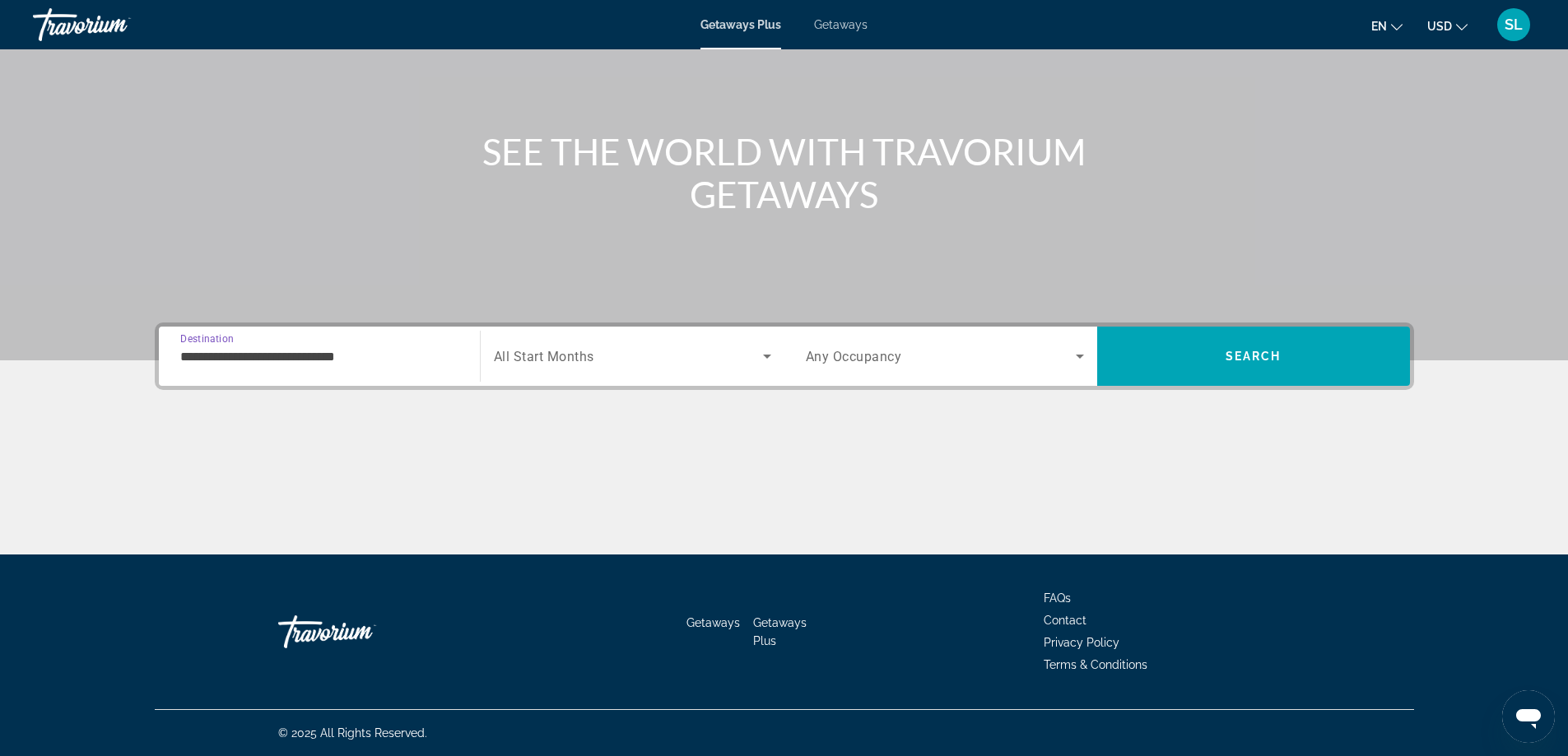
click at [594, 372] on div "Search widget" at bounding box center [632, 356] width 278 height 46
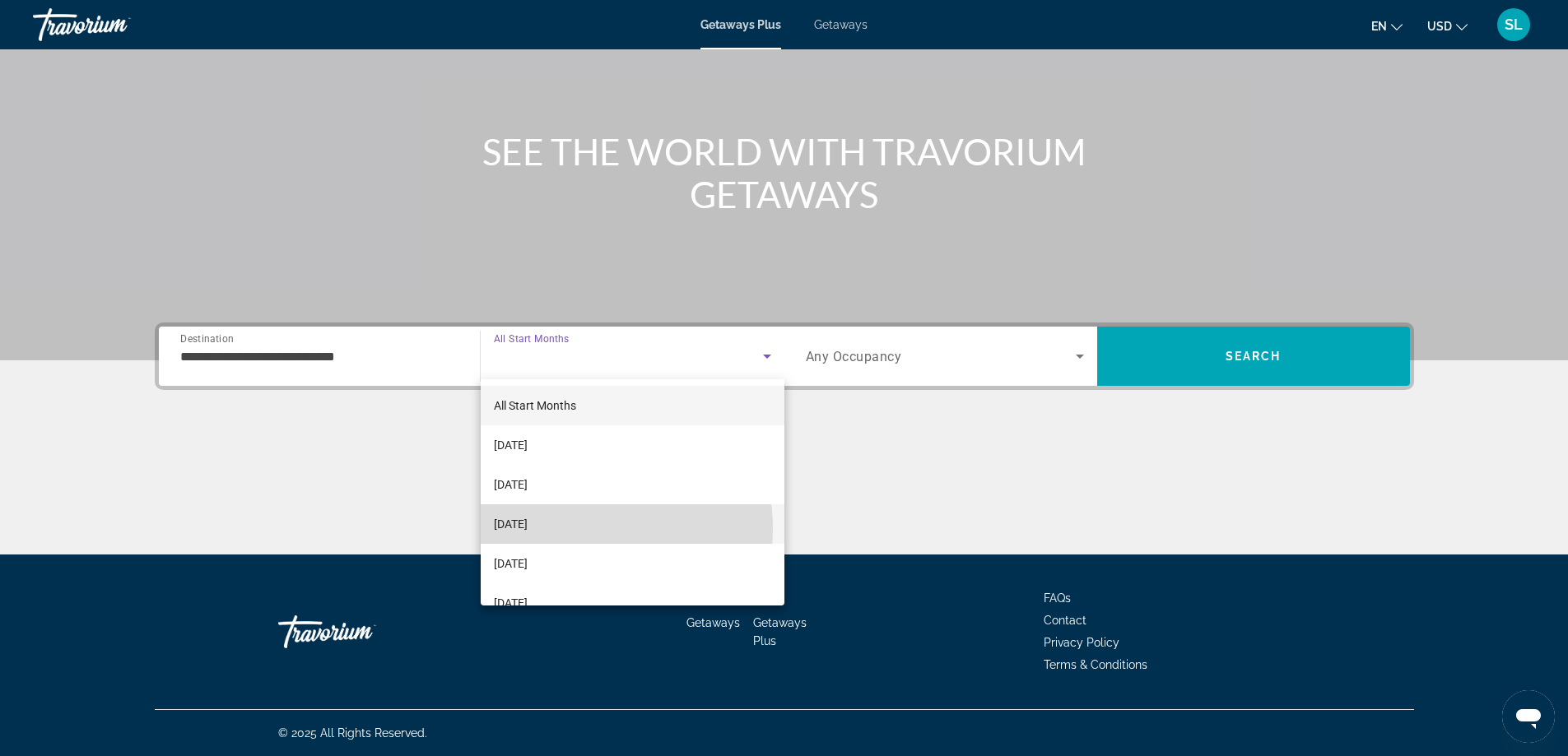
click at [589, 529] on mat-option "[DATE]" at bounding box center [631, 525] width 303 height 40
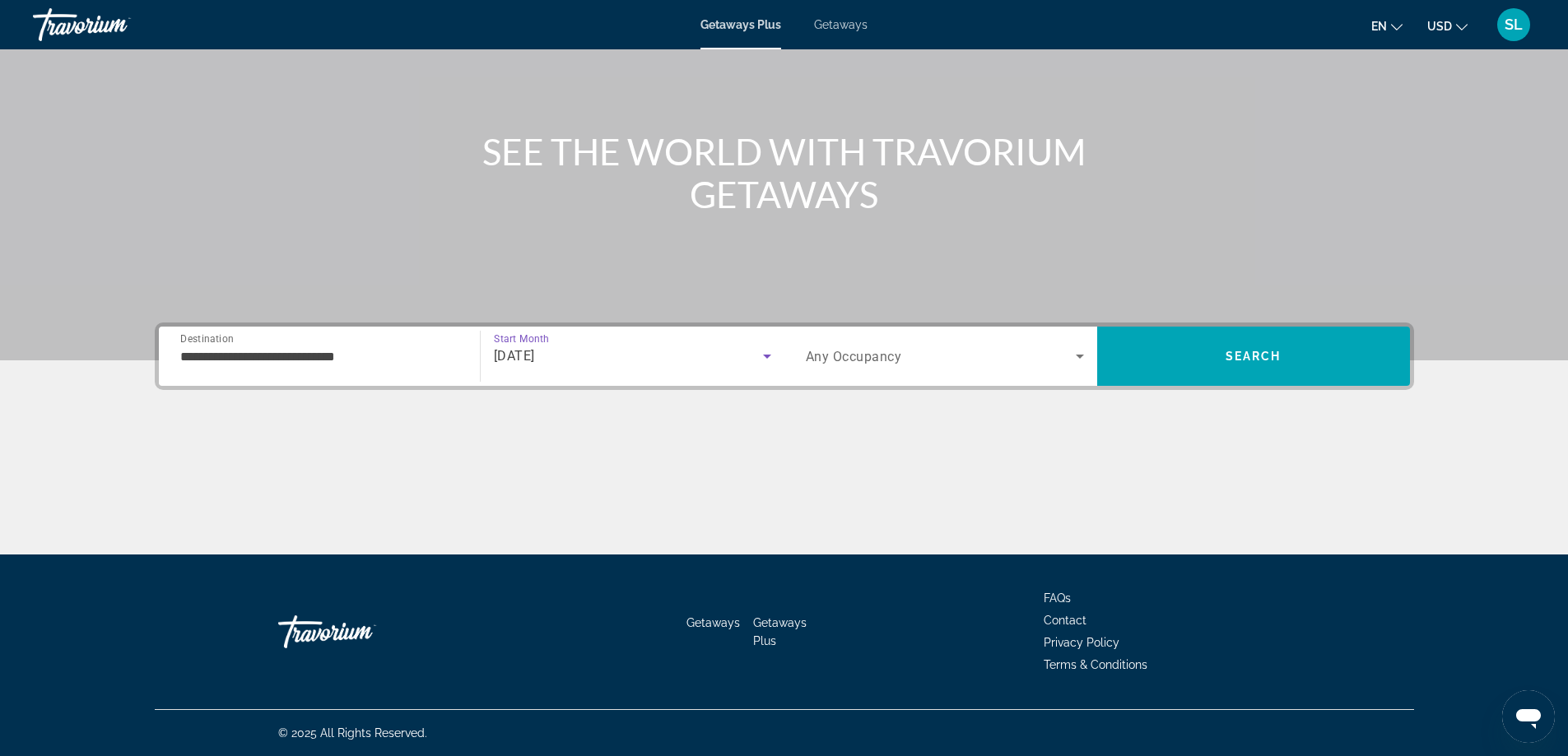
click at [820, 347] on span "Search widget" at bounding box center [940, 357] width 270 height 20
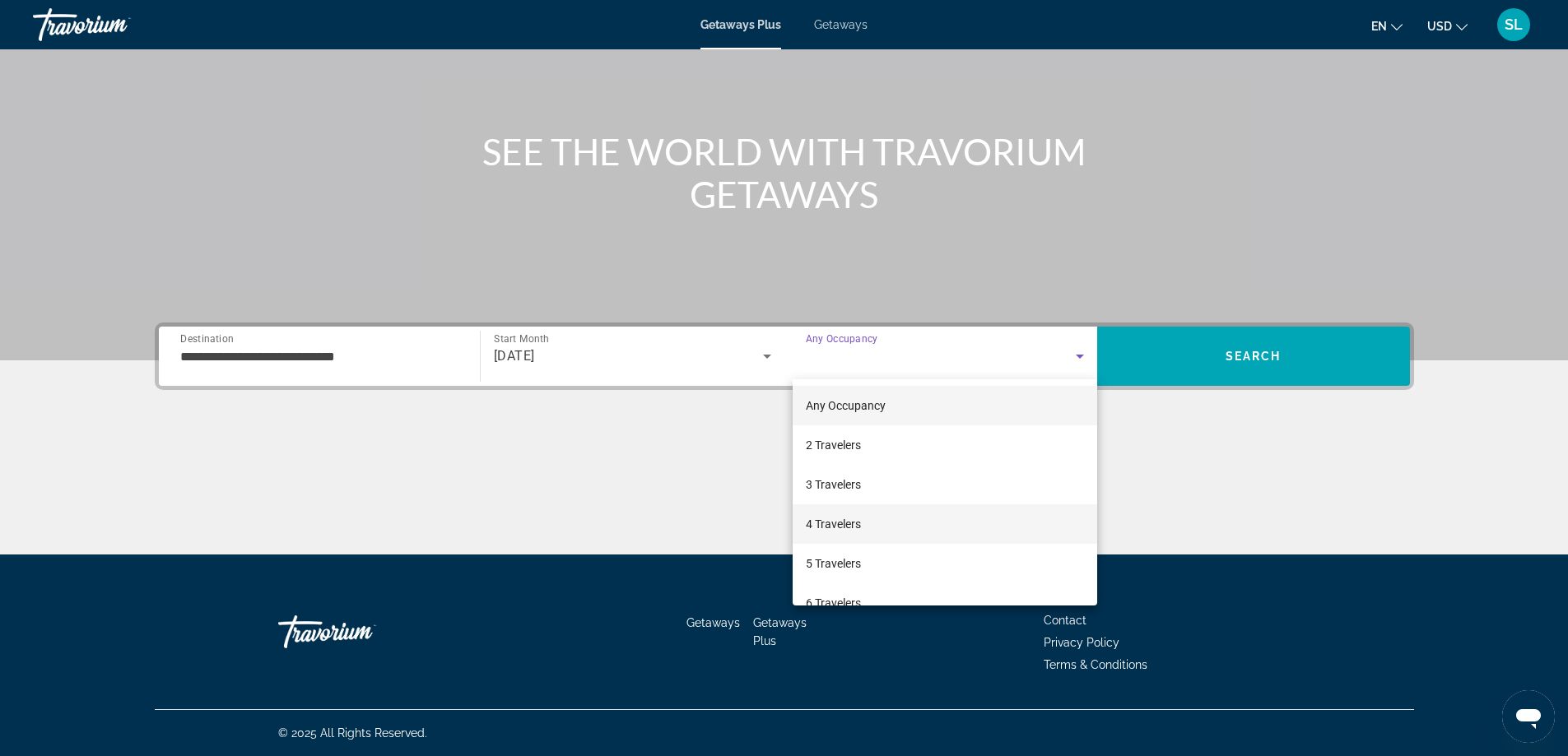
click at [879, 529] on mat-option "4 Travelers" at bounding box center [945, 525] width 304 height 40
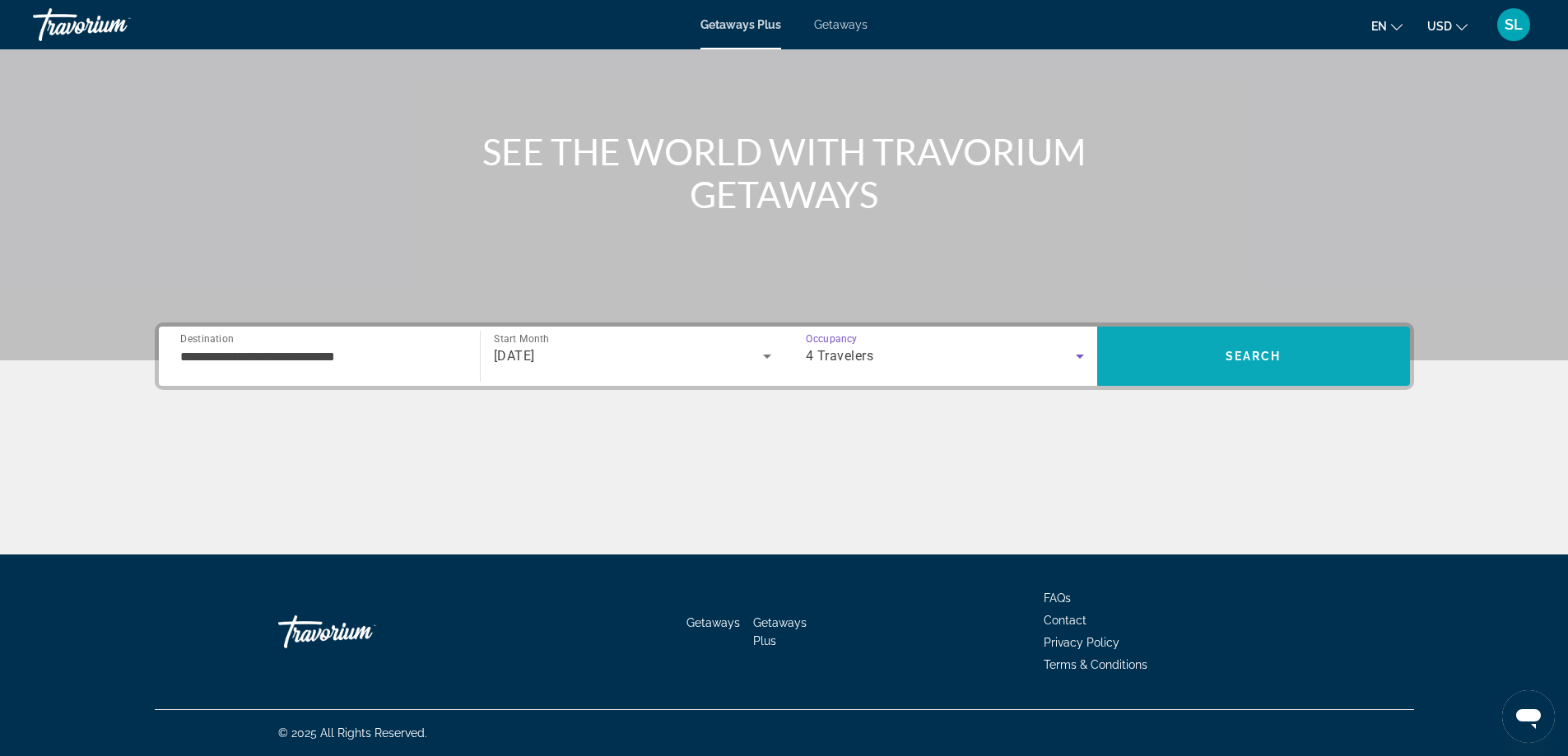
click at [1204, 348] on span "Search" at bounding box center [1253, 357] width 313 height 40
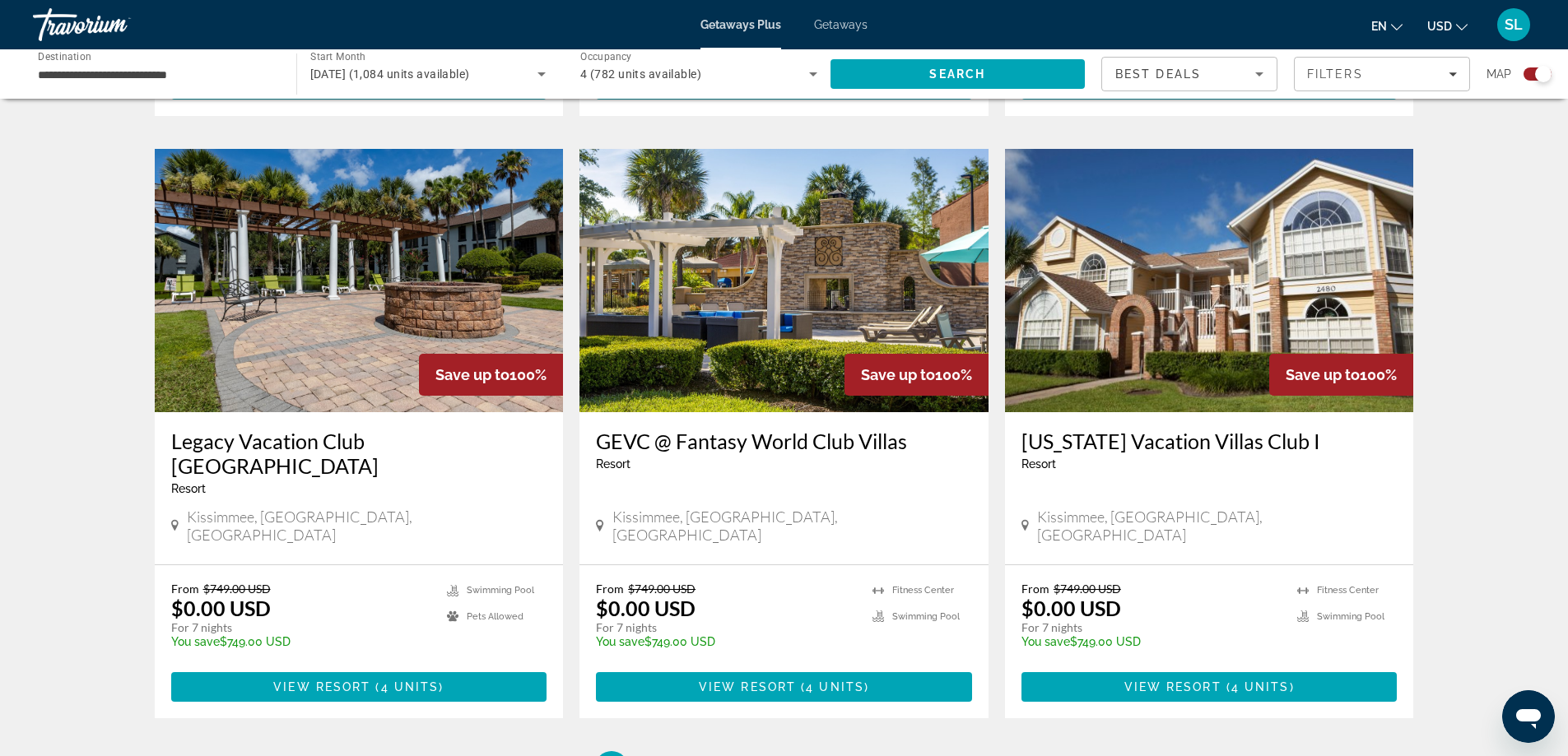
scroll to position [2470, 0]
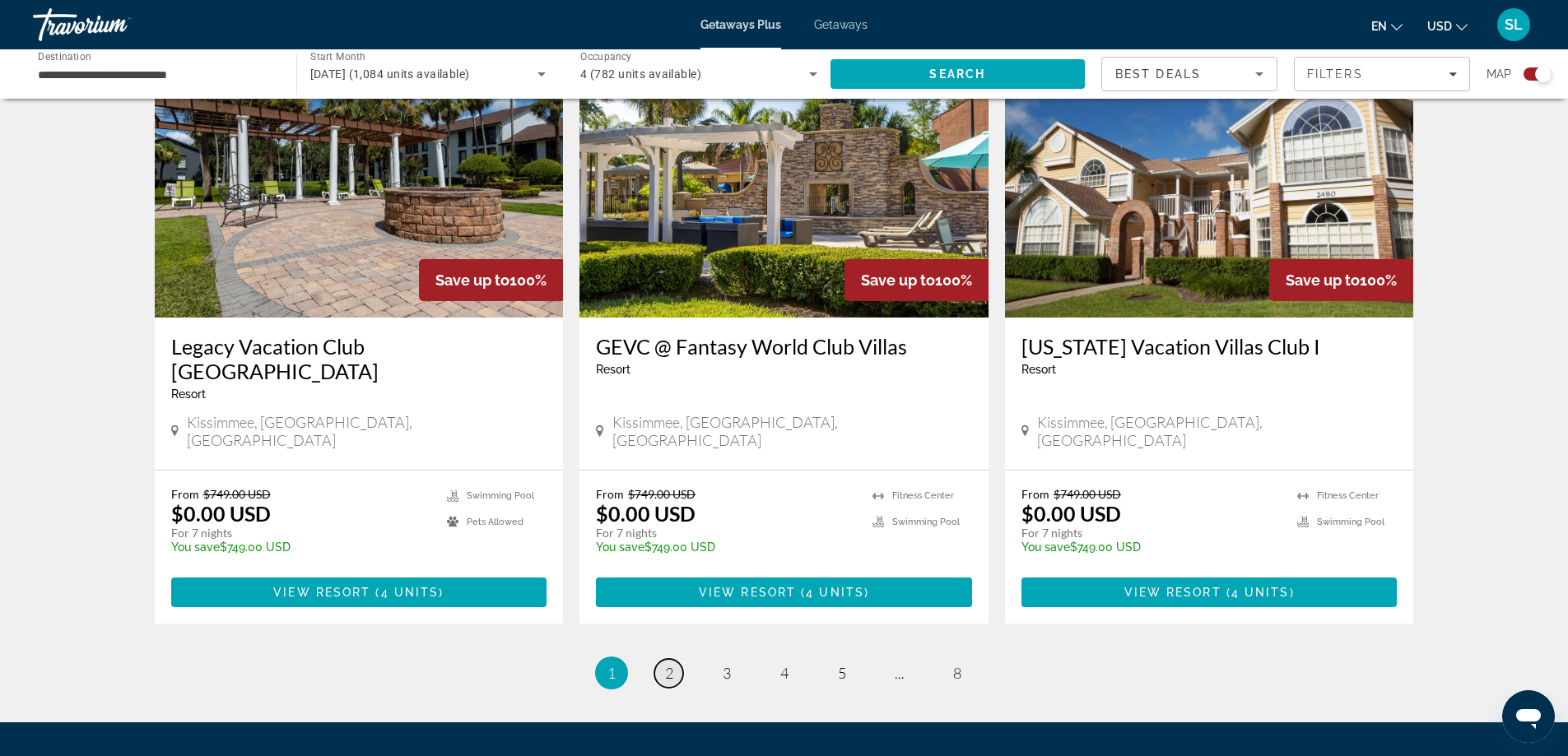
click at [678, 659] on link "page 2" at bounding box center [668, 673] width 29 height 29
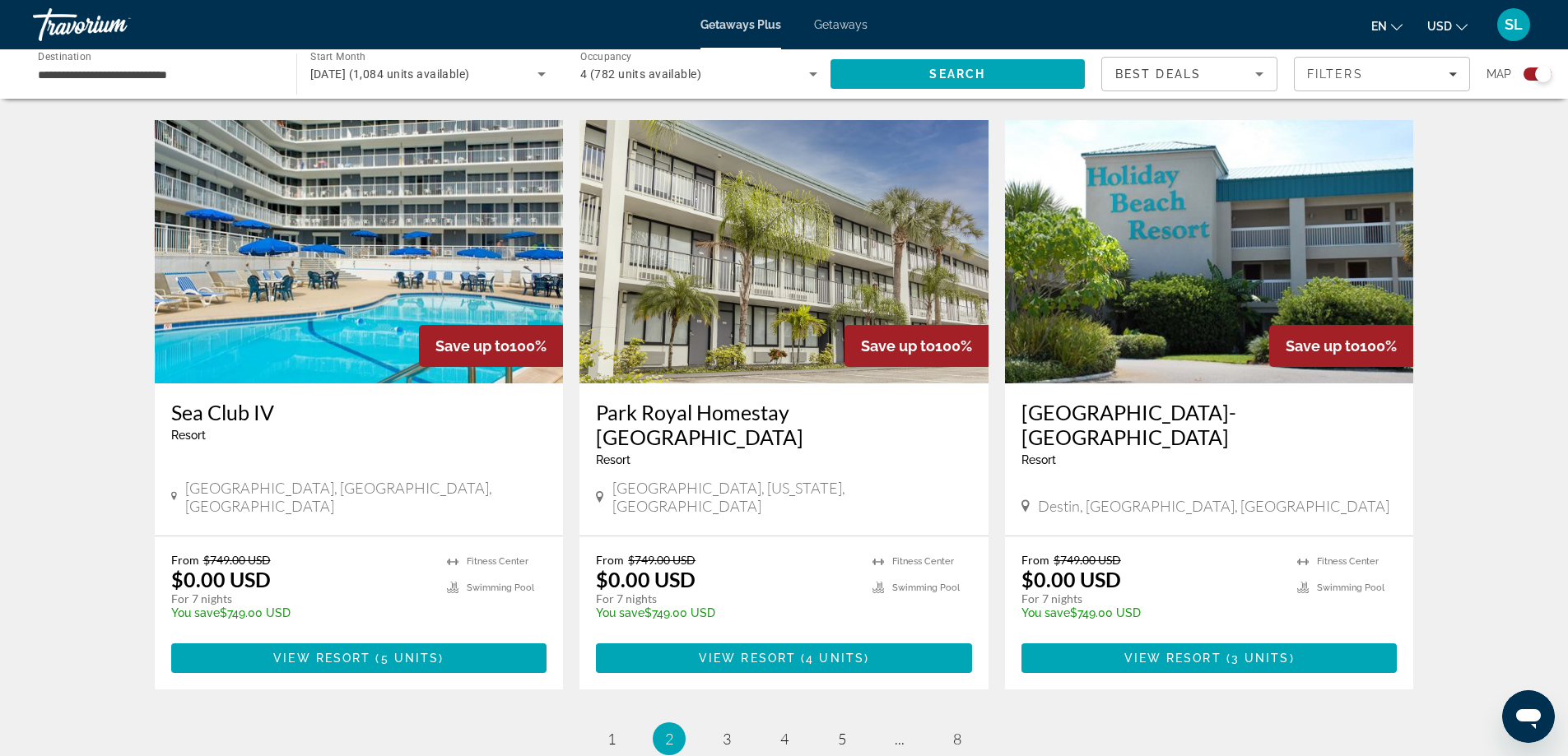
scroll to position [2491, 0]
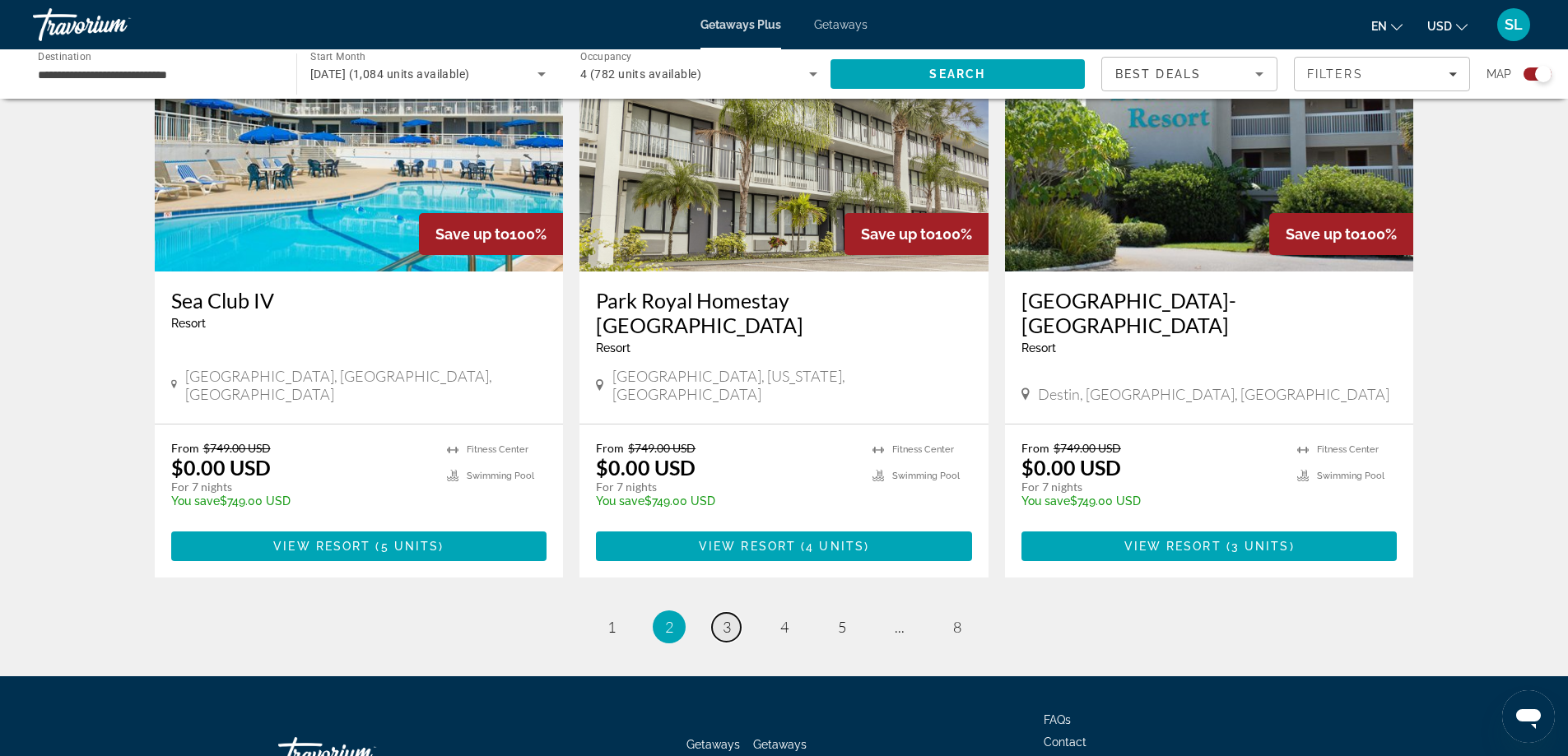
click at [731, 614] on link "page 3" at bounding box center [726, 628] width 29 height 29
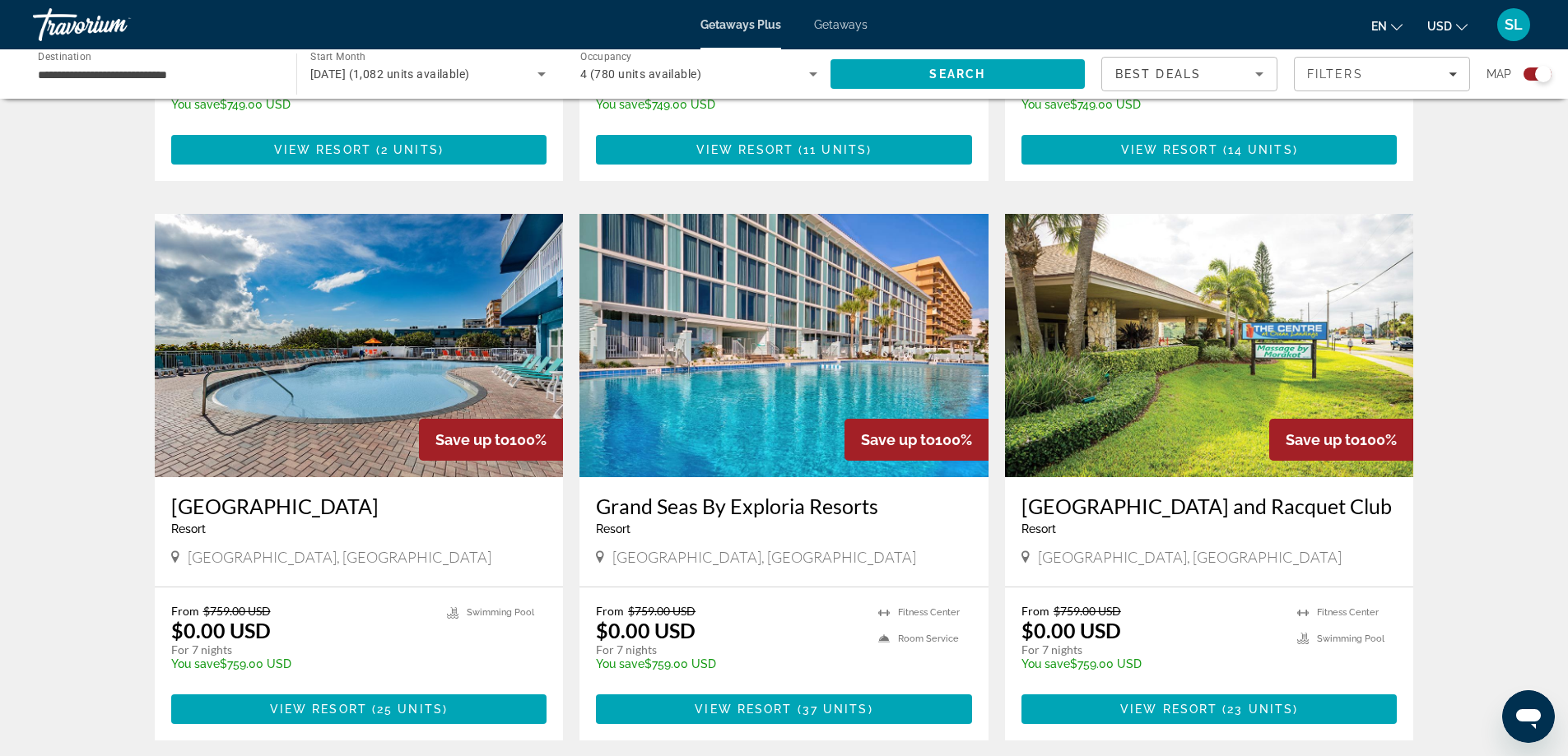
scroll to position [2223, 0]
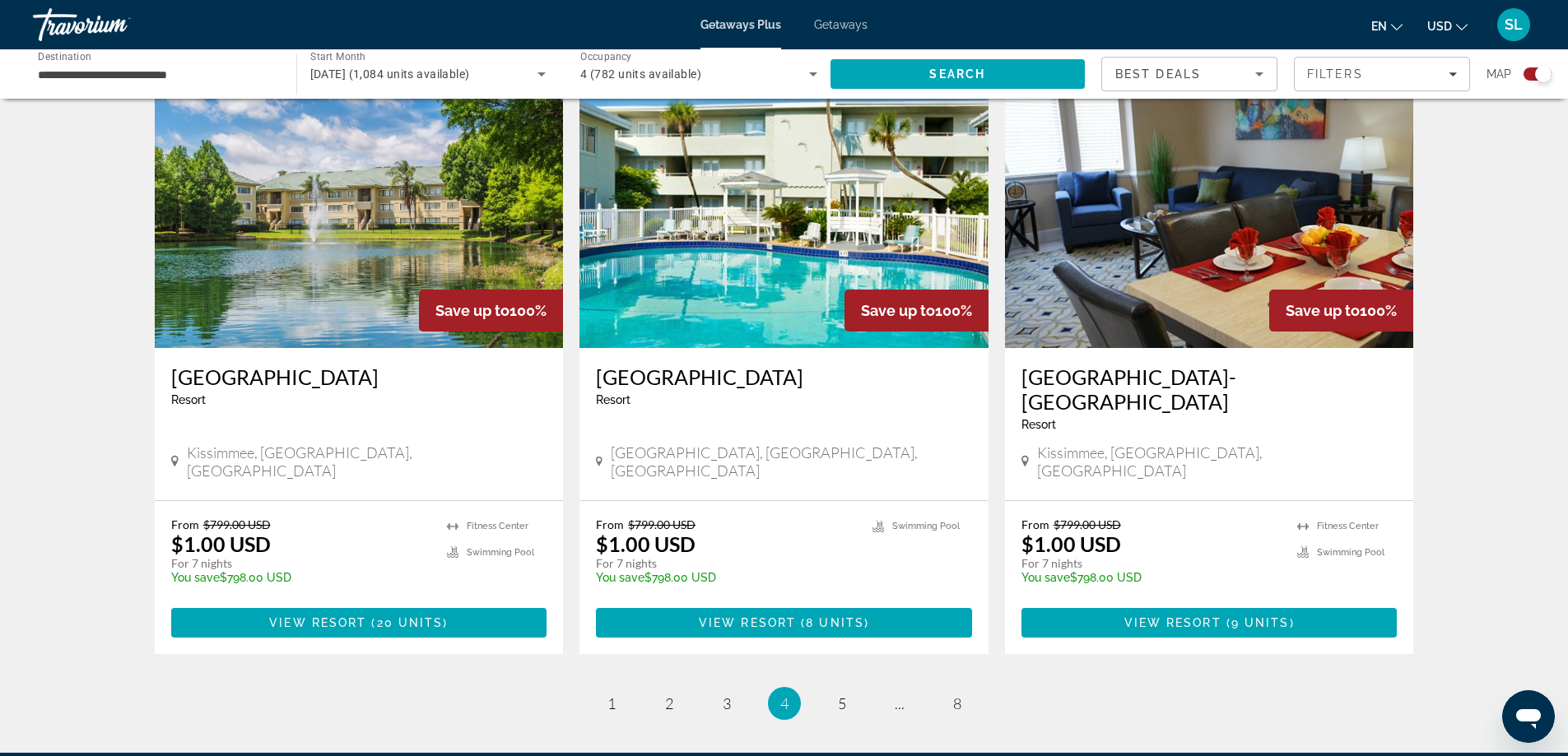
scroll to position [2442, 0]
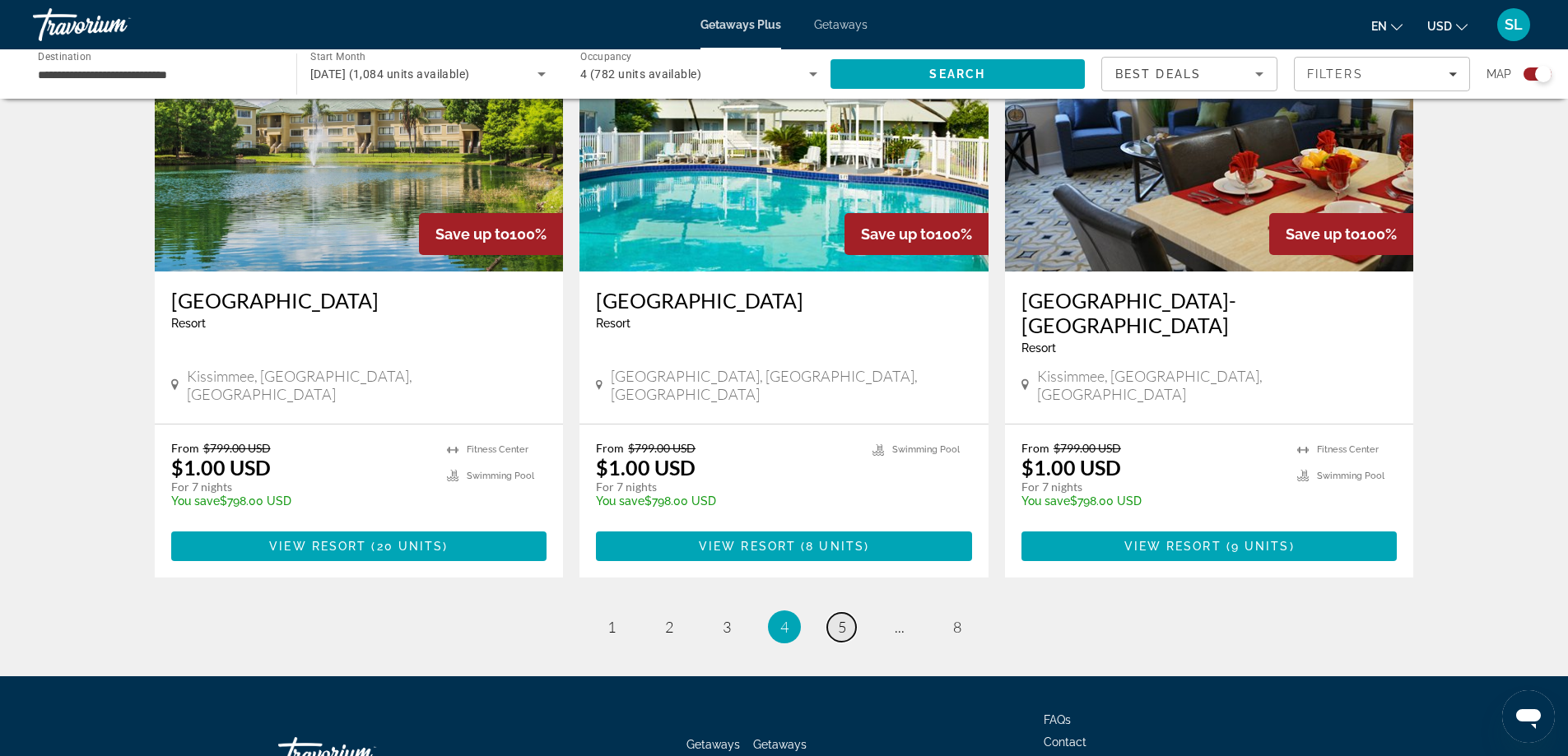
click at [845, 614] on link "page 5" at bounding box center [841, 628] width 29 height 29
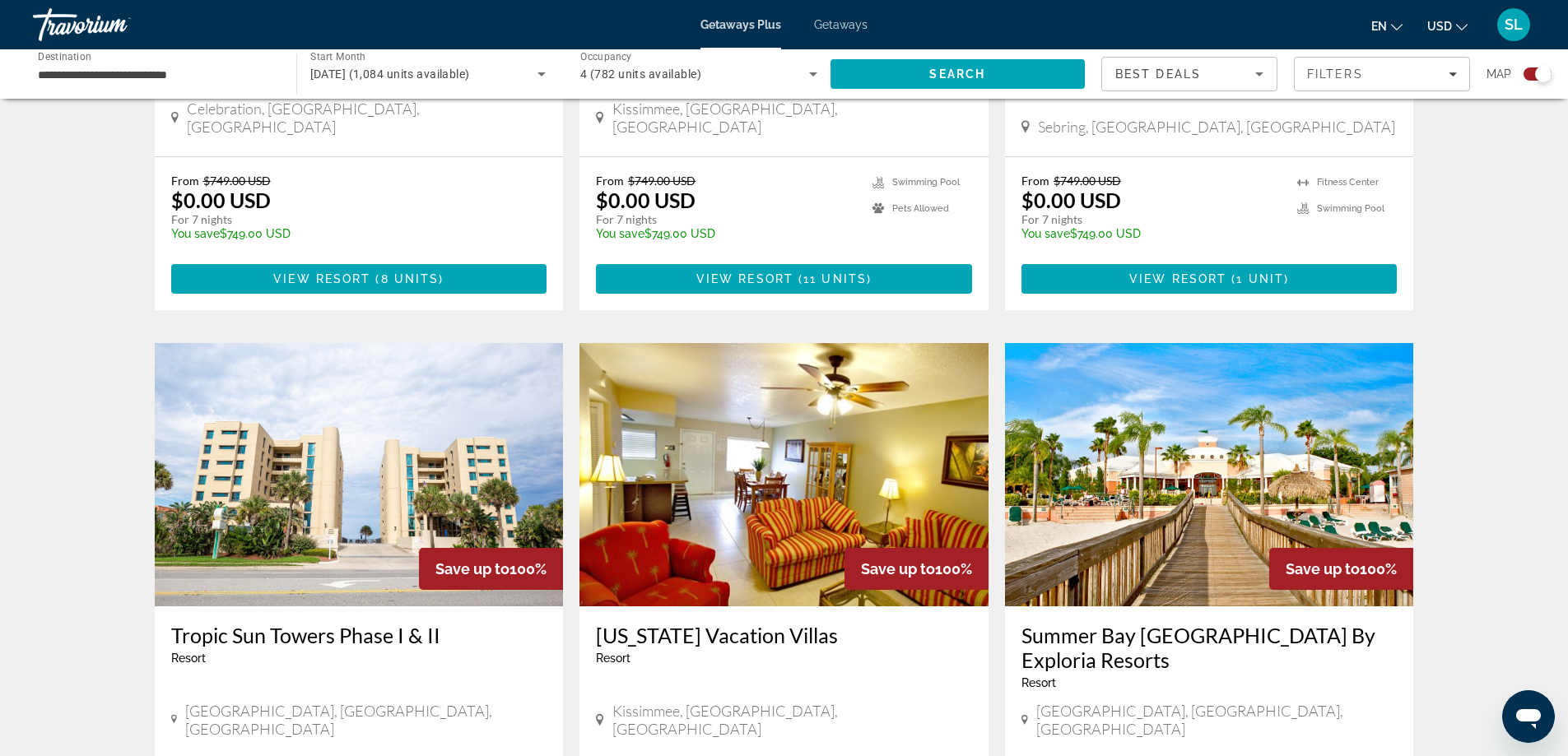
scroll to position [2305, 0]
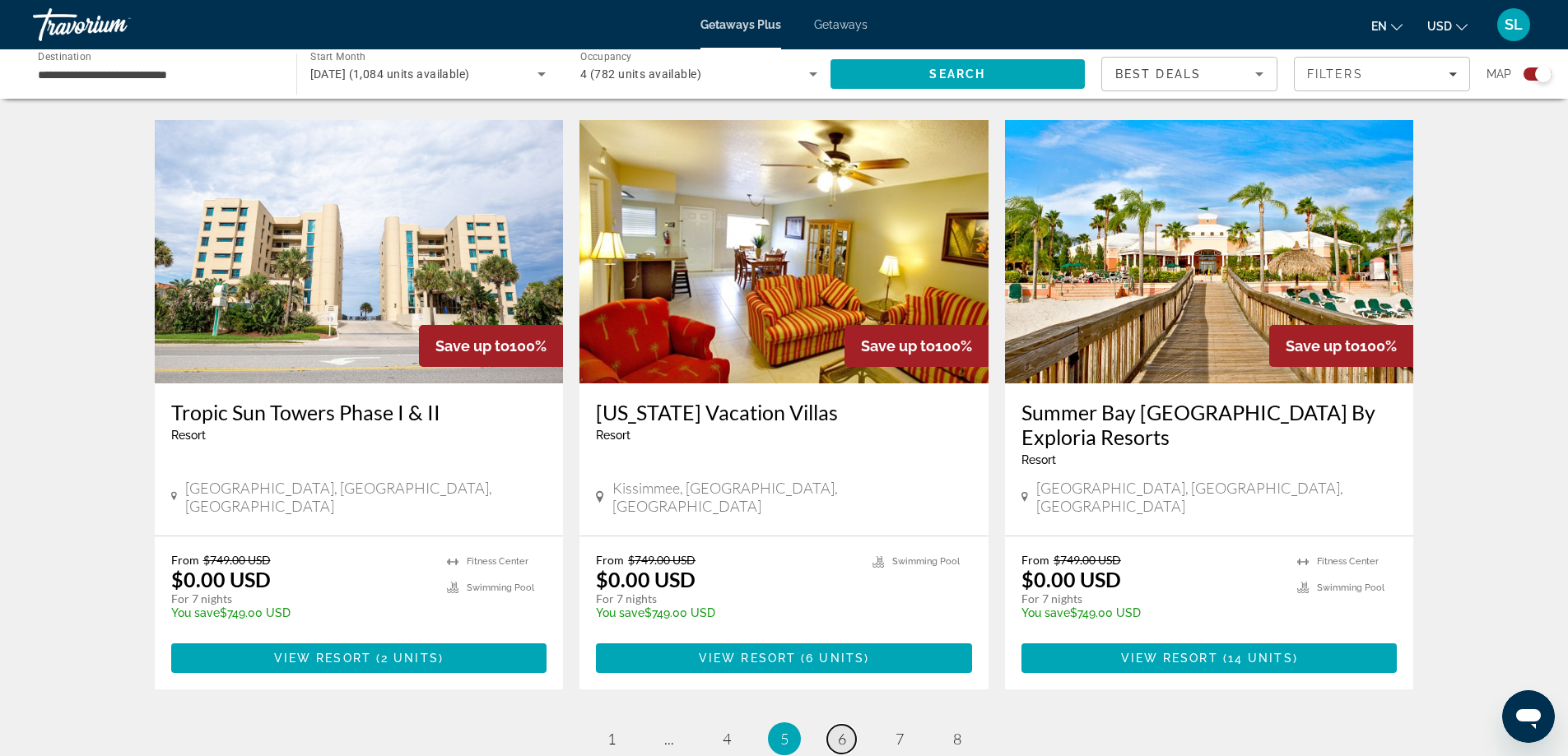
click at [852, 725] on link "page 6" at bounding box center [841, 739] width 29 height 29
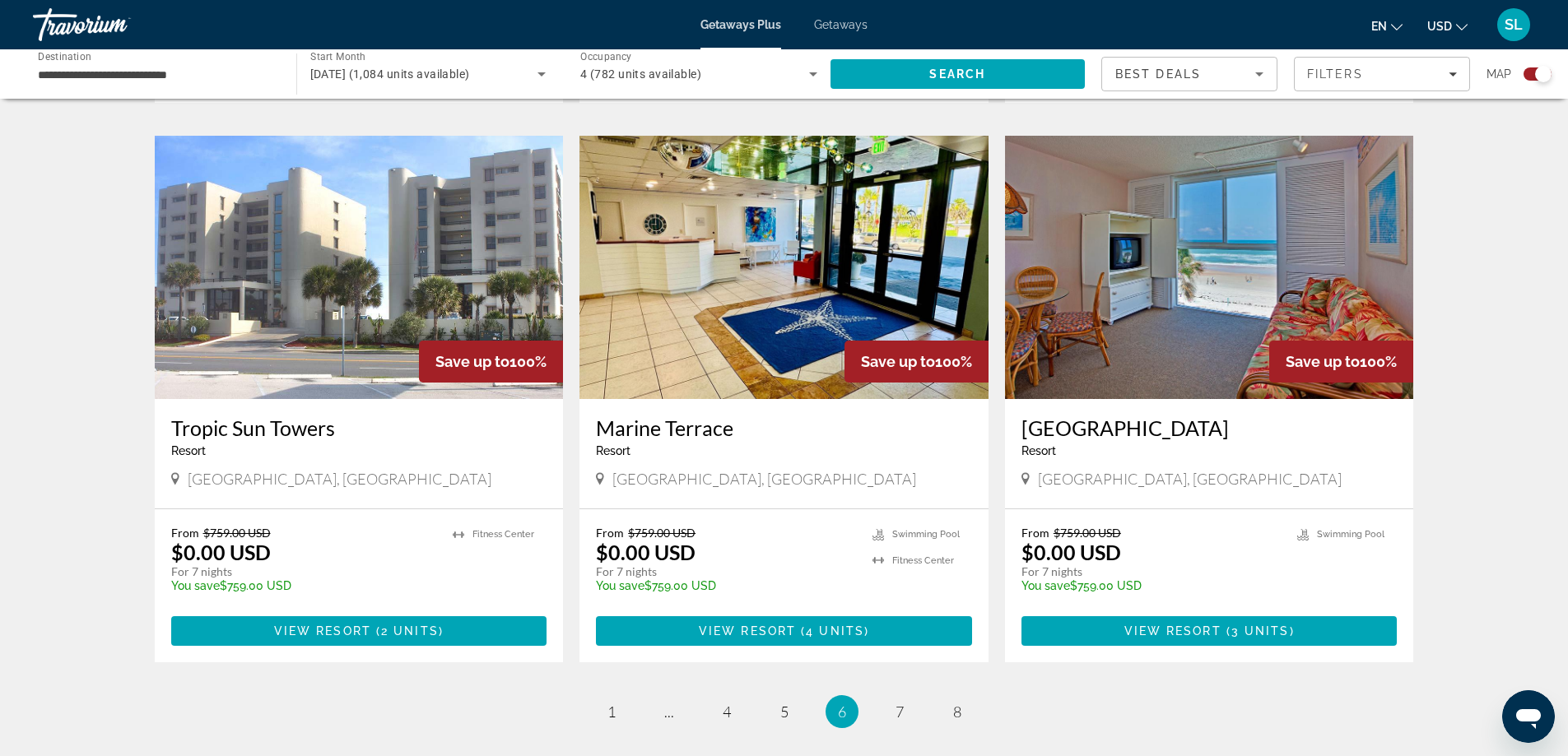
scroll to position [2260, 0]
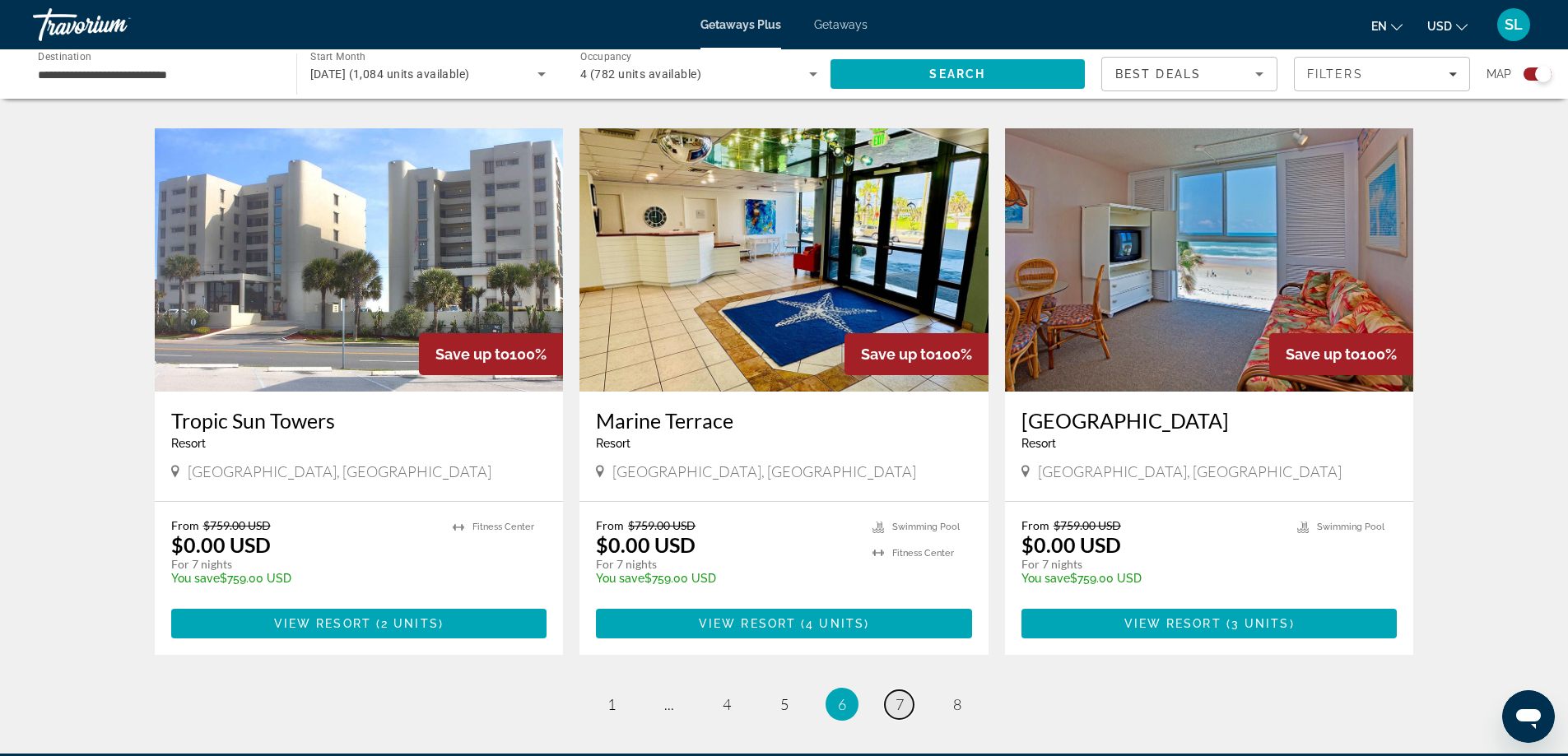
click at [908, 693] on link "page 7" at bounding box center [898, 705] width 29 height 29
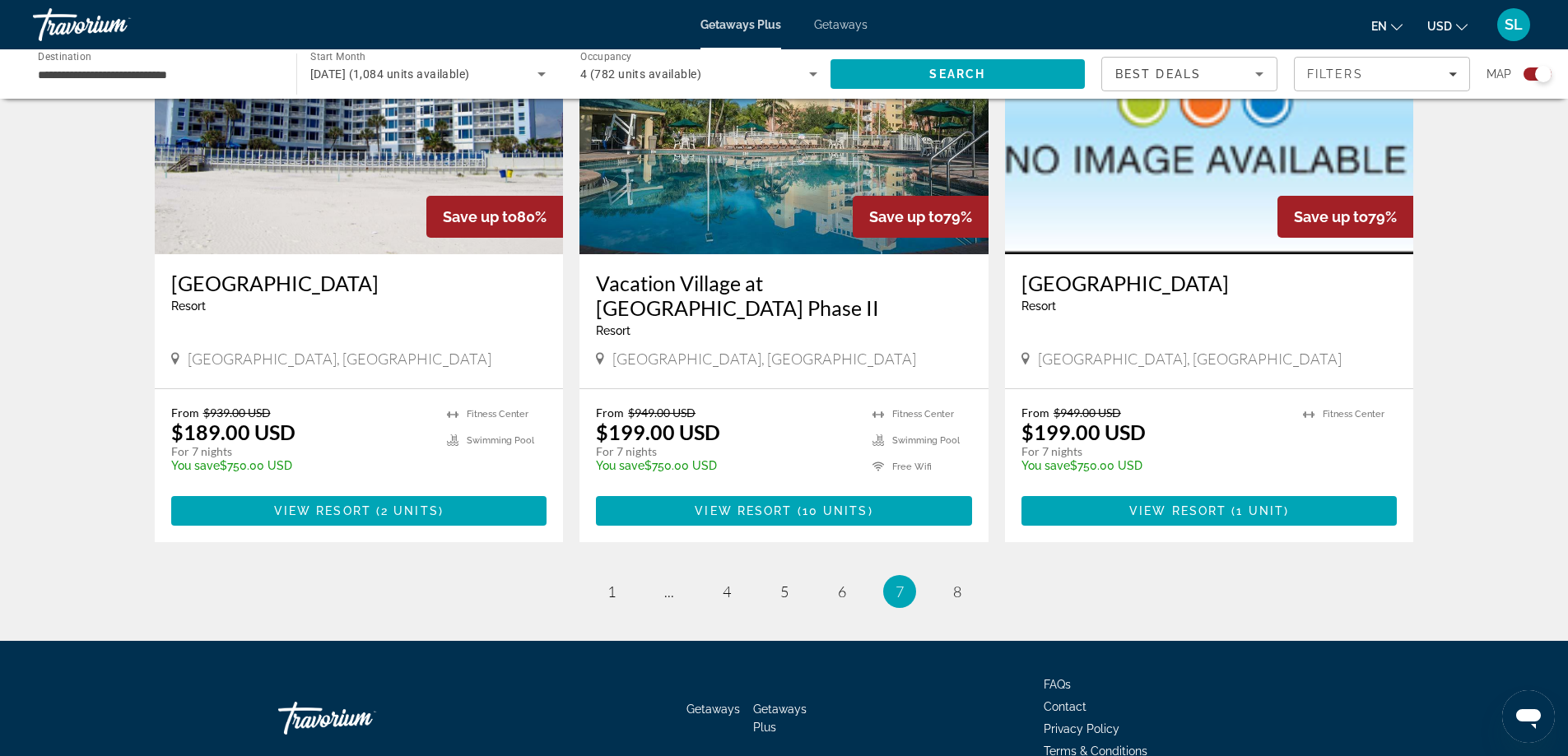
scroll to position [2442, 0]
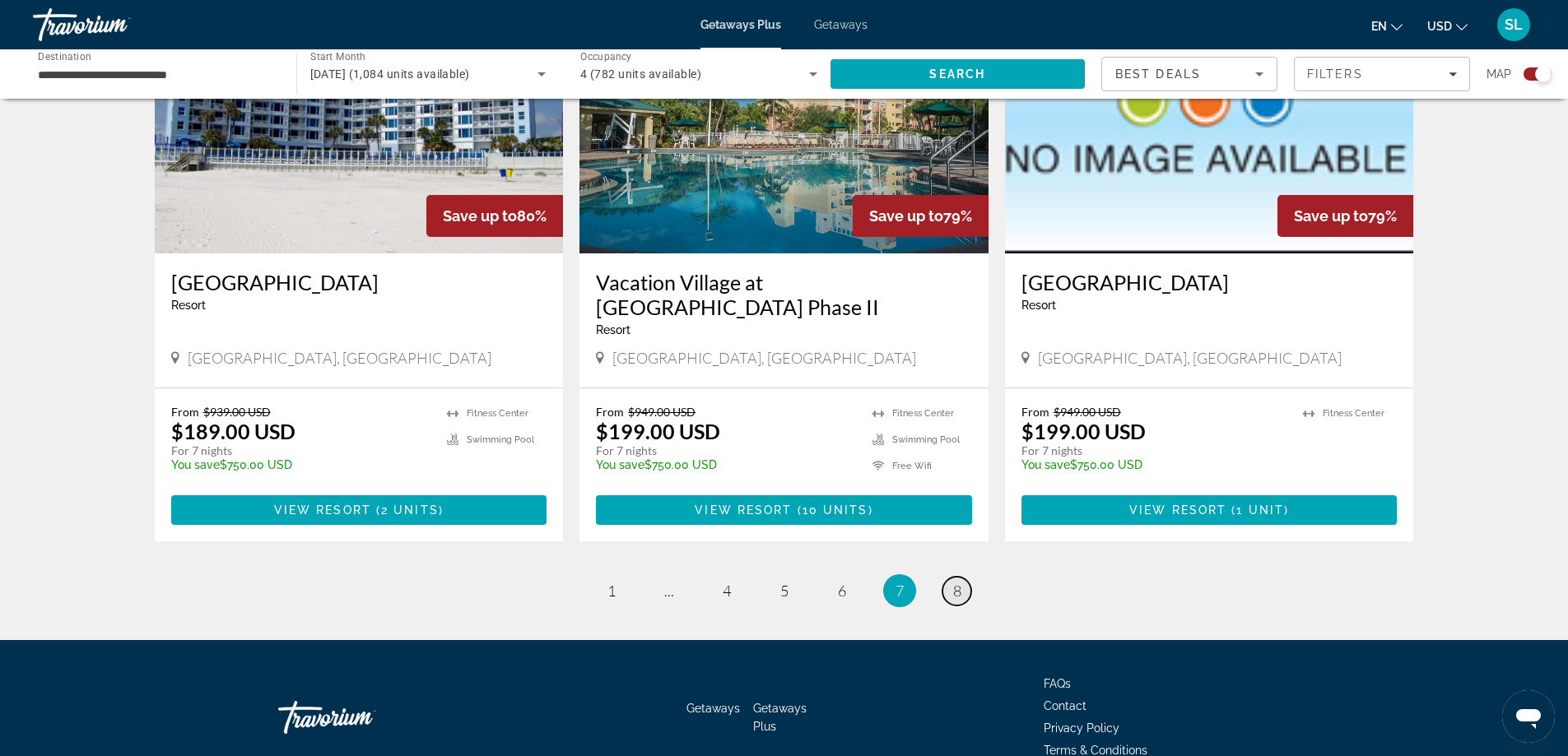
click at [957, 582] on span "8" at bounding box center [957, 591] width 8 height 18
